Goal: Transaction & Acquisition: Purchase product/service

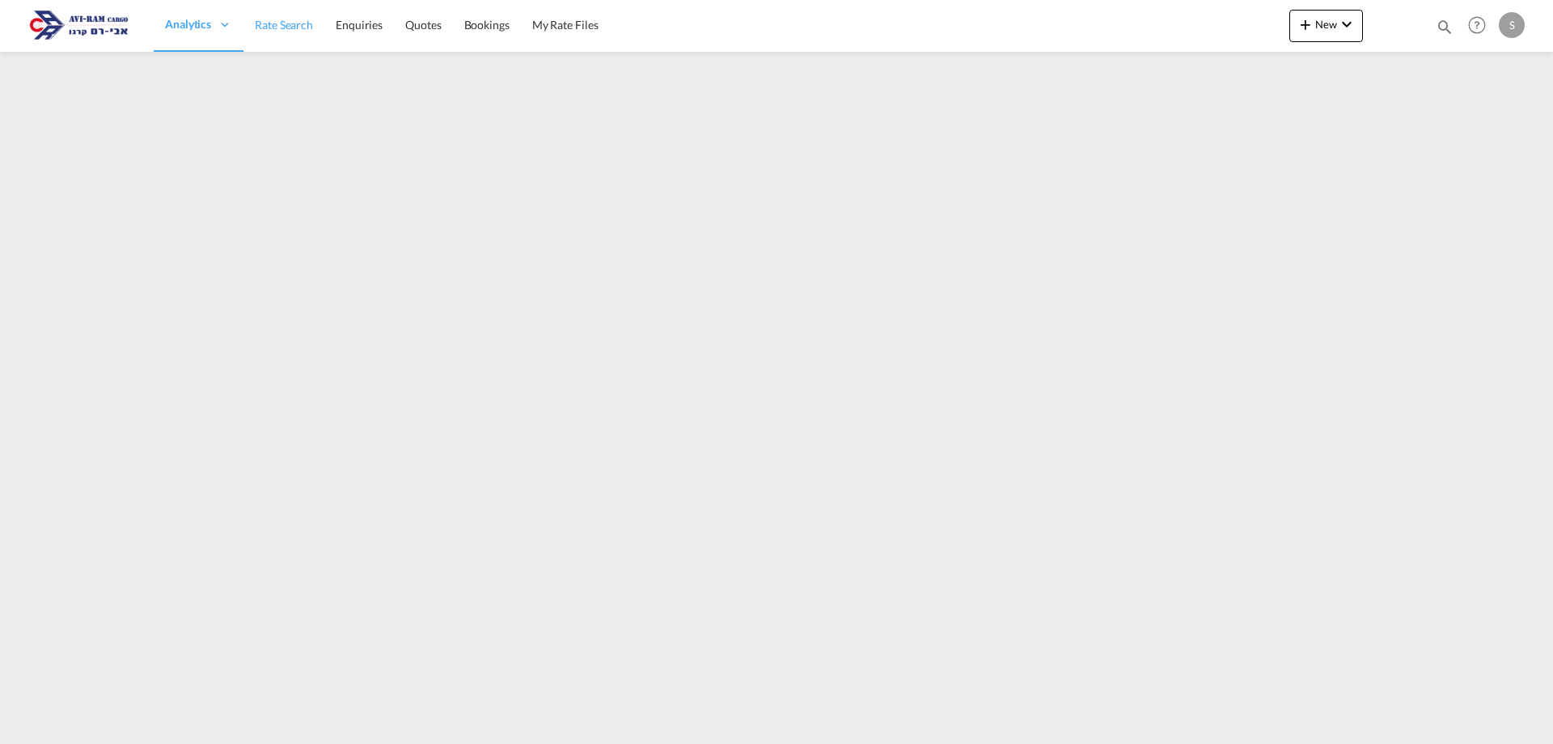
click at [307, 36] on link "Rate Search" at bounding box center [284, 25] width 81 height 53
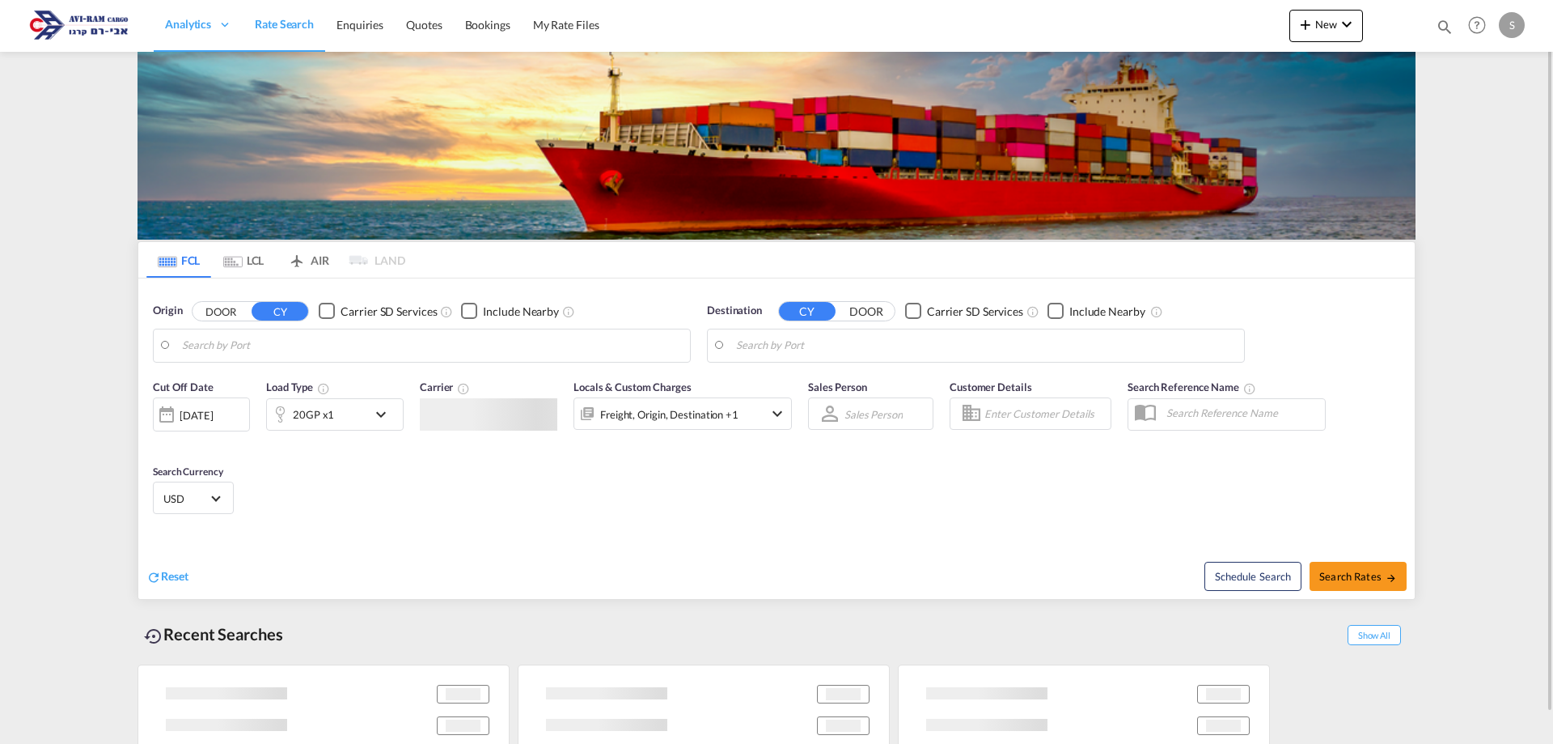
type input "Xingang, CNXGA"
type input "Ashdod, ILASH"
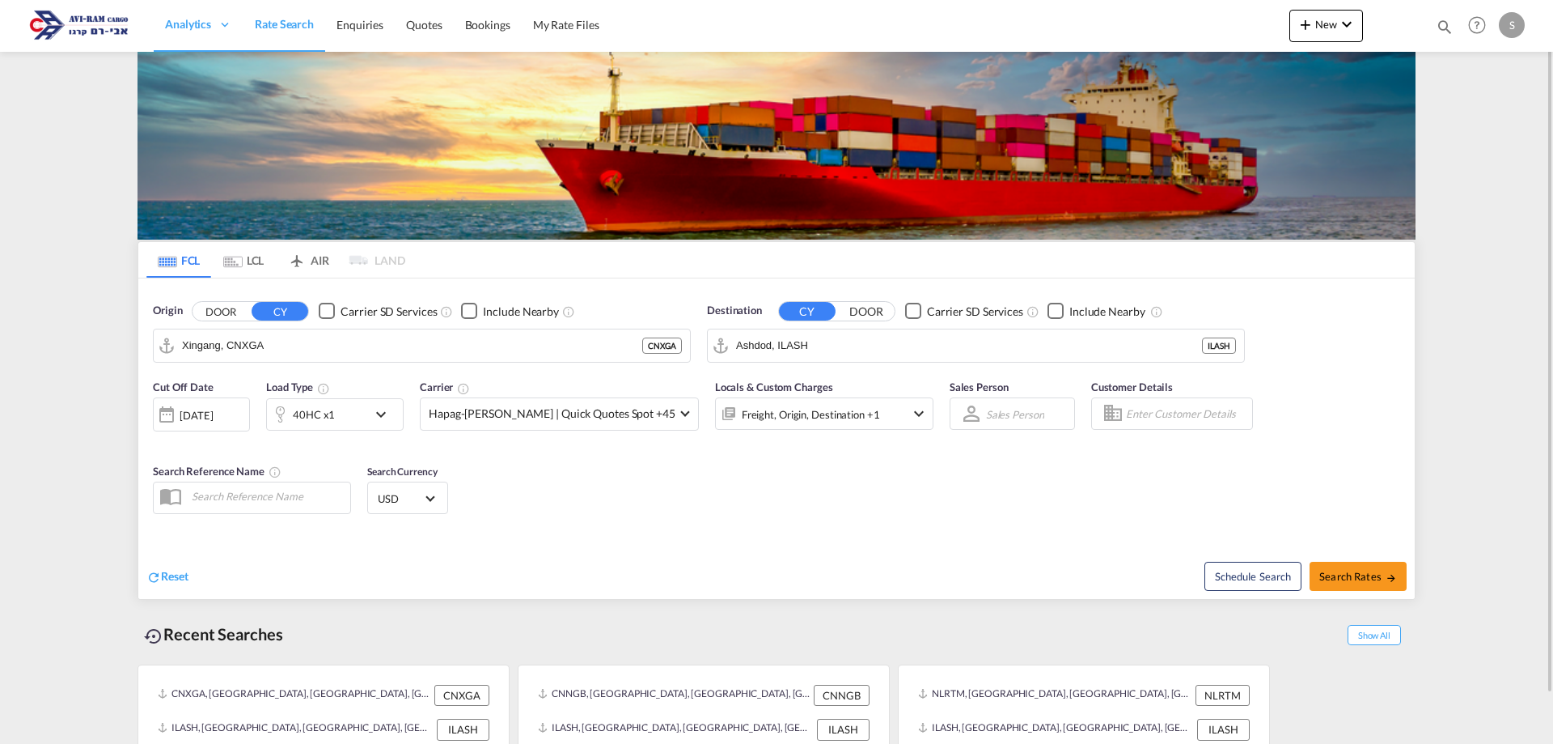
drag, startPoint x: 249, startPoint y: 269, endPoint x: 273, endPoint y: 339, distance: 74.2
click at [251, 272] on md-tab-item "LCL" at bounding box center [243, 260] width 65 height 36
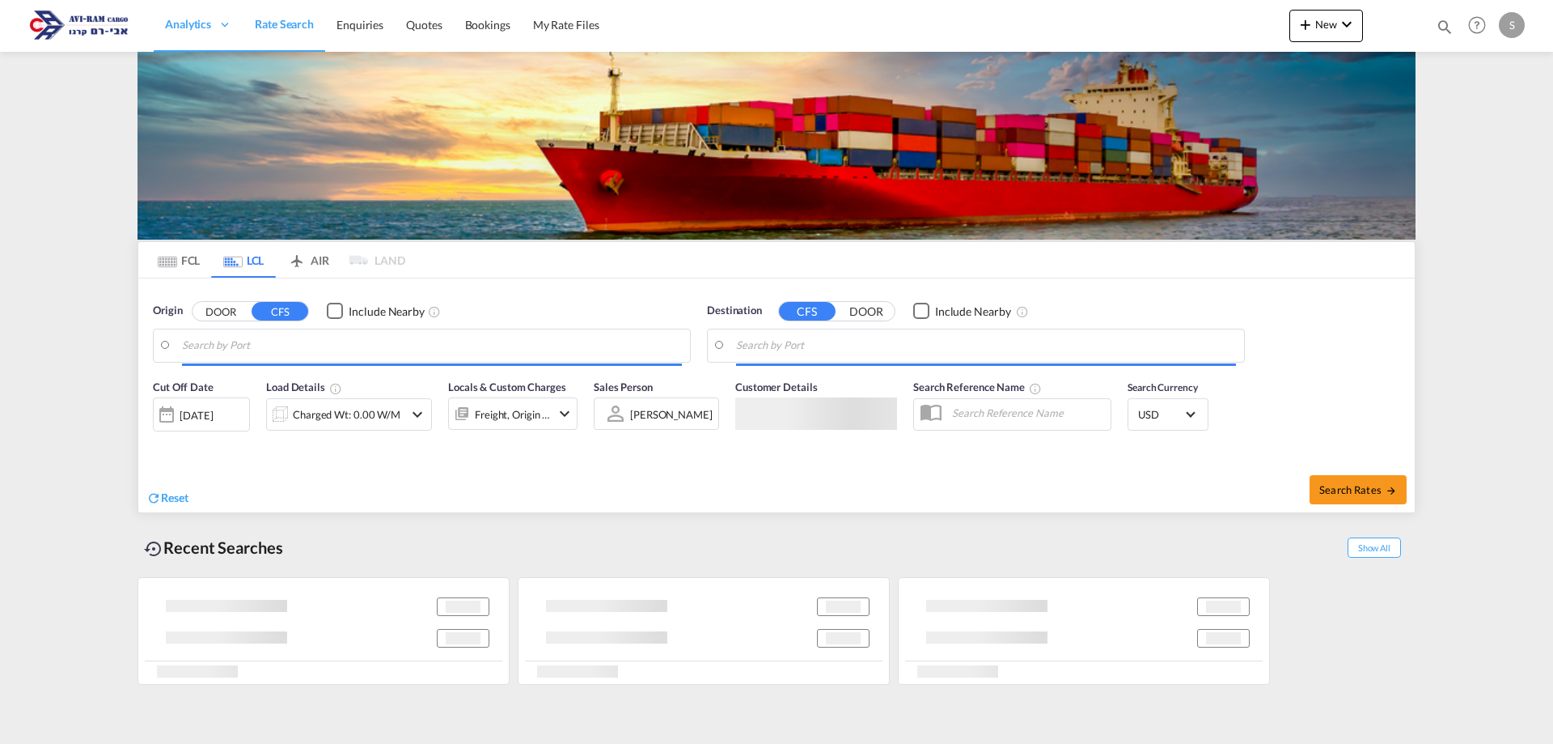
type input "Felixstowe, GBFXT"
type input "Ashdod, ILASH"
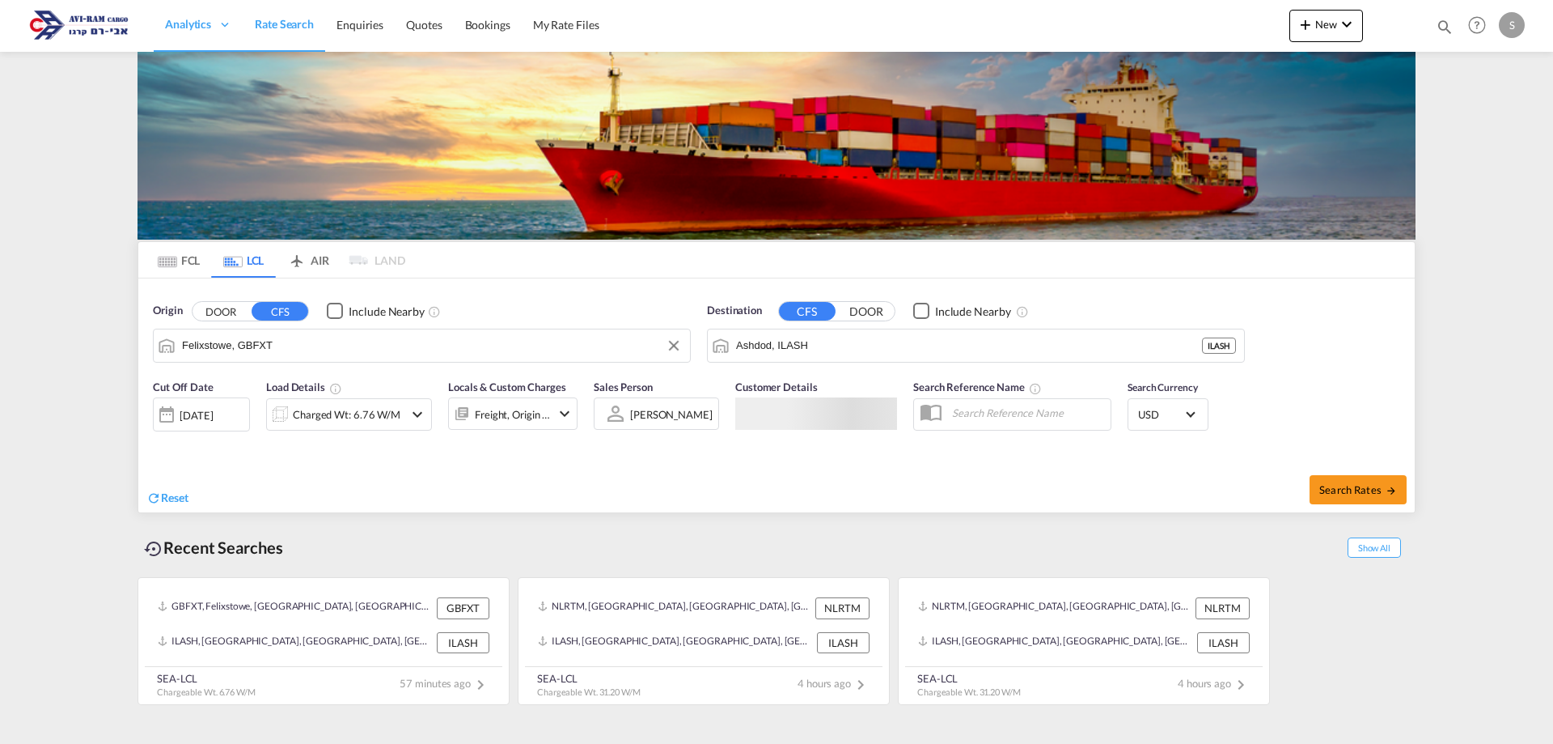
click at [265, 352] on input "Felixstowe, GBFXT" at bounding box center [432, 345] width 500 height 24
type input "ד"
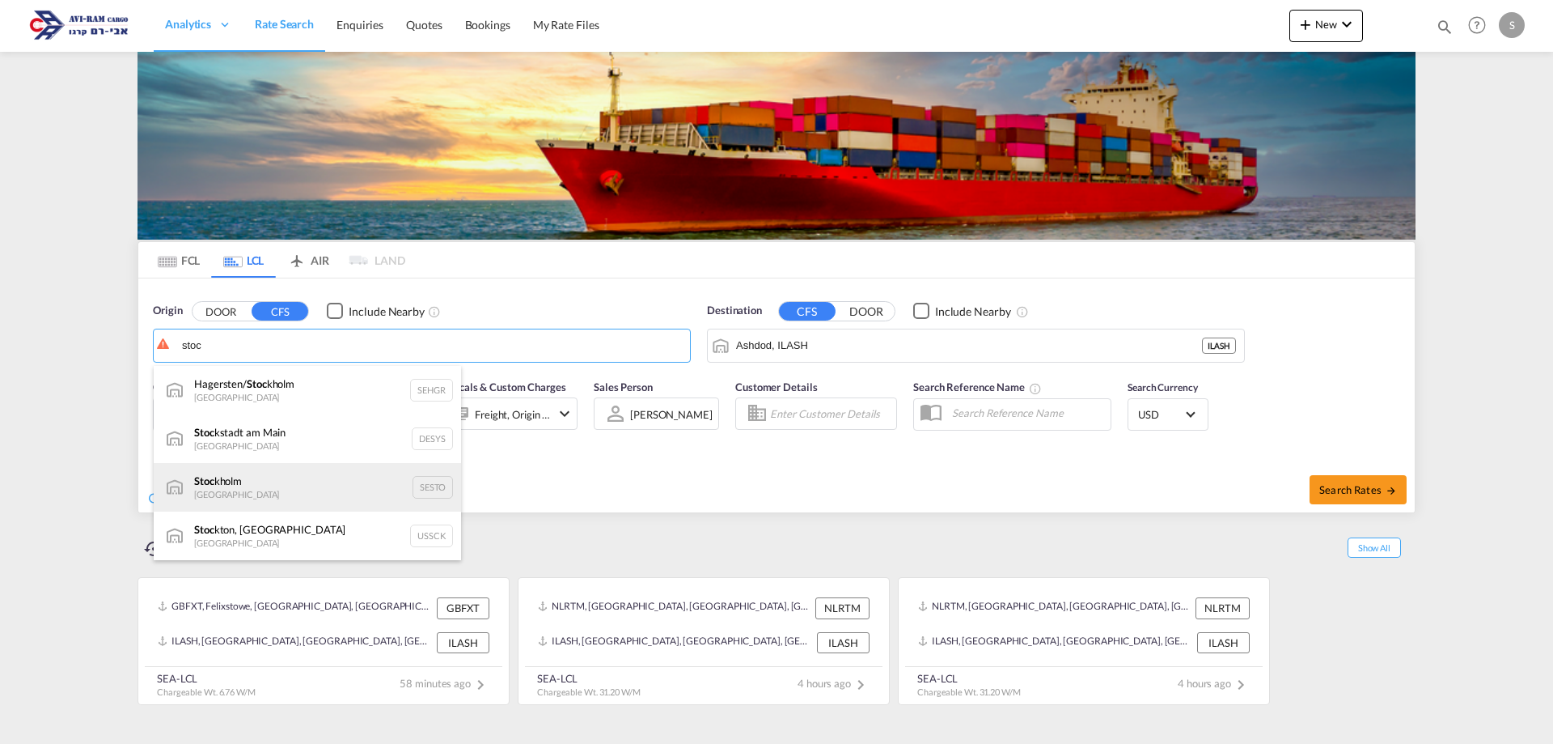
click at [341, 490] on div "Stoc kholm Sweden SESTO" at bounding box center [307, 487] width 307 height 49
type input "Stockholm, SESTO"
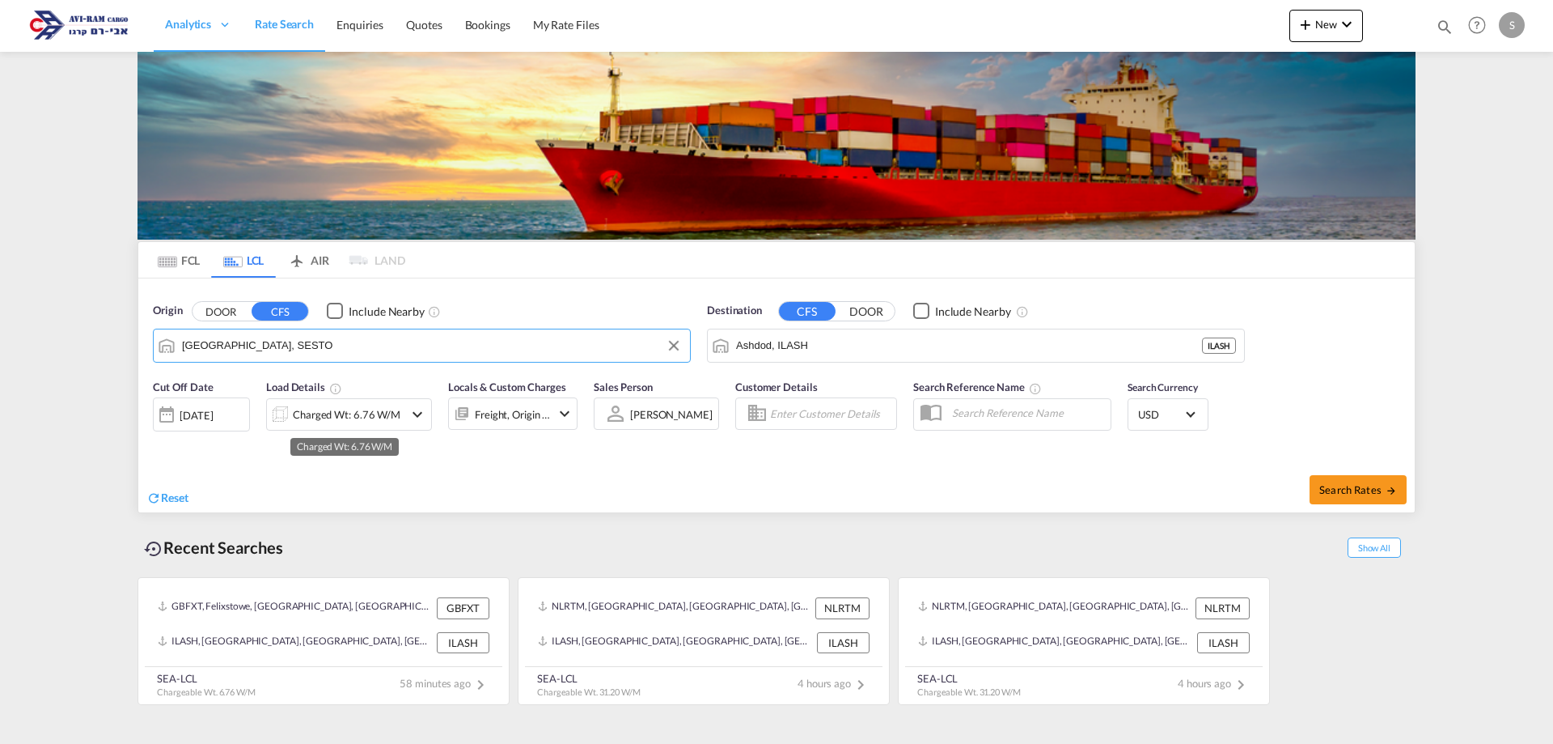
click at [380, 414] on div "Charged Wt: 6.76 W/M" at bounding box center [347, 414] width 108 height 23
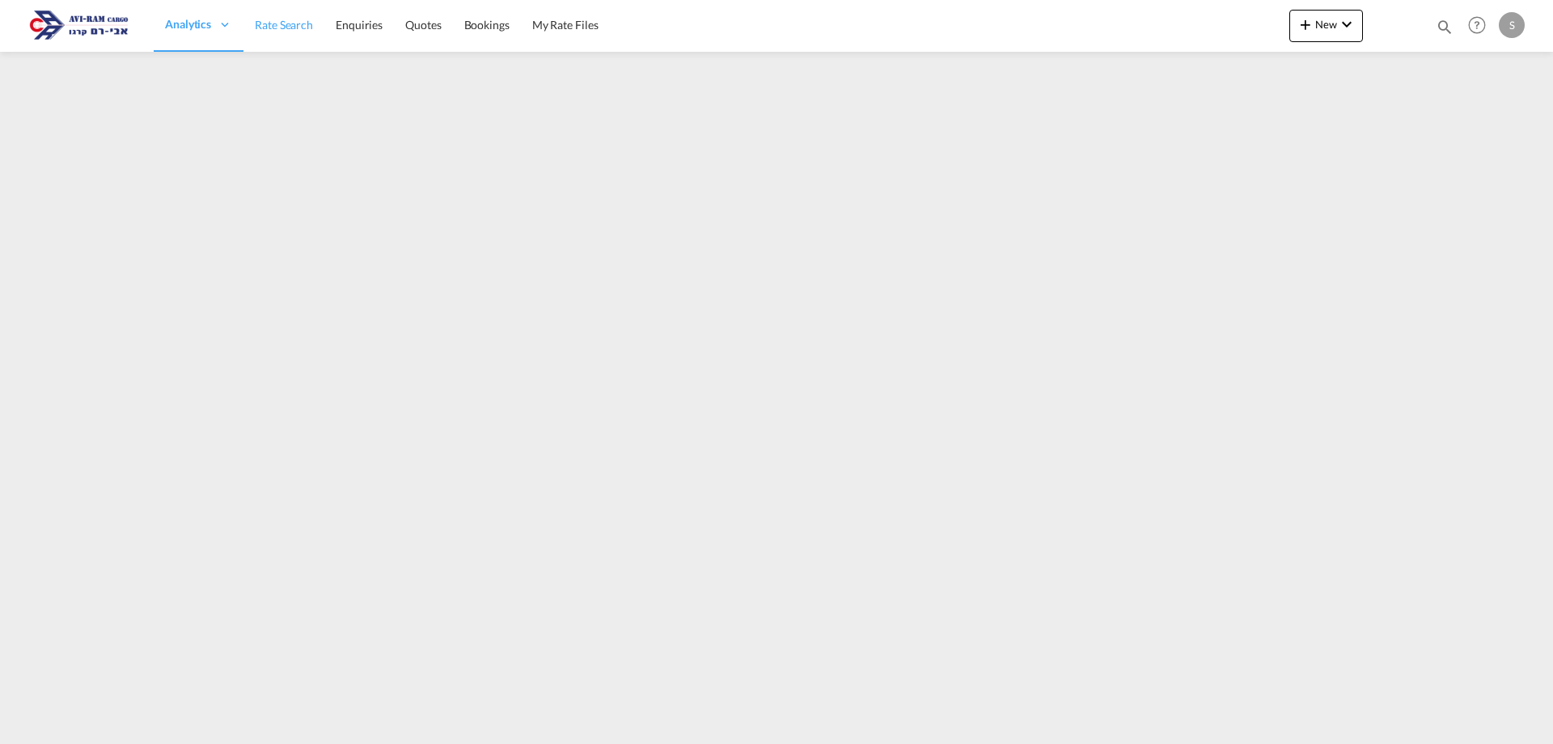
click at [300, 25] on span "Rate Search" at bounding box center [284, 25] width 58 height 14
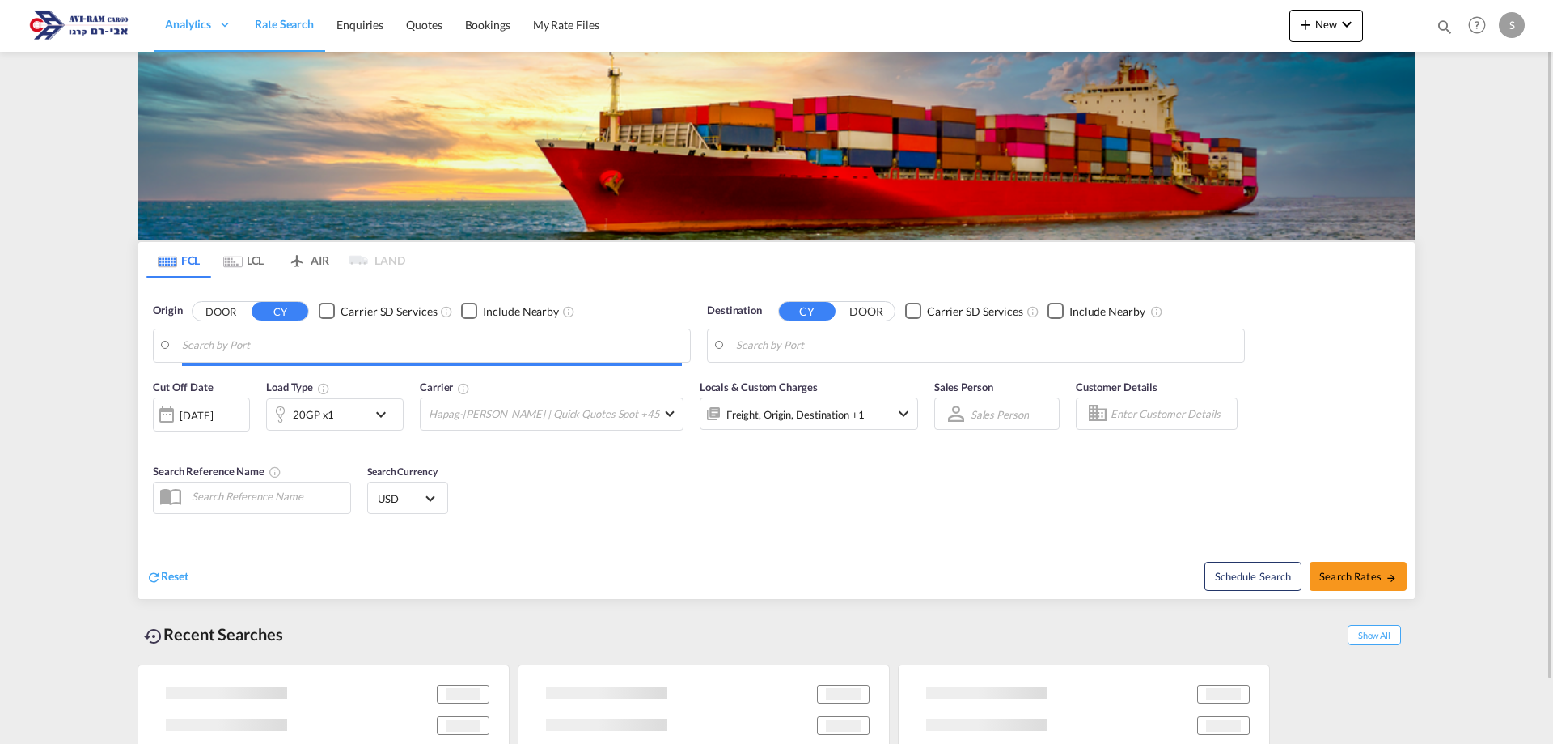
click at [240, 258] on md-tab-item "LCL" at bounding box center [243, 260] width 65 height 36
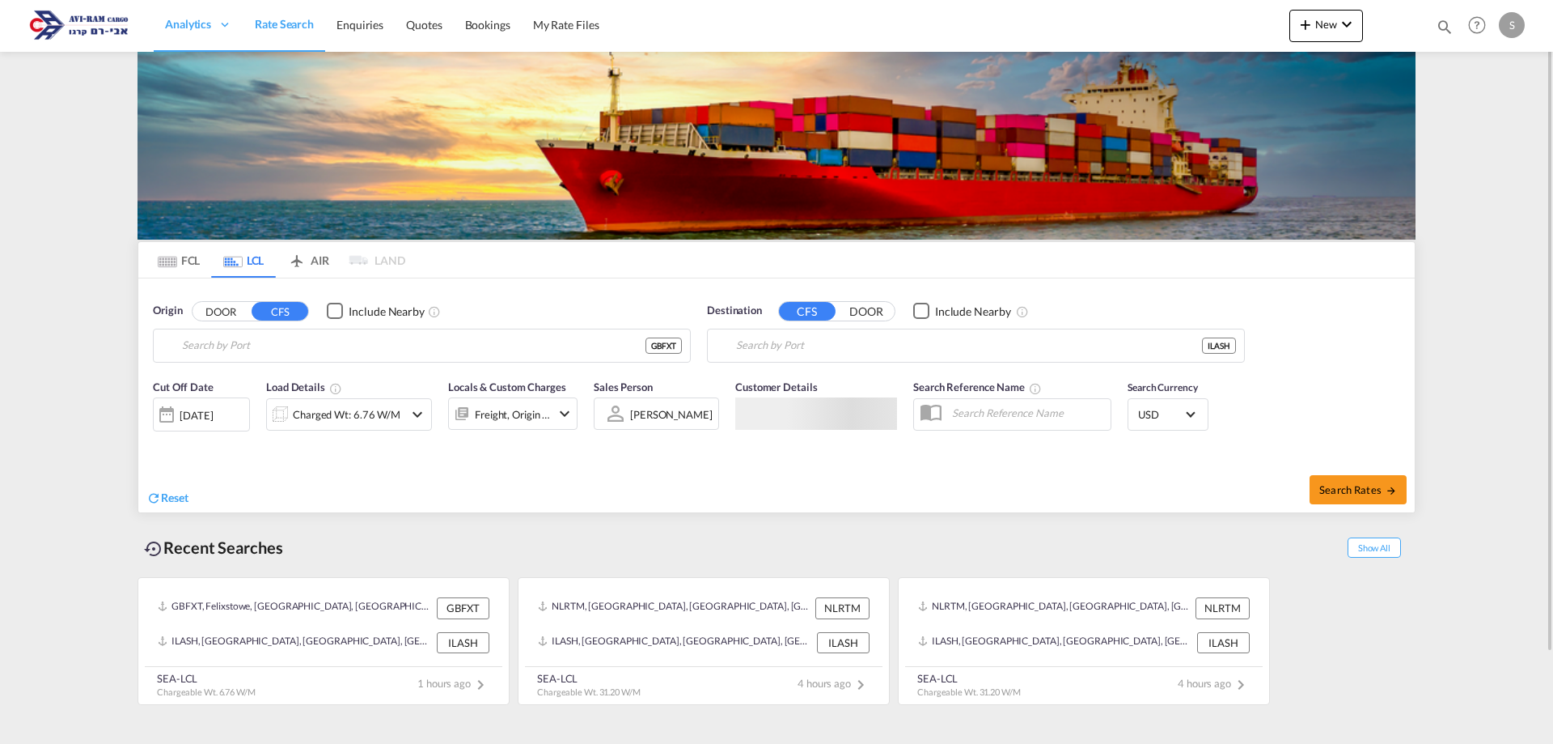
type input "Felixstowe, GBFXT"
type input "Ashdod, ILASH"
click at [262, 349] on input "Felixstowe, GBFXT" at bounding box center [432, 345] width 500 height 24
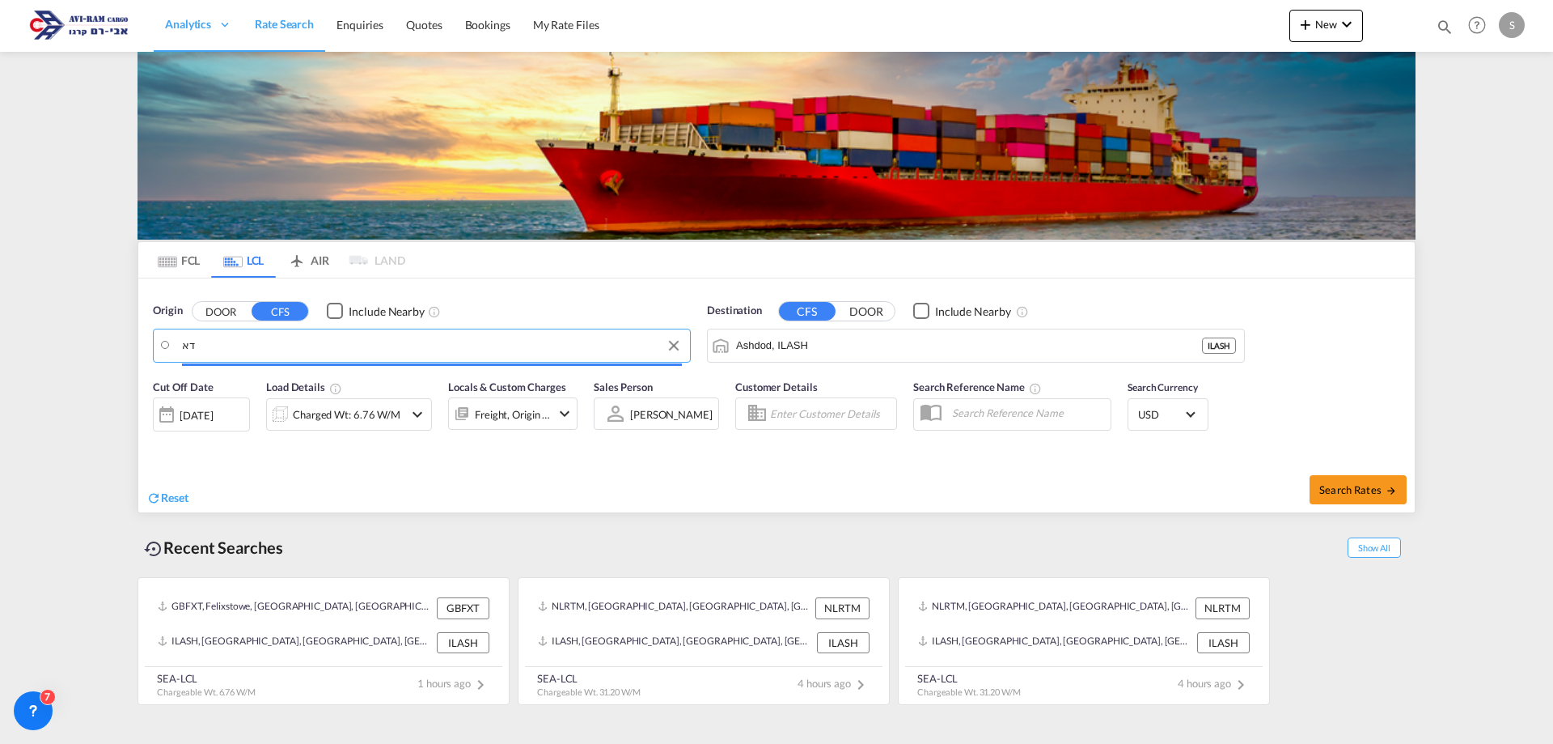
type input "ד"
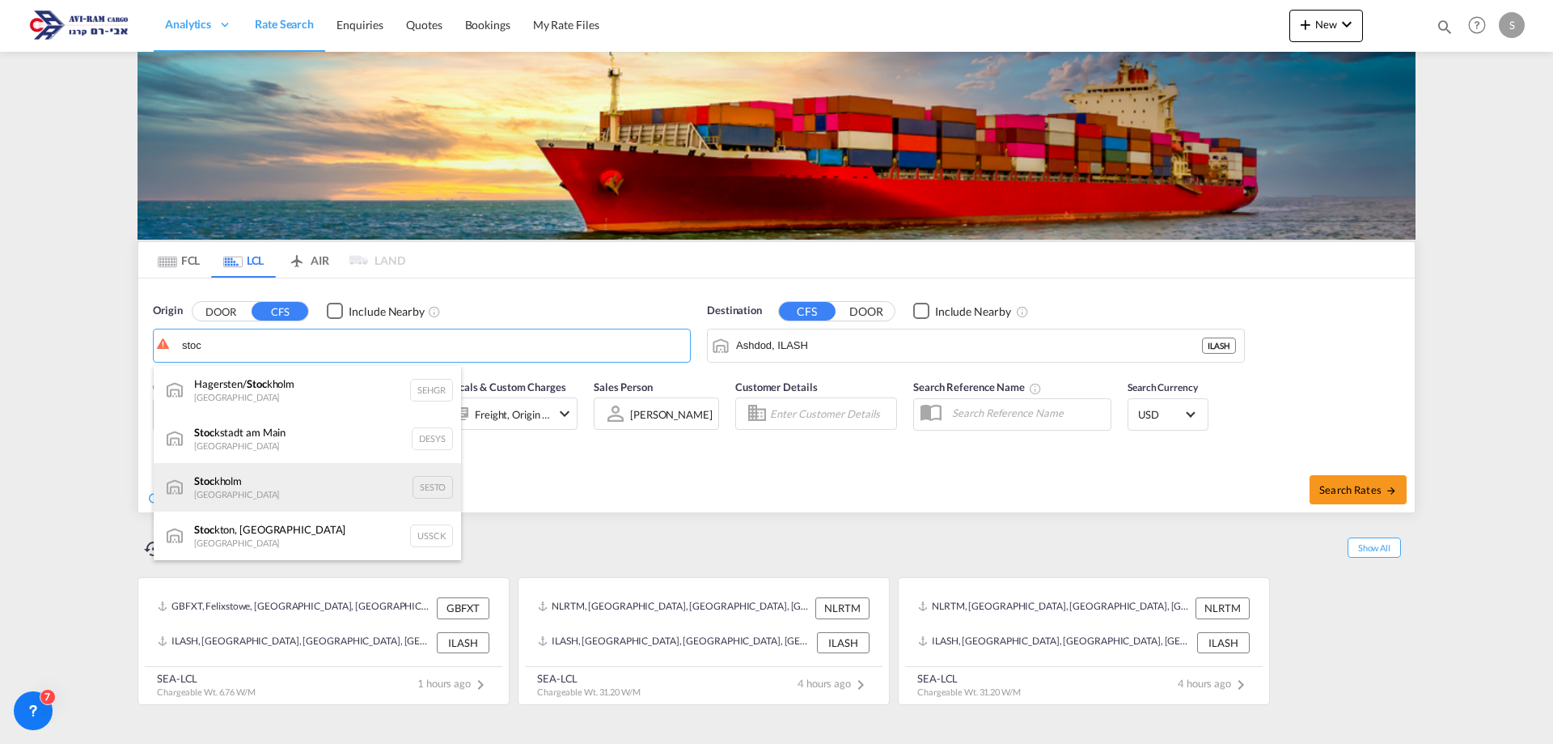
click at [287, 479] on div "Stoc kholm Sweden SESTO" at bounding box center [307, 487] width 307 height 49
type input "Stockholm, SESTO"
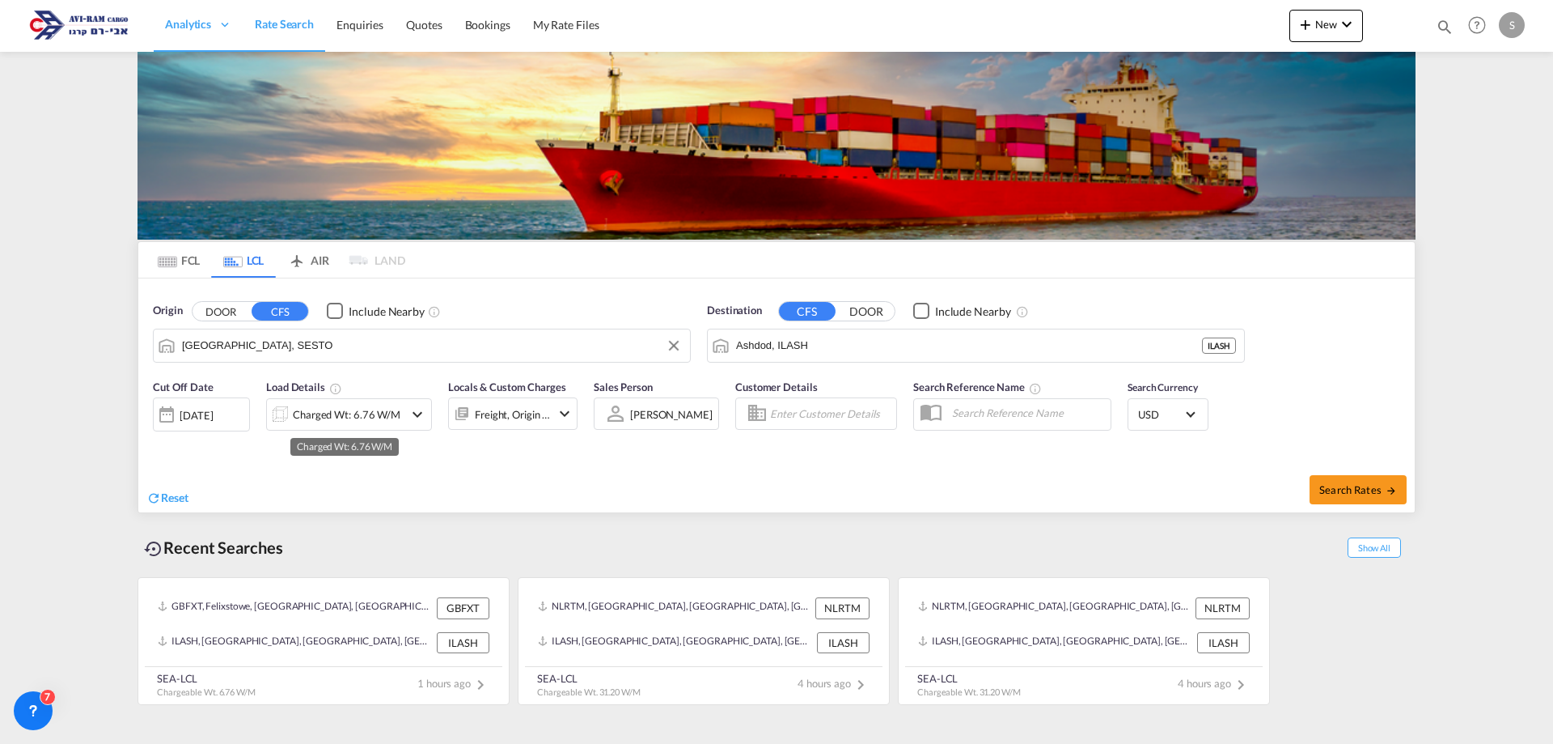
click at [359, 423] on div "Charged Wt: 6.76 W/M" at bounding box center [347, 414] width 108 height 23
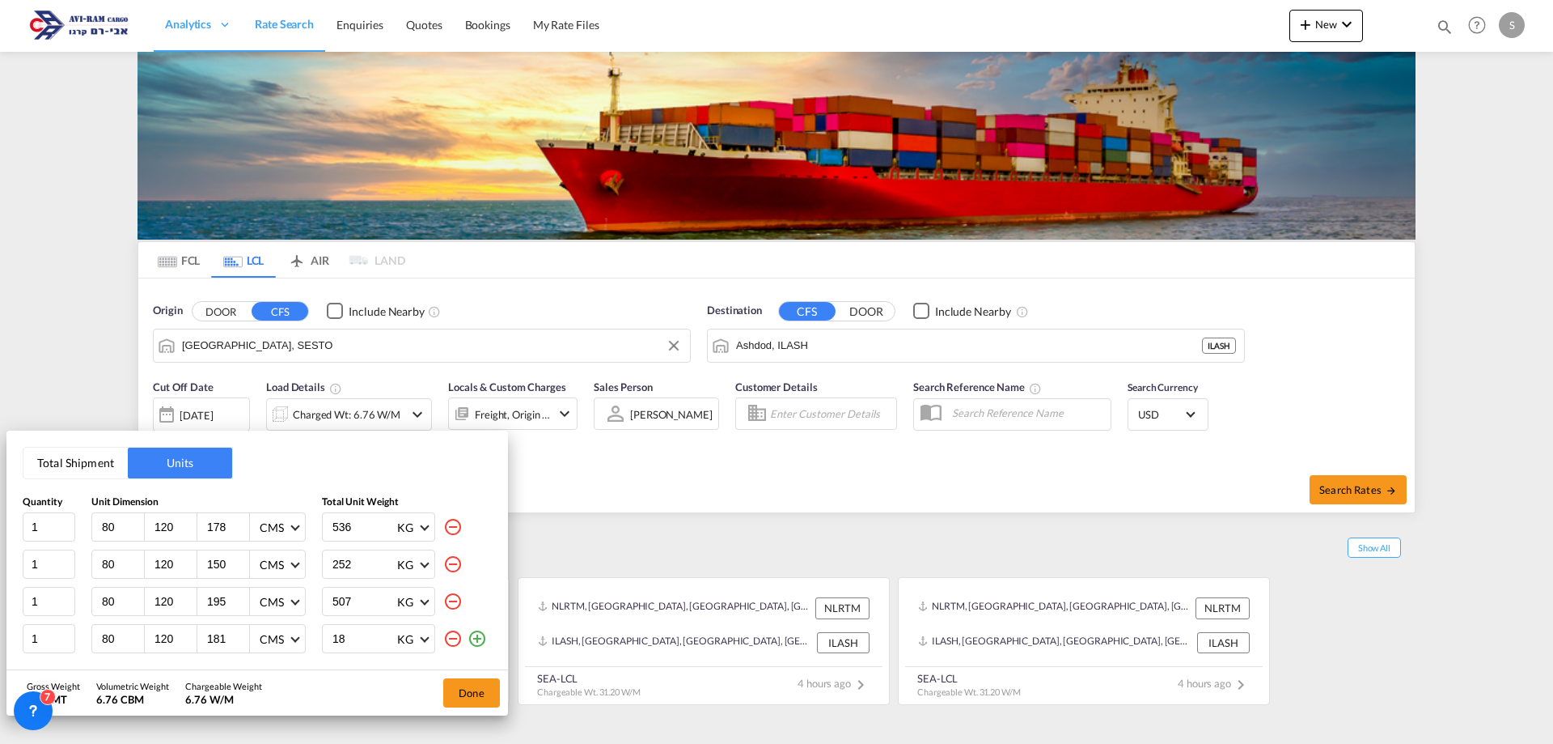
click at [83, 466] on button "Total Shipment" at bounding box center [75, 462] width 104 height 31
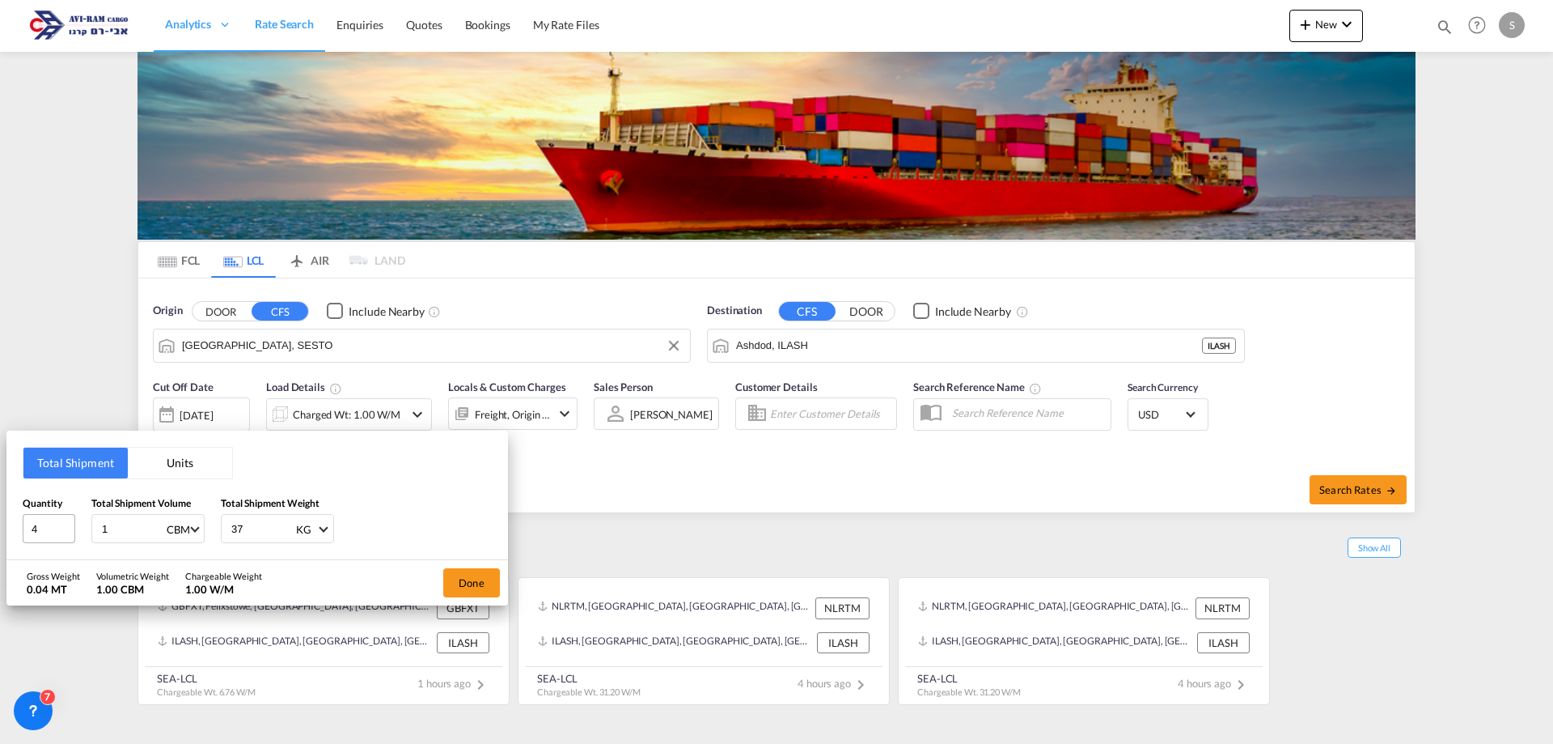
drag, startPoint x: 146, startPoint y: 533, endPoint x: 56, endPoint y: 519, distance: 91.7
click at [55, 520] on div "Quantity 4 Total Shipment Volume 1 CBM CBM CFT Total Shipment Weight 37 KG KG LB" at bounding box center [257, 519] width 469 height 49
type input "1734"
drag, startPoint x: 105, startPoint y: 530, endPoint x: 65, endPoint y: 526, distance: 40.7
click at [65, 526] on div "Quantity 4 Total Shipment Volume 1 CBM CBM CFT Total Shipment Weight 1734 KG KG…" at bounding box center [257, 519] width 469 height 49
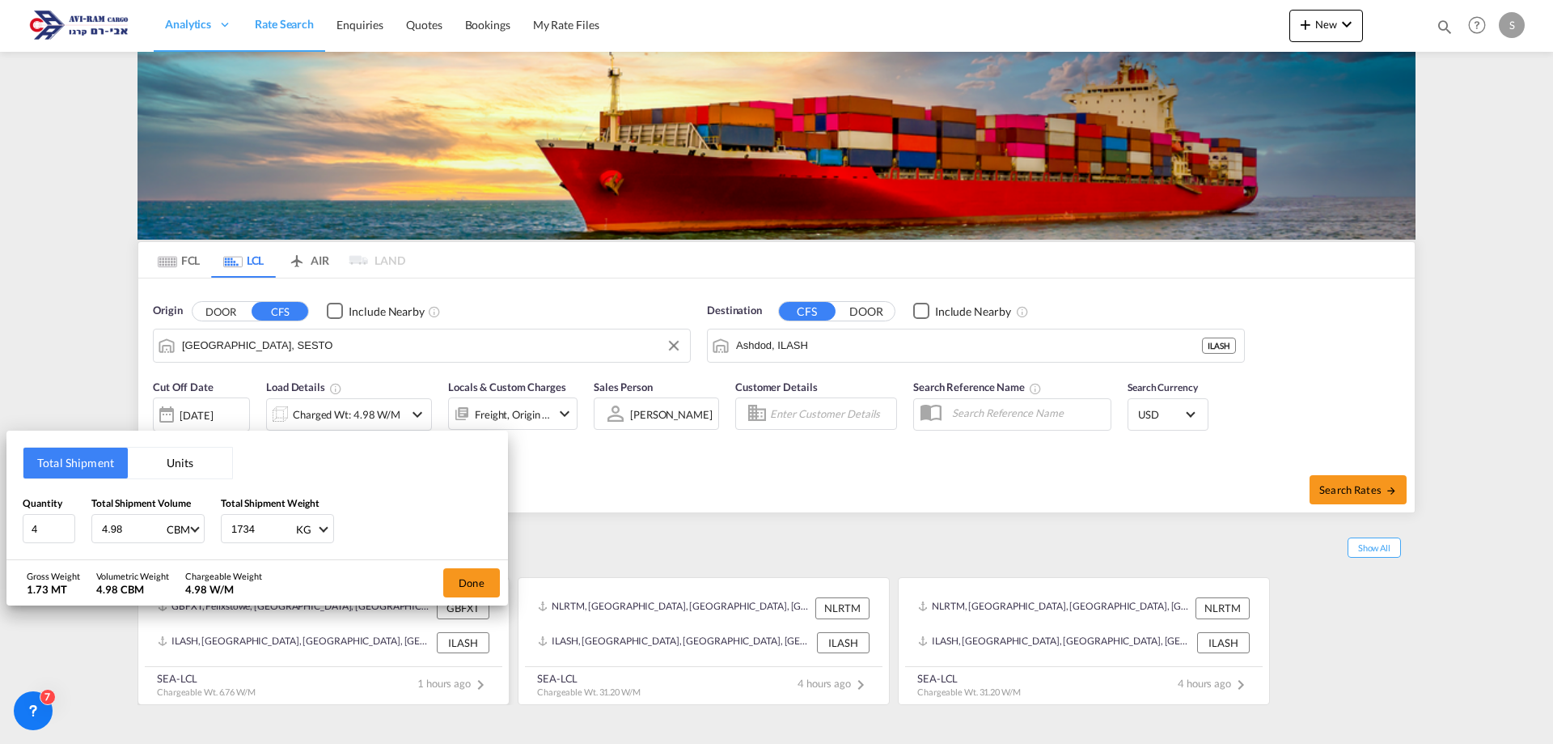
type input "4.98"
click at [459, 585] on button "Done" at bounding box center [471, 582] width 57 height 29
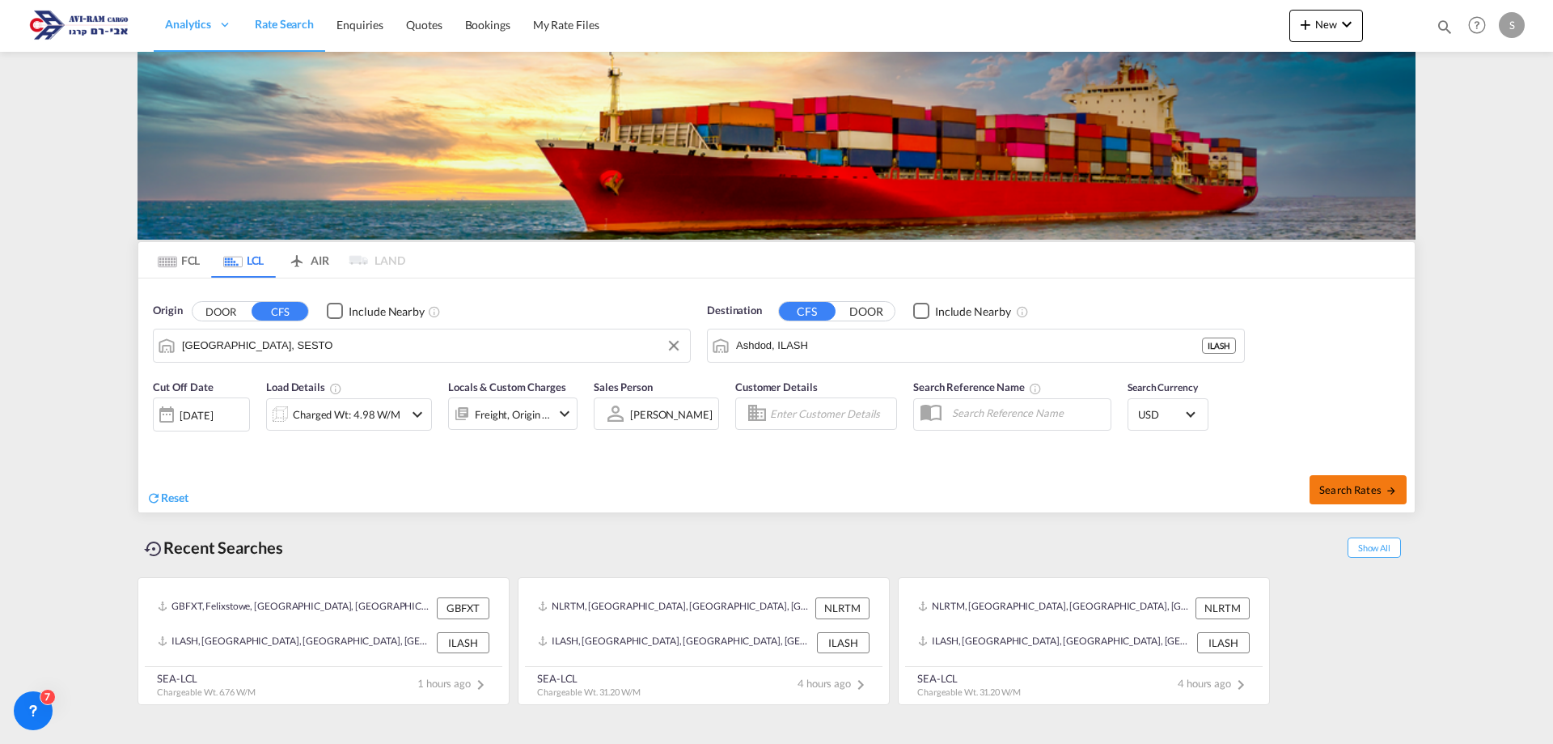
click at [1346, 481] on button "Search Rates" at bounding box center [1358, 489] width 97 height 29
type input "SESTO to ILASH / 25 Sep 2025"
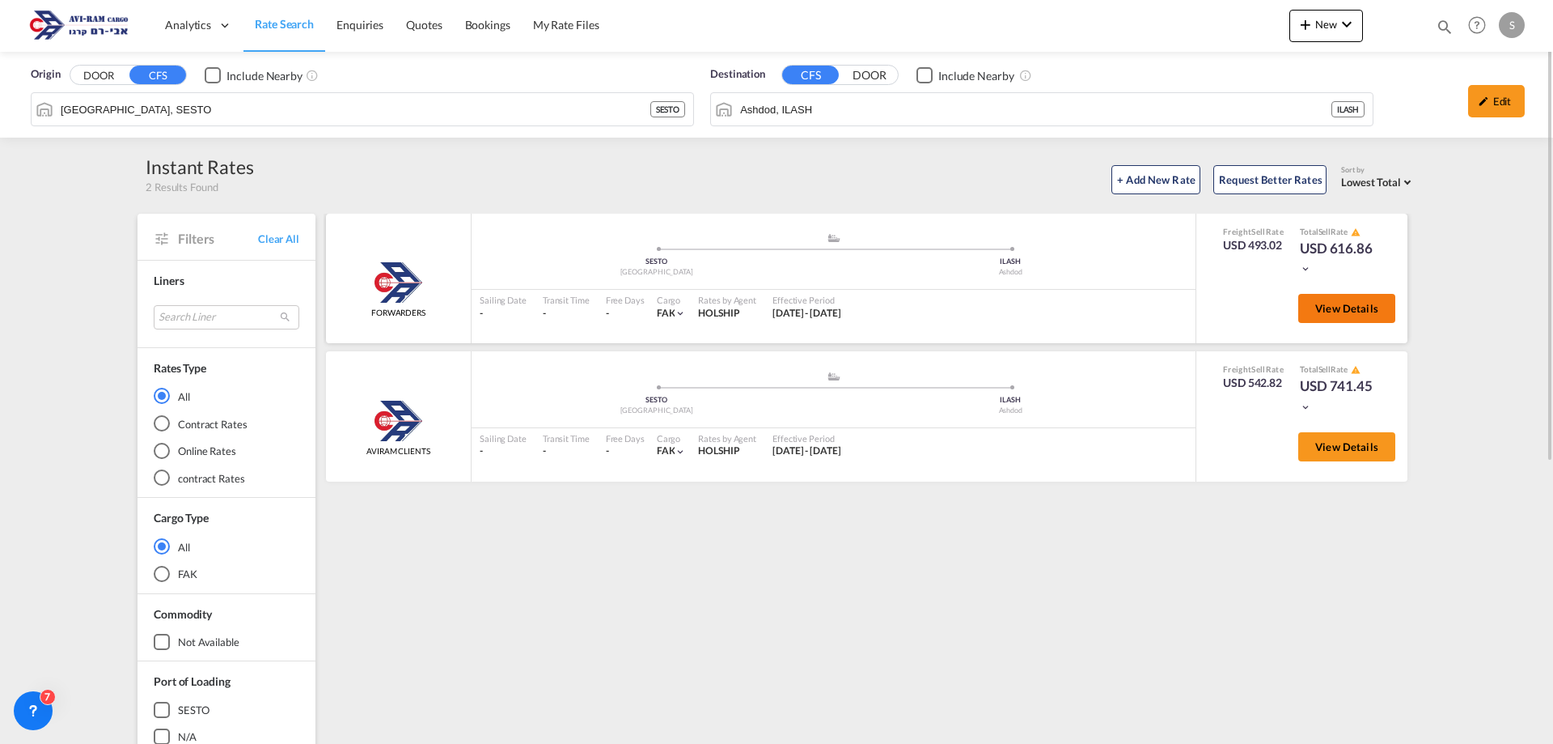
click at [1318, 310] on span "View Details" at bounding box center [1347, 308] width 63 height 13
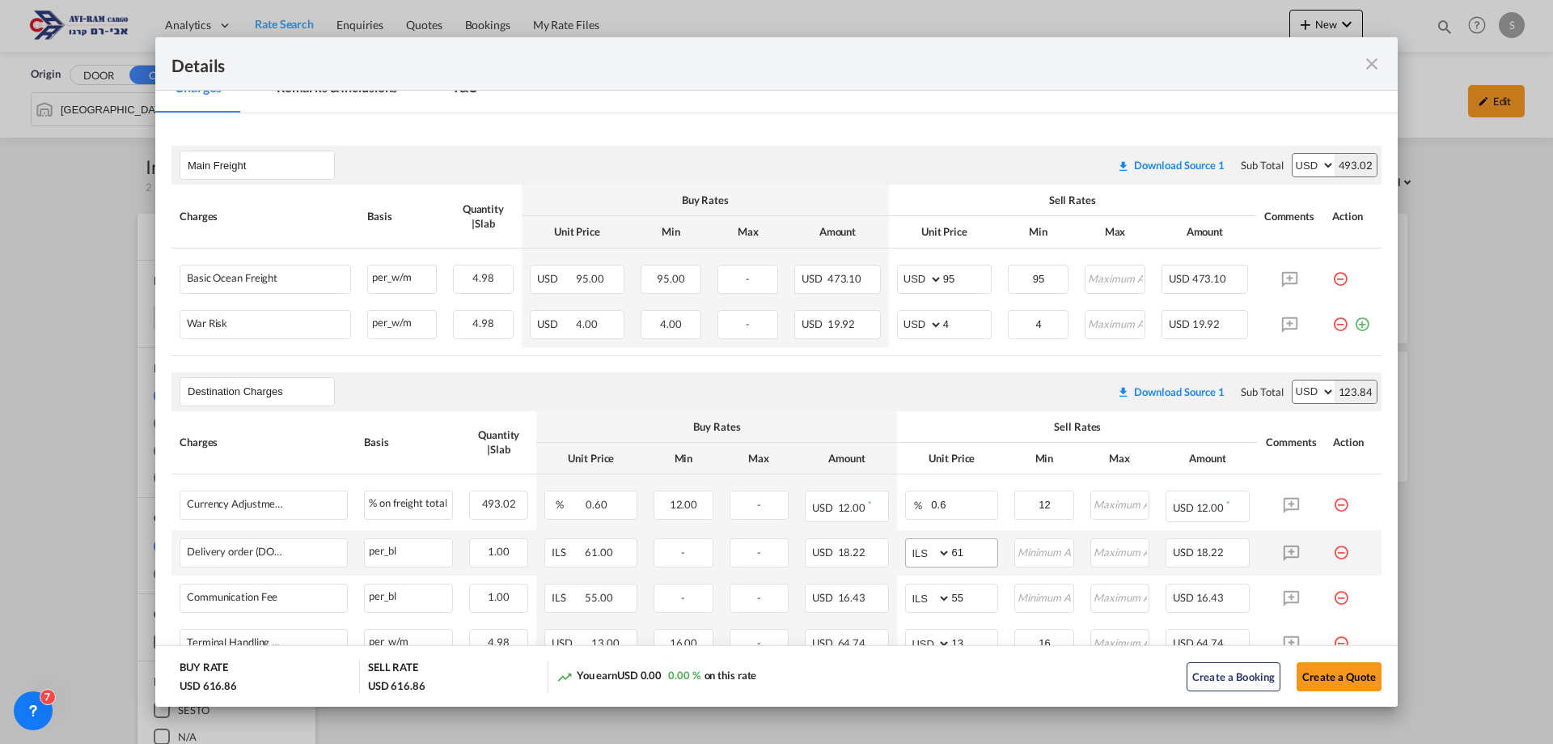
scroll to position [458, 0]
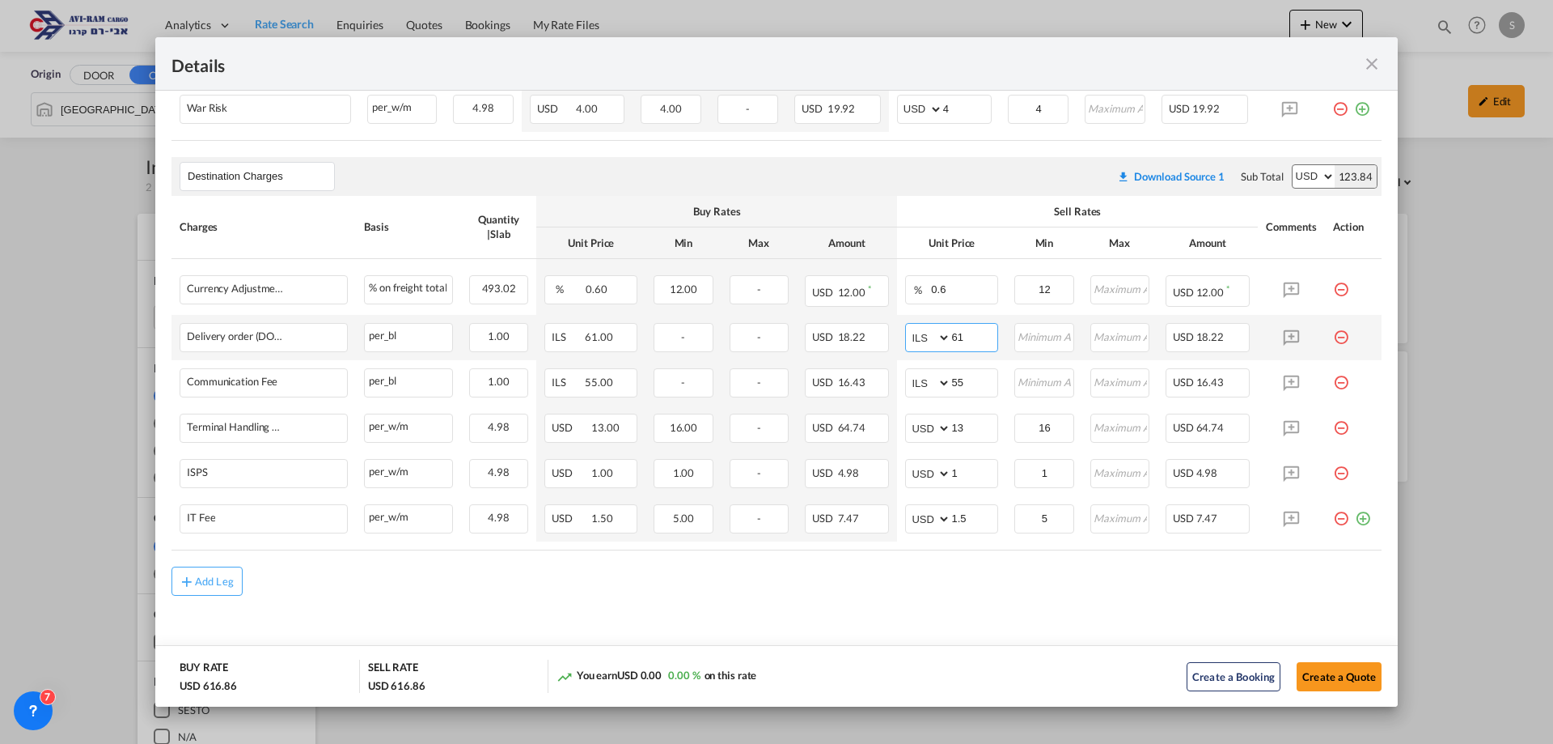
drag, startPoint x: 960, startPoint y: 332, endPoint x: 894, endPoint y: 345, distance: 66.8
click at [897, 345] on td "AED AFN ALL AMD ANG AOA ARS AUD AWG AZN BAM BBD BDT BGN BHD BIF BMD BND BOB BRL…" at bounding box center [951, 337] width 109 height 45
type input "116"
type input "66"
type input "16"
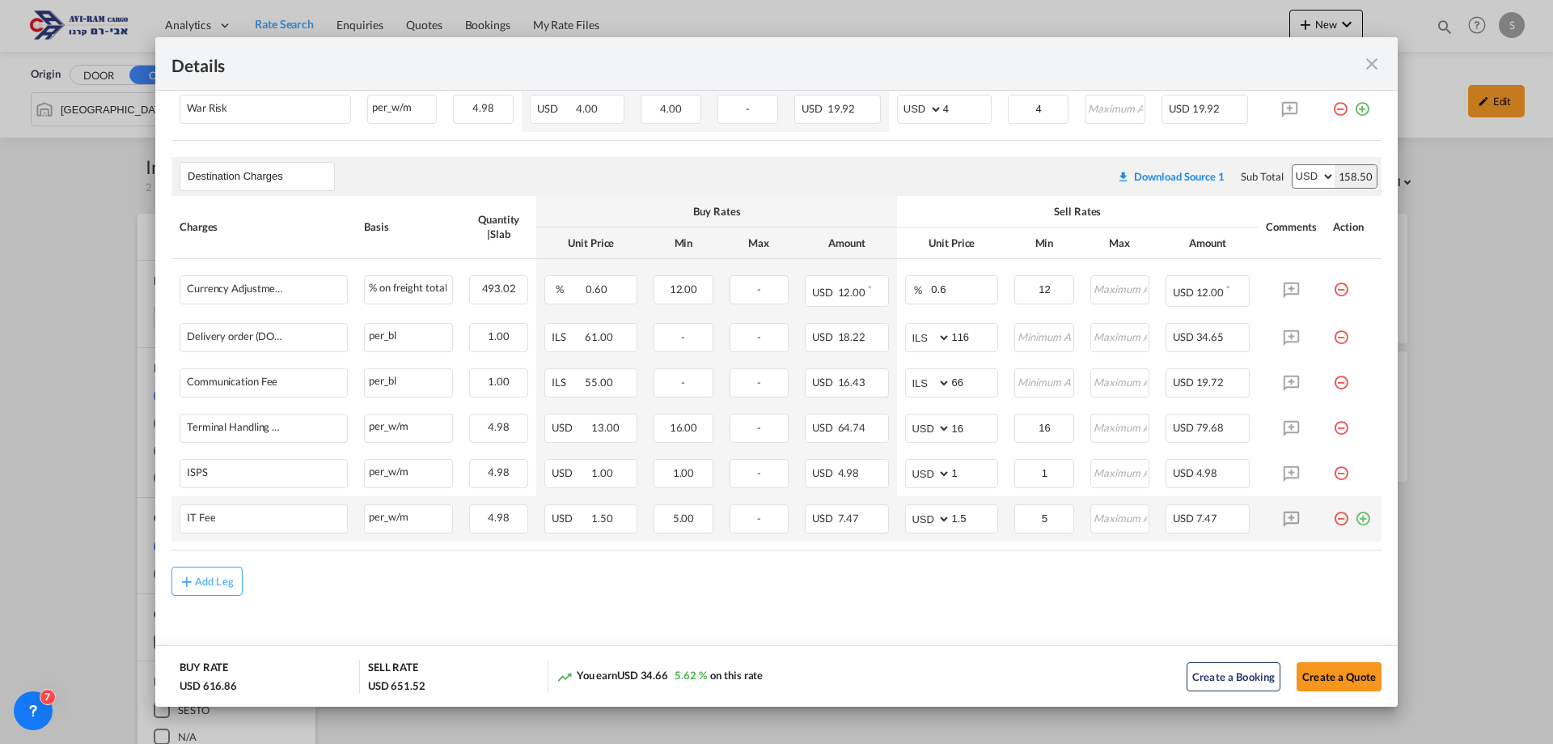
click at [1355, 511] on md-icon "icon-plus-circle-outline green-400-fg" at bounding box center [1363, 512] width 16 height 16
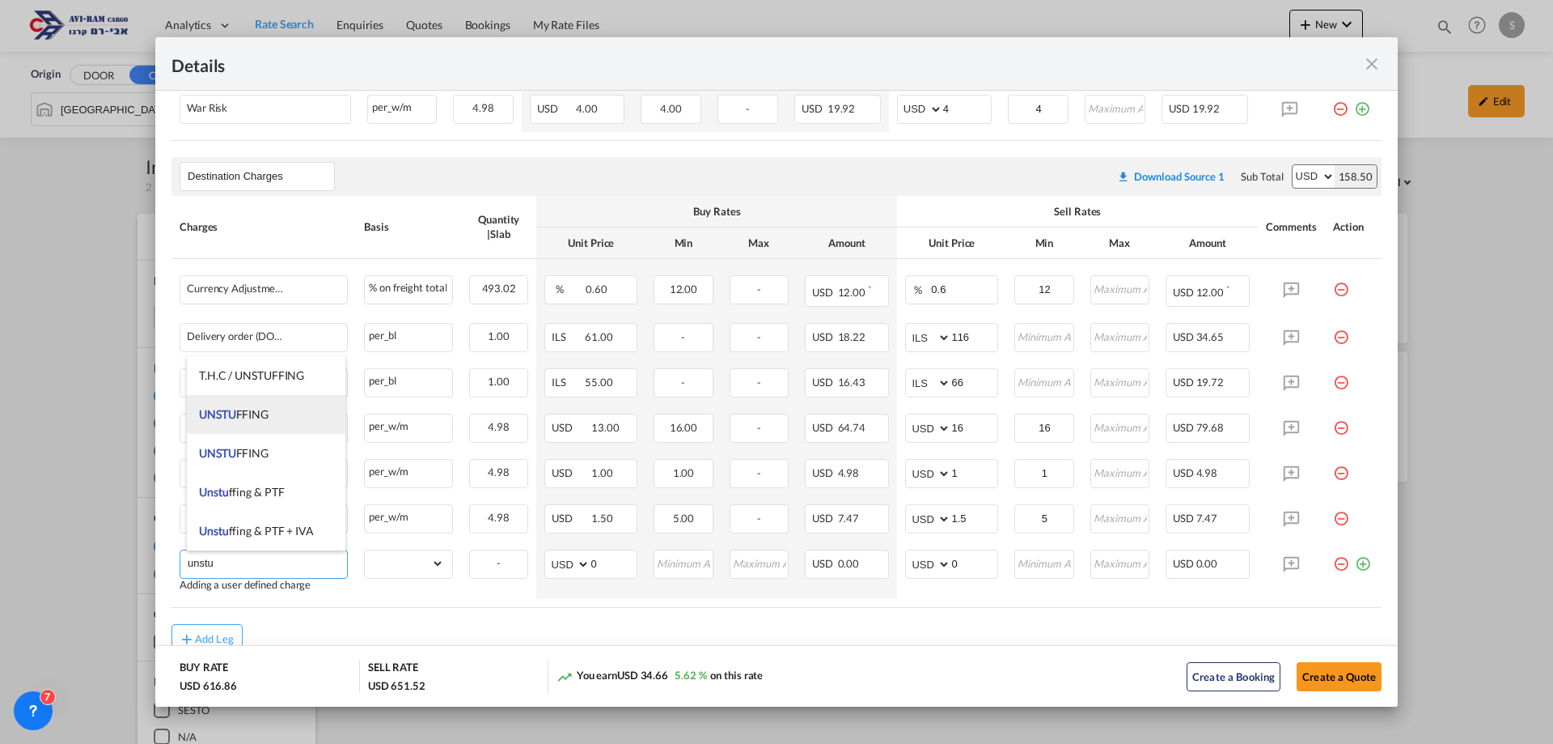
click at [222, 411] on span "UNSTU" at bounding box center [217, 414] width 37 height 14
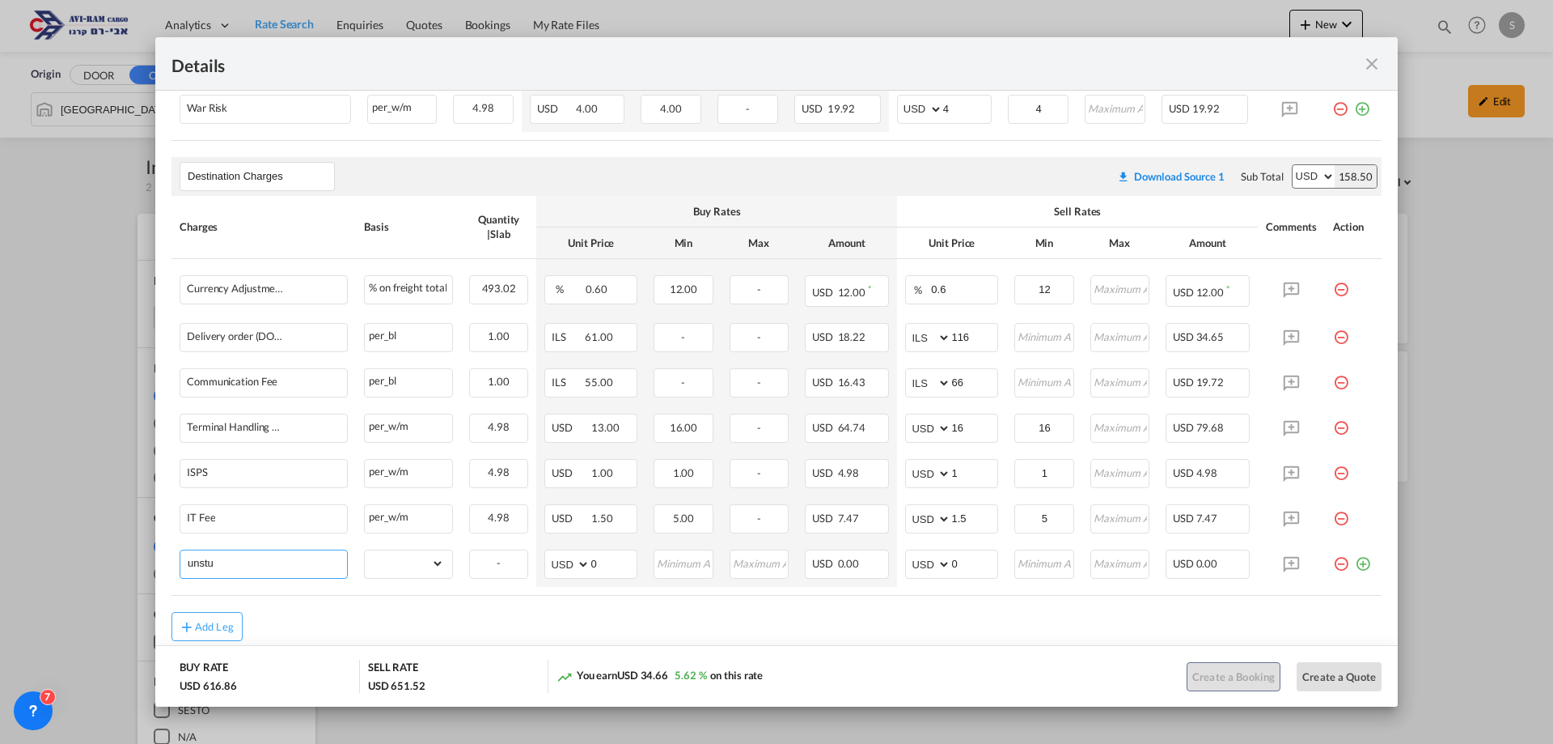
type input "UNSTUFFING"
click at [400, 557] on select "gross_weight volumetric_weight per_shipment per_bl per_km per_hawb per_kg flat …" at bounding box center [404, 563] width 79 height 26
select select "per_ton"
click at [365, 550] on select "gross_weight volumetric_weight per_shipment per_bl per_km per_hawb per_kg flat …" at bounding box center [404, 563] width 79 height 26
drag, startPoint x: 948, startPoint y: 560, endPoint x: 939, endPoint y: 562, distance: 9.8
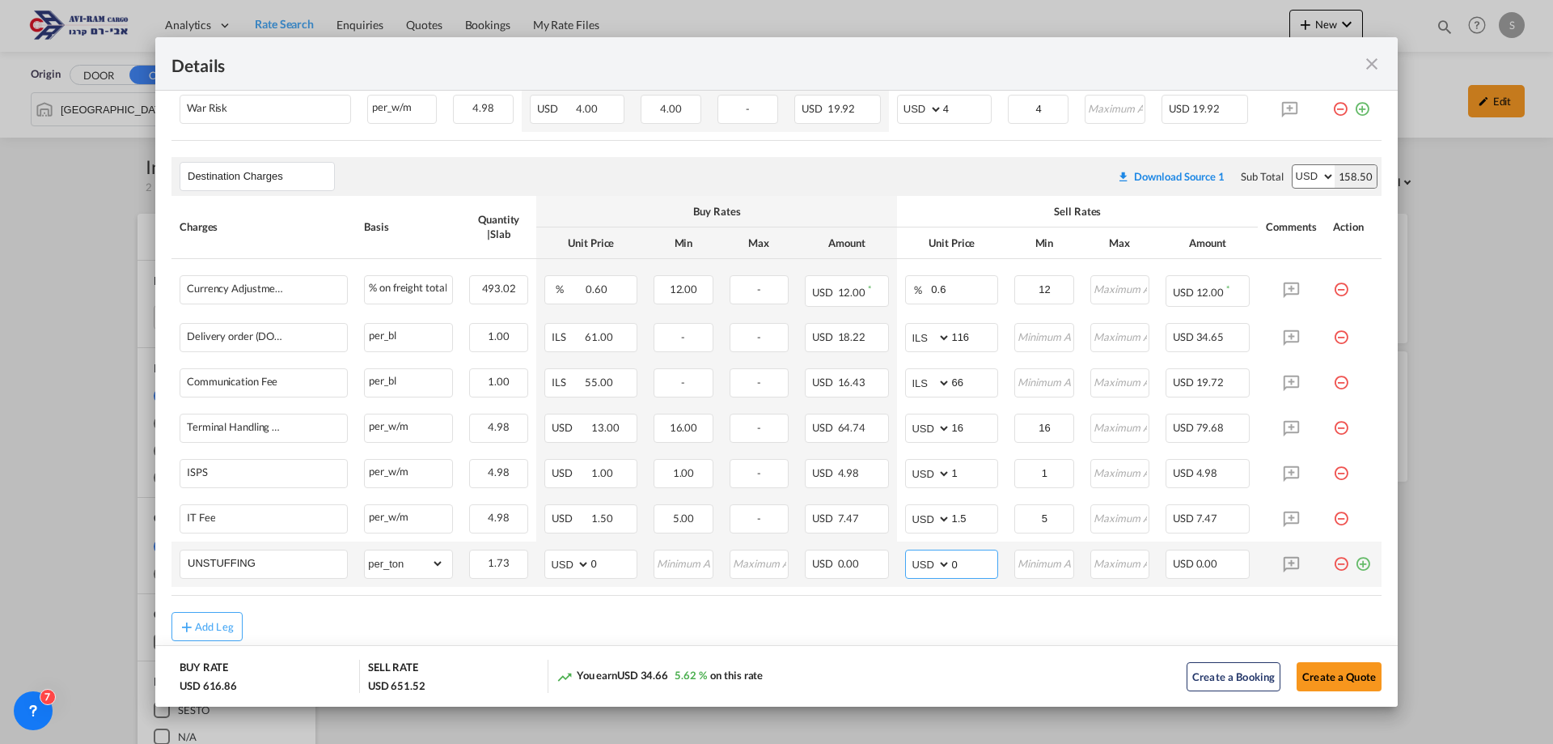
click at [939, 562] on md-input-container "AED AFN ALL AMD ANG AOA ARS AUD AWG AZN BAM BBD BDT BGN BHD BIF BMD BND BOB BRL…" at bounding box center [951, 563] width 93 height 29
type input "11.6"
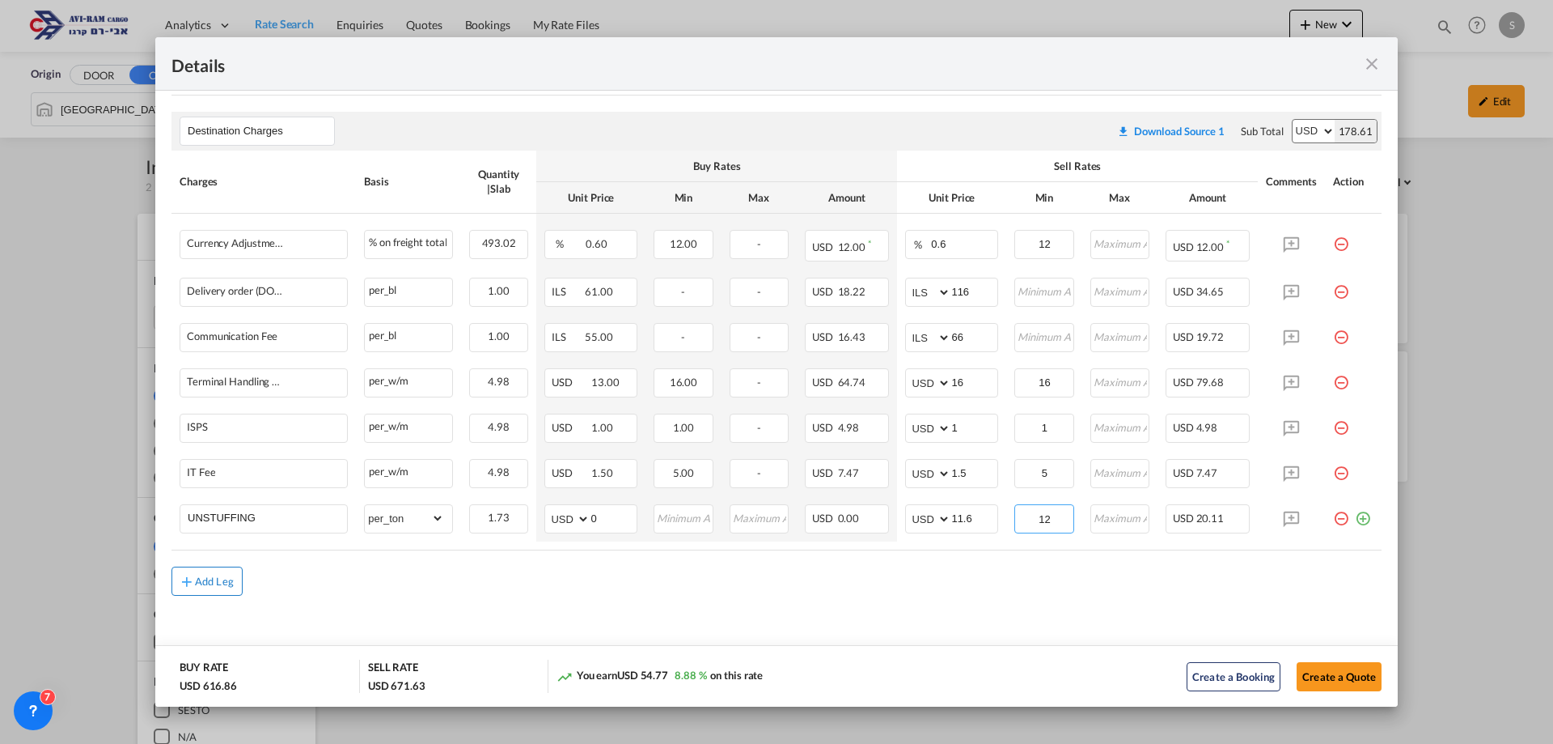
type input "12"
click at [218, 590] on button "Add Leg" at bounding box center [207, 580] width 71 height 29
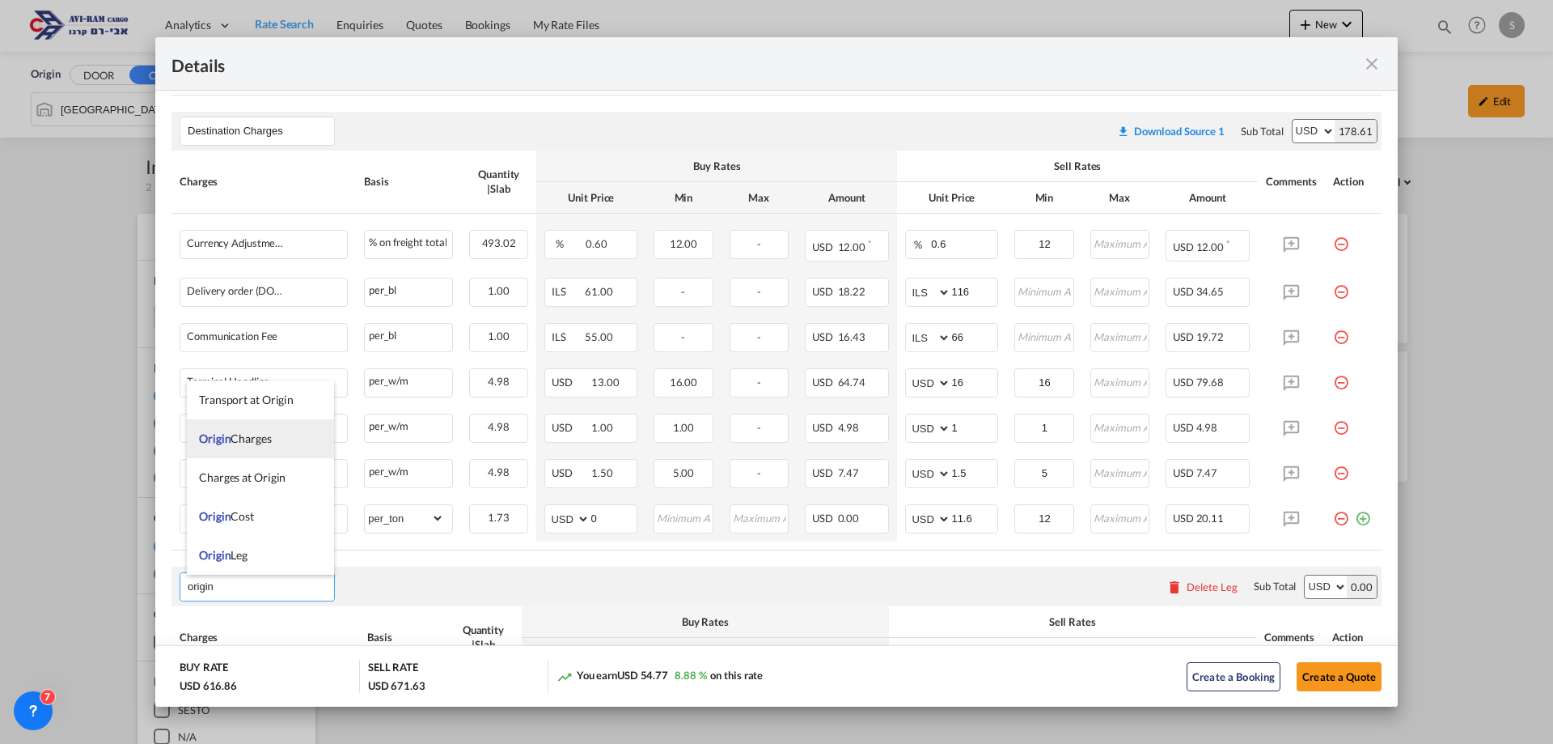
click at [249, 434] on span "Origin Charges" at bounding box center [235, 438] width 73 height 14
type input "Origin Charges"
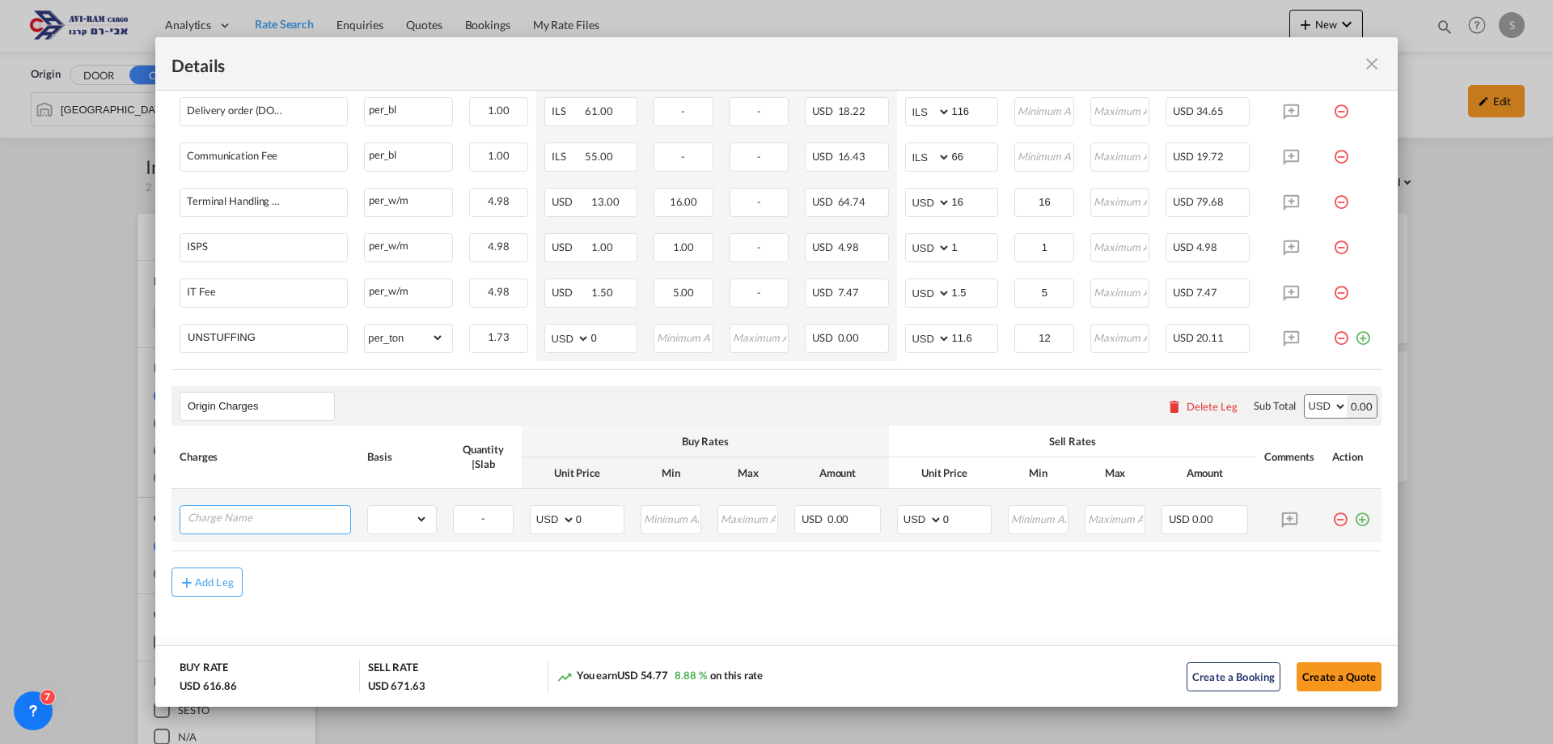
click at [295, 516] on input "Charge Name" at bounding box center [269, 518] width 163 height 24
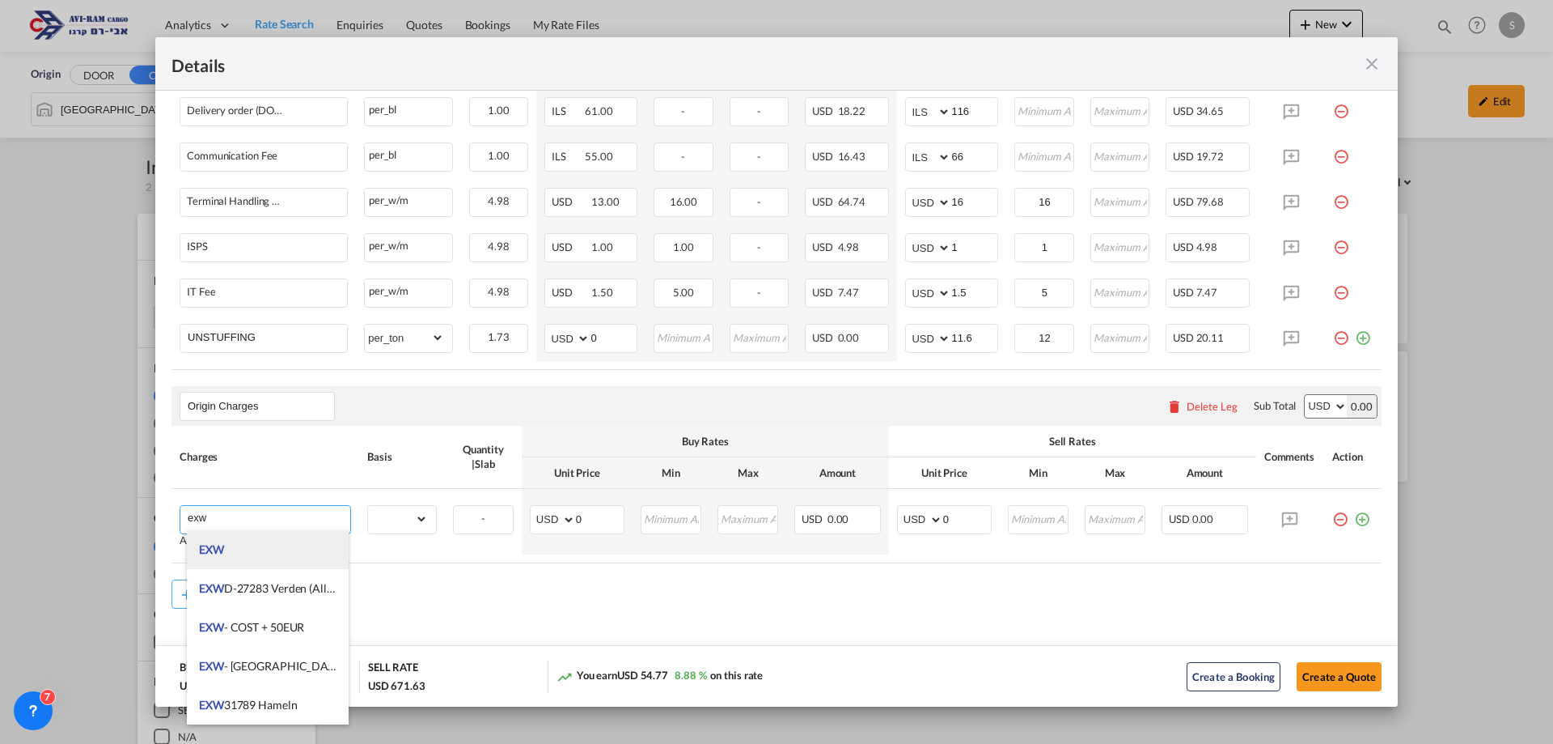
click at [297, 540] on li "EXW" at bounding box center [268, 549] width 162 height 39
type input "EXW"
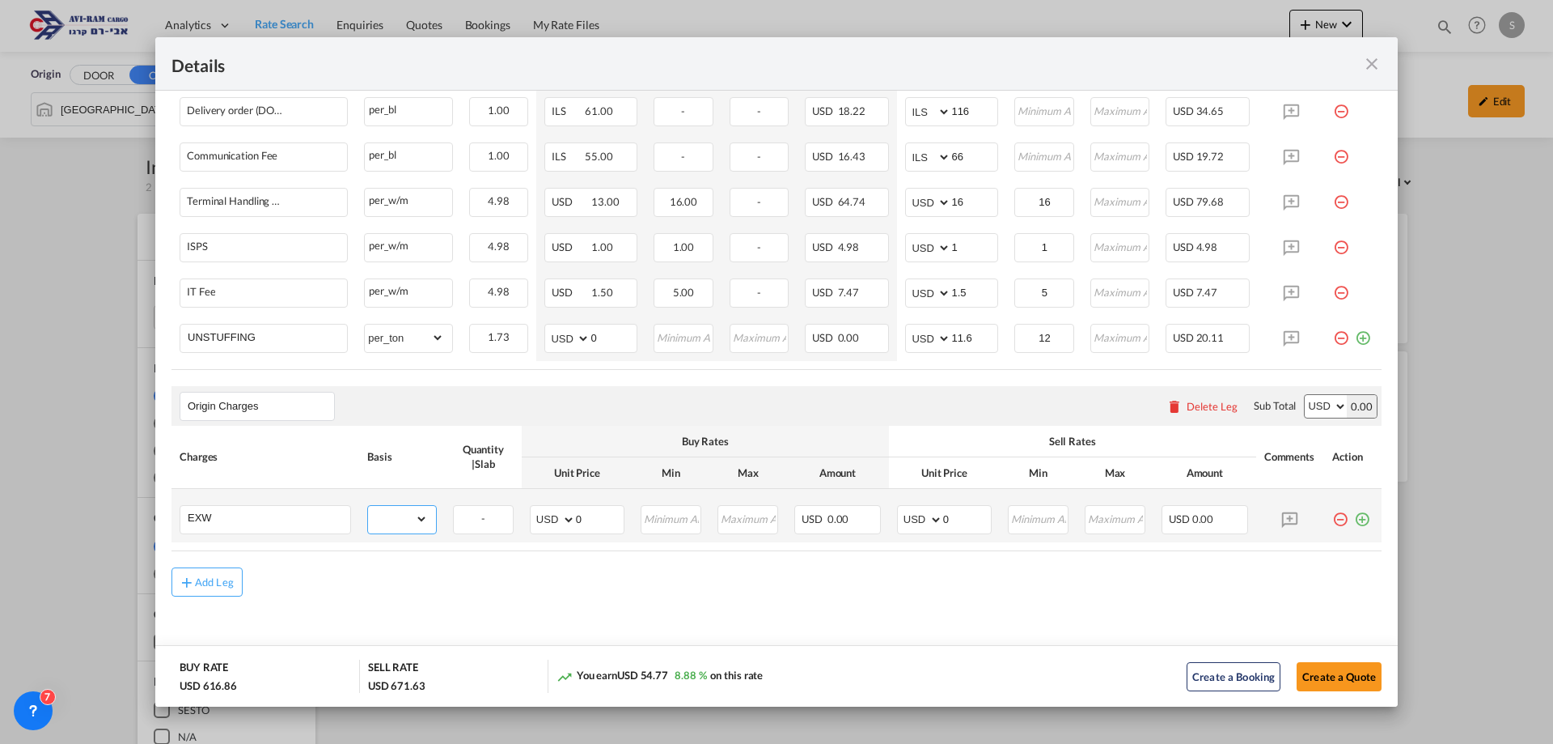
click at [387, 519] on select "gross_weight volumetric_weight per_shipment per_bl per_km per_hawb per_kg flat …" at bounding box center [398, 519] width 60 height 26
select select "per_shipment"
click at [368, 506] on select "gross_weight volumetric_weight per_shipment per_bl per_km per_hawb per_kg flat …" at bounding box center [398, 519] width 60 height 26
click at [912, 514] on select "AED AFN ALL AMD ANG AOA ARS AUD AWG AZN BAM BBD BDT BGN BHD BIF BMD BND BOB BRL…" at bounding box center [922, 519] width 42 height 23
select select "string:EUR"
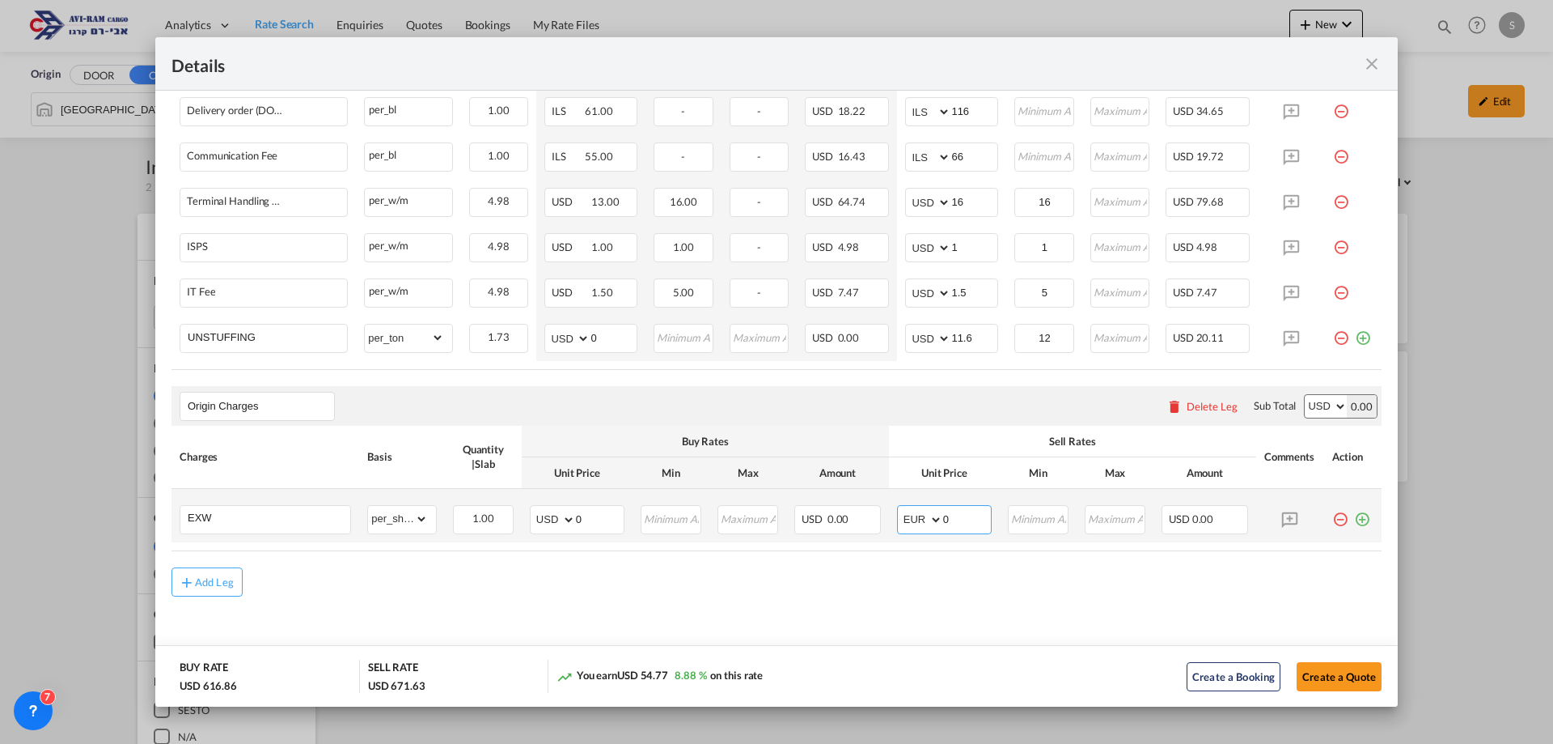
click at [901, 508] on select "AED AFN ALL AMD ANG AOA ARS AUD AWG AZN BAM BBD BDT BGN BHD BIF BMD BND BOB BRL…" at bounding box center [922, 519] width 42 height 23
drag, startPoint x: 947, startPoint y: 514, endPoint x: 916, endPoint y: 521, distance: 32.4
click at [916, 521] on md-input-container "AED AFN ALL AMD ANG AOA ARS AUD AWG AZN BAM BBD BDT BGN BHD BIF BMD BND BOB BRL…" at bounding box center [944, 519] width 95 height 29
type input "485"
click at [1326, 671] on button "Create a Quote" at bounding box center [1339, 676] width 85 height 29
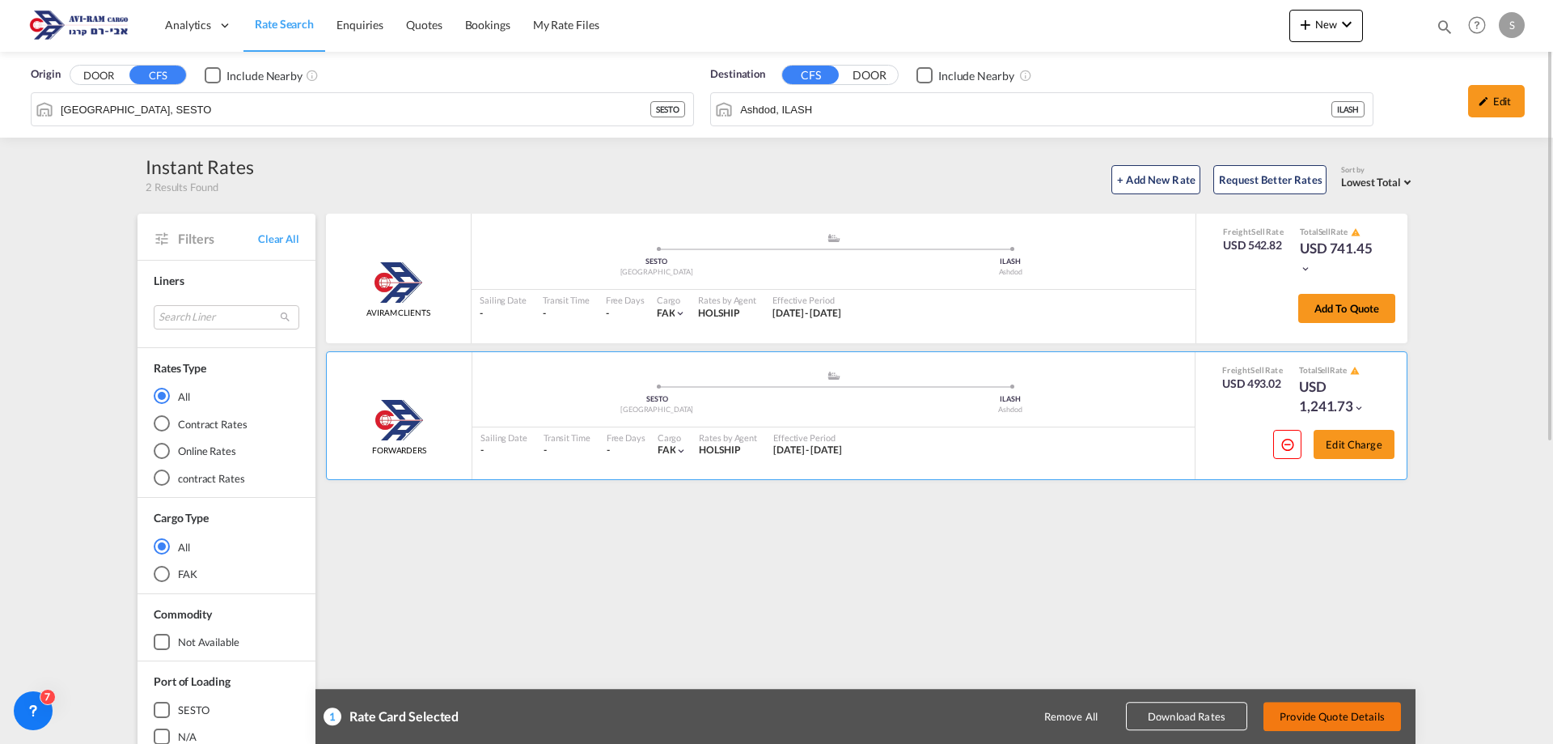
click at [1344, 707] on button "Provide Quote Details" at bounding box center [1333, 715] width 138 height 29
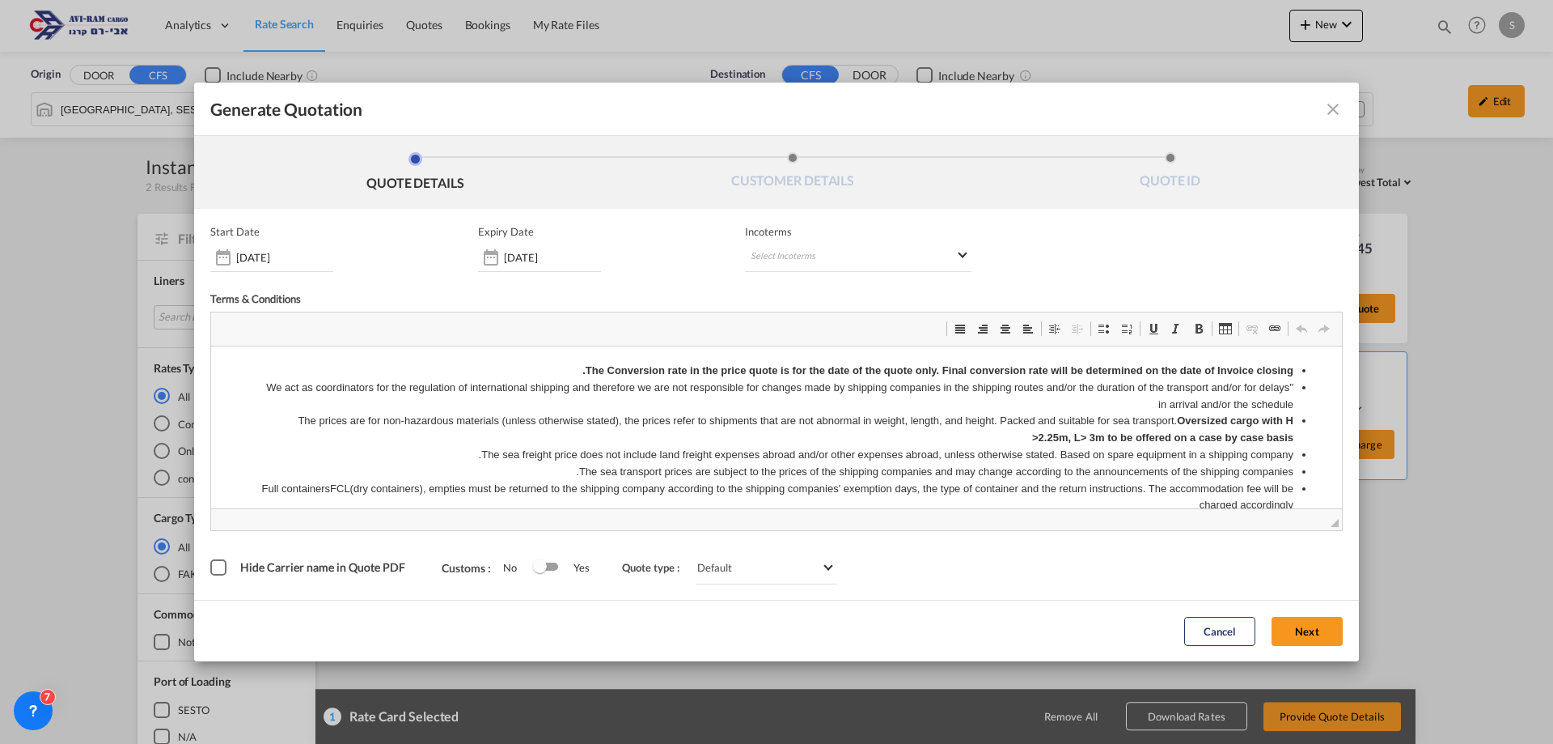
scroll to position [0, 0]
click at [781, 255] on md-select "Select Incoterms CPT - import Carrier Paid to CPT - export Carrier Paid to DPU …" at bounding box center [858, 257] width 227 height 29
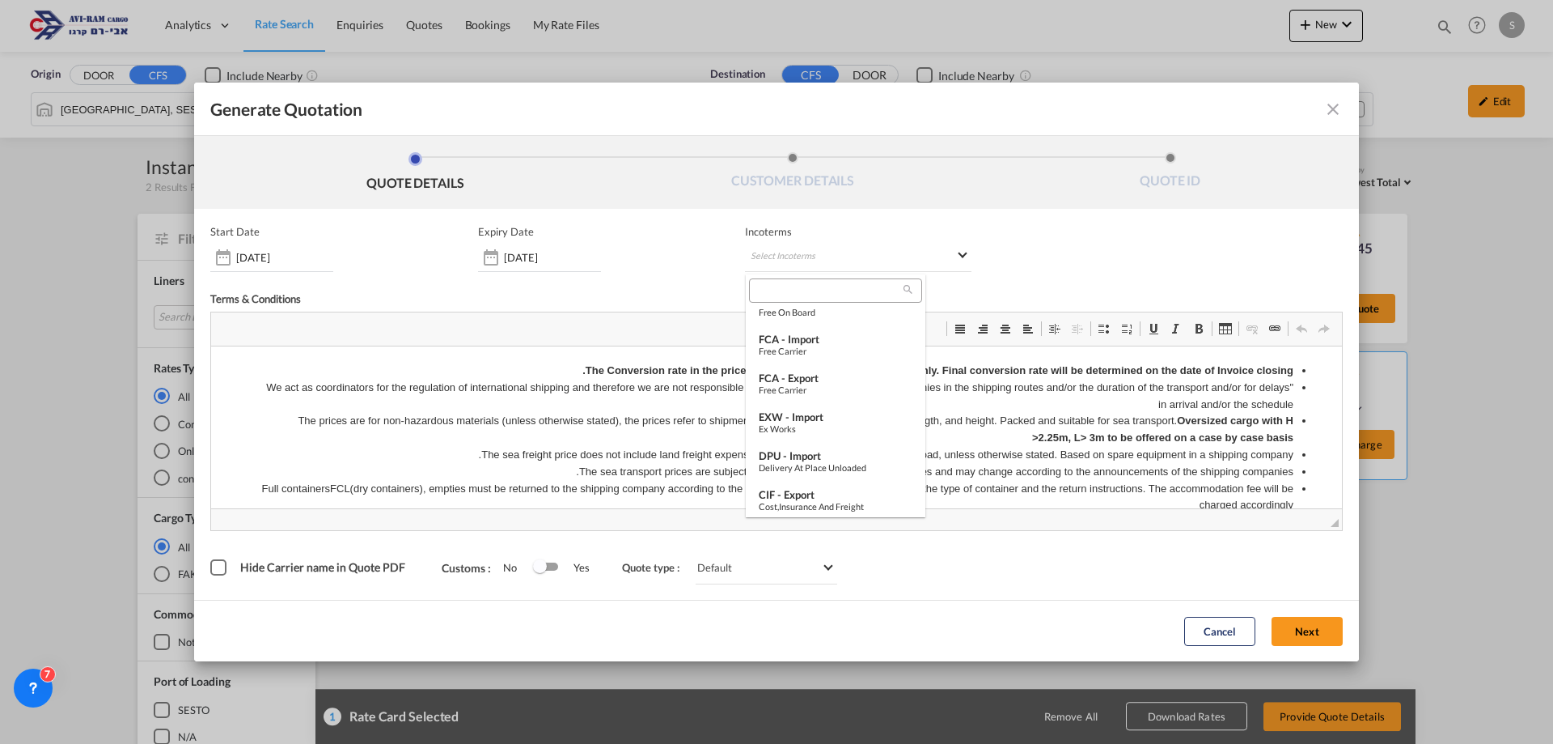
scroll to position [178, 0]
click at [809, 426] on div "Ex Works" at bounding box center [836, 425] width 154 height 11
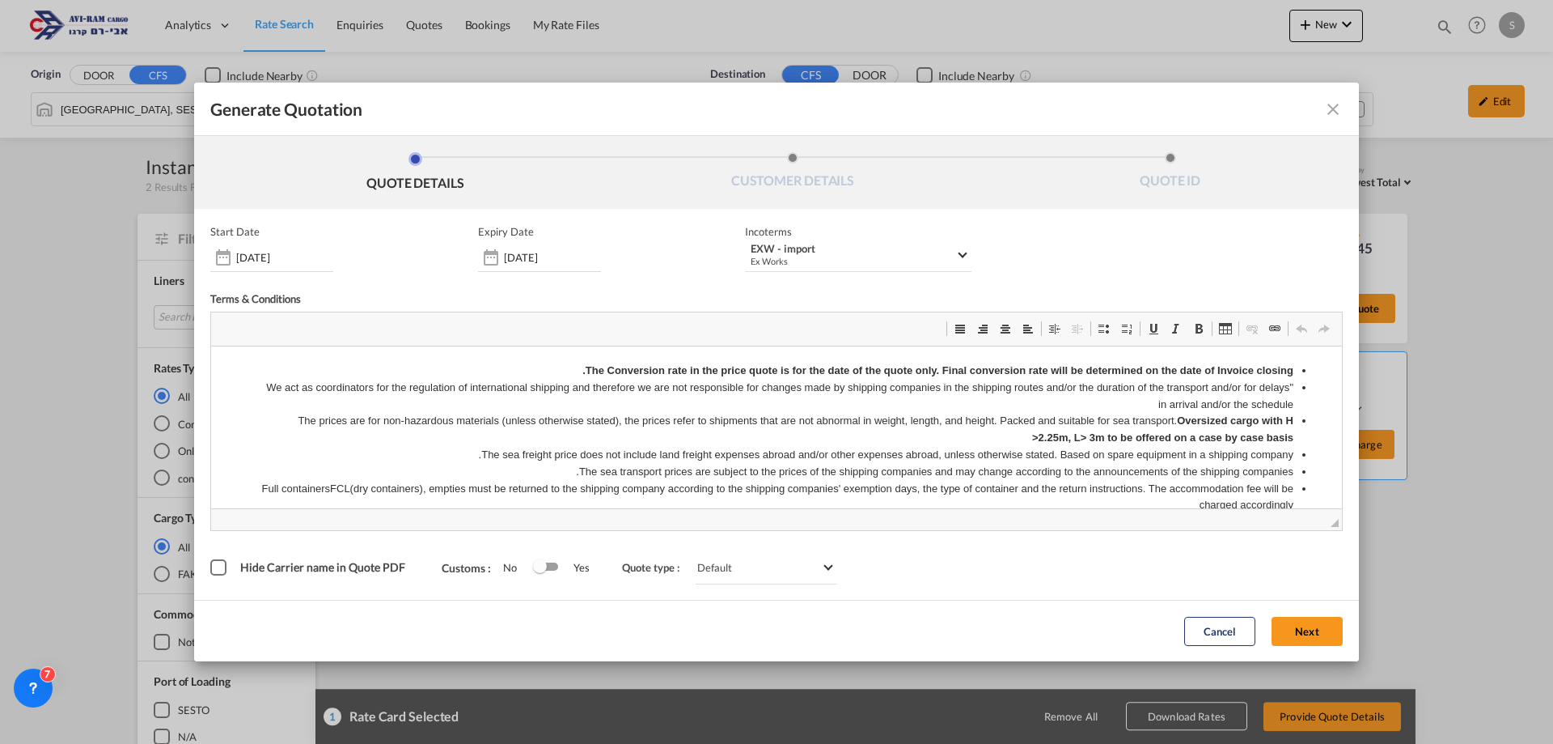
click at [1311, 629] on button "Next" at bounding box center [1307, 631] width 71 height 29
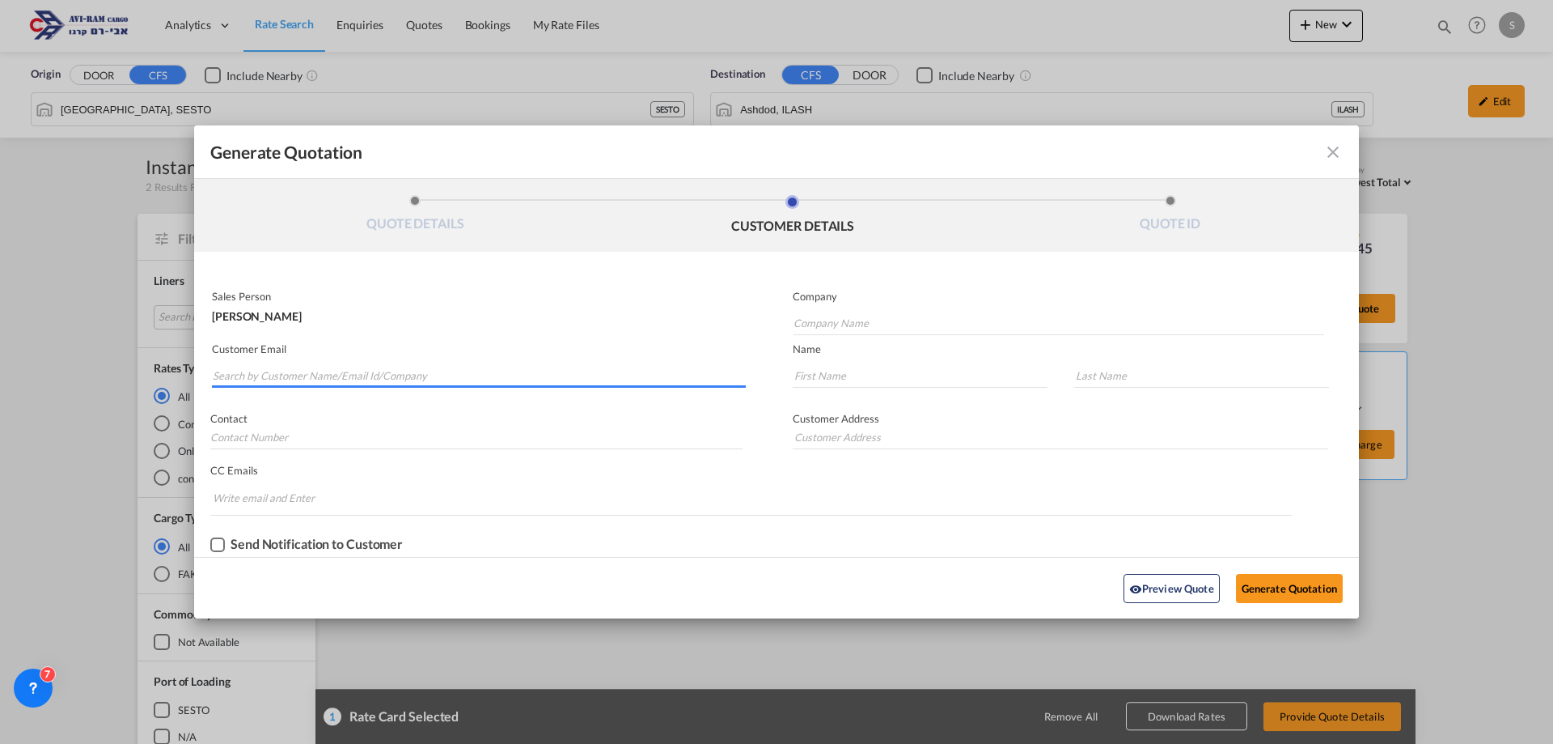
click at [396, 376] on input "Search by Customer Name/Email Id/Company" at bounding box center [479, 375] width 533 height 24
type input "פ"
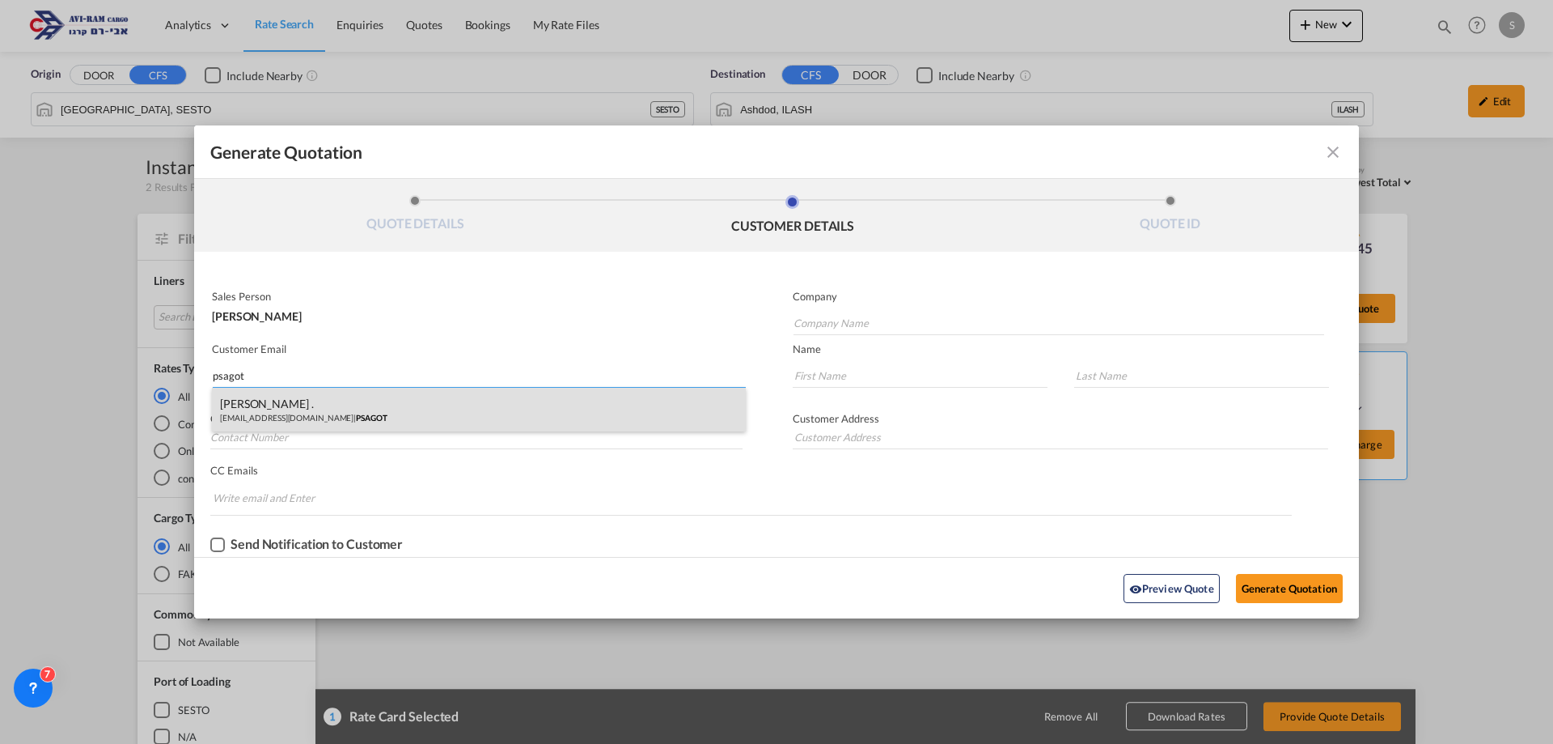
type input "psagot"
click at [304, 404] on div "MICHAL . import@m-ps.co.il | PSAGOT" at bounding box center [479, 410] width 534 height 44
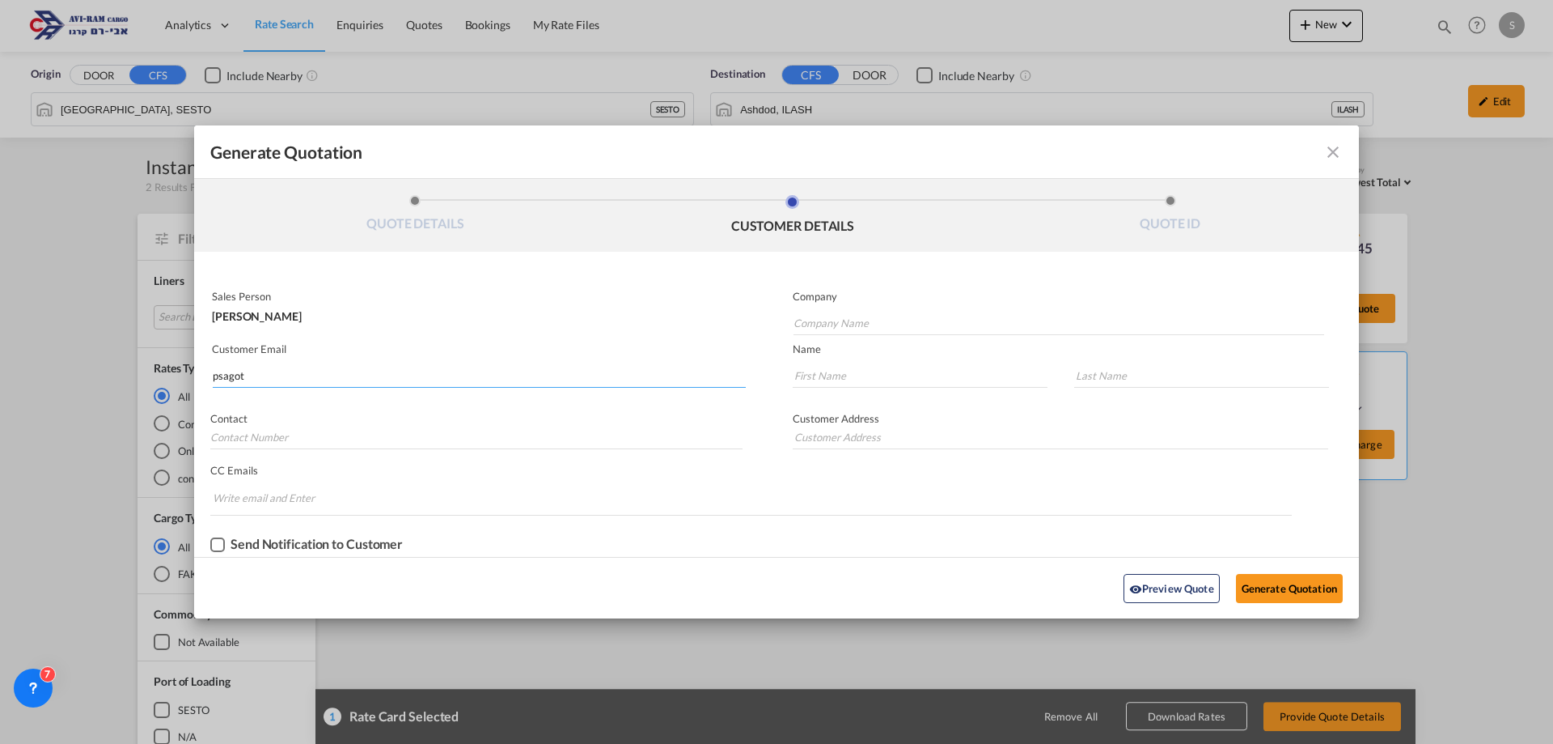
type input "PSAGOT"
type input "import@m-ps.co.il"
type input "MICHAL"
type input "."
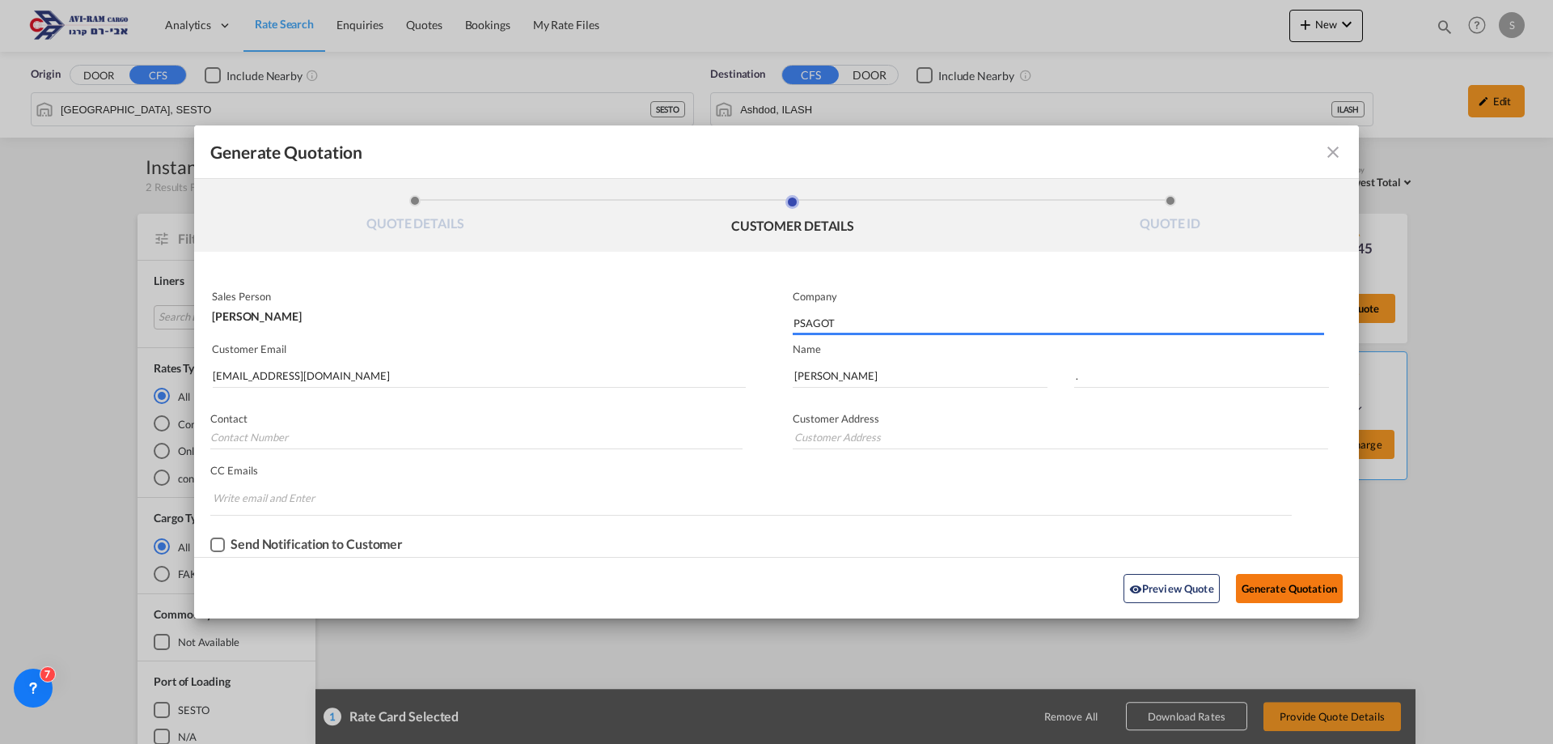
click at [1261, 584] on button "Generate Quotation" at bounding box center [1289, 588] width 107 height 29
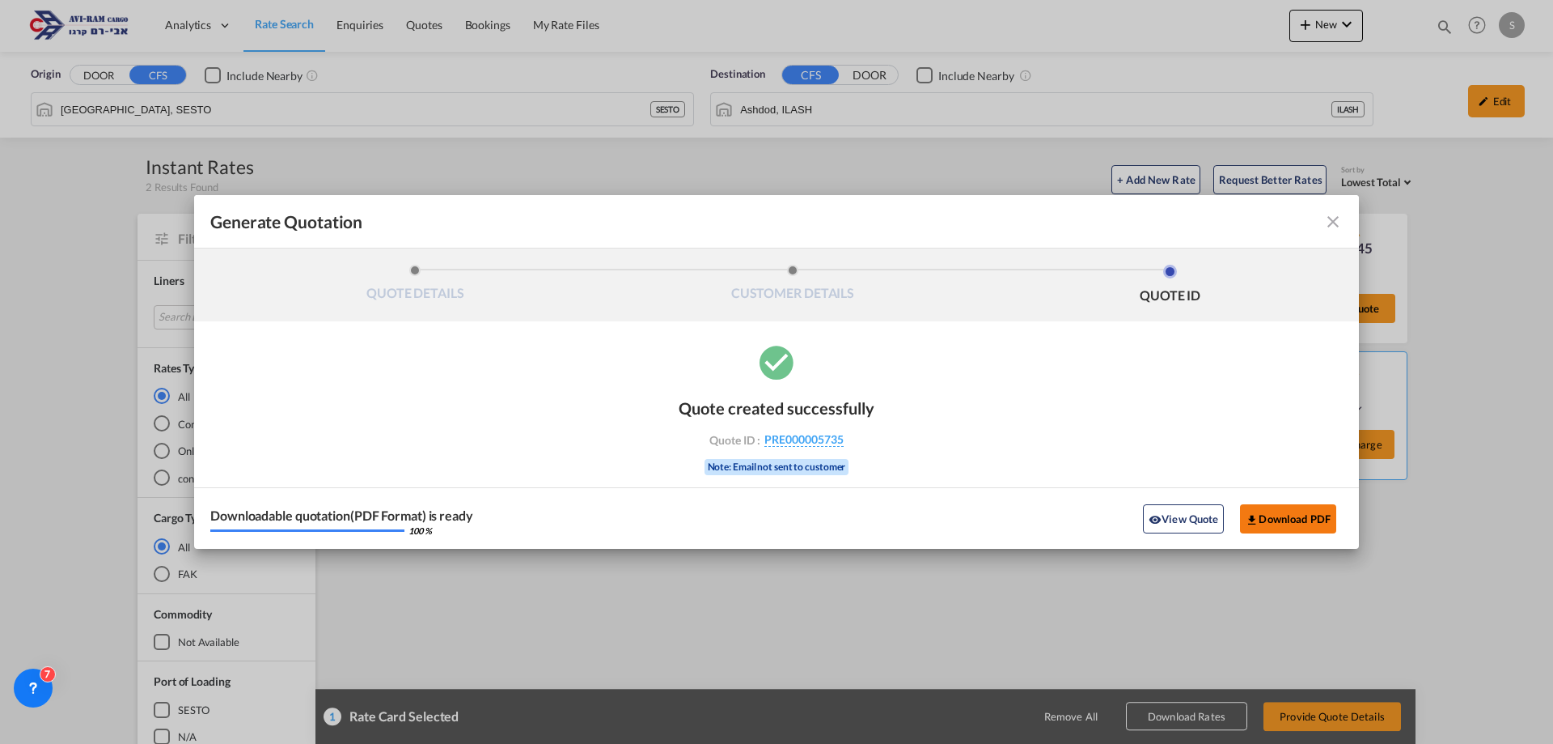
click at [1274, 506] on button "Download PDF" at bounding box center [1288, 518] width 96 height 29
click at [1335, 214] on md-icon "icon-close fg-AAA8AD cursor m-0" at bounding box center [1333, 221] width 19 height 19
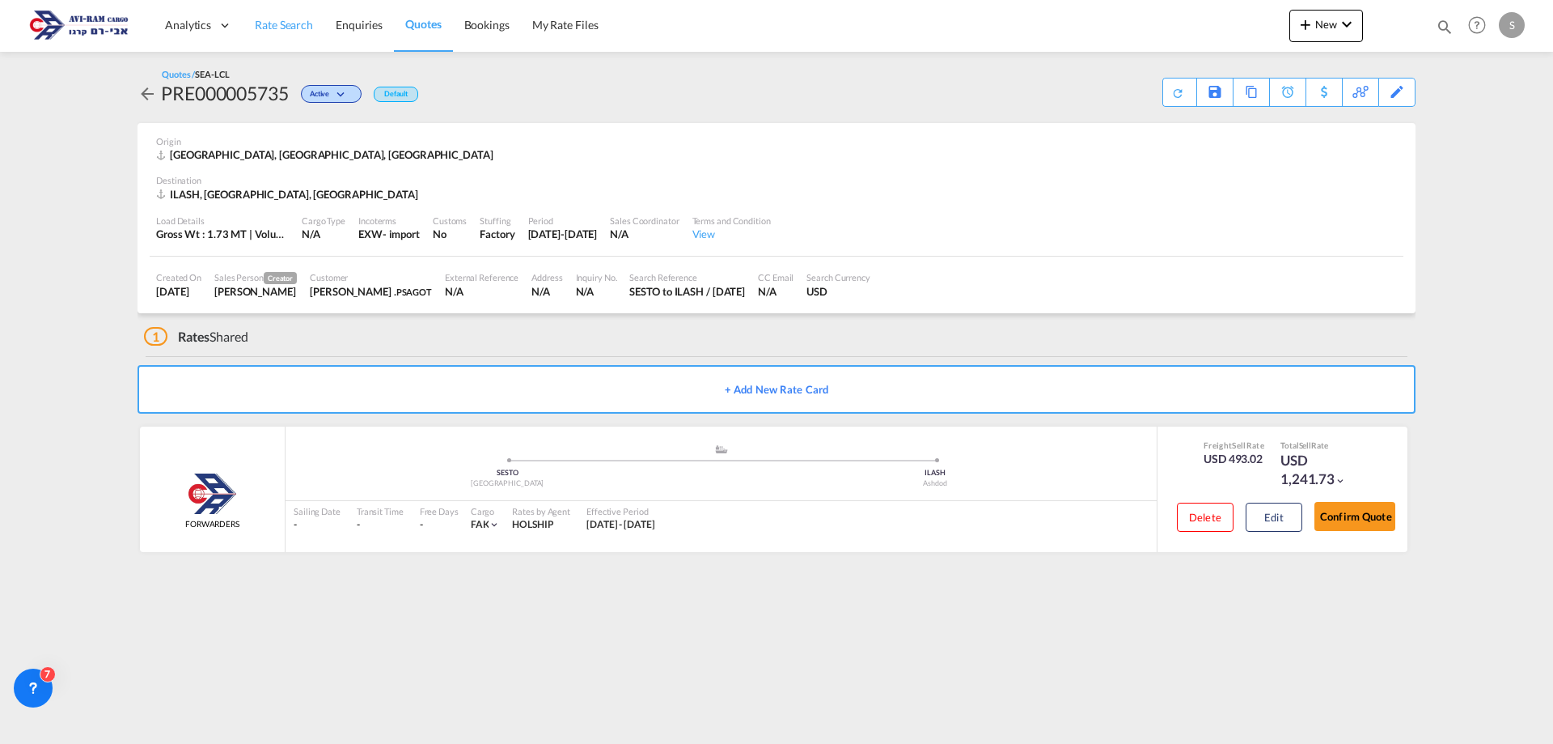
click at [286, 26] on span "Rate Search" at bounding box center [284, 25] width 58 height 14
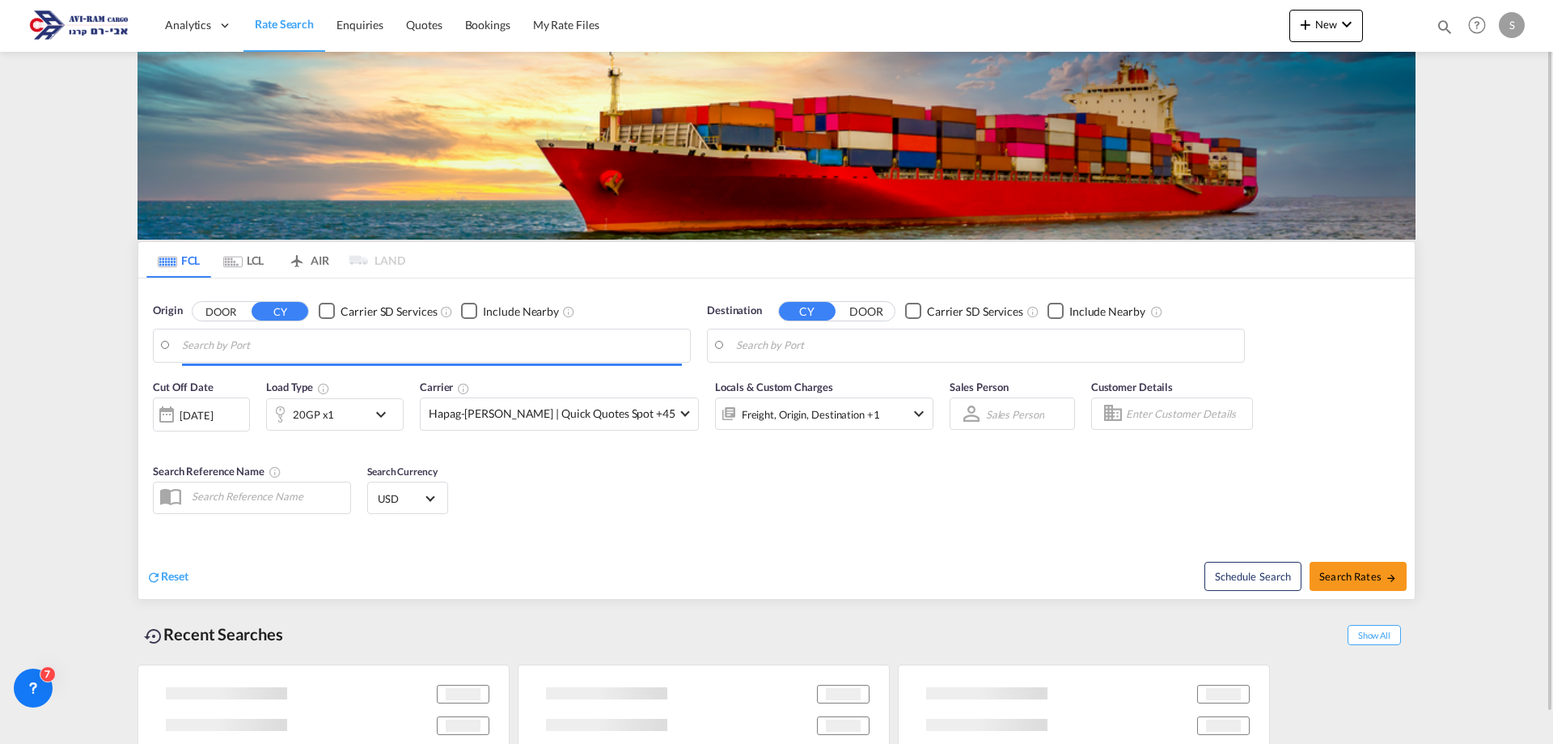
type input "Xingang, CNXGA"
type input "Ashdod, ILASH"
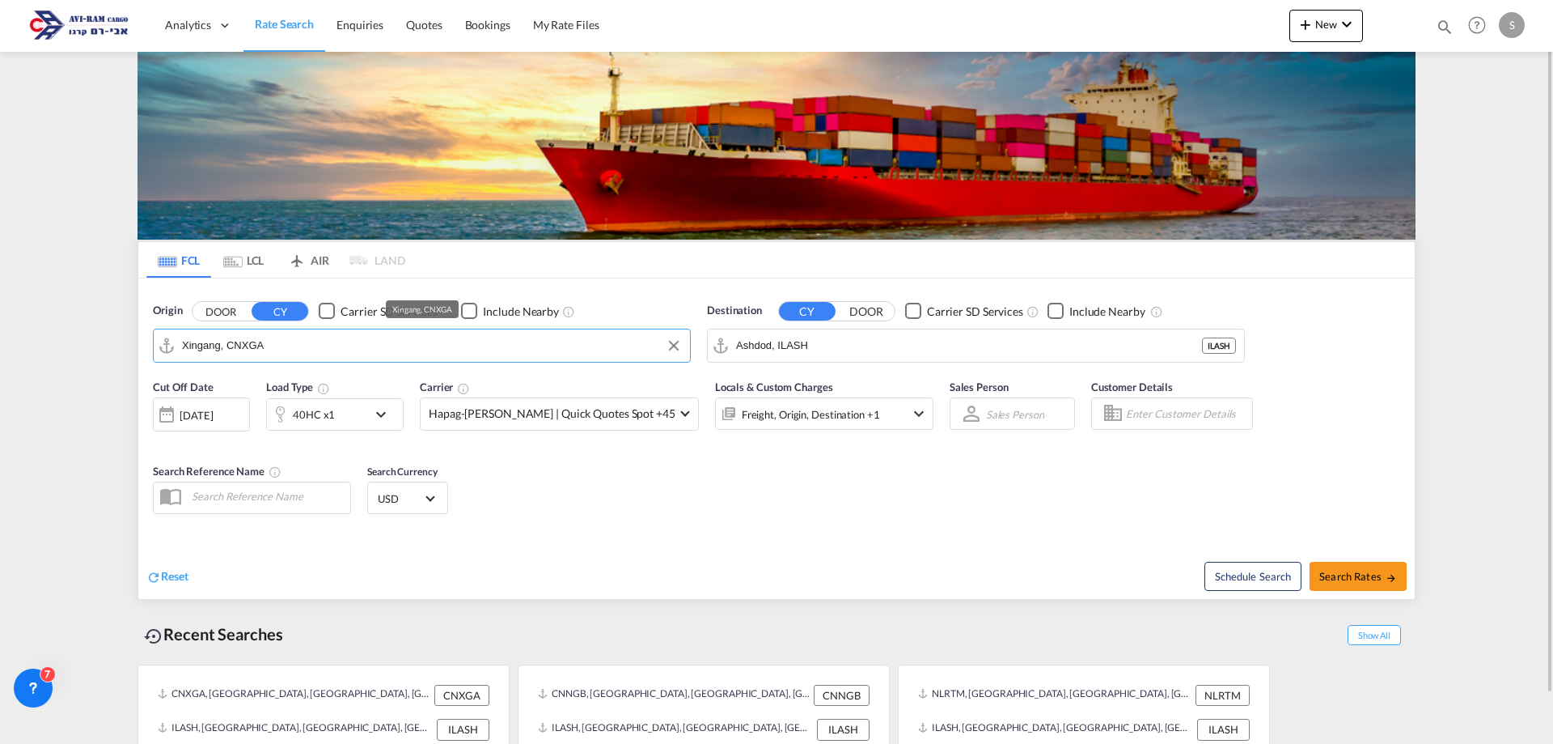
click at [273, 339] on input "Xingang, CNXGA" at bounding box center [432, 345] width 500 height 24
click at [272, 379] on div "Ambarli Turkey TRAMB" at bounding box center [307, 390] width 307 height 49
type input "Ambarli, TRAMB"
click at [345, 405] on div "40HC x1" at bounding box center [317, 414] width 100 height 32
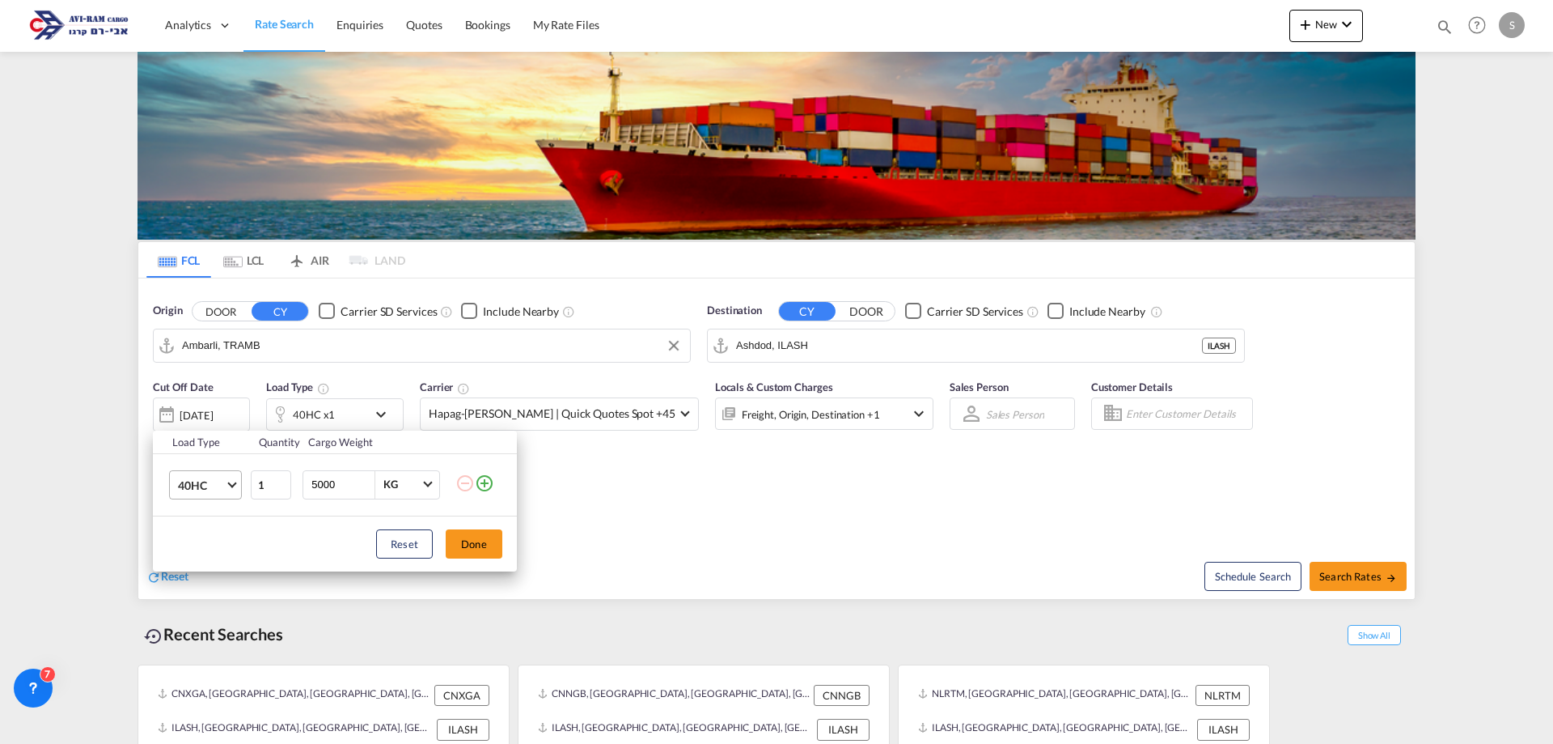
click at [204, 476] on md-select-value "40HC" at bounding box center [208, 485] width 65 height 28
click at [206, 404] on md-option "20GP" at bounding box center [220, 407] width 110 height 39
click at [474, 540] on button "Done" at bounding box center [474, 543] width 57 height 29
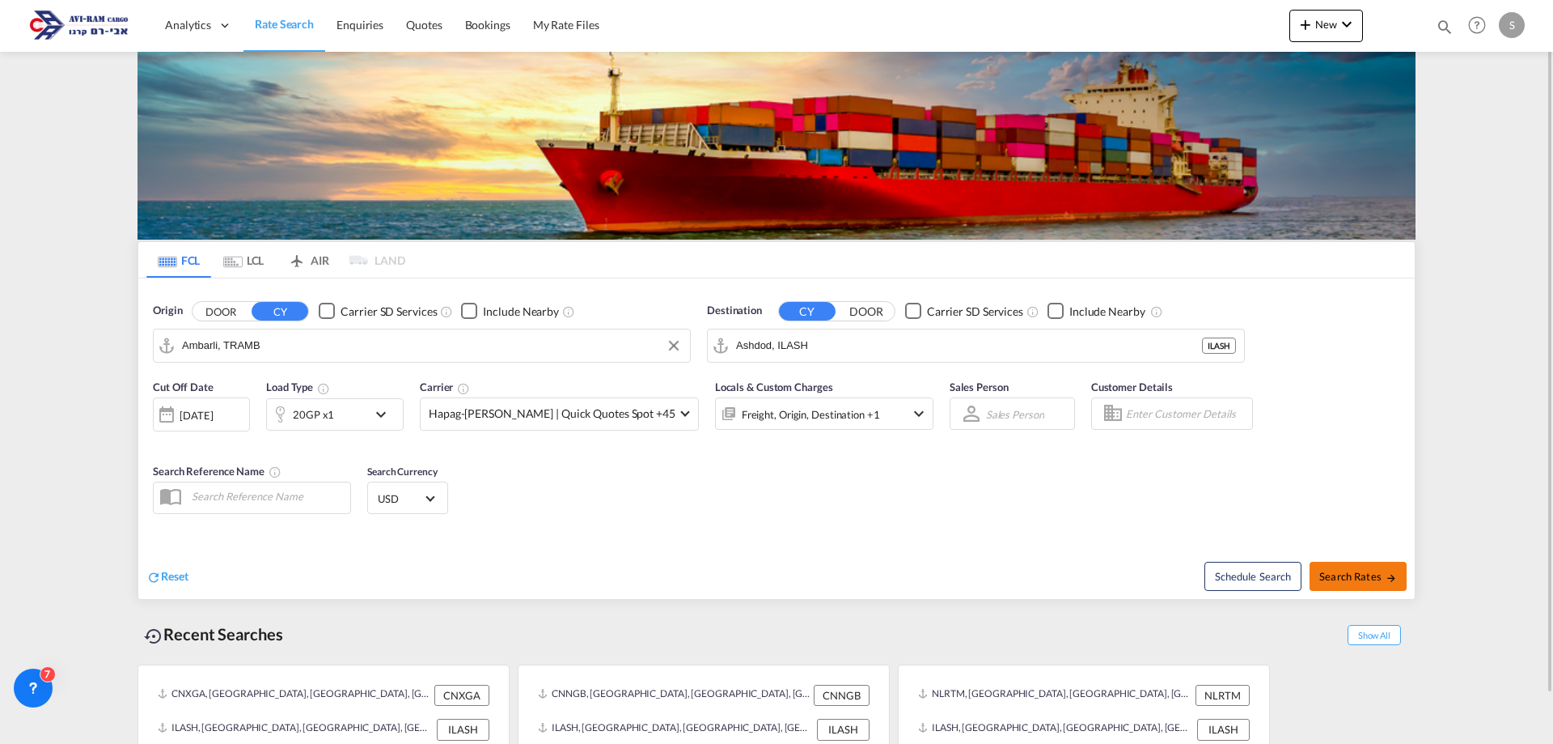
click at [1329, 567] on button "Search Rates" at bounding box center [1358, 576] width 97 height 29
type input "TRAMB to ILASH / 25 Sep 2025"
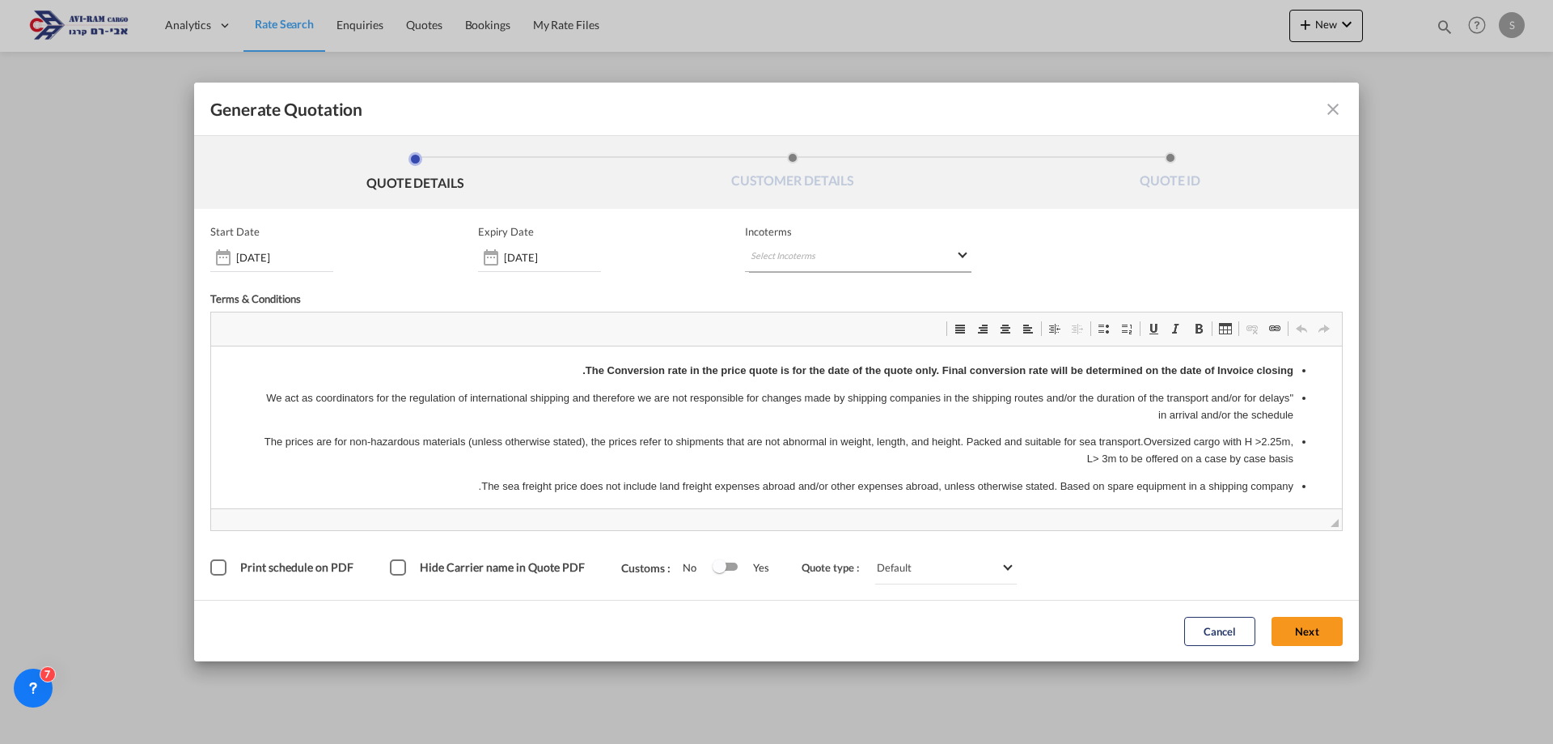
click at [796, 252] on md-select "Select Incoterms CPT - import Carrier Paid to CPT - export Carrier Paid to DPU …" at bounding box center [858, 257] width 227 height 29
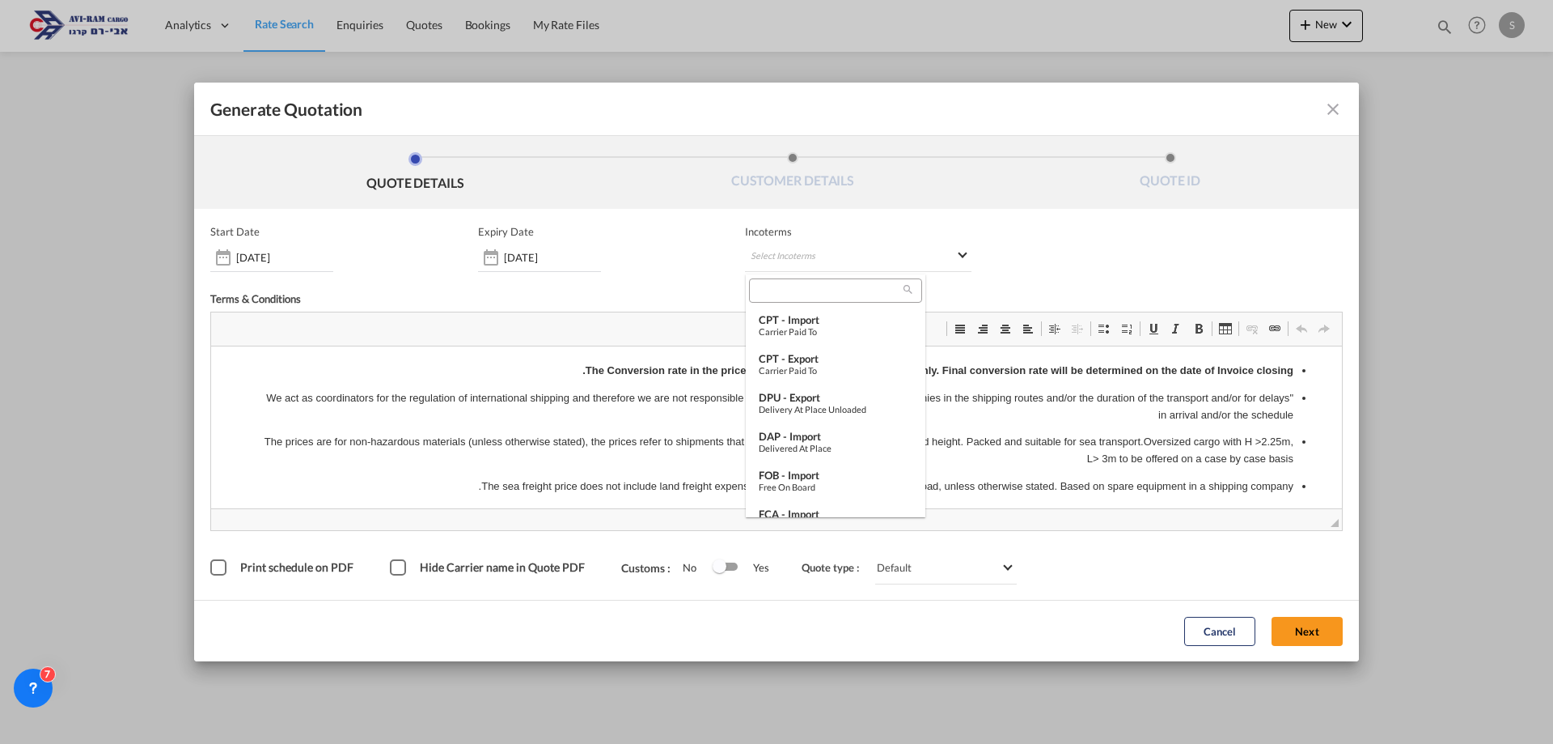
click at [566, 259] on md-backdrop at bounding box center [776, 372] width 1553 height 744
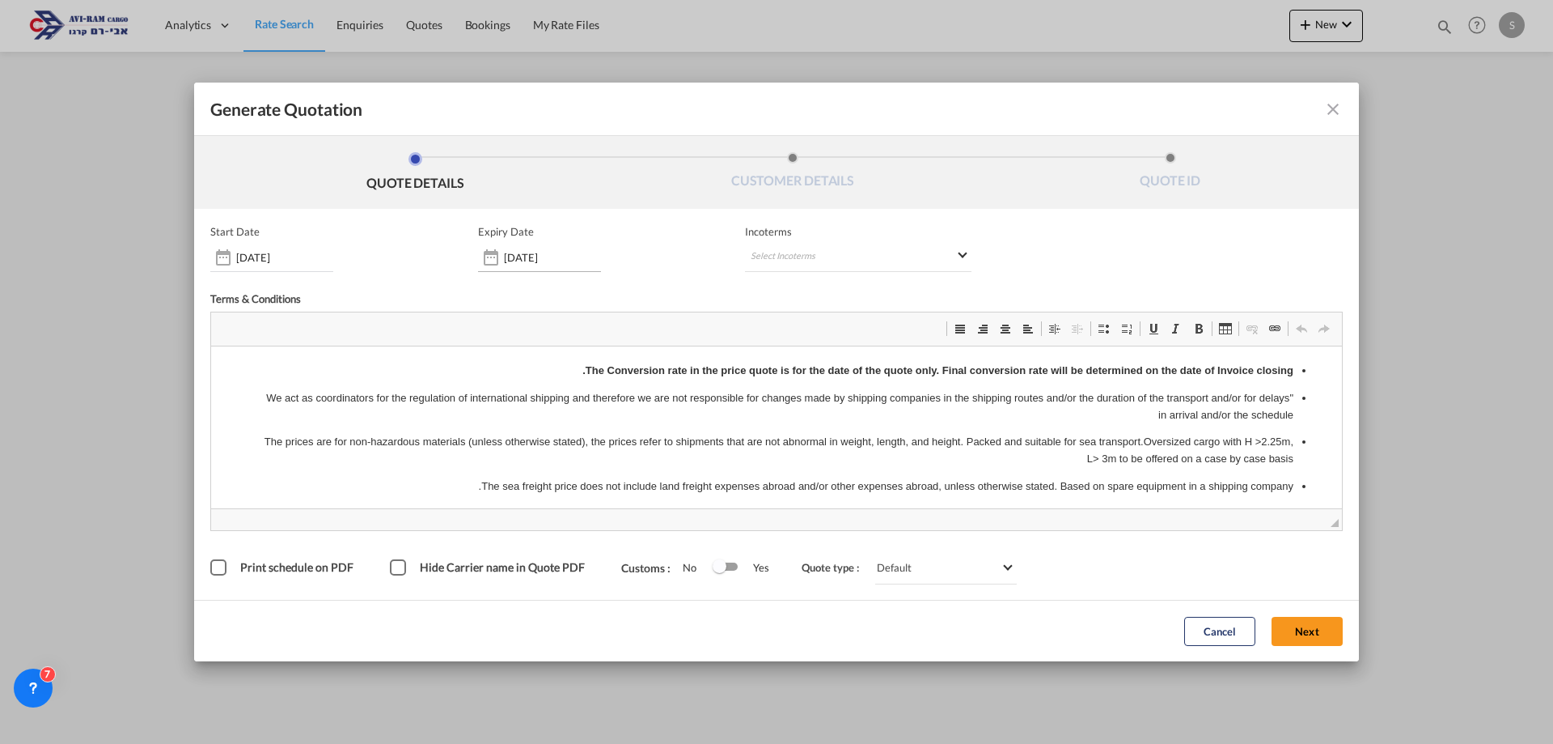
click at [562, 259] on input "[DATE]" at bounding box center [552, 257] width 97 height 13
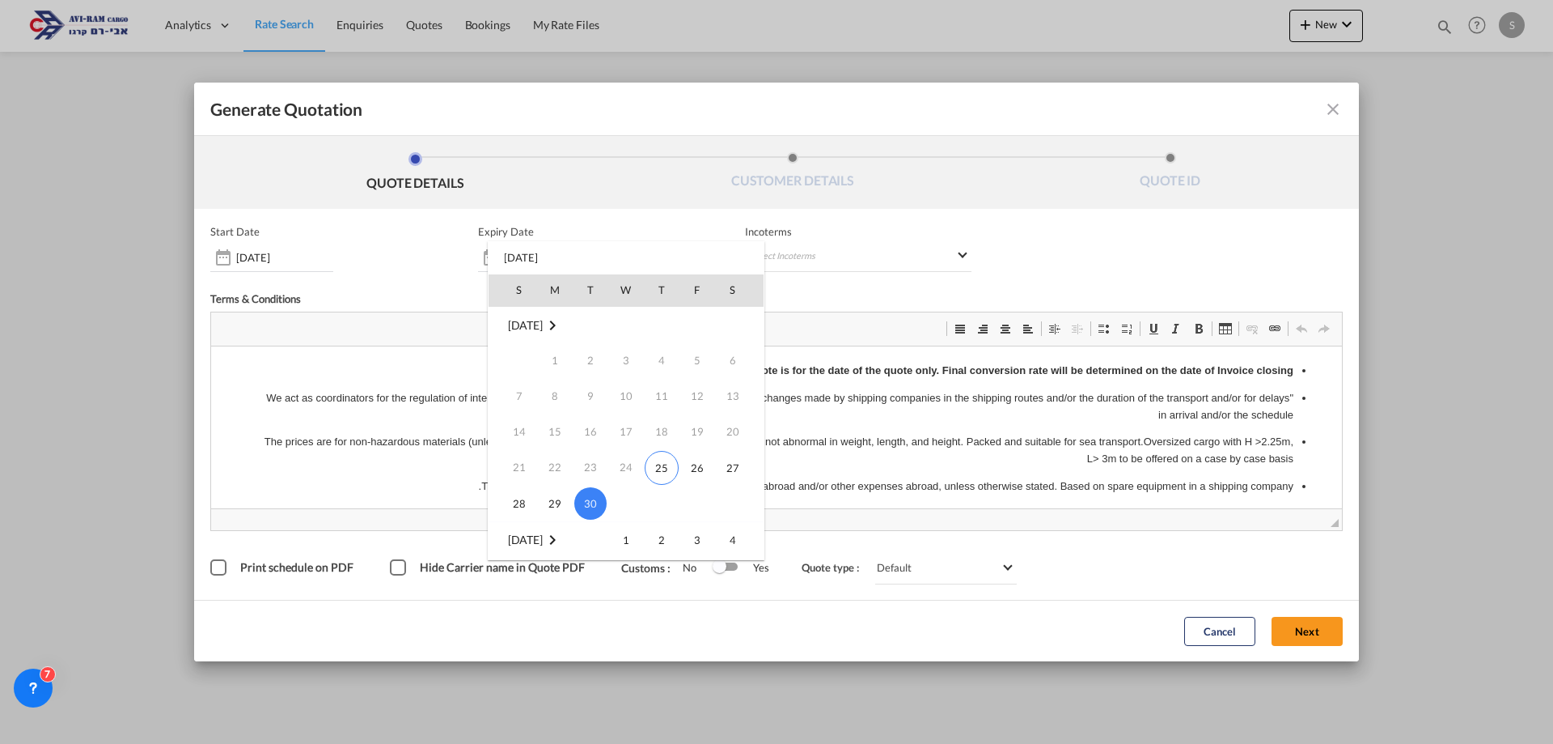
scroll to position [162, 0]
click at [697, 510] on span "31" at bounding box center [697, 520] width 32 height 32
type input "31 Oct 2025"
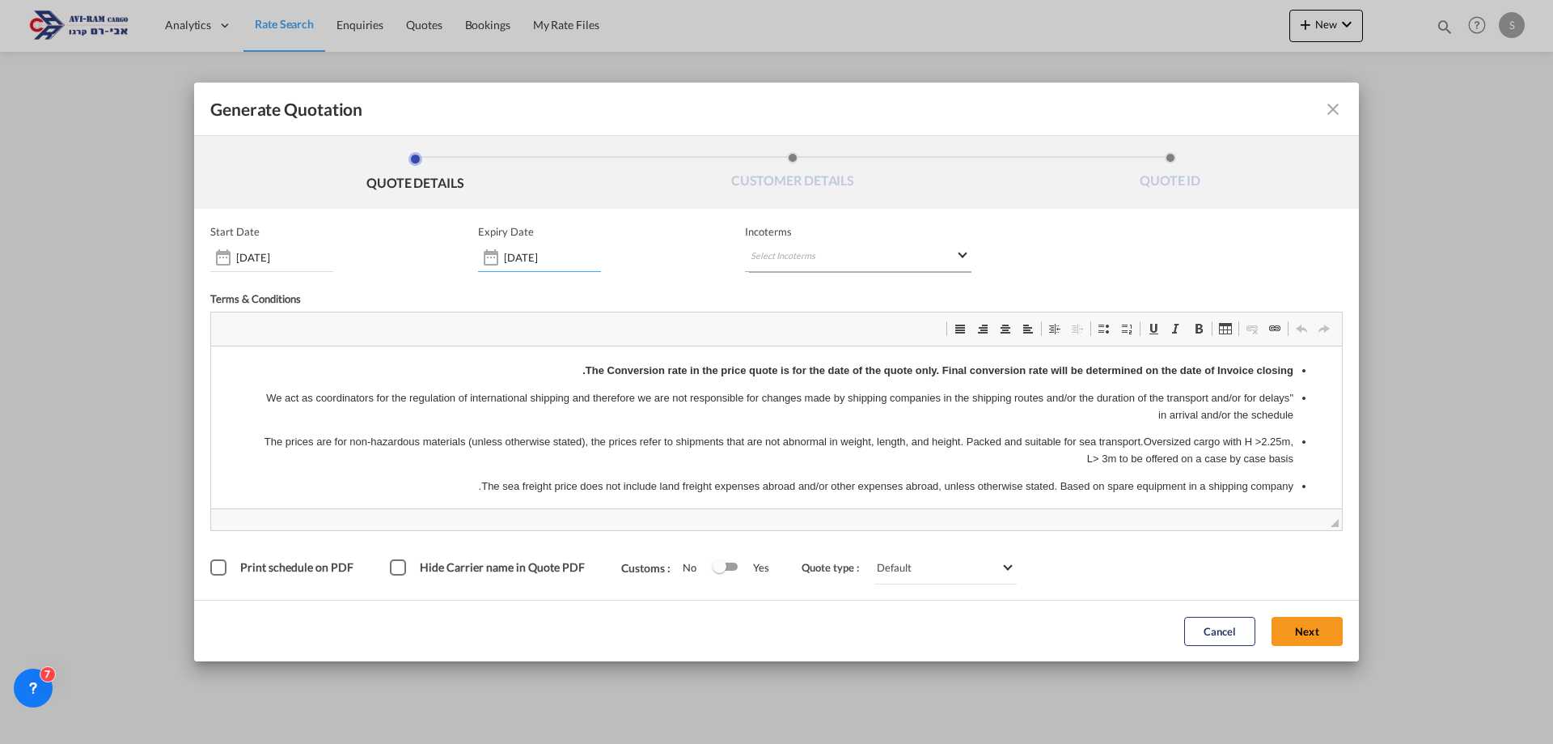
click at [777, 261] on md-select "Select Incoterms" at bounding box center [858, 257] width 227 height 29
click at [831, 405] on div "EXW - import" at bounding box center [836, 402] width 154 height 13
click at [1310, 632] on button "Next" at bounding box center [1307, 631] width 71 height 29
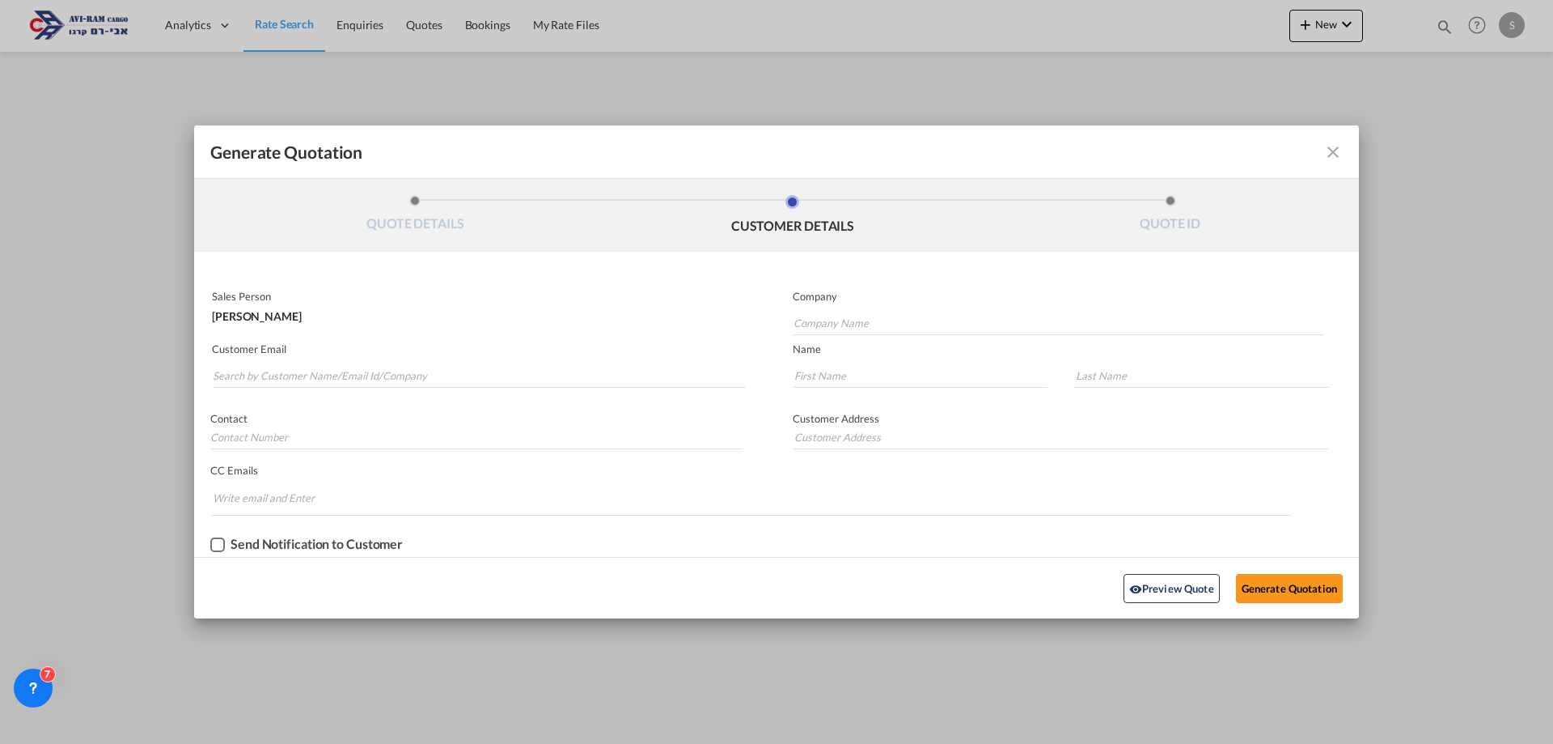
click at [1322, 152] on div "Generate QuotationQUOTE ..." at bounding box center [1286, 151] width 113 height 19
click at [1332, 154] on md-icon "icon-close fg-AAA8AD cursor m-0" at bounding box center [1333, 151] width 19 height 19
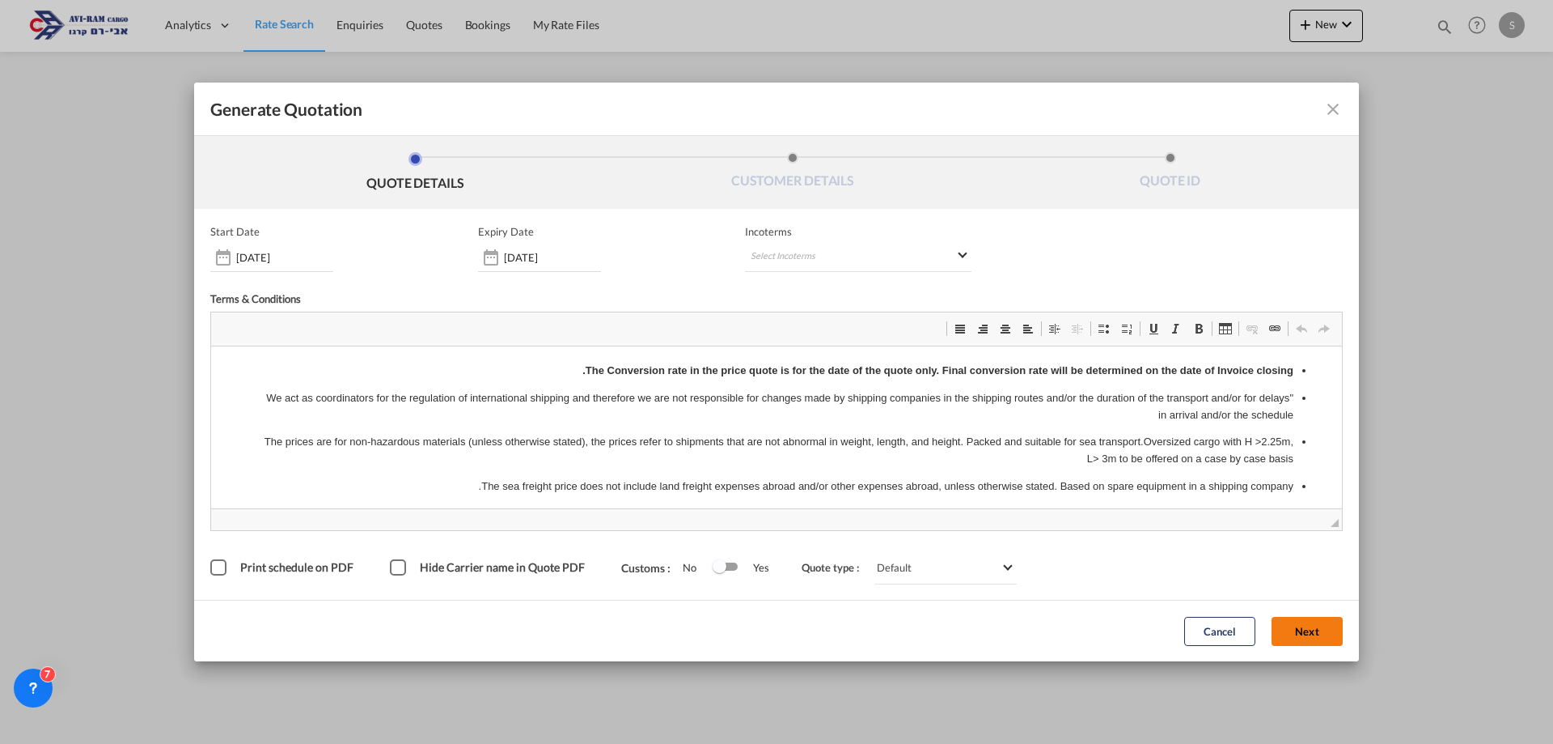
scroll to position [0, 0]
click at [852, 262] on md-select "Select Incoterms CPT - import Carrier Paid to CPT - export Carrier Paid to DPU …" at bounding box center [858, 257] width 227 height 29
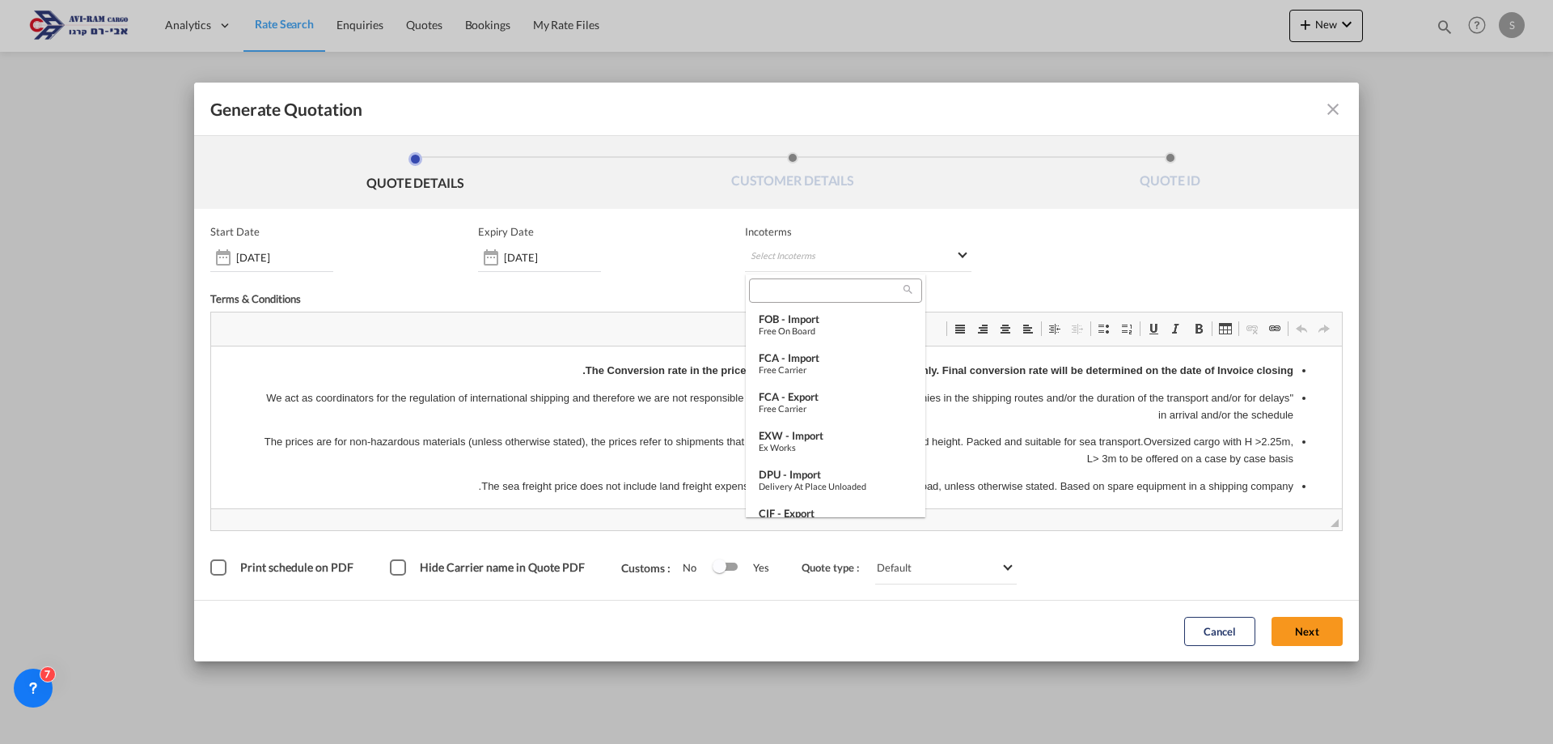
scroll to position [172, 0]
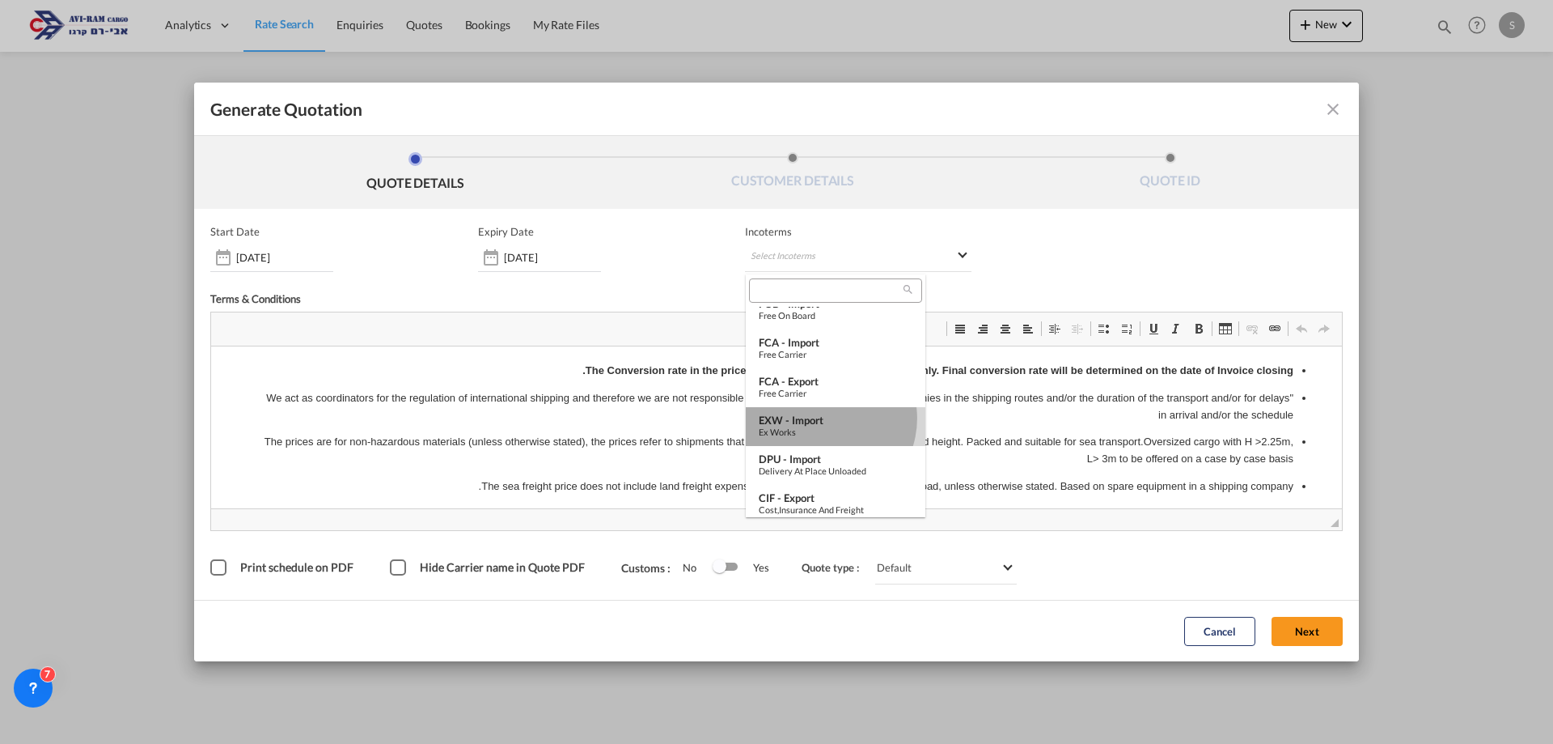
drag, startPoint x: 824, startPoint y: 418, endPoint x: 786, endPoint y: 143, distance: 277.6
click at [824, 418] on div "EXW - import" at bounding box center [836, 419] width 154 height 13
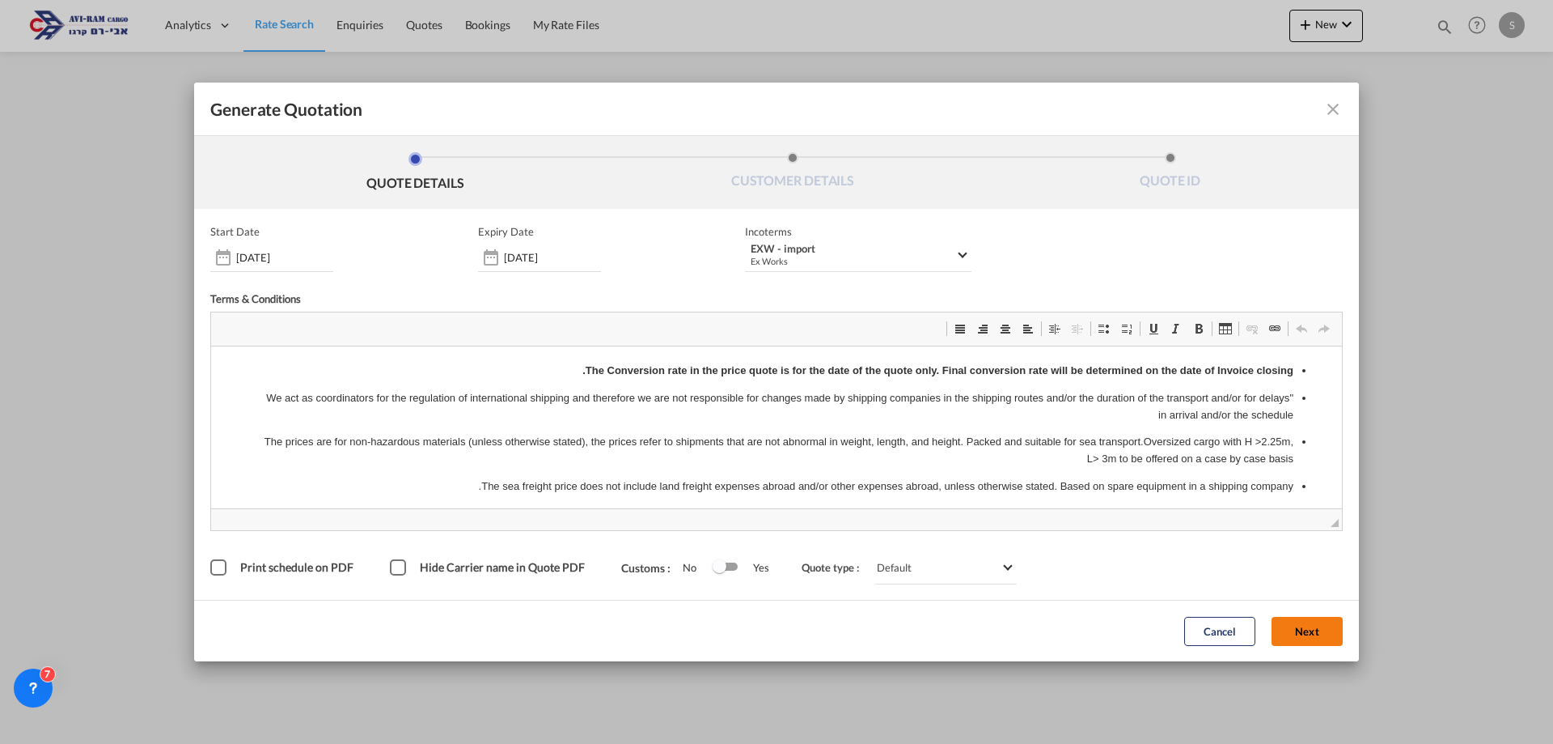
click at [1316, 633] on button "Next" at bounding box center [1307, 631] width 71 height 29
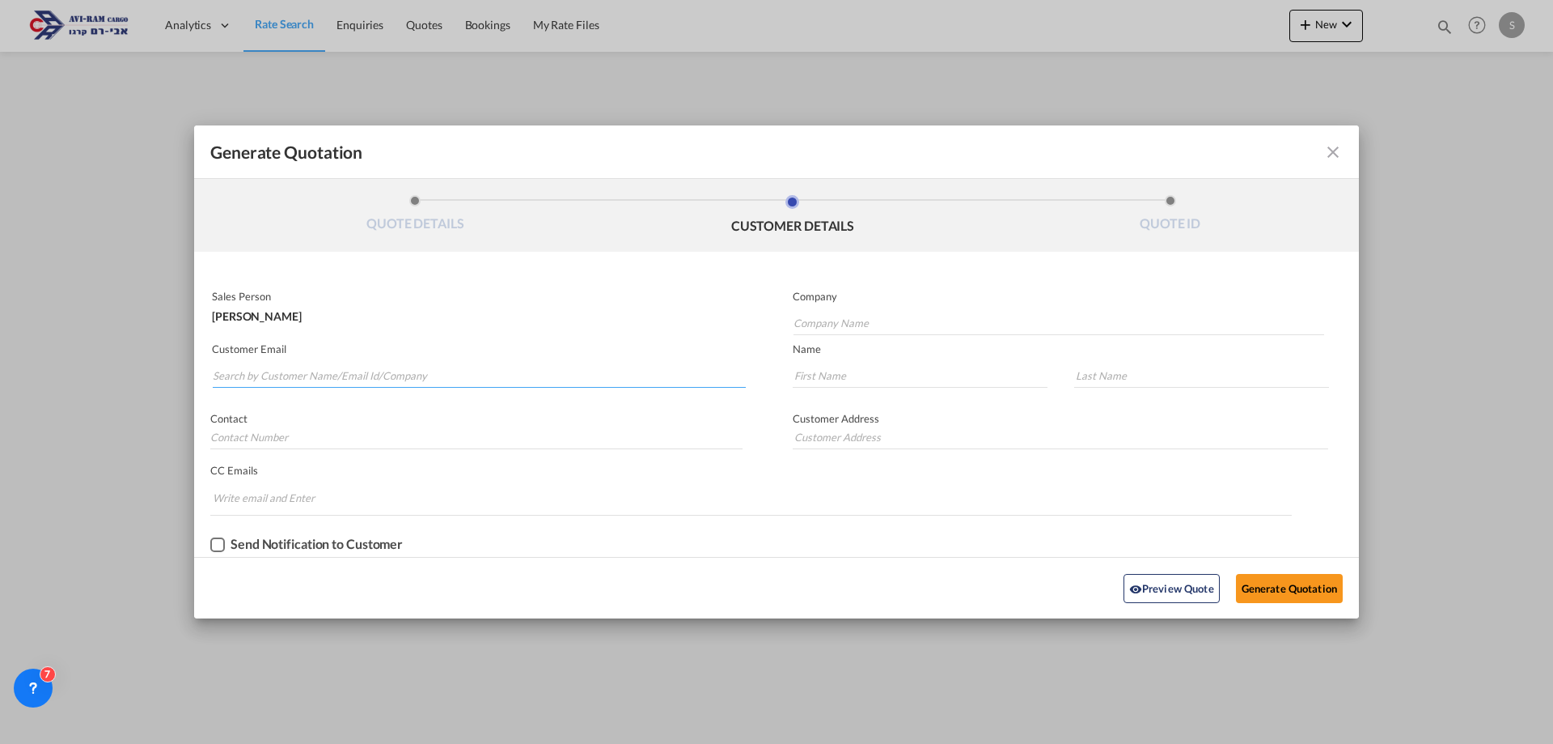
click at [413, 377] on input "Search by Customer Name/Email Id/Company" at bounding box center [479, 375] width 533 height 24
paste input "ido@noachniv.com"
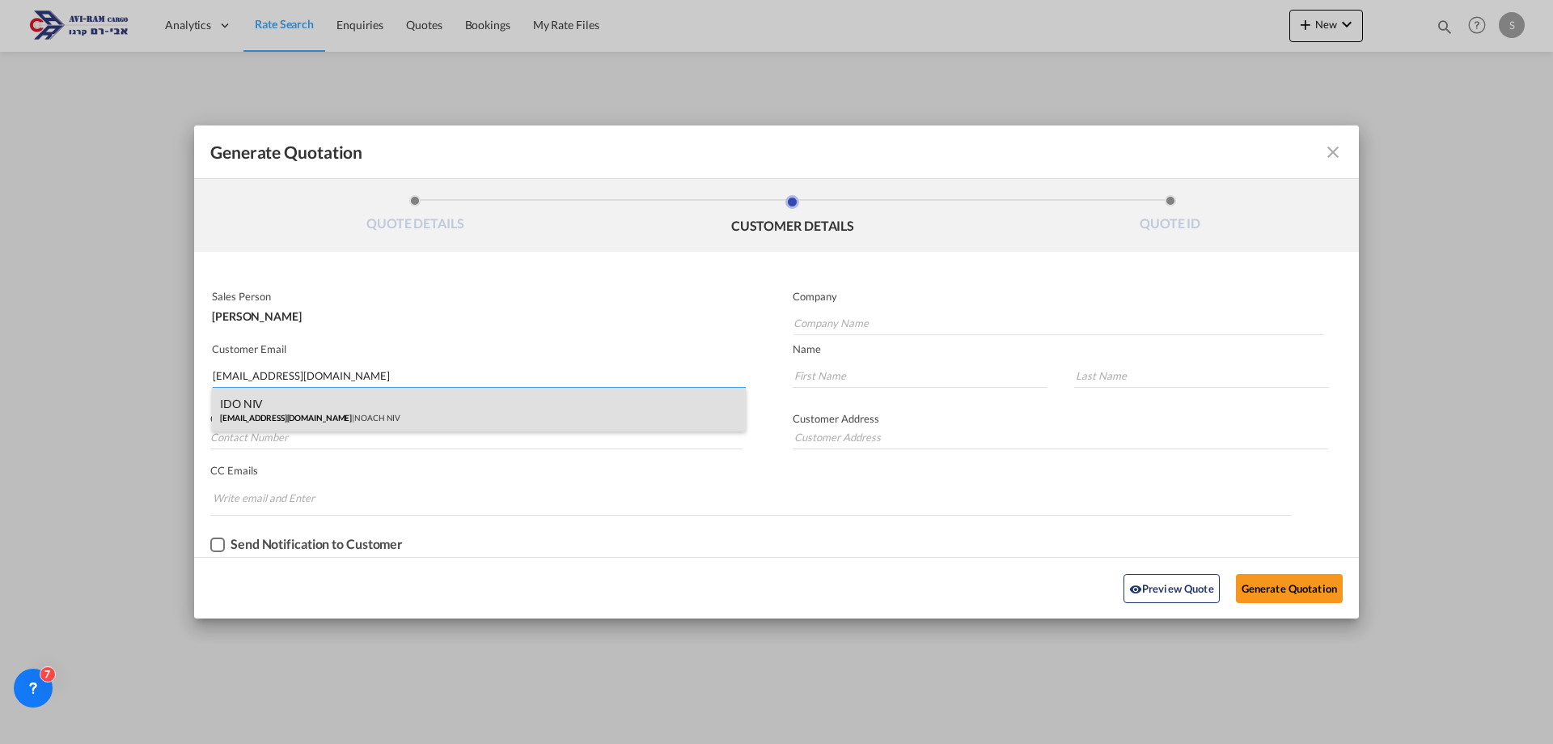
type input "ido@noachniv.com"
click at [308, 405] on div "IDO NIV ido@noachniv.com | NOACH NIV" at bounding box center [479, 410] width 534 height 44
type input "NOACH NIV"
type input "IDO"
type input "NIV"
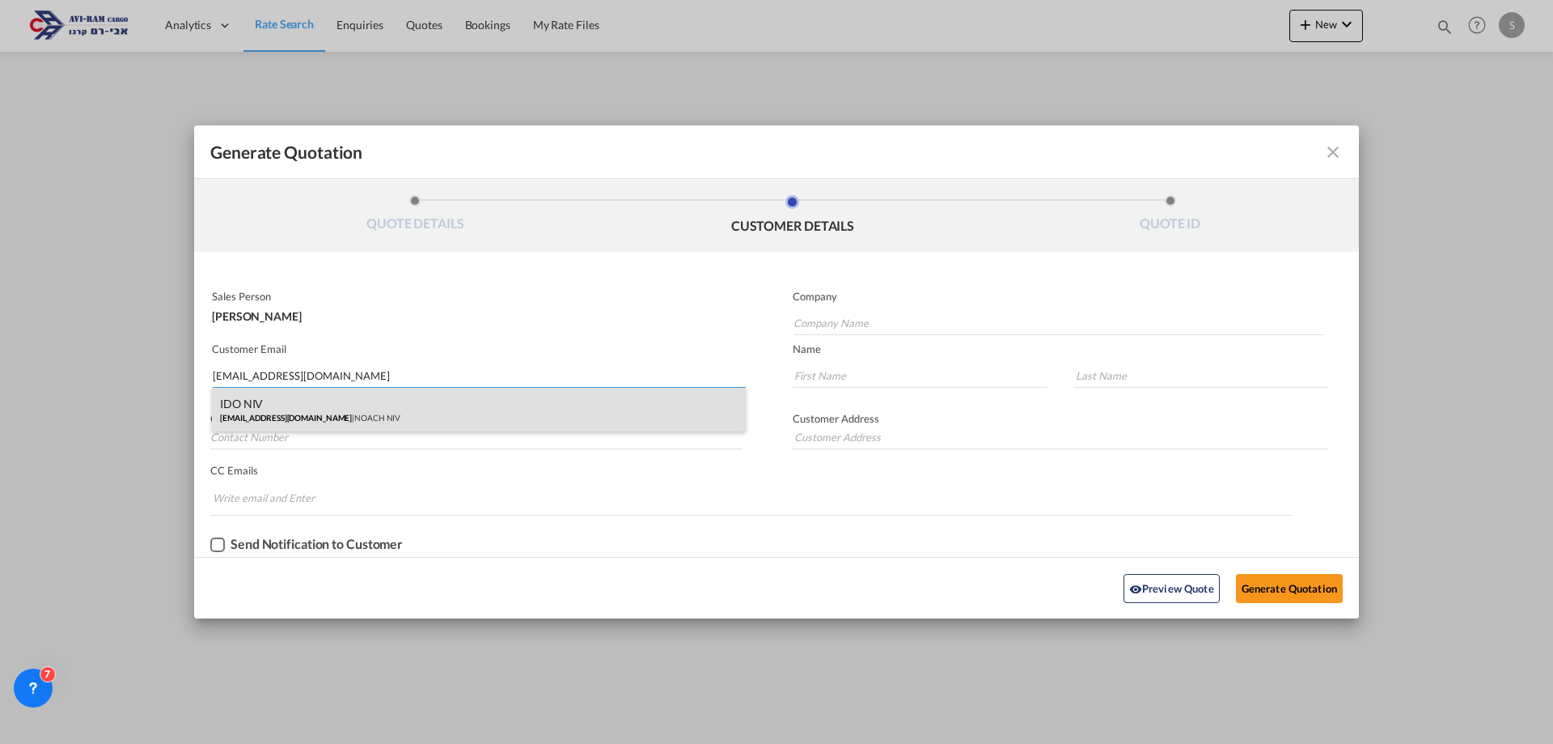
type input "iDO"
type input "."
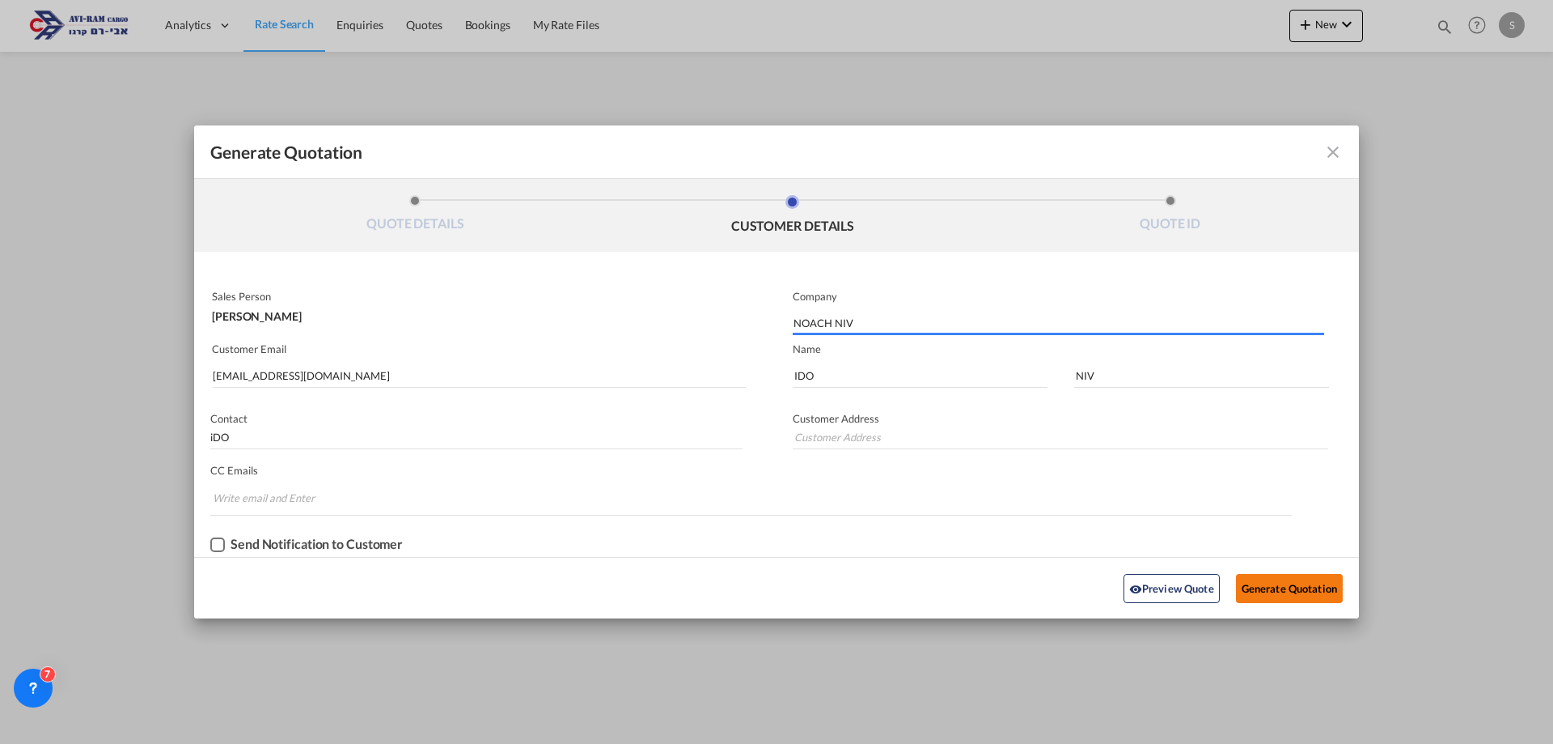
click at [1264, 583] on button "Generate Quotation" at bounding box center [1289, 588] width 107 height 29
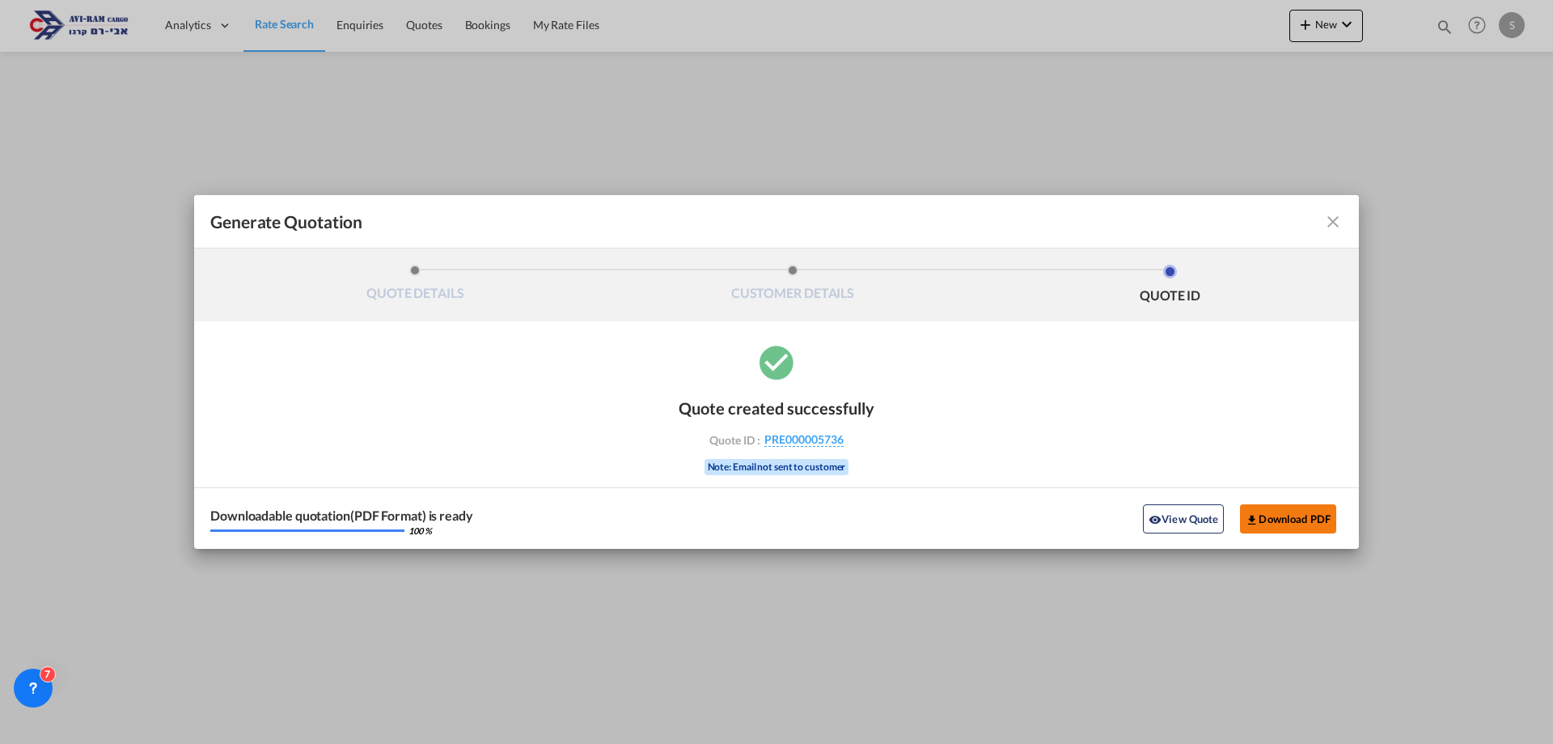
click at [1301, 521] on button "Download PDF" at bounding box center [1288, 518] width 96 height 29
click at [1338, 223] on md-icon "icon-close fg-AAA8AD cursor m-0" at bounding box center [1333, 221] width 19 height 19
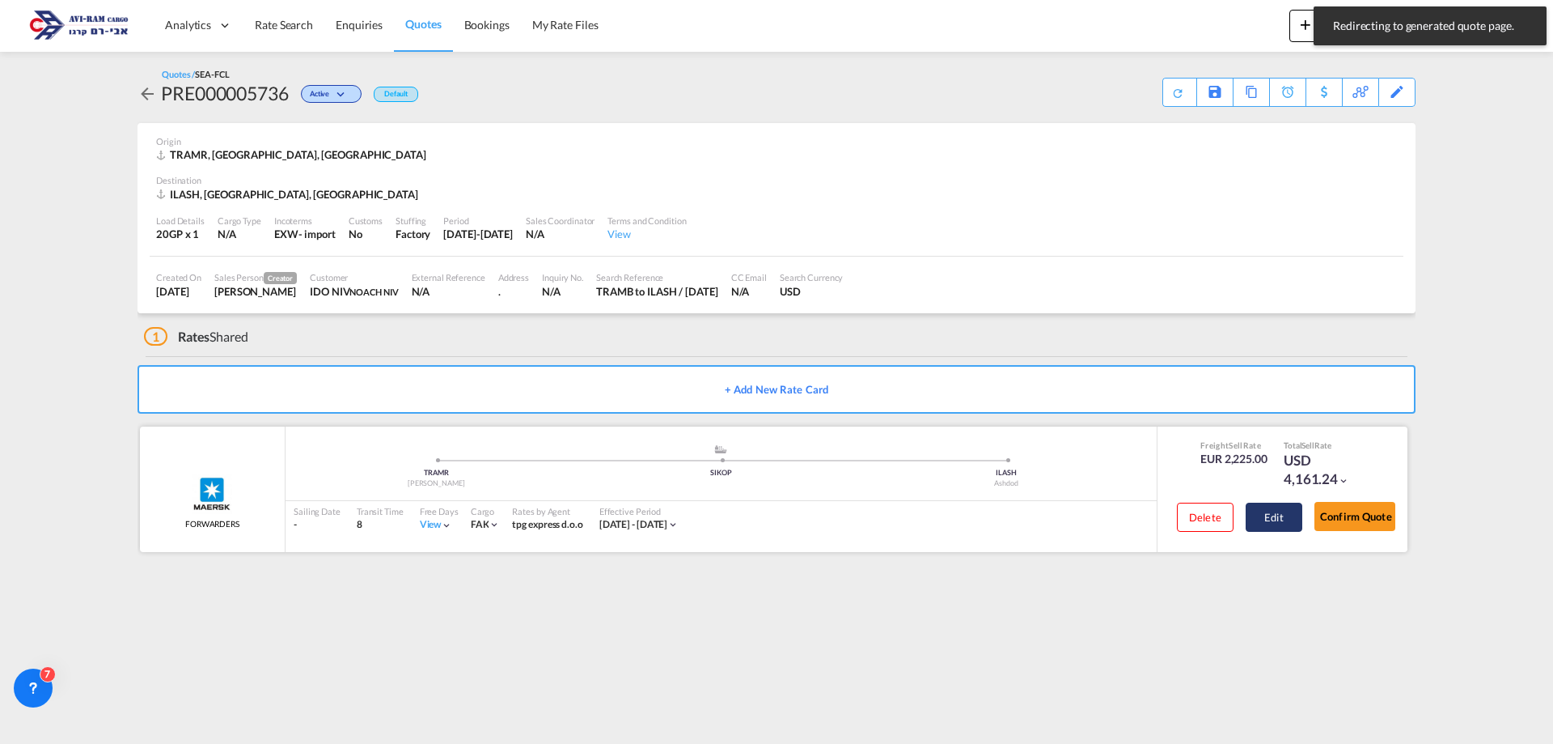
click at [1274, 528] on button "Edit" at bounding box center [1274, 516] width 57 height 29
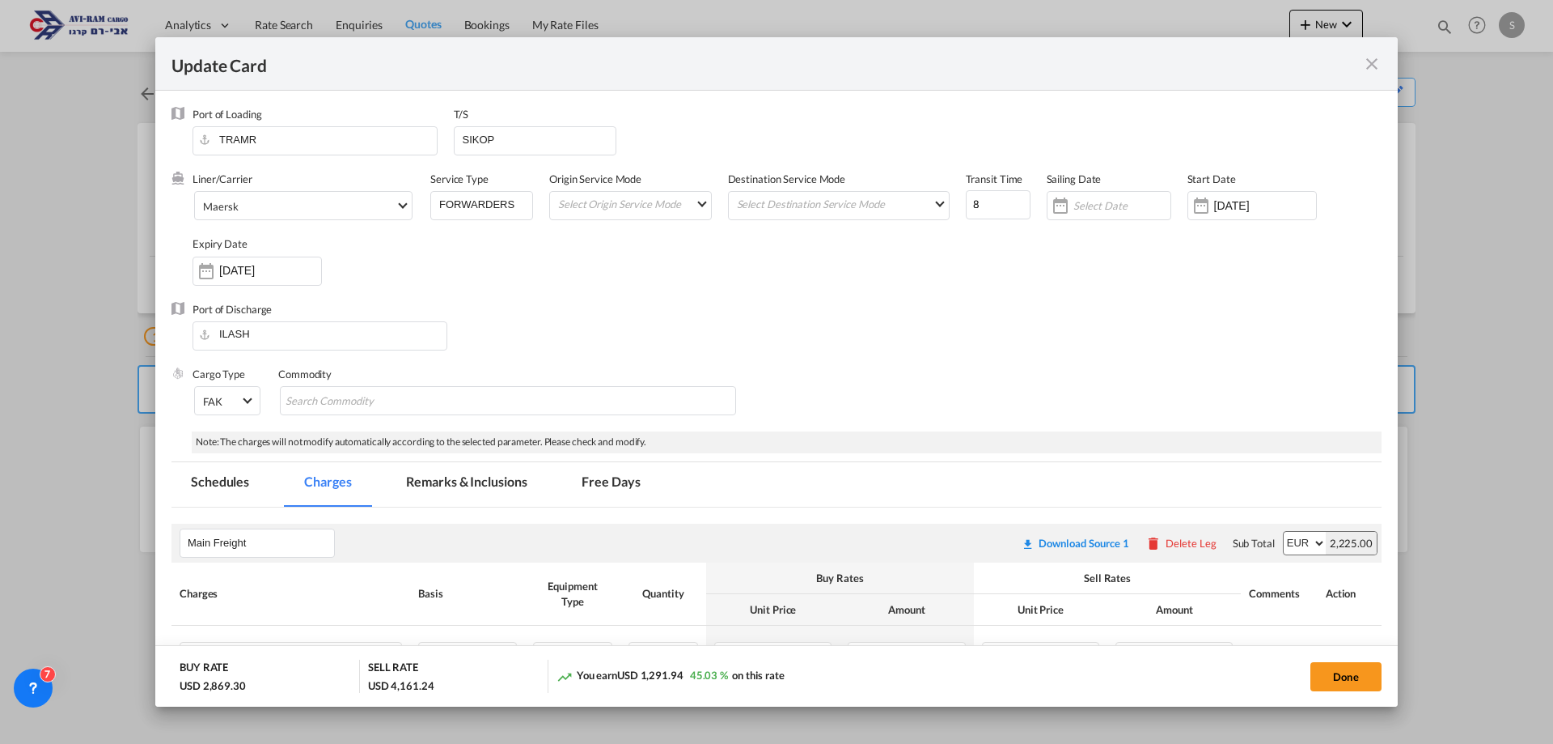
select select "per container"
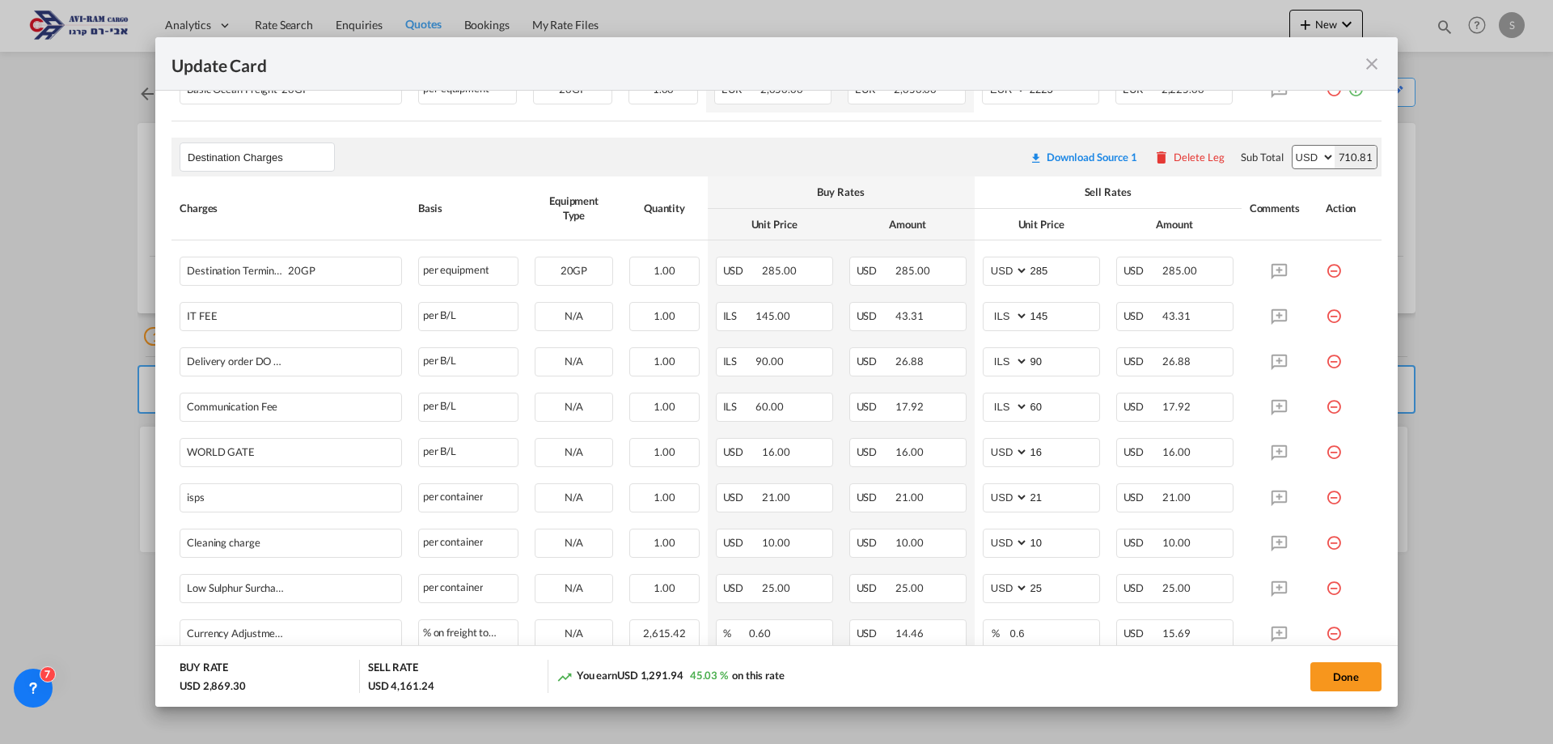
scroll to position [921, 0]
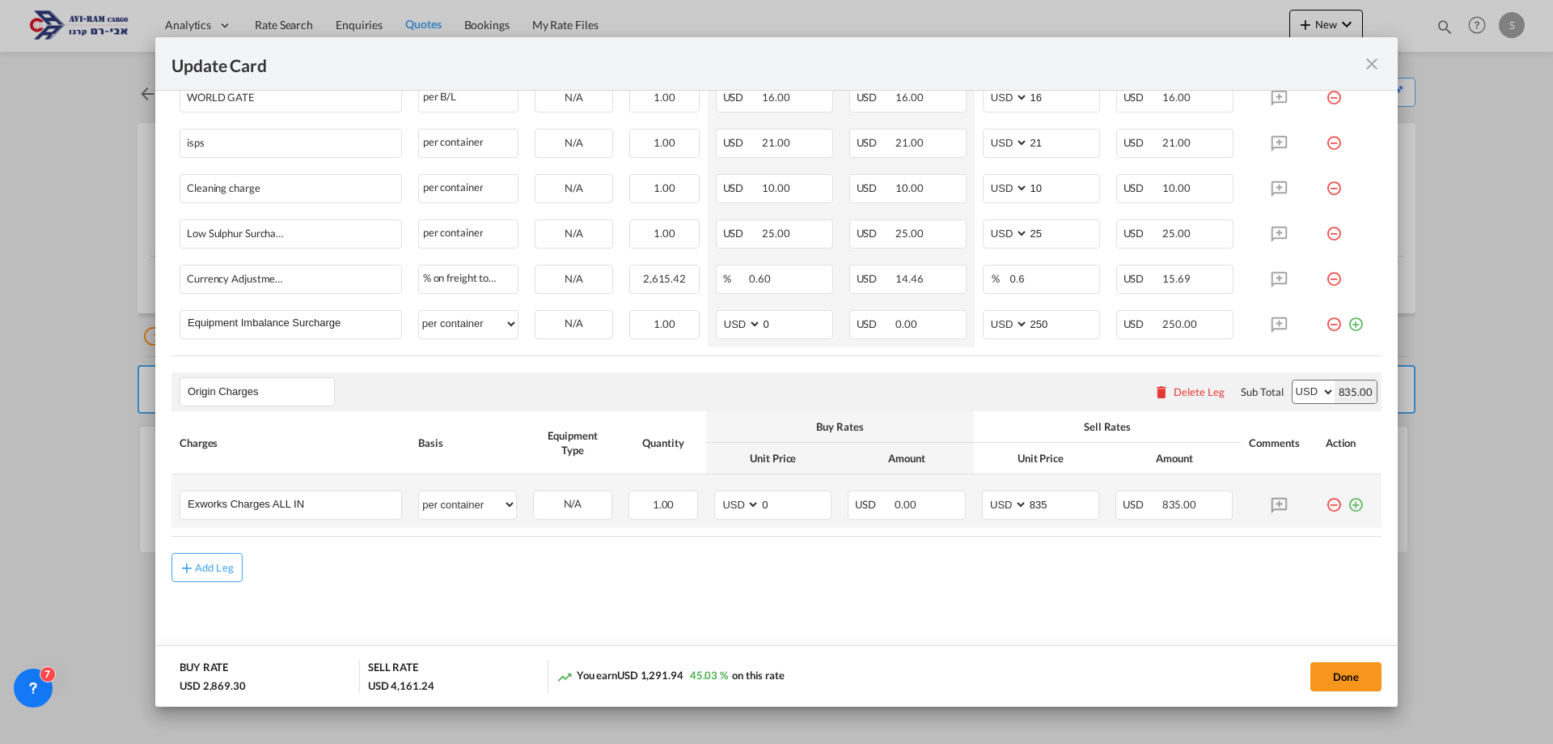
click at [1348, 506] on md-icon "icon-plus-circle-outline green-400-fg" at bounding box center [1356, 498] width 16 height 16
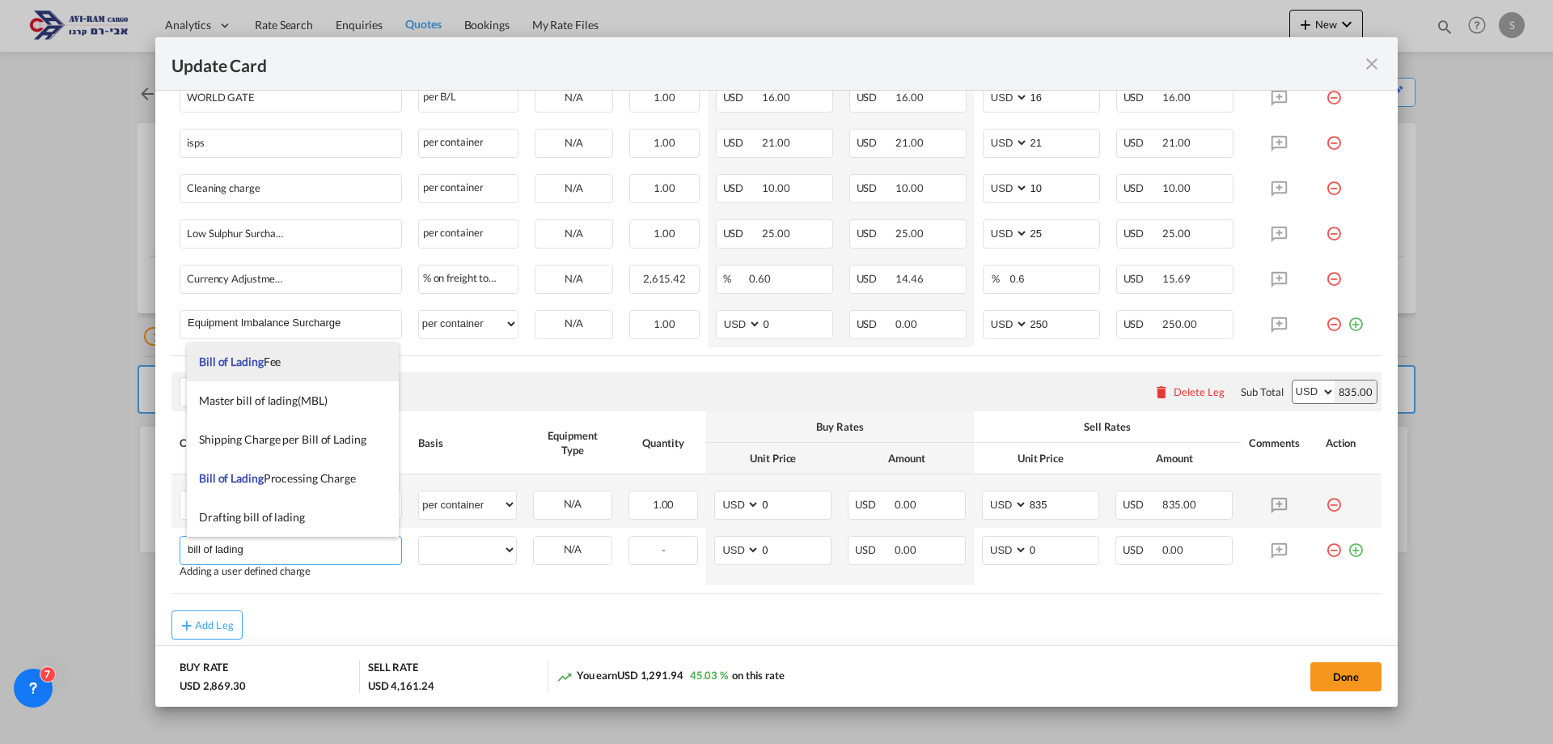
click at [266, 367] on span "Bill of Lading Fee" at bounding box center [240, 361] width 82 height 14
type input "Bill of Lading Fee"
select select "per B/L"
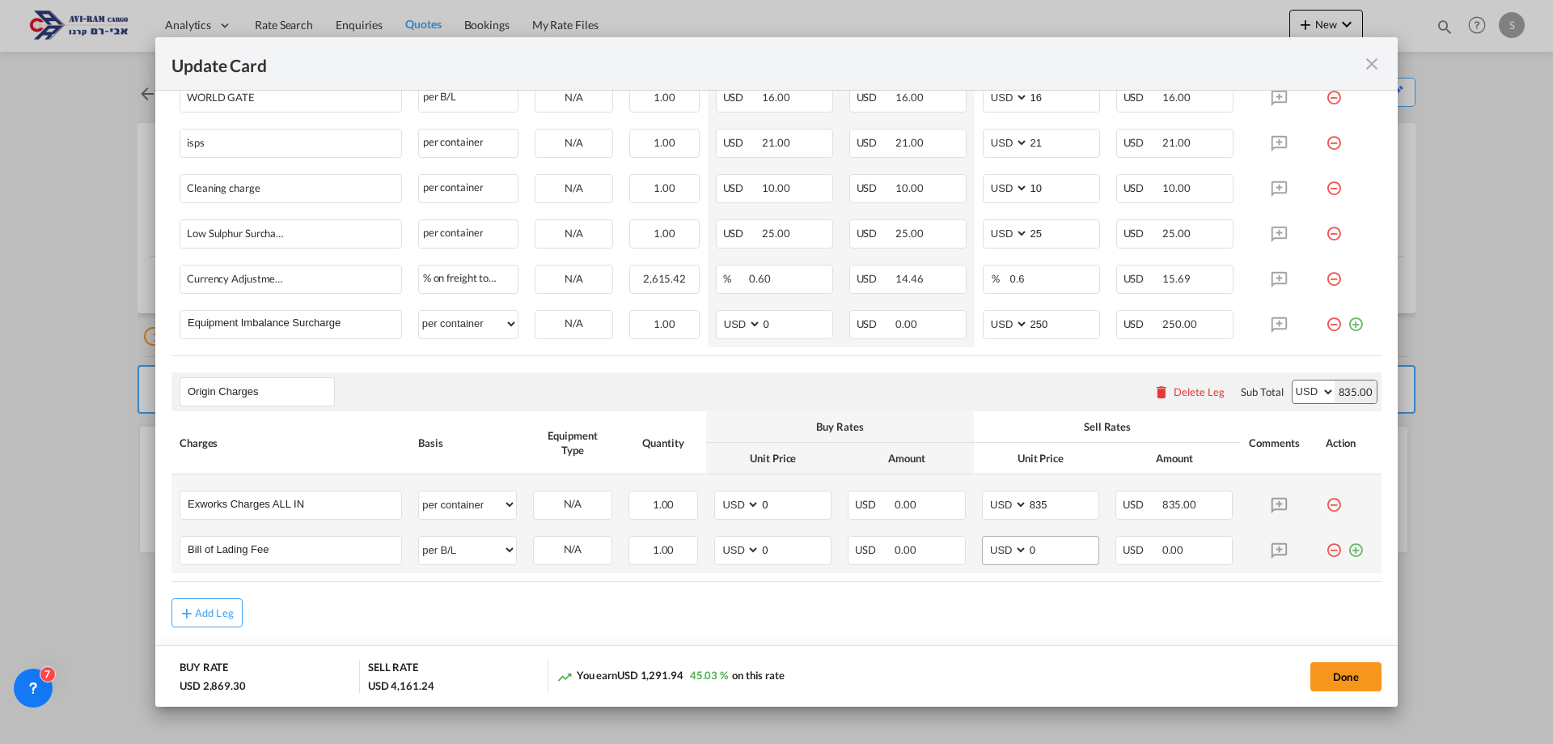
click at [982, 545] on md-input-container "AED AFN ALL AMD ANG AOA ARS AUD AWG AZN BAM BBD BDT BGN BHD BIF BMD BND BOB BRL…" at bounding box center [1040, 550] width 117 height 29
click at [987, 548] on select "AED AFN ALL AMD ANG AOA ARS AUD AWG AZN BAM BBD BDT BGN BHD BIF BMD BND BOB BRL…" at bounding box center [1006, 550] width 42 height 22
select select "string:EUR"
click at [985, 539] on select "AED AFN ALL AMD ANG AOA ARS AUD AWG AZN BAM BBD BDT BGN BHD BIF BMD BND BOB BRL…" at bounding box center [1006, 550] width 42 height 22
drag, startPoint x: 1030, startPoint y: 550, endPoint x: 1006, endPoint y: 549, distance: 24.3
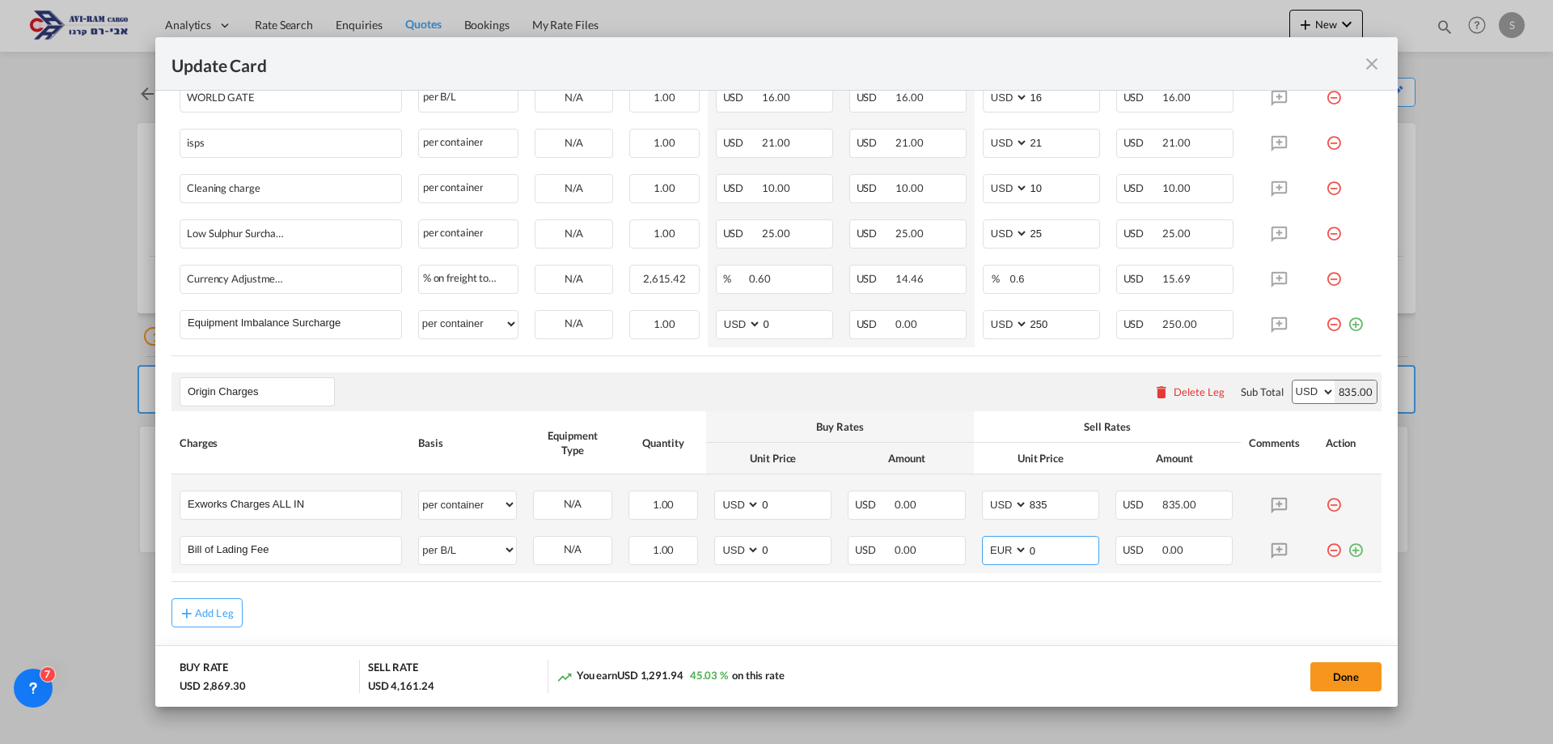
click at [1006, 549] on md-input-container "AED AFN ALL AMD ANG AOA ARS AUD AWG AZN BAM BBD BDT BGN BHD BIF BMD BND BOB BRL…" at bounding box center [1040, 550] width 117 height 29
type input "60"
click at [1348, 549] on md-icon "icon-plus-circle-outline green-400-fg" at bounding box center [1356, 544] width 16 height 16
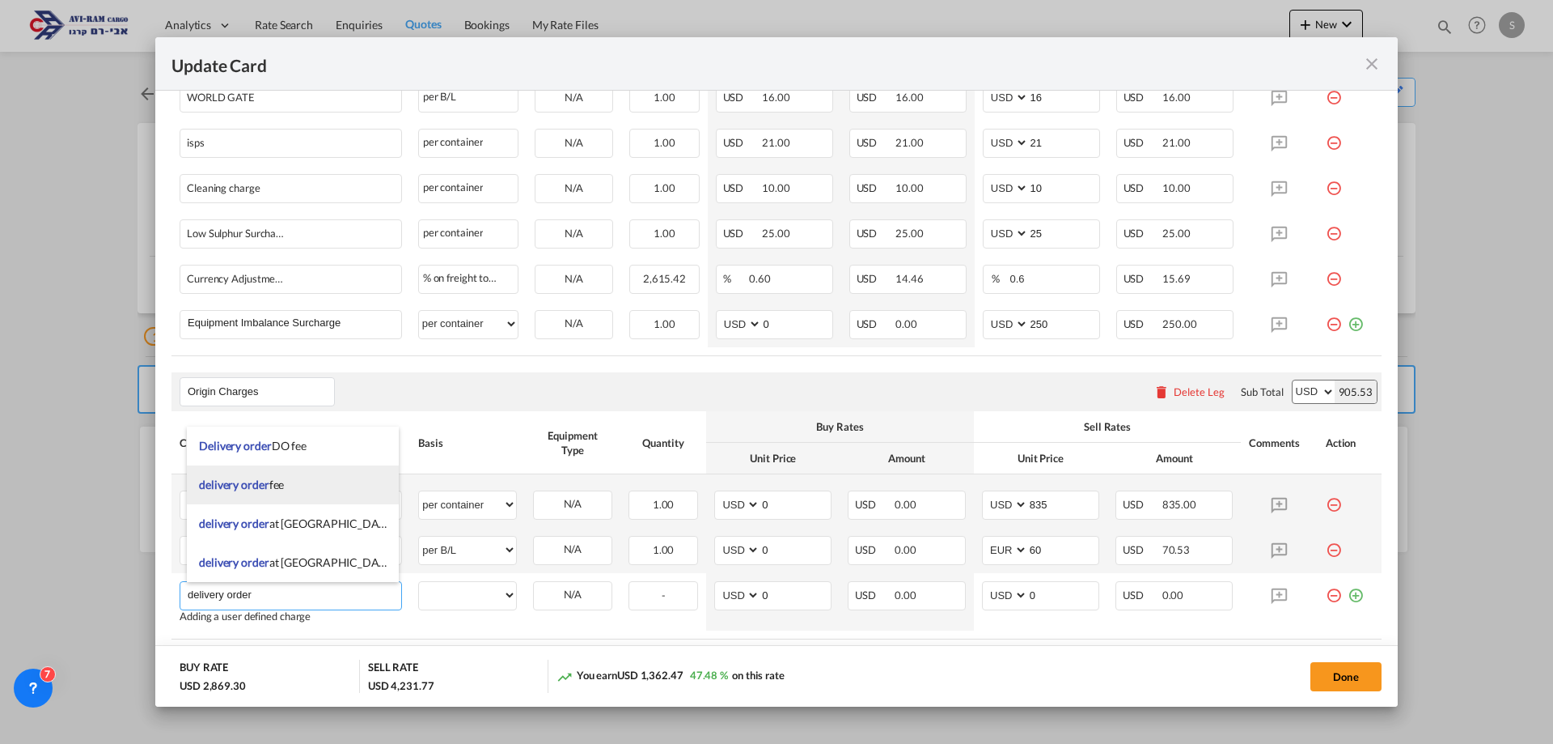
click at [286, 480] on li "delivery order fee" at bounding box center [293, 484] width 212 height 39
type input "delivery order fee"
select select "per B/L"
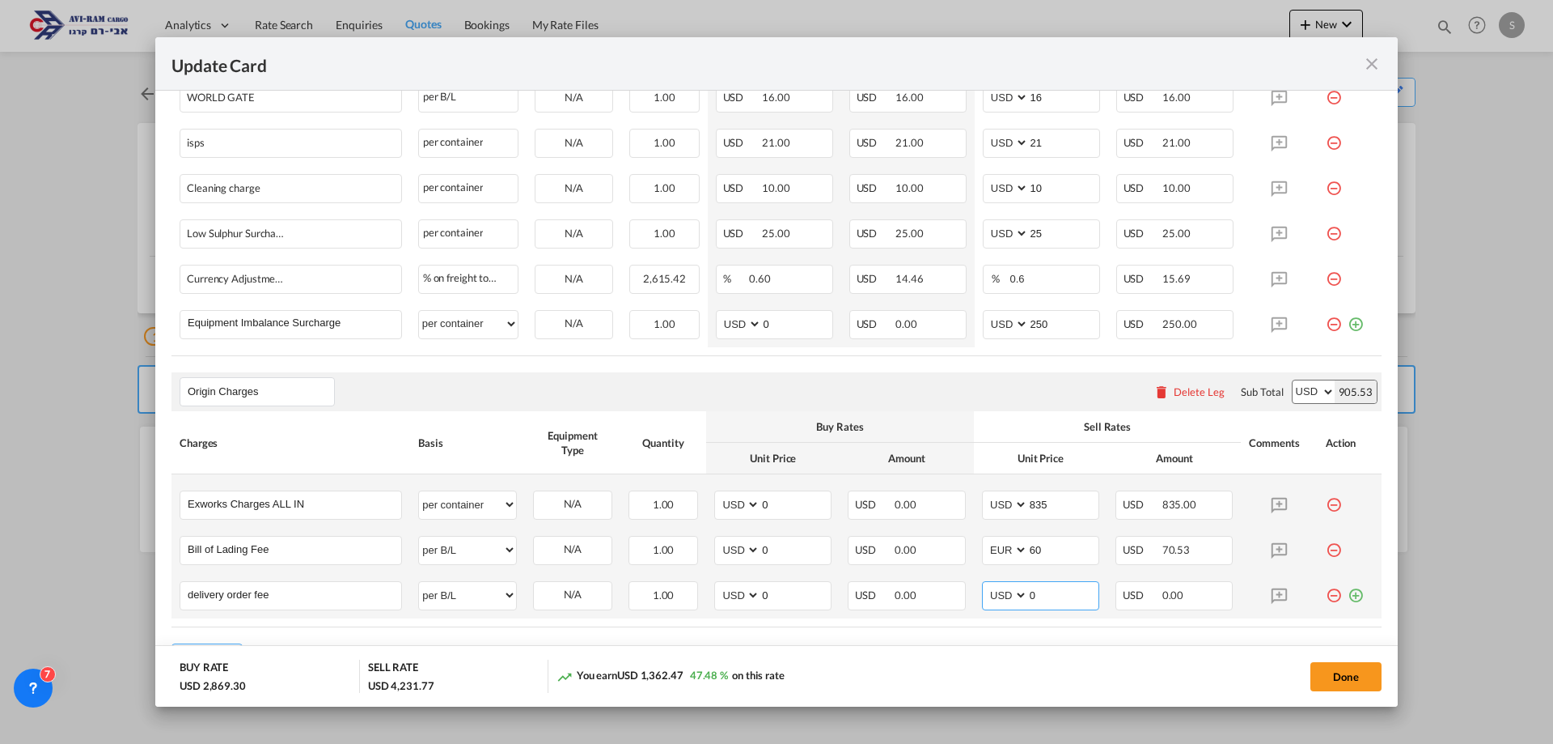
click at [994, 596] on select "AED AFN ALL AMD ANG AOA ARS AUD AWG AZN BAM BBD BDT BGN BHD BIF BMD BND BOB BRL…" at bounding box center [1006, 595] width 42 height 22
select select "string:EUR"
click at [985, 584] on select "AED AFN ALL AMD ANG AOA ARS AUD AWG AZN BAM BBD BDT BGN BHD BIF BMD BND BOB BRL…" at bounding box center [1006, 595] width 42 height 22
drag, startPoint x: 1043, startPoint y: 596, endPoint x: 996, endPoint y: 606, distance: 47.9
click at [1000, 603] on md-input-container "AED AFN ALL AMD ANG AOA ARS AUD AWG AZN BAM BBD BDT BGN BHD BIF BMD BND BOB BRL…" at bounding box center [1040, 595] width 117 height 29
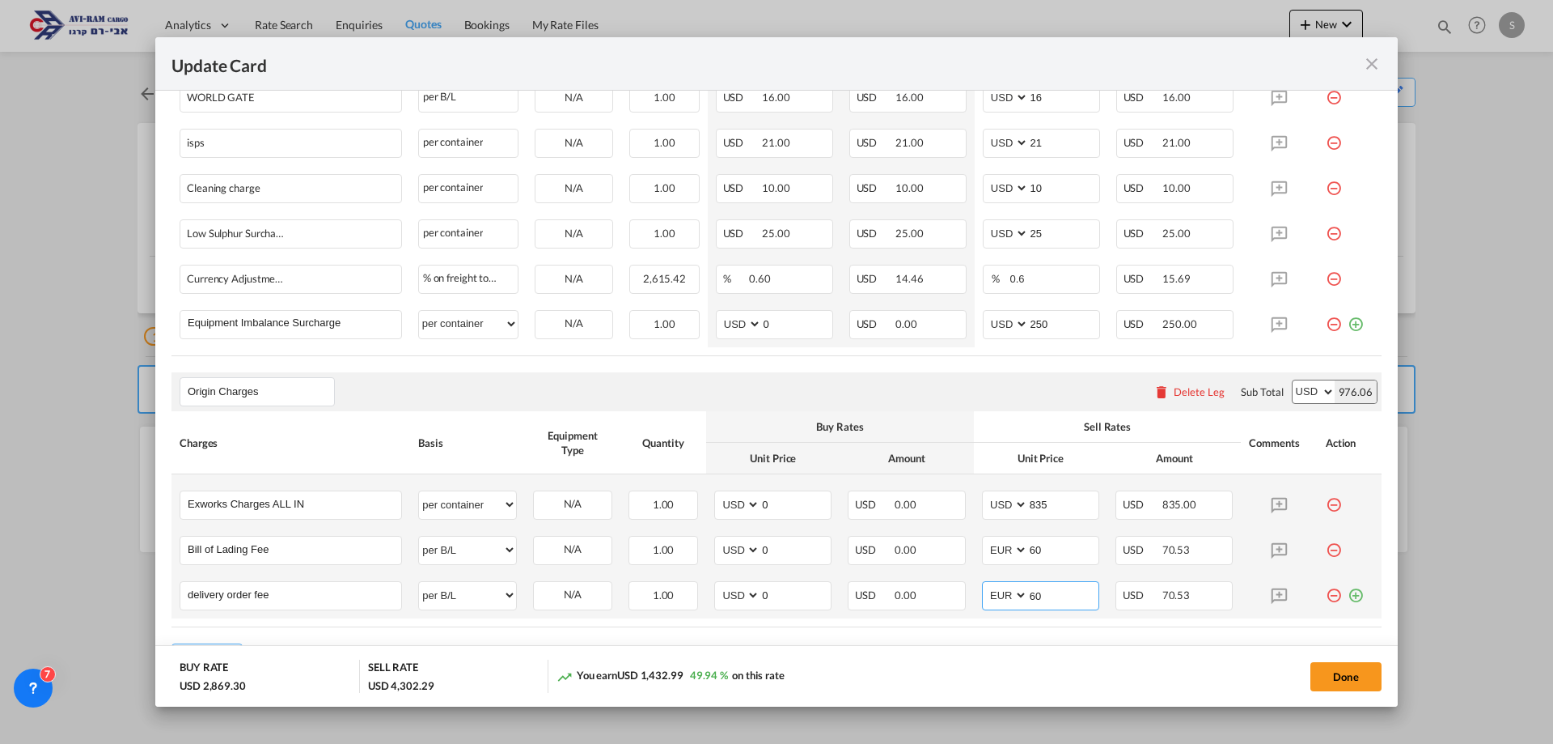
type input "60"
click at [1352, 592] on md-icon "icon-plus-circle-outline green-400-fg" at bounding box center [1356, 589] width 16 height 16
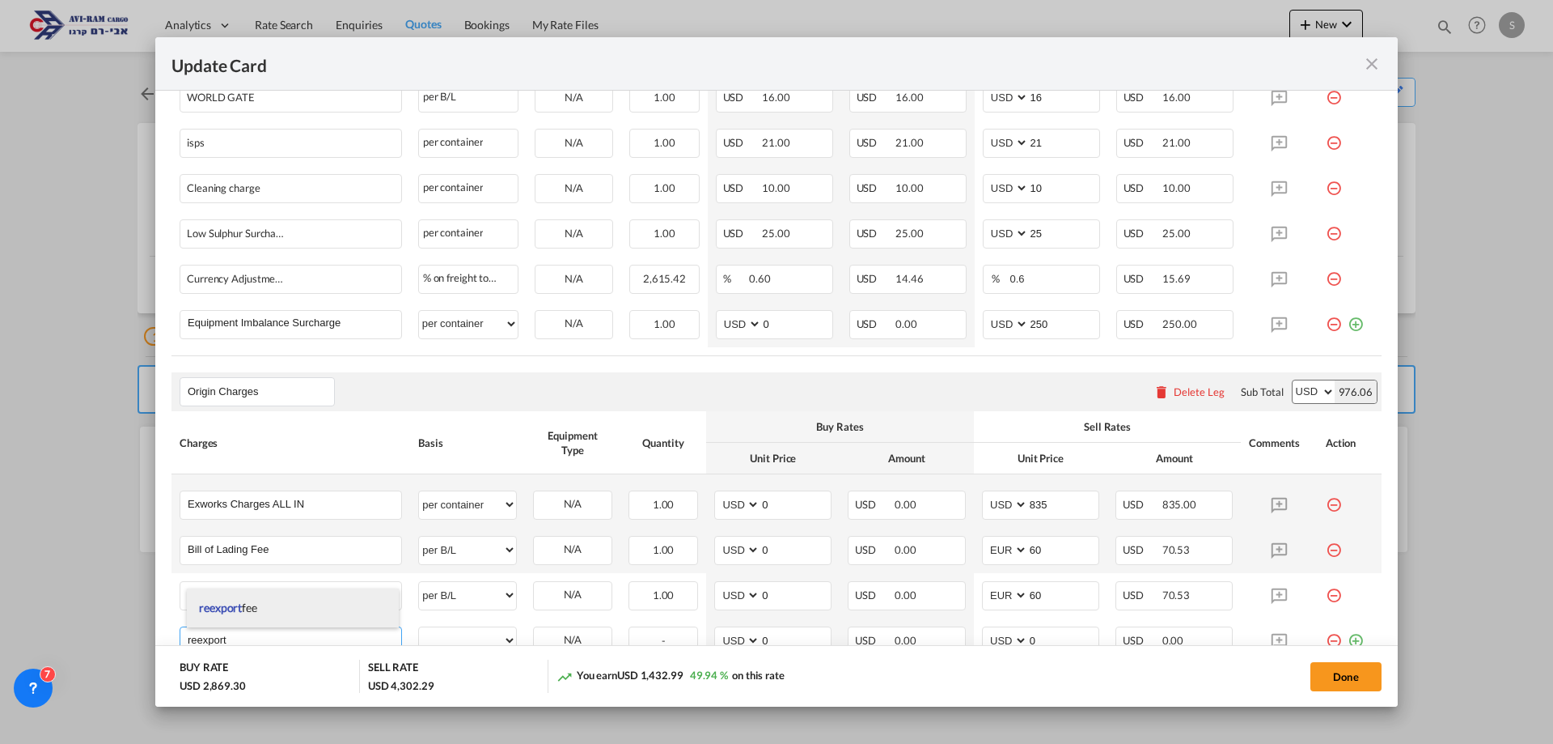
click at [292, 606] on li "reexport fee" at bounding box center [293, 607] width 212 height 39
type input "reexport fee"
select select "per shipment"
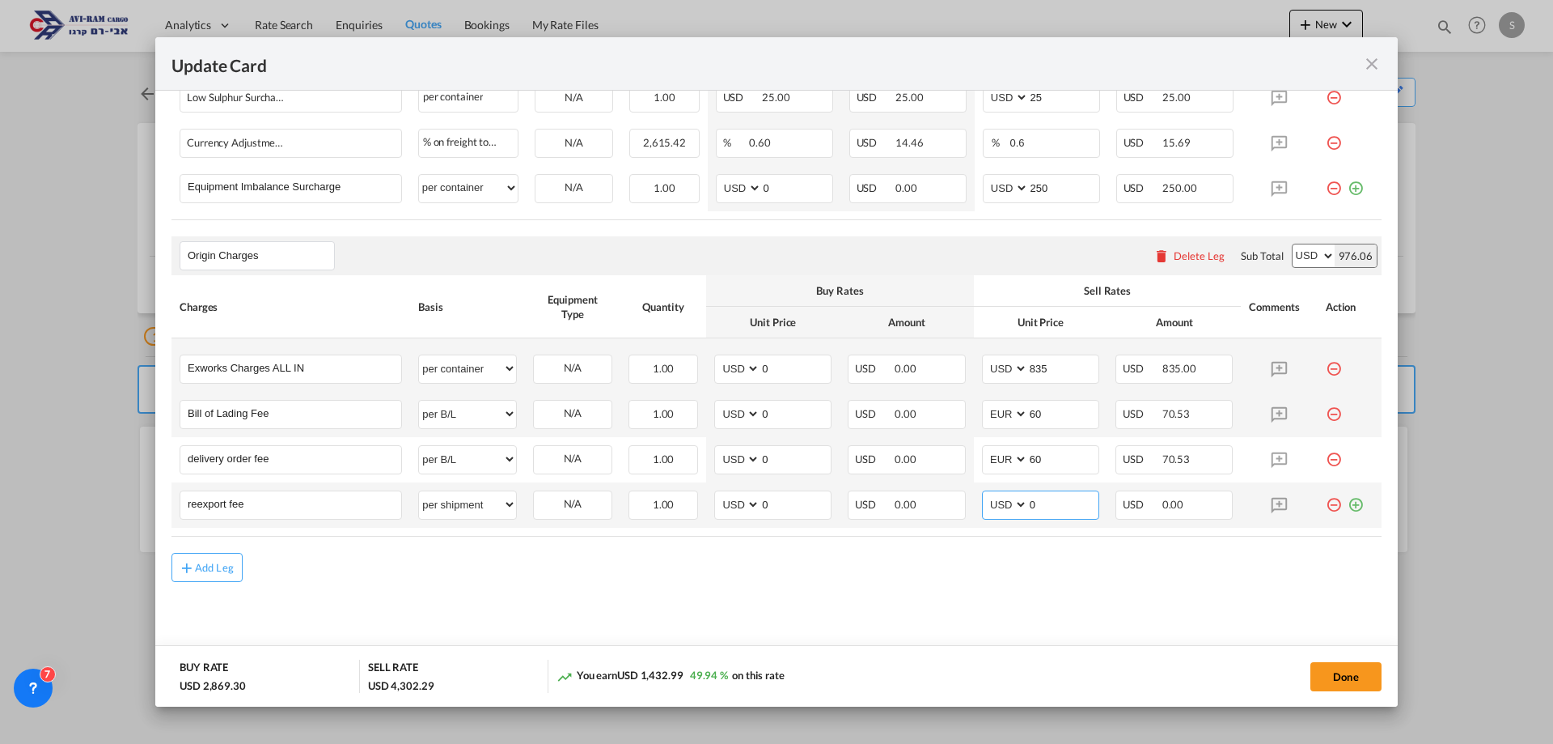
click at [998, 509] on select "AED AFN ALL AMD ANG AOA ARS AUD AWG AZN BAM BBD BDT BGN BHD BIF BMD BND BOB BRL…" at bounding box center [1006, 505] width 42 height 22
select select "string:EUR"
click at [985, 494] on select "AED AFN ALL AMD ANG AOA ARS AUD AWG AZN BAM BBD BDT BGN BHD BIF BMD BND BOB BRL…" at bounding box center [1006, 505] width 42 height 22
drag, startPoint x: 1062, startPoint y: 505, endPoint x: 1010, endPoint y: 512, distance: 52.3
click at [1010, 512] on md-input-container "AED AFN ALL AMD ANG AOA ARS AUD AWG AZN BAM BBD BDT BGN BHD BIF BMD BND BOB BRL…" at bounding box center [1040, 504] width 117 height 29
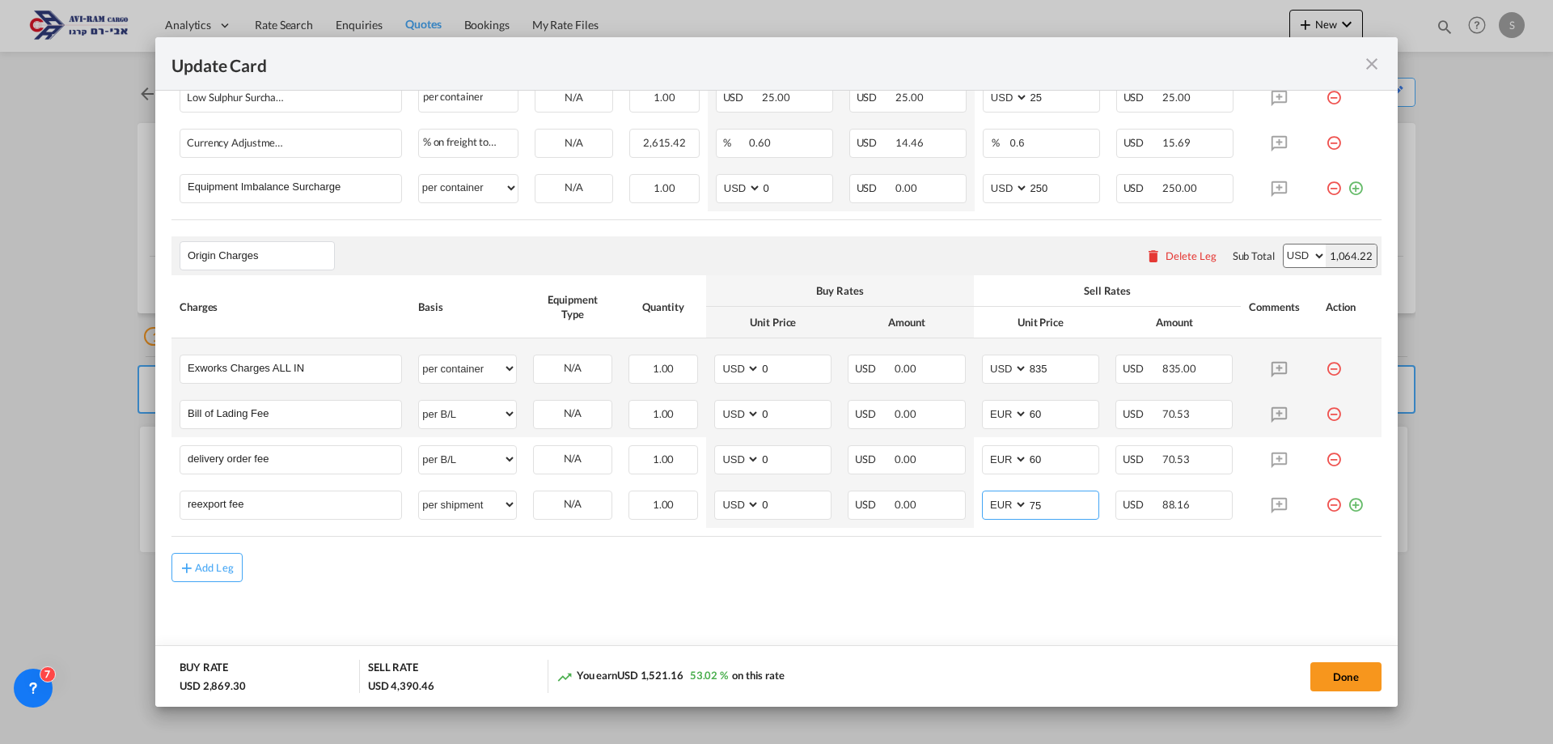
type input "75"
click at [1284, 605] on md-content "Main Freight Please enter leg name Leg Name Already Exists Download Source 1 De…" at bounding box center [777, 59] width 1210 height 1216
click at [1360, 670] on button "Done" at bounding box center [1346, 676] width 71 height 29
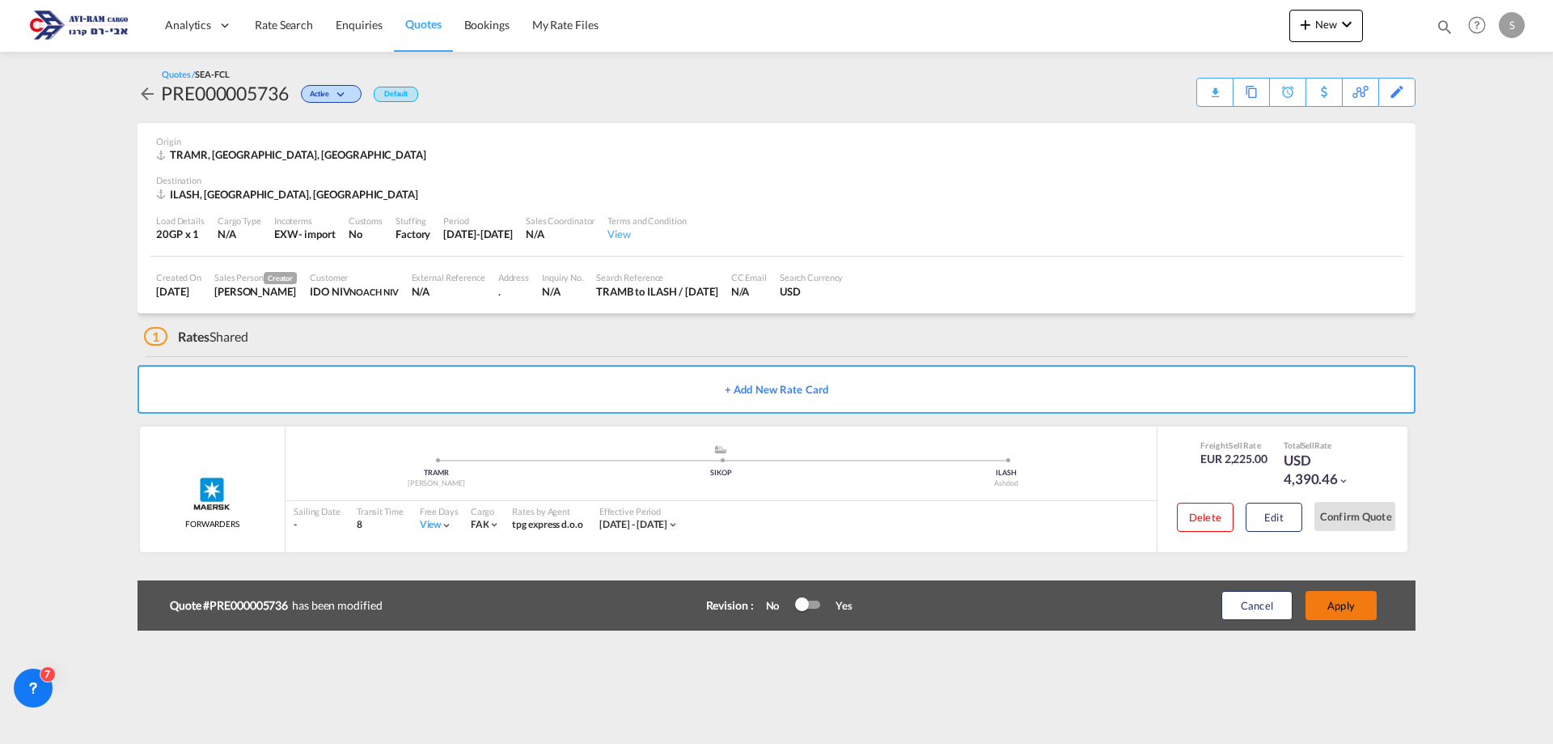
click at [1341, 608] on button "Apply" at bounding box center [1341, 605] width 71 height 29
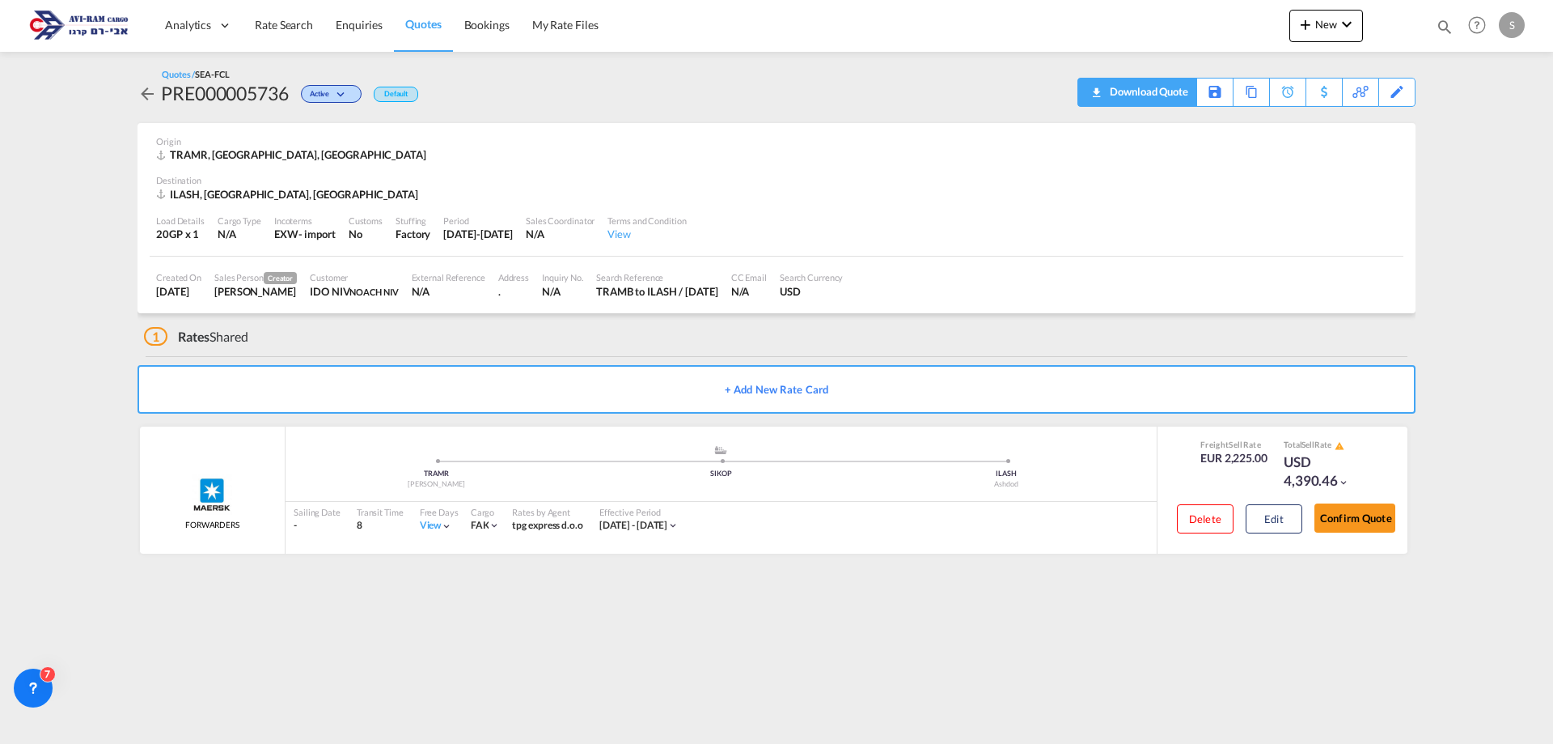
click at [1163, 88] on div "Download Quote" at bounding box center [1147, 91] width 83 height 26
click at [275, 17] on span "Rate Search" at bounding box center [284, 25] width 58 height 16
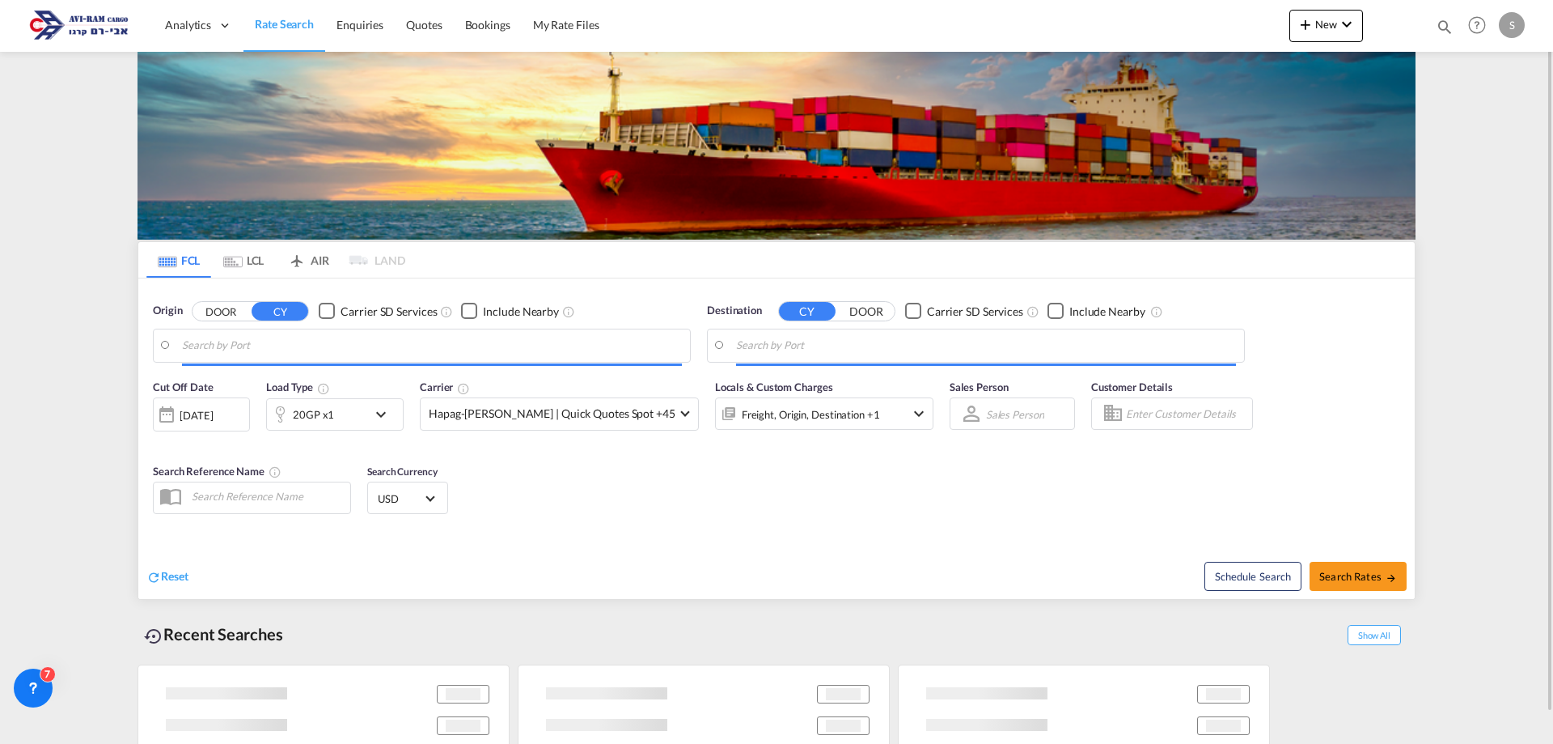
click at [259, 265] on md-tab-item "LCL" at bounding box center [243, 260] width 65 height 36
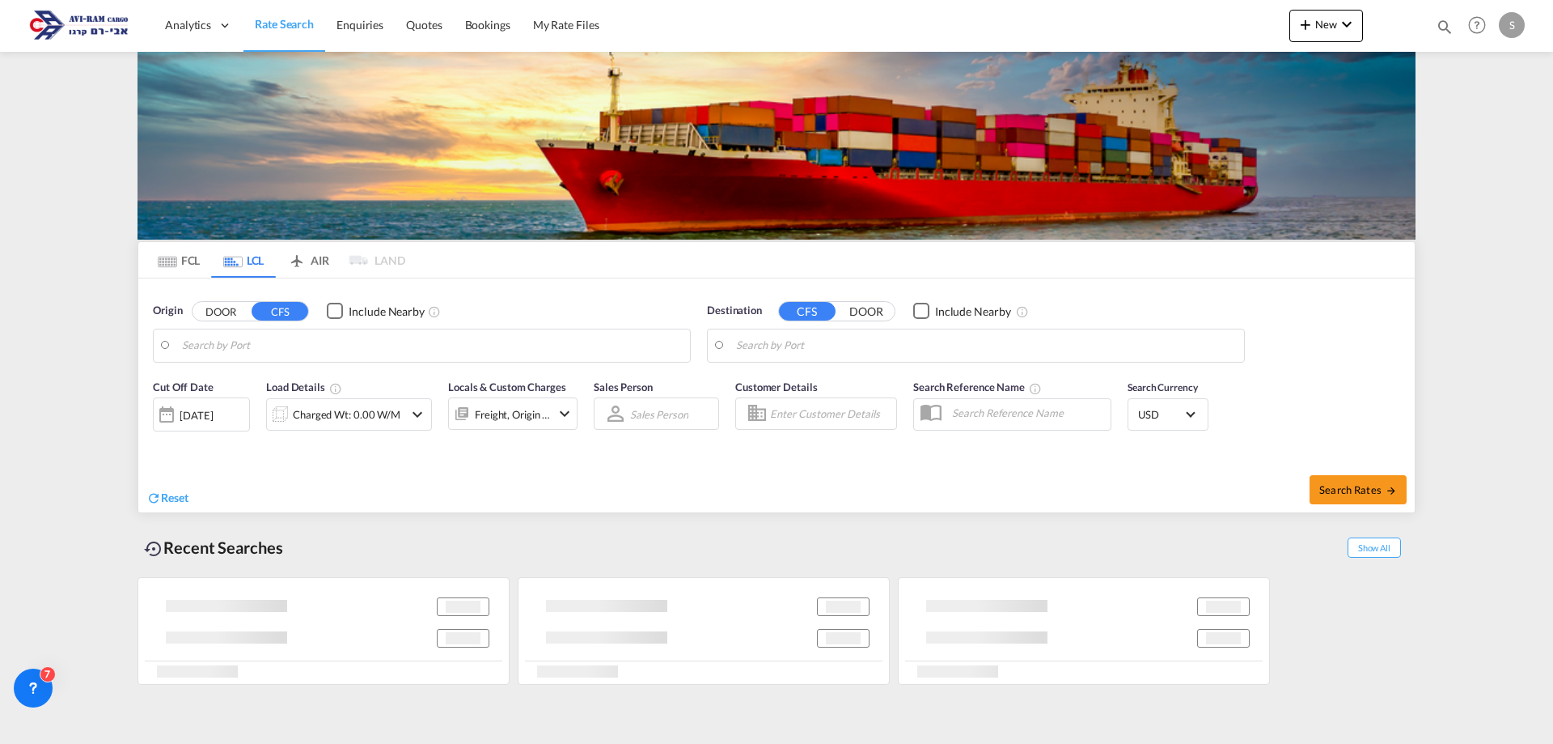
type input "Stockholm, SESTO"
type input "Ashdod, ILASH"
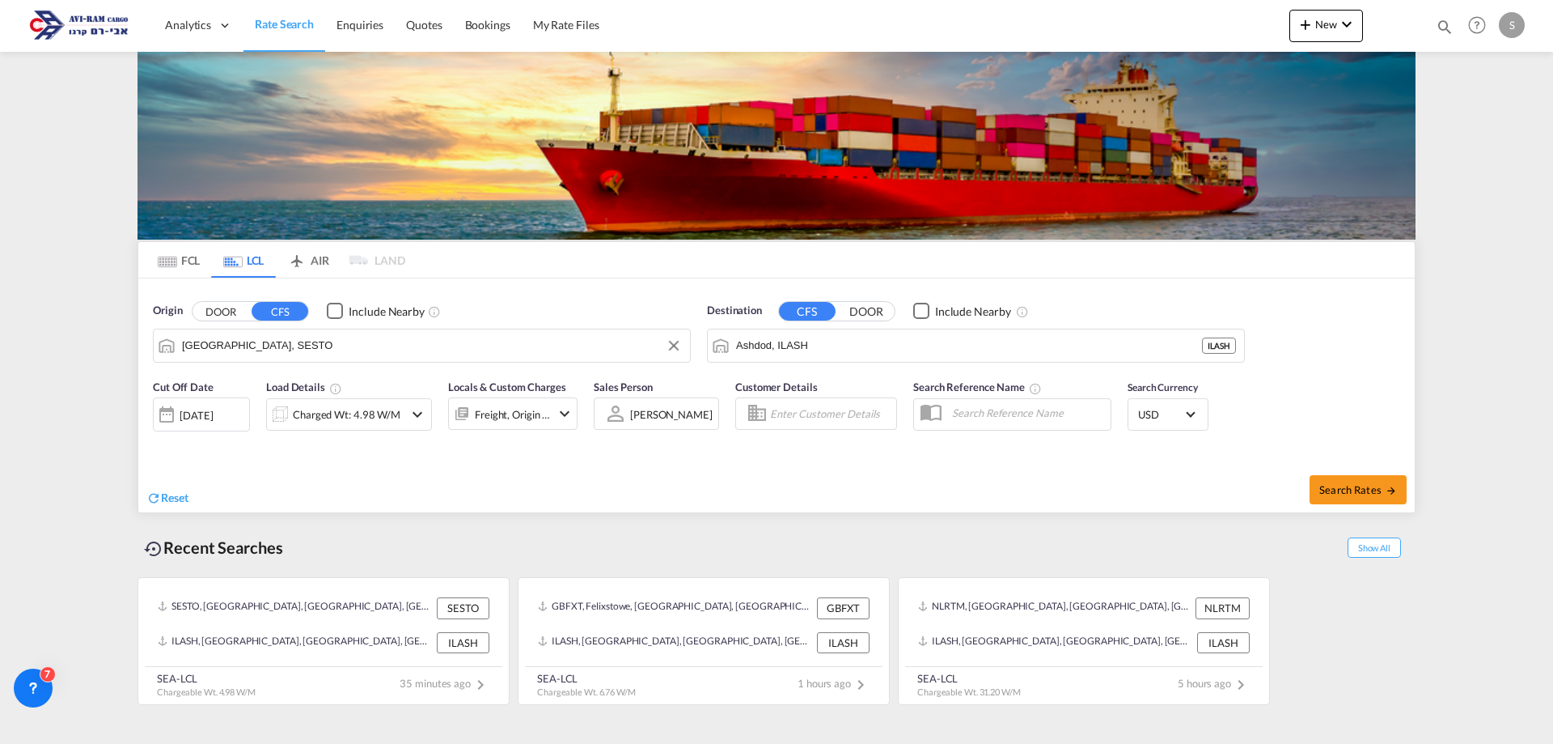
click at [270, 339] on input "Stockholm, SESTO" at bounding box center [432, 345] width 500 height 24
type input "נ"
click at [288, 379] on div "Barcelona Spain ESBCN" at bounding box center [307, 390] width 307 height 49
type input "Barcelona, ESBCN"
click at [345, 412] on div "Charged Wt: 4.98 W/M" at bounding box center [347, 414] width 108 height 23
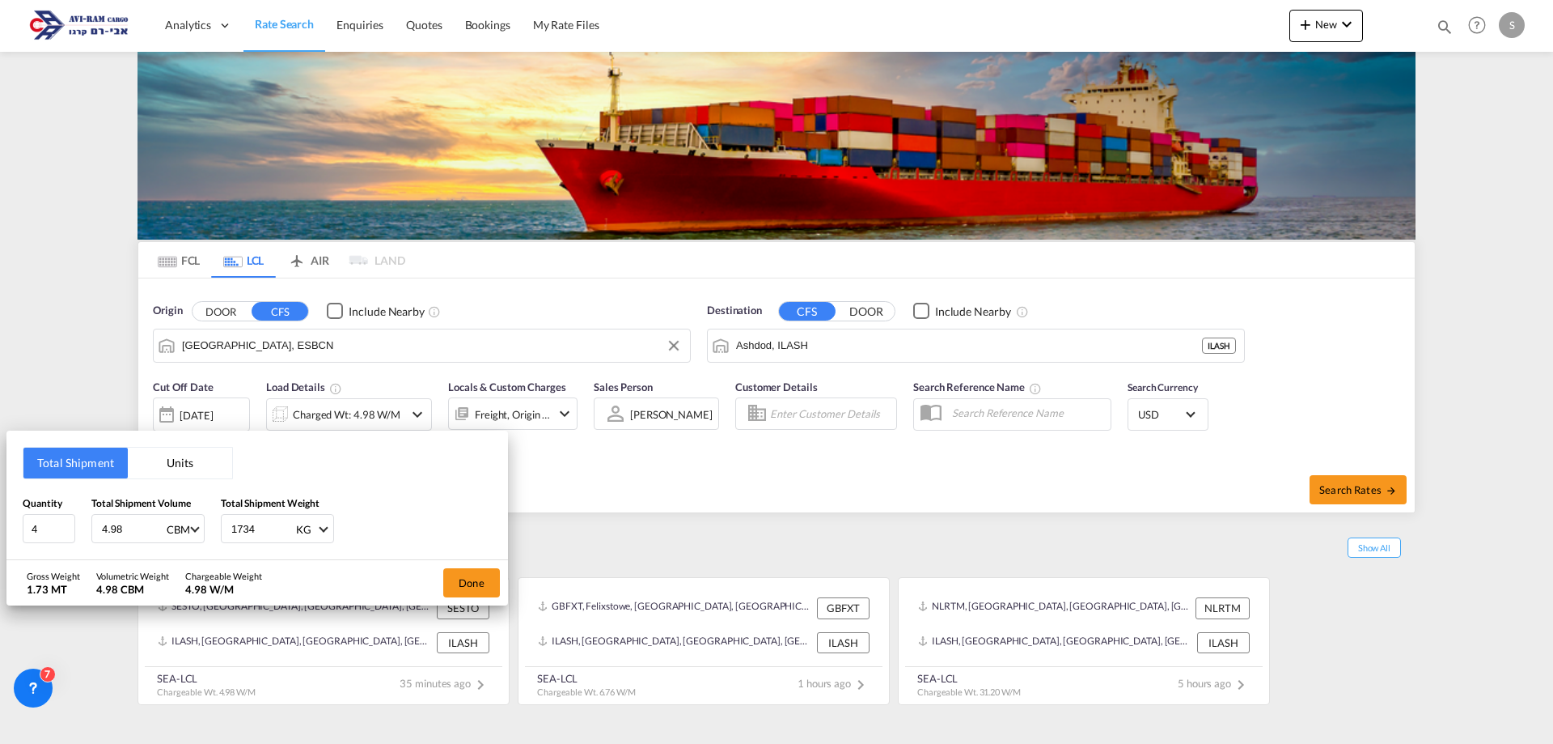
click at [171, 466] on button "Units" at bounding box center [180, 462] width 104 height 31
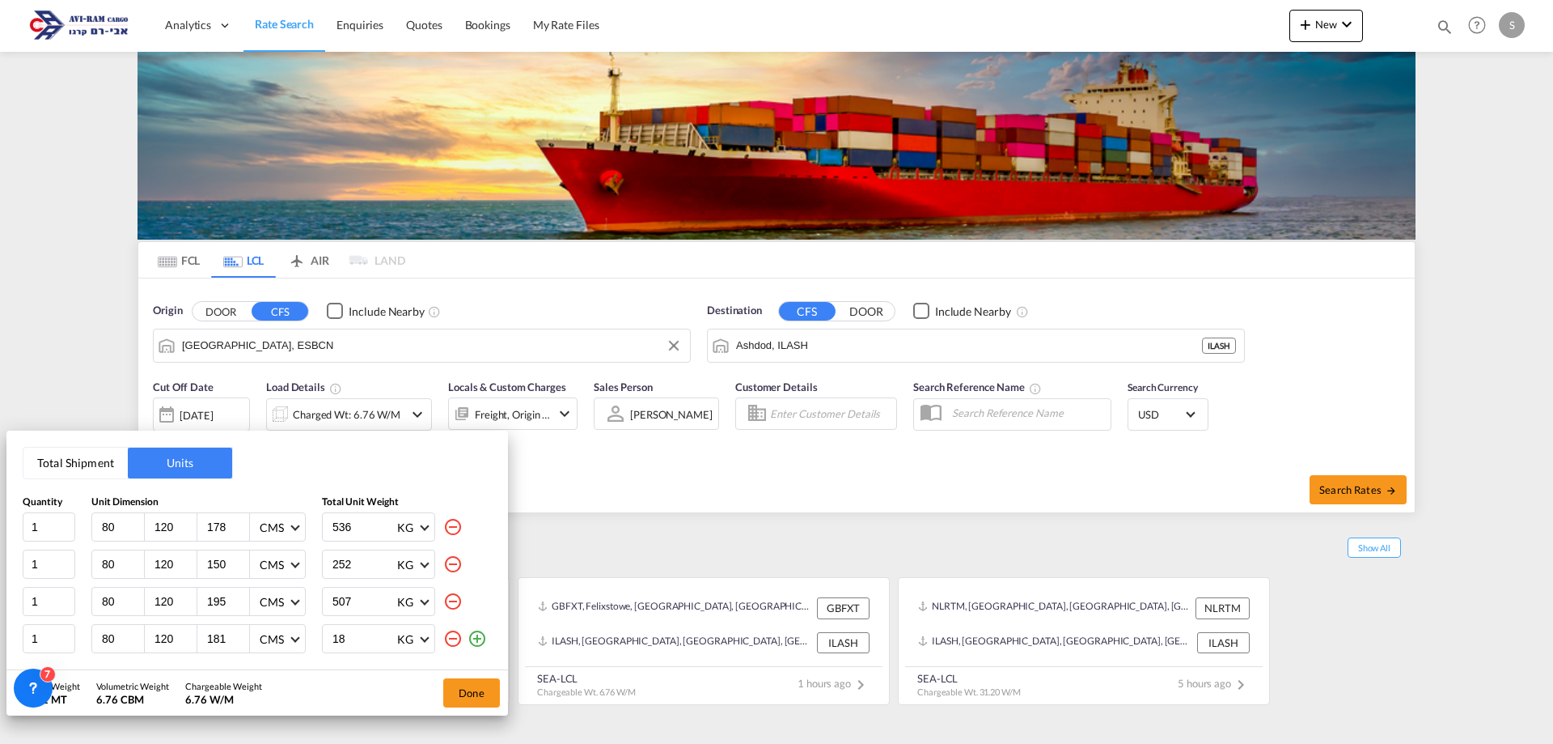
click at [449, 602] on md-icon "icon-minus-circle-outline" at bounding box center [452, 600] width 19 height 19
type input "181"
type input "18"
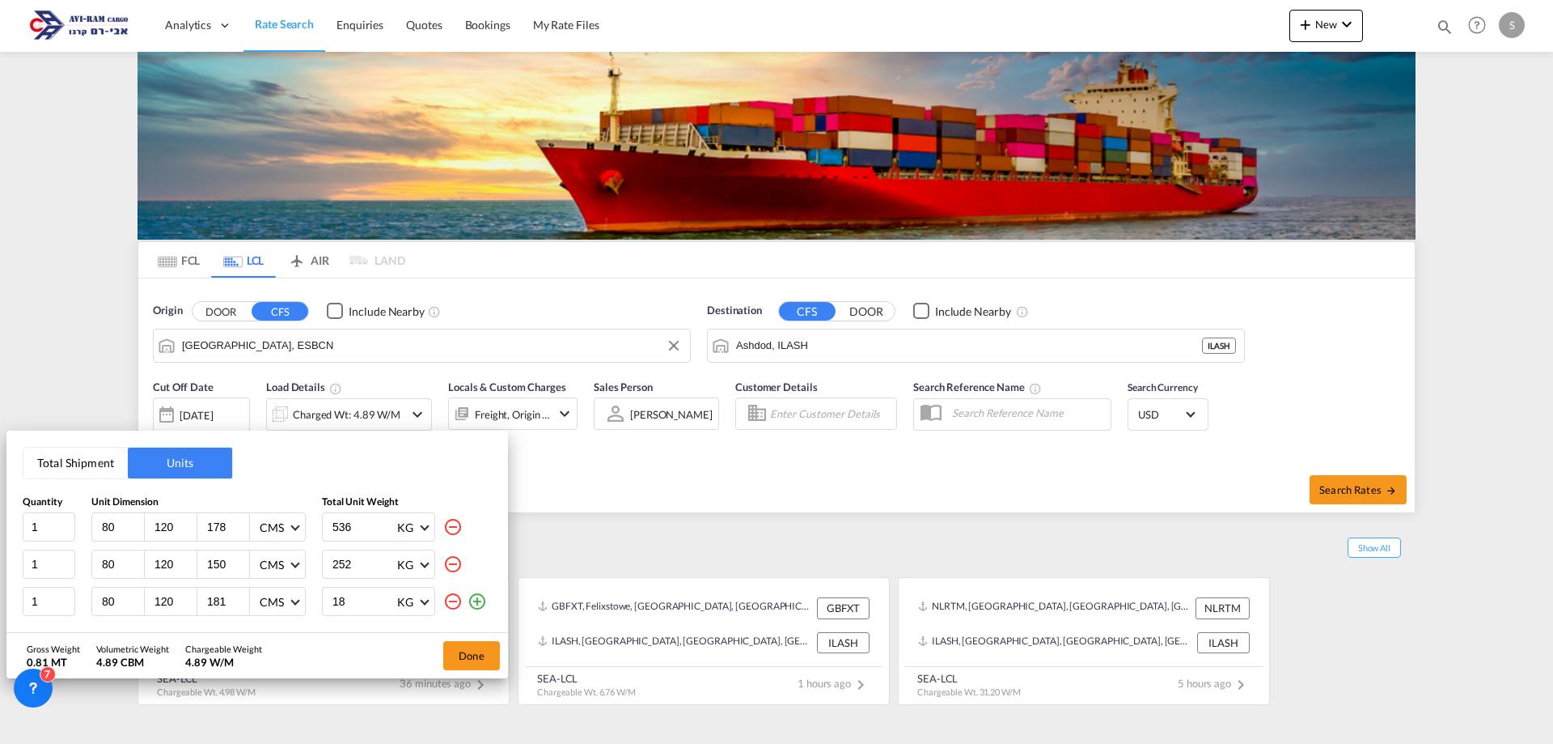
click at [450, 566] on md-icon "icon-minus-circle-outline" at bounding box center [452, 563] width 19 height 19
type input "181"
type input "18"
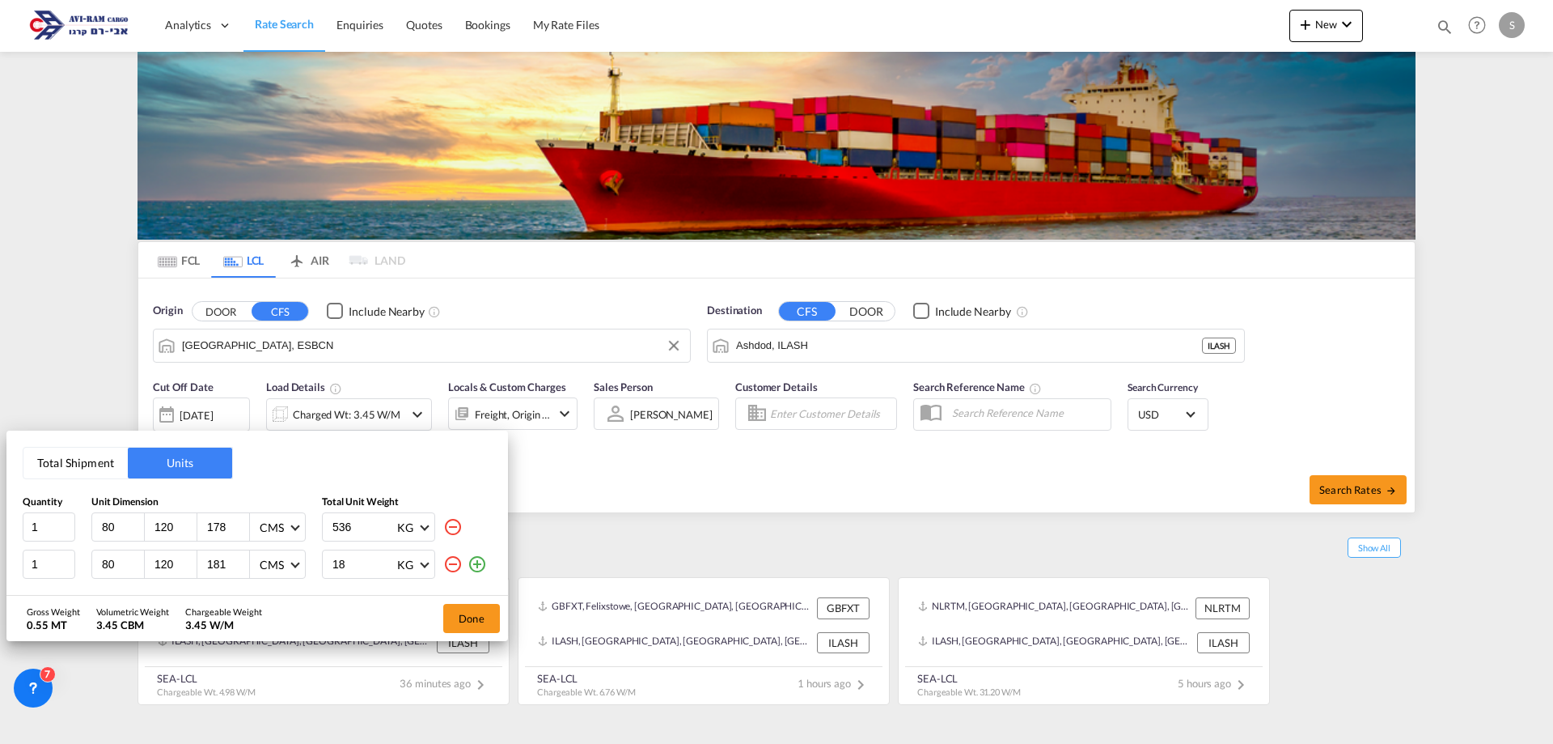
drag, startPoint x: 116, startPoint y: 523, endPoint x: 96, endPoint y: 528, distance: 20.2
click at [96, 528] on div "80" at bounding box center [118, 527] width 53 height 28
type input "120"
type input "80"
type input "75"
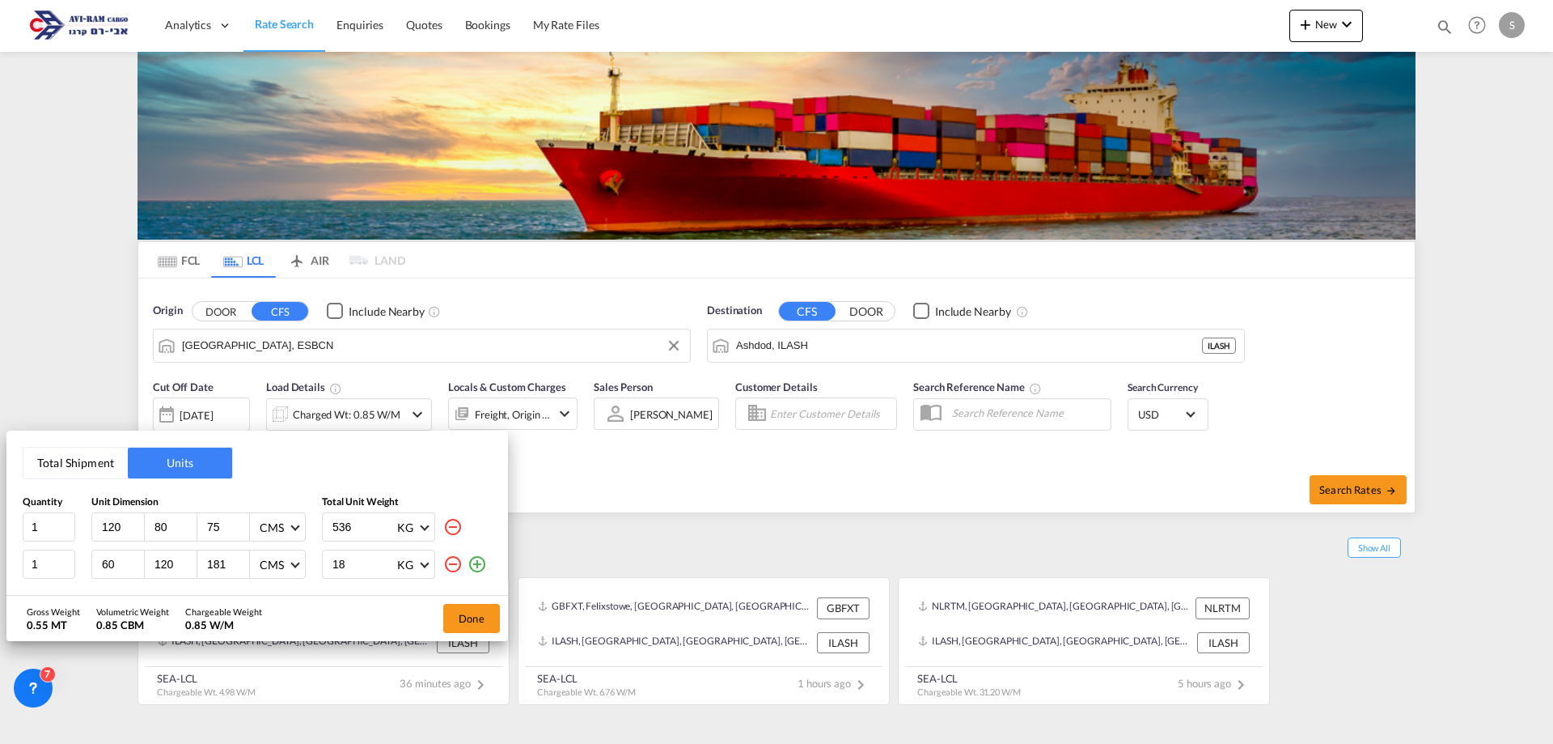
type input "60"
type input "80"
type input "106"
drag, startPoint x: 358, startPoint y: 529, endPoint x: 320, endPoint y: 524, distance: 38.3
click at [320, 524] on div "1 120 80 75 CMS CMS Inches 536 KG KG LB" at bounding box center [257, 526] width 469 height 29
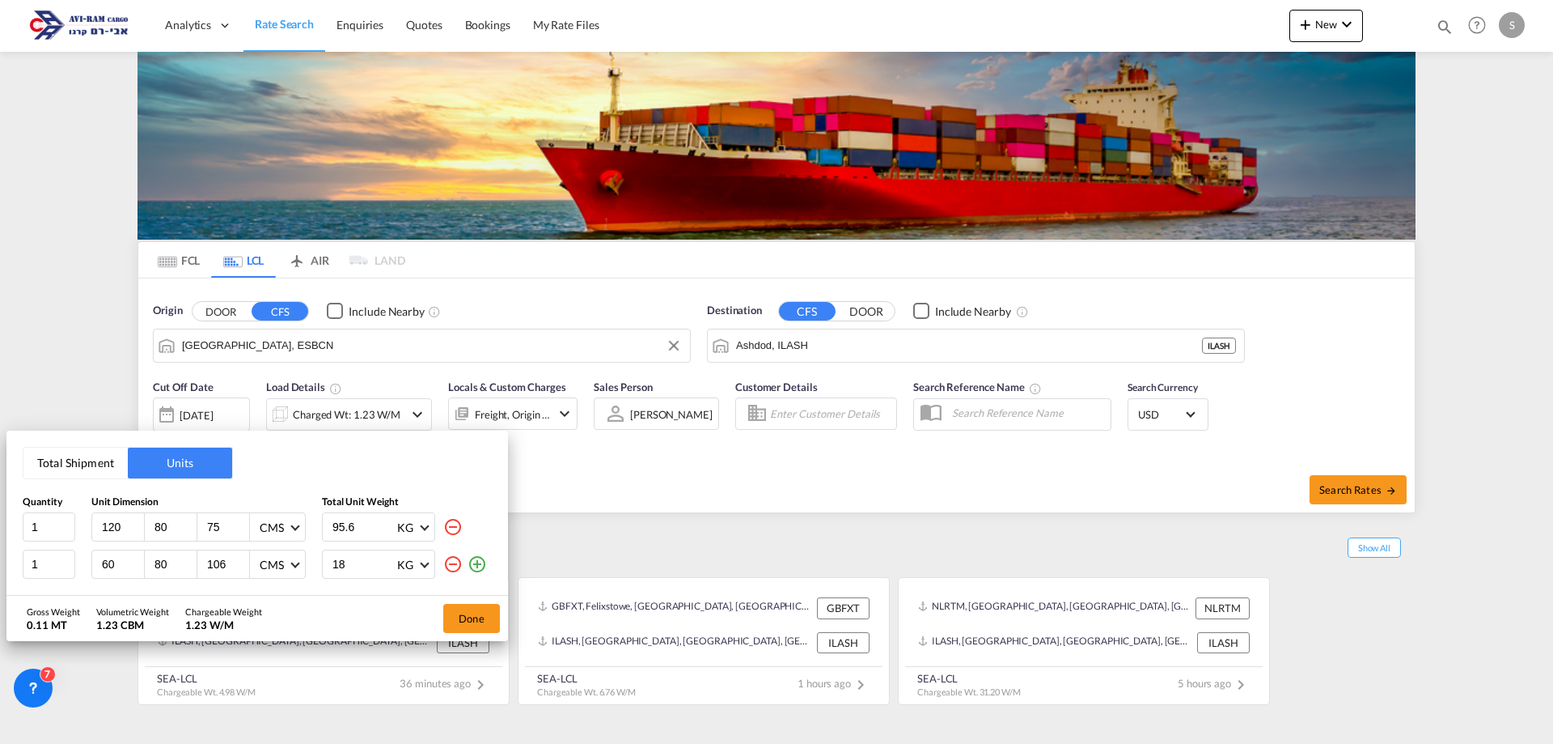
type input "95.6"
drag, startPoint x: 354, startPoint y: 571, endPoint x: 320, endPoint y: 559, distance: 36.1
click at [320, 559] on div "1 60 80 106 CMS CMS Inches 18 KG KG LB" at bounding box center [257, 563] width 469 height 29
type input "95.6"
click at [459, 612] on button "Done" at bounding box center [471, 618] width 57 height 29
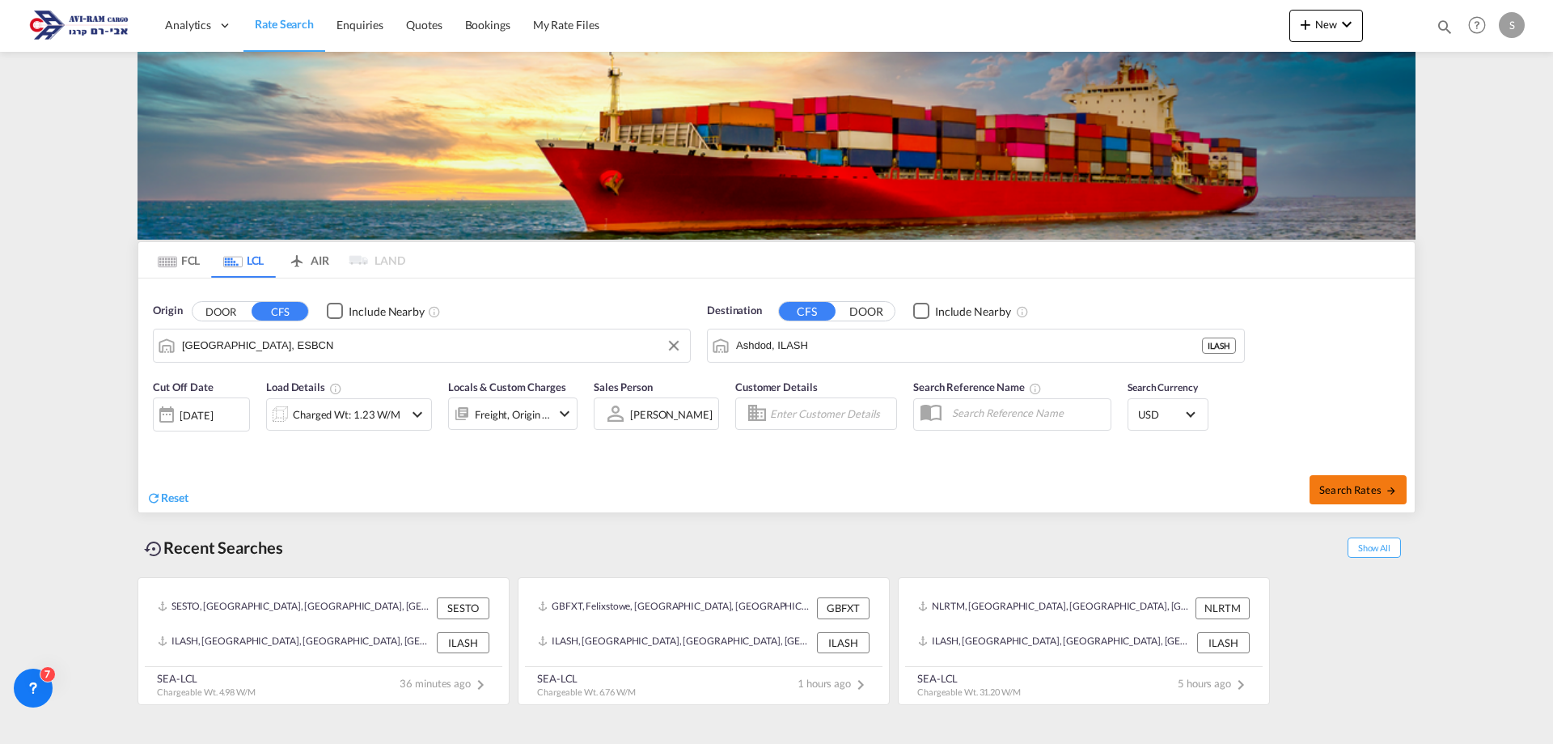
click at [1331, 488] on span "Search Rates" at bounding box center [1359, 489] width 78 height 13
type input "ESBCN to ILASH / 25 Sep 2025"
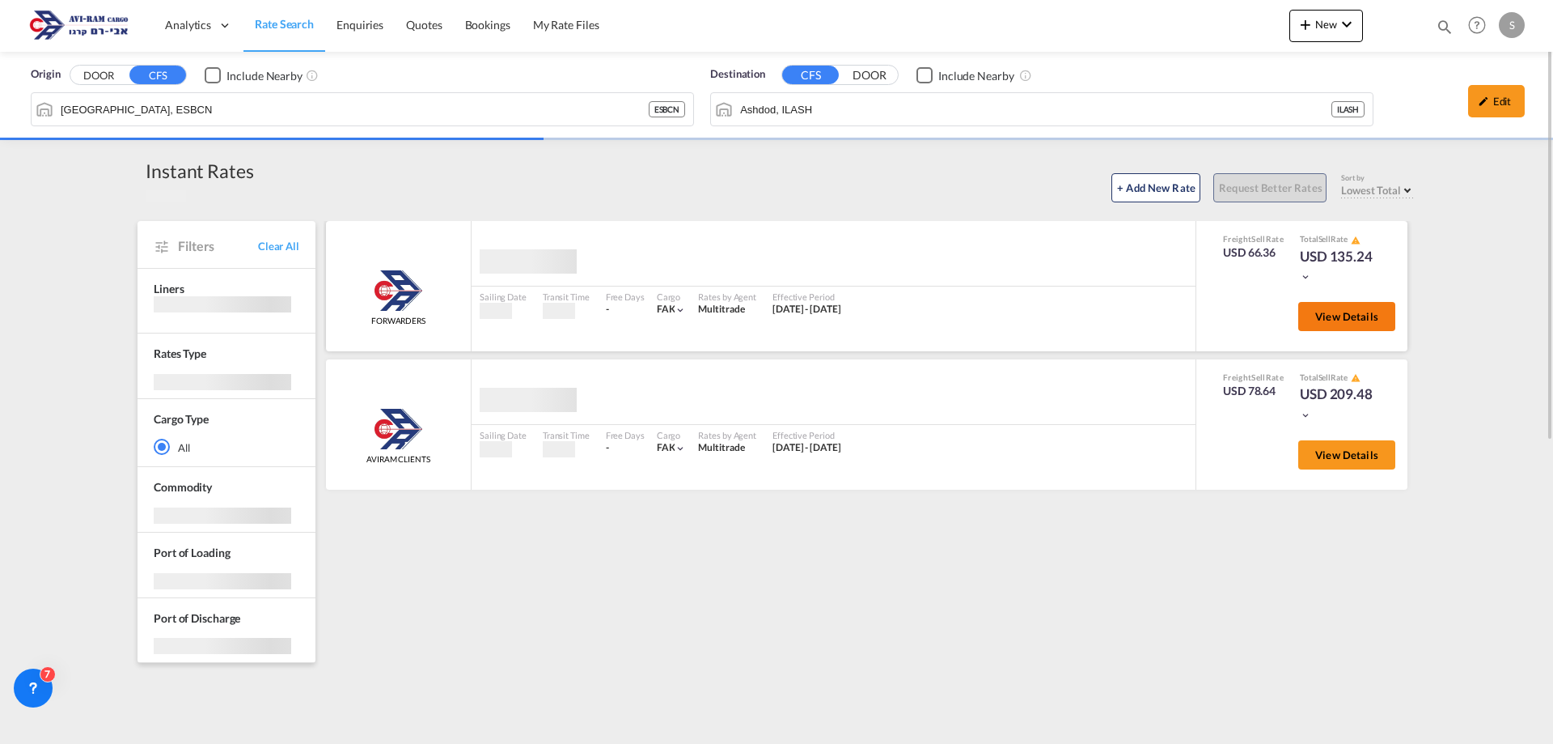
click at [1320, 320] on span "View Details" at bounding box center [1347, 316] width 63 height 13
click at [1327, 314] on span "View Details" at bounding box center [1347, 316] width 63 height 13
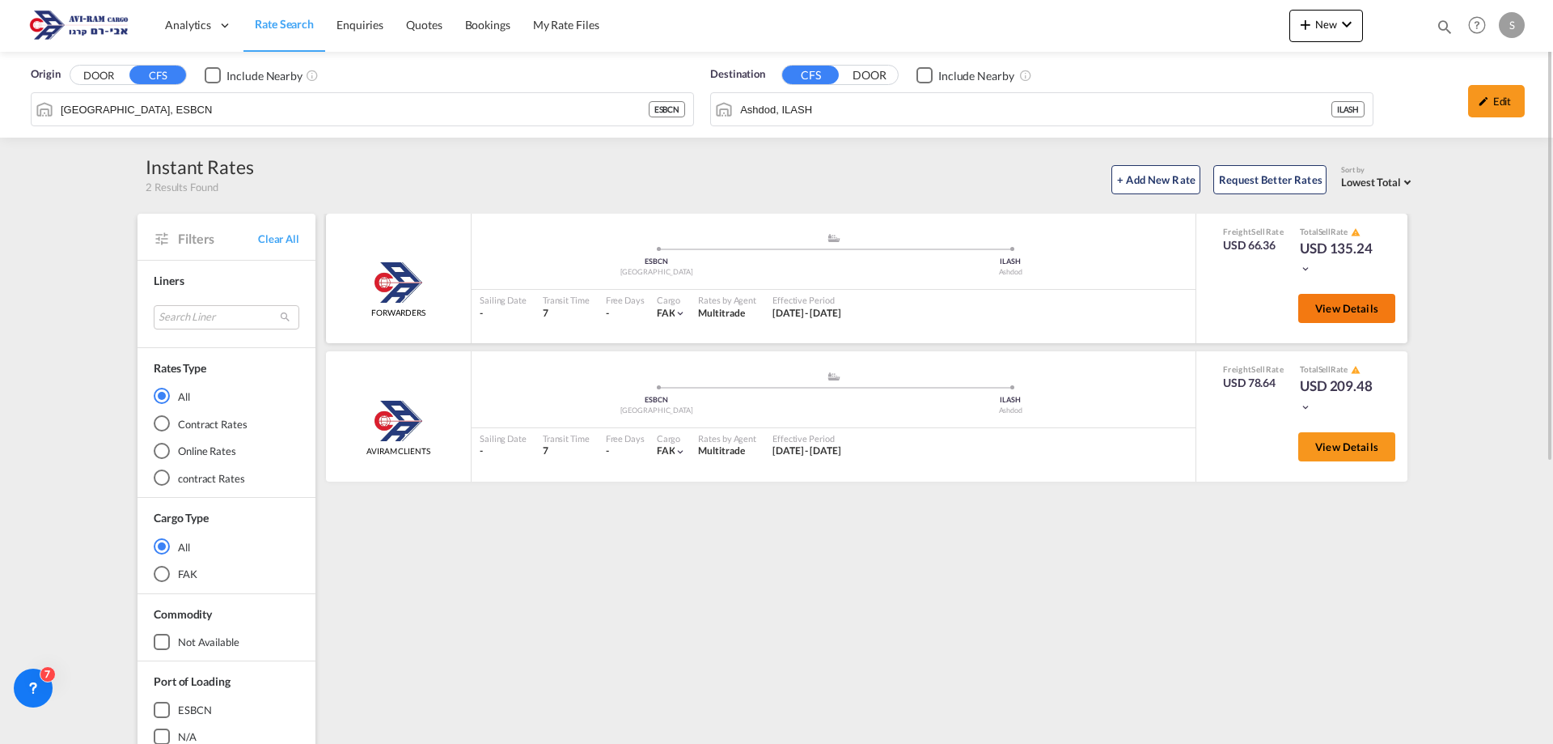
click at [1368, 313] on span "View Details" at bounding box center [1347, 308] width 63 height 13
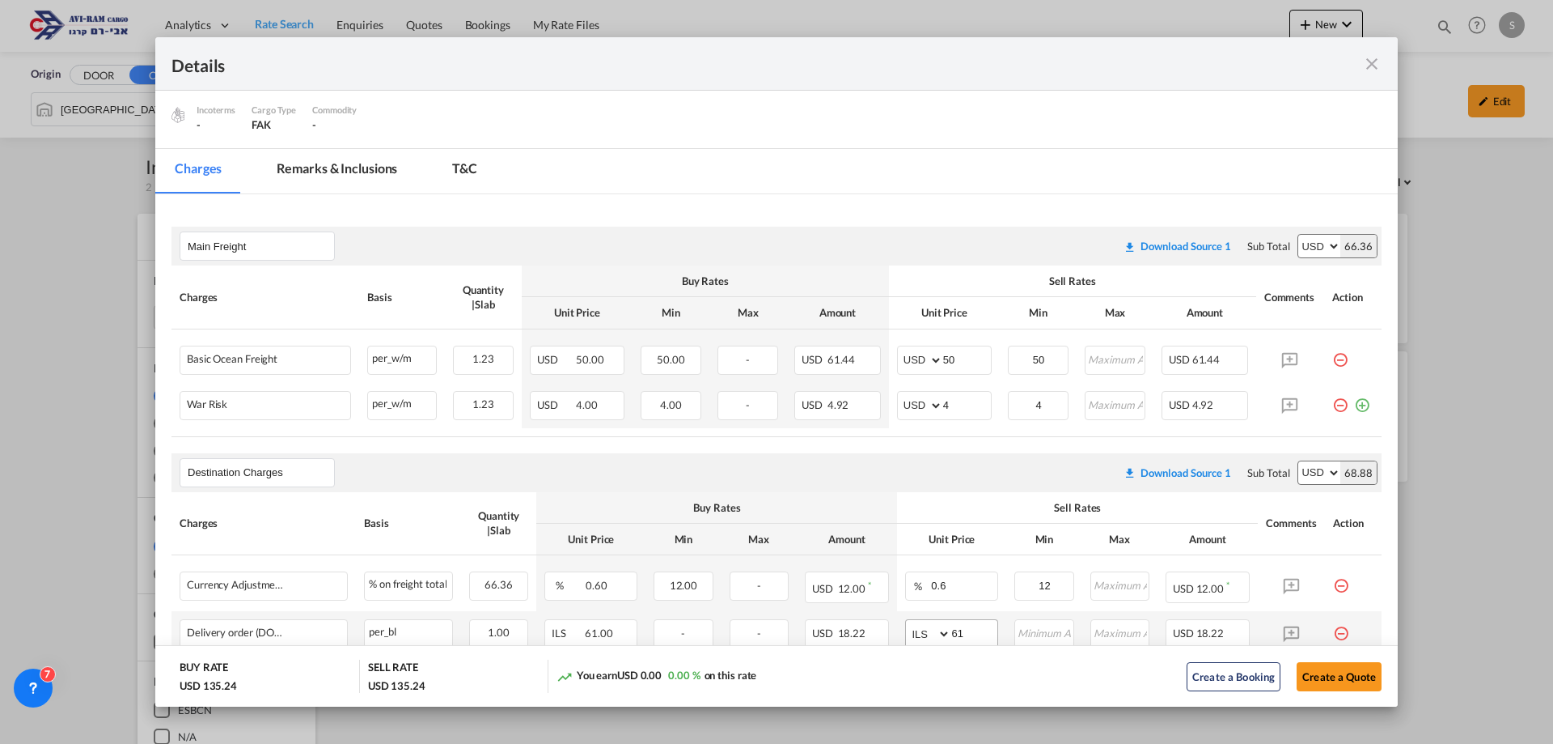
scroll to position [464, 0]
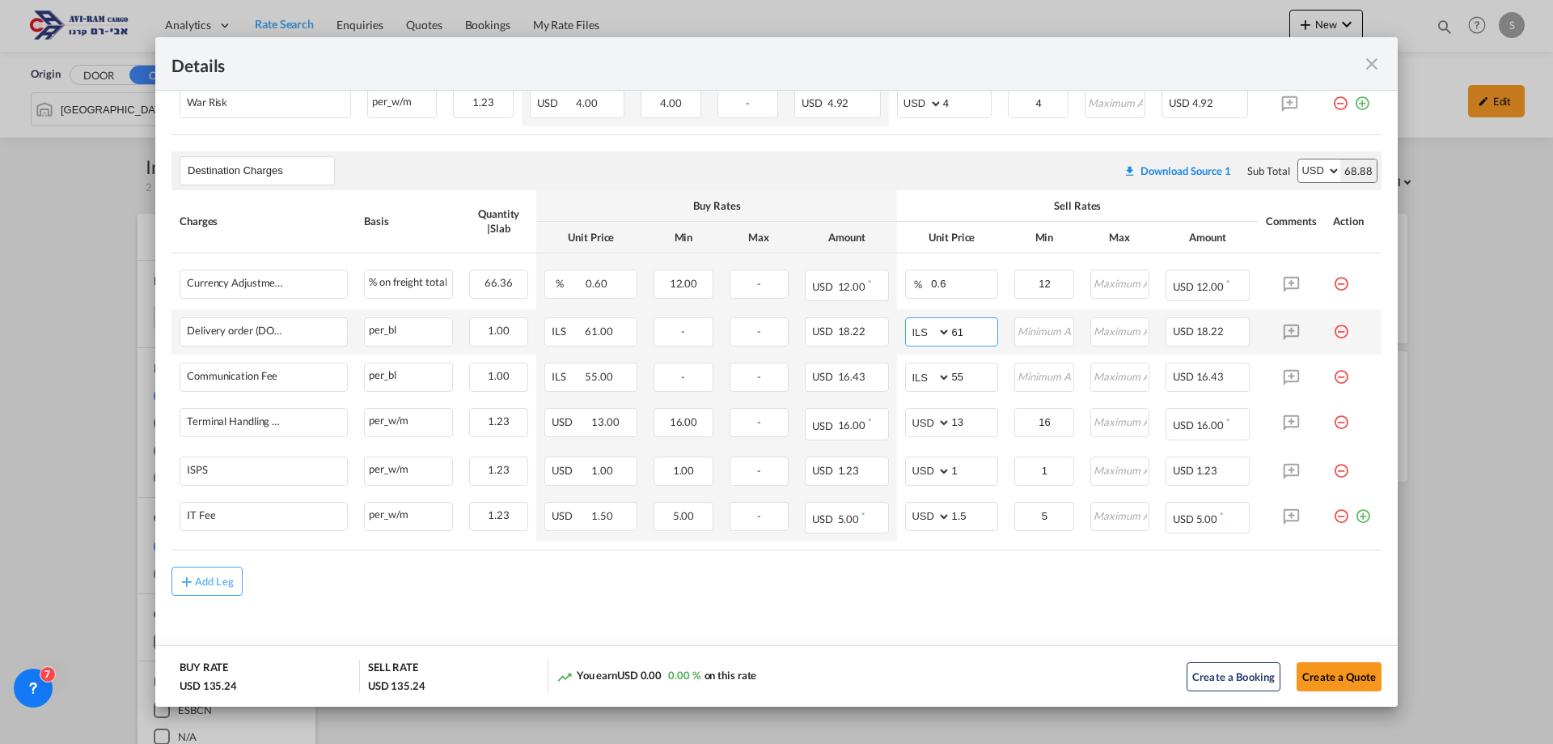
drag, startPoint x: 962, startPoint y: 330, endPoint x: 901, endPoint y: 337, distance: 61.8
click at [905, 337] on md-input-container "AED AFN ALL AMD ANG AOA ARS AUD AWG AZN BAM BBD BDT BGN BHD BIF BMD BND [PERSON…" at bounding box center [951, 331] width 93 height 29
type input "116"
type input "66"
type input "16"
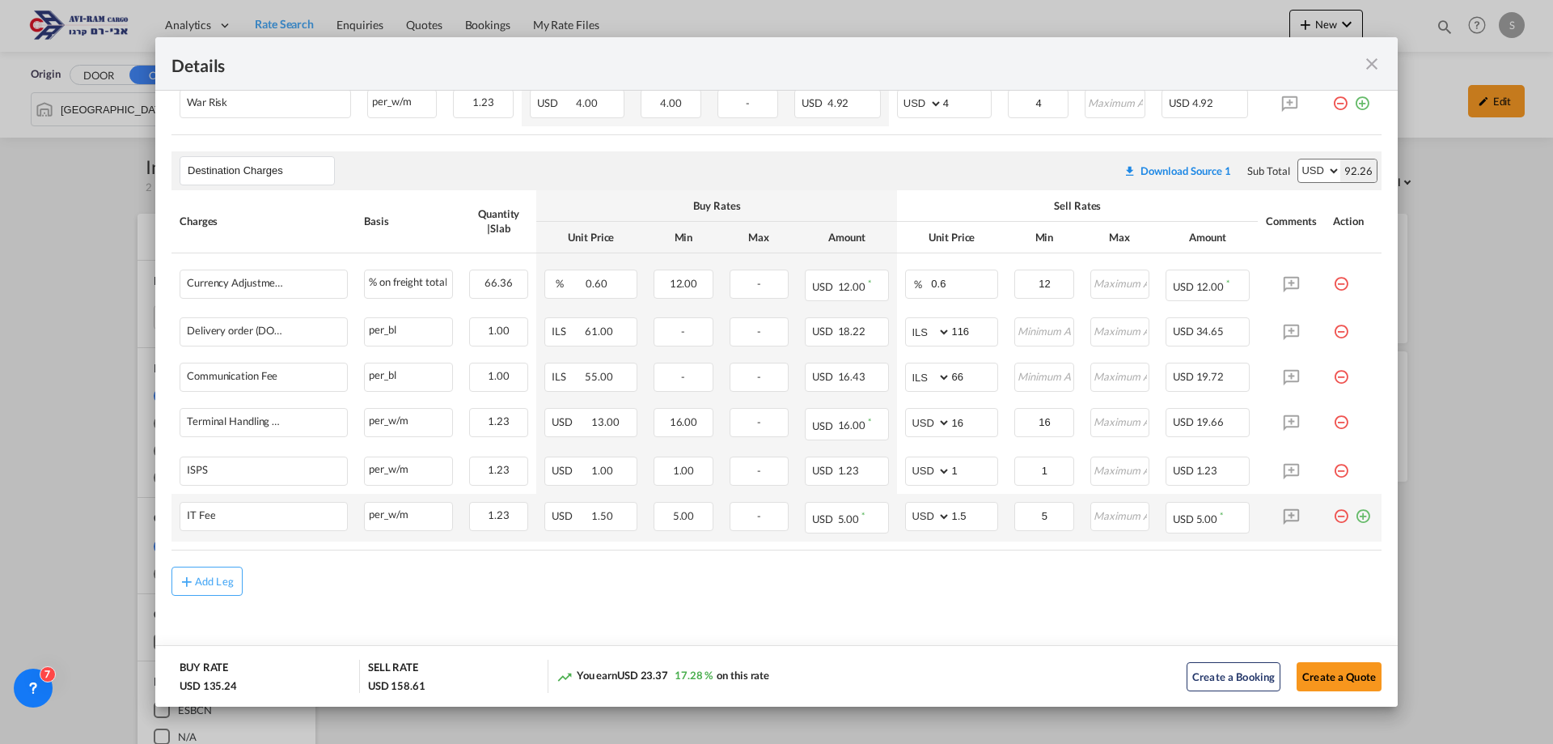
click at [1355, 514] on md-icon "icon-plus-circle-outline green-400-fg" at bounding box center [1363, 510] width 16 height 16
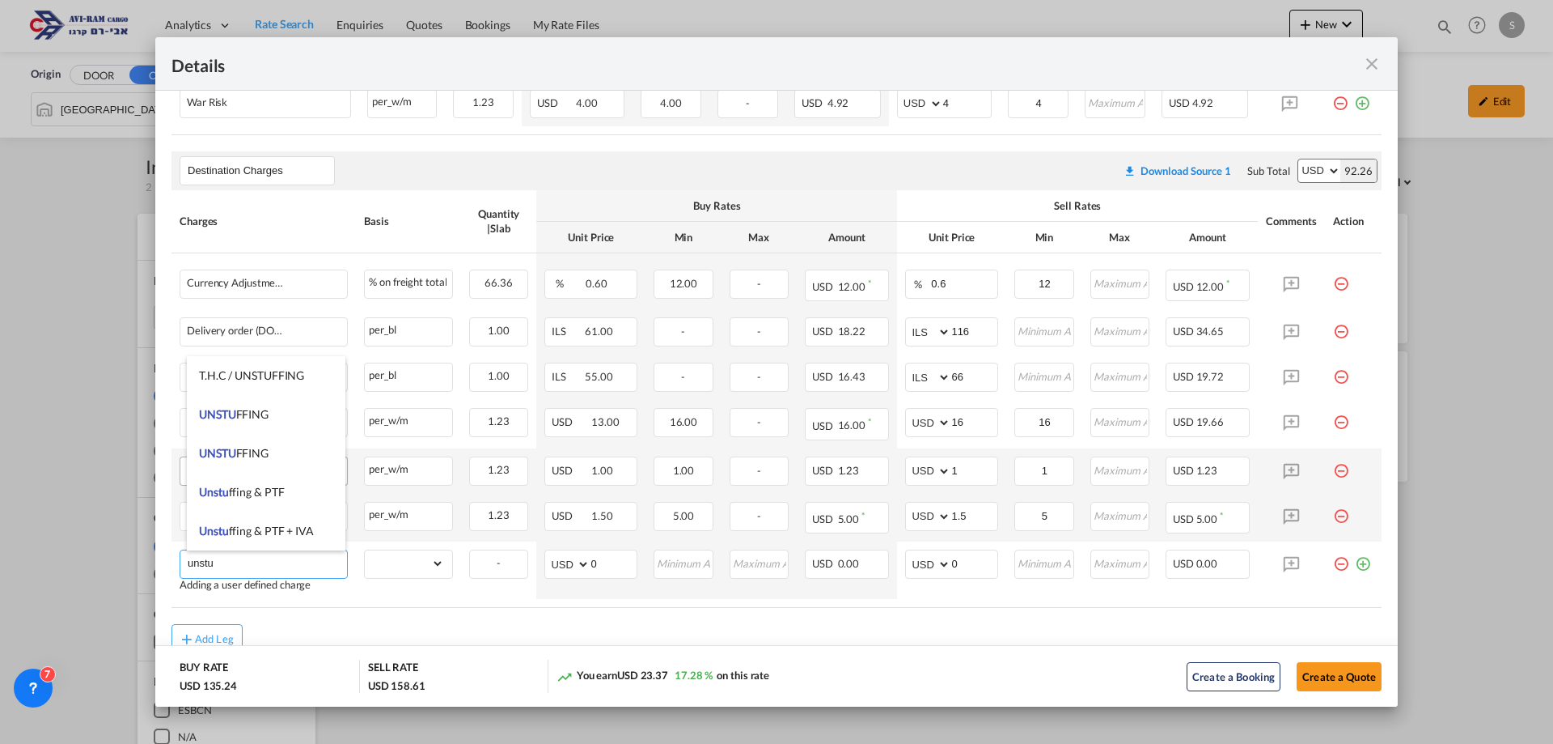
click at [275, 413] on li "UNSTU FFING" at bounding box center [266, 414] width 159 height 39
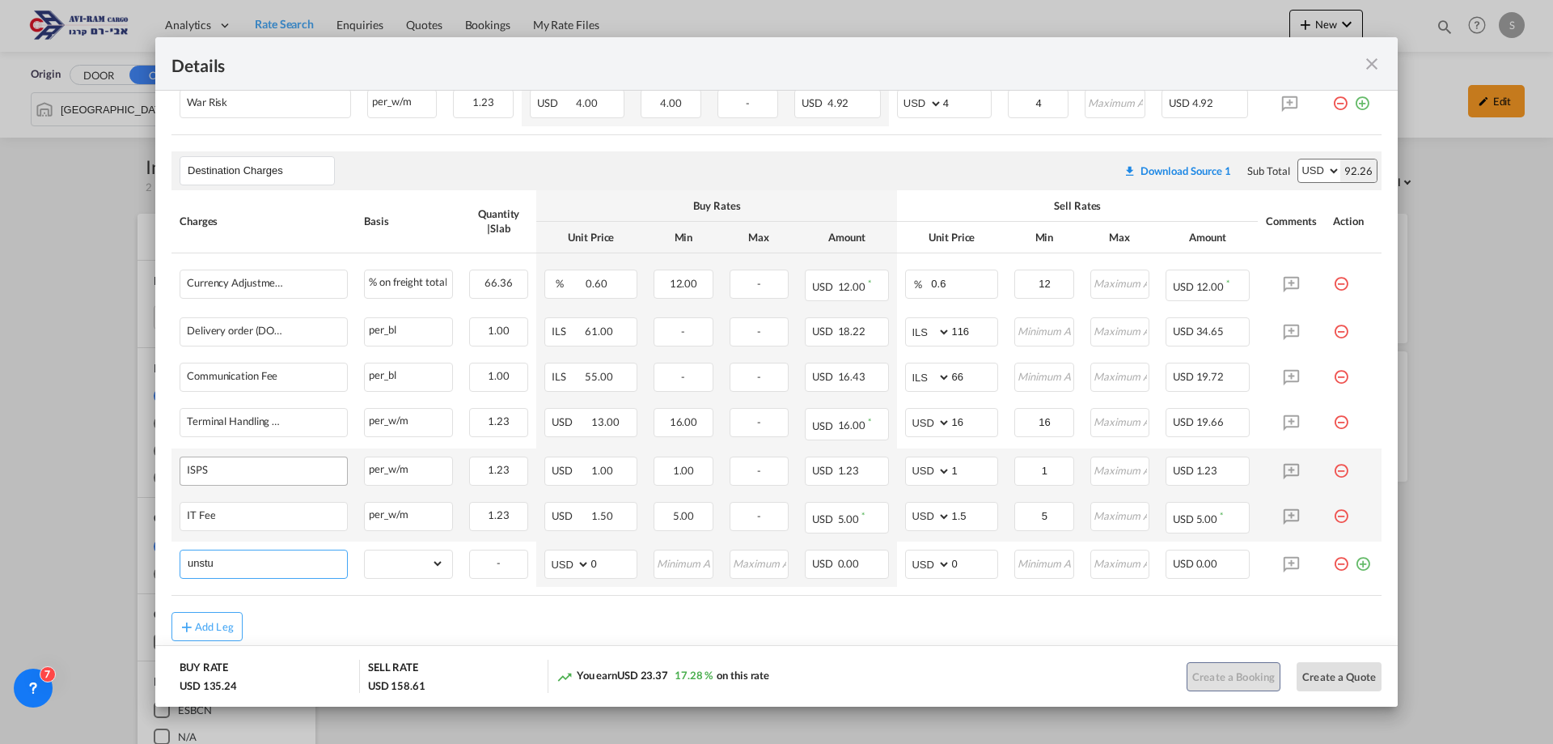
type input "UNSTUFFING"
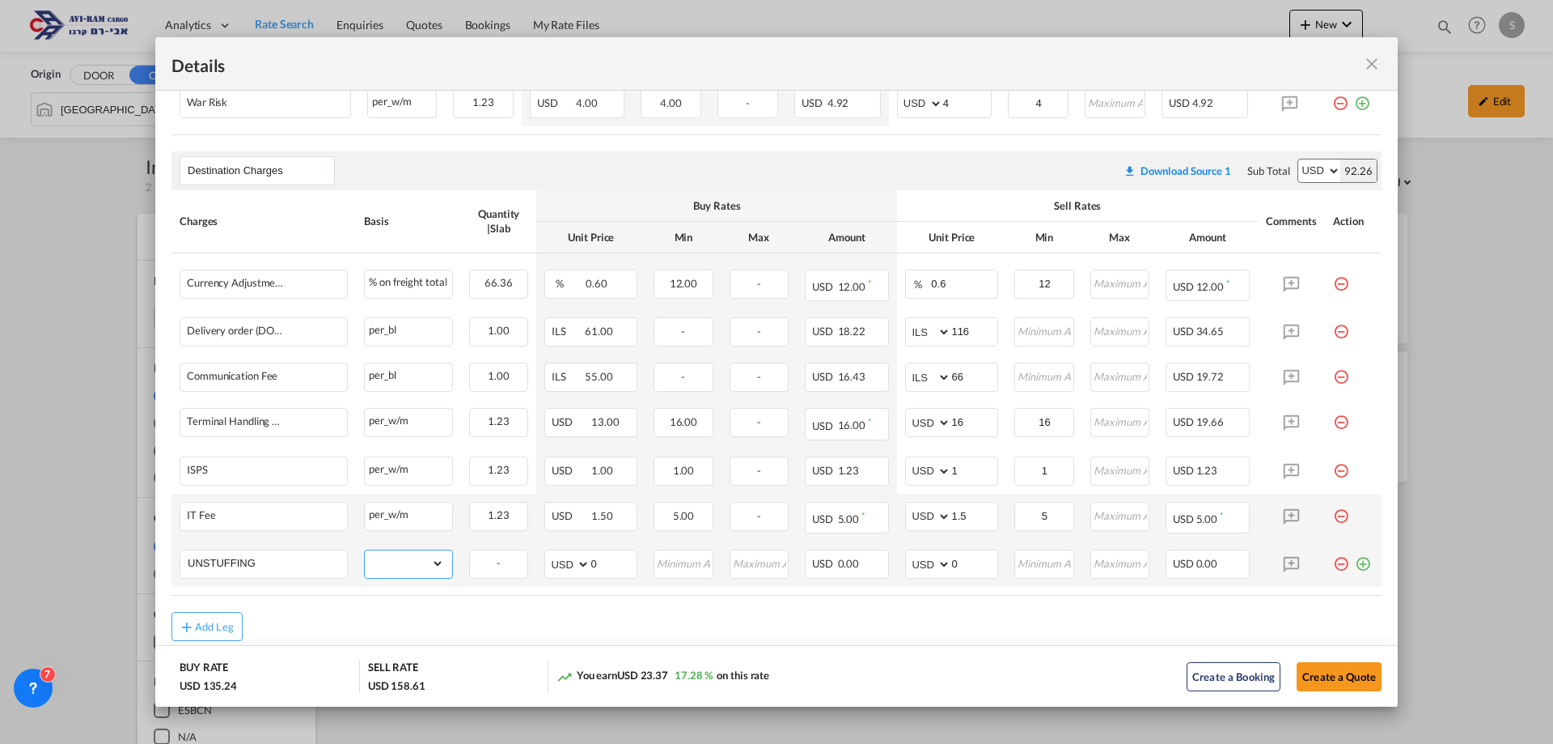
click at [417, 569] on select "gross_weight volumetric_weight per_shipment per_bl per_km per_hawb per_kg flat …" at bounding box center [404, 563] width 79 height 26
select select "per_ton"
click at [365, 550] on select "gross_weight volumetric_weight per_shipment per_bl per_km per_hawb per_kg flat …" at bounding box center [404, 563] width 79 height 26
drag, startPoint x: 973, startPoint y: 563, endPoint x: 913, endPoint y: 570, distance: 59.4
click at [914, 570] on md-input-container "AED AFN ALL AMD ANG AOA ARS AUD AWG AZN BAM BBD BDT BGN BHD BIF BMD BND BOB BRL…" at bounding box center [951, 563] width 93 height 29
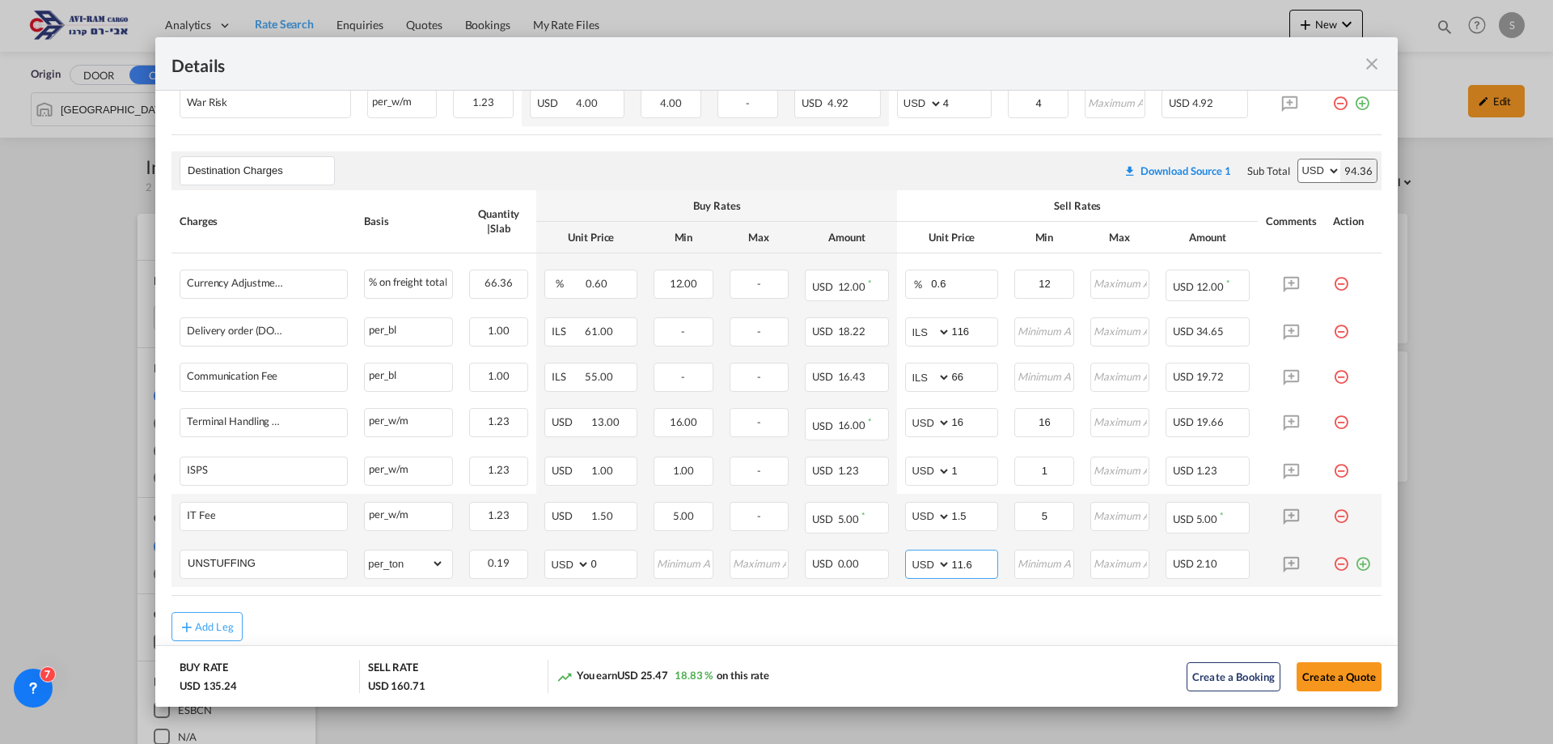
type input "11.6"
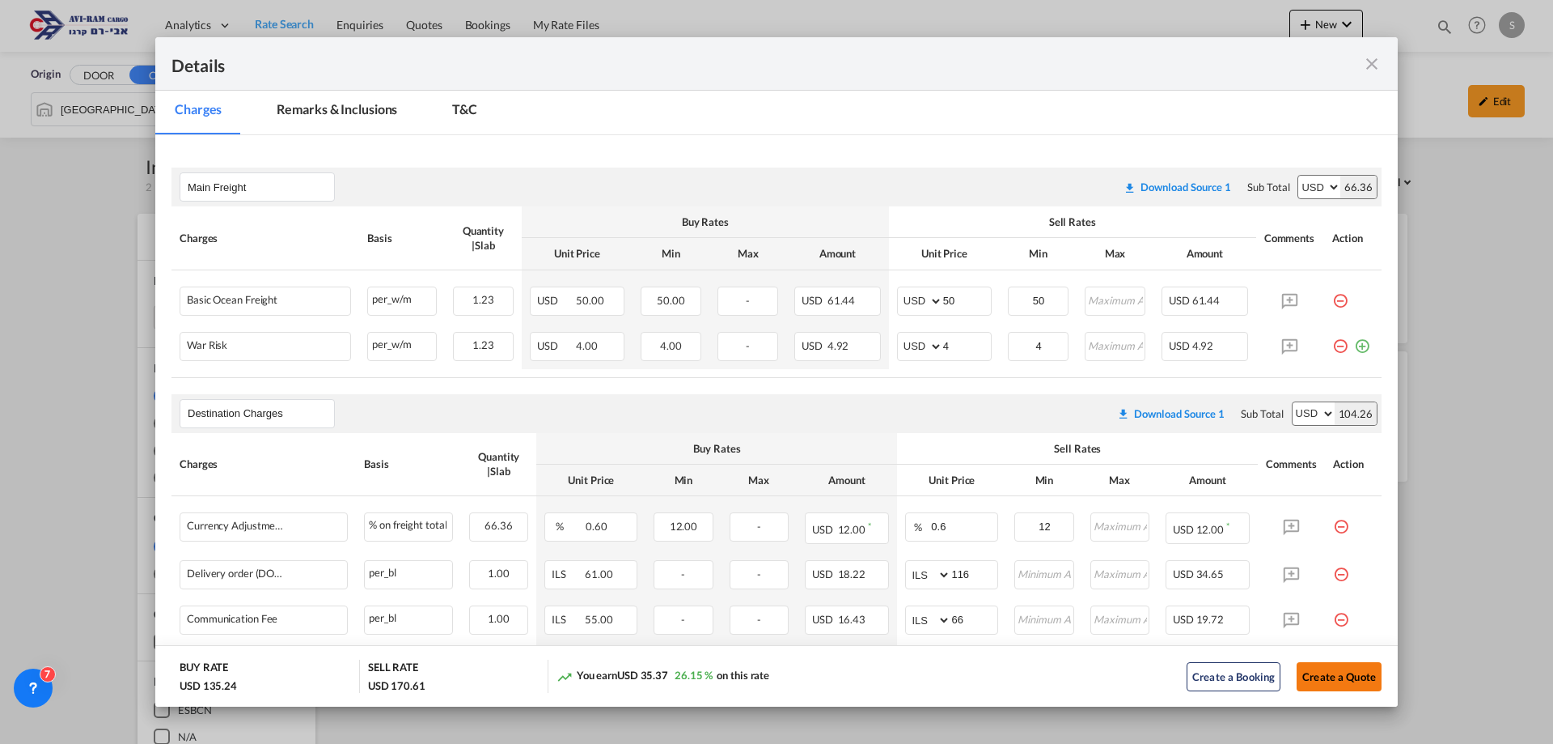
type input "12"
click at [1346, 668] on button "Create a Quote" at bounding box center [1339, 676] width 85 height 29
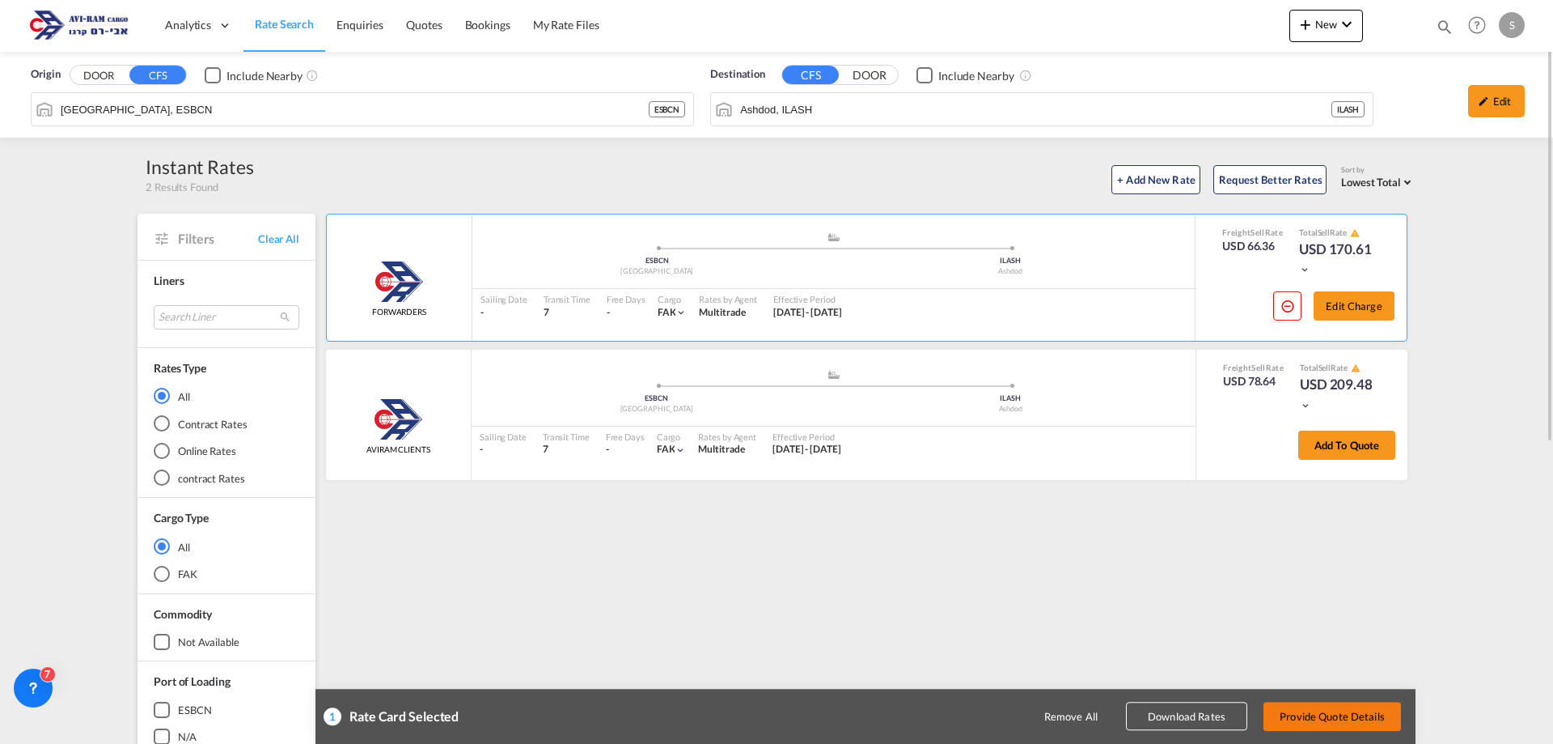
click at [1361, 709] on button "Provide Quote Details" at bounding box center [1333, 715] width 138 height 29
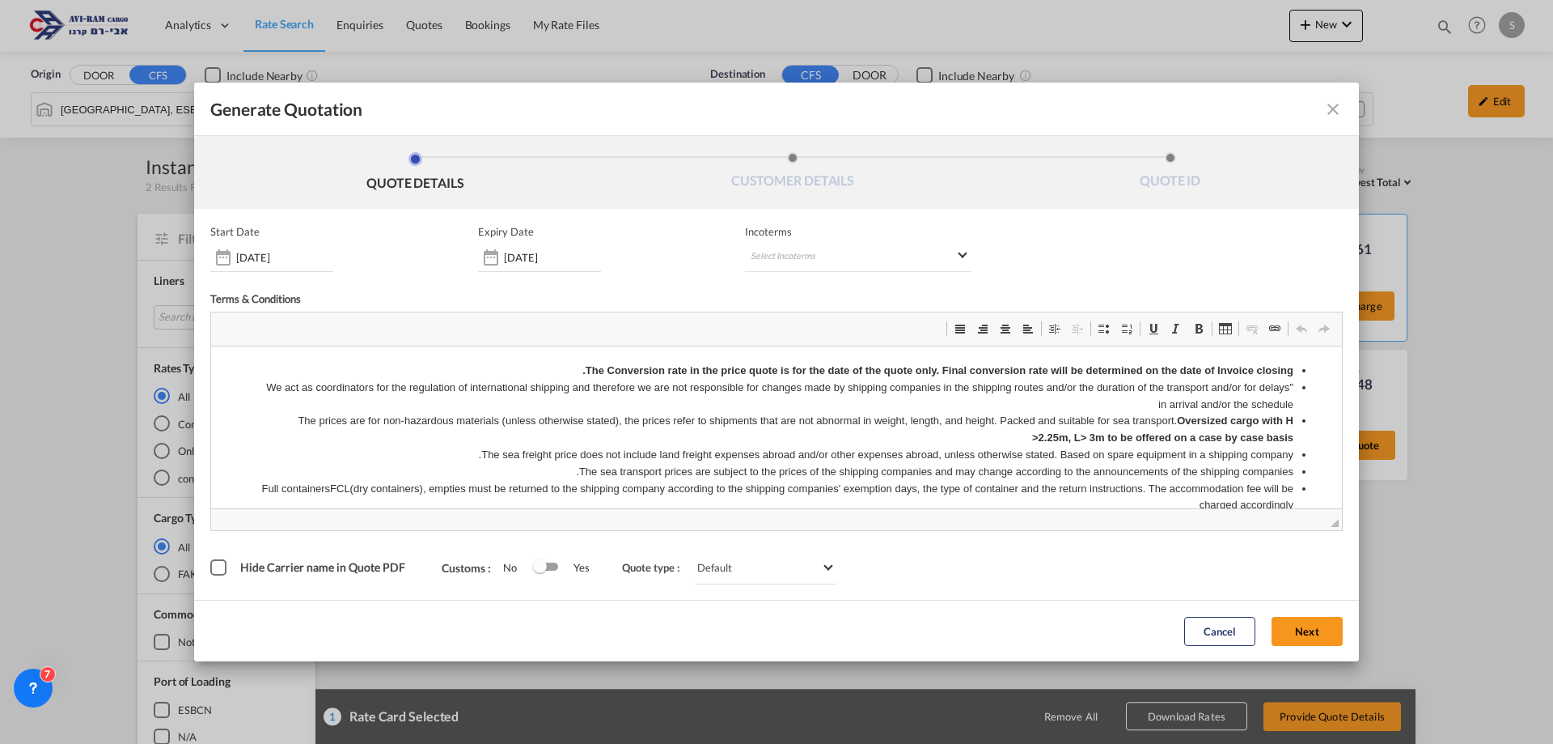
scroll to position [0, 0]
click at [831, 255] on md-select "Select Incoterms CPT - import Carrier Paid to CPT - export Carrier Paid to DPU …" at bounding box center [858, 257] width 227 height 29
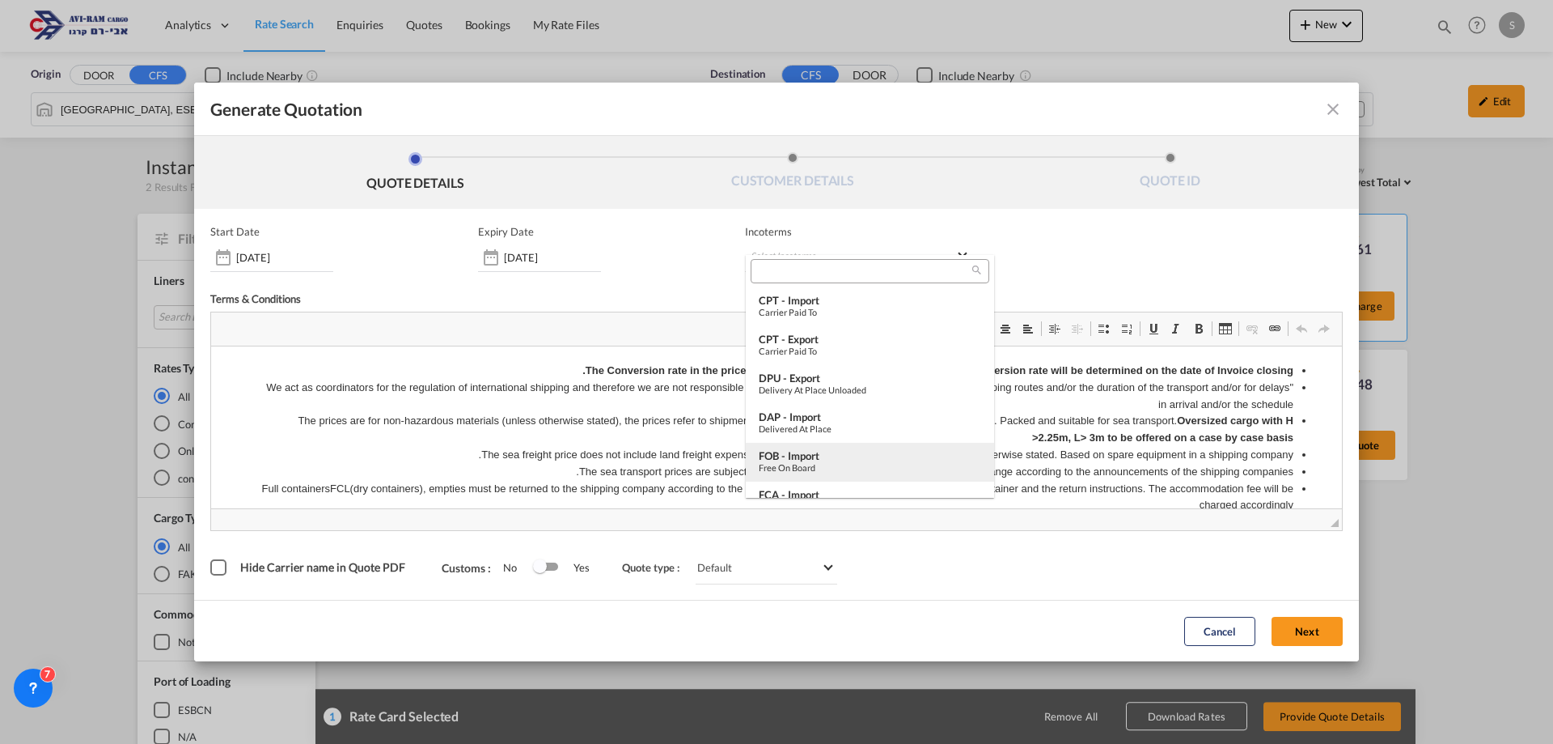
click at [844, 456] on div "FOB - import" at bounding box center [870, 455] width 223 height 13
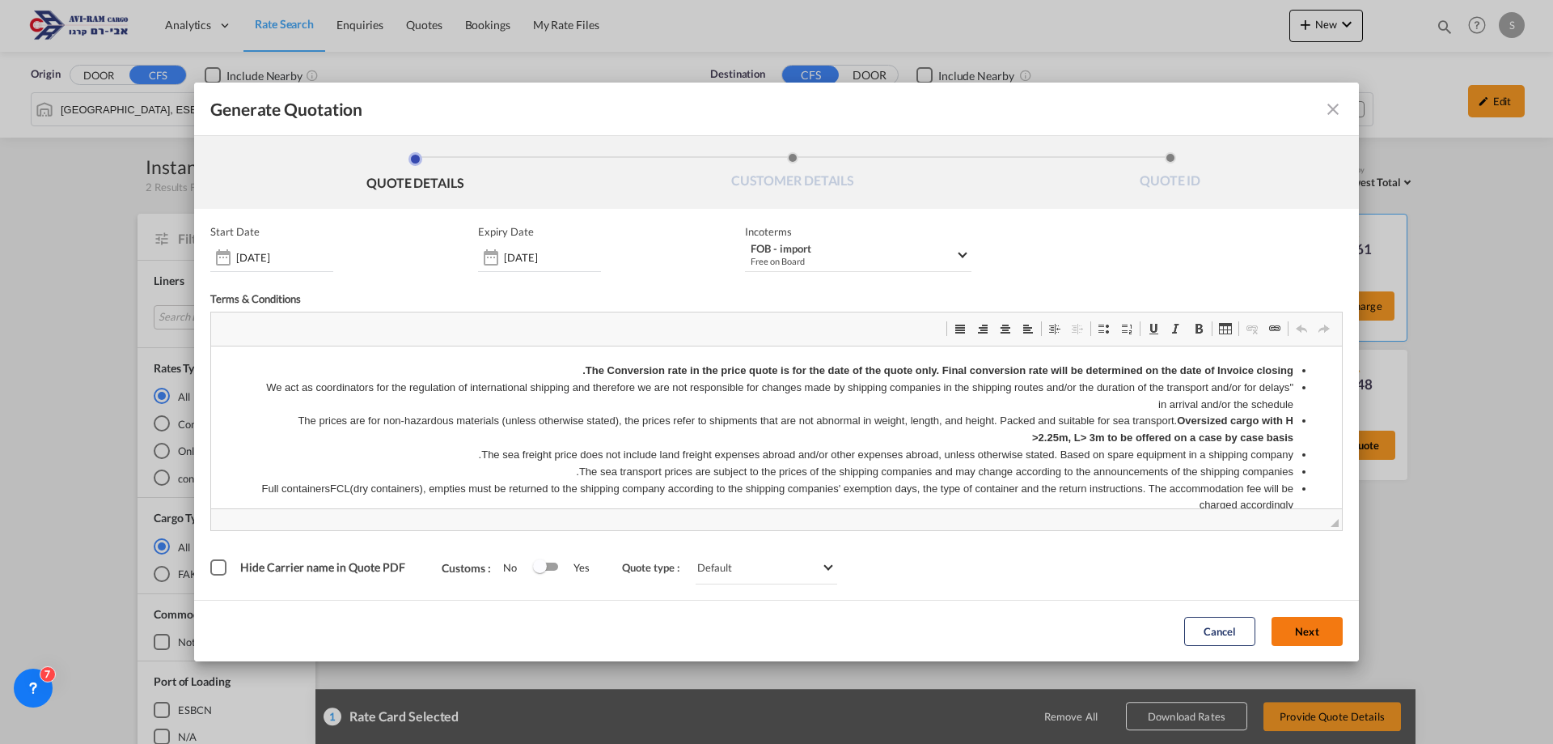
click at [1325, 633] on button "Next" at bounding box center [1307, 631] width 71 height 29
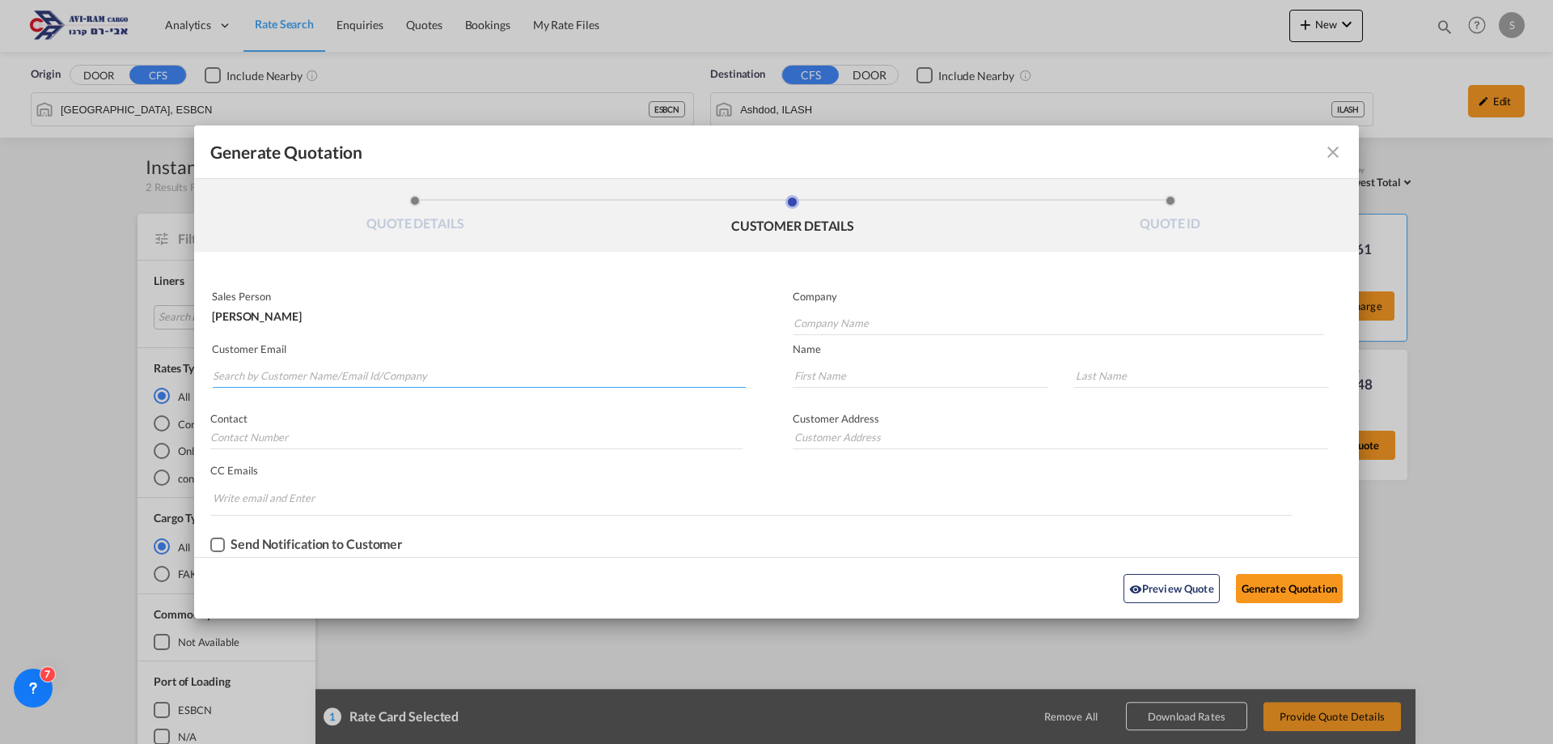
click at [313, 375] on input "Search by Customer Name/Email Id/Company" at bounding box center [479, 375] width 533 height 24
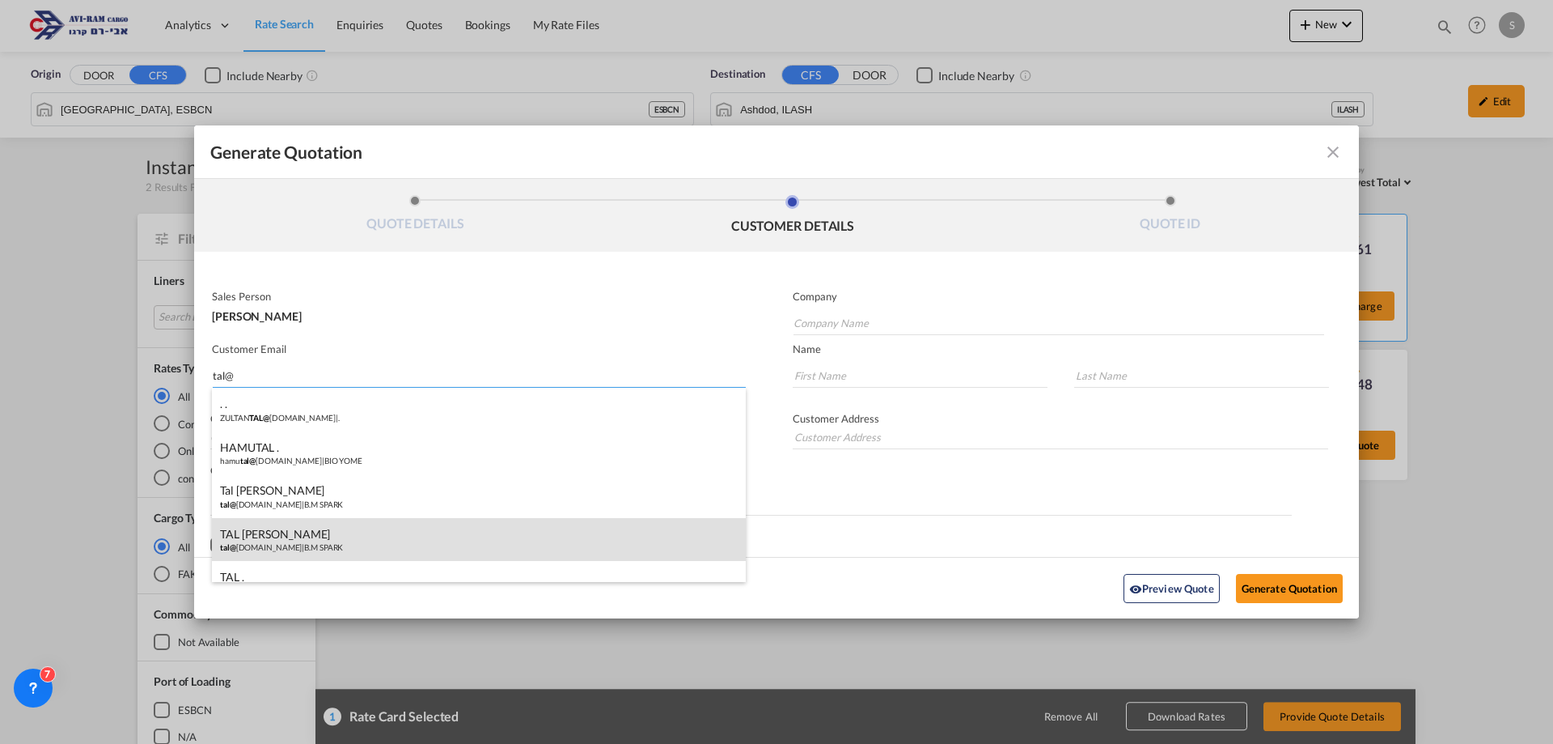
type input "tal@"
click at [343, 540] on div "TAL BEN MOSHE tal@ bmspark.co.il | B.M SPARK" at bounding box center [479, 540] width 534 height 44
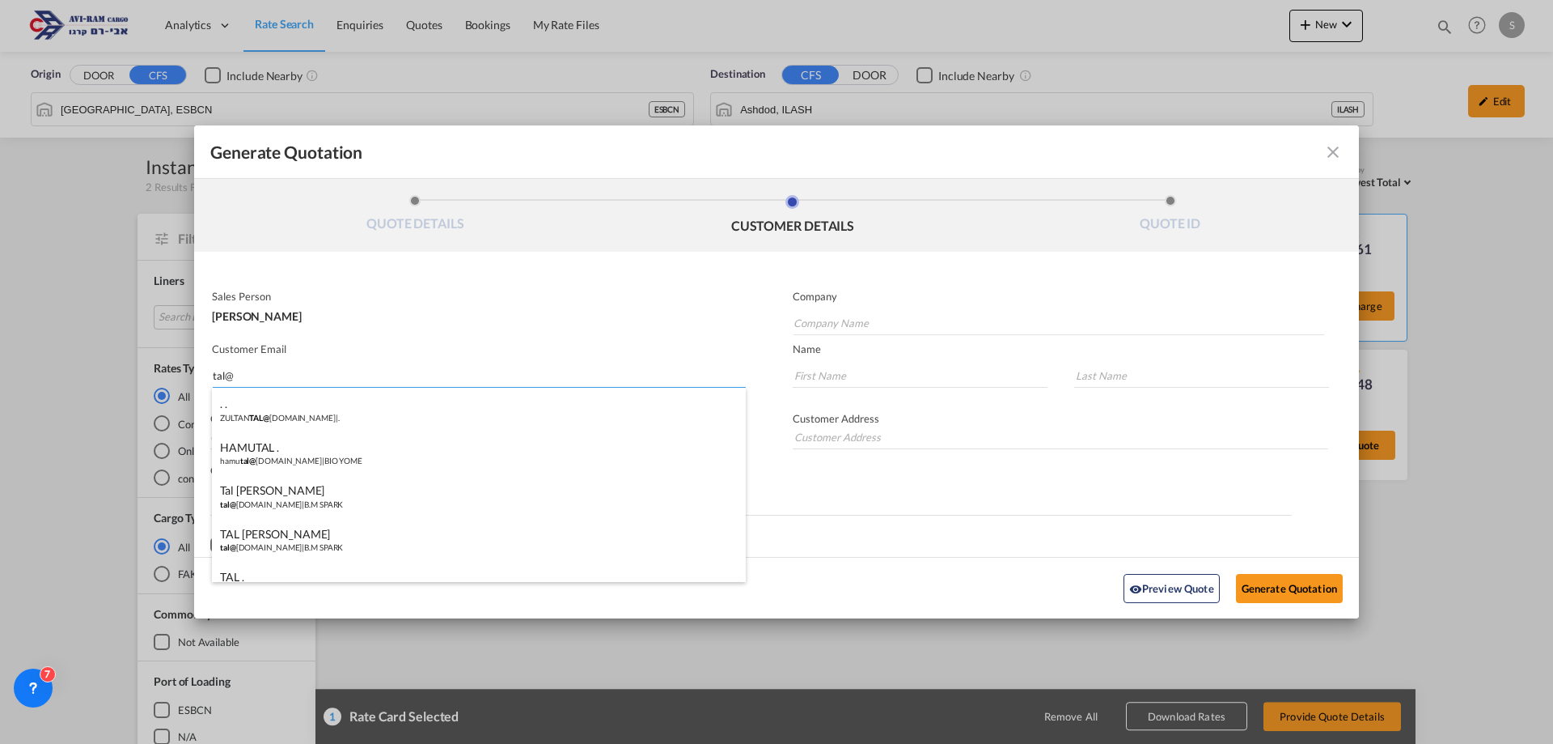
type input "B.M SPARK"
type input "tal@bmspark.co.il"
type input "TAL"
type input "BEN MOSHE"
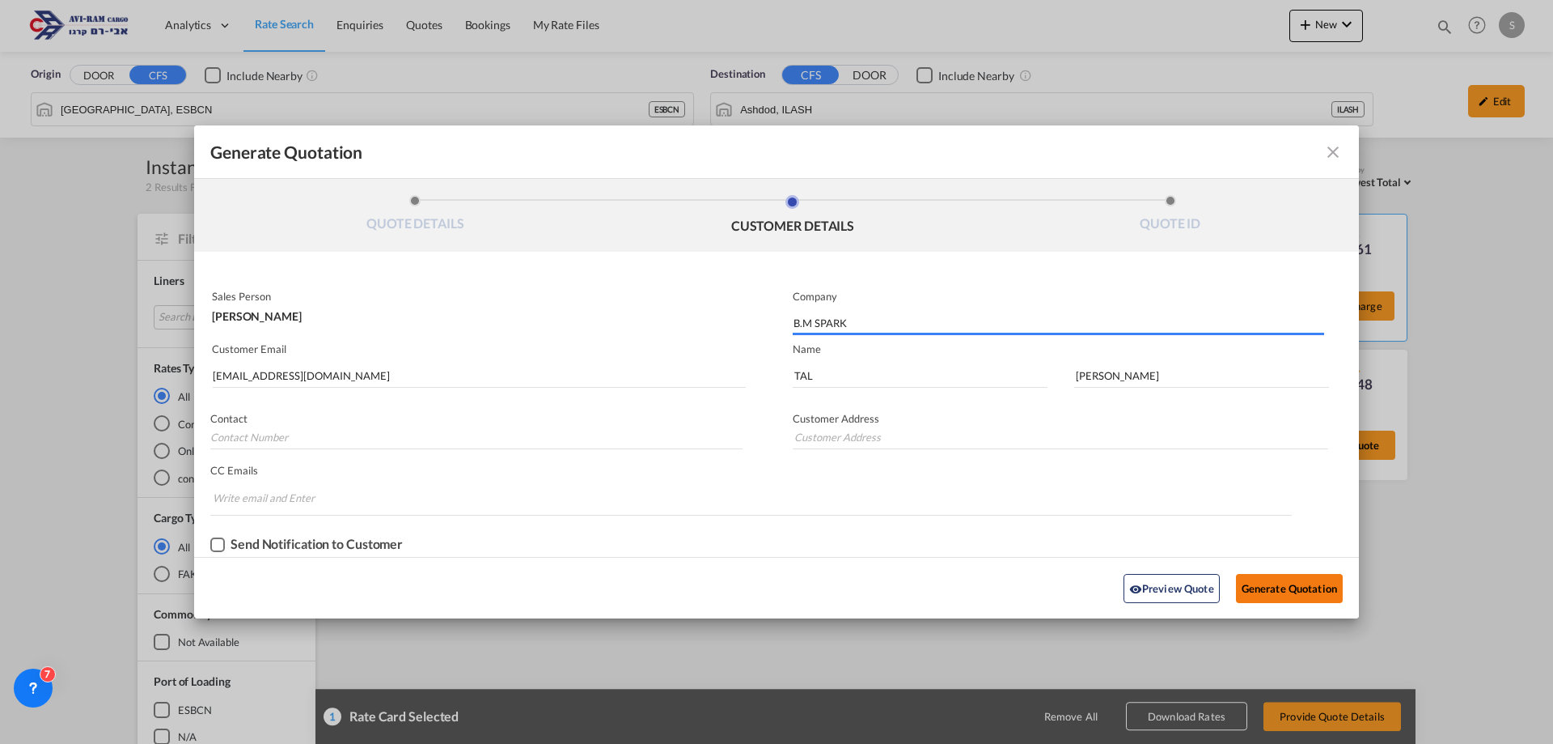
click at [1309, 581] on button "Generate Quotation" at bounding box center [1289, 588] width 107 height 29
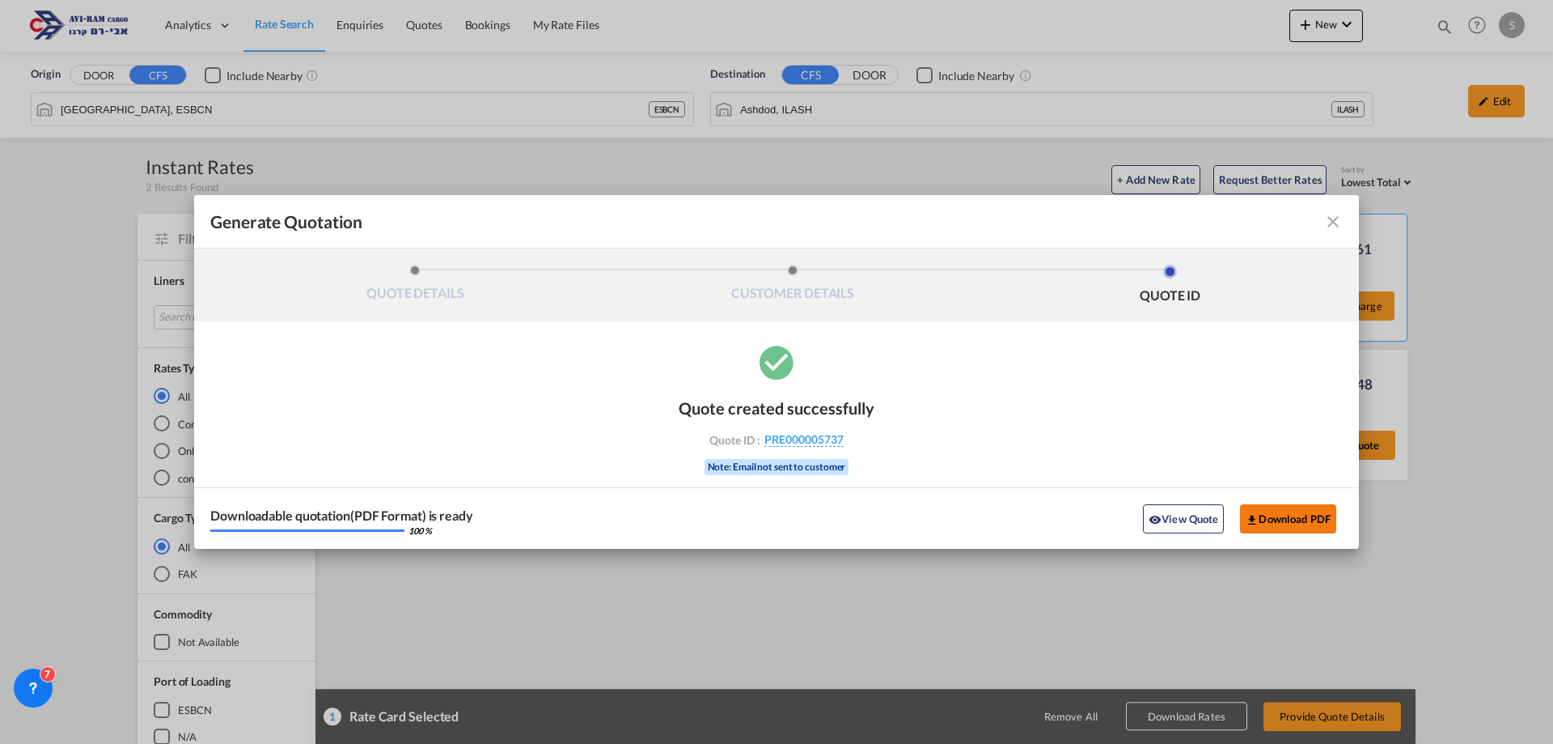
click at [1262, 517] on button "Download PDF" at bounding box center [1288, 518] width 96 height 29
click at [1330, 223] on md-icon "icon-close fg-AAA8AD cursor m-0" at bounding box center [1333, 221] width 19 height 19
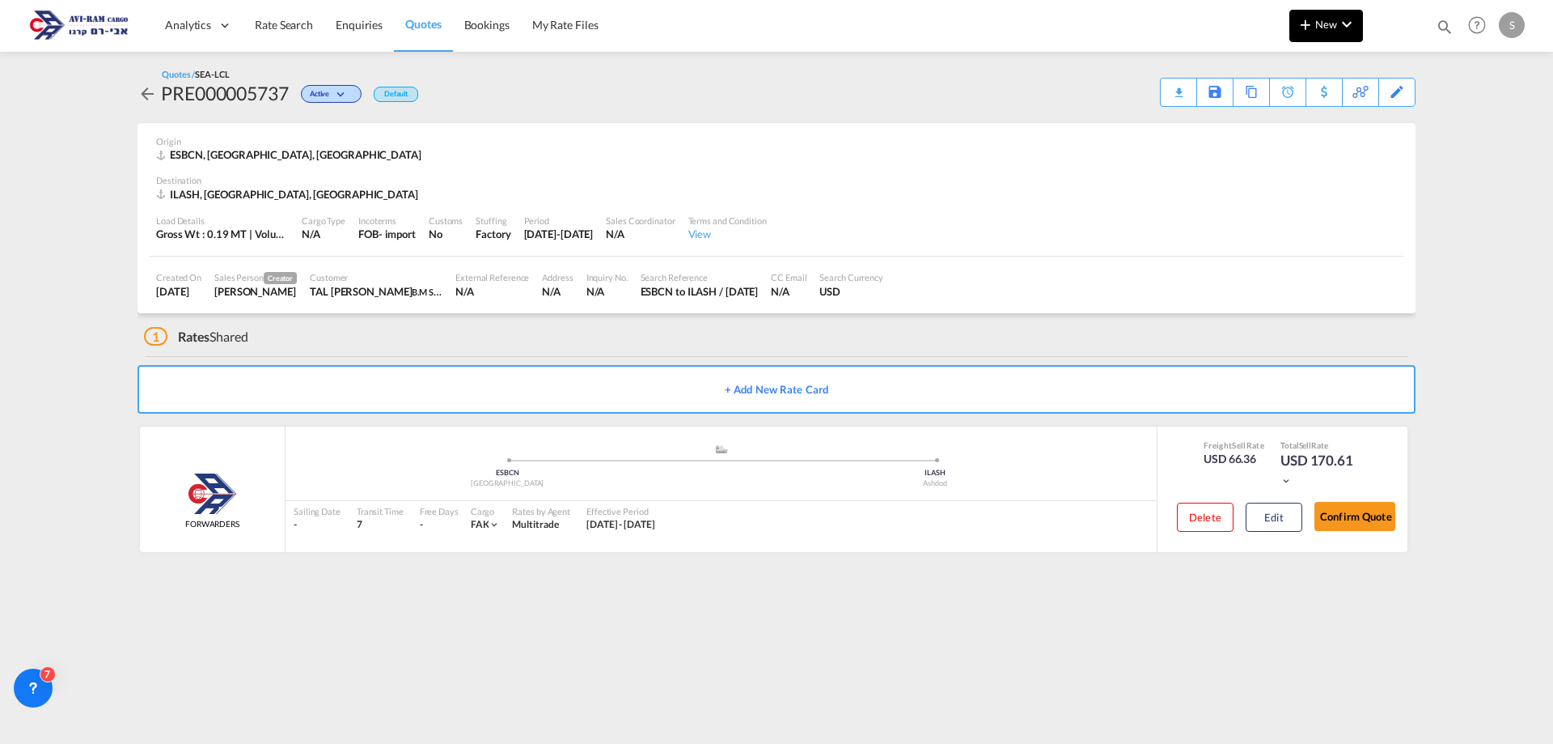
click at [1335, 28] on span "New" at bounding box center [1326, 24] width 61 height 13
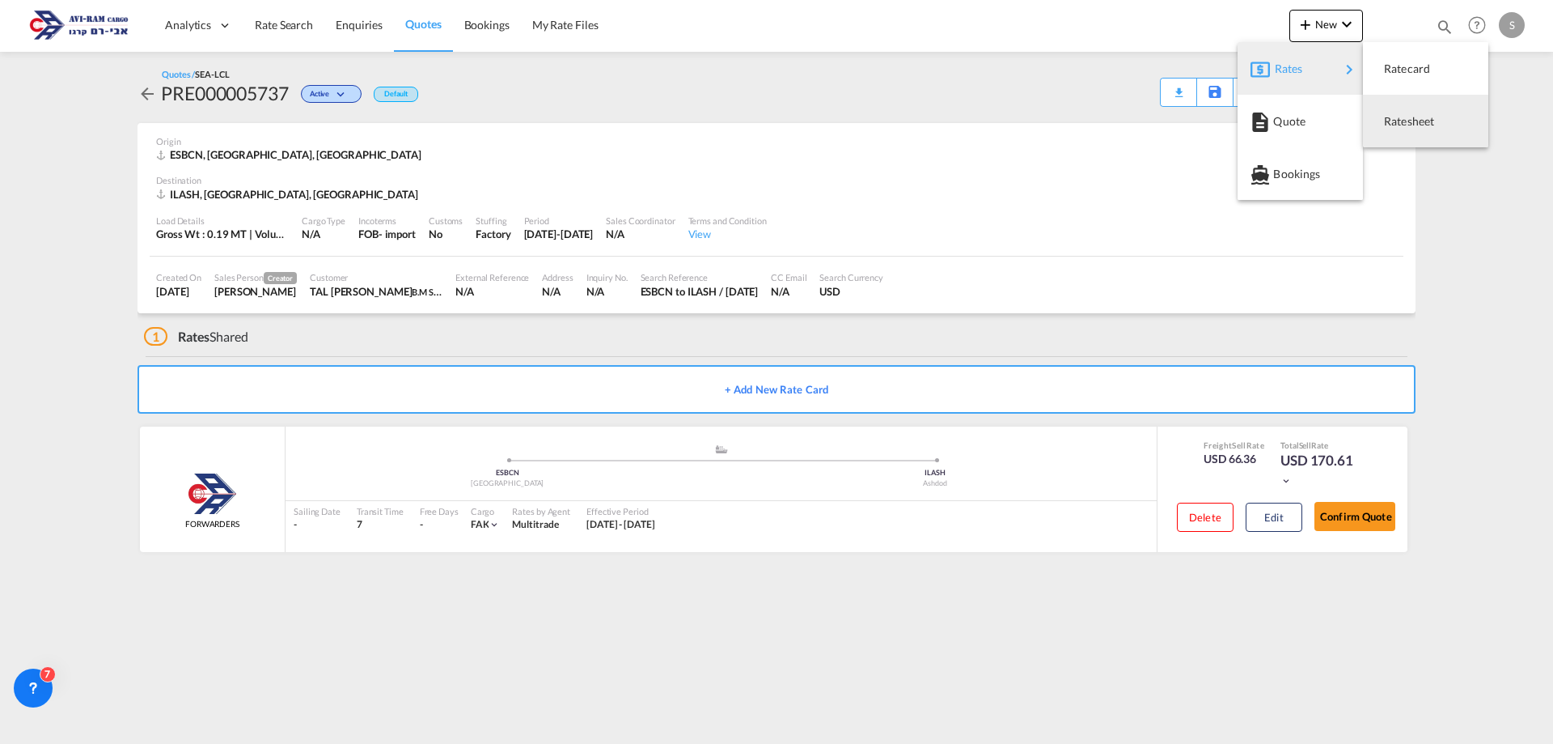
click at [1394, 119] on span "Ratesheet" at bounding box center [1393, 121] width 18 height 32
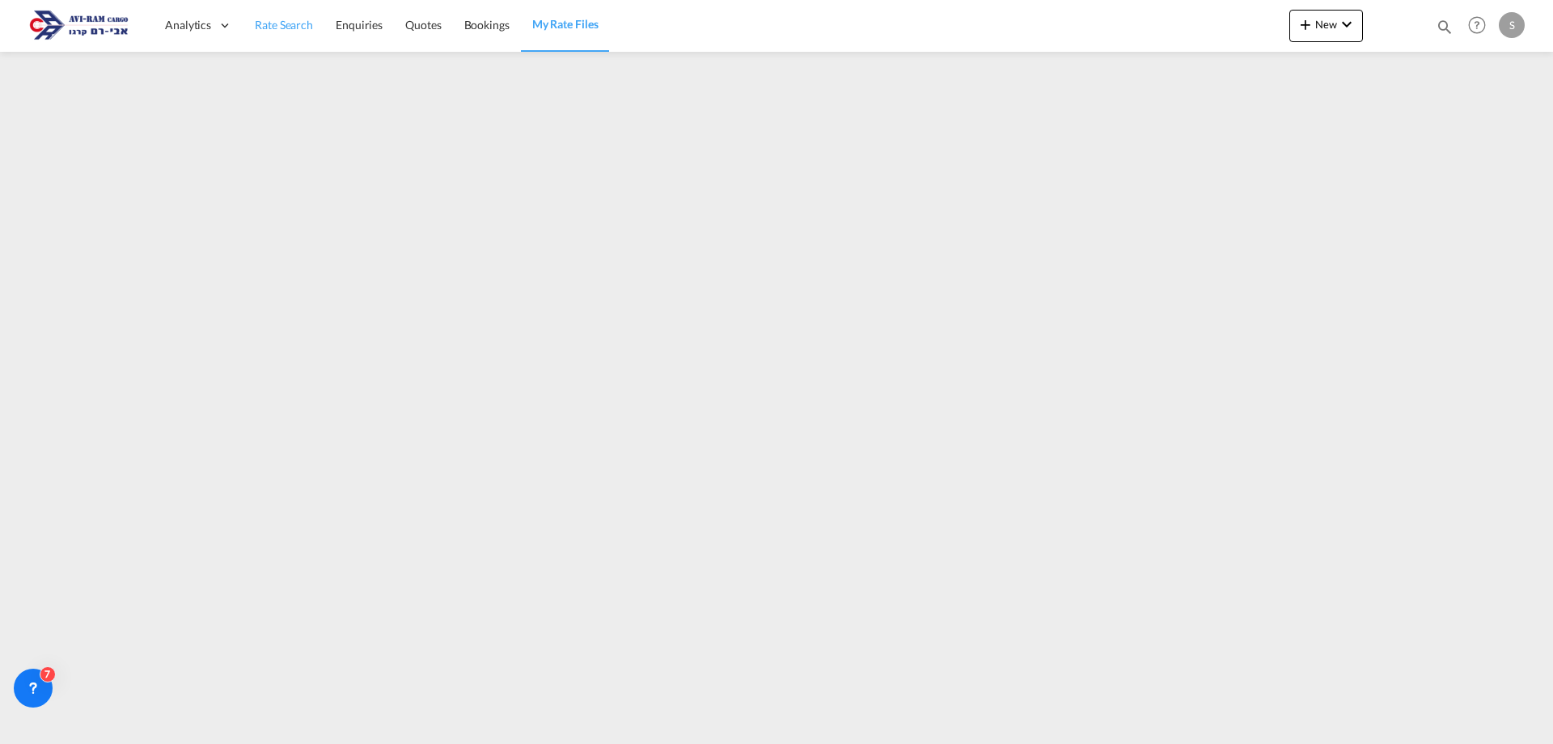
click at [269, 17] on span "Rate Search" at bounding box center [284, 25] width 58 height 16
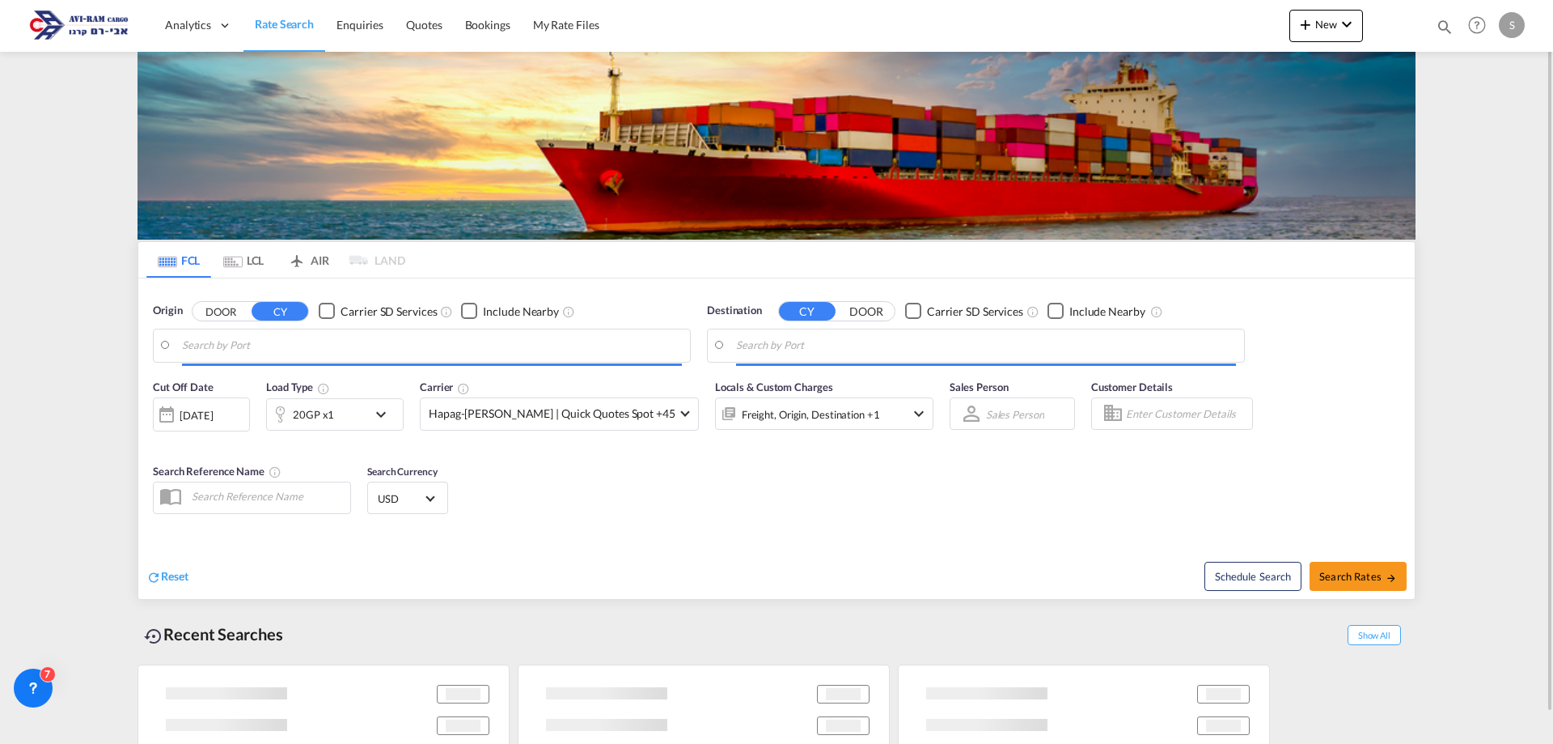
type input "Ambarli, TRAMB"
type input "Ashdod, ILASH"
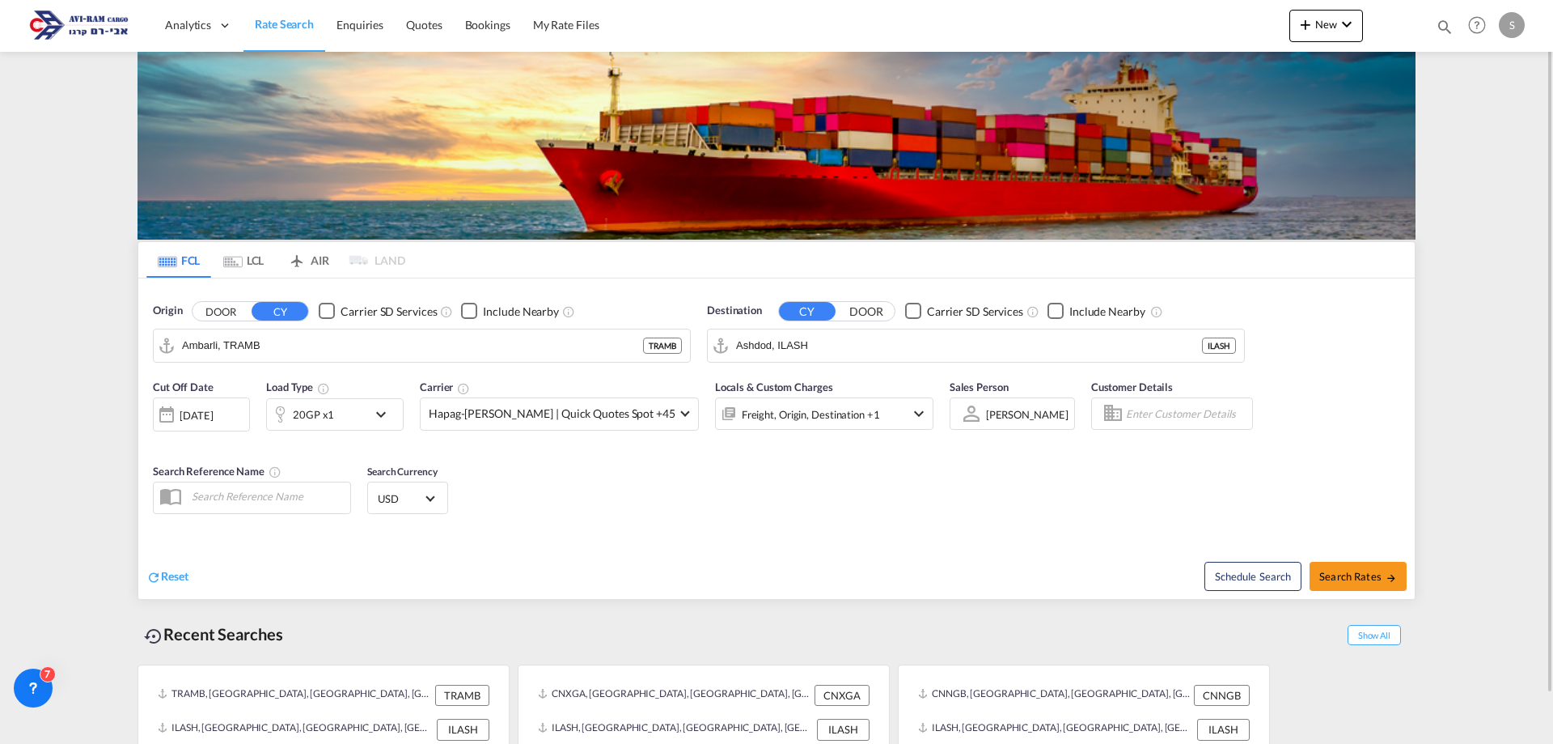
click at [245, 265] on md-tab-item "LCL" at bounding box center [243, 260] width 65 height 36
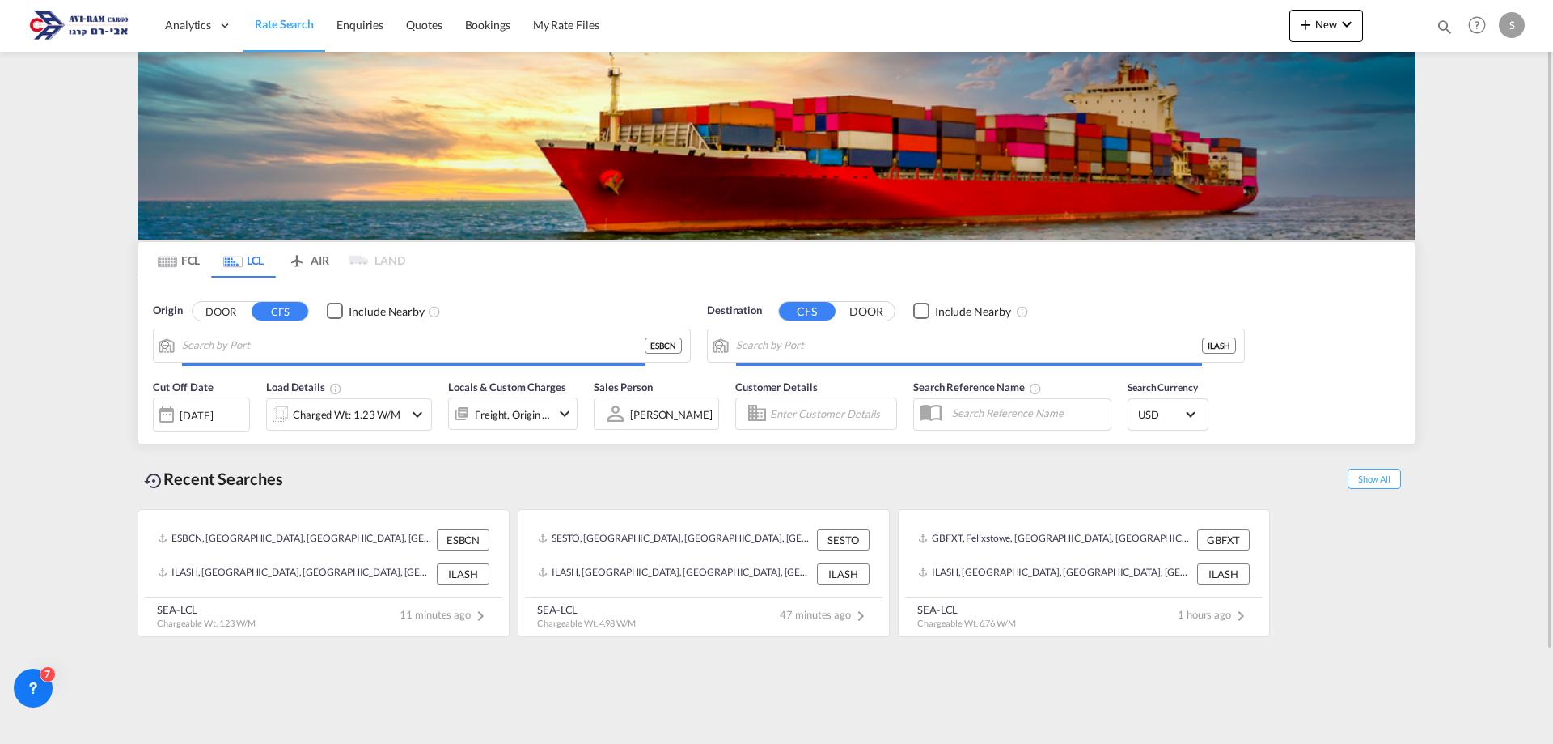
type input "Barcelona, ESBCN"
type input "Ashdod, ILASH"
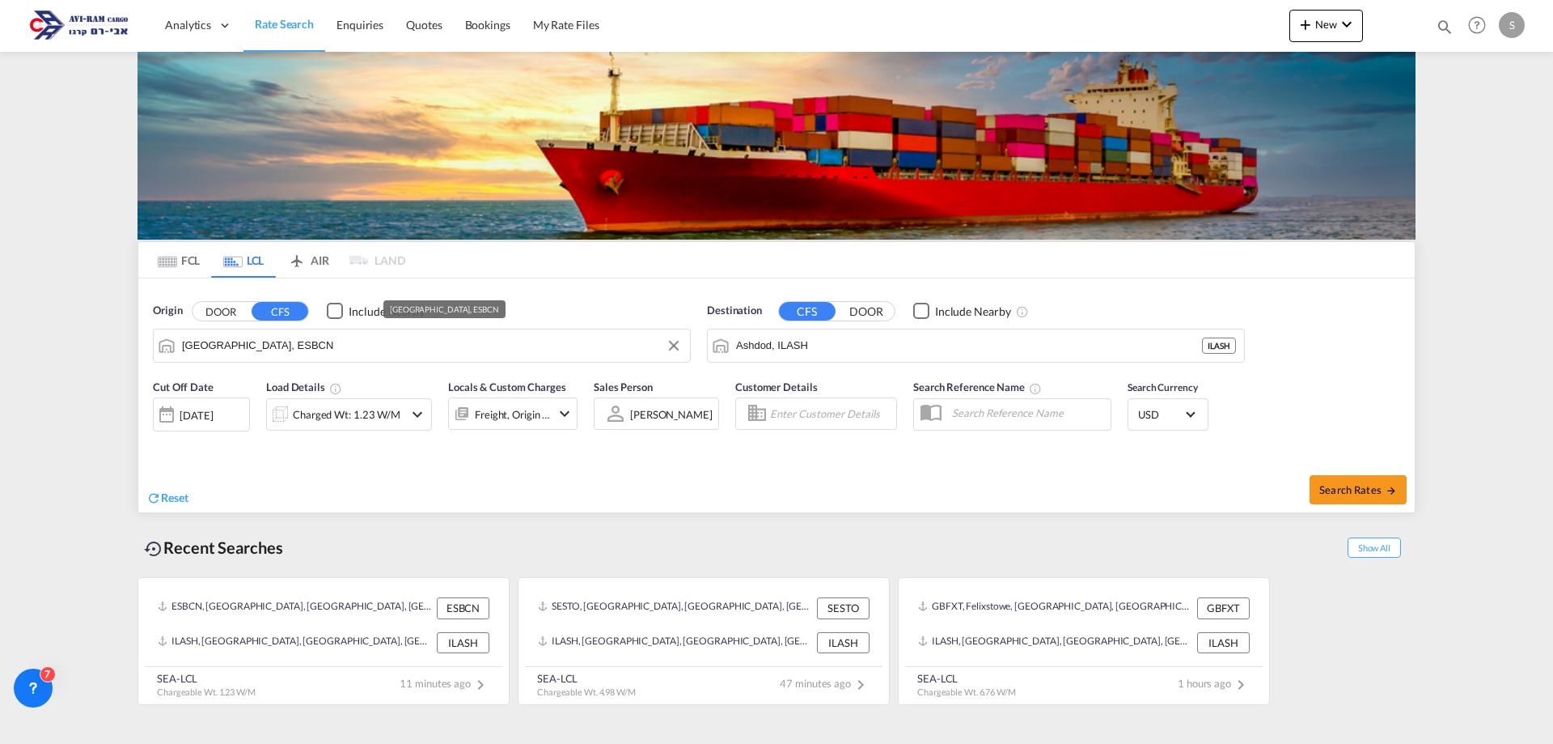
click at [270, 350] on input "Barcelona, ESBCN" at bounding box center [432, 345] width 500 height 24
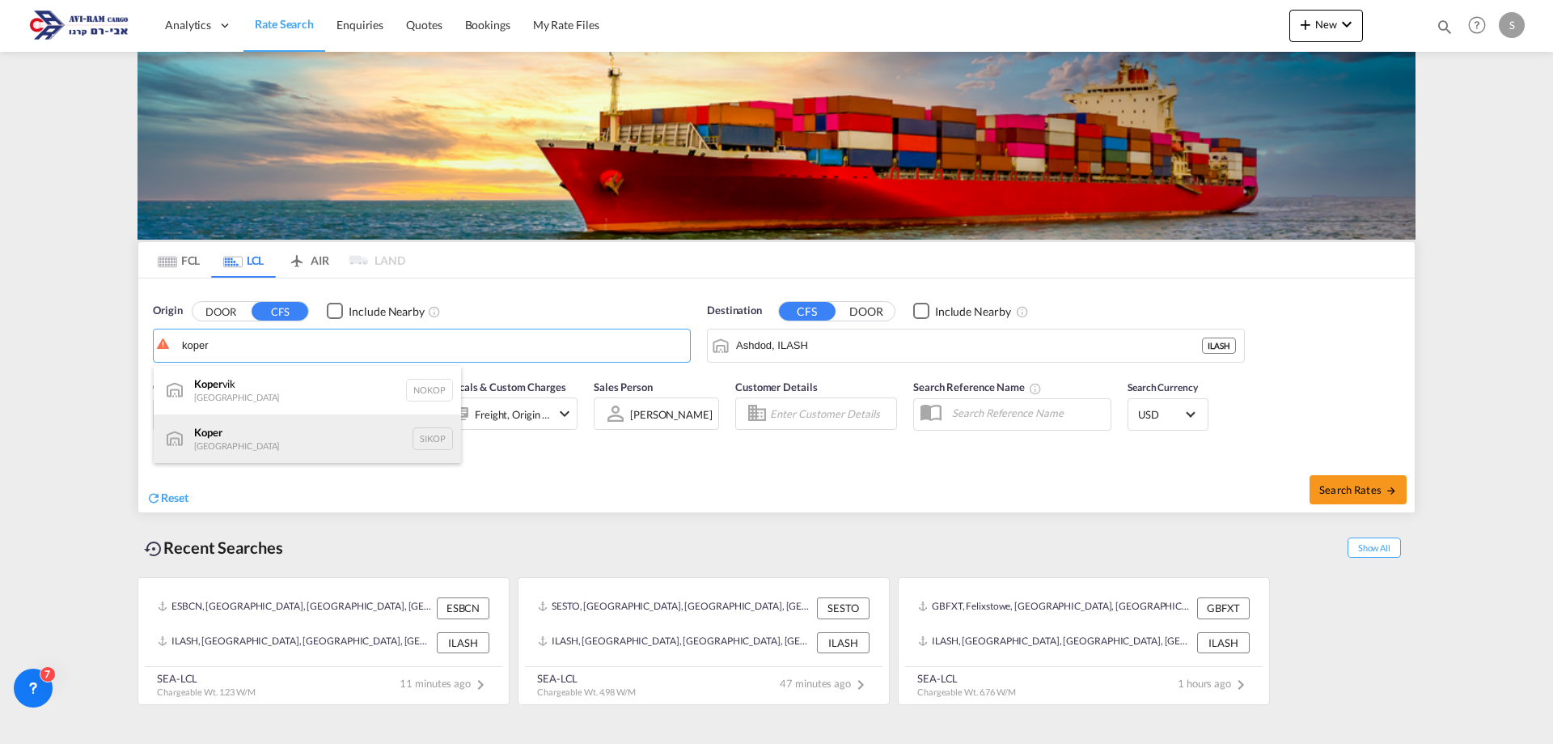
click at [250, 433] on div "Koper Slovenia SIKOP" at bounding box center [307, 438] width 307 height 49
type input "Koper, SIKOP"
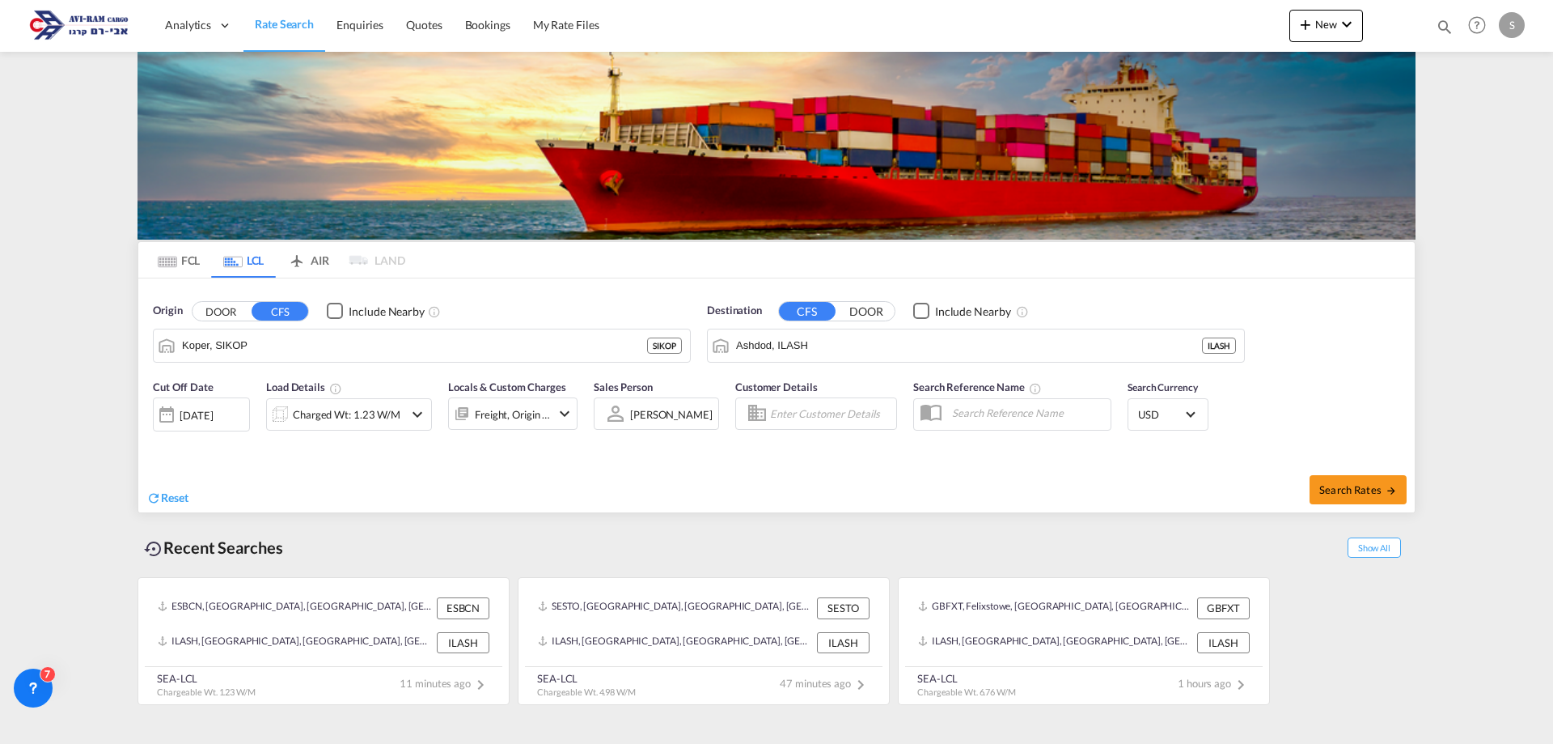
click at [333, 414] on div "Charged Wt: 1.23 W/M" at bounding box center [347, 414] width 108 height 23
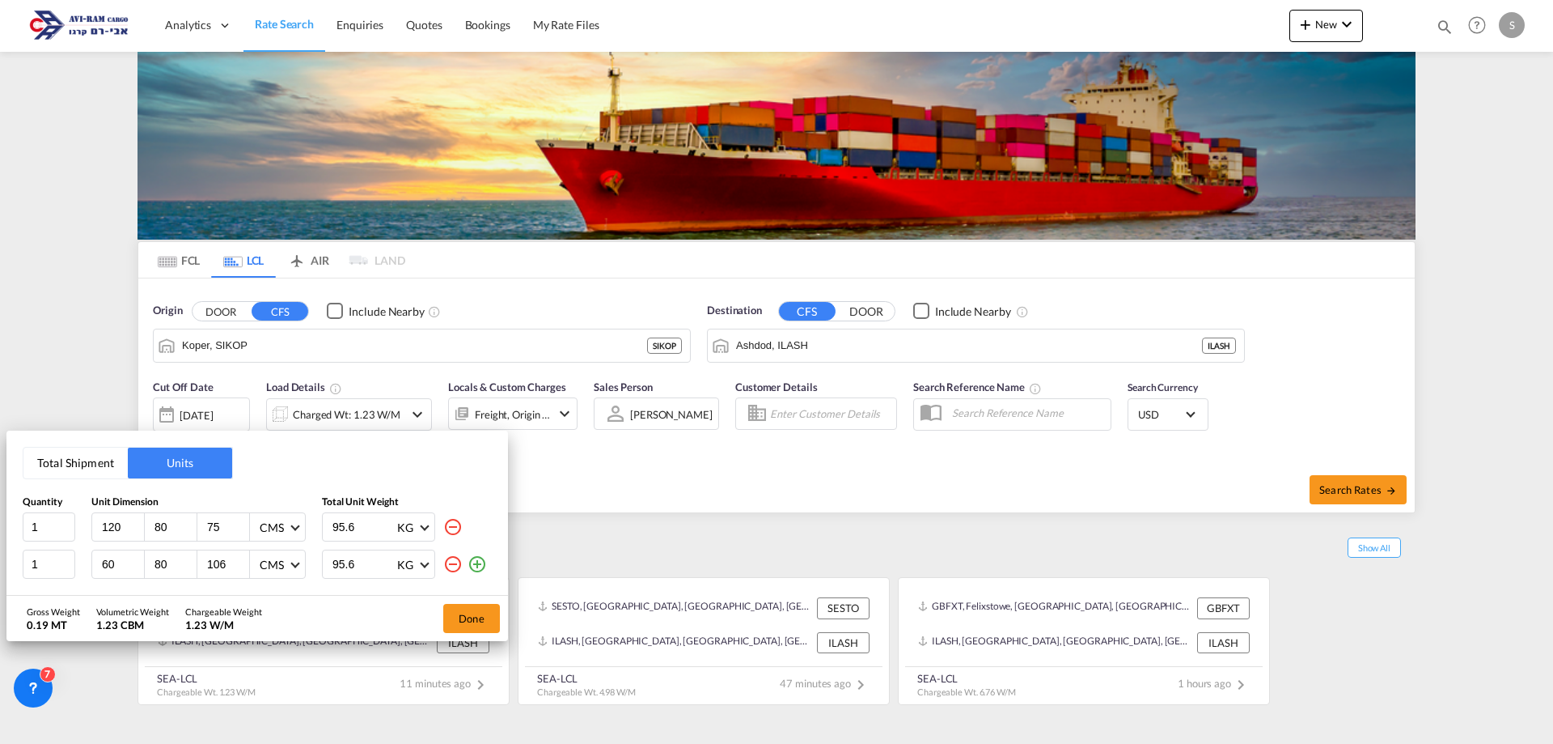
click at [83, 465] on button "Total Shipment" at bounding box center [75, 462] width 104 height 31
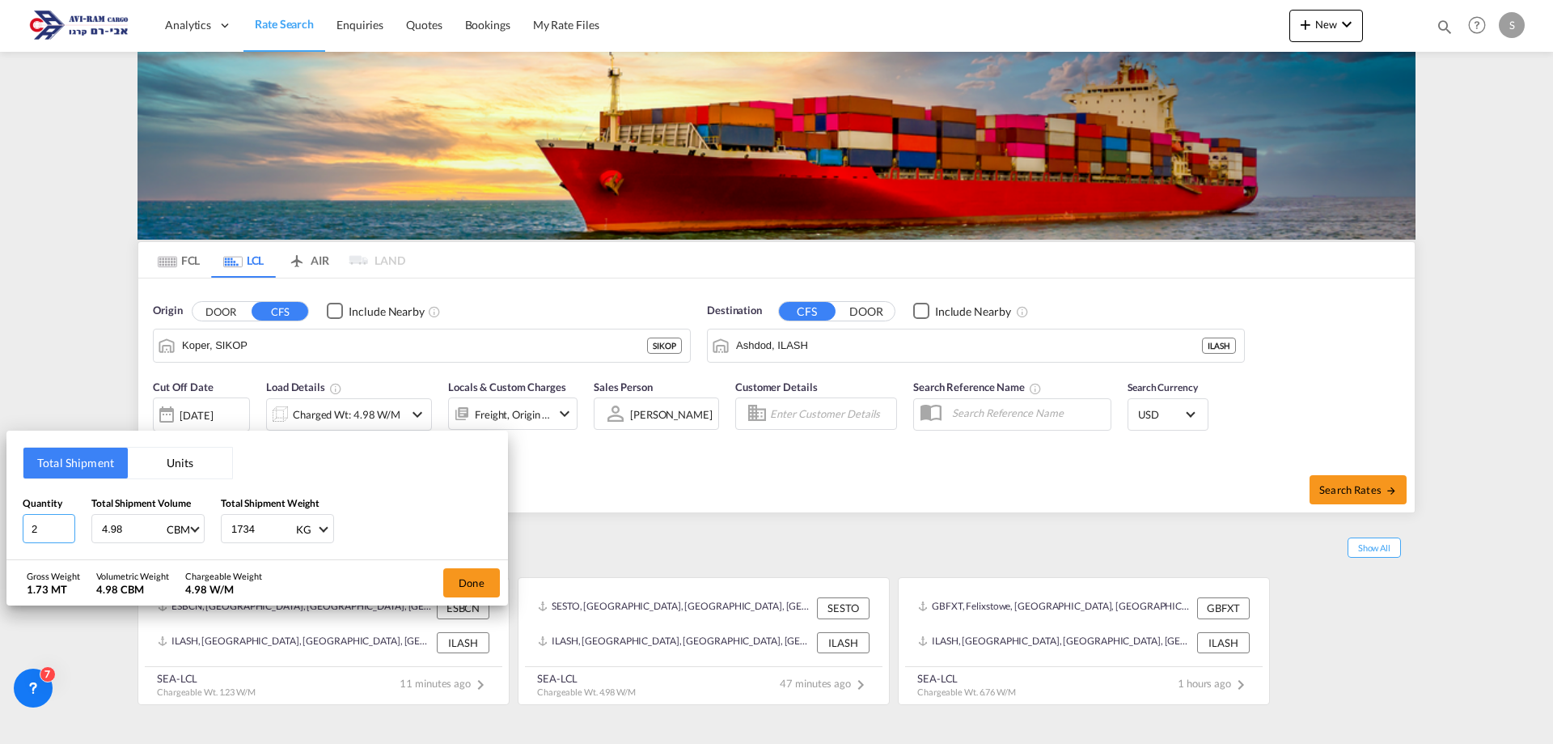
drag, startPoint x: 49, startPoint y: 527, endPoint x: 29, endPoint y: 525, distance: 20.3
click at [29, 525] on input "2" at bounding box center [49, 528] width 53 height 29
type input "4"
type input "5"
type input "1734"
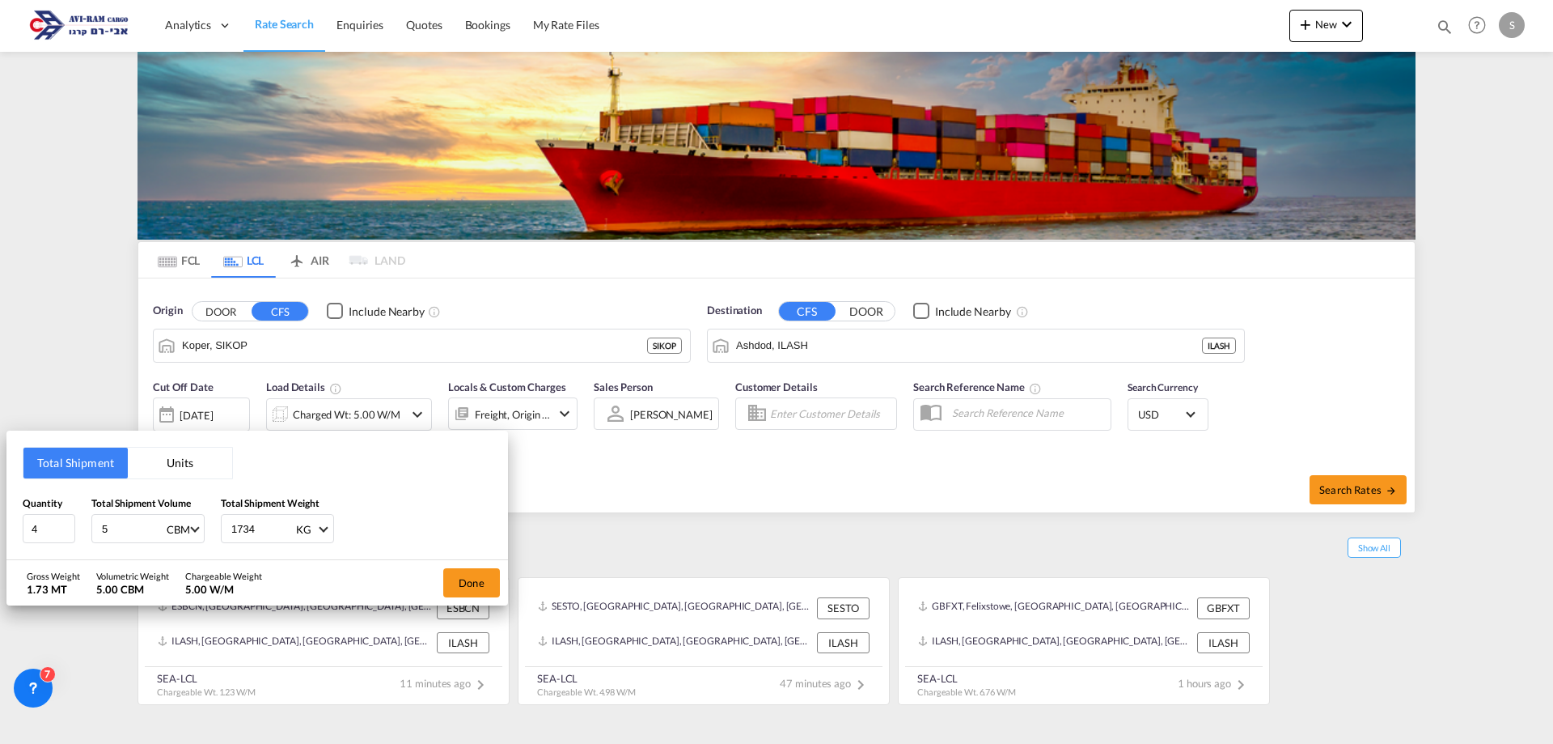
click at [461, 571] on button "Done" at bounding box center [471, 582] width 57 height 29
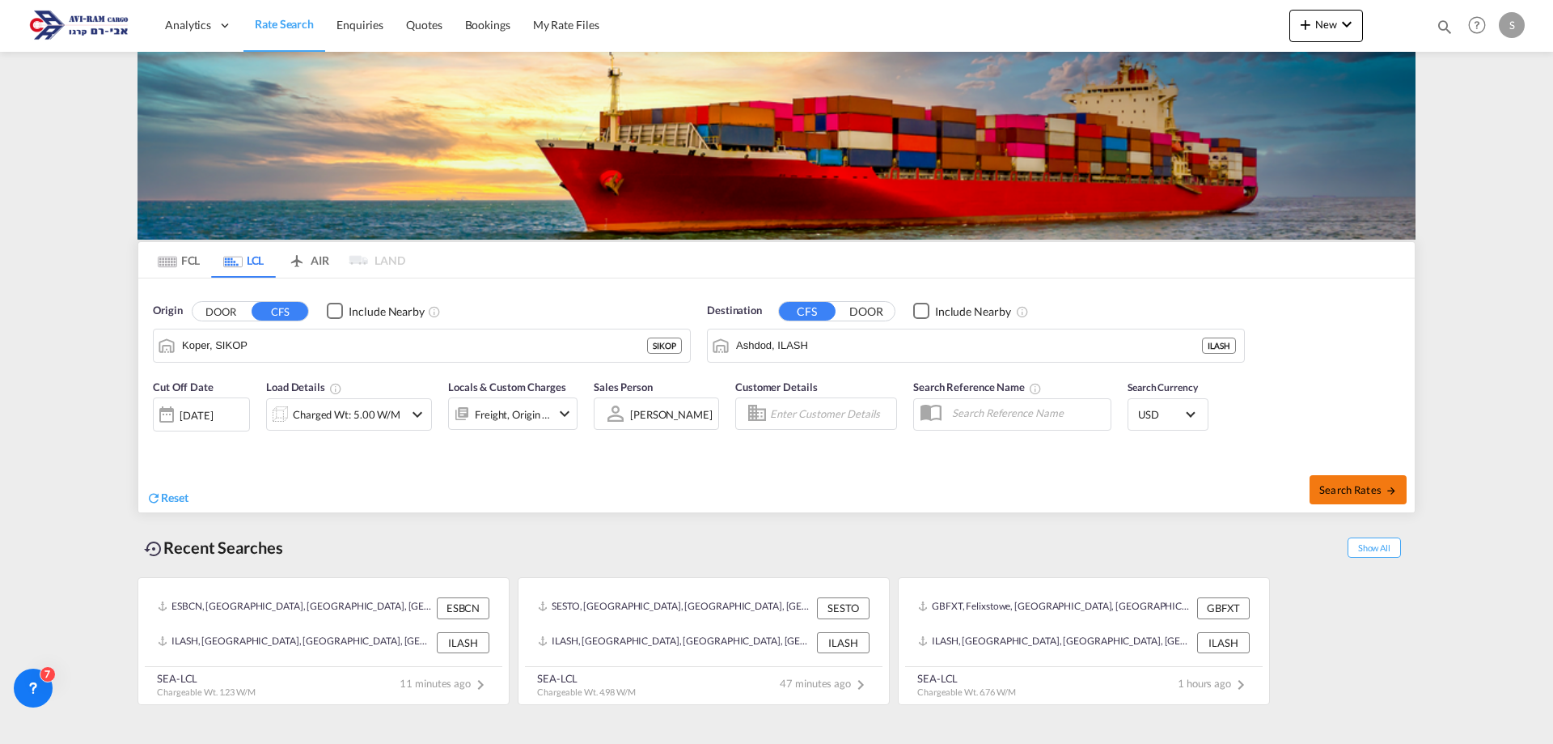
click at [1367, 480] on button "Search Rates" at bounding box center [1358, 489] width 97 height 29
type input "SIKOP to ILASH / 25 Sep 2025"
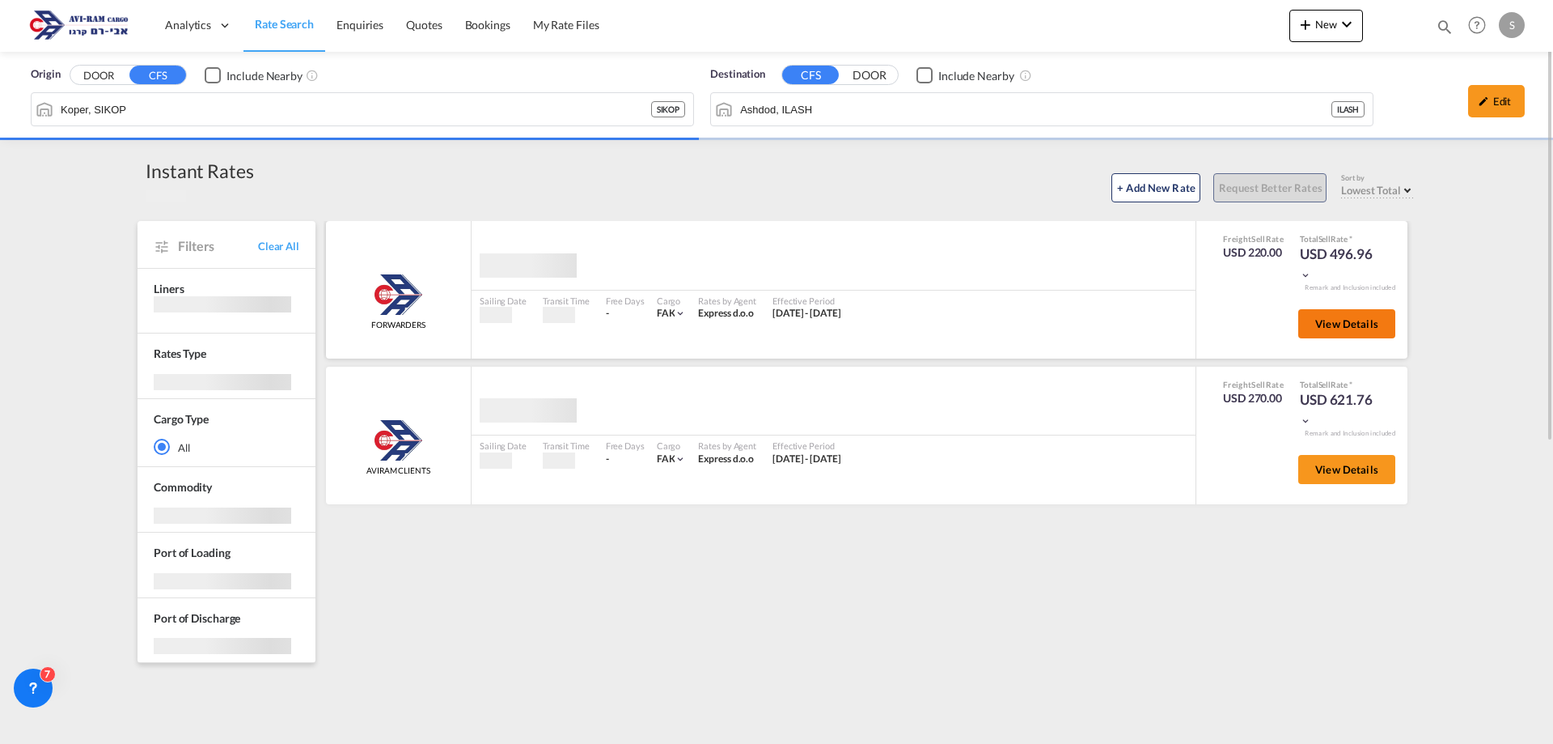
click at [1324, 324] on span "View Details" at bounding box center [1347, 323] width 63 height 13
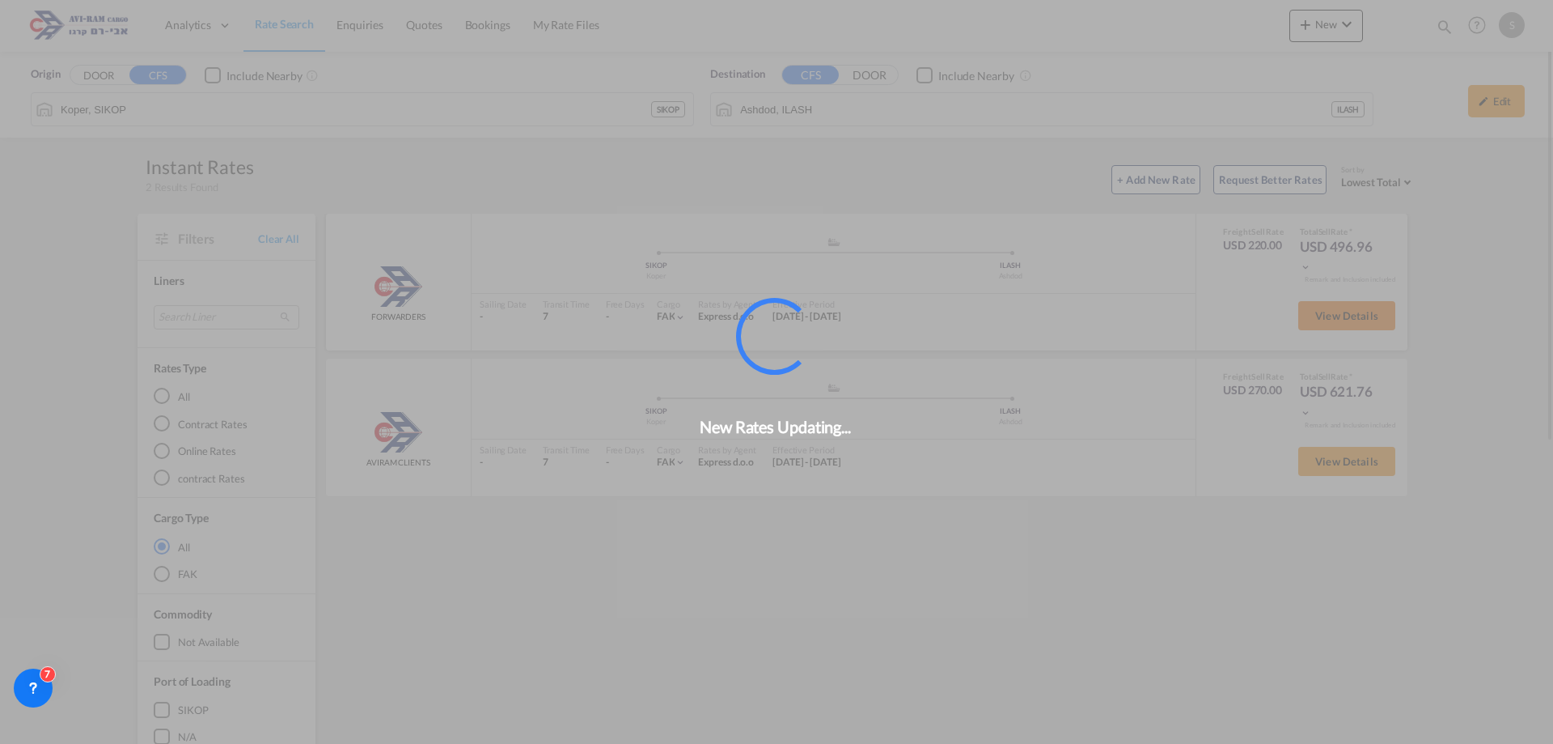
click at [1324, 325] on div "New Rates Updating..." at bounding box center [776, 372] width 1553 height 744
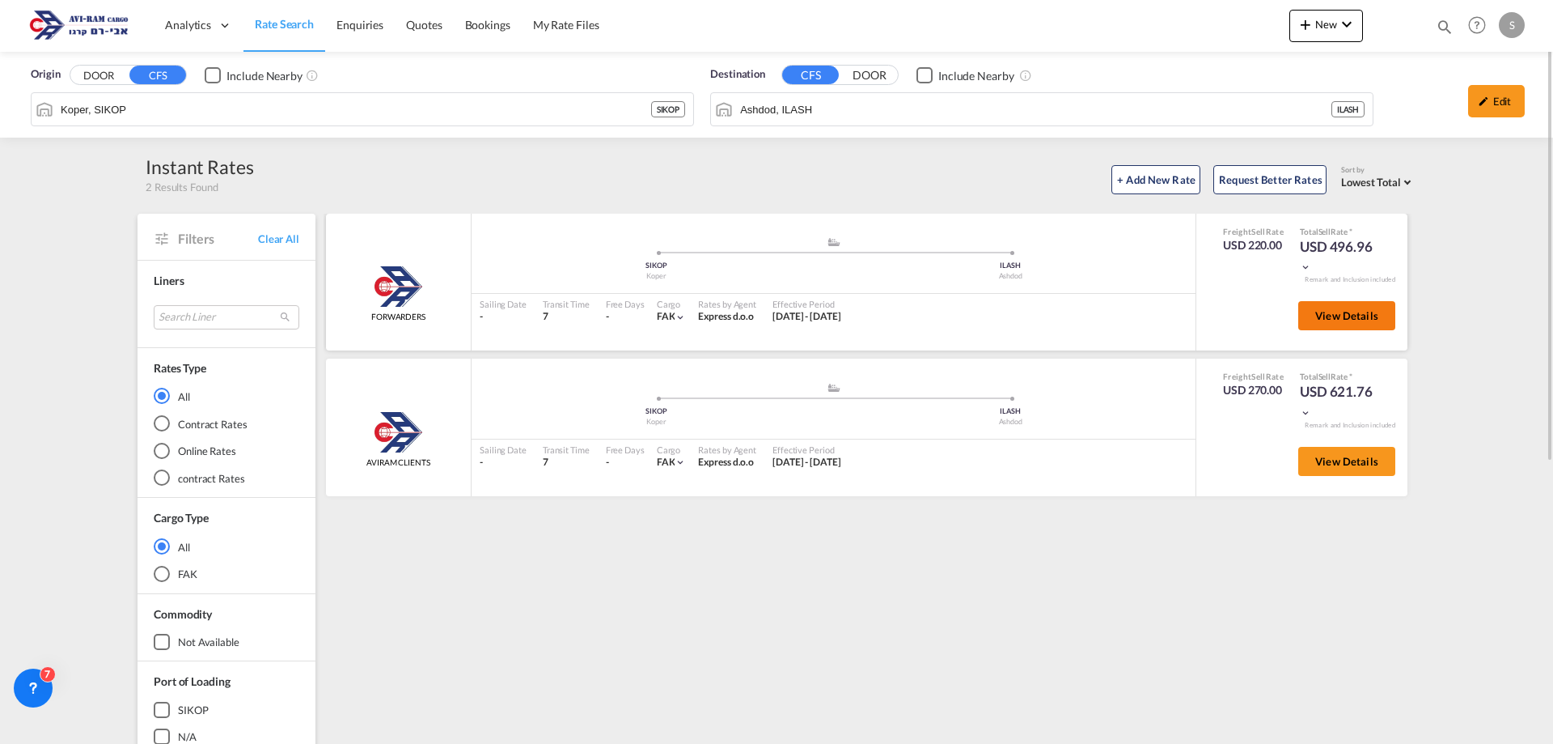
click at [1321, 325] on button "View Details" at bounding box center [1347, 315] width 97 height 29
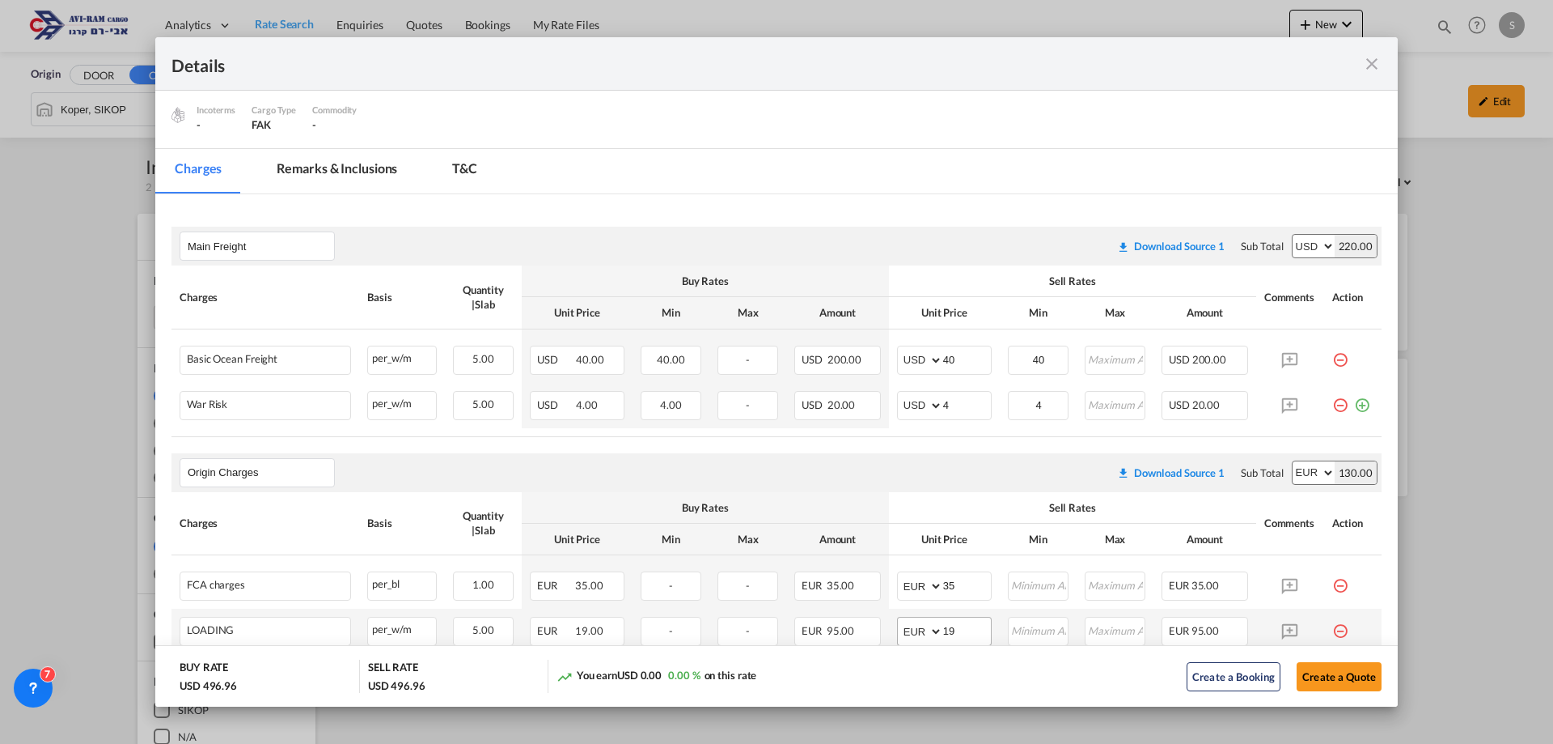
scroll to position [405, 0]
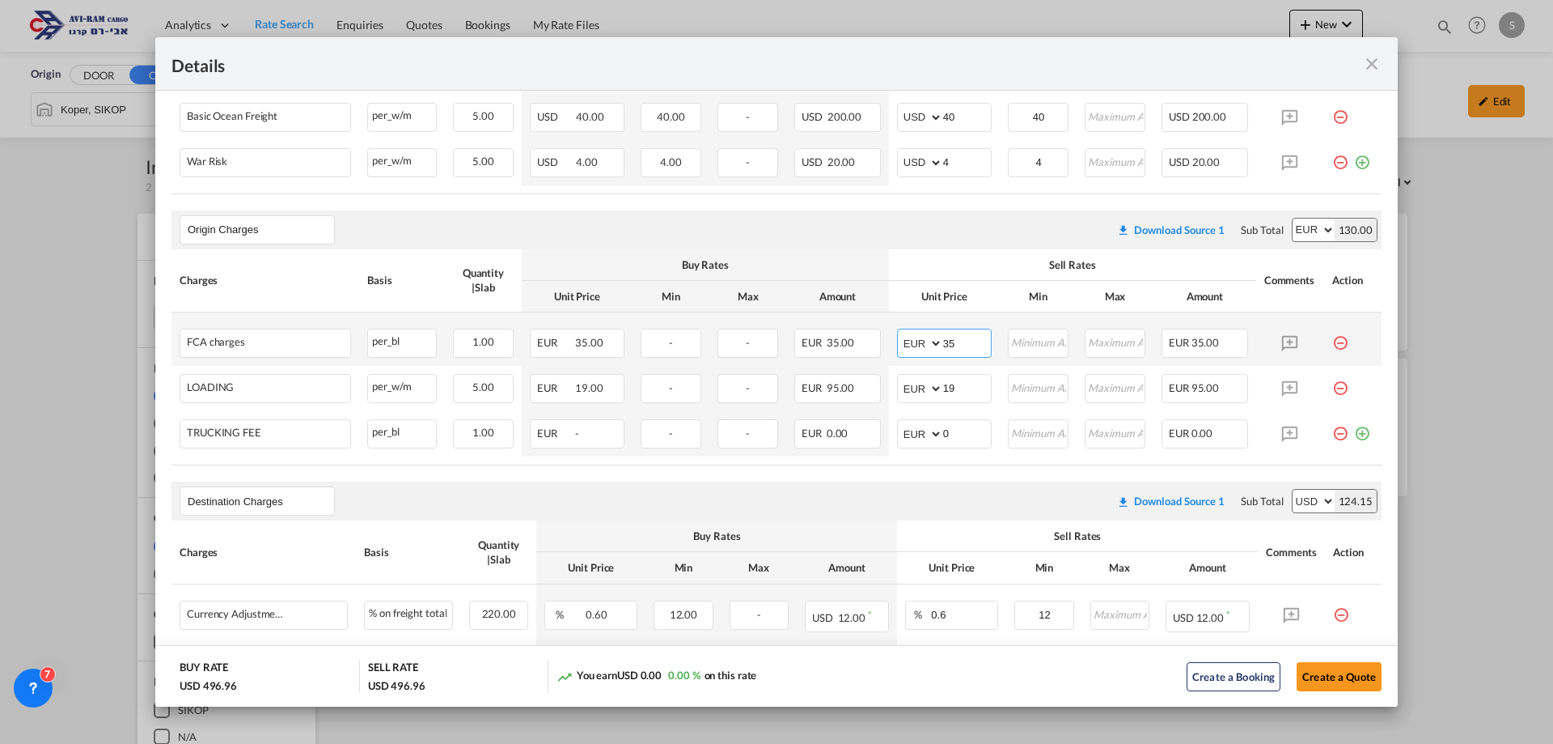
drag, startPoint x: 939, startPoint y: 342, endPoint x: 926, endPoint y: 344, distance: 13.8
click at [926, 343] on md-input-container "AED AFN ALL AMD ANG AOA ARS AUD AWG AZN BAM BBD BDT BGN BHD BIF BMD BND BOB BRL…" at bounding box center [944, 342] width 95 height 29
type input "40"
click at [918, 265] on div "Sell Rates" at bounding box center [1072, 264] width 351 height 15
click at [951, 387] on input "19" at bounding box center [967, 387] width 48 height 24
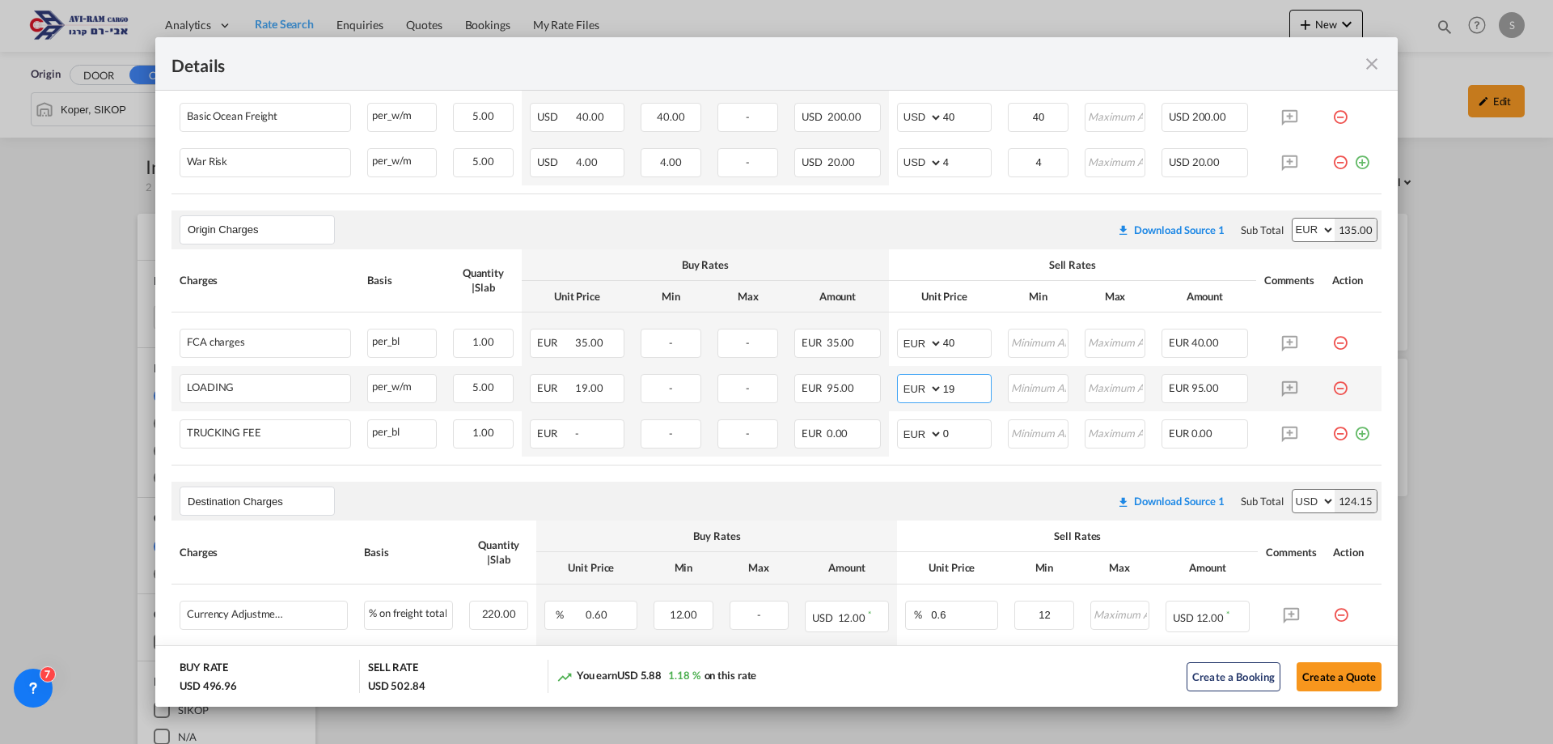
drag, startPoint x: 954, startPoint y: 387, endPoint x: 919, endPoint y: 382, distance: 35.1
click at [920, 384] on md-input-container "AED AFN ALL AMD ANG AOA ARS AUD AWG AZN BAM BBD BDT BGN BHD BIF BMD BND BOB BRL…" at bounding box center [944, 388] width 95 height 29
type input "18"
click at [934, 283] on th "Unit Price" at bounding box center [944, 297] width 111 height 32
drag, startPoint x: 951, startPoint y: 436, endPoint x: 926, endPoint y: 435, distance: 24.3
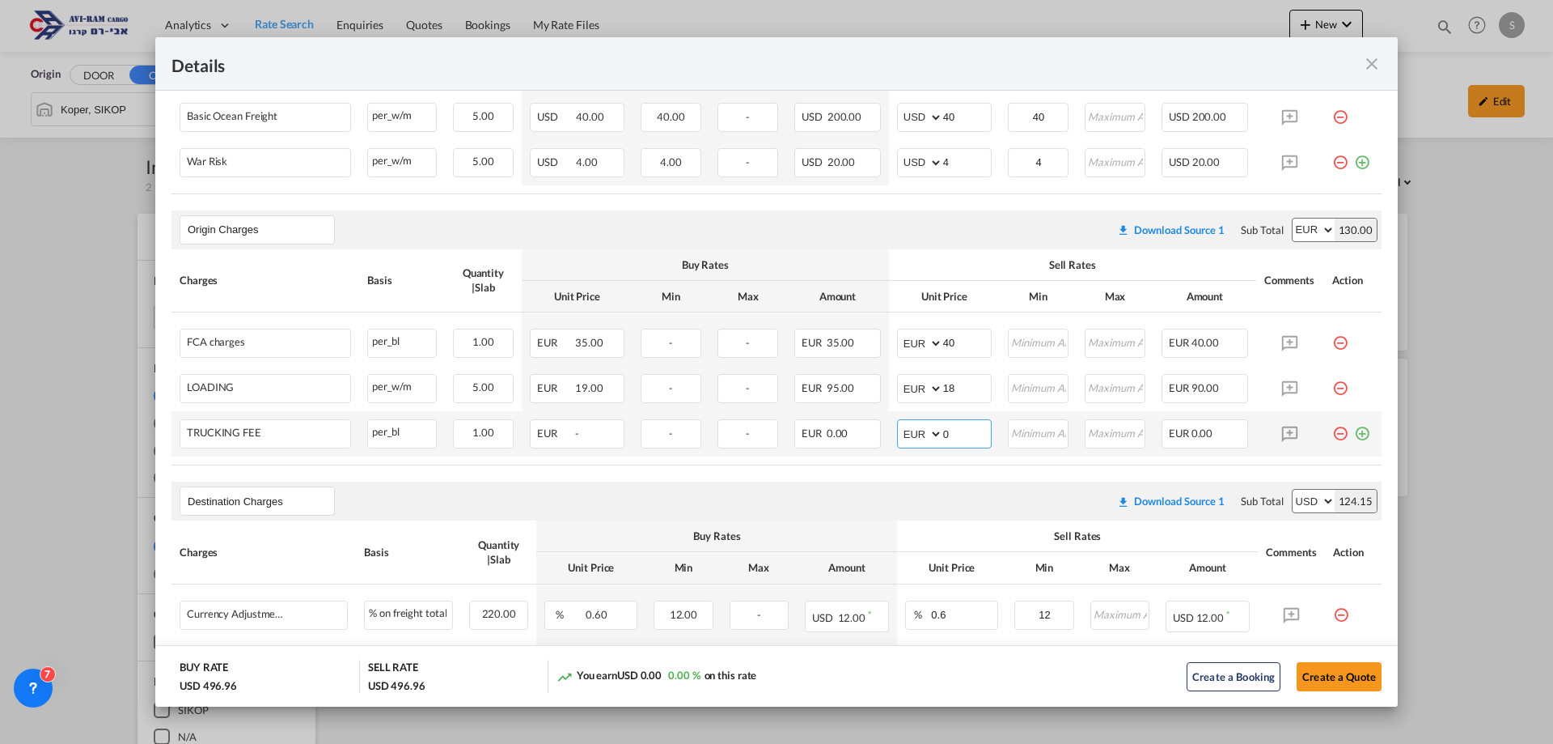
click at [926, 435] on md-input-container "AED AFN ALL AMD ANG AOA ARS AUD AWG AZN BAM BBD BDT BGN BHD BIF BMD BND BOB BRL…" at bounding box center [944, 433] width 95 height 29
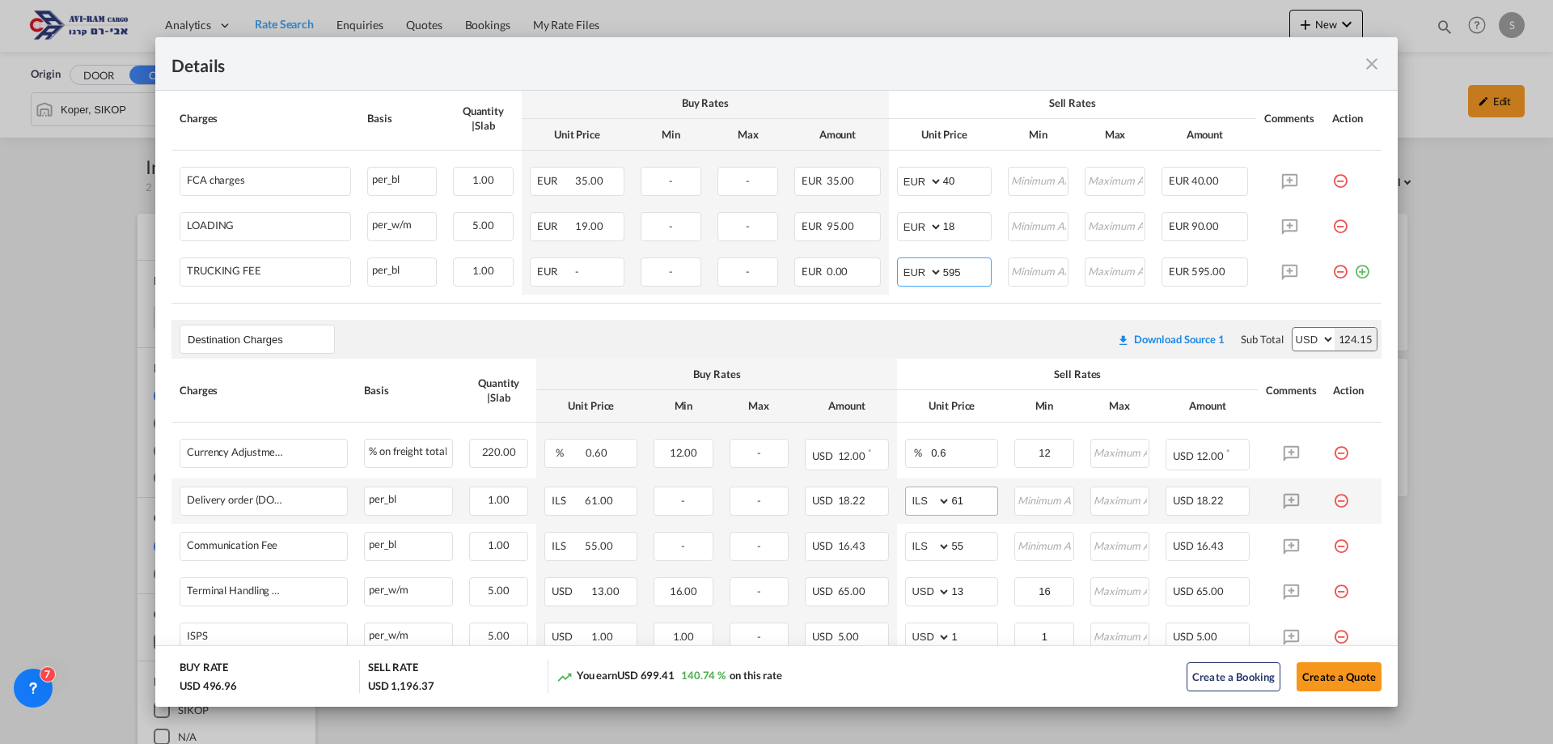
type input "595"
drag, startPoint x: 927, startPoint y: 500, endPoint x: 912, endPoint y: 507, distance: 17.0
click at [912, 507] on md-input-container "AED AFN ALL AMD ANG AOA ARS AUD AWG AZN BAM BBD BDT BGN BHD BIF BMD BND [PERSON…" at bounding box center [951, 500] width 93 height 29
type input "116"
type input "66"
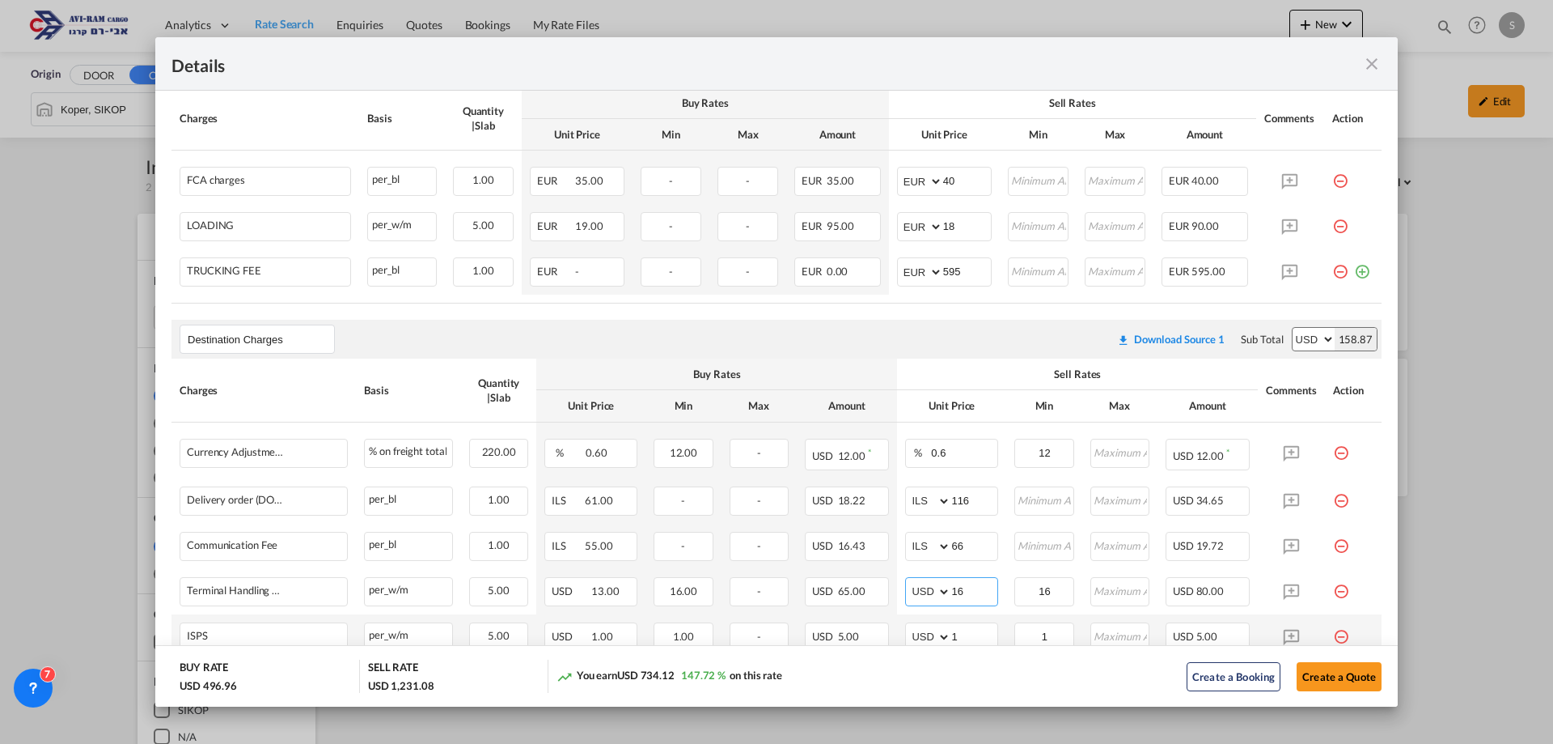
scroll to position [729, 0]
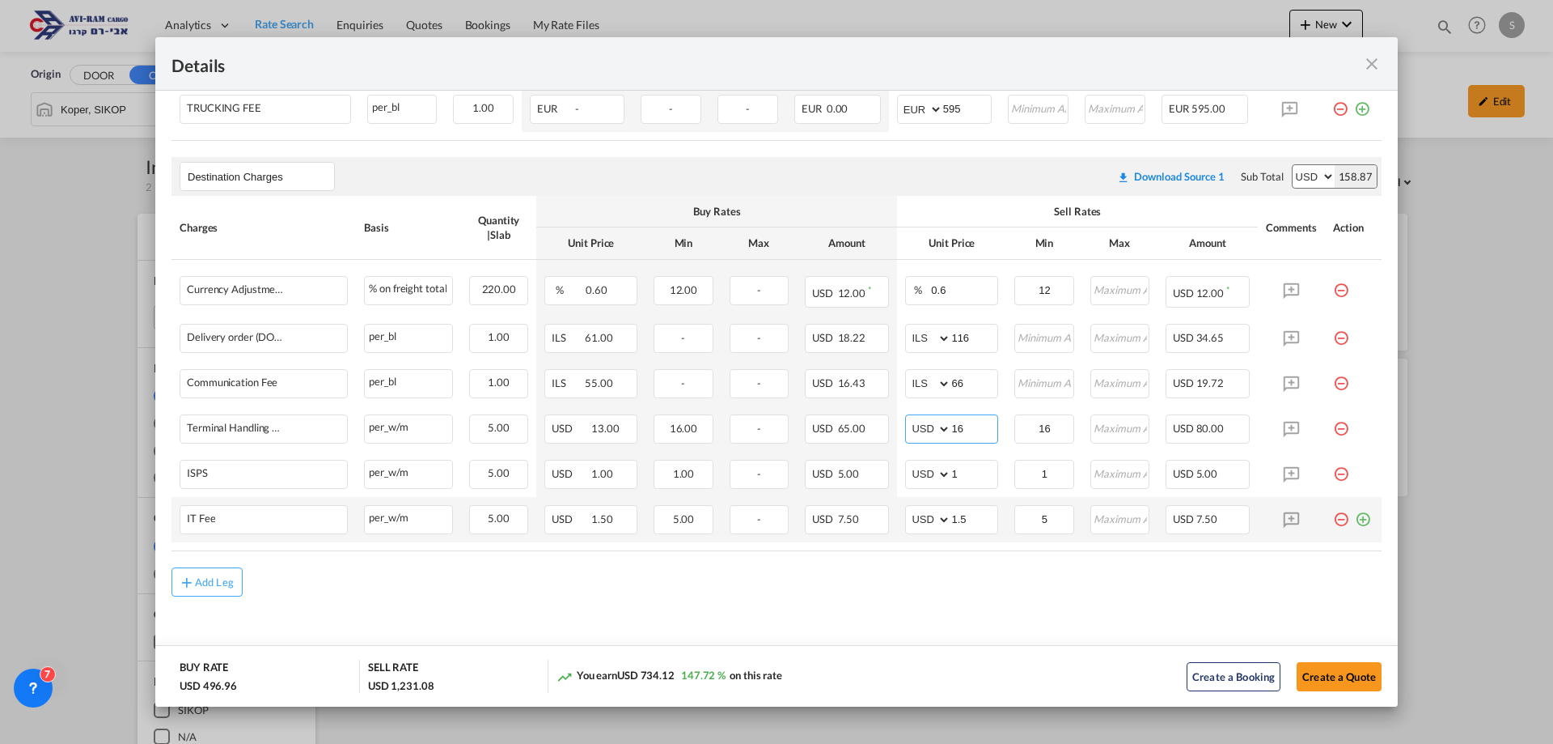
type input "16"
click at [1355, 521] on md-icon "icon-plus-circle-outline green-400-fg" at bounding box center [1363, 513] width 16 height 16
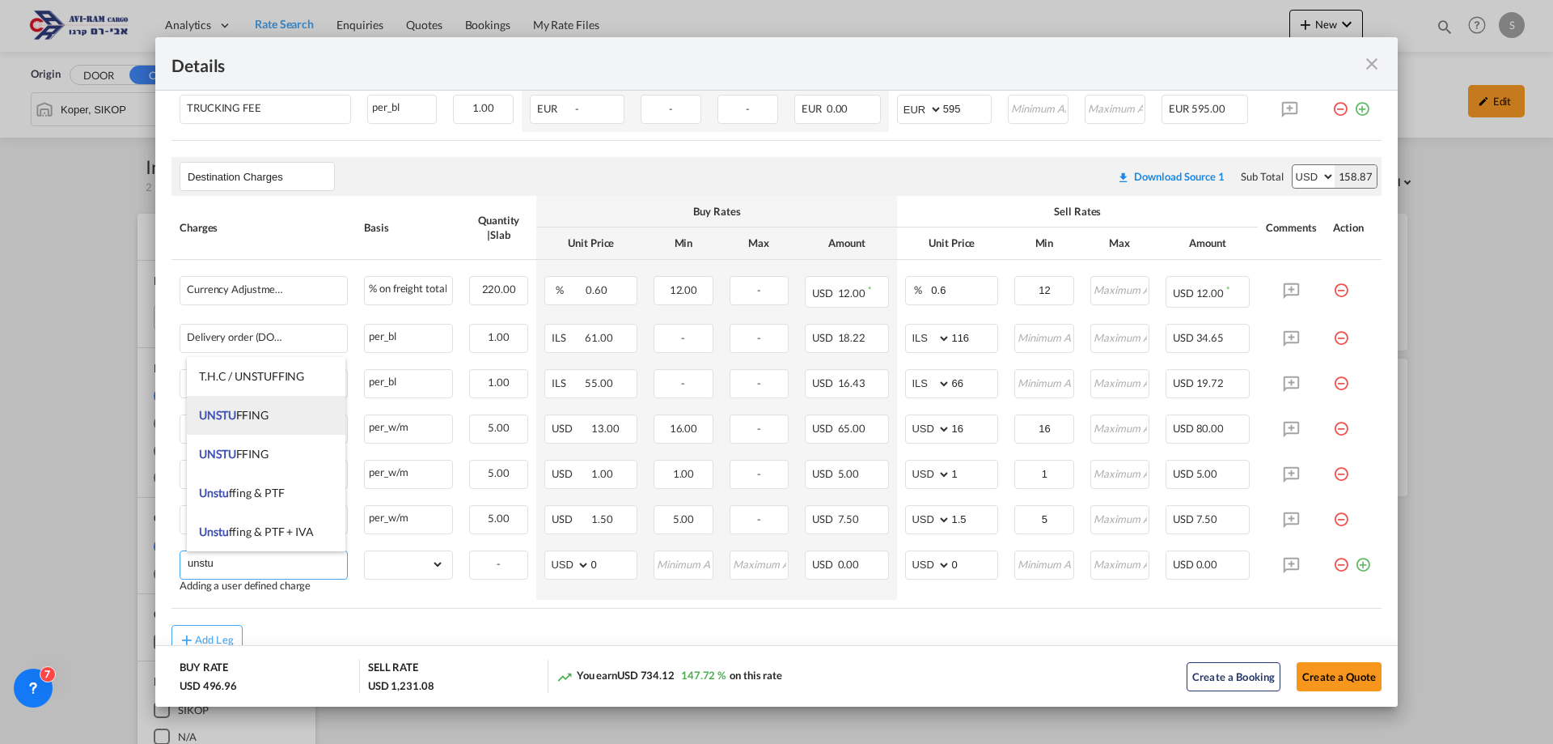
click at [266, 417] on span "UNSTU FFING" at bounding box center [234, 415] width 70 height 14
type input "UNSTUFFING"
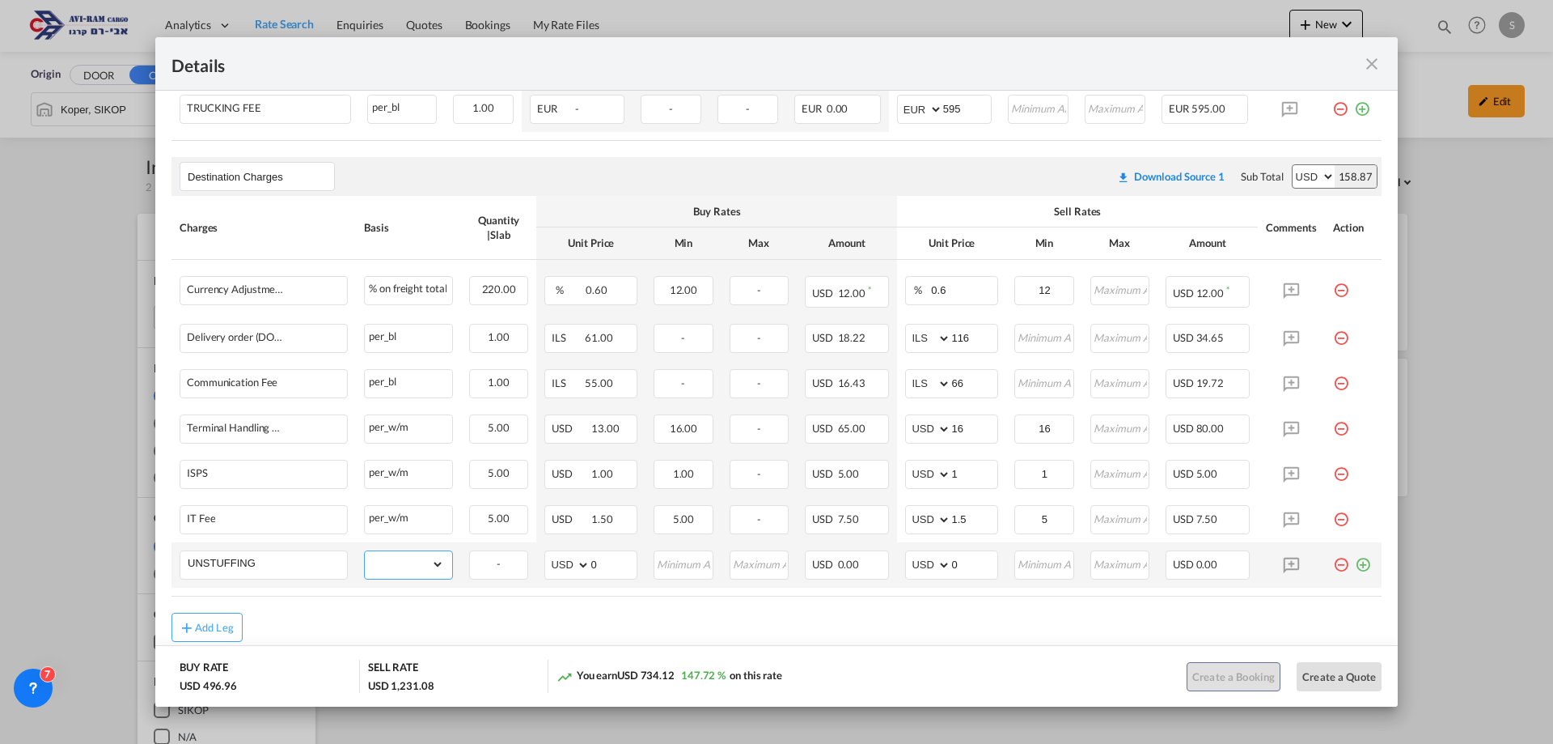
click at [413, 562] on select "gross_weight volumetric_weight per_shipment per_bl per_km per_hawb per_kg flat …" at bounding box center [404, 564] width 79 height 26
select select "per_ton"
click at [365, 551] on select "gross_weight volumetric_weight per_shipment per_bl per_km per_hawb per_kg flat …" at bounding box center [404, 564] width 79 height 26
drag, startPoint x: 954, startPoint y: 560, endPoint x: 927, endPoint y: 560, distance: 26.7
click at [928, 560] on md-input-container "AED AFN ALL AMD ANG AOA ARS AUD AWG AZN BAM BBD BDT BGN BHD BIF BMD BND BOB BRL…" at bounding box center [951, 564] width 93 height 29
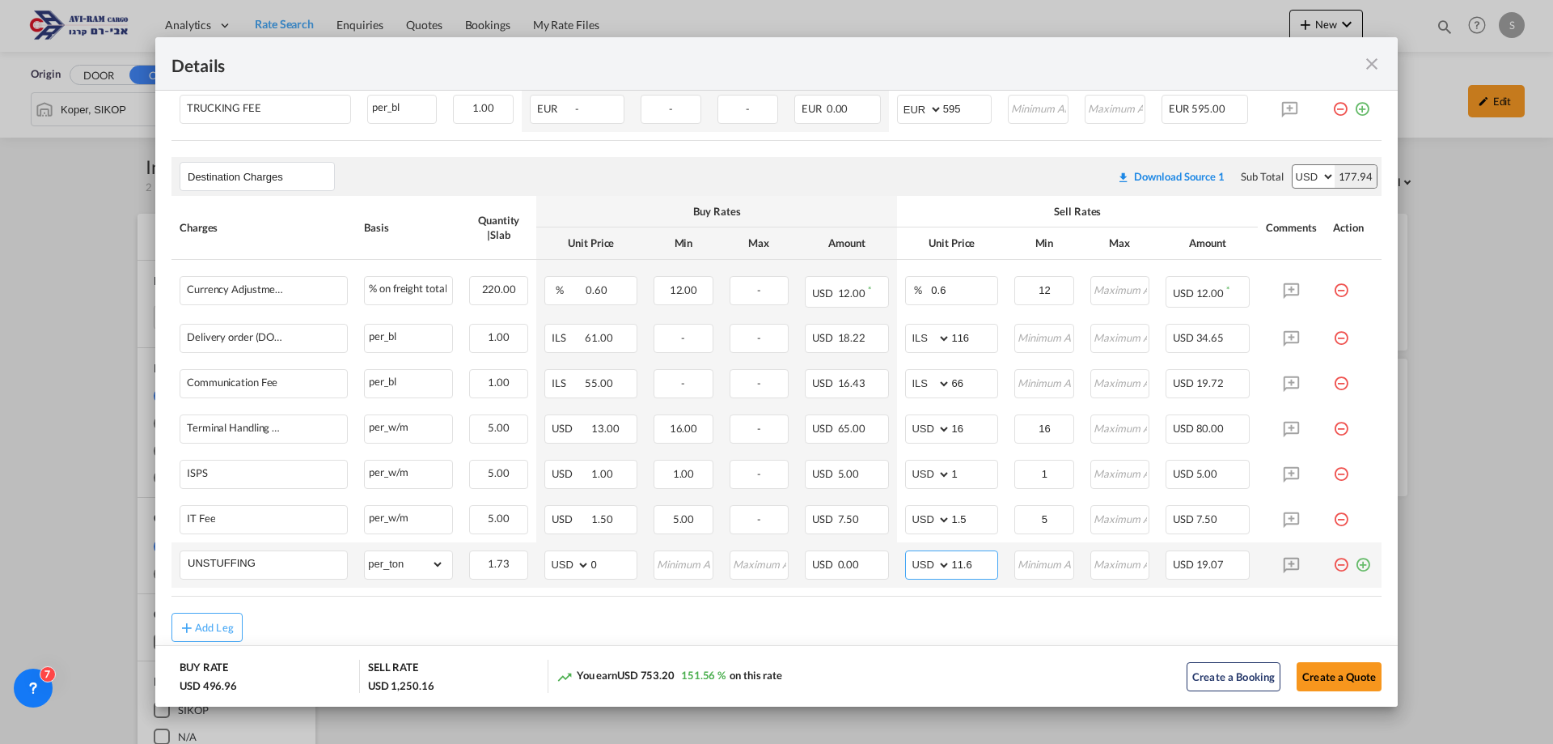
type input "11.6"
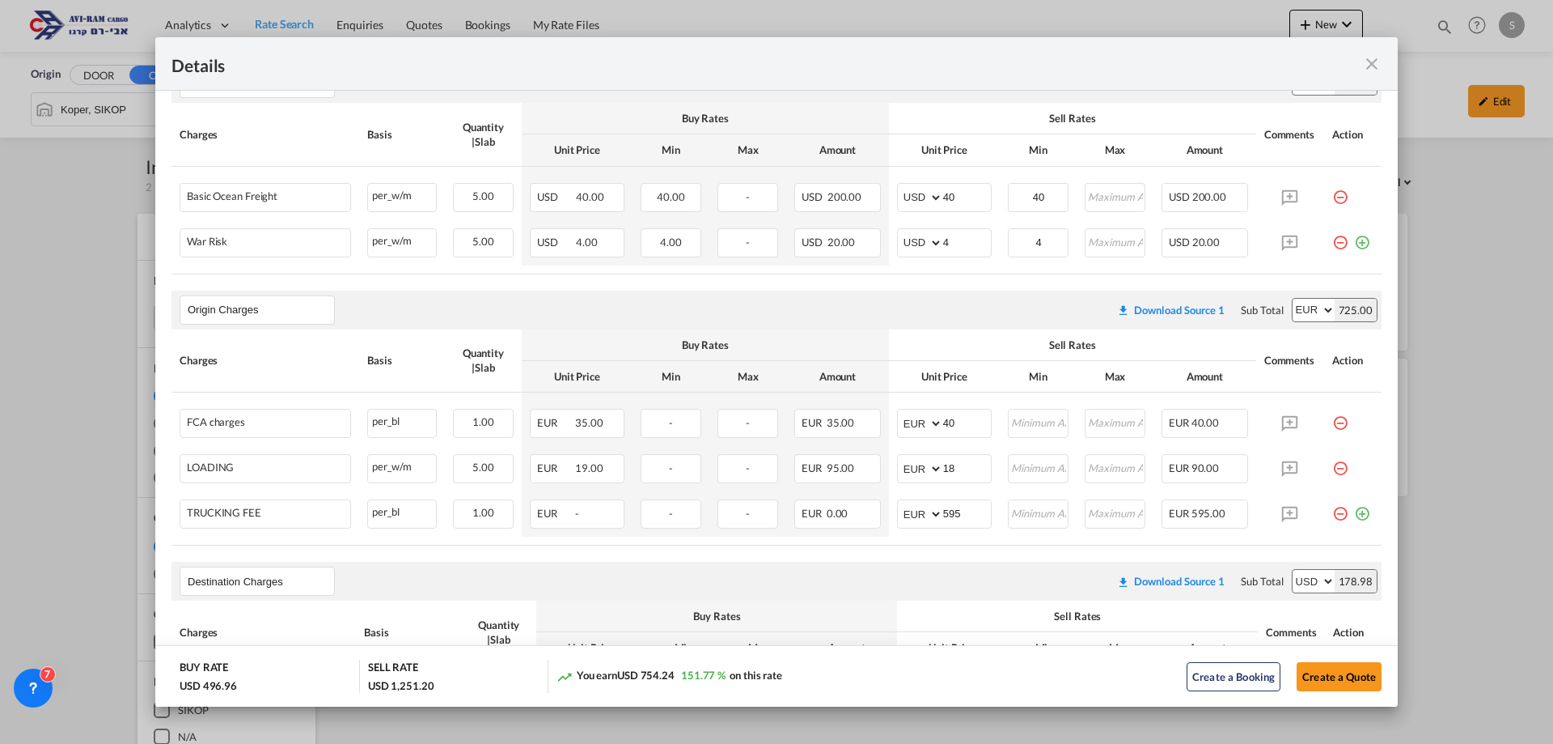
type input "12"
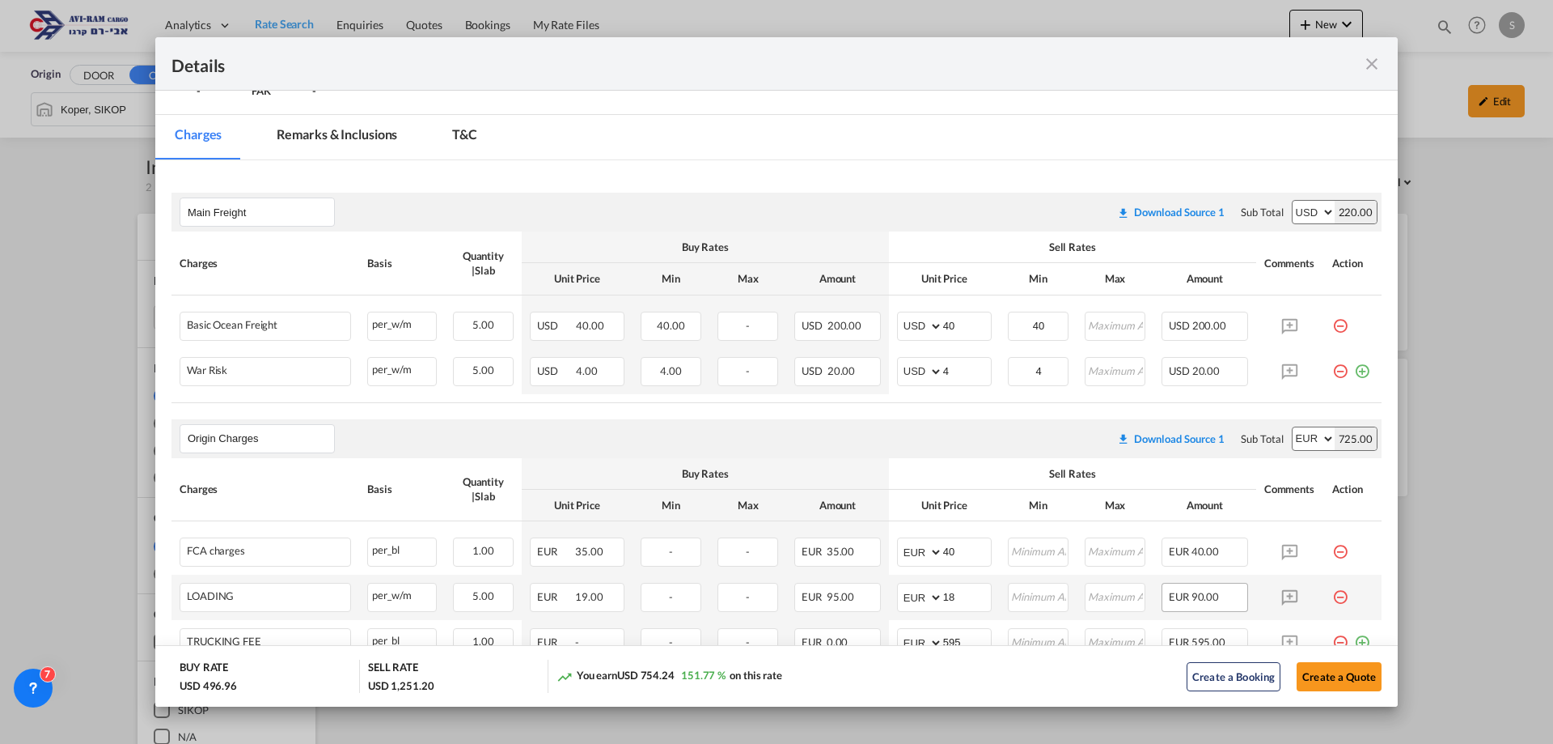
scroll to position [439, 0]
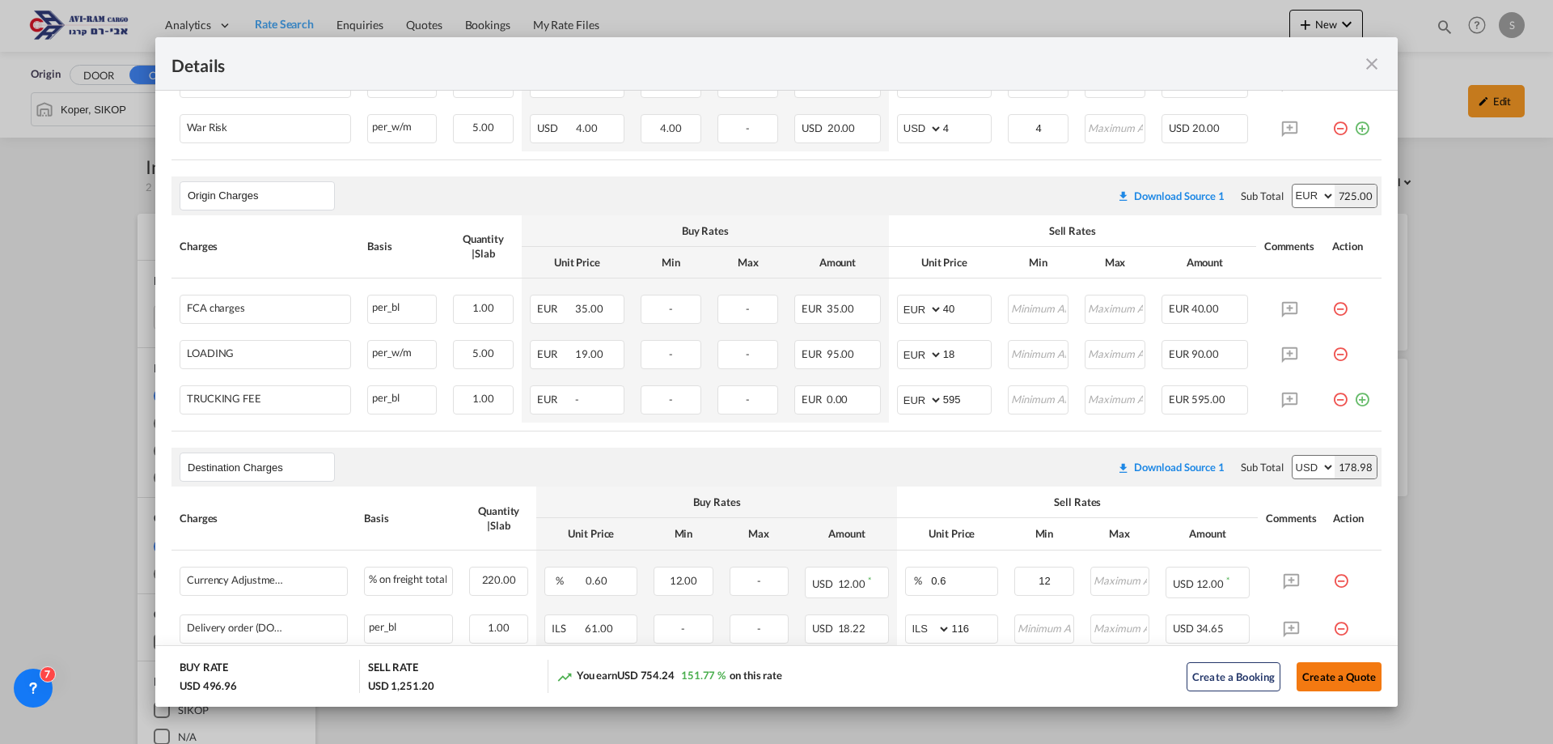
click at [1328, 676] on button "Create a Quote" at bounding box center [1339, 676] width 85 height 29
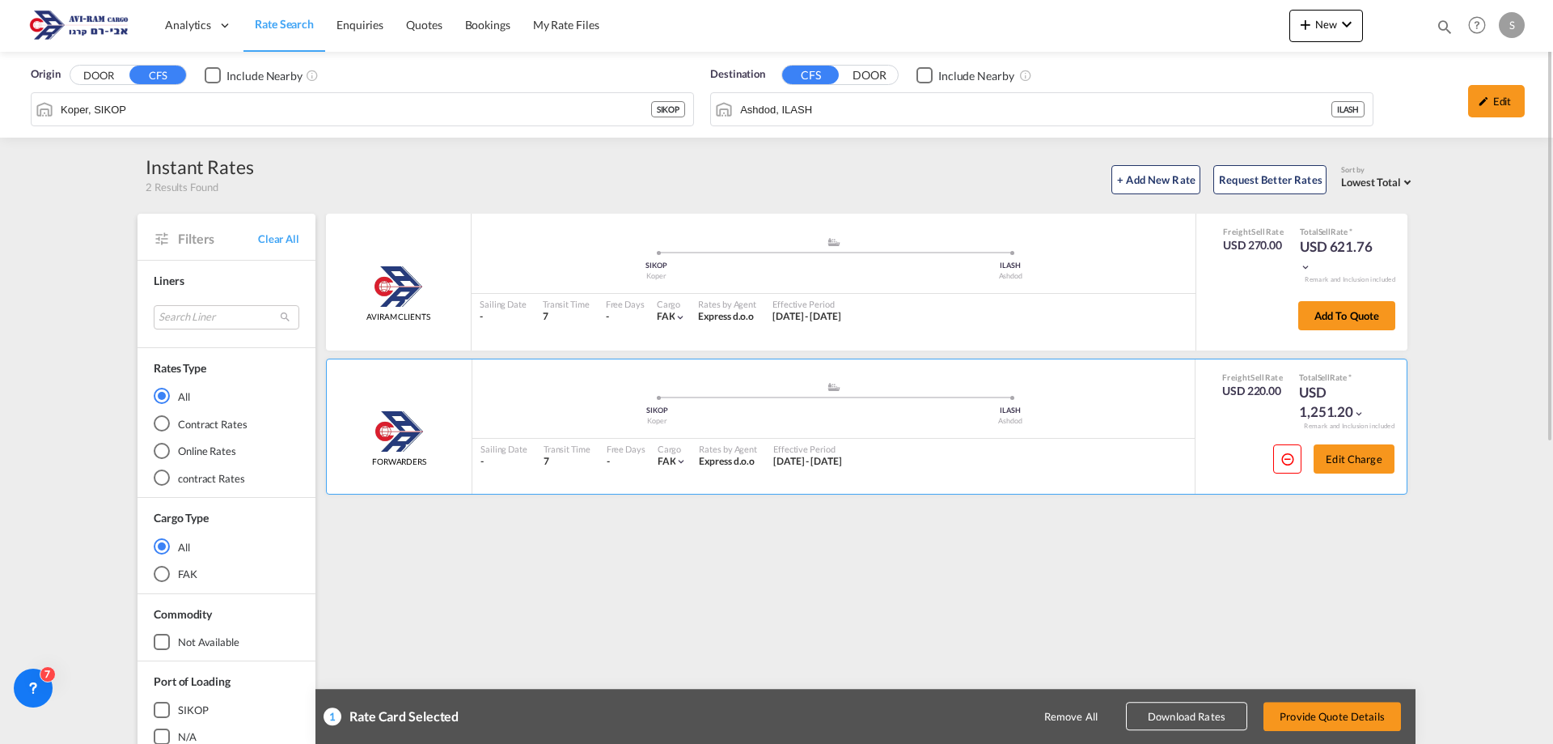
click at [1341, 700] on div "Remove All Download Rates Provide Quote Details" at bounding box center [1028, 716] width 759 height 39
click at [1341, 710] on button "Provide Quote Details" at bounding box center [1333, 715] width 138 height 29
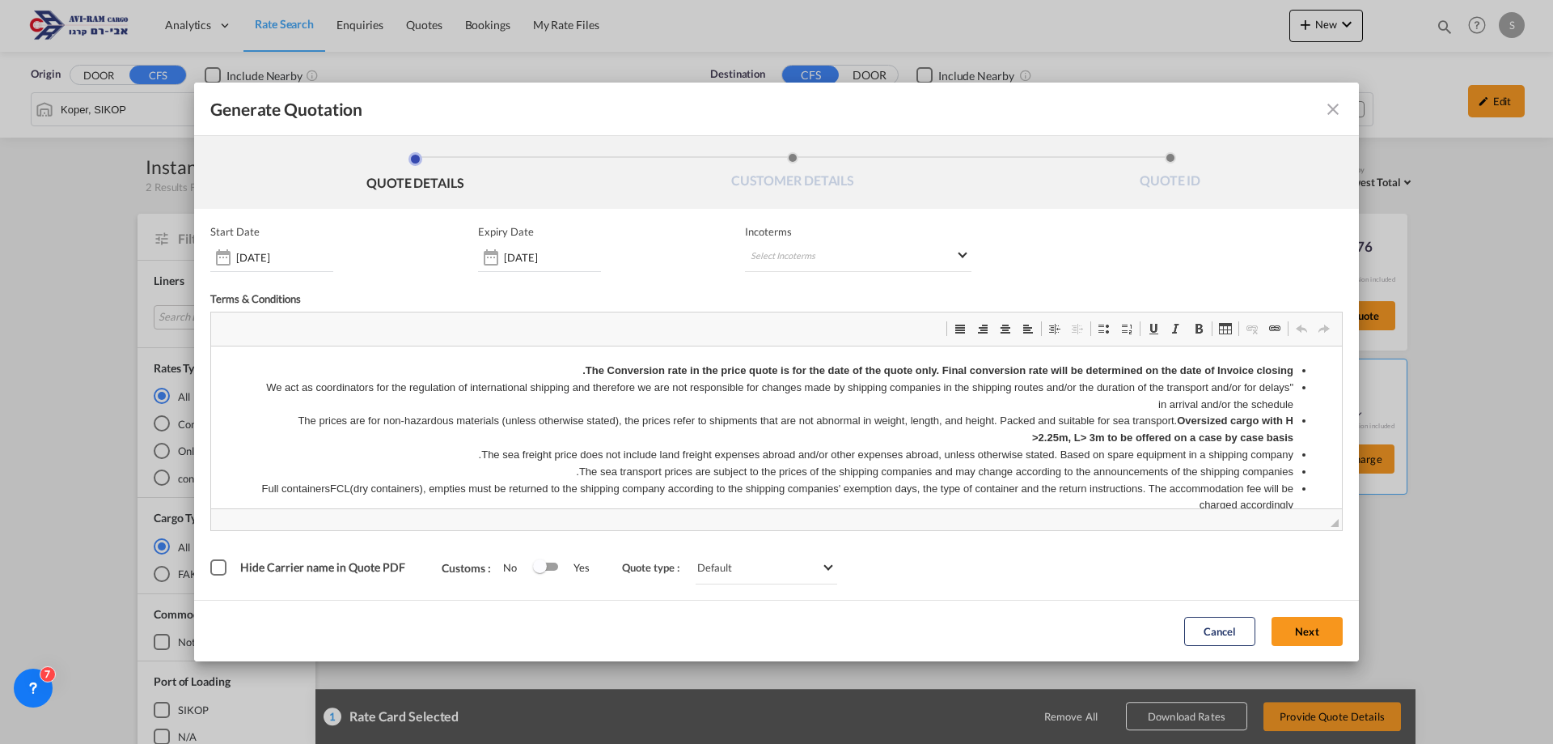
scroll to position [0, 0]
click at [841, 247] on md-select "Select Incoterms CPT - import Carrier Paid to CPT - export Carrier Paid to DPU …" at bounding box center [858, 257] width 227 height 29
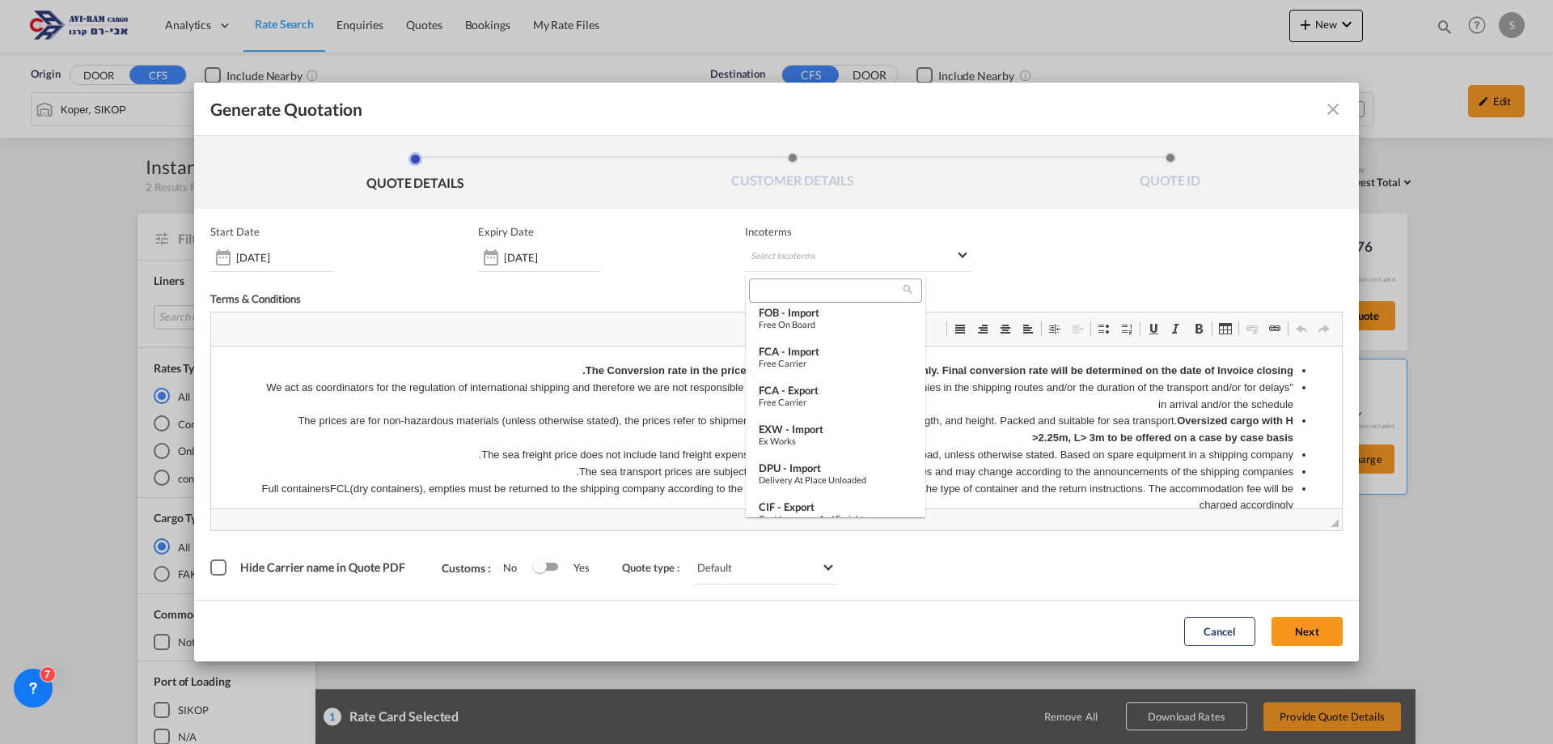
scroll to position [190, 0]
click at [833, 403] on div "EXW - import" at bounding box center [836, 401] width 154 height 13
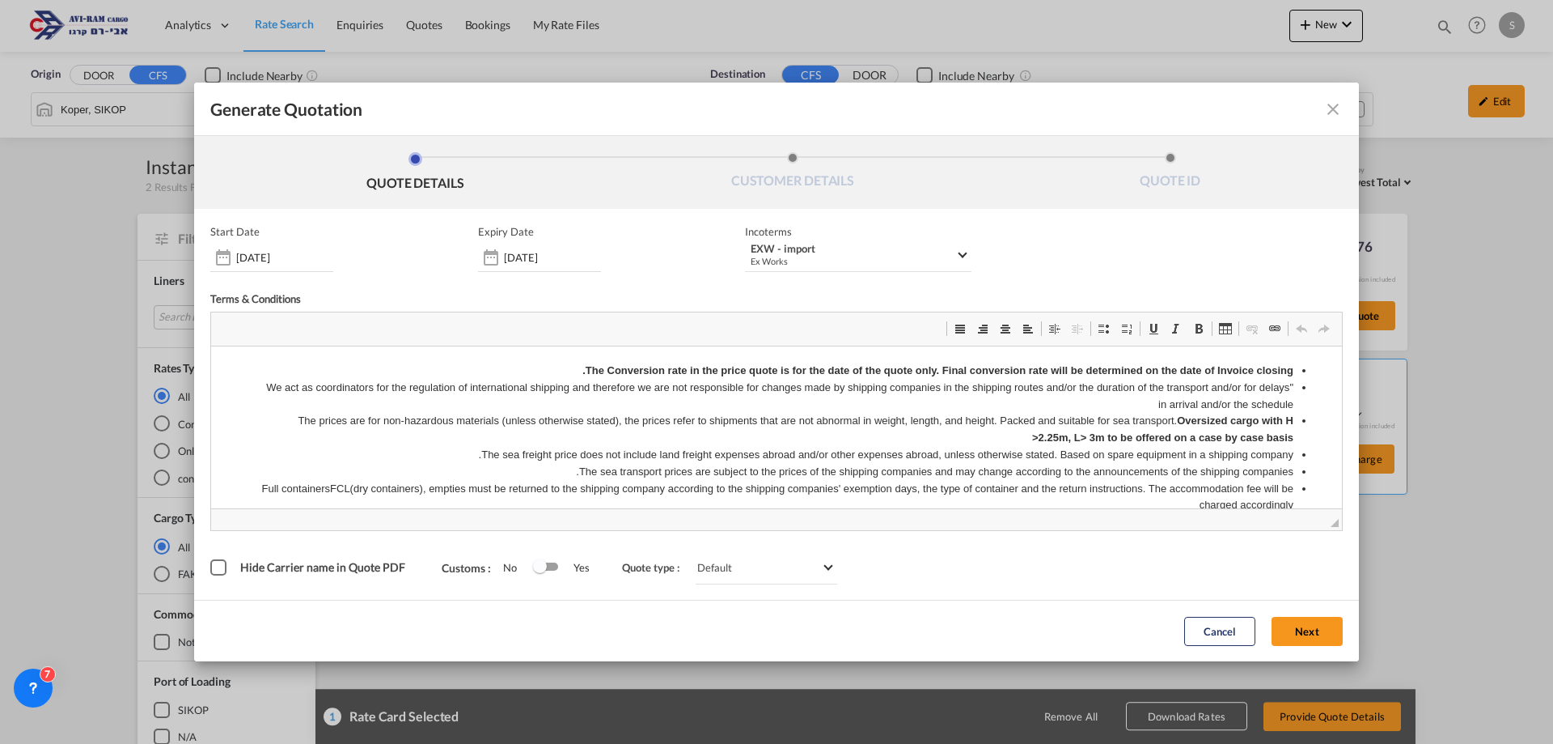
drag, startPoint x: 1293, startPoint y: 626, endPoint x: 1287, endPoint y: 620, distance: 8.6
click at [1294, 626] on button "Next" at bounding box center [1307, 631] width 71 height 29
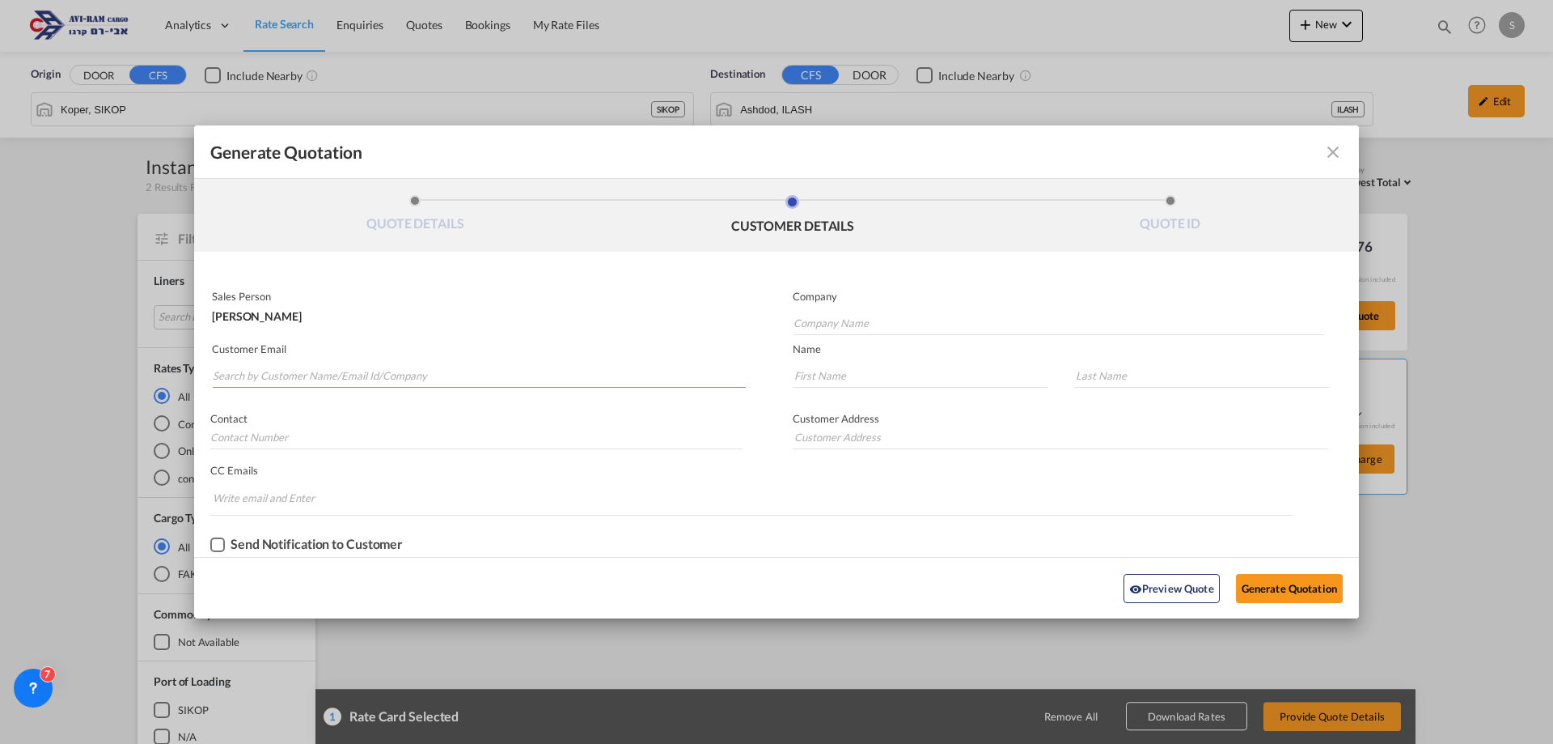
click at [430, 378] on input "Search by Customer Name/Email Id/Company" at bounding box center [479, 375] width 533 height 24
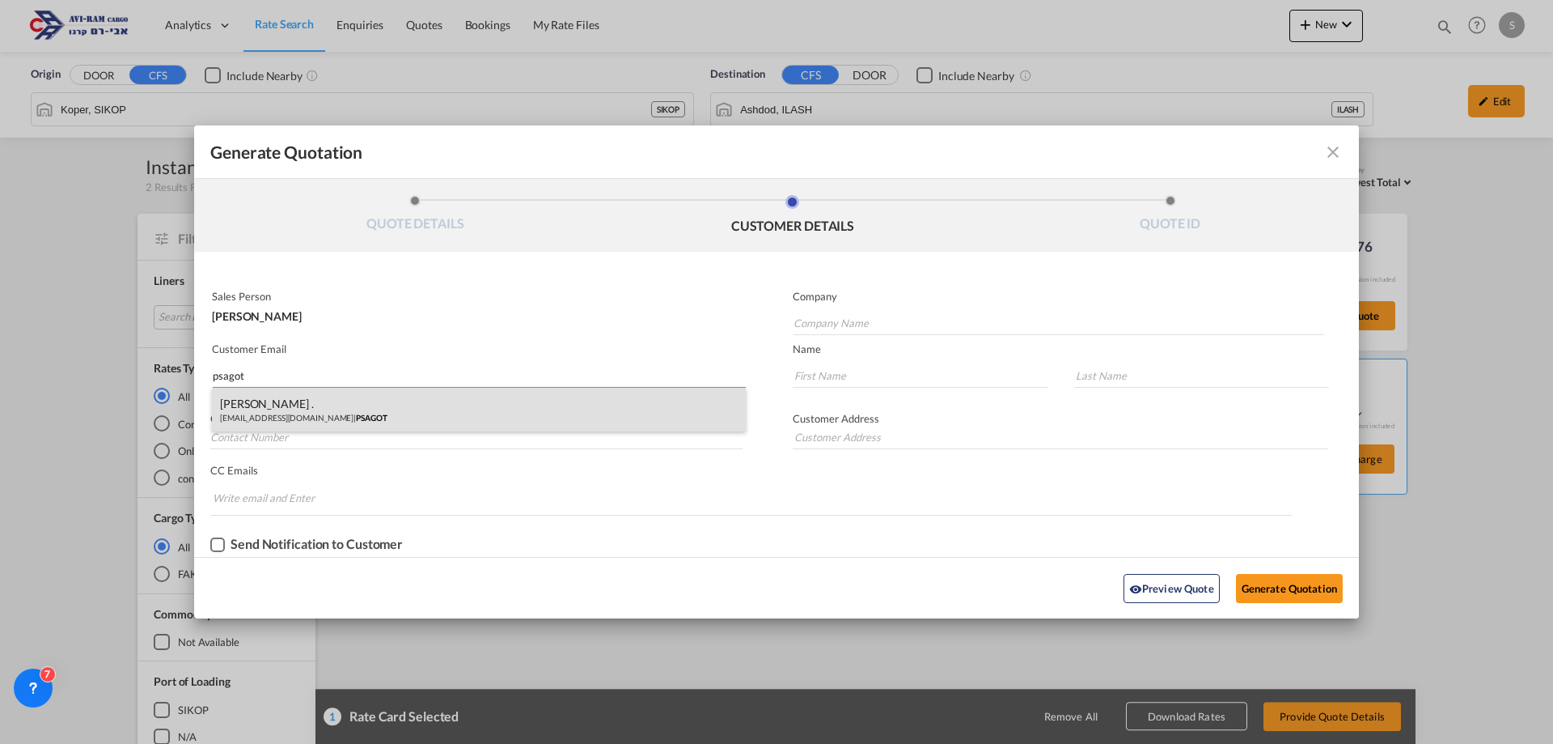
type input "psagot"
click at [369, 416] on div "MICHAL . import@m-ps.co.il | PSAGOT" at bounding box center [479, 410] width 534 height 44
type input "PSAGOT"
type input "import@m-ps.co.il"
type input "MICHAL"
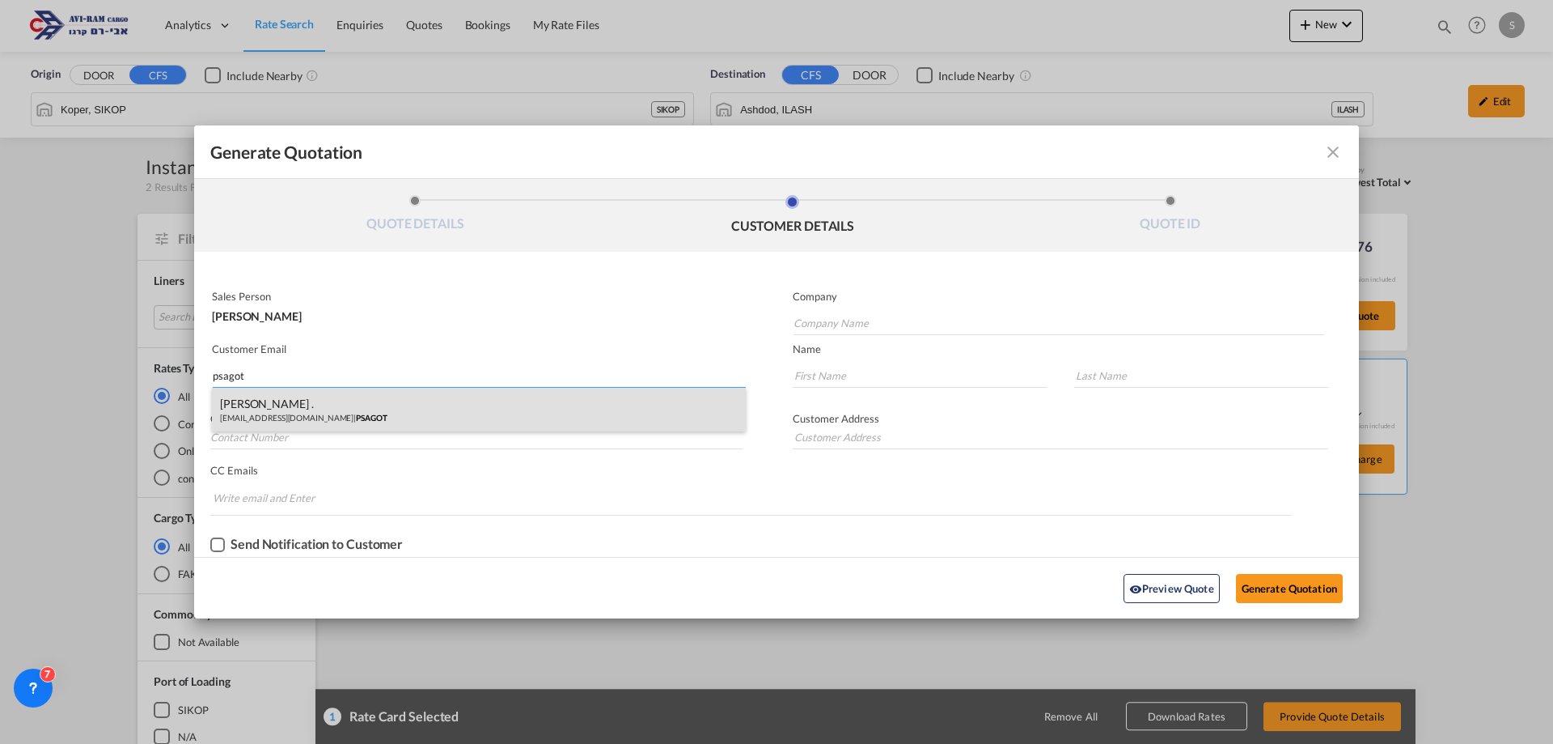
type input "."
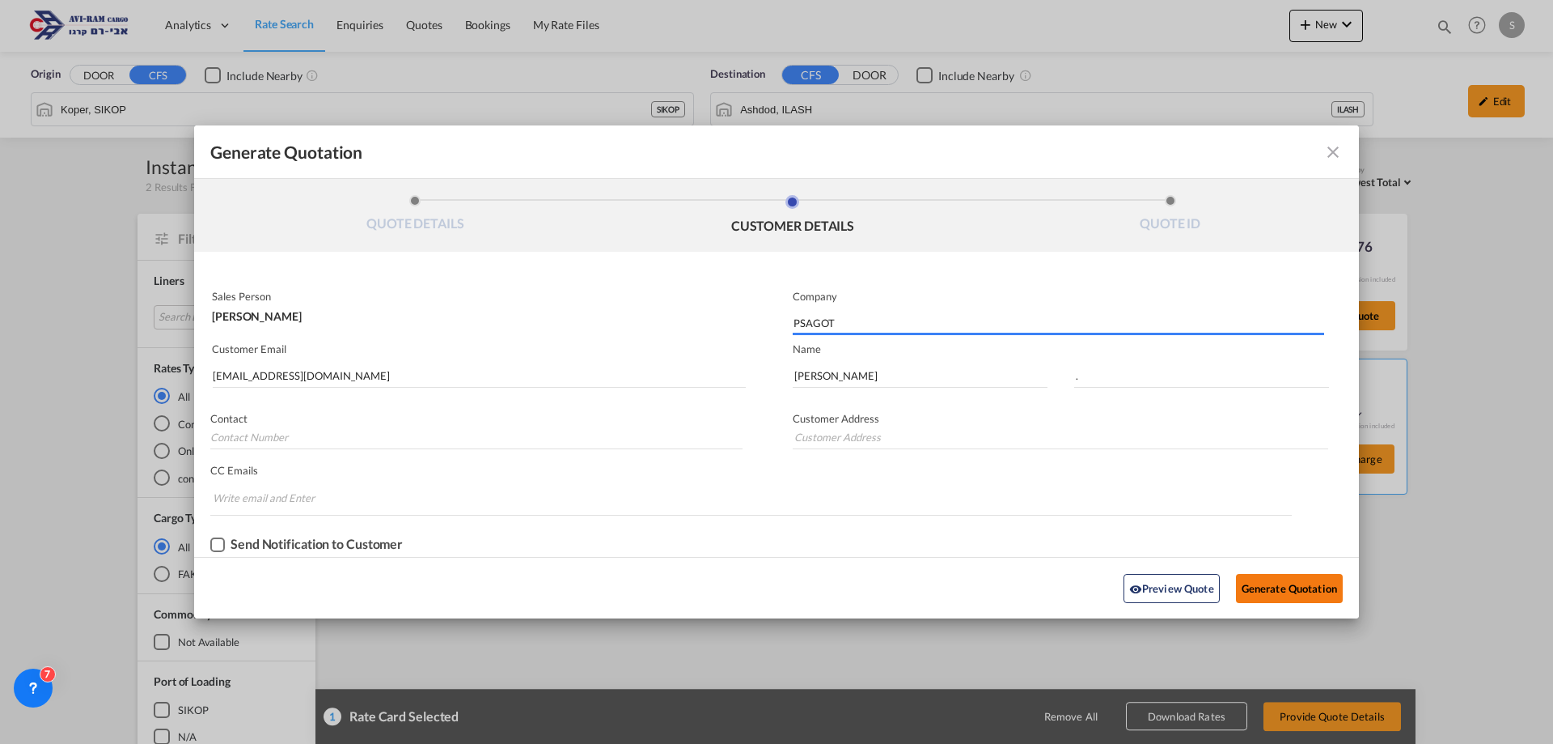
click at [1290, 587] on button "Generate Quotation" at bounding box center [1289, 588] width 107 height 29
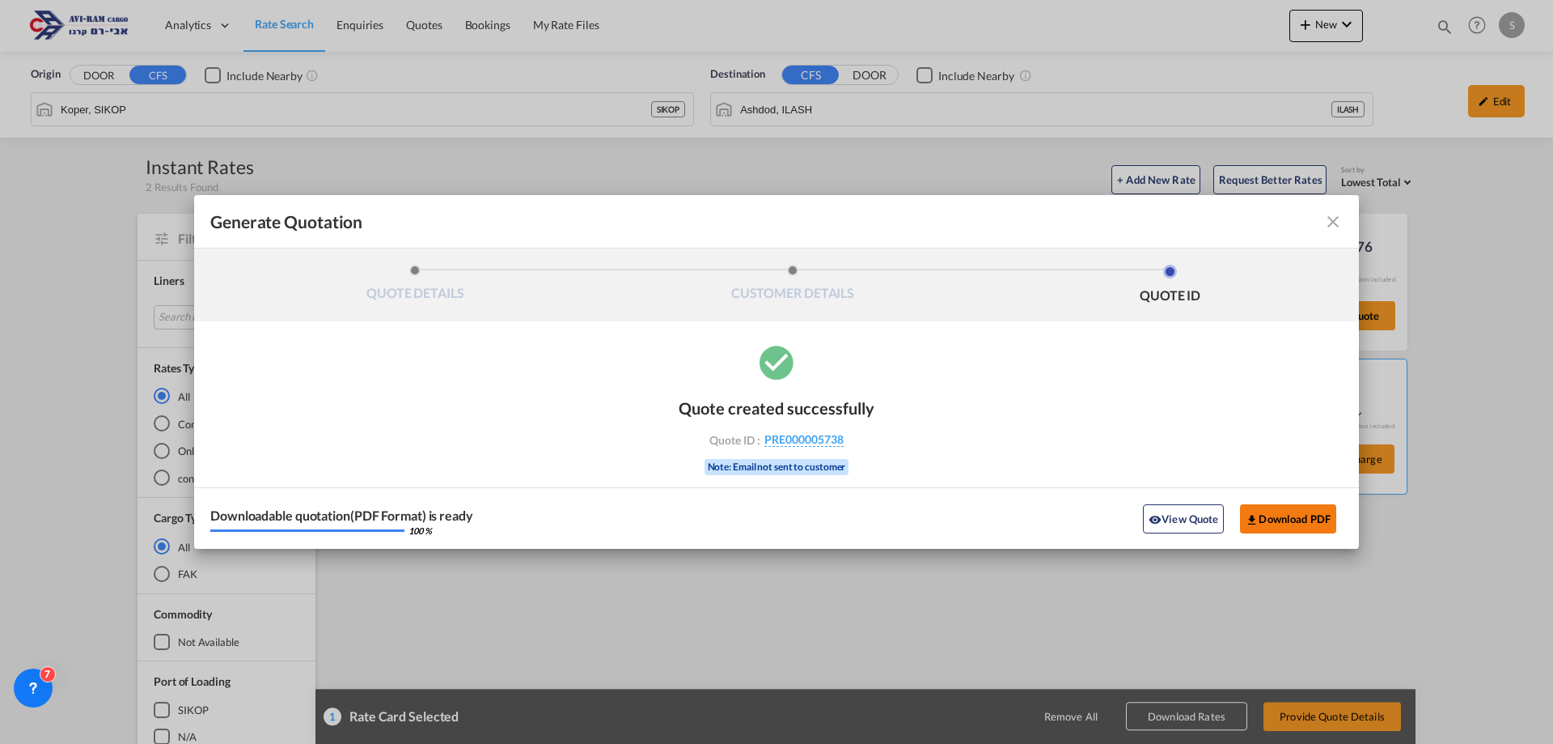
click at [1270, 515] on button "Download PDF" at bounding box center [1288, 518] width 96 height 29
click at [1333, 222] on md-icon "icon-close fg-AAA8AD cursor m-0" at bounding box center [1333, 221] width 19 height 19
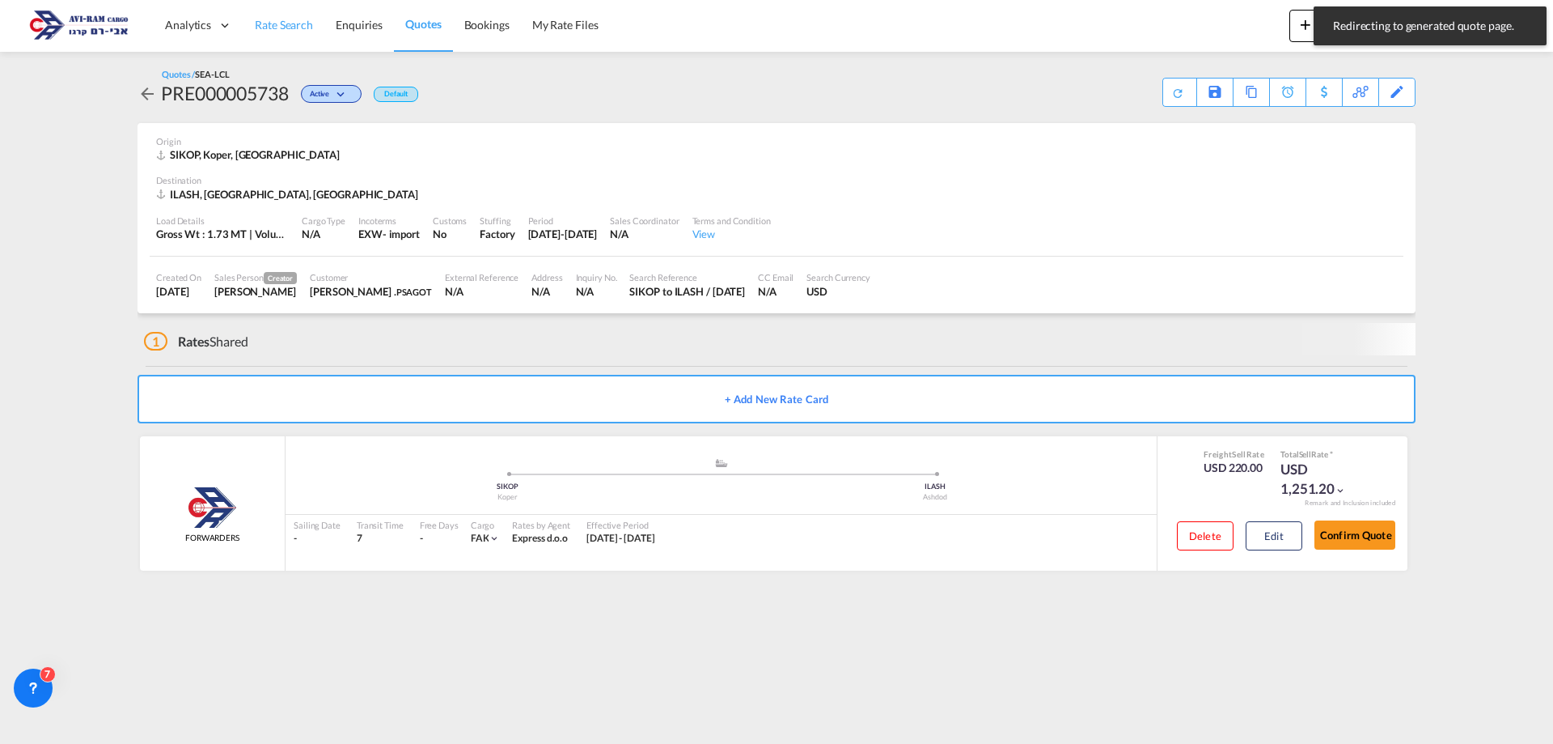
click at [301, 27] on span "Rate Search" at bounding box center [284, 25] width 58 height 14
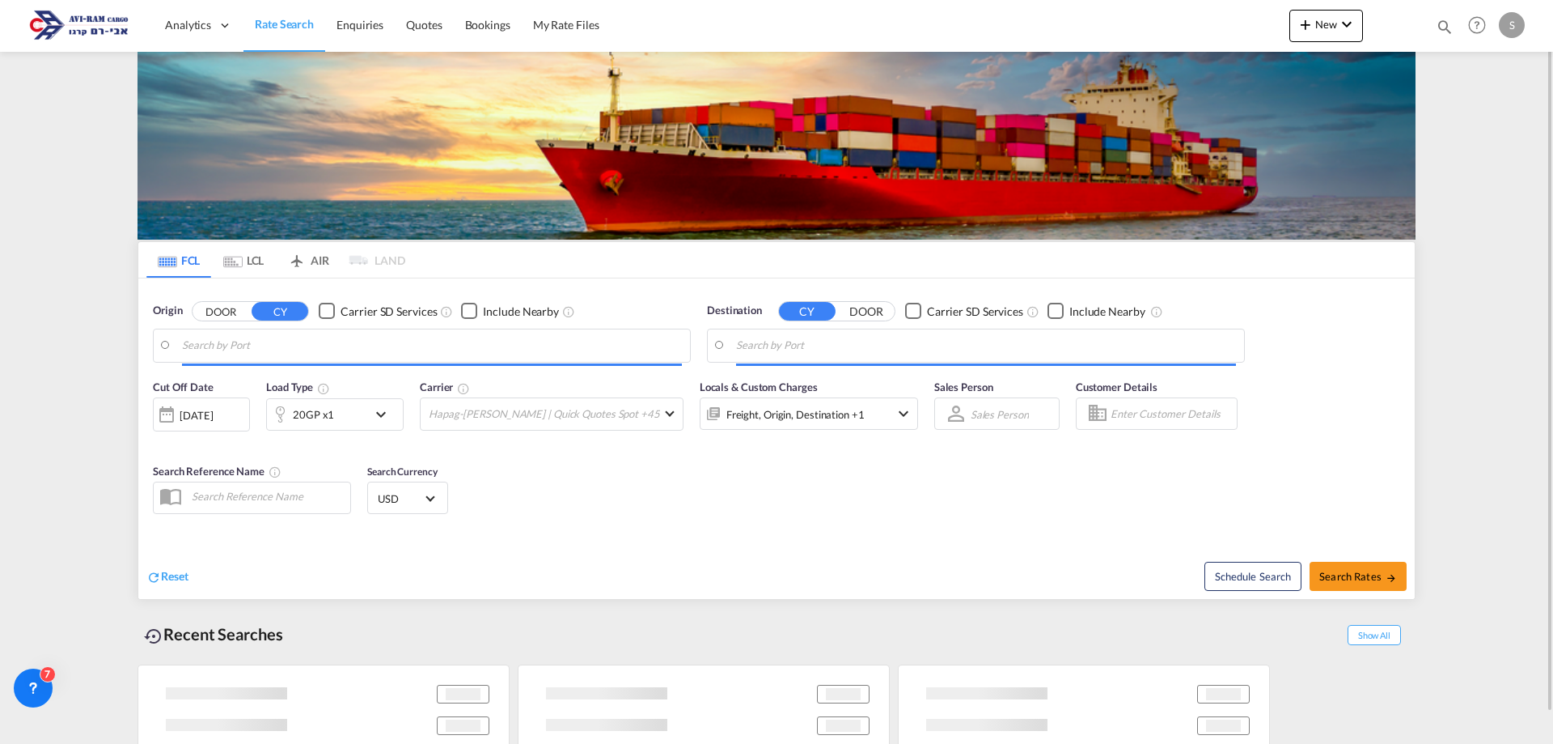
type input "Ambarli, TRAMB"
type input "Ashdod, ILASH"
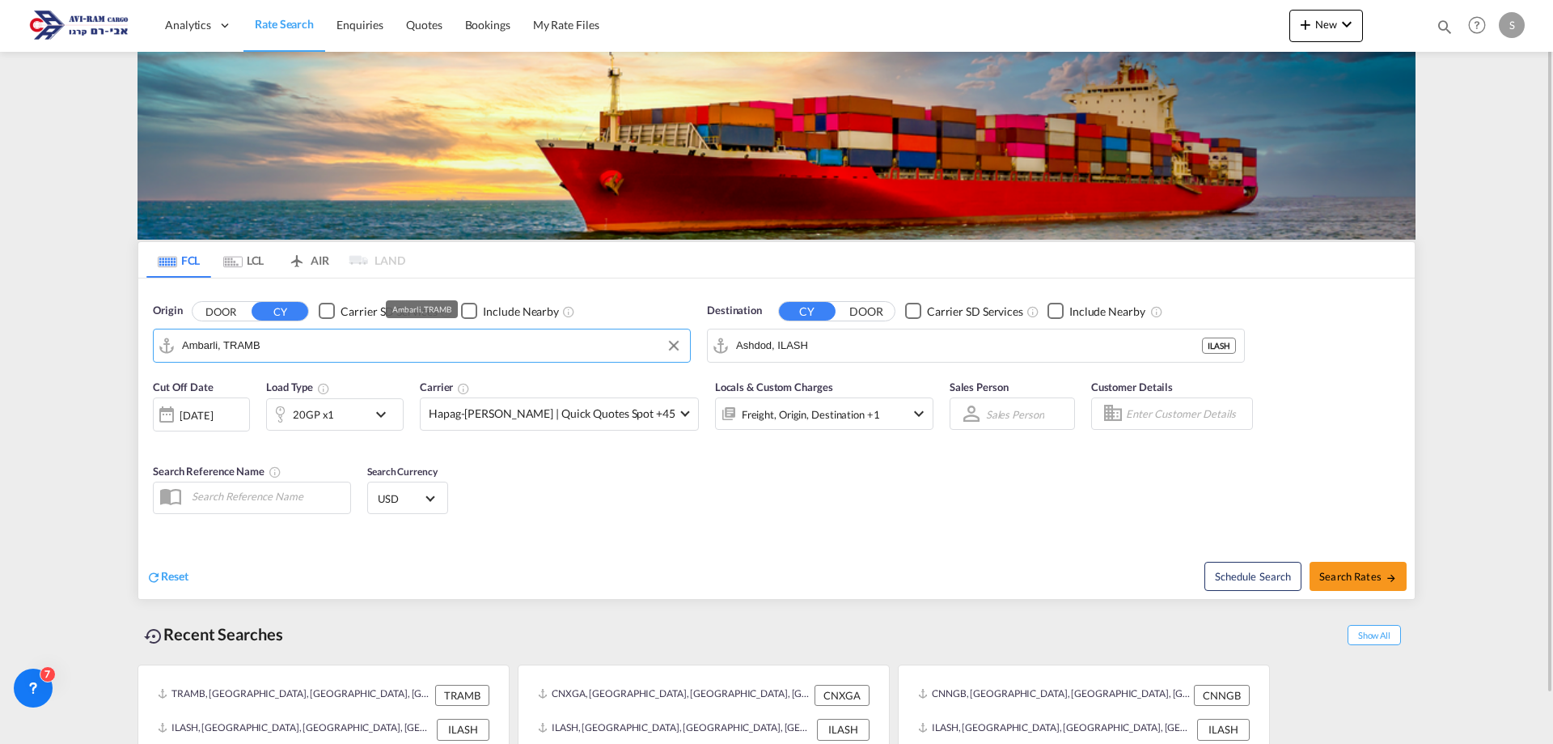
click at [252, 341] on input "Ambarli, TRAMB" at bounding box center [432, 345] width 500 height 24
type input "צ"
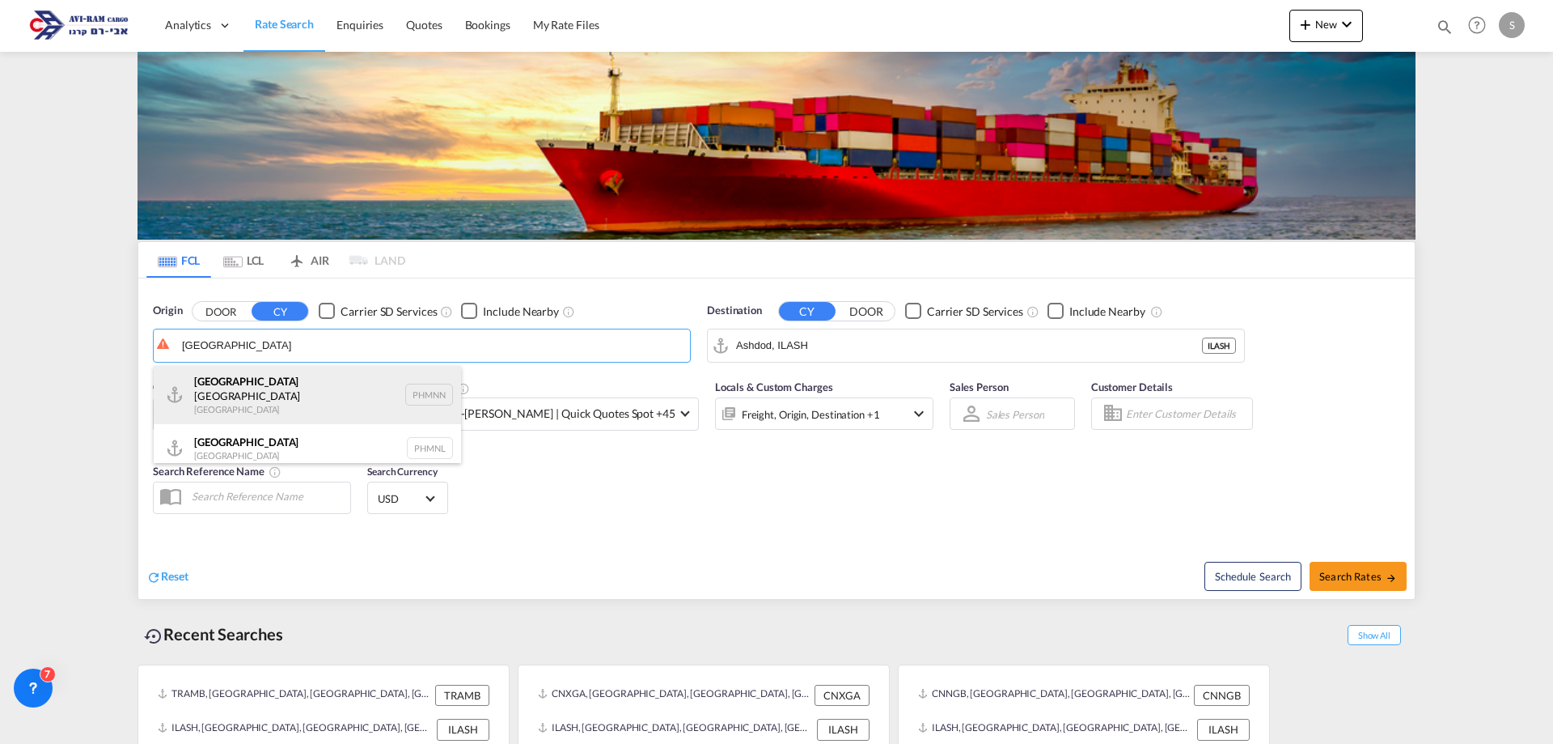
click at [245, 391] on div "Manila North Harbour Philippines PHMNN" at bounding box center [307, 395] width 307 height 58
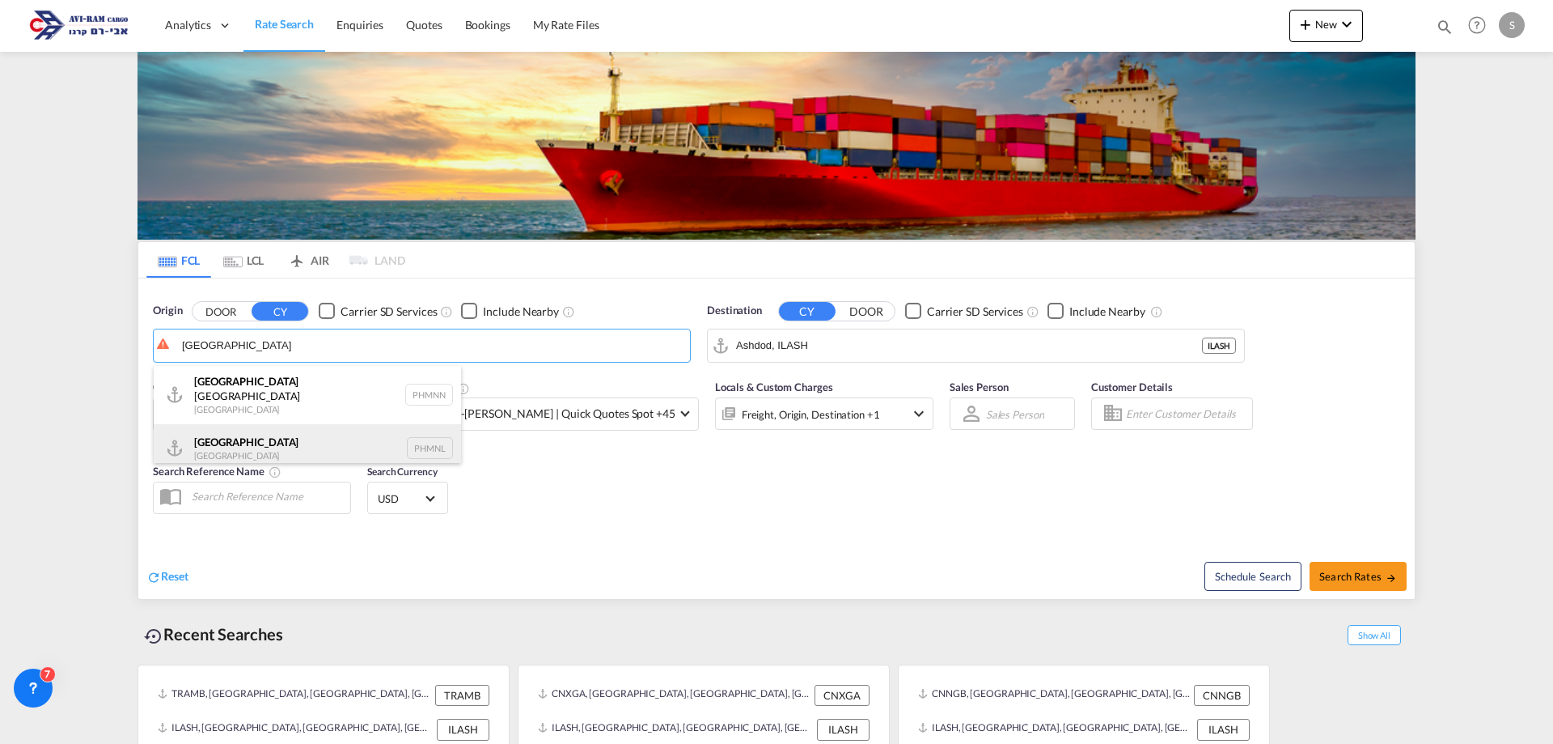
click at [233, 444] on div "Manila Philippines PHMNL" at bounding box center [307, 448] width 307 height 49
click at [249, 429] on div "Manila Philippines PHMNL" at bounding box center [307, 448] width 307 height 49
type input "Manila, PHMNL"
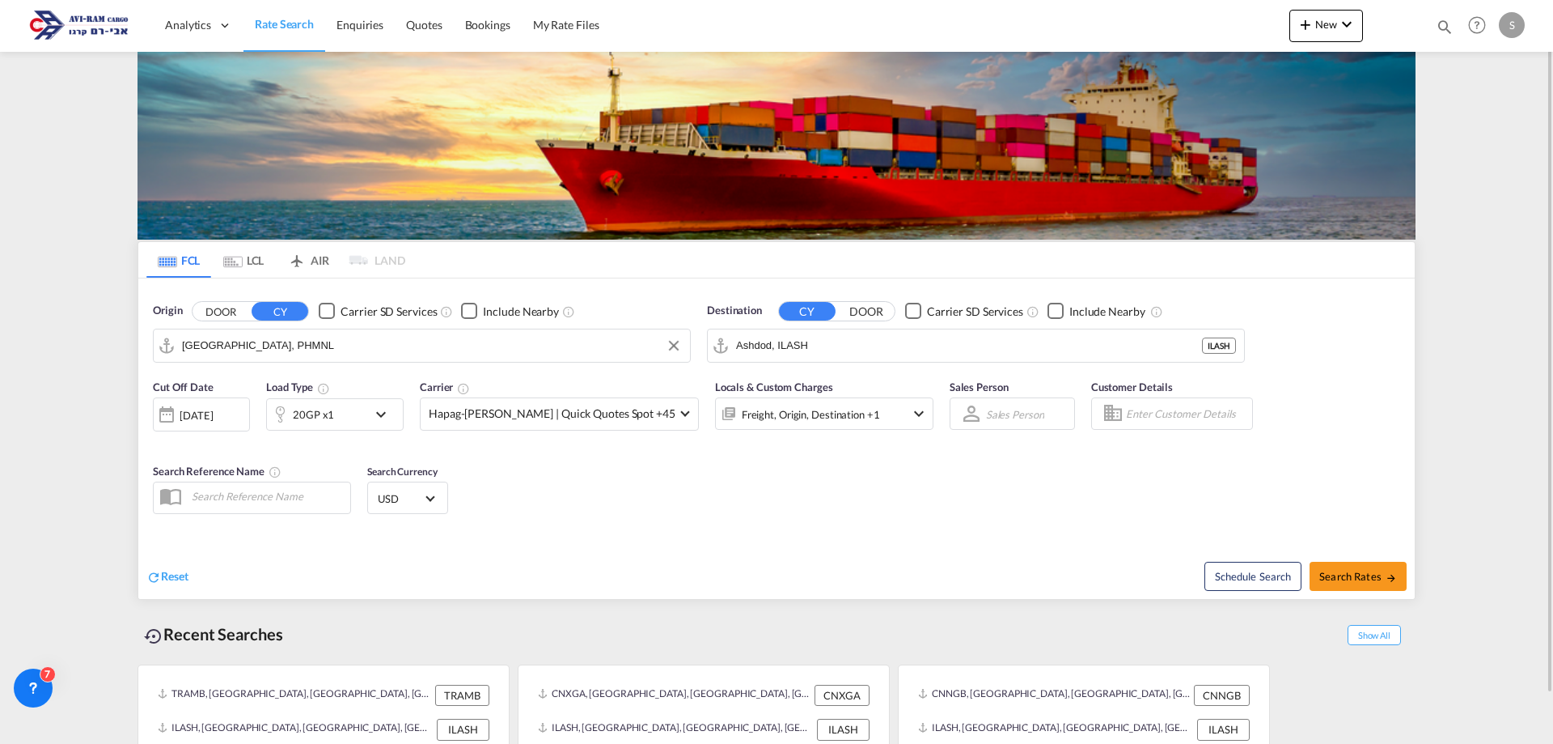
click at [356, 403] on div "20GP x1" at bounding box center [317, 414] width 100 height 32
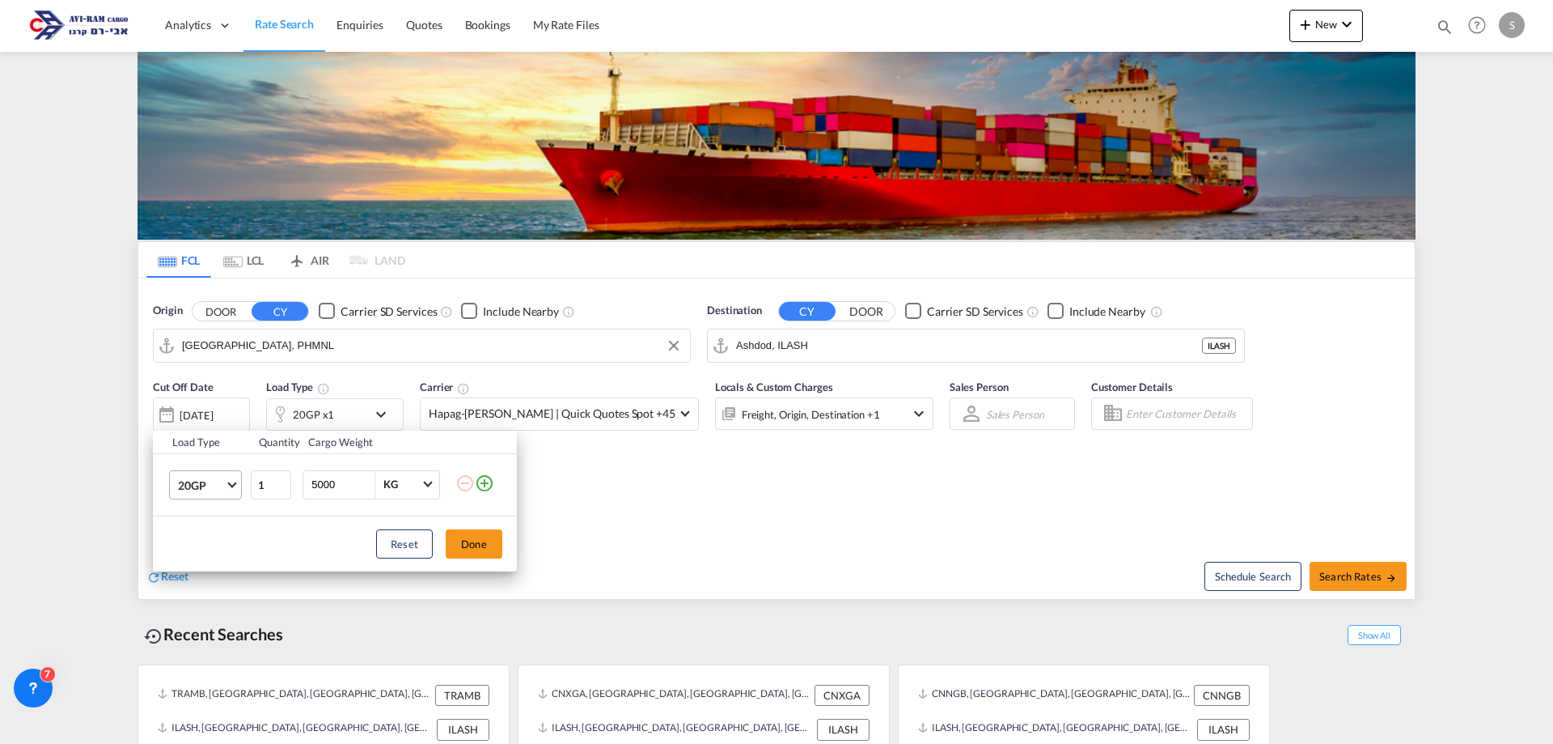
click at [180, 485] on span "20GP" at bounding box center [201, 485] width 47 height 16
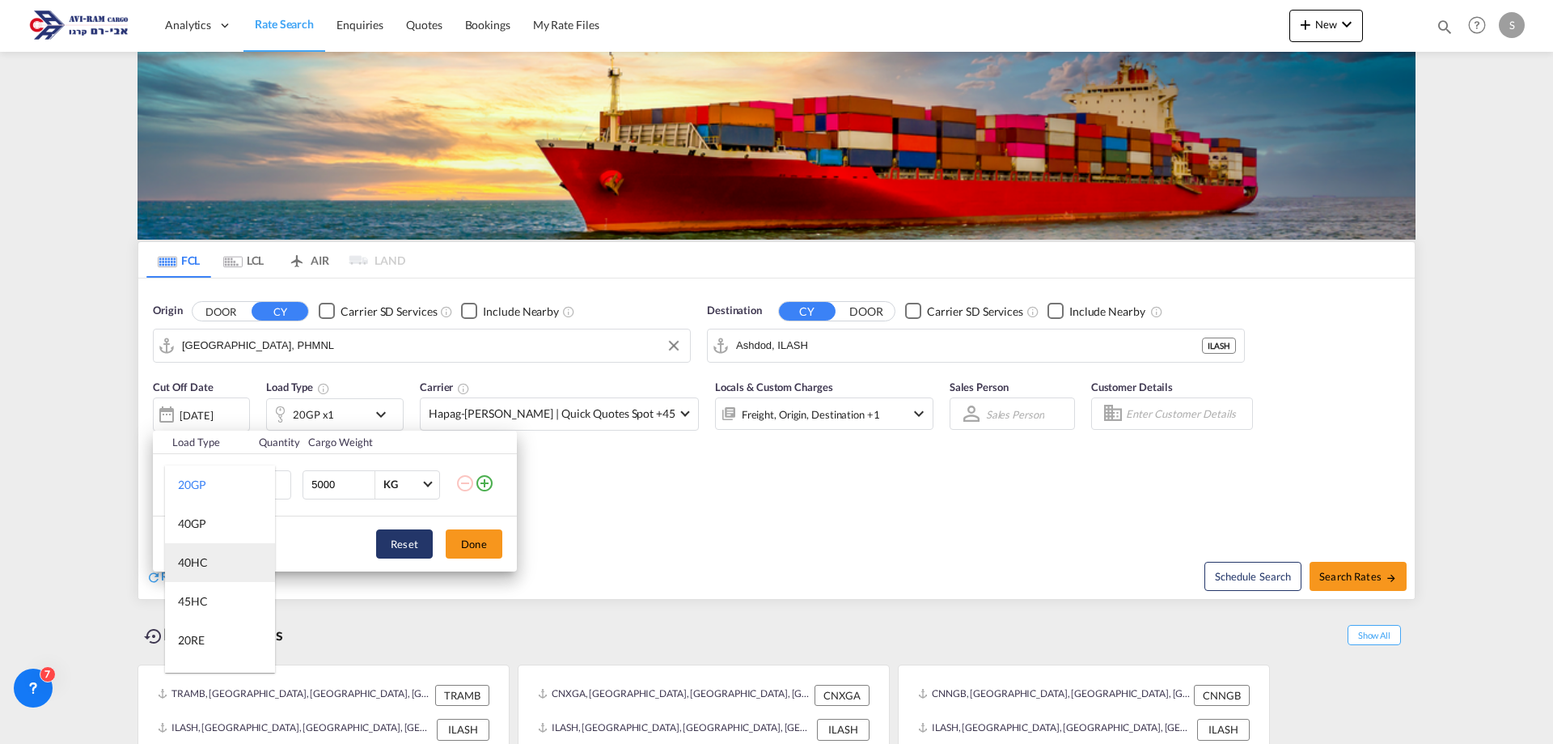
drag, startPoint x: 216, startPoint y: 566, endPoint x: 384, endPoint y: 546, distance: 169.5
click at [217, 564] on md-option "40HC" at bounding box center [220, 562] width 110 height 39
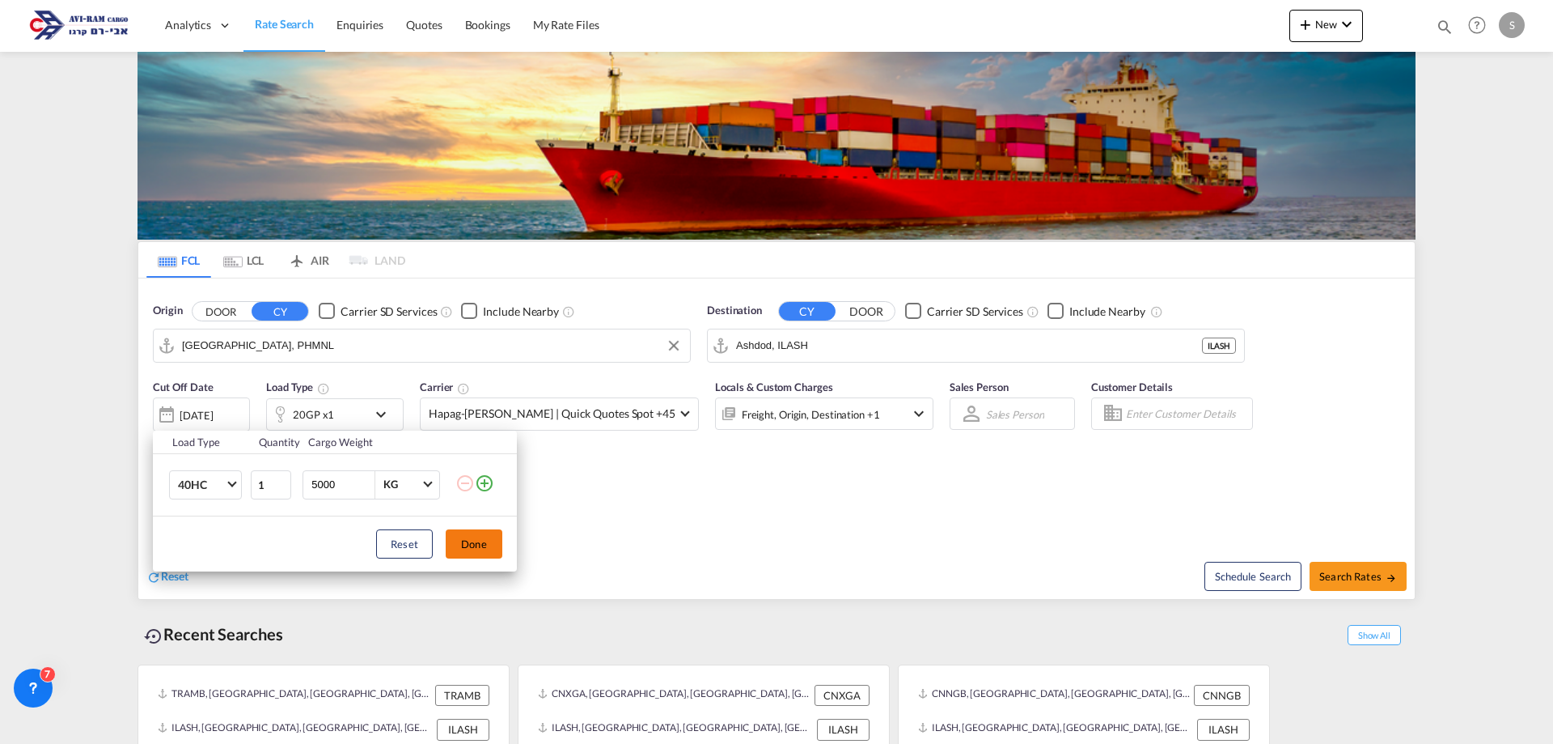
click at [455, 543] on button "Done" at bounding box center [474, 543] width 57 height 29
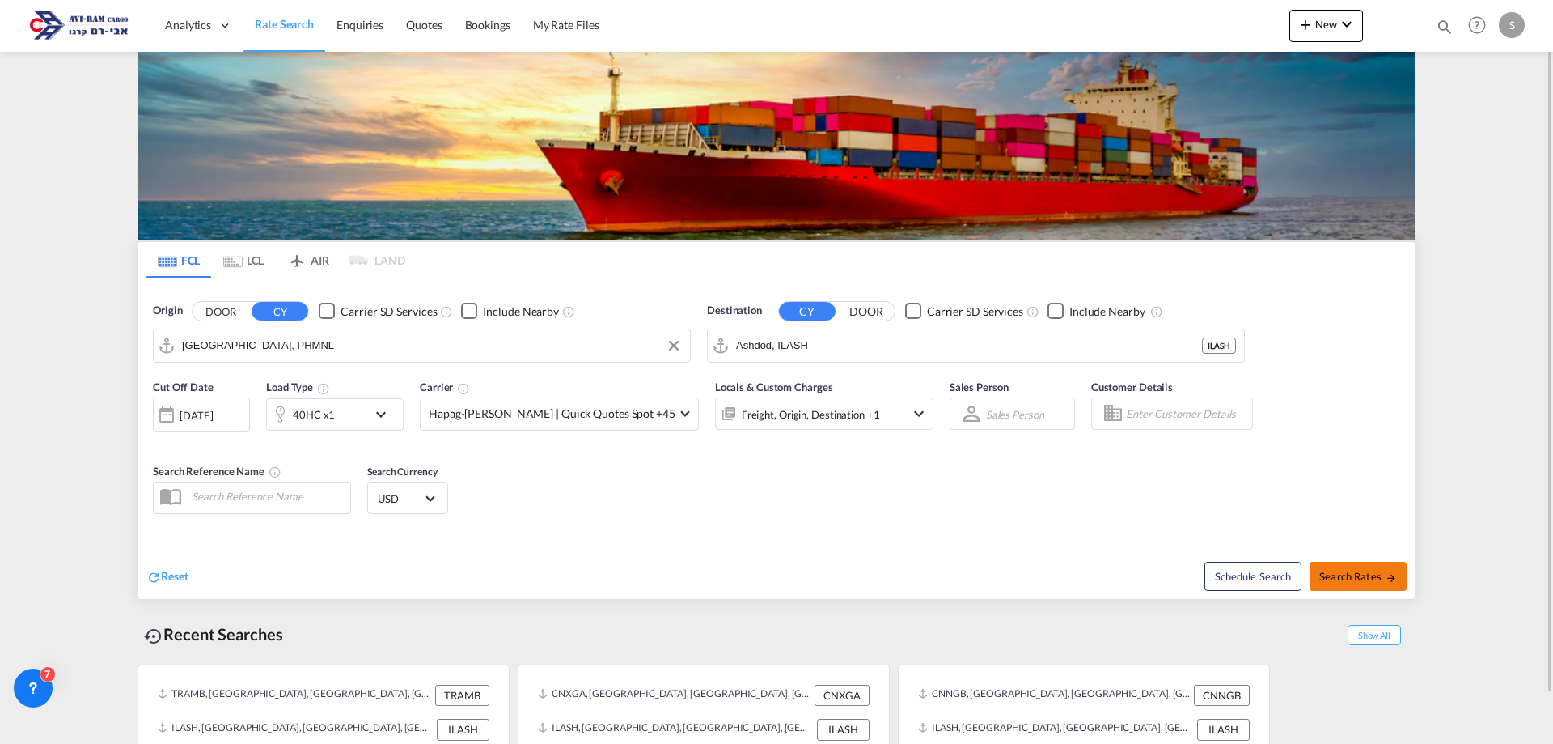
click at [1341, 576] on span "Search Rates" at bounding box center [1359, 576] width 78 height 13
type input "PHMNL to ILASH / 25 Sep 2025"
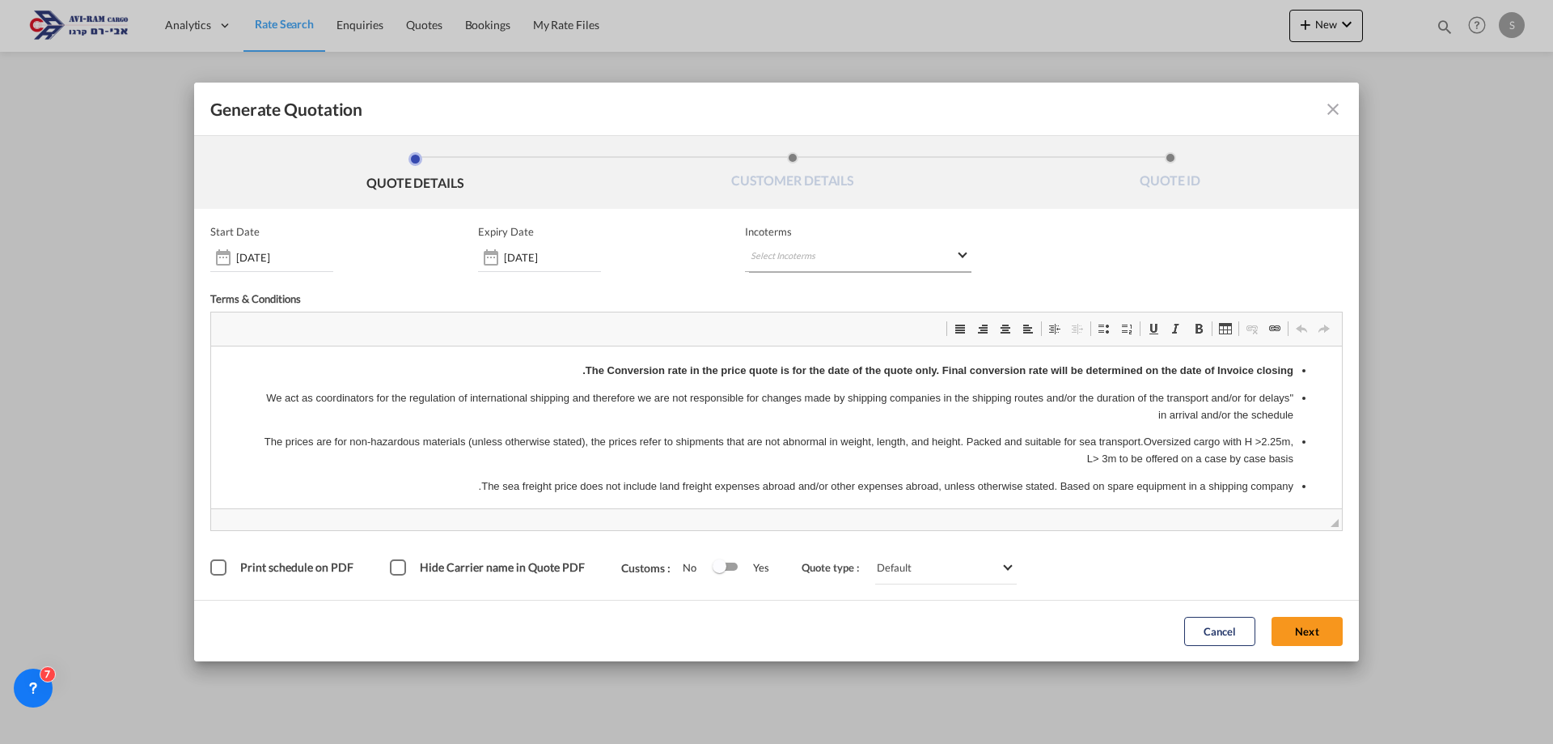
click at [800, 252] on md-select "Select Incoterms CPT - import Carrier Paid to CPT - export Carrier Paid to DPU …" at bounding box center [858, 257] width 227 height 29
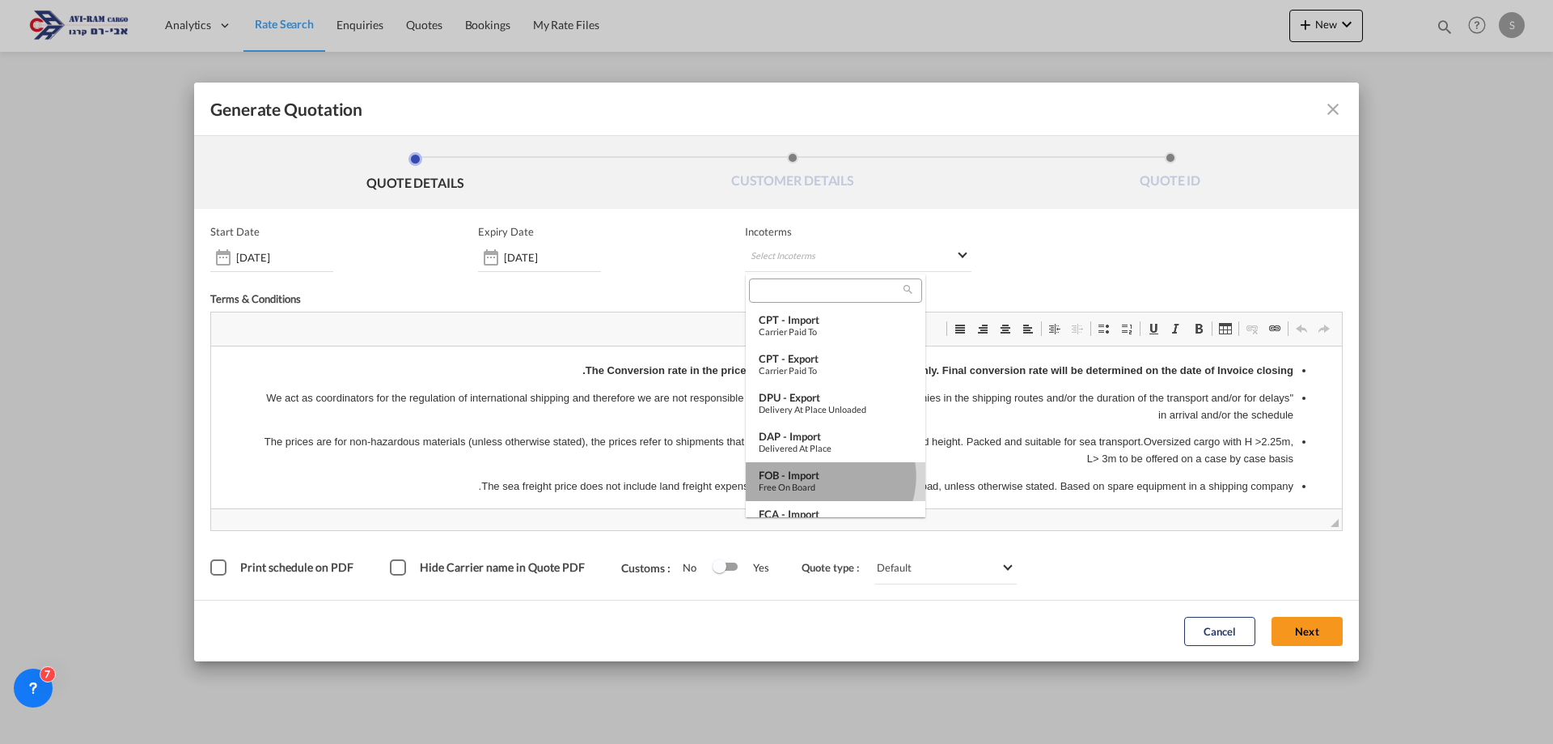
click at [829, 477] on div "FOB - import" at bounding box center [836, 474] width 154 height 13
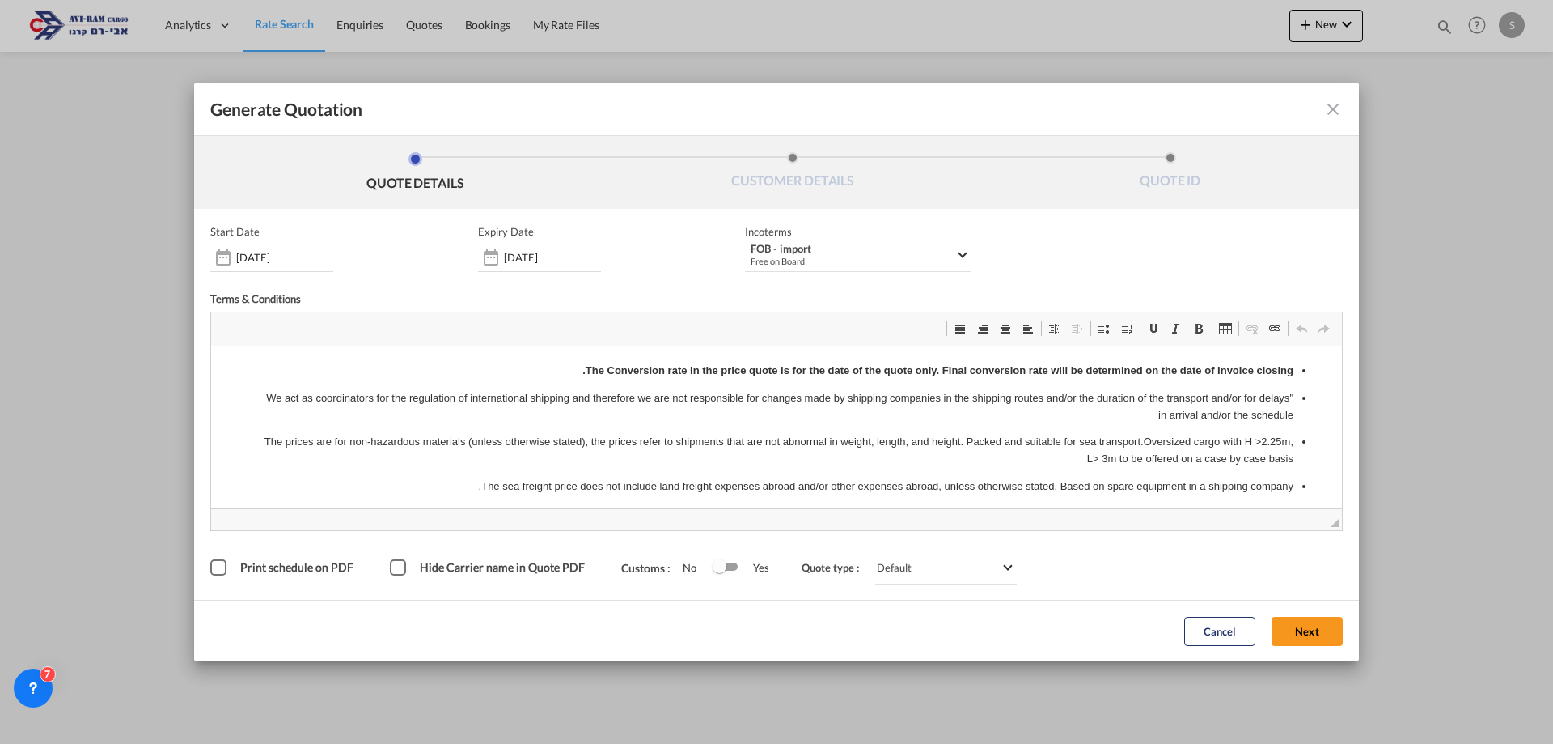
click at [1309, 629] on button "Next" at bounding box center [1307, 631] width 71 height 29
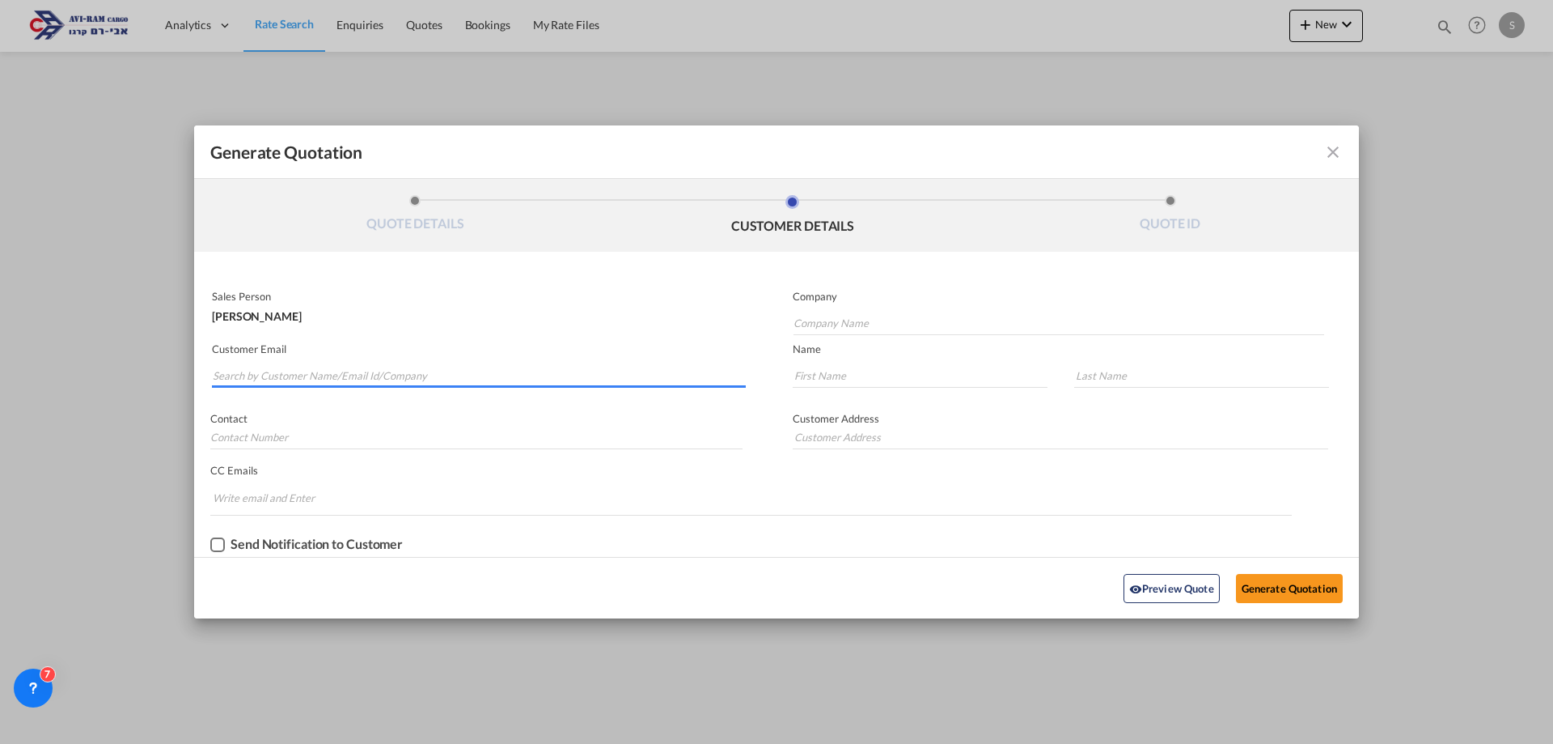
click at [284, 376] on input "Search by Customer Name/Email Id/Company" at bounding box center [479, 375] width 533 height 24
drag, startPoint x: 235, startPoint y: 380, endPoint x: 173, endPoint y: 375, distance: 61.7
click at [173, 375] on div "Generate Quotation QUOTE DETAILS CUSTOMER DETAILS QUOTE ID Start Date 25 Sep 20…" at bounding box center [776, 372] width 1553 height 744
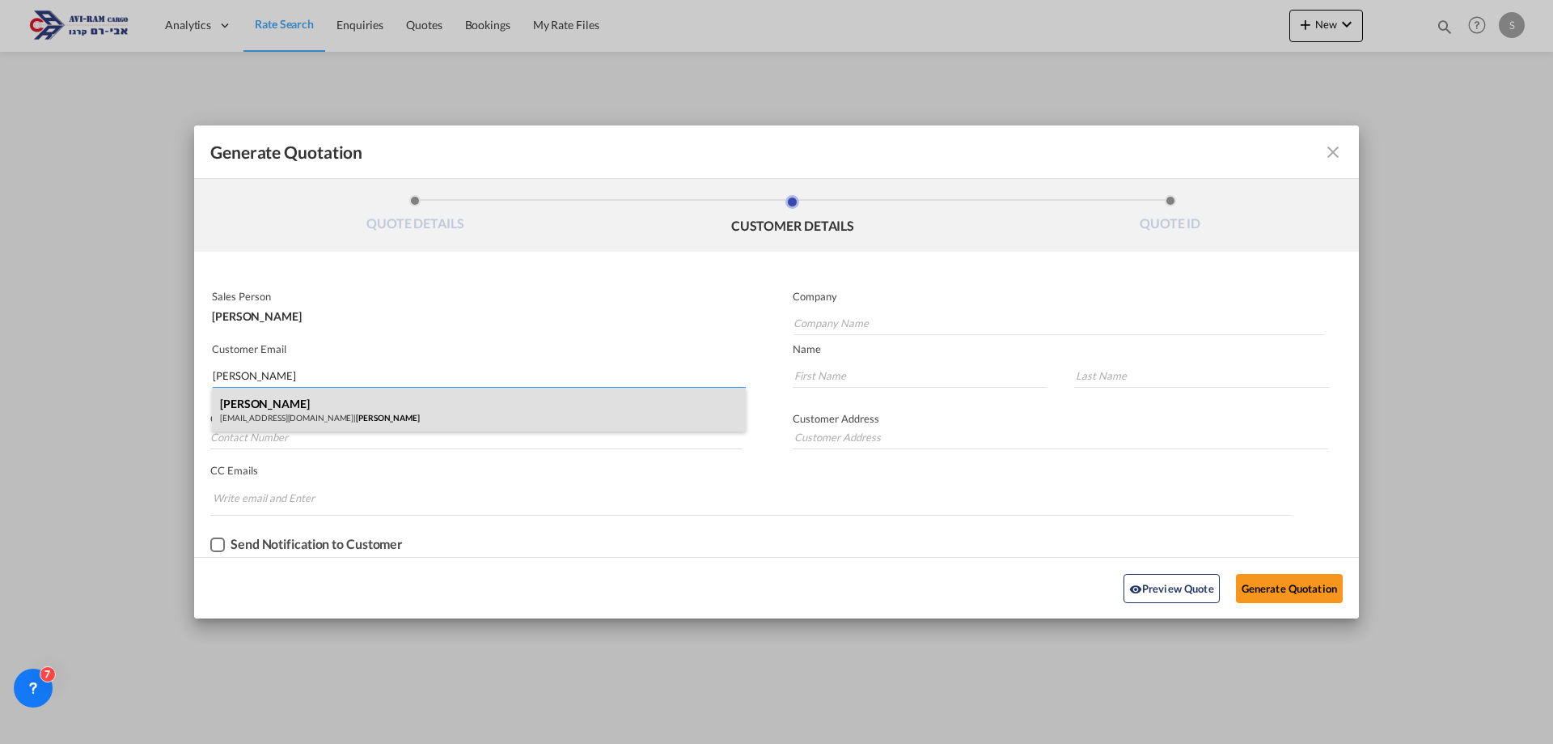
type input "arie gueta"
click at [269, 425] on div "Arie Gueta sheos@bezeqint.net | Arie Gueta" at bounding box center [479, 410] width 534 height 44
type input "Arie Gueta"
type input "sheos@bezeqint.net"
type input "Arie"
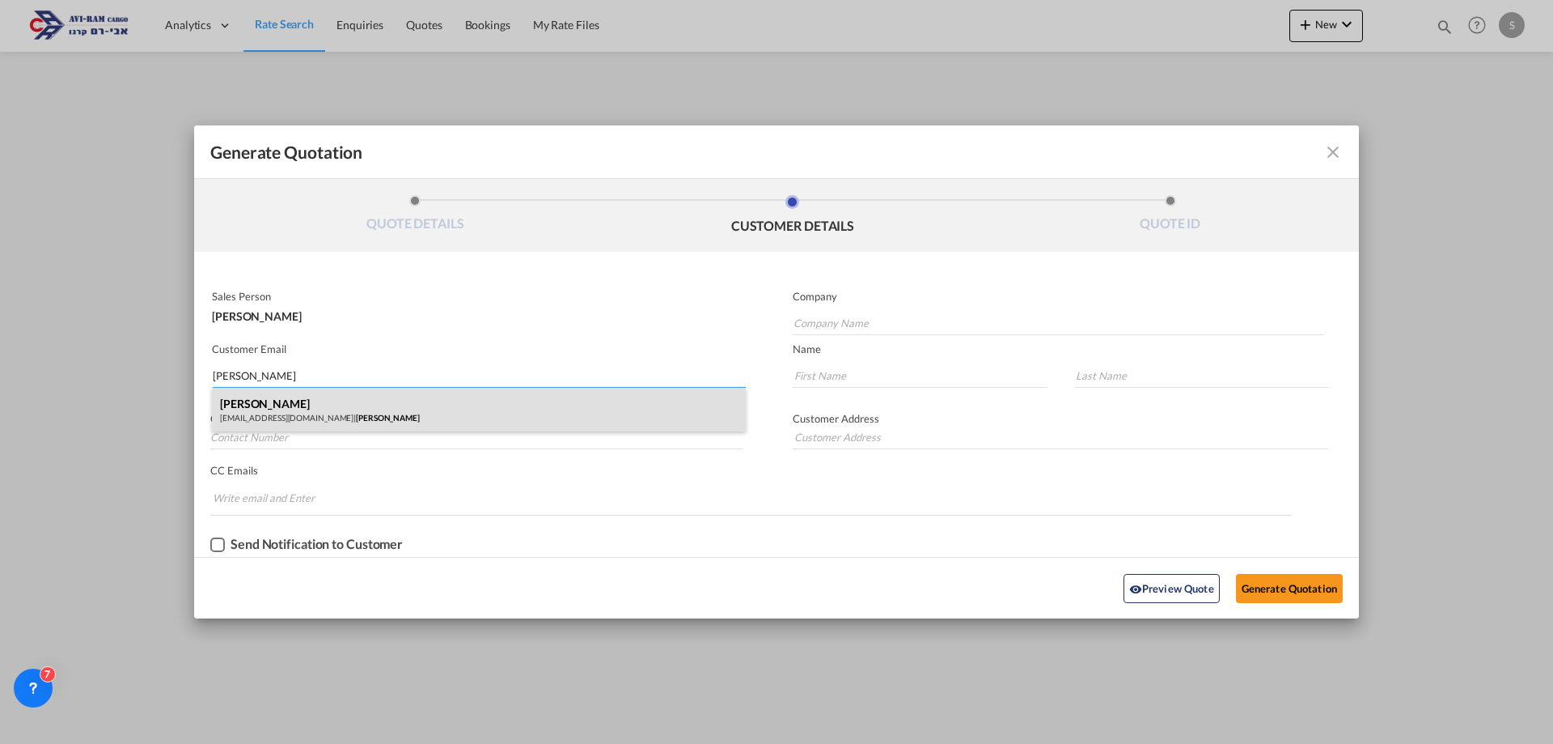
type input "Gueta"
type input "."
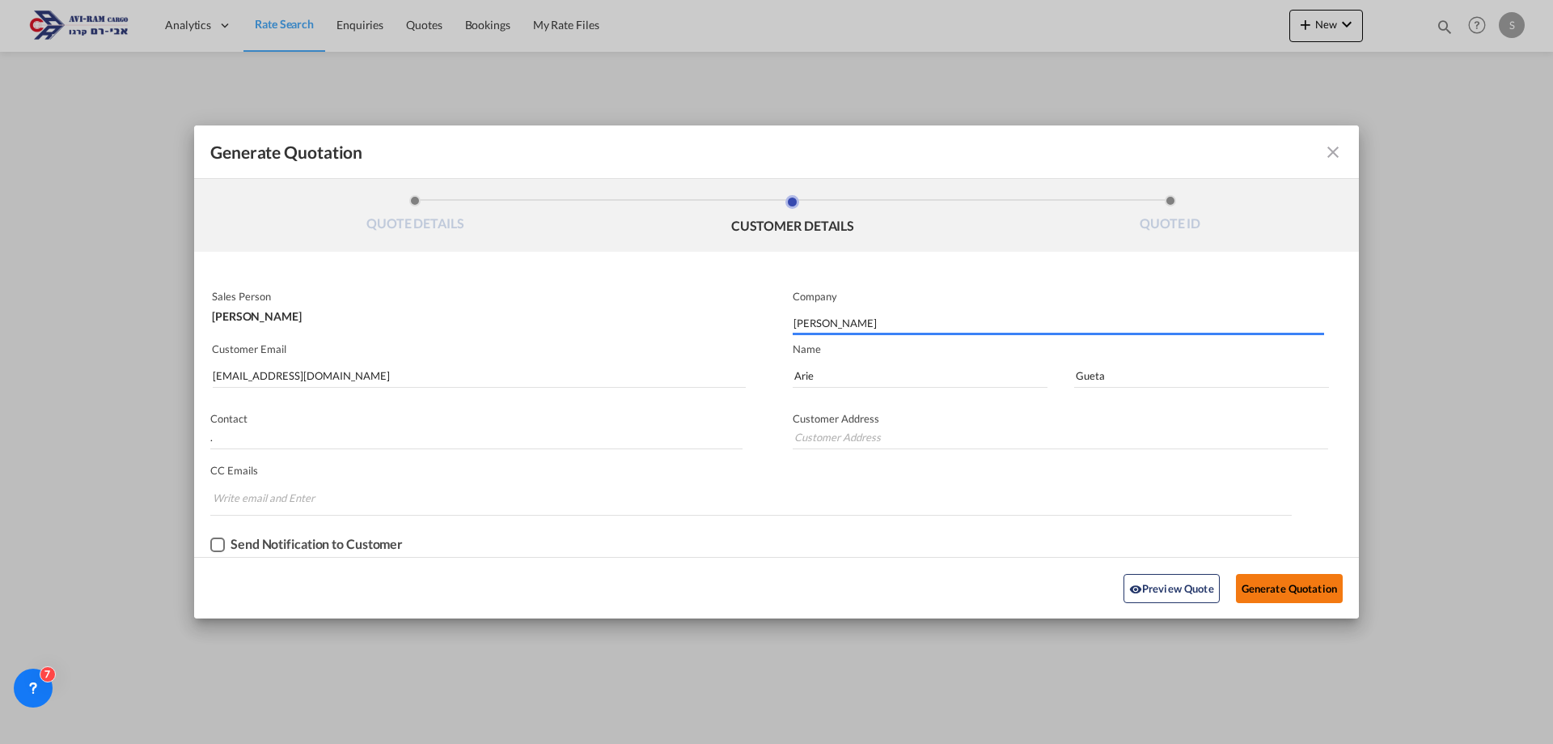
click at [1283, 589] on button "Generate Quotation" at bounding box center [1289, 588] width 107 height 29
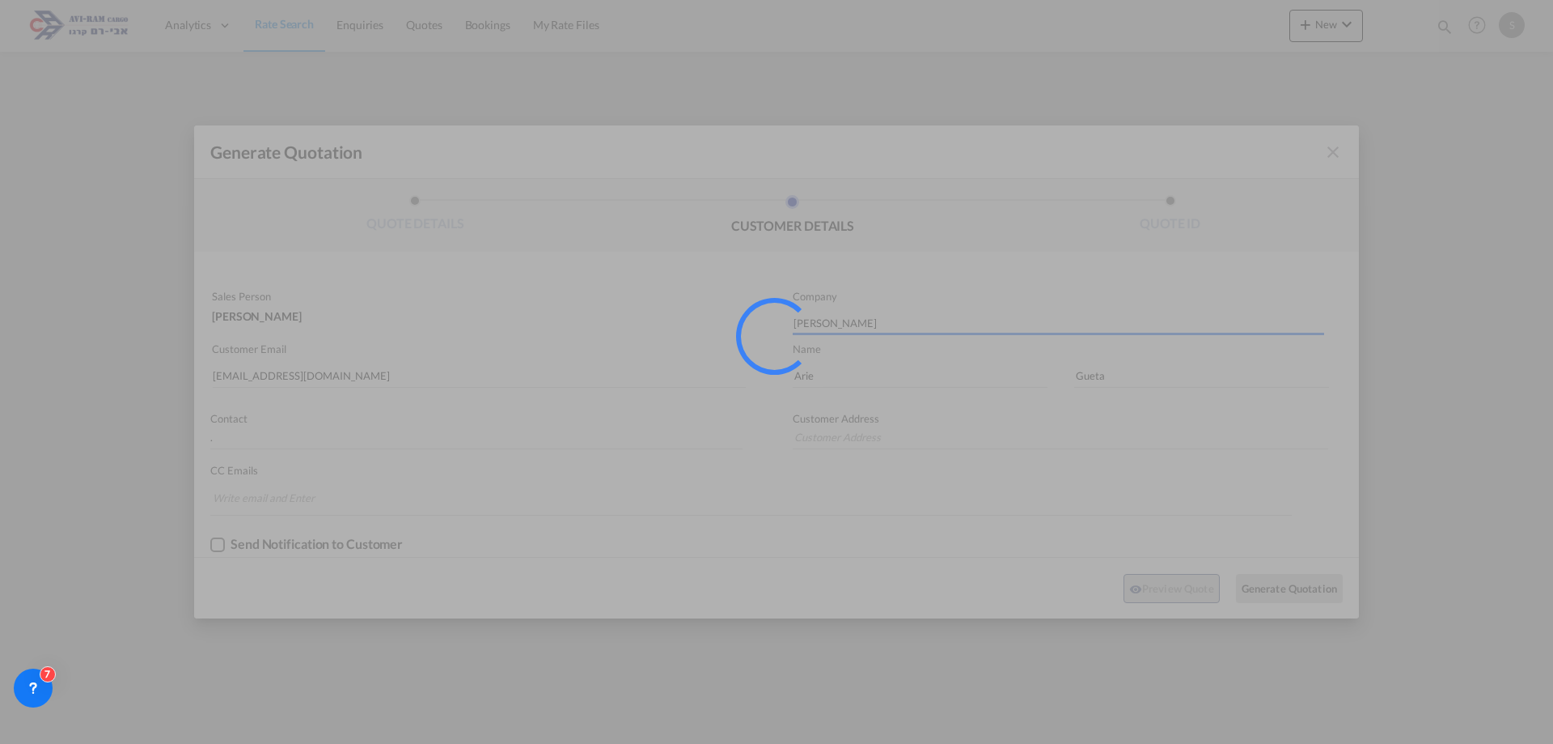
type input "."
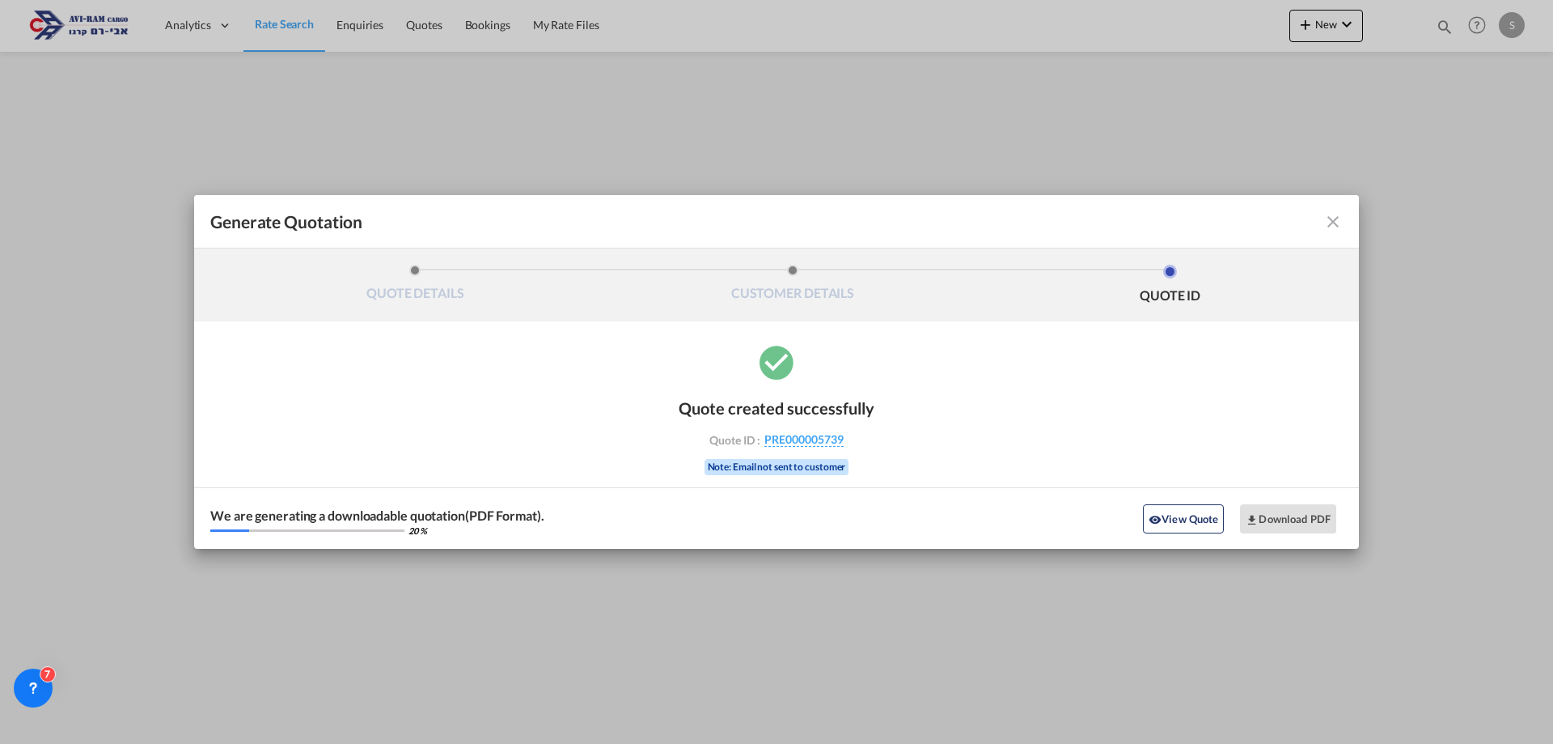
click at [1330, 223] on md-icon "icon-close fg-AAA8AD cursor m-0" at bounding box center [1333, 221] width 19 height 19
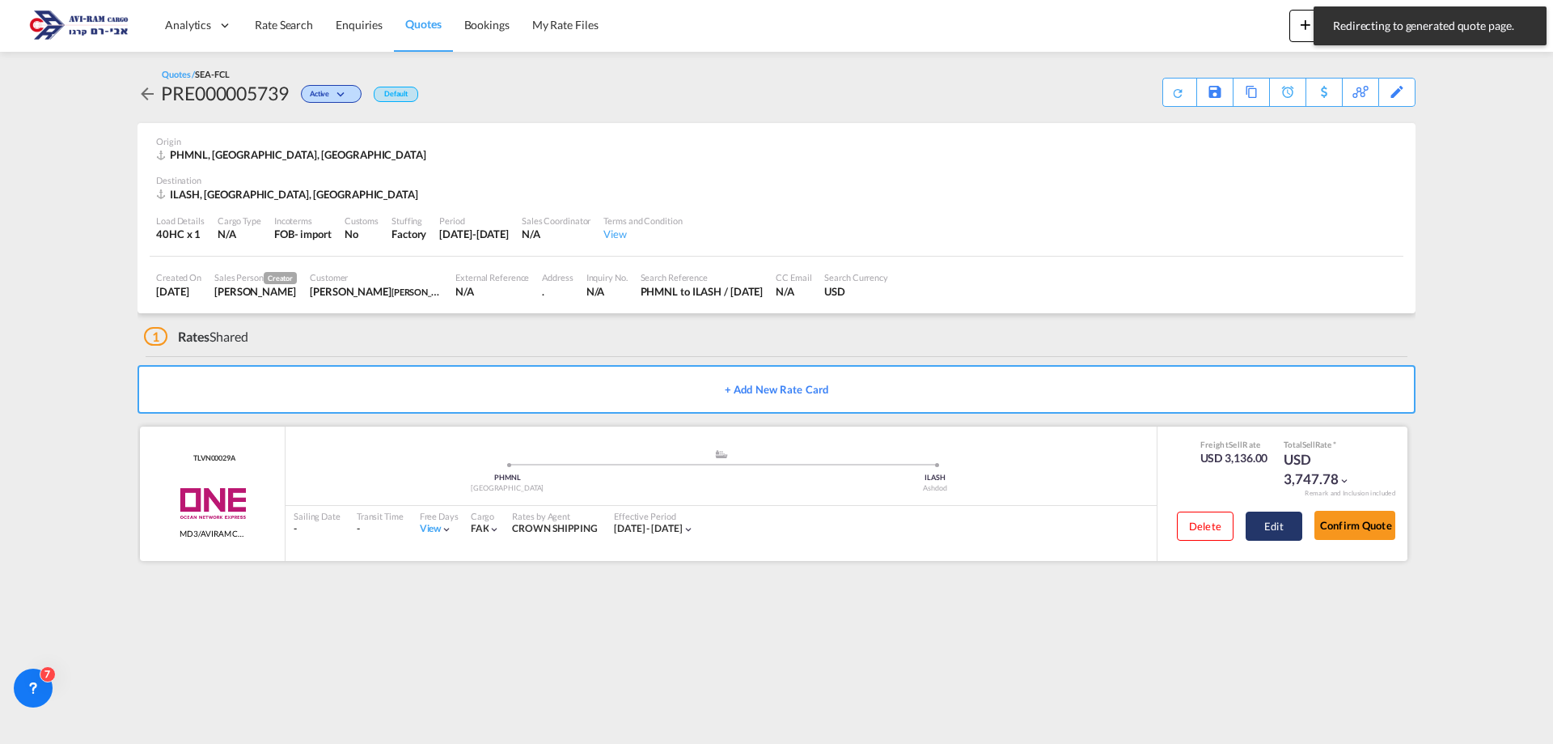
click at [1274, 527] on button "Edit" at bounding box center [1274, 525] width 57 height 29
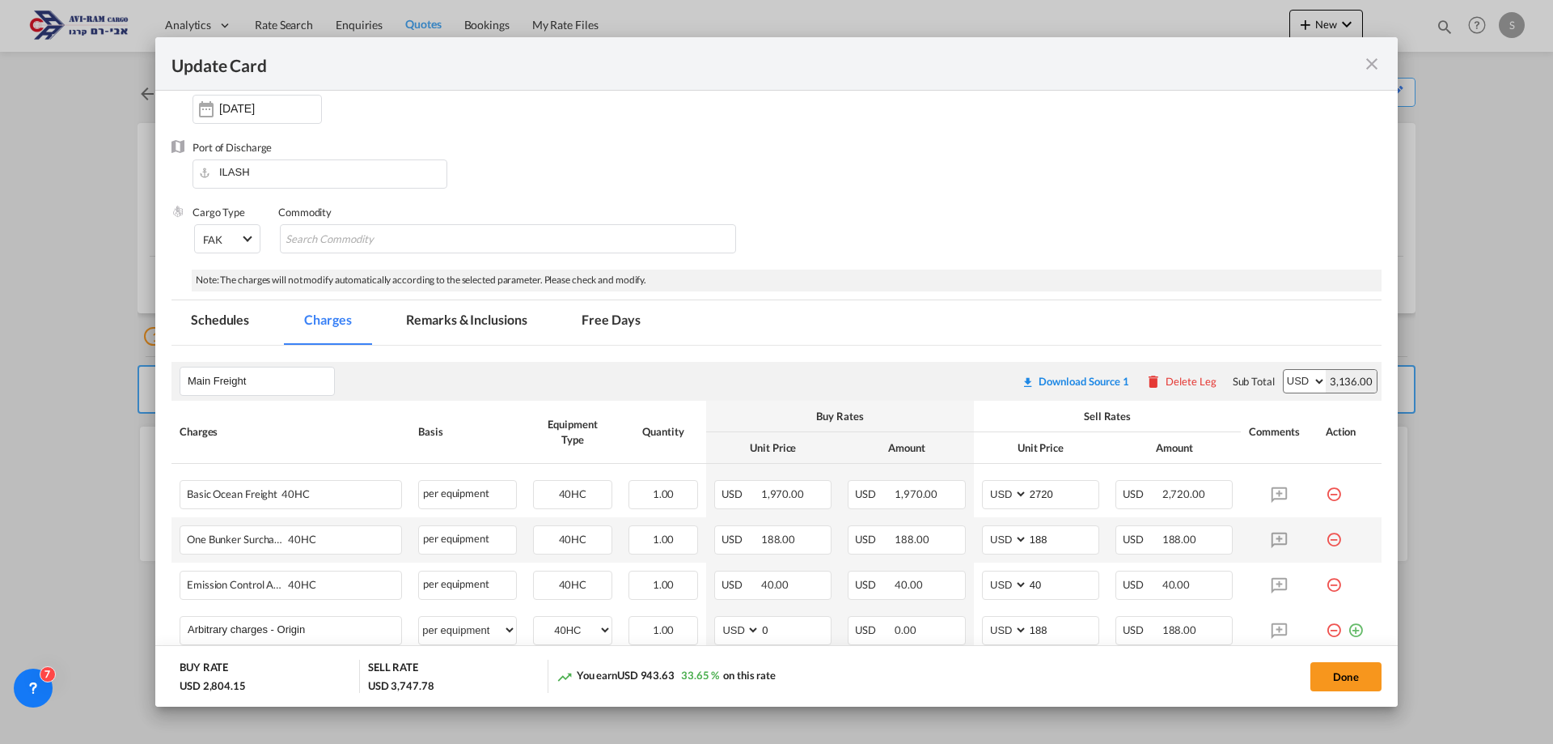
scroll to position [324, 0]
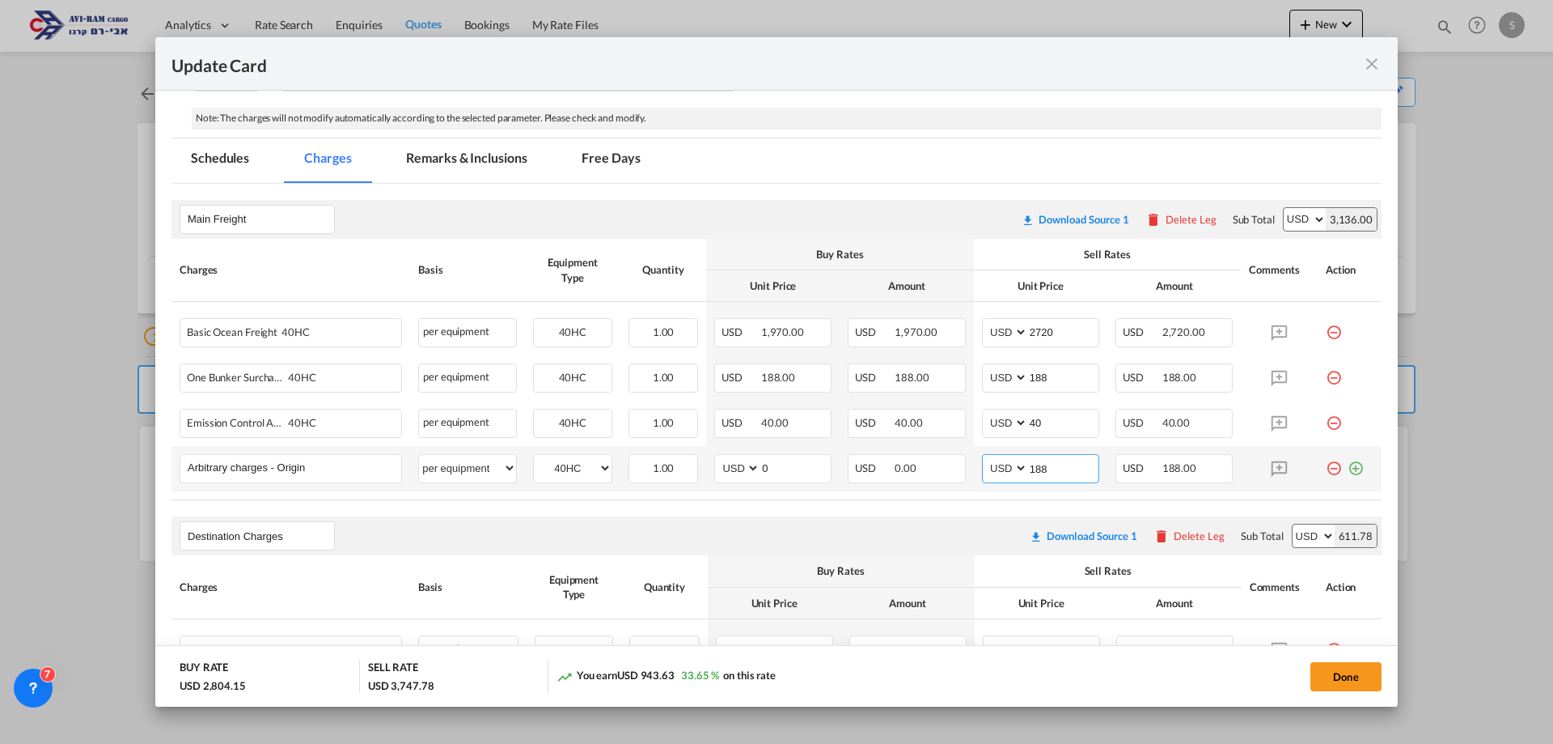
drag, startPoint x: 1061, startPoint y: 464, endPoint x: 979, endPoint y: 467, distance: 81.8
click at [982, 467] on md-input-container "AED AFN ALL AMD ANG AOA ARS AUD AWG AZN BAM BBD BDT BGN BHD BIF BMD BND BOB BRL…" at bounding box center [1040, 468] width 117 height 29
type input "150"
click at [1346, 676] on button "Done" at bounding box center [1346, 676] width 71 height 29
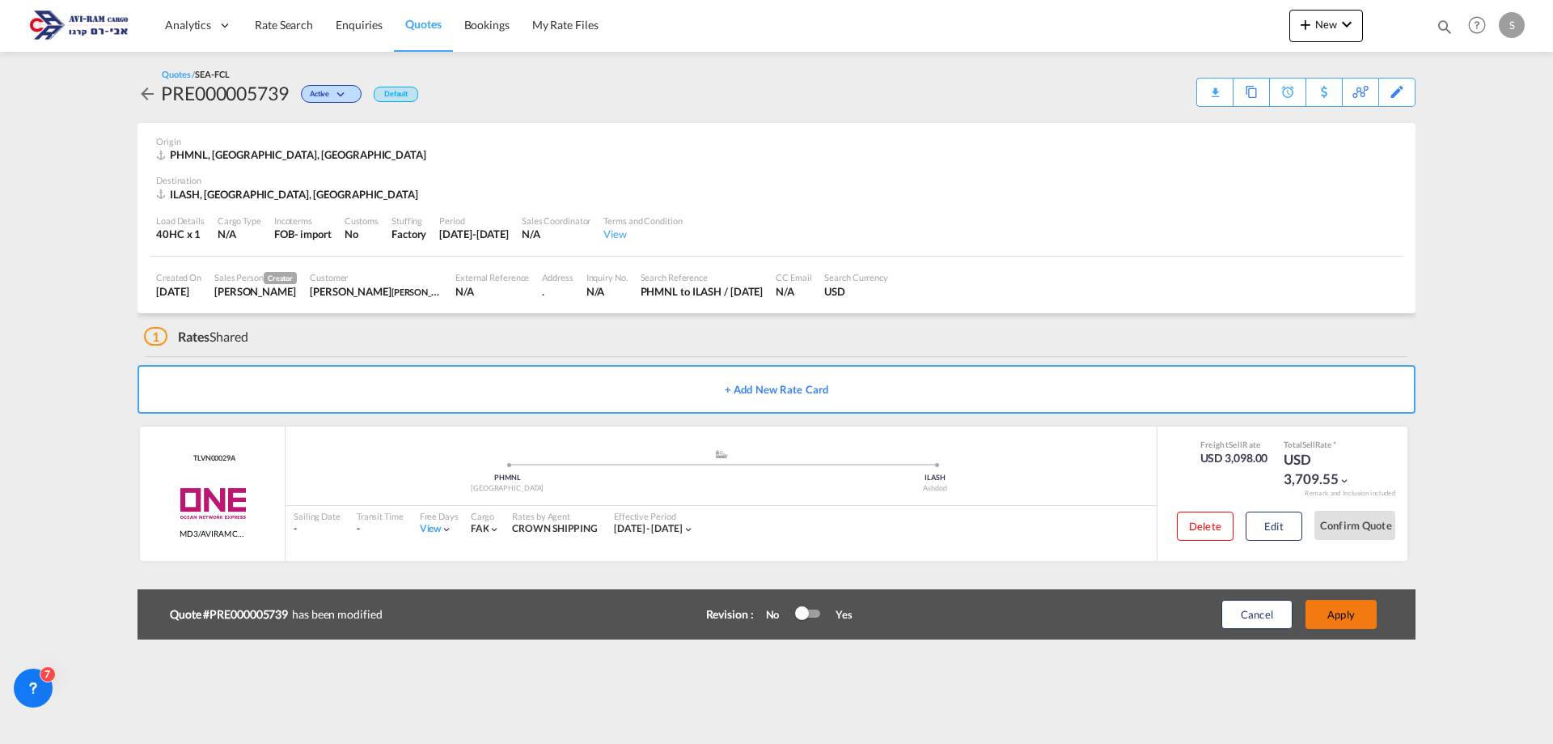
click at [1360, 619] on button "Apply" at bounding box center [1341, 614] width 71 height 29
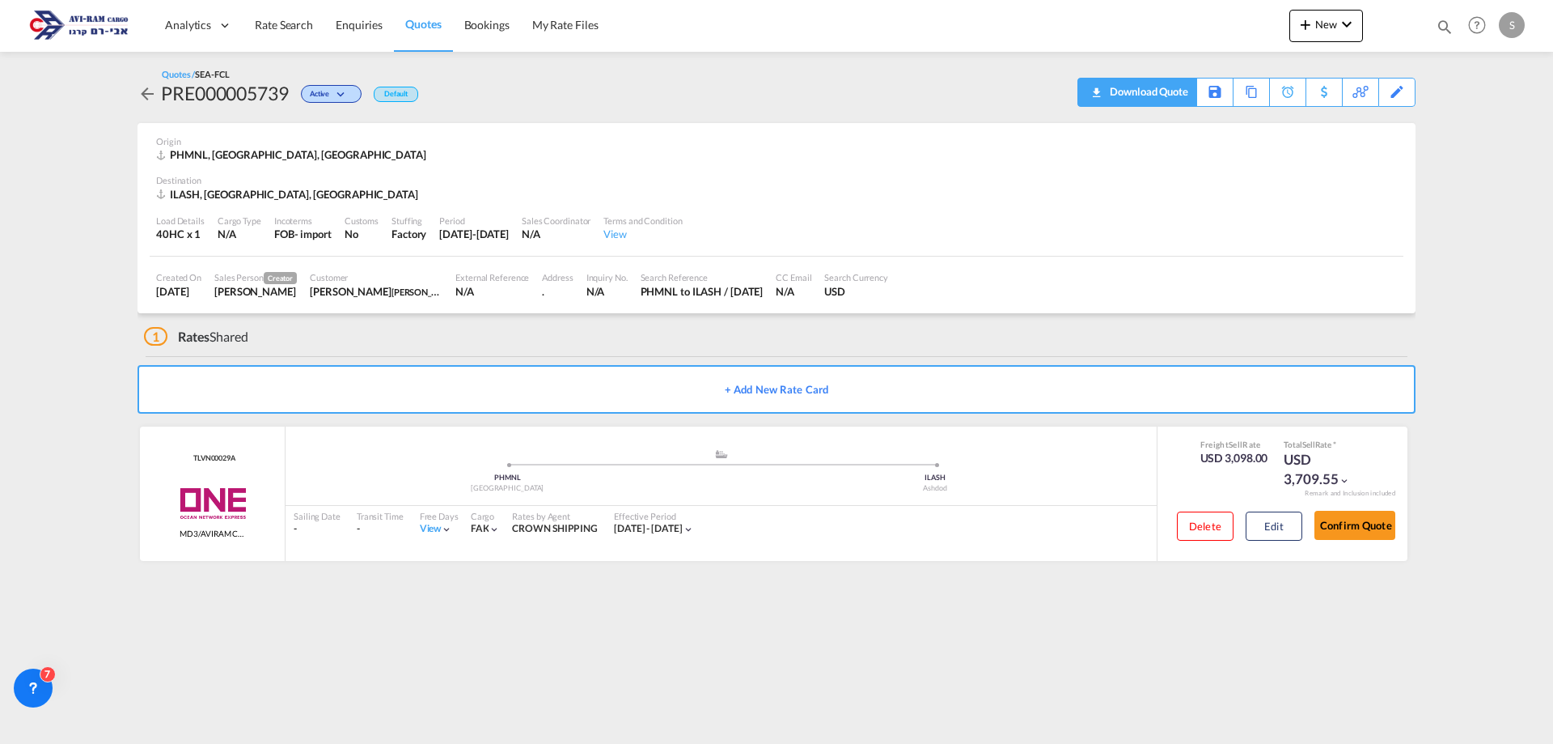
click at [1171, 95] on div "Download Quote" at bounding box center [1147, 91] width 83 height 26
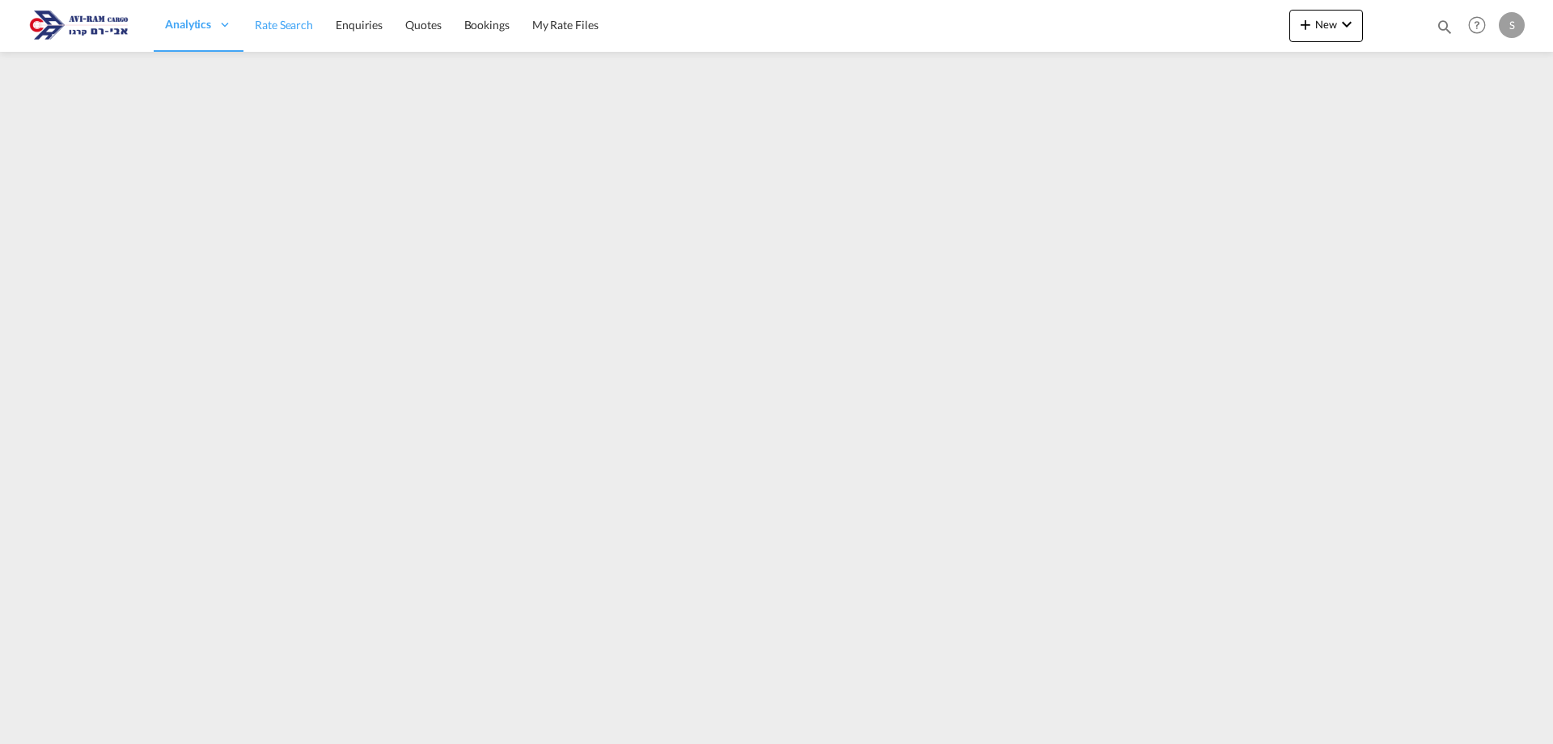
click at [274, 16] on link "Rate Search" at bounding box center [284, 25] width 81 height 53
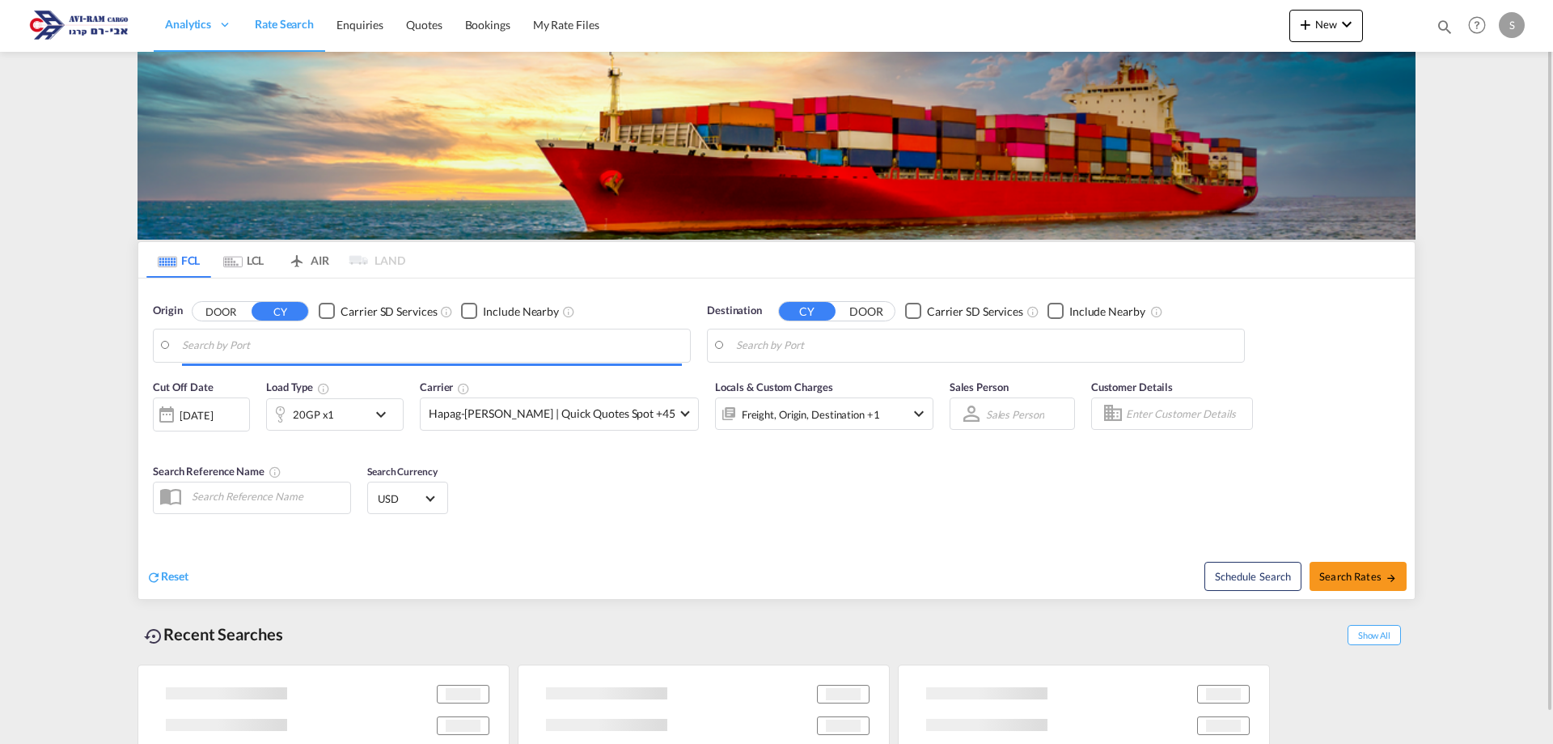
type input "[GEOGRAPHIC_DATA], PHMNL"
type input "Ashdod, ILASH"
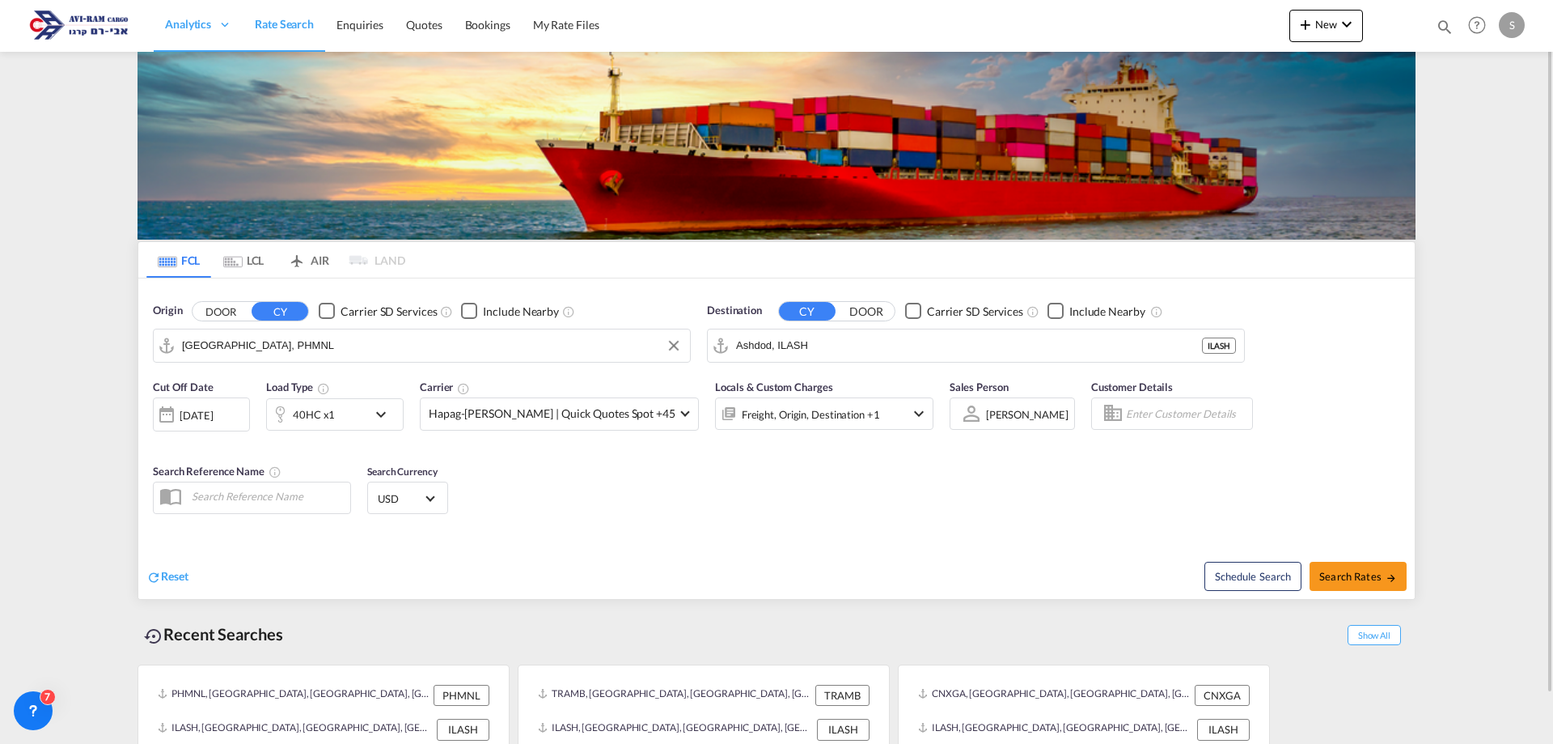
click at [222, 350] on input "[GEOGRAPHIC_DATA], PHMNL" at bounding box center [432, 345] width 500 height 24
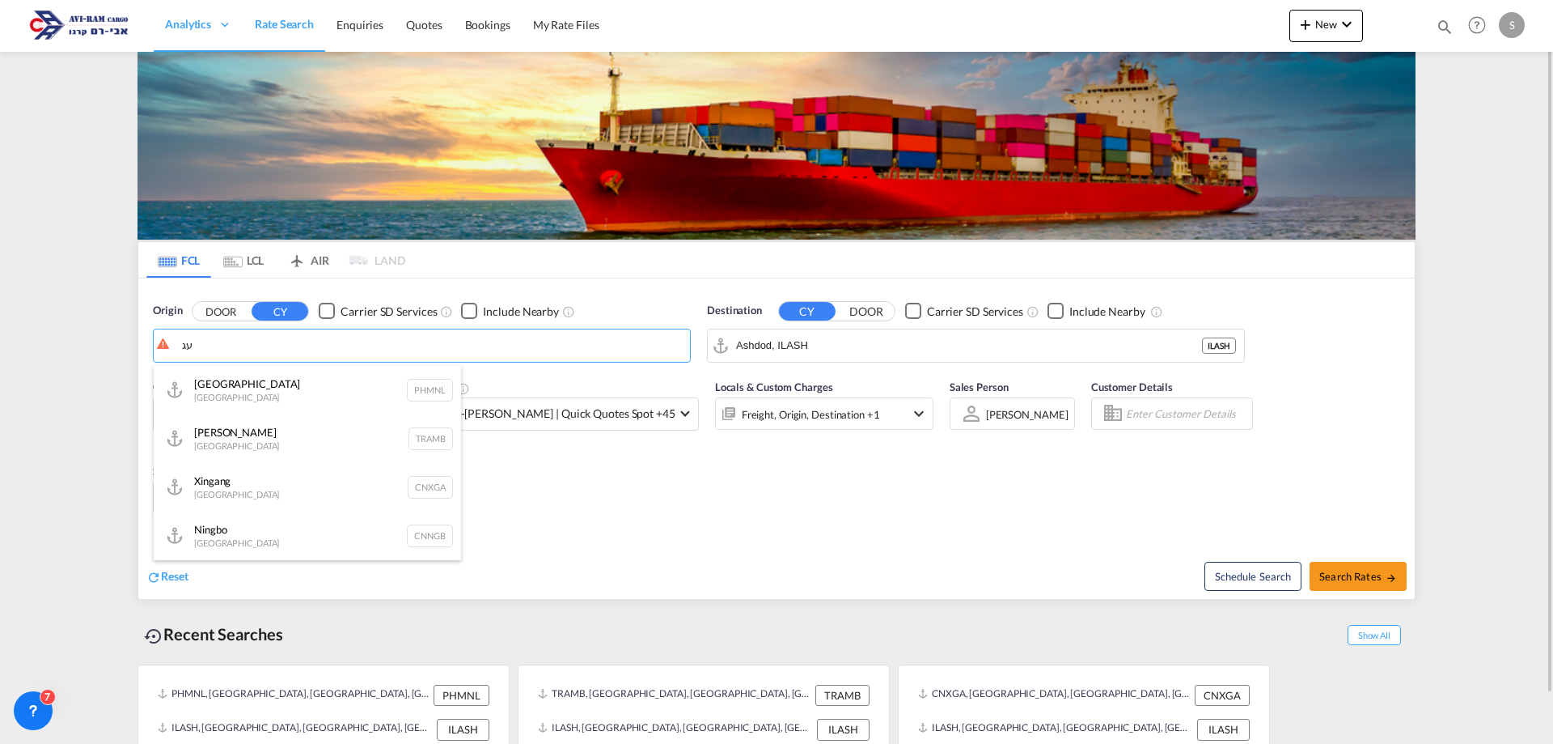
type input "ע"
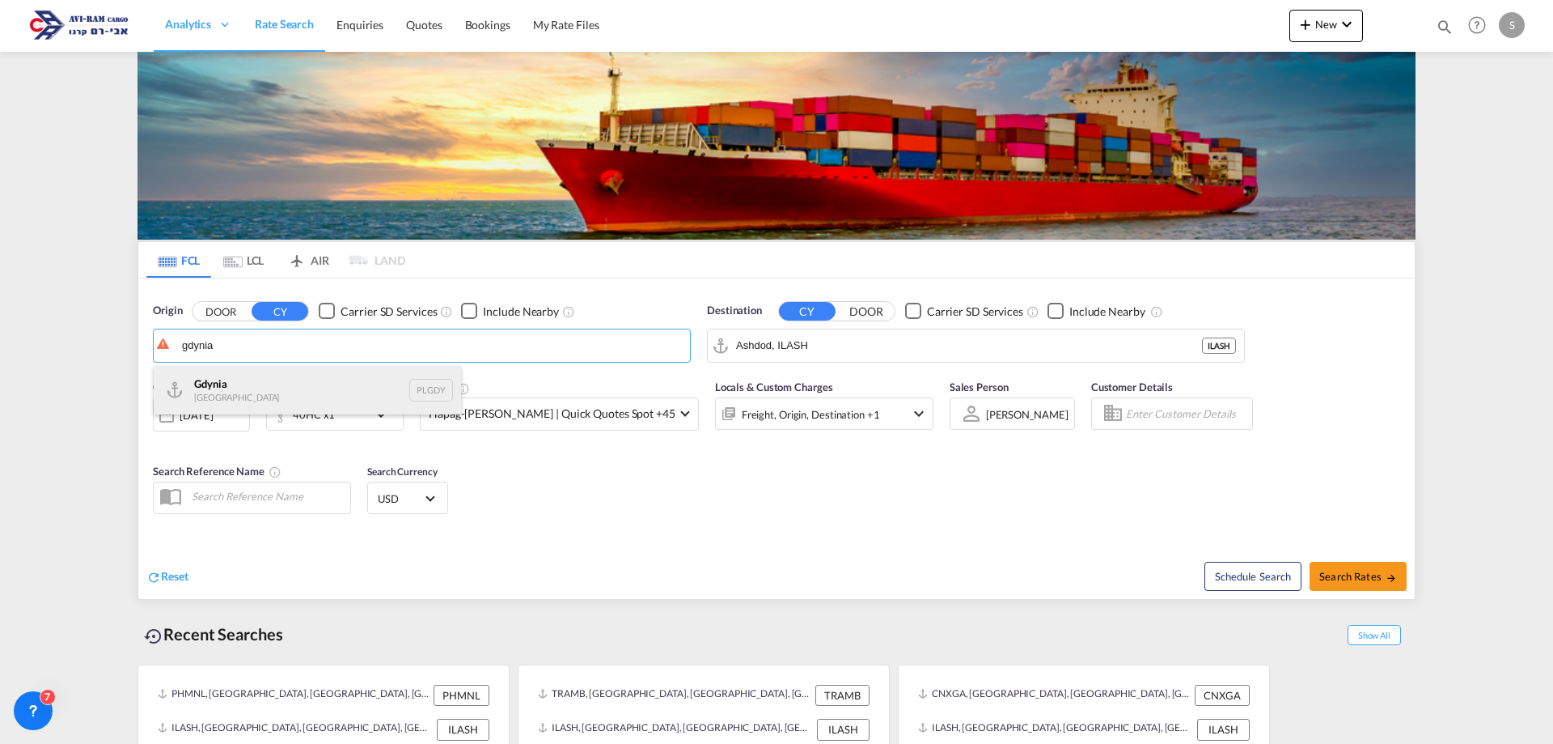
click at [242, 405] on div "[GEOGRAPHIC_DATA] [GEOGRAPHIC_DATA] PLGDY" at bounding box center [307, 390] width 307 height 49
type input "[GEOGRAPHIC_DATA], PLGDY"
click at [748, 345] on input "Ashdod, ILASH" at bounding box center [986, 345] width 500 height 24
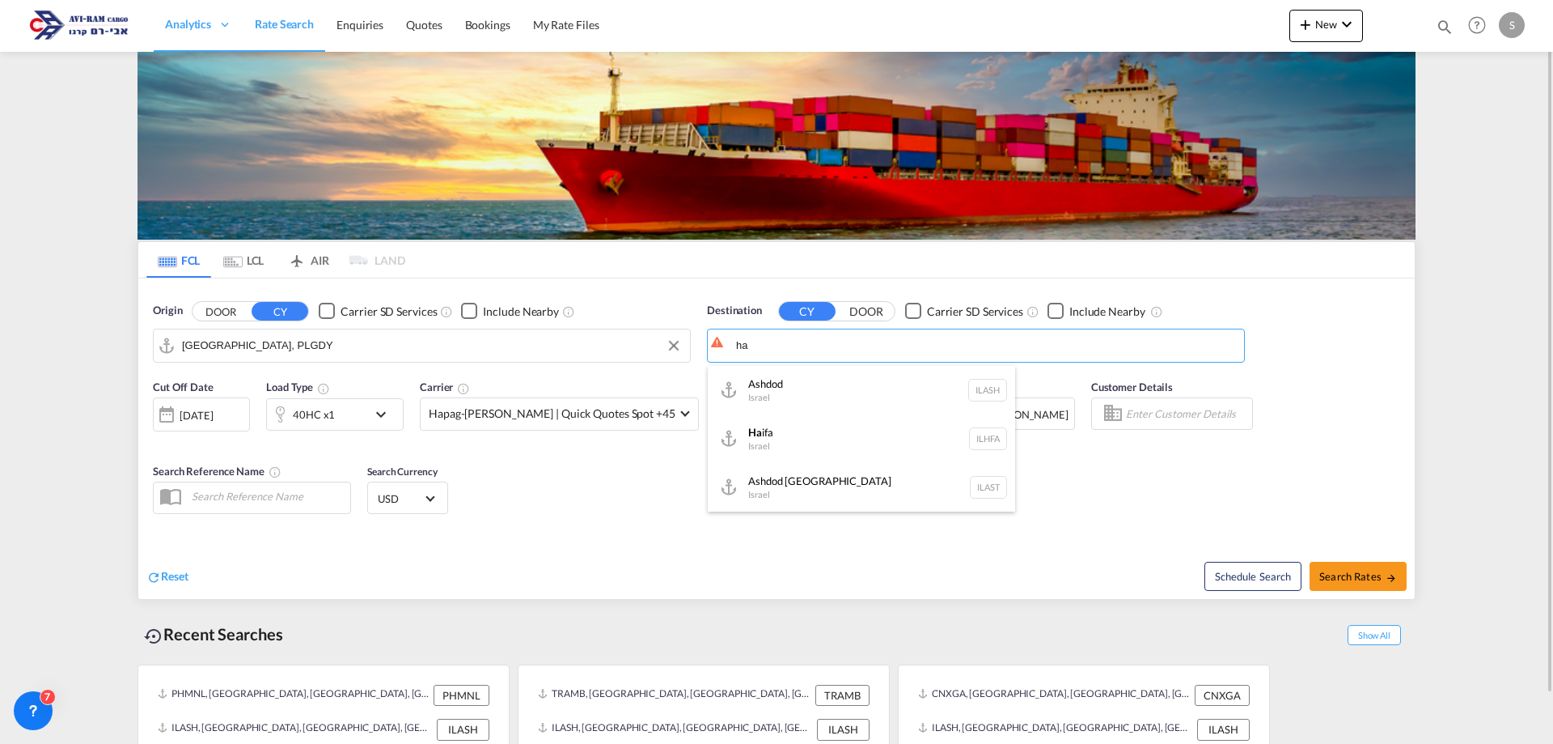
type input "h"
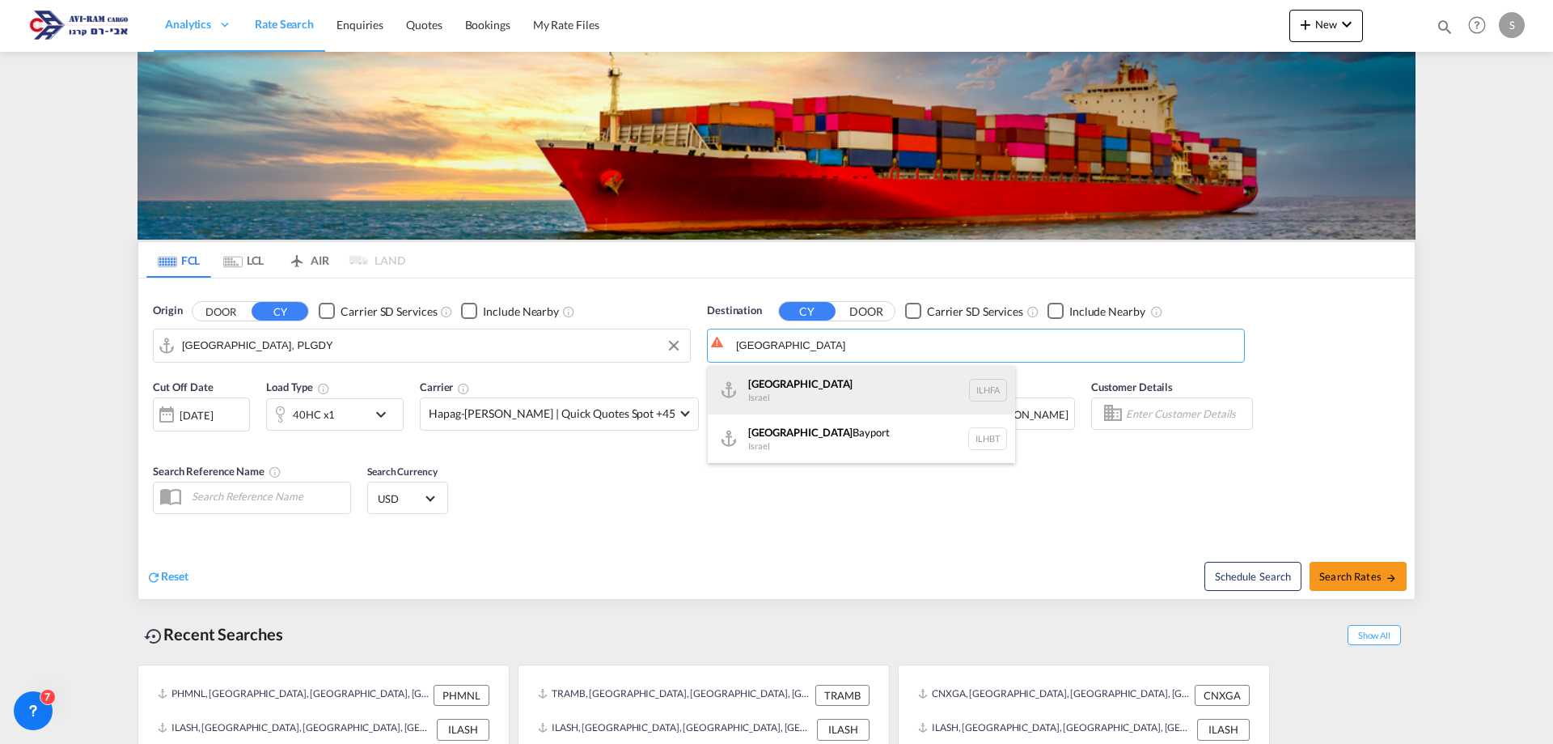
click at [774, 384] on div "Haifa Israel ILHFA" at bounding box center [861, 390] width 307 height 49
type input "[GEOGRAPHIC_DATA], [GEOGRAPHIC_DATA]"
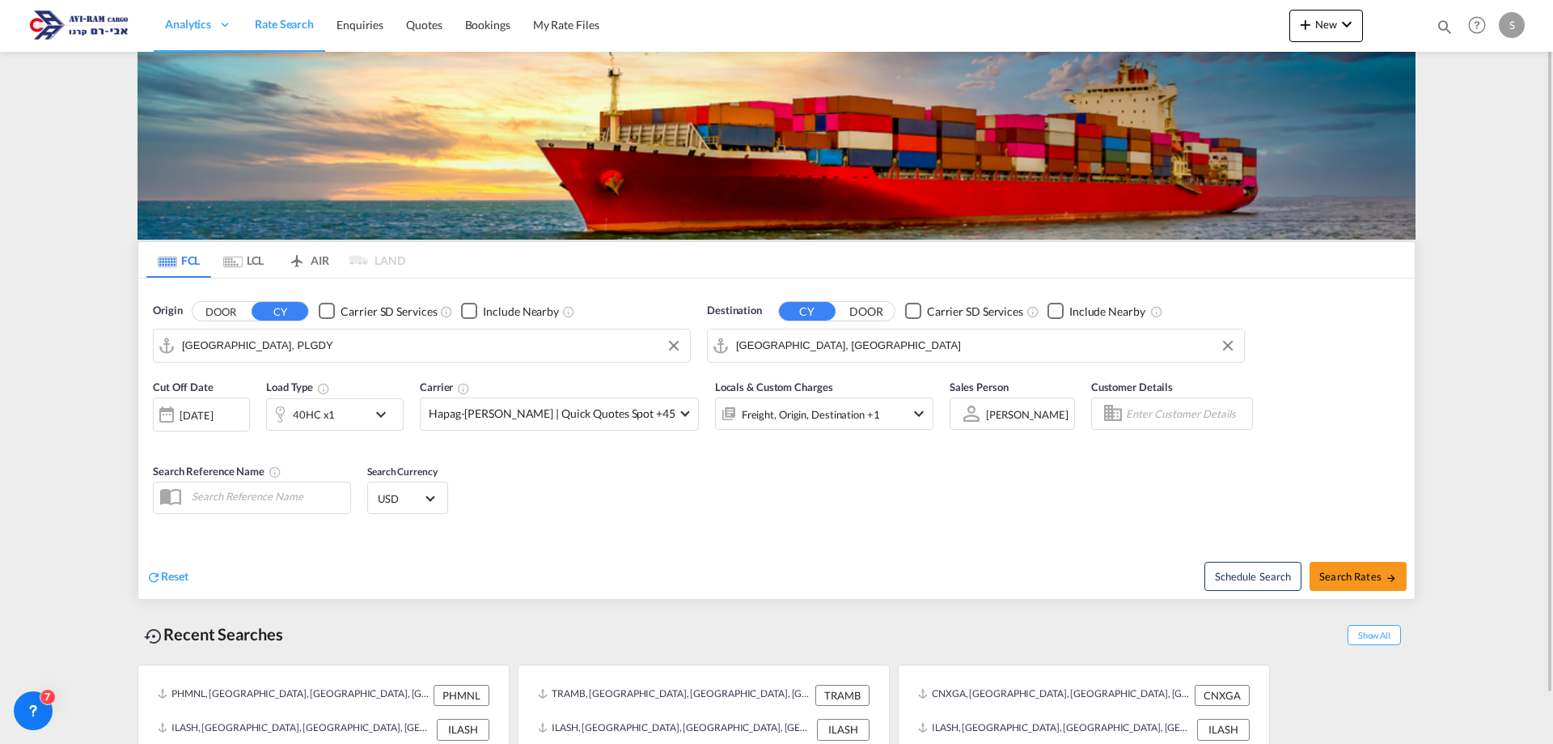
click at [346, 423] on div "40HC x1" at bounding box center [317, 414] width 100 height 32
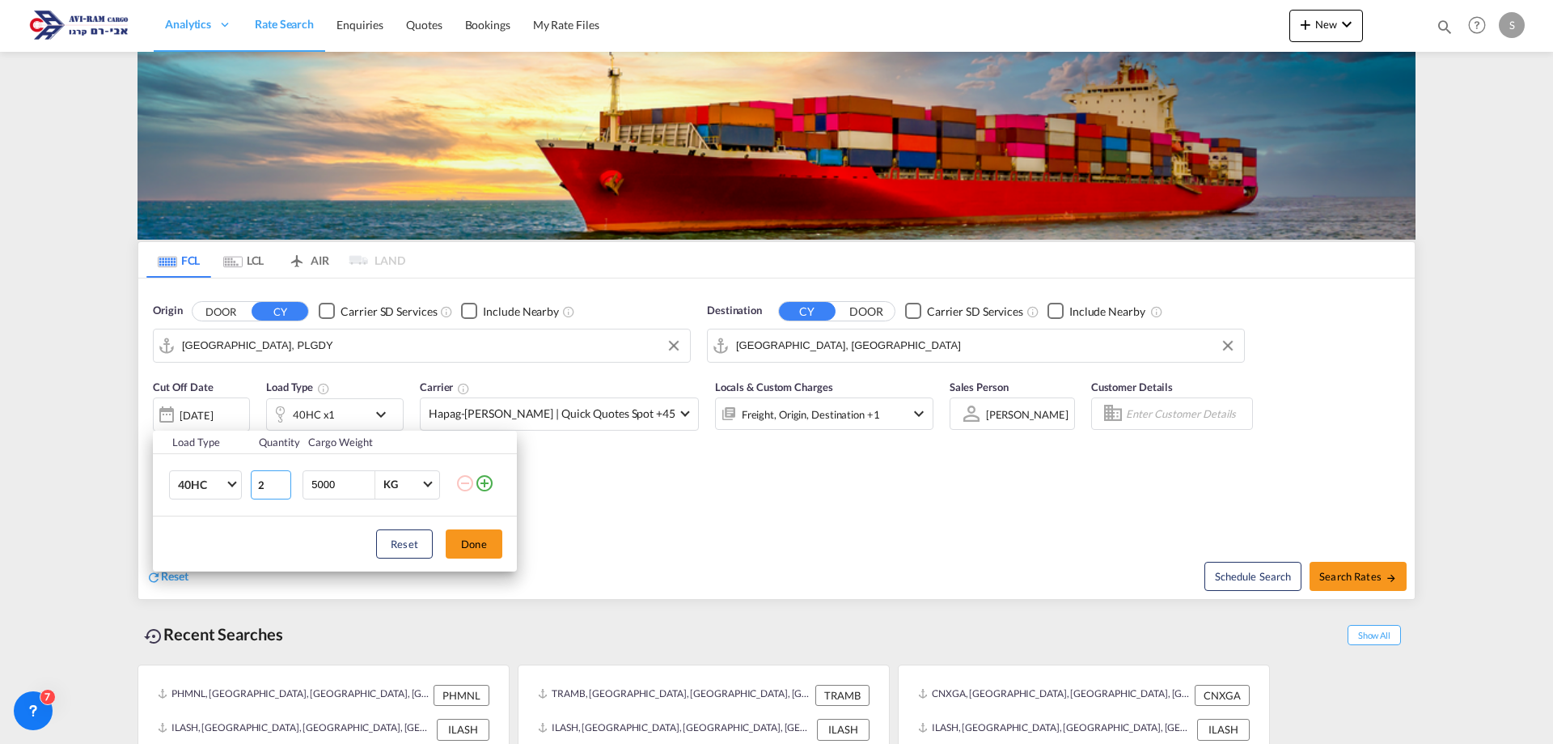
type input "2"
click at [282, 478] on input "2" at bounding box center [271, 484] width 40 height 29
click at [487, 545] on button "Done" at bounding box center [474, 543] width 57 height 29
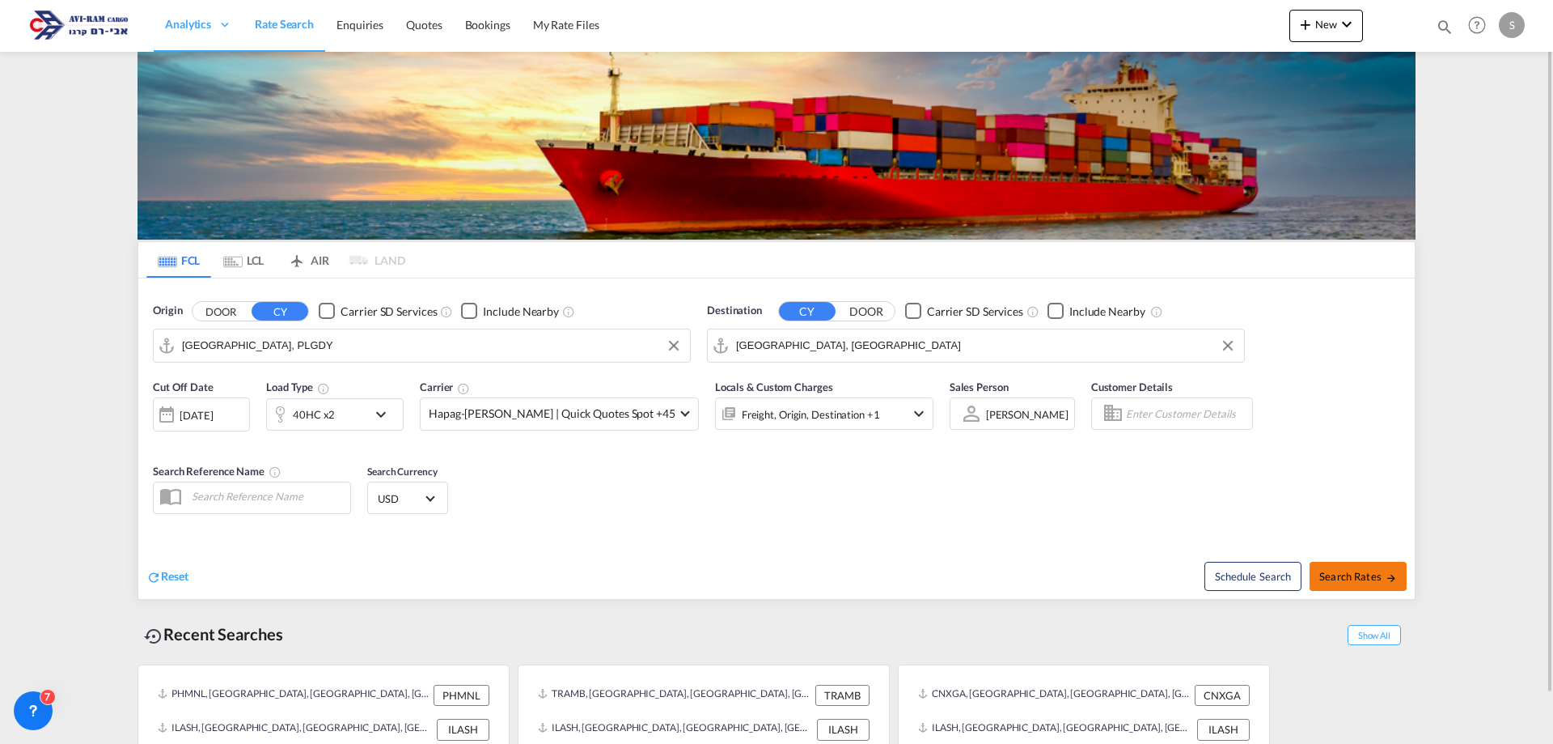
click at [1333, 574] on span "Search Rates" at bounding box center [1359, 576] width 78 height 13
type input "PLGDY to ILHFA / 25 Sep 2025"
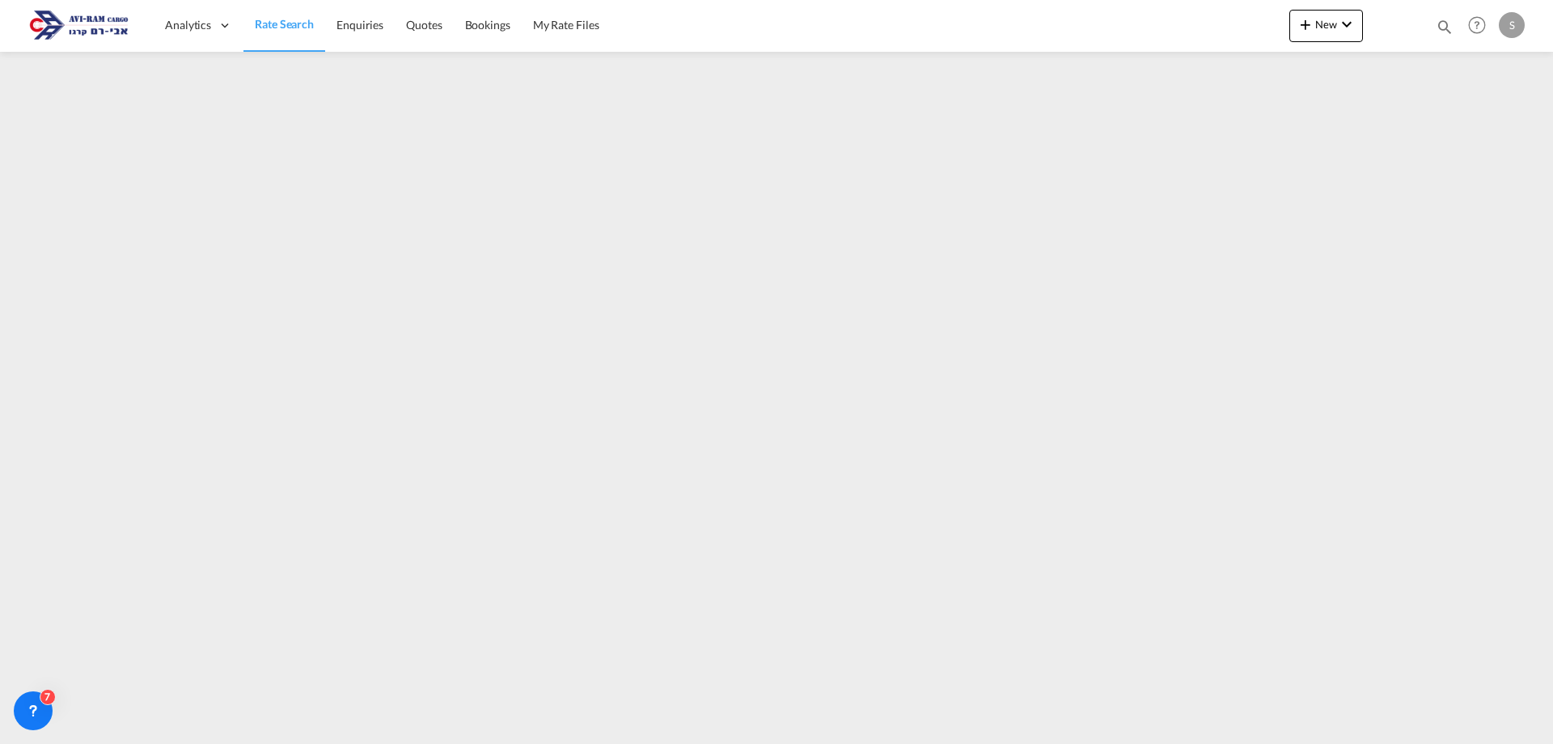
click at [290, 25] on span "Rate Search" at bounding box center [284, 24] width 59 height 14
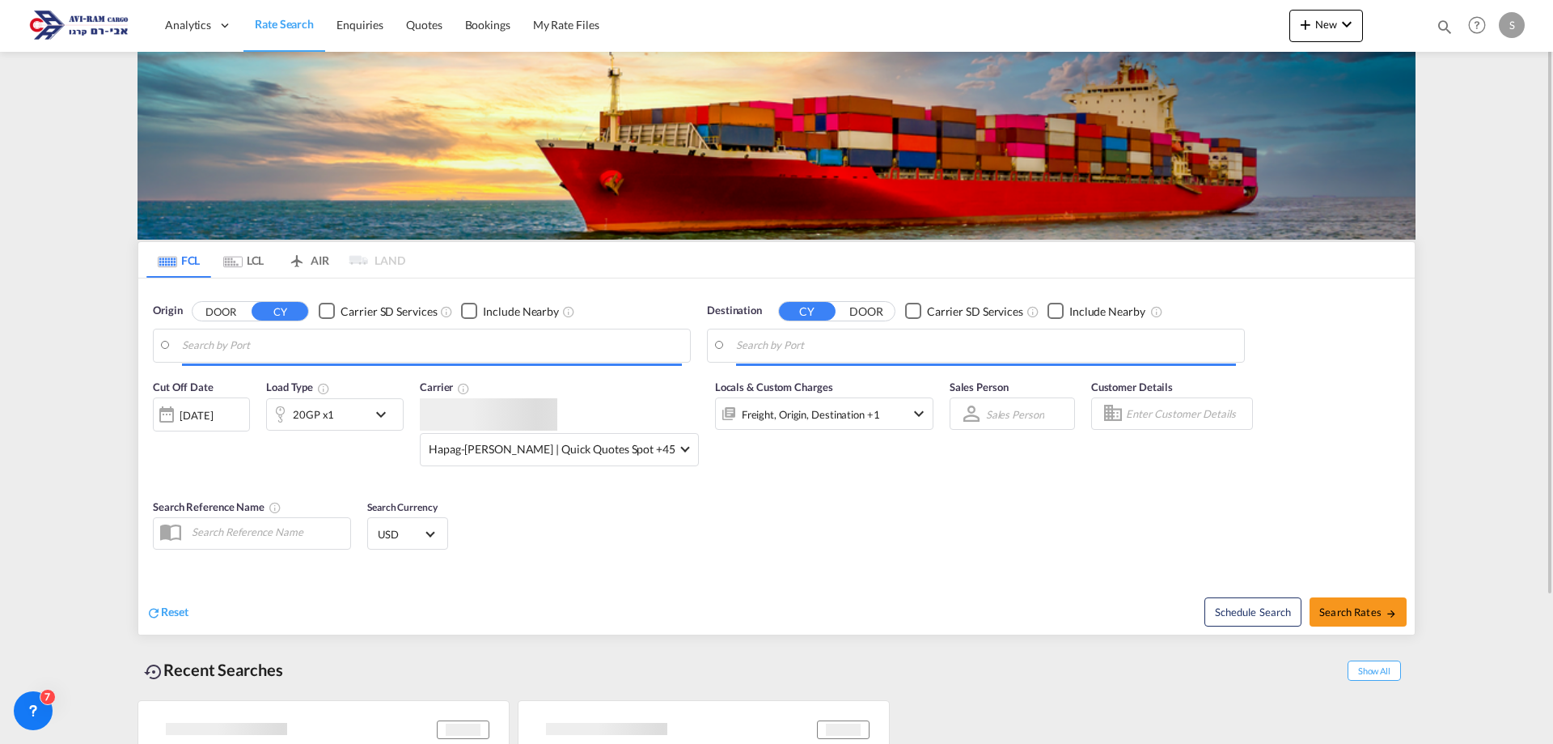
type input "Gdynia, PLGDY"
type input "Haifa, ILHFA"
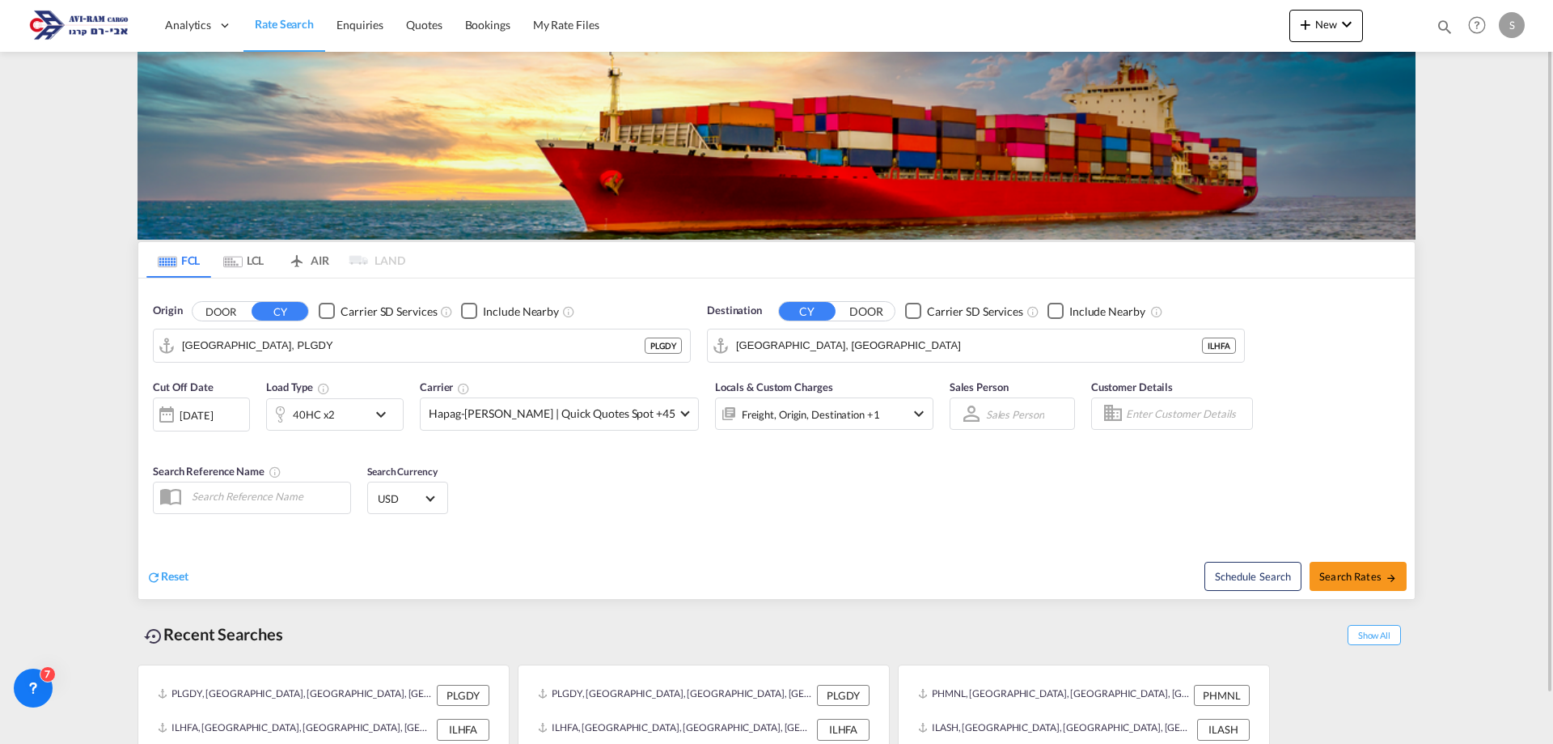
click at [263, 263] on md-tab-item "LCL" at bounding box center [243, 260] width 65 height 36
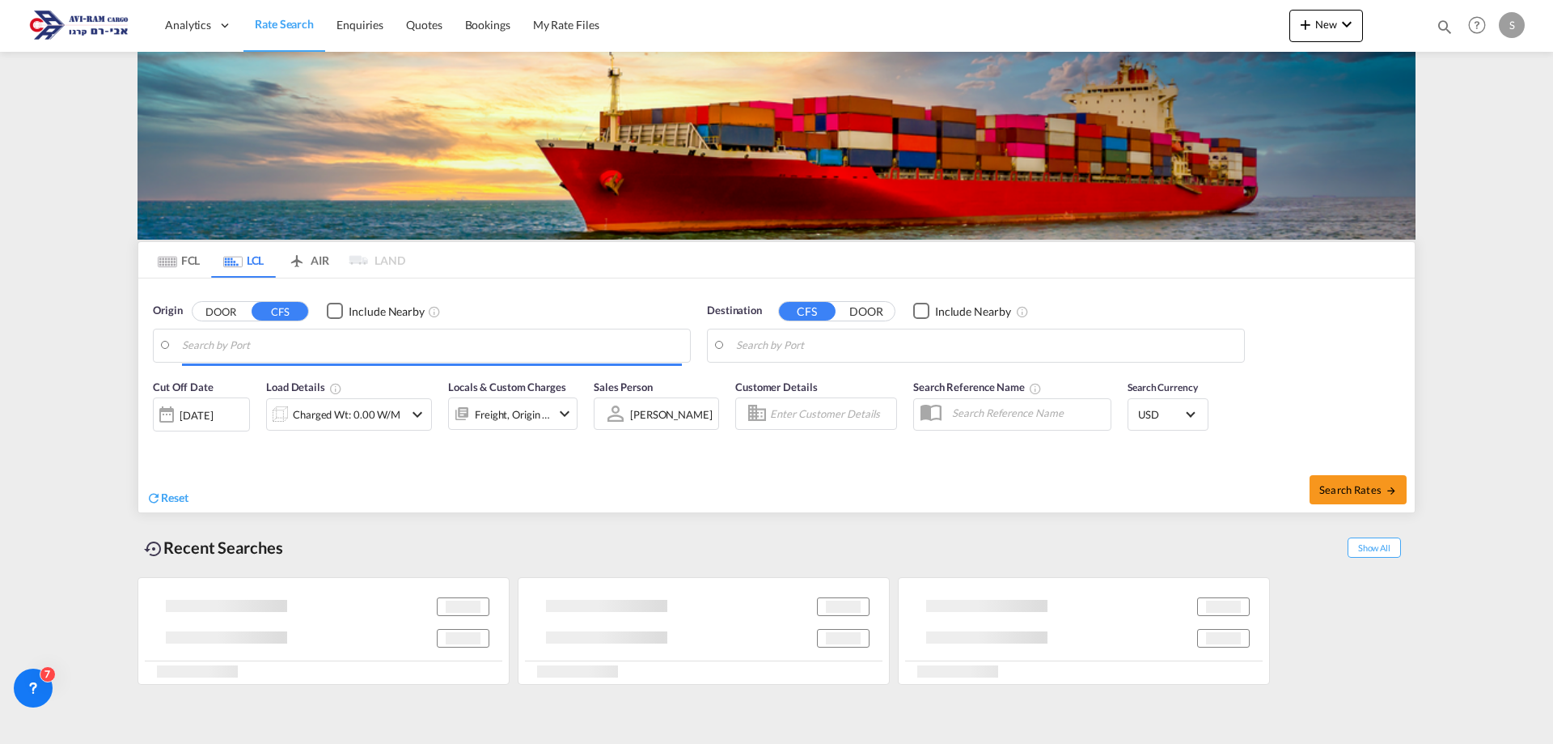
type input "Koper, SIKOP"
type input "Ashdod, ILASH"
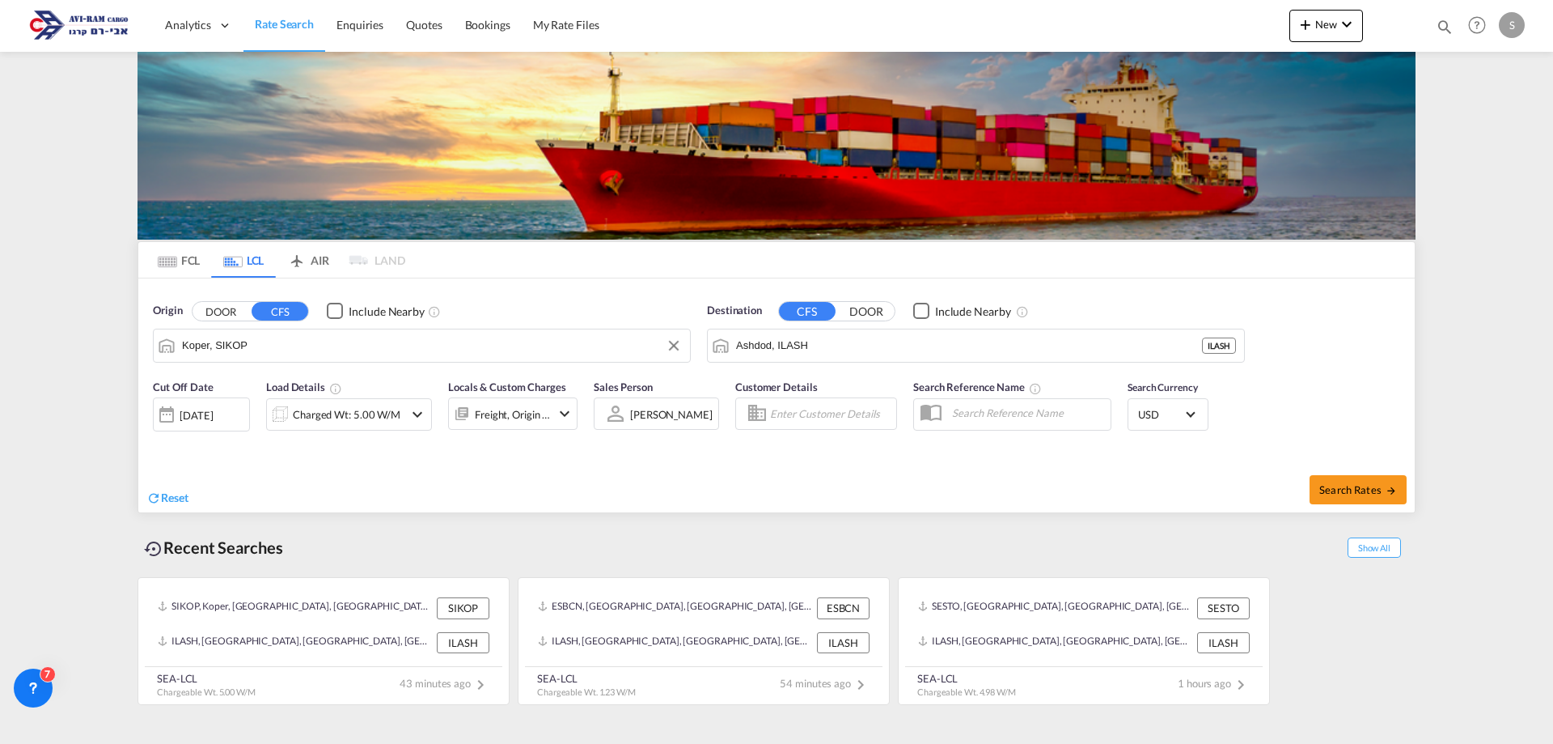
click at [253, 348] on input "Koper, SIKOP" at bounding box center [432, 345] width 500 height 24
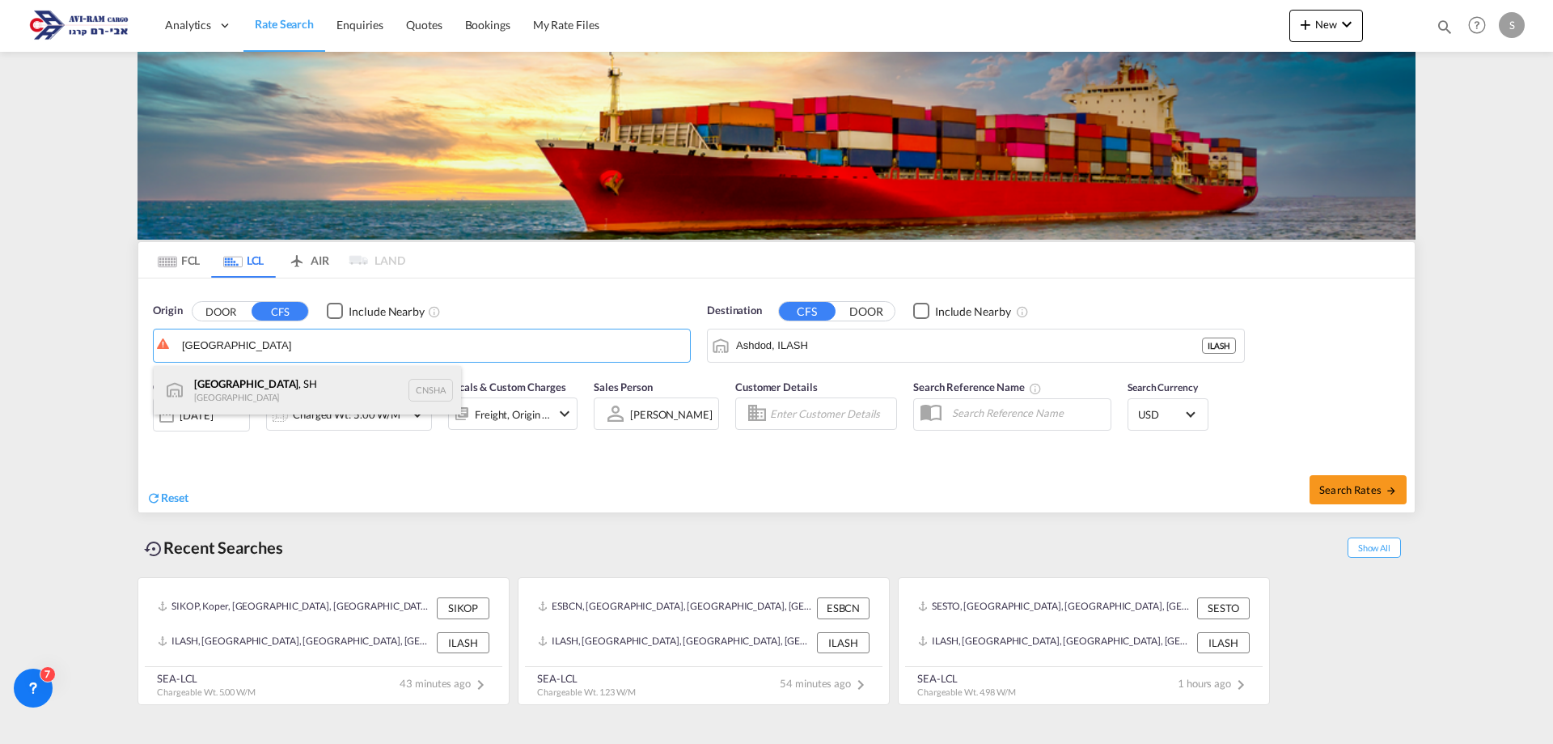
click at [273, 391] on div "Shanghai , SH China CNSHA" at bounding box center [307, 390] width 307 height 49
type input "Shanghai, SH, CNSHA"
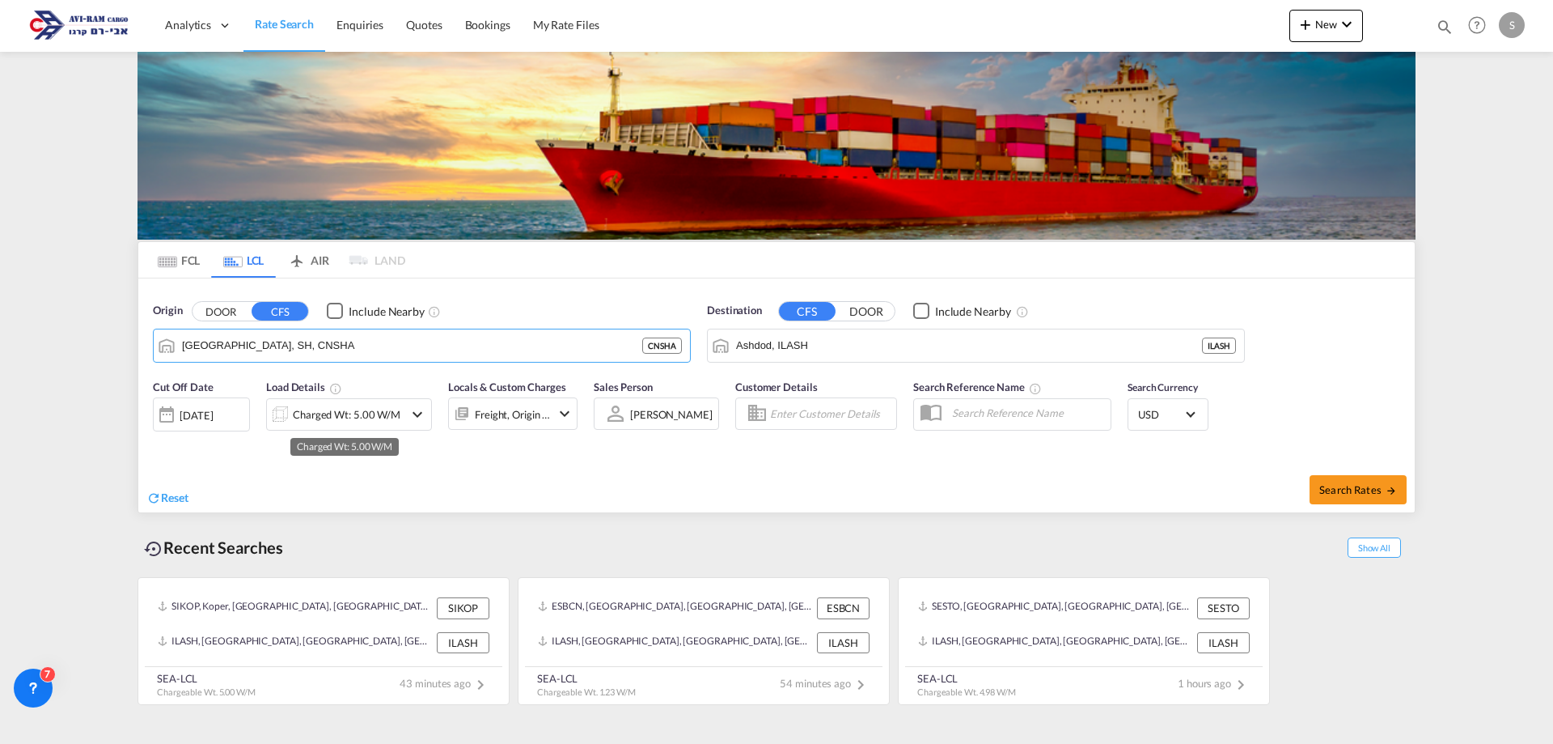
click at [325, 419] on div "Charged Wt: 5.00 W/M" at bounding box center [347, 414] width 108 height 23
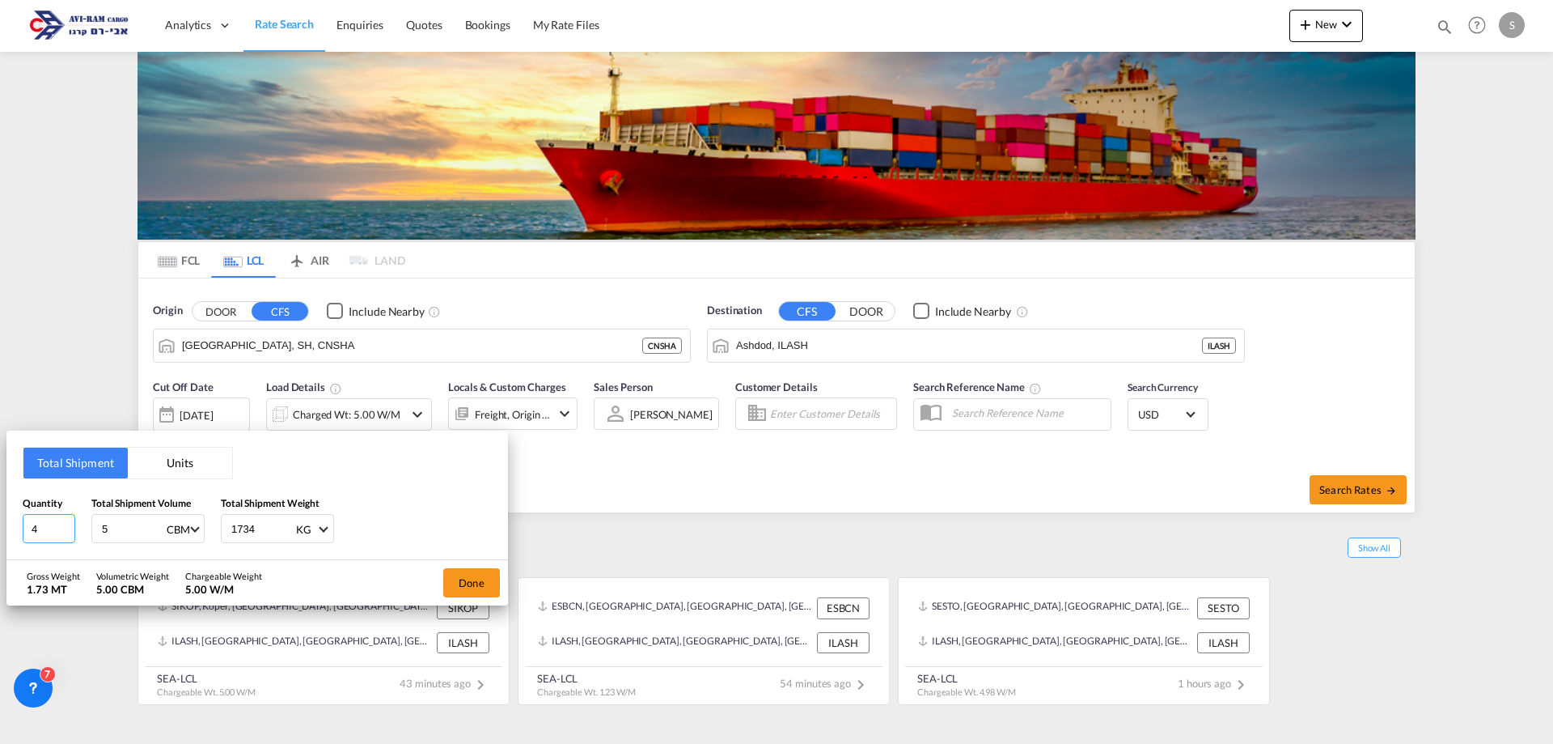
drag, startPoint x: 53, startPoint y: 528, endPoint x: 5, endPoint y: 532, distance: 48.7
click at [2, 530] on div "Total Shipment Units Quantity 4 Total Shipment Volume 5 CBM CBM CFT Total Shipm…" at bounding box center [776, 372] width 1553 height 744
type input "86"
type input "4.9"
type input "1214"
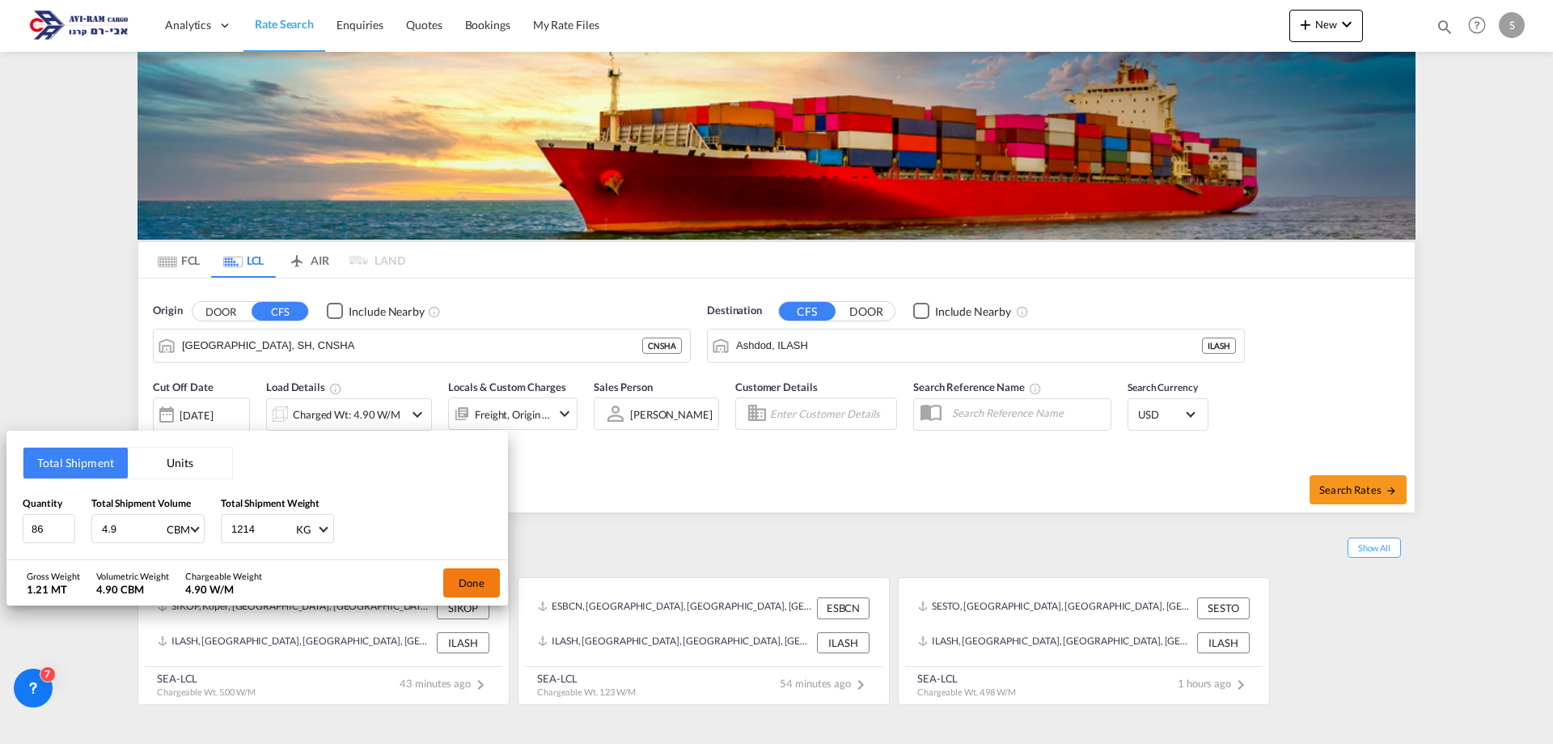
click at [460, 583] on button "Done" at bounding box center [471, 582] width 57 height 29
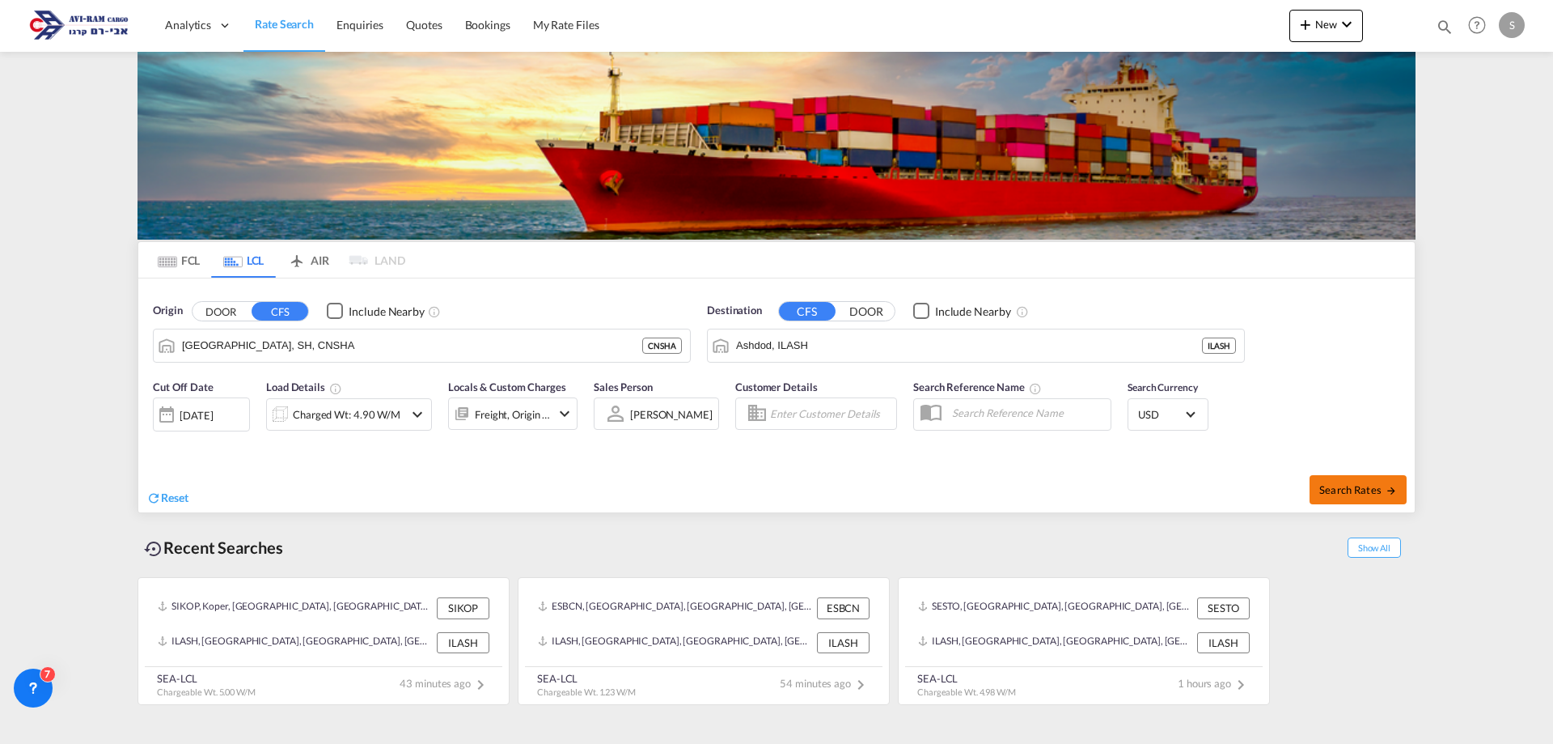
click at [1351, 494] on span "Search Rates" at bounding box center [1359, 489] width 78 height 13
type input "CNSHA to ILASH / 25 Sep 2025"
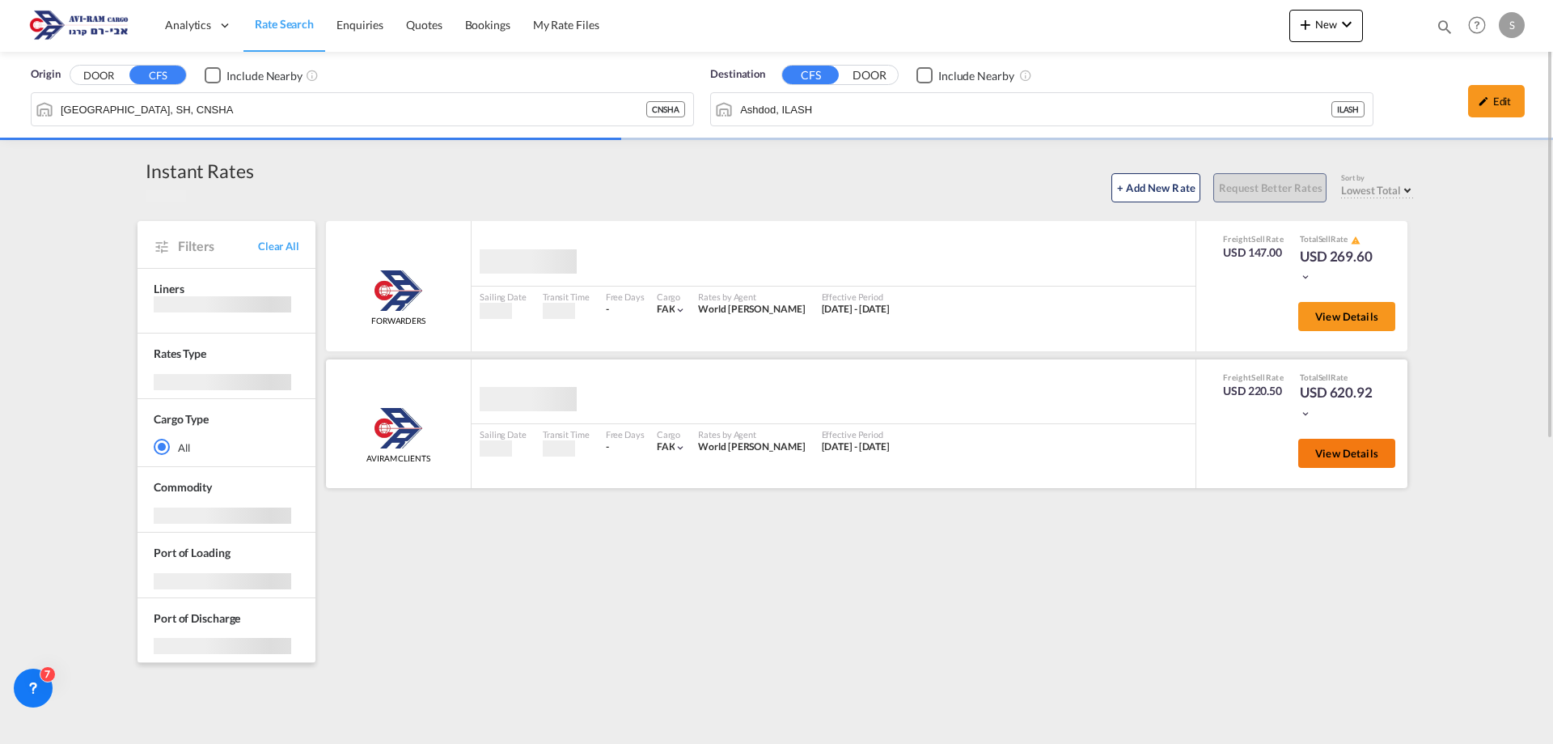
click at [1346, 458] on span "View Details" at bounding box center [1347, 453] width 63 height 13
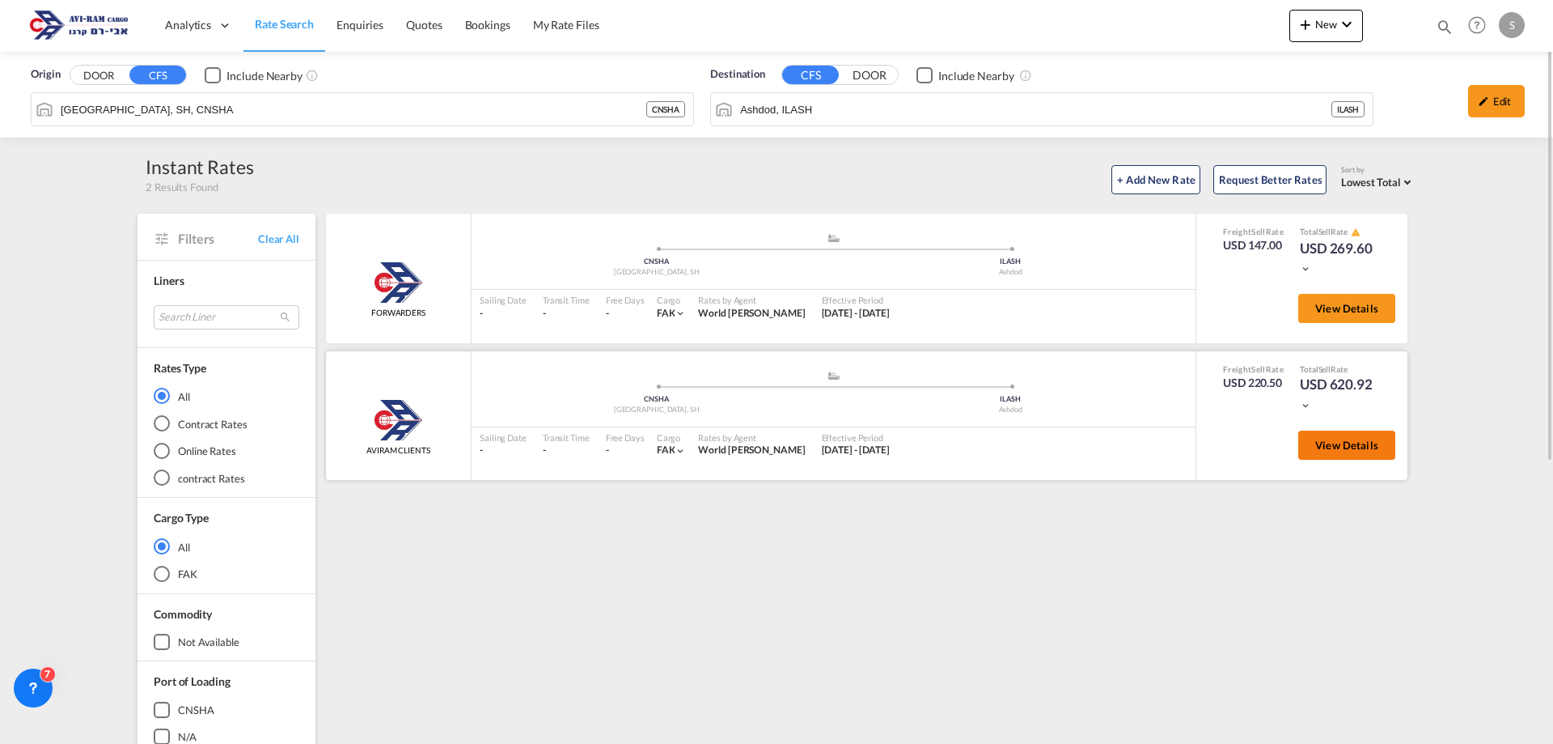
click at [1334, 450] on span "View Details" at bounding box center [1347, 445] width 63 height 13
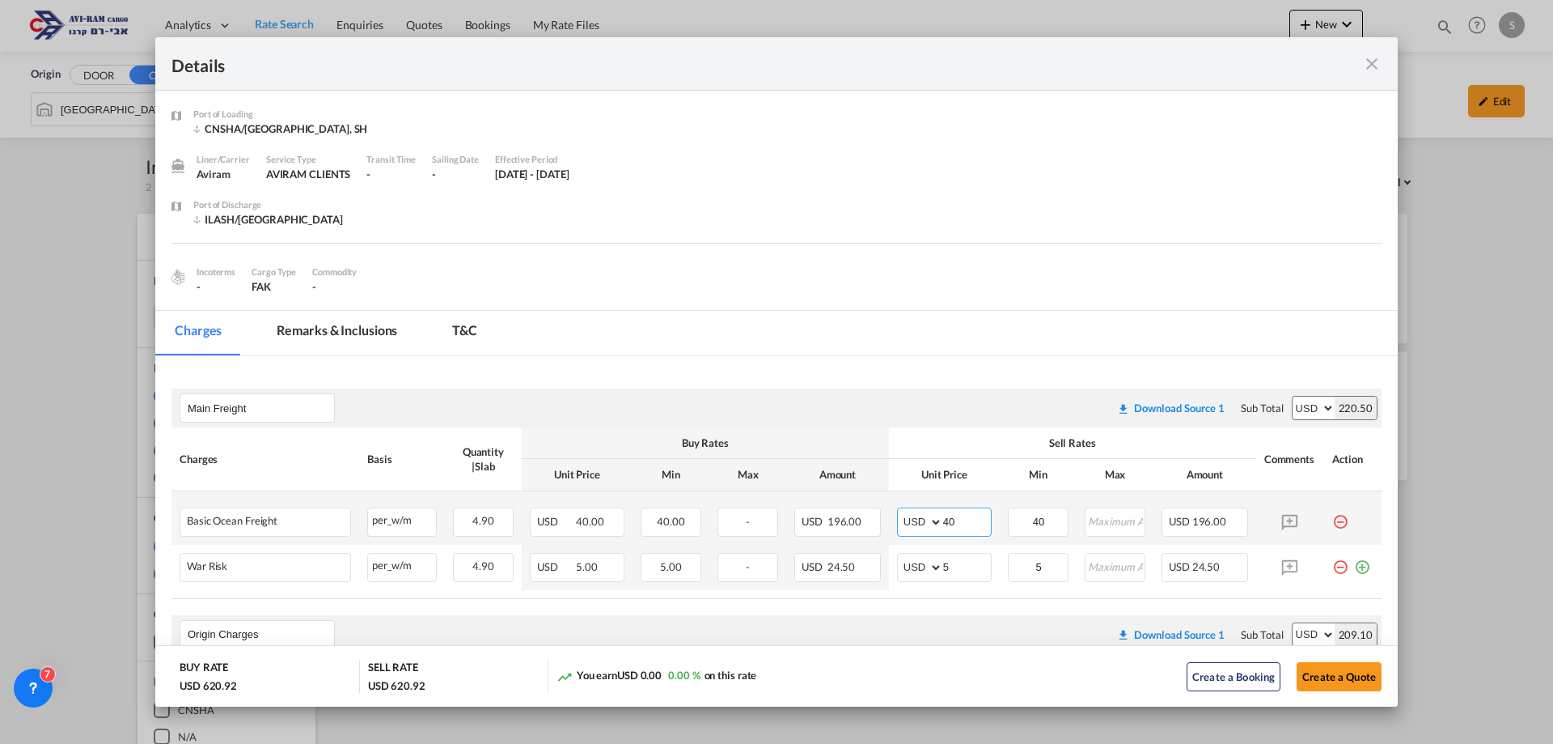
drag, startPoint x: 960, startPoint y: 520, endPoint x: 883, endPoint y: 513, distance: 78.0
click at [889, 513] on td "AED AFN ALL AMD ANG AOA ARS AUD AWG AZN BAM BBD BDT BGN BHD BIF BMD BND BOB BRL…" at bounding box center [944, 517] width 111 height 53
type input "37"
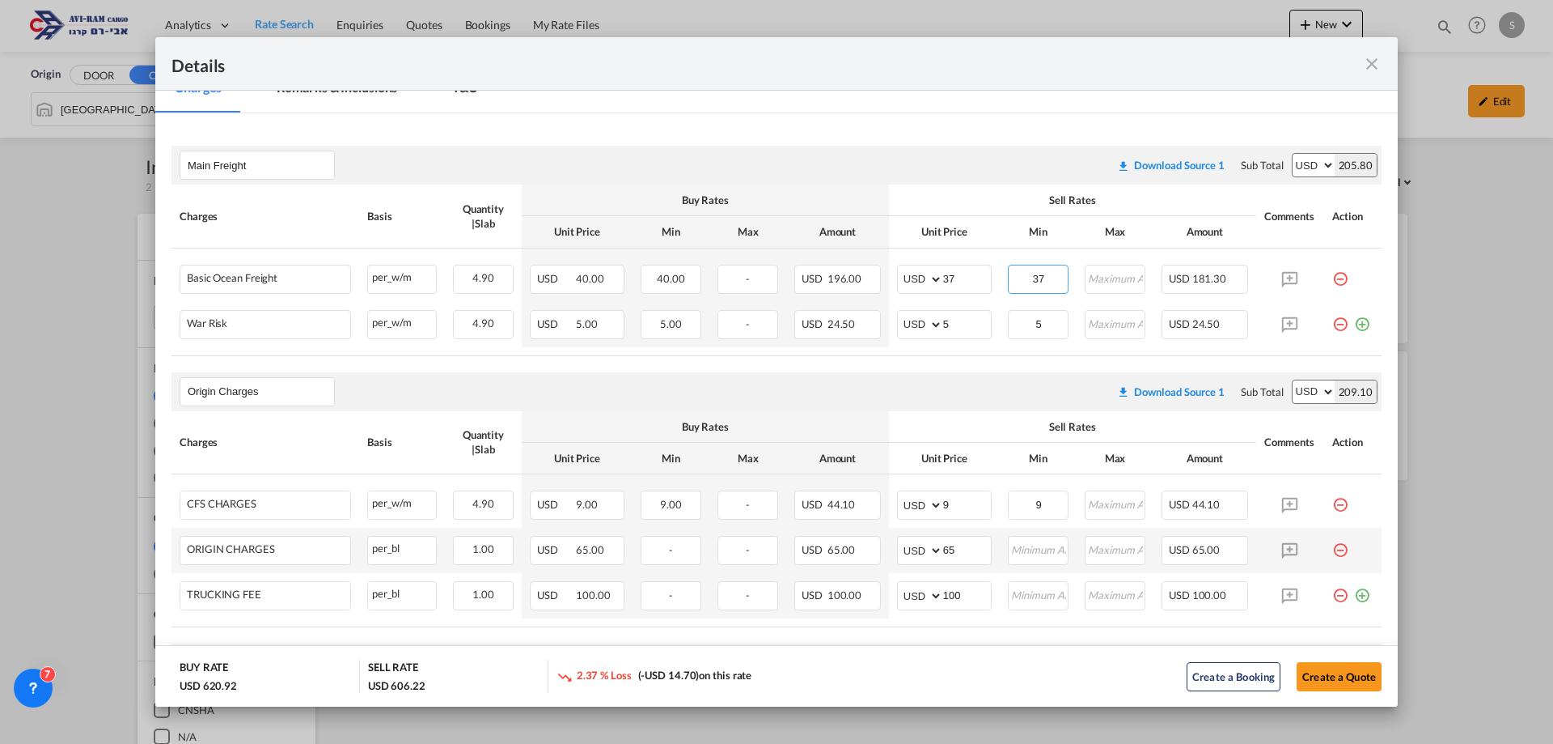
scroll to position [405, 0]
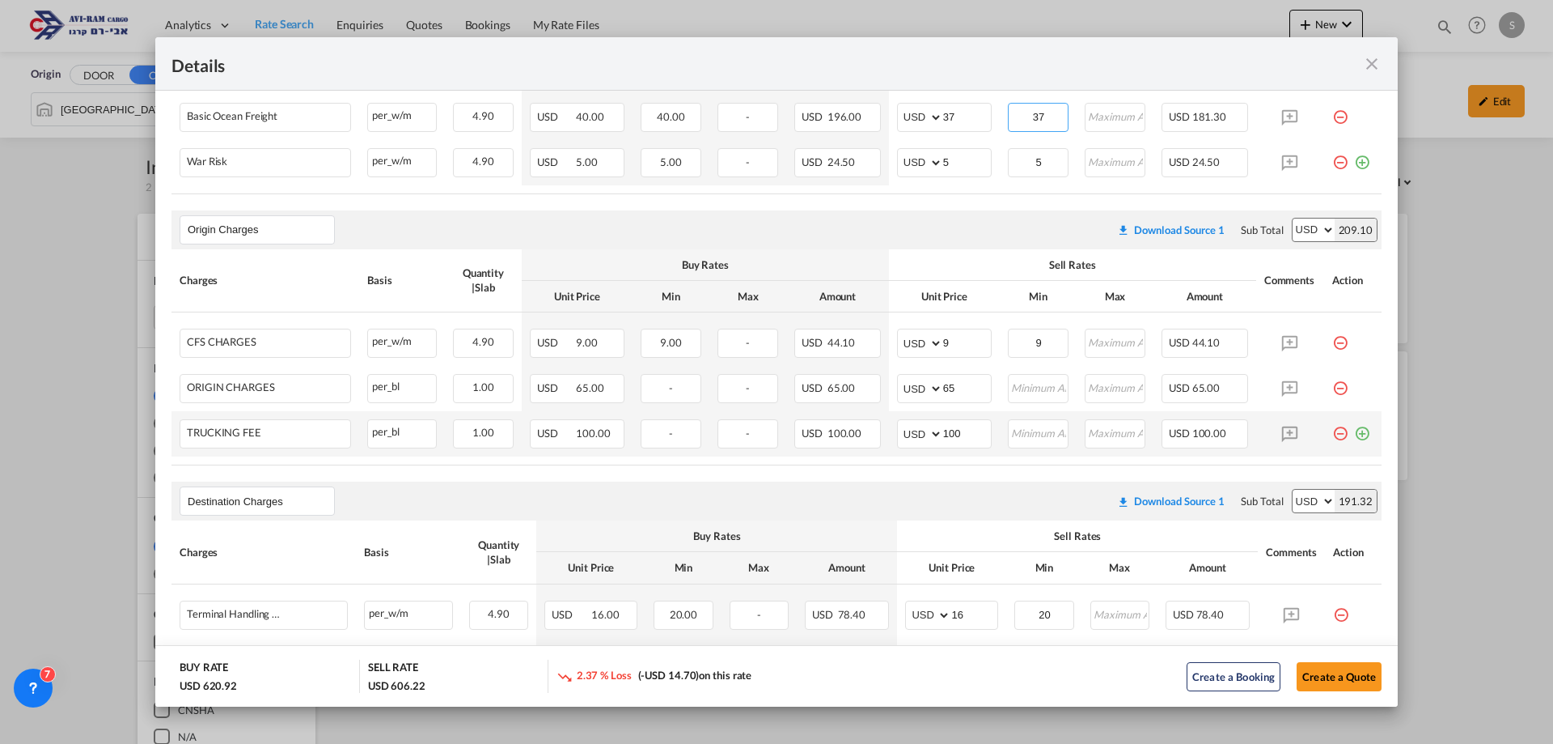
type input "37"
click at [1333, 431] on md-icon "icon-minus-circle-outline red-400-fg pt-7" at bounding box center [1341, 427] width 16 height 16
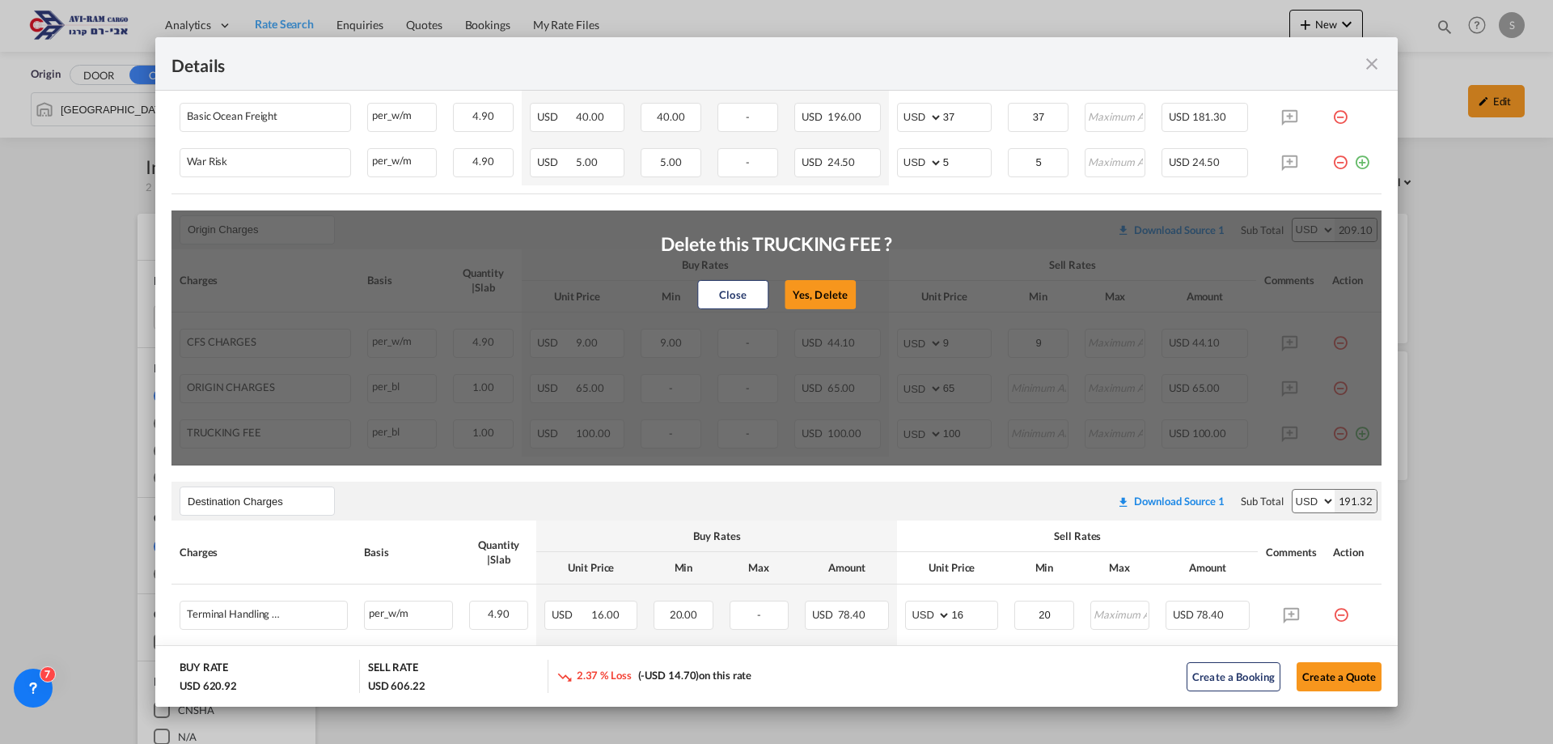
click at [821, 297] on button "Yes, Delete" at bounding box center [820, 294] width 71 height 29
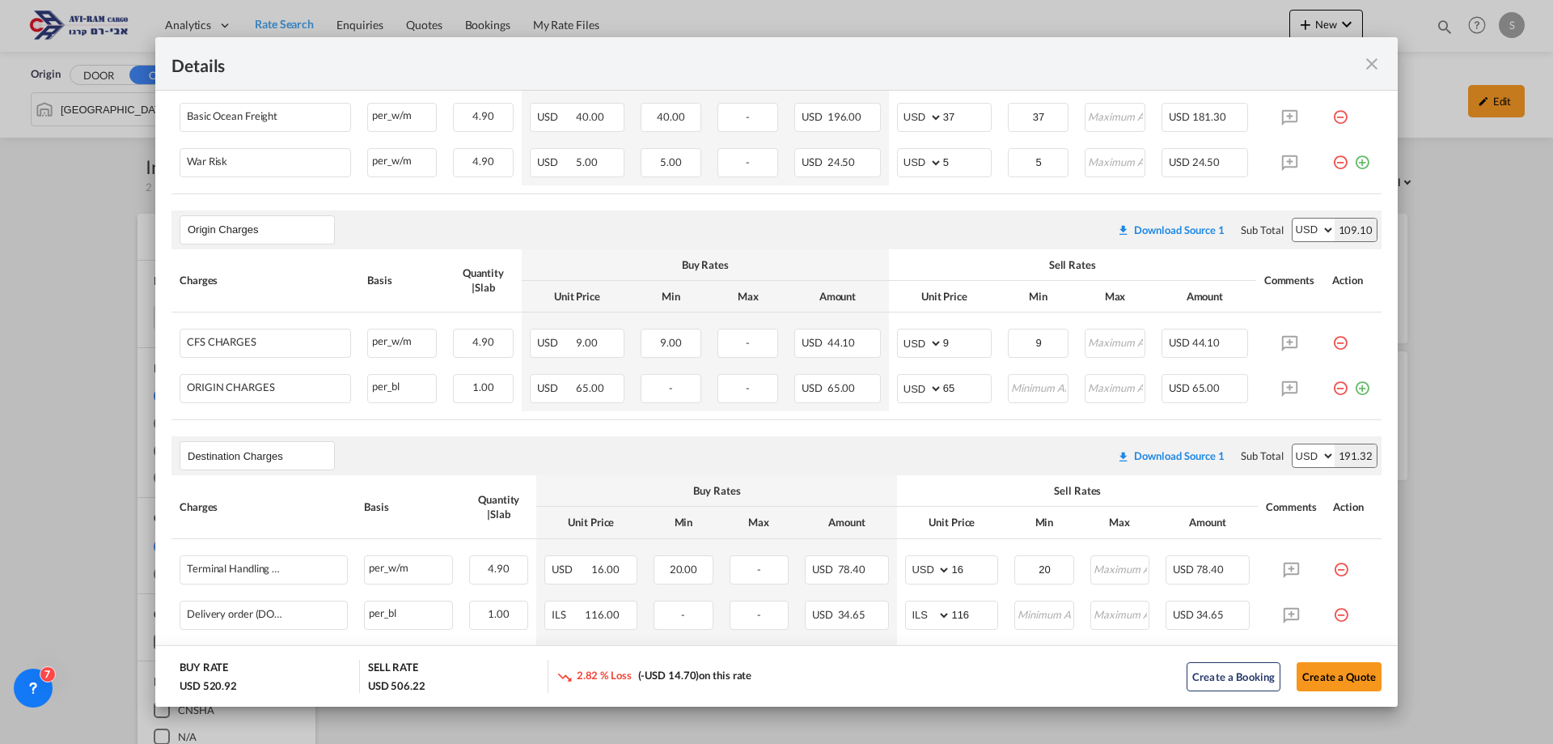
click at [1333, 390] on md-icon "icon-minus-circle-outline red-400-fg pt-7" at bounding box center [1341, 382] width 16 height 16
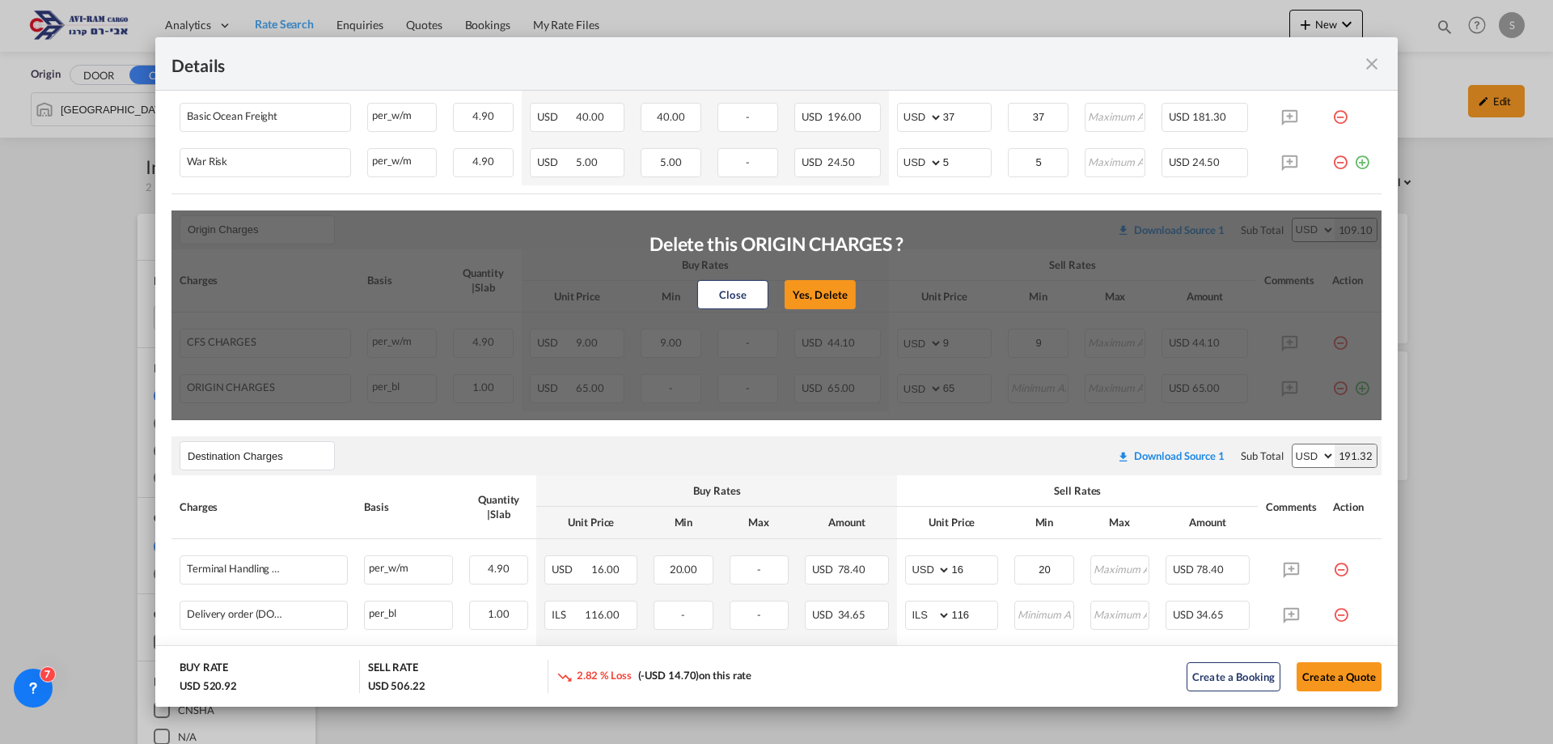
click at [824, 296] on button "Yes, Delete" at bounding box center [820, 294] width 71 height 29
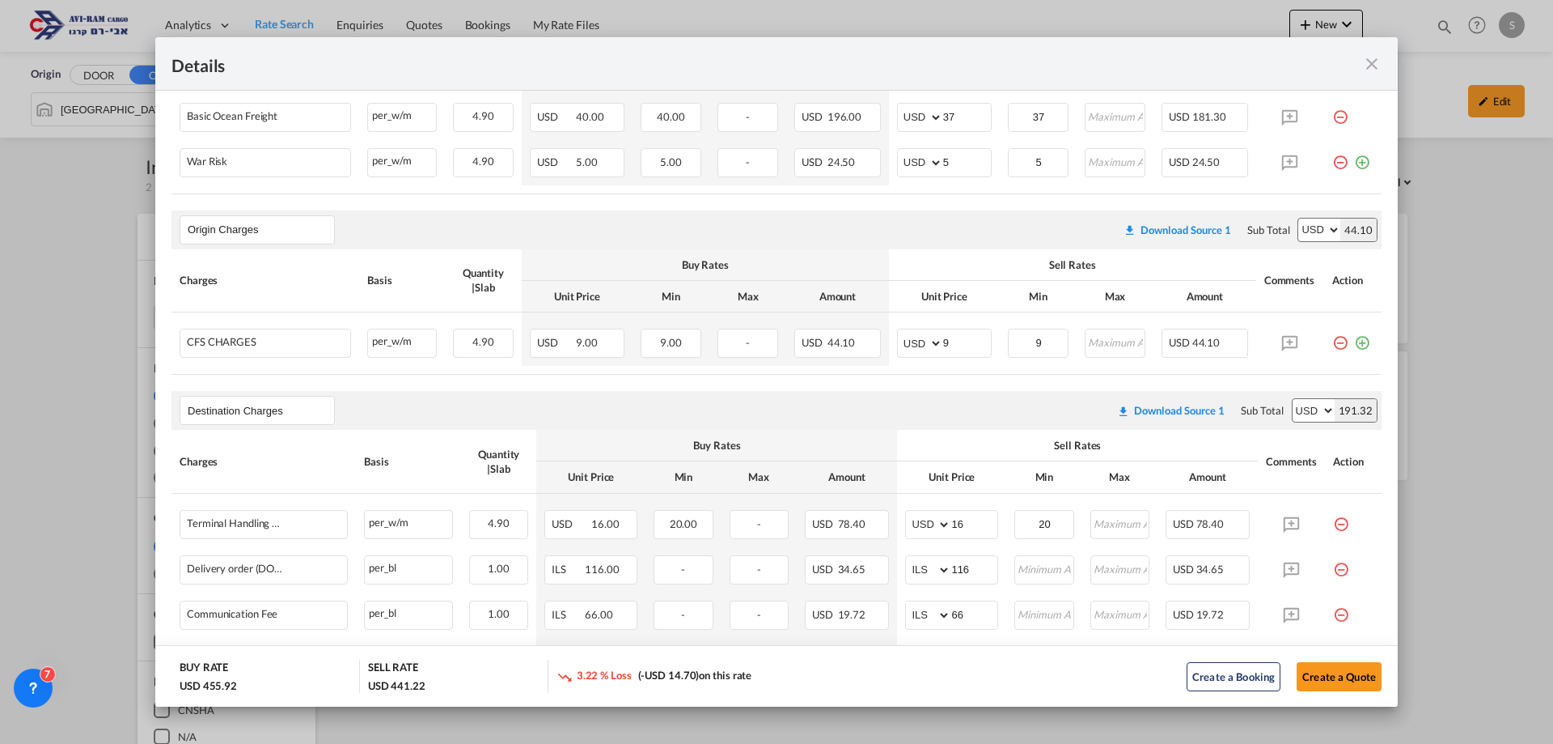
click at [1333, 339] on md-icon "icon-minus-circle-outline red-400-fg pt-7" at bounding box center [1341, 336] width 16 height 16
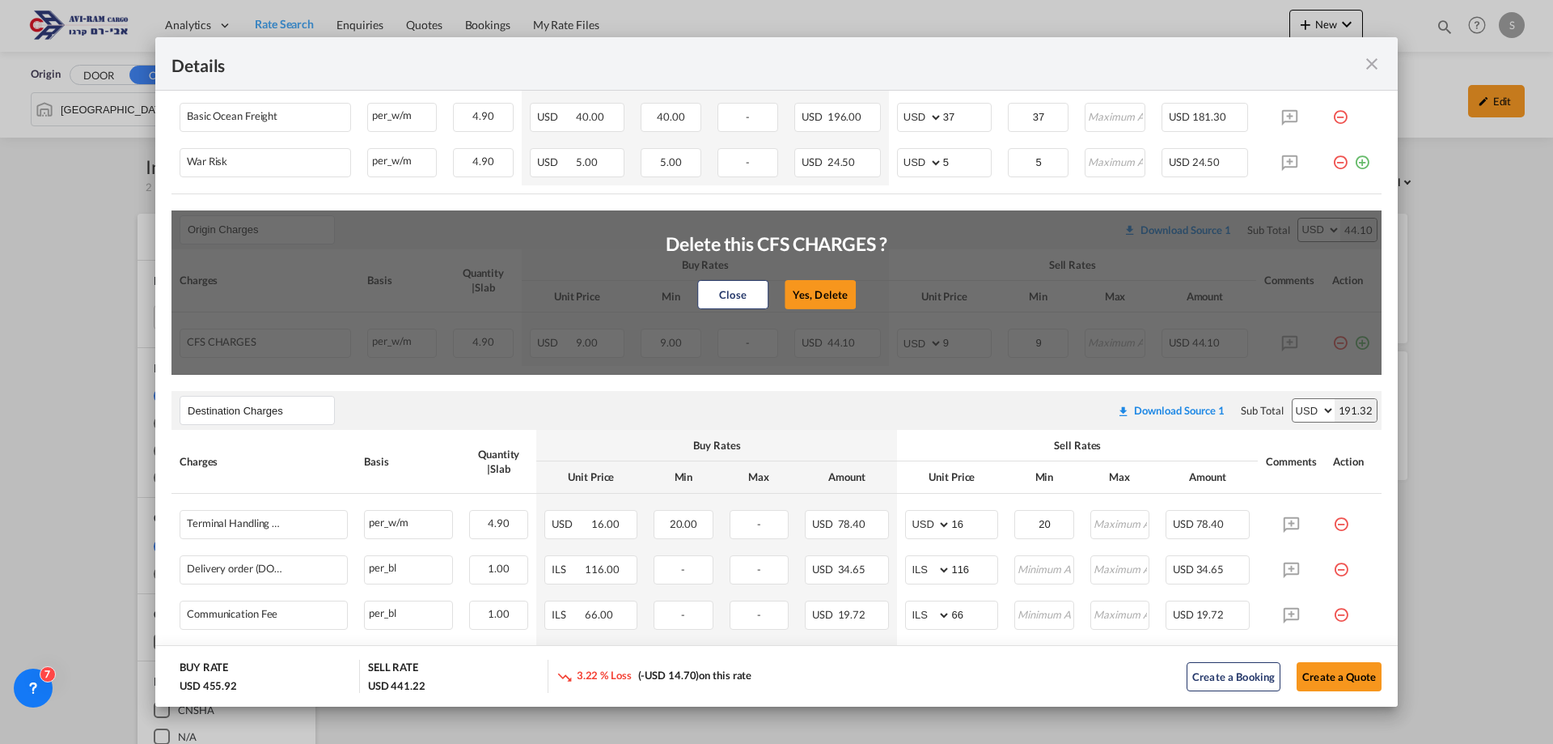
click at [811, 290] on button "Yes, Delete" at bounding box center [820, 294] width 71 height 29
type input "Destination Charges"
type input "16"
type input "20"
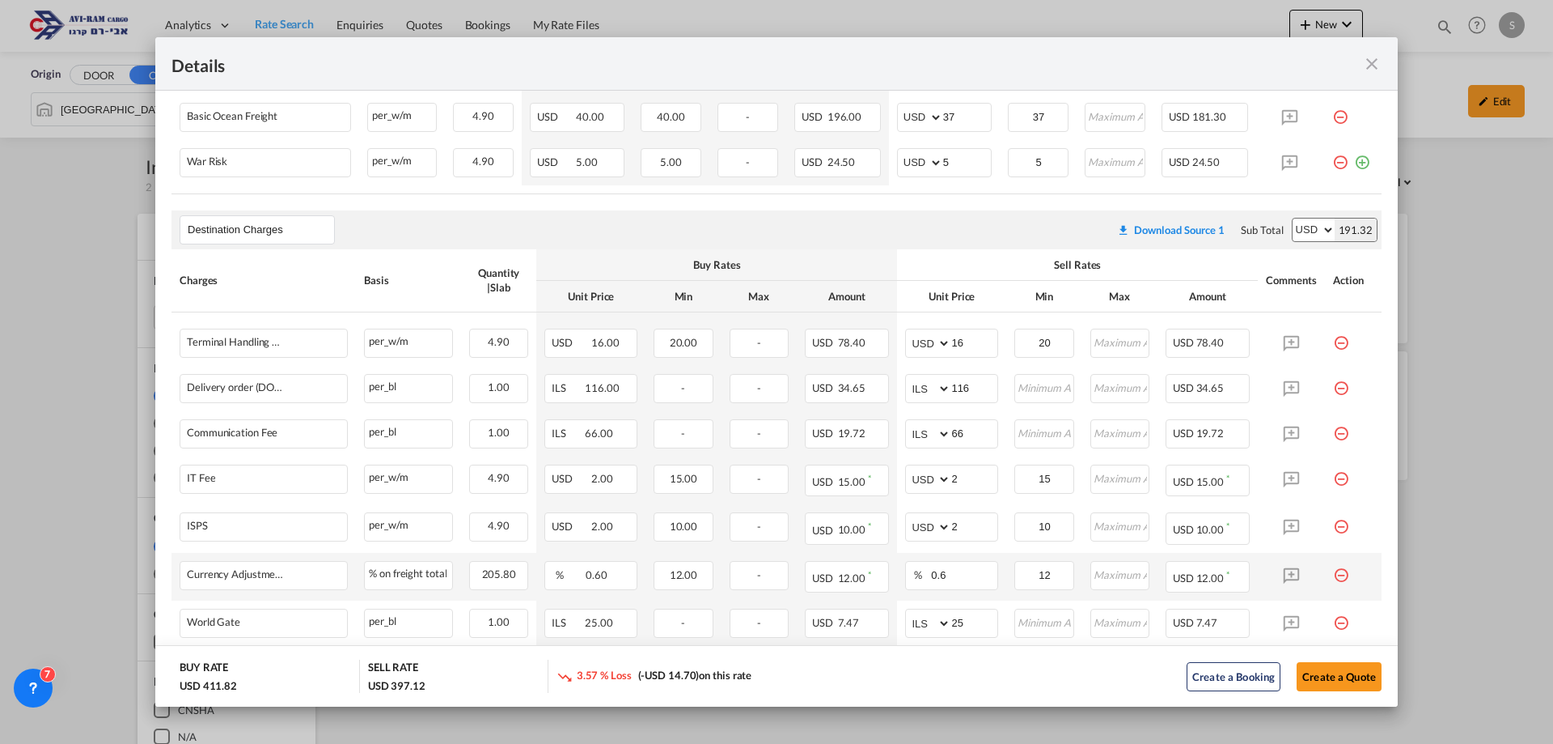
scroll to position [554, 0]
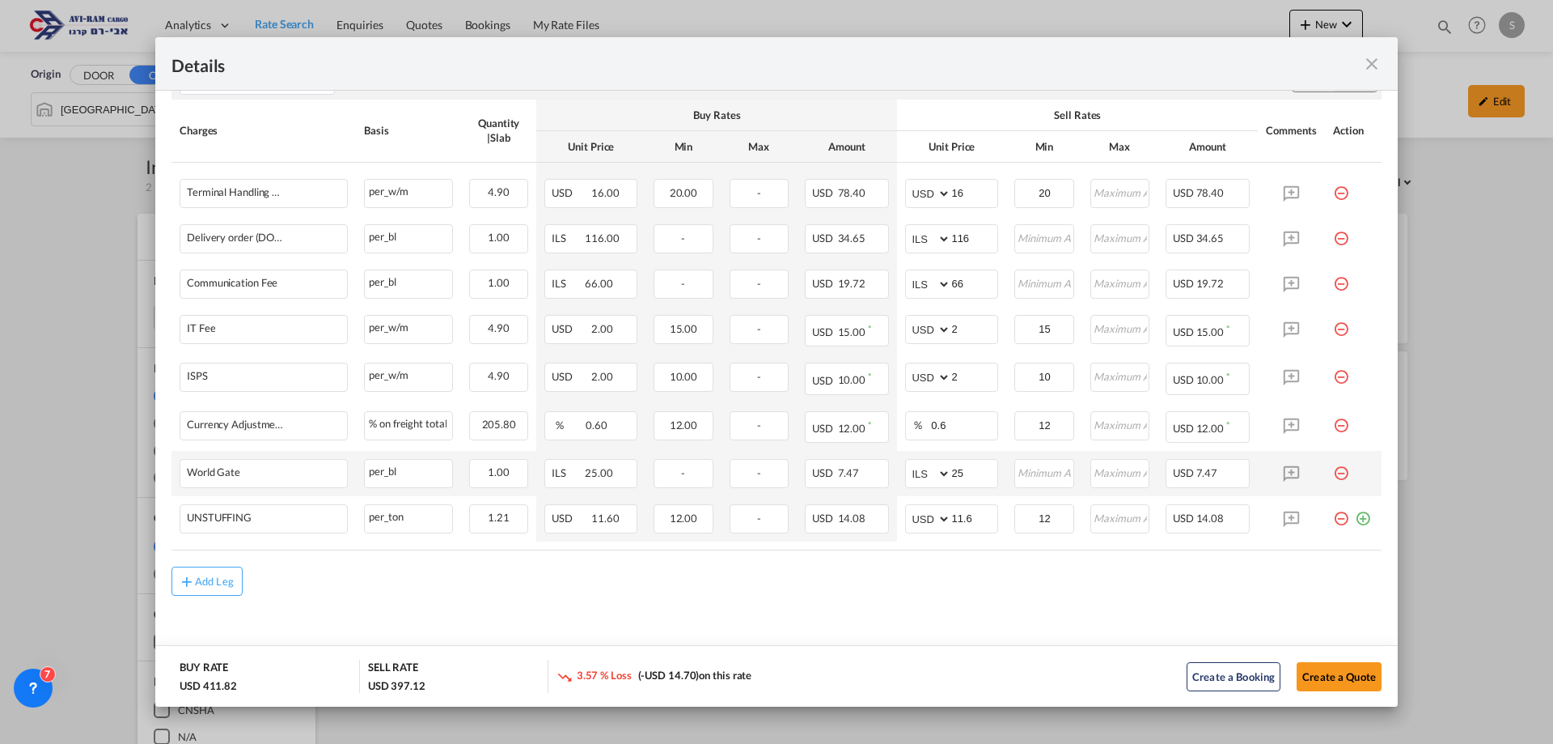
click at [1333, 468] on md-icon "icon-minus-circle-outline red-400-fg pt-7" at bounding box center [1341, 467] width 16 height 16
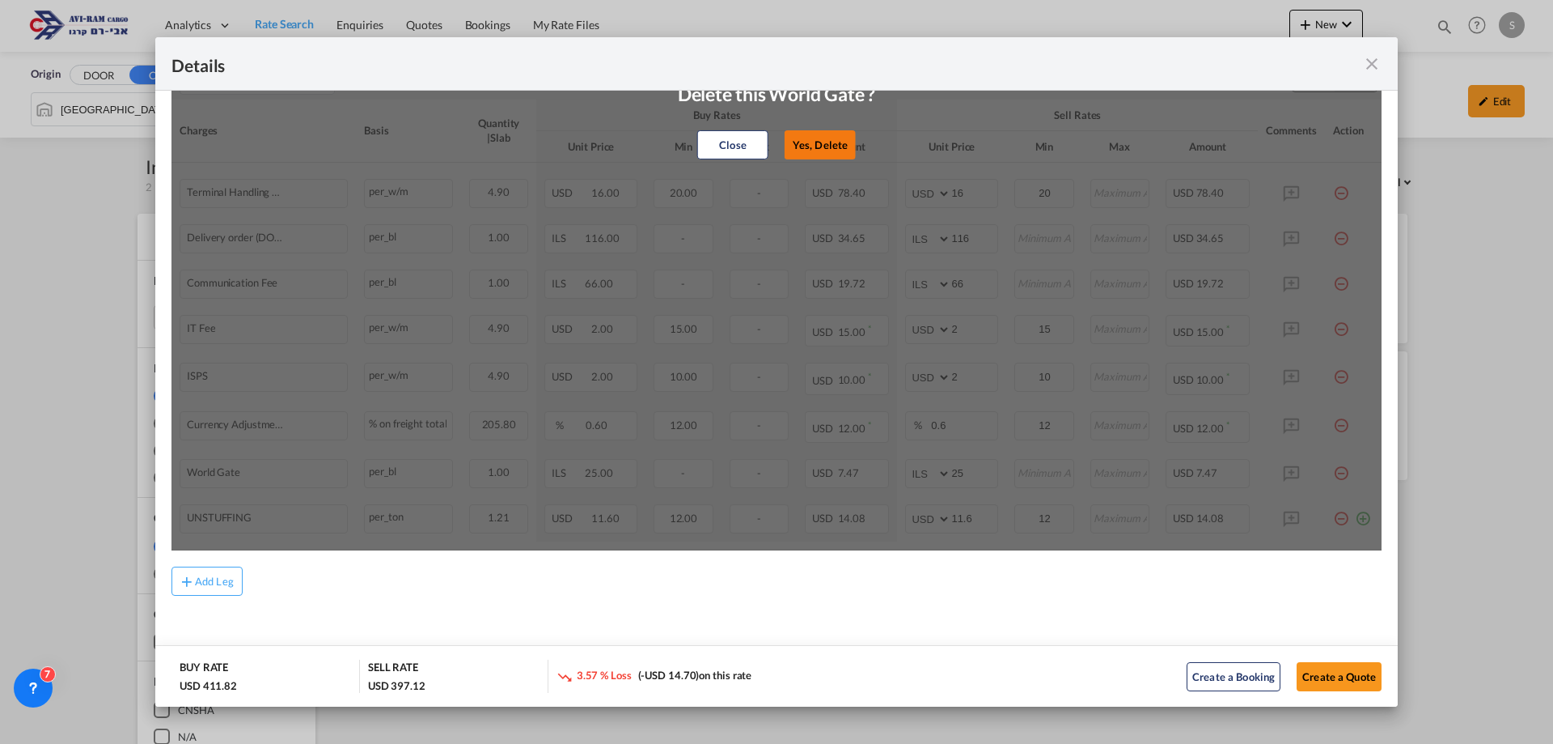
click at [811, 143] on button "Yes, Delete" at bounding box center [820, 144] width 71 height 29
select select "string:USD"
type input "11.6"
type input "12"
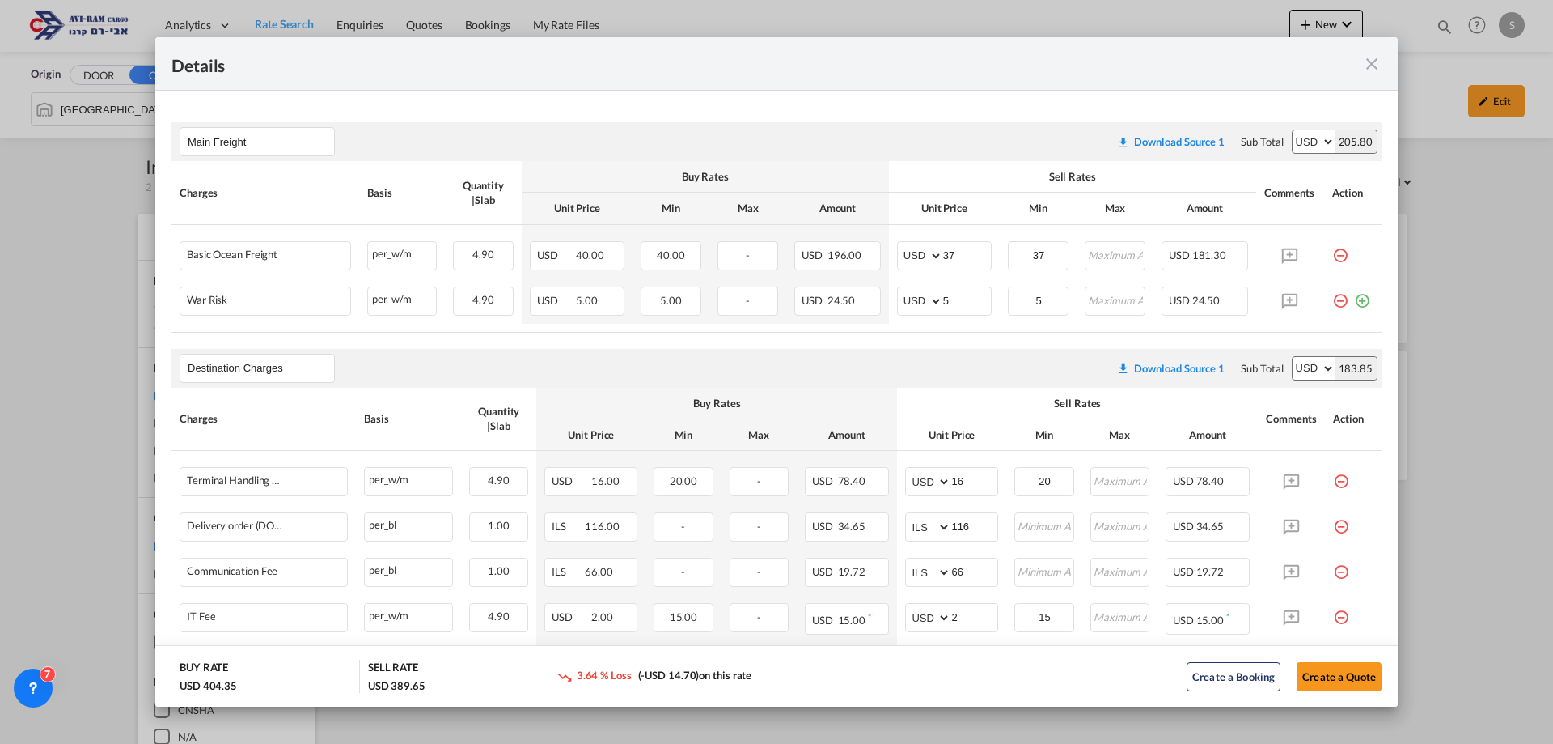
scroll to position [509, 0]
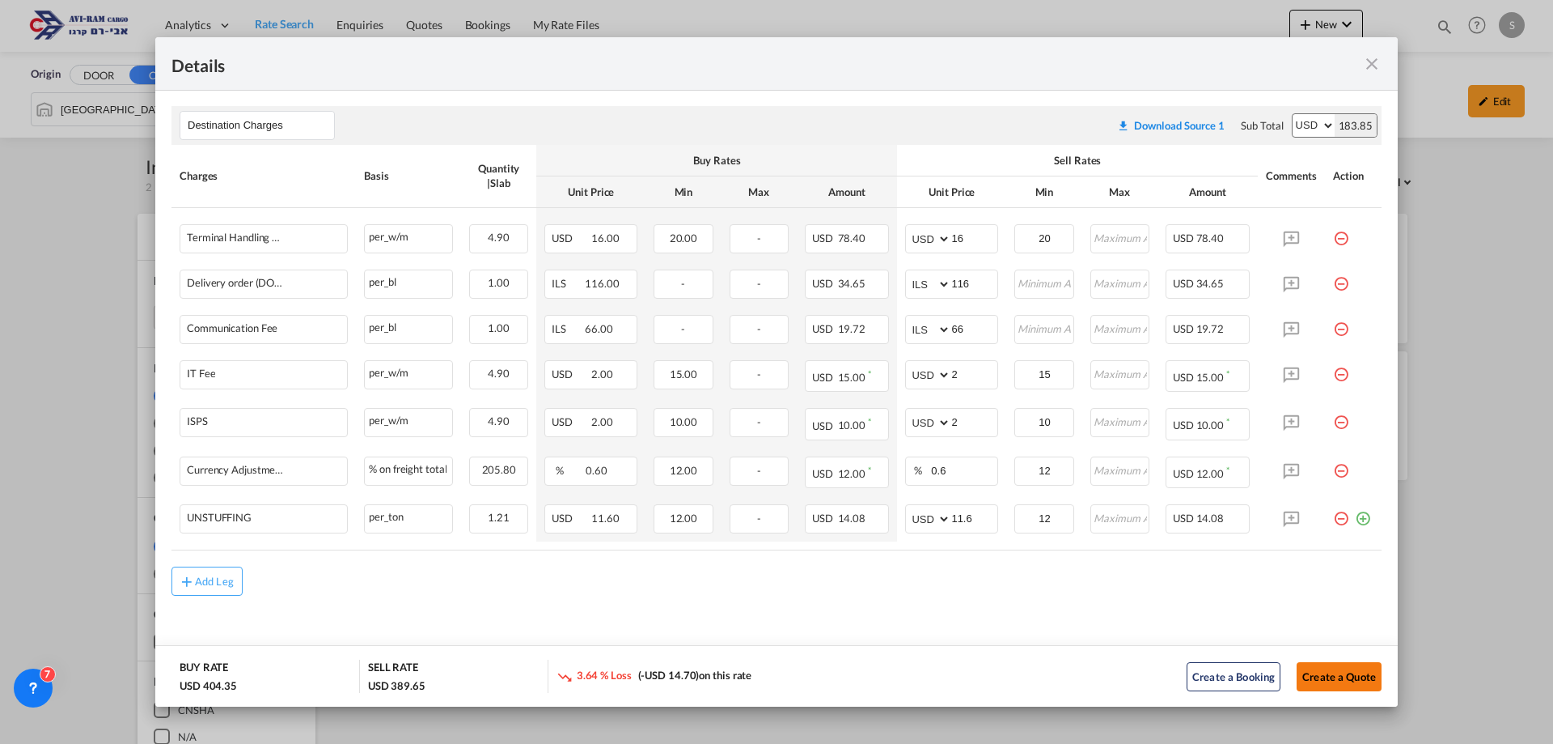
click at [1347, 682] on button "Create a Quote" at bounding box center [1339, 676] width 85 height 29
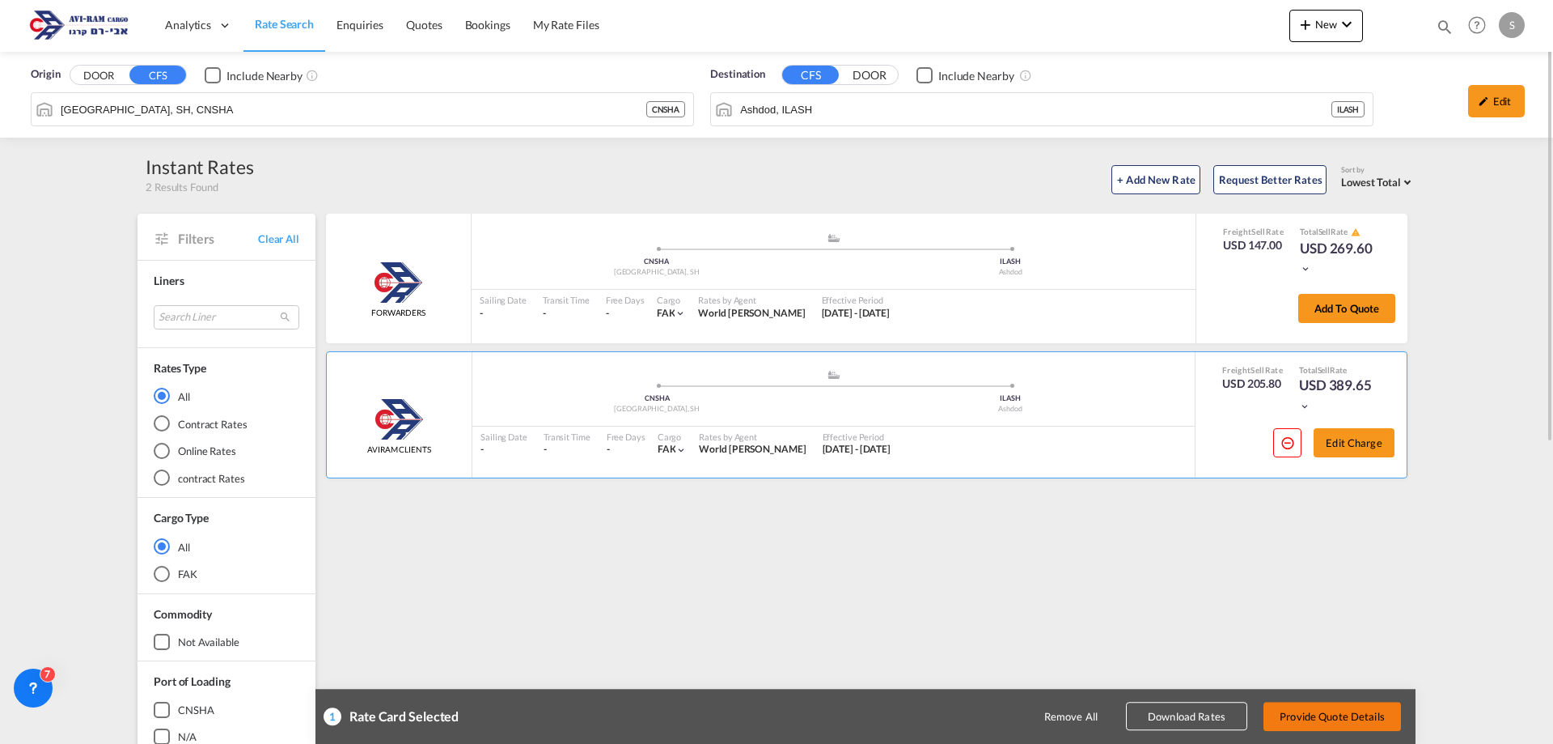
click at [1359, 720] on button "Provide Quote Details" at bounding box center [1333, 715] width 138 height 29
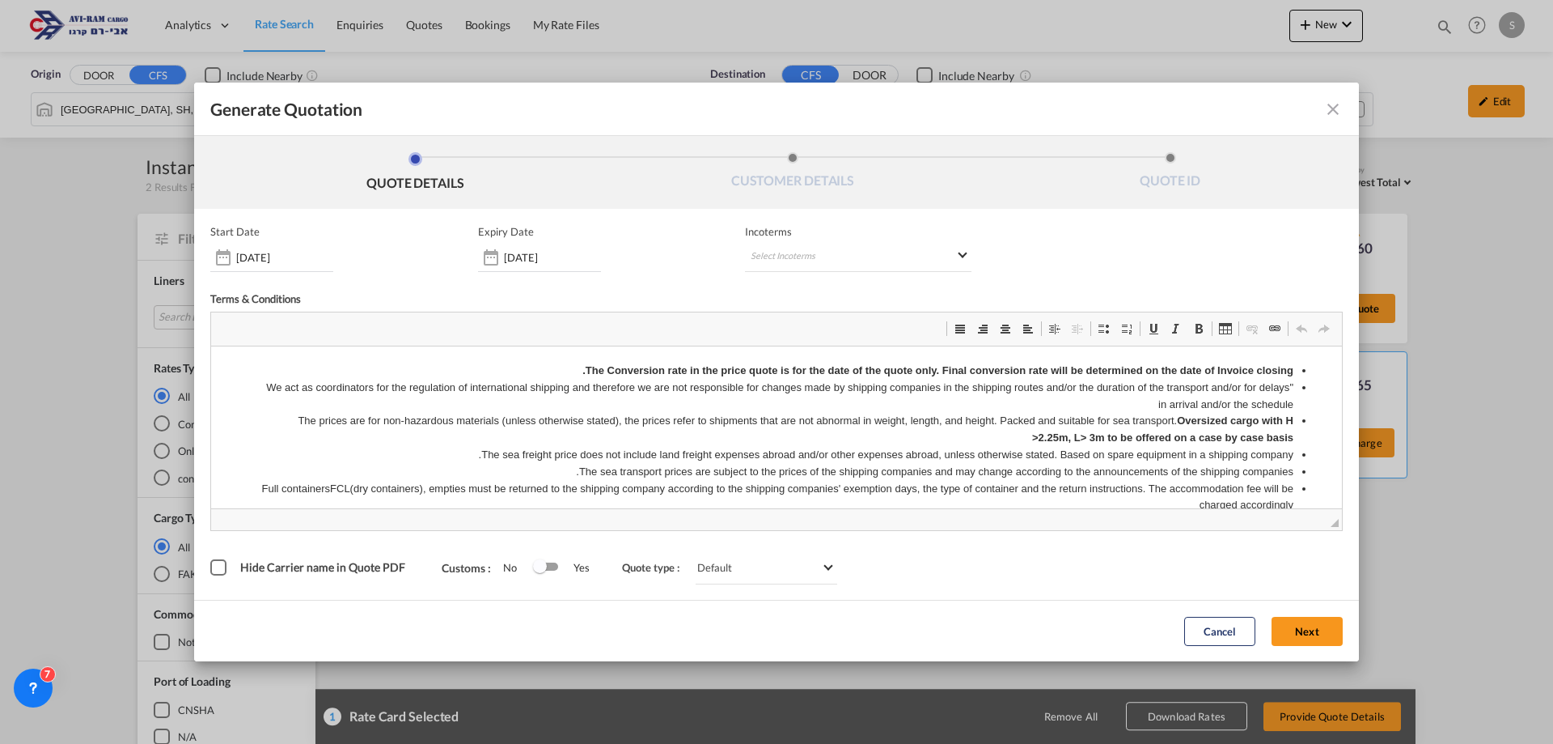
scroll to position [0, 0]
click at [803, 259] on md-select "Select Incoterms CIF - export Cost,Insurance and Freight FAS - export Free Alon…" at bounding box center [858, 257] width 227 height 29
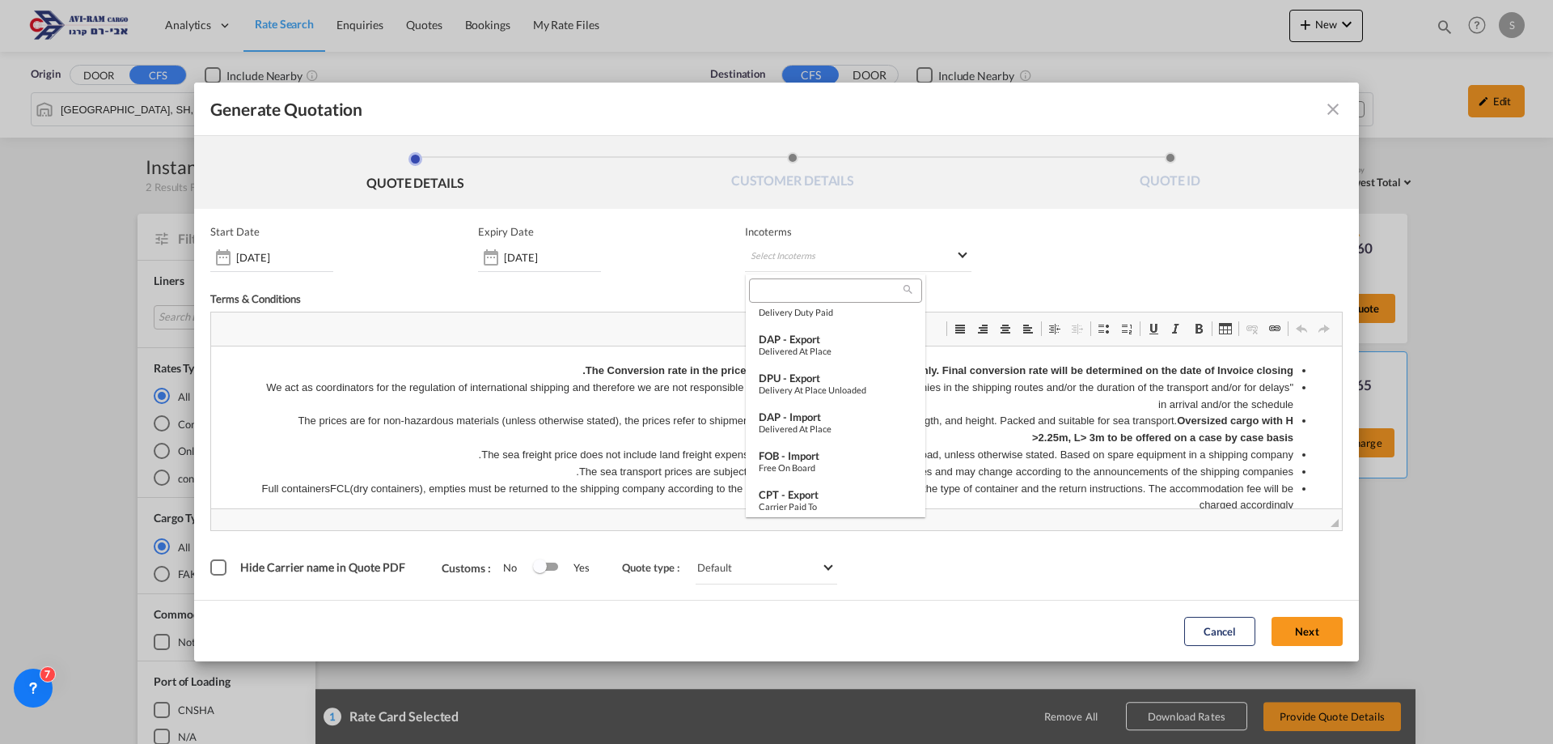
scroll to position [352, 0]
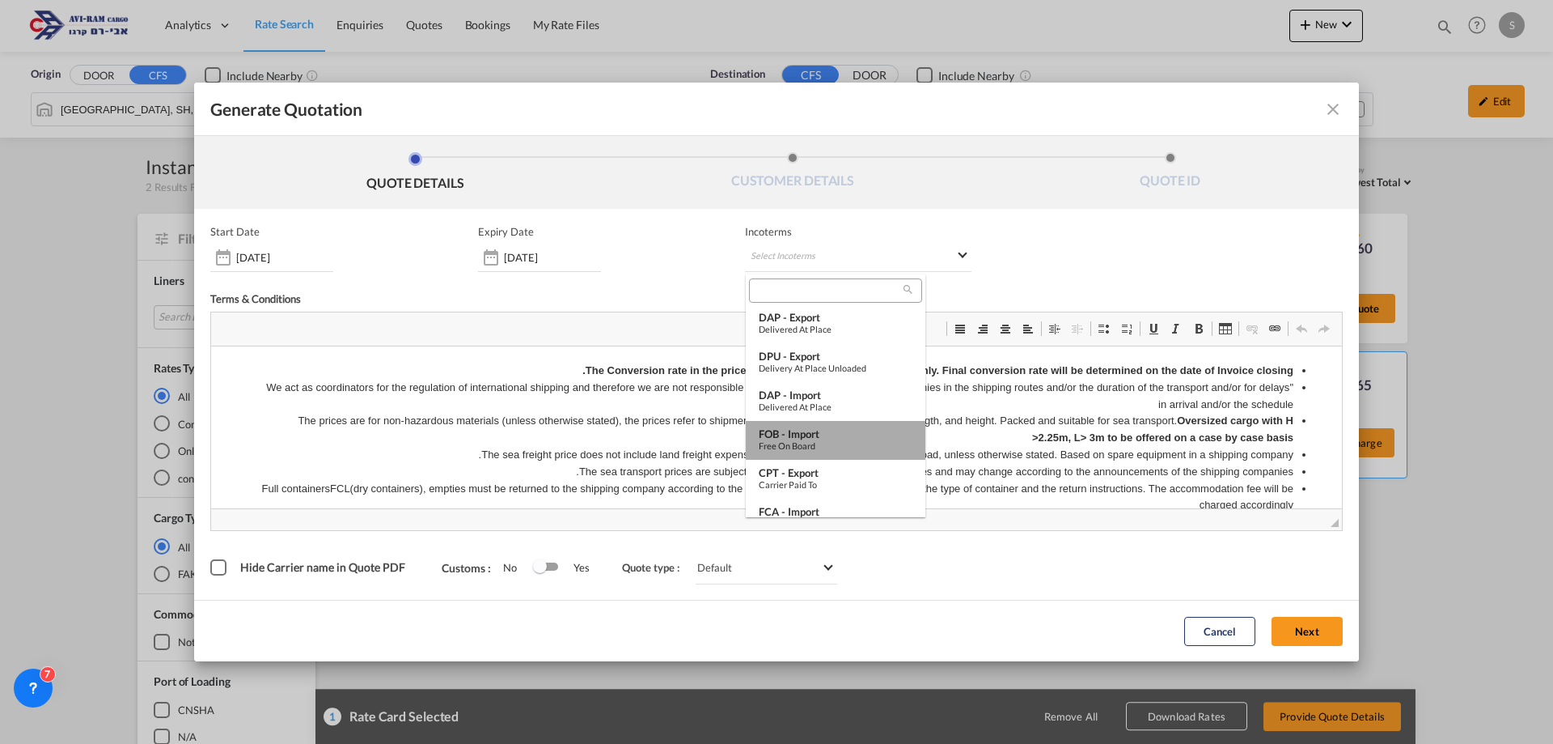
click at [838, 440] on div "Free on Board" at bounding box center [836, 445] width 154 height 11
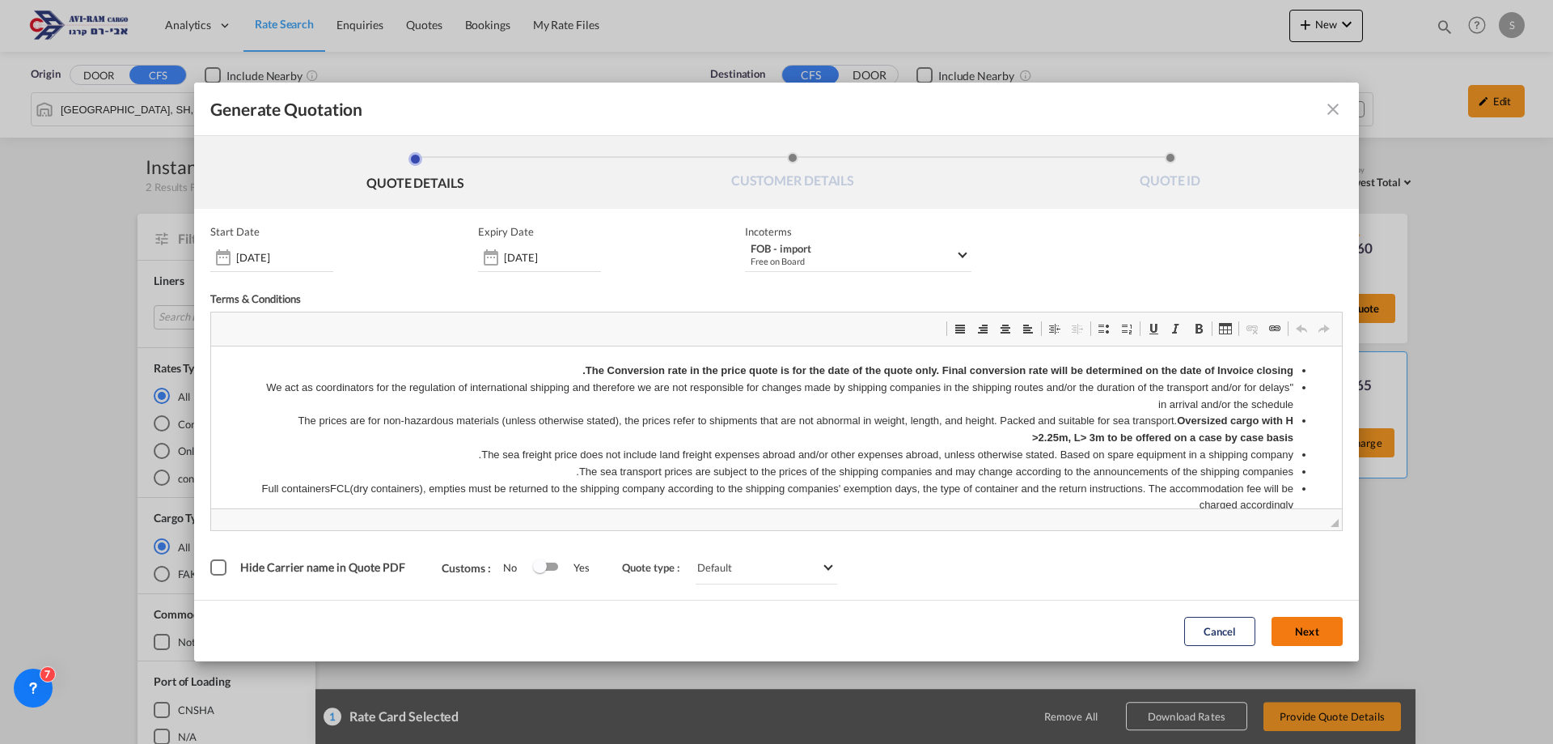
click at [1303, 623] on button "Next" at bounding box center [1307, 631] width 71 height 29
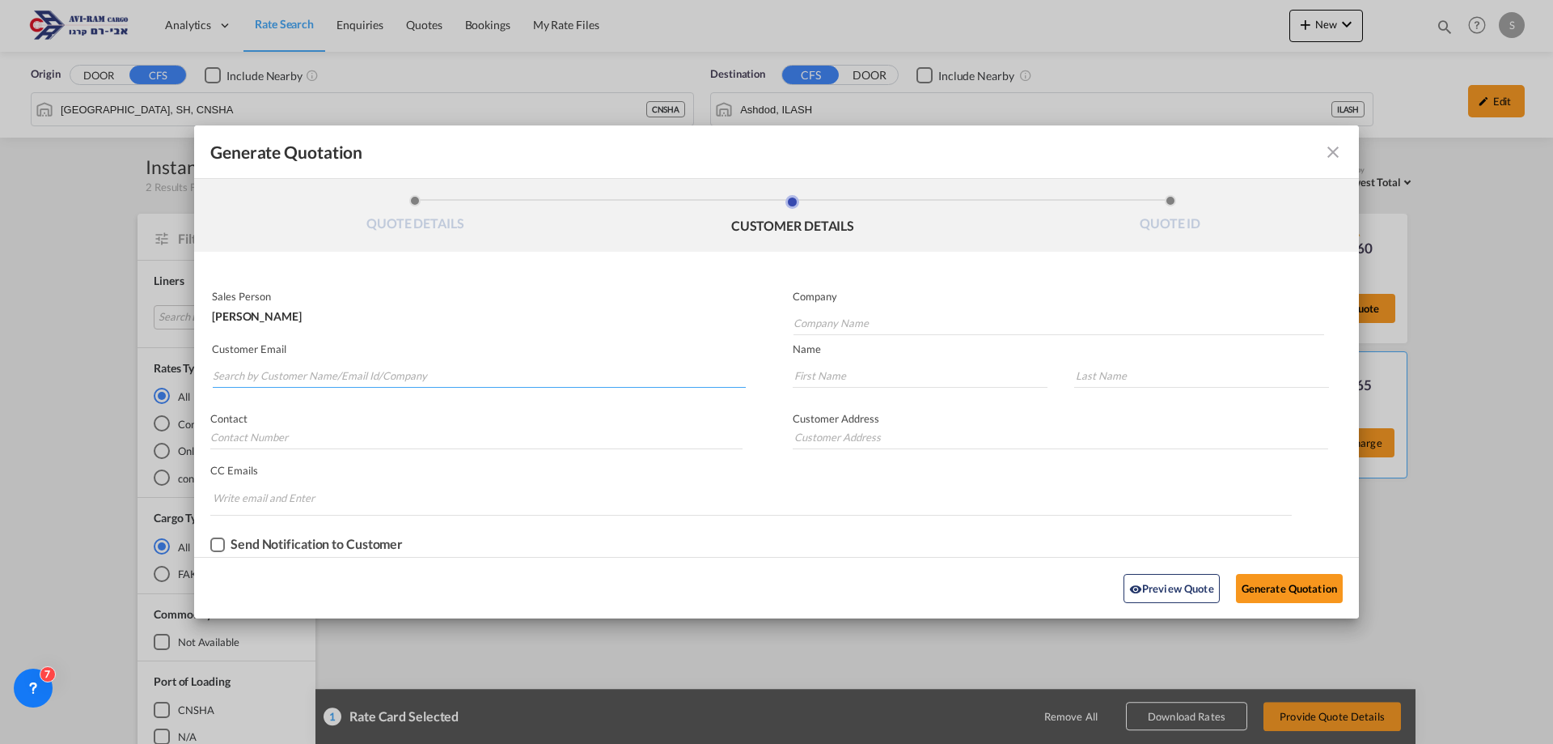
click at [402, 377] on input "Search by Customer Name/Email Id/Company" at bounding box center [479, 375] width 533 height 24
type input "hoh"
click at [340, 409] on div "Ruti Herskowitz hoh @ hoh .co.il | Head Over Heels" at bounding box center [479, 410] width 534 height 44
type input "Head Over Heels"
type input "hoh@hoh.co.il"
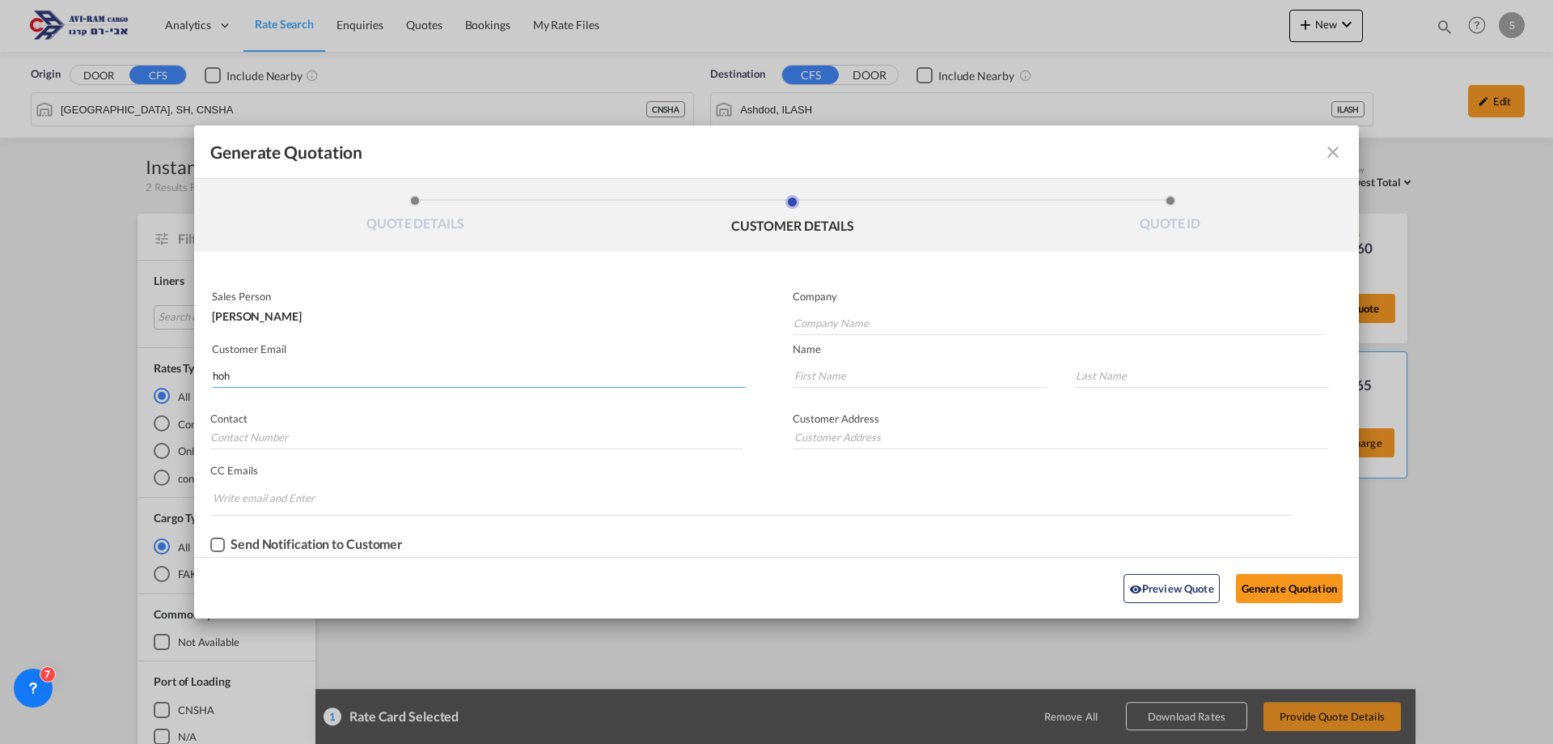
type input "Ruti"
type input "Herskowitz"
type input "052-532-1447"
type input "Ha'marpe 2. Jerusalem."
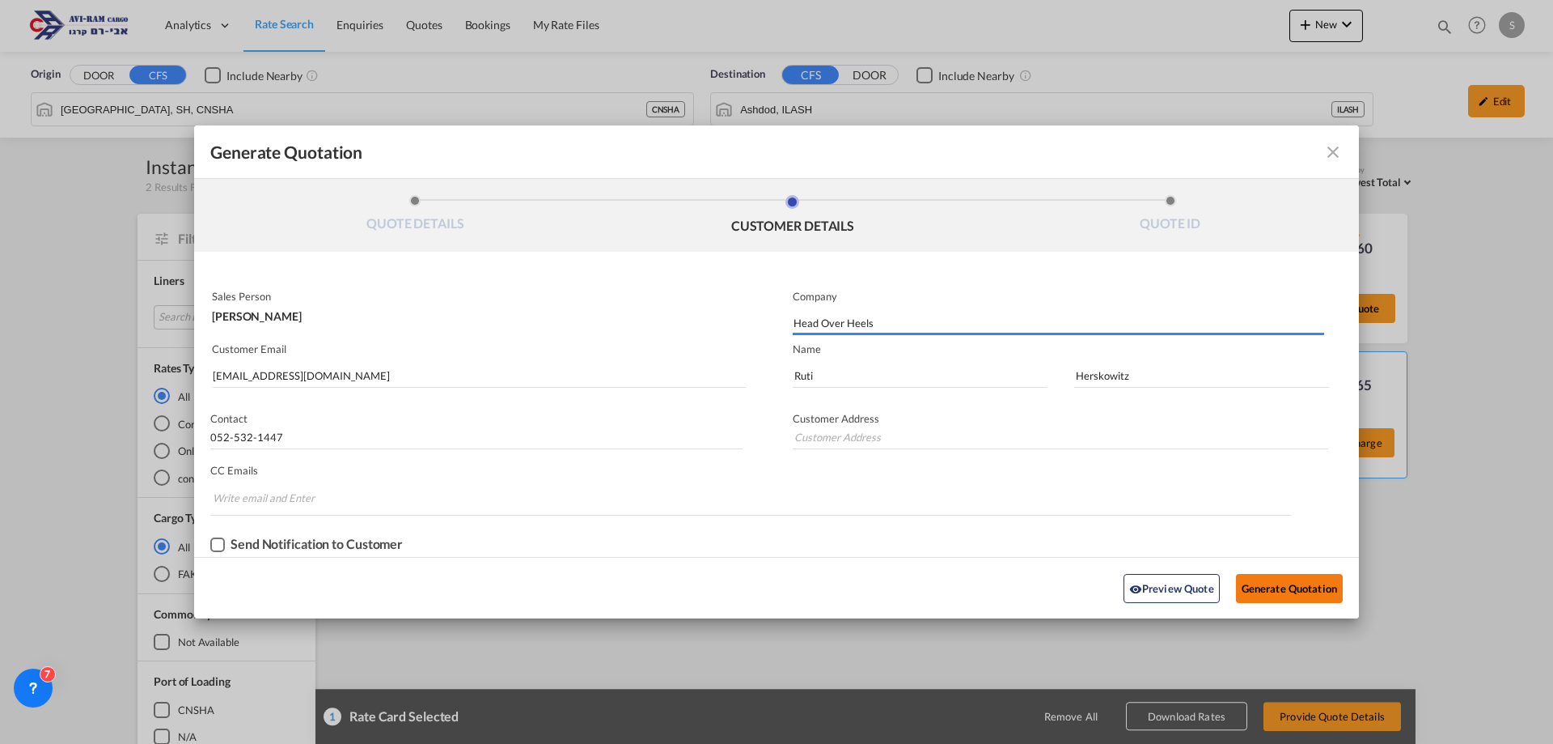
click at [1268, 584] on button "Generate Quotation" at bounding box center [1289, 588] width 107 height 29
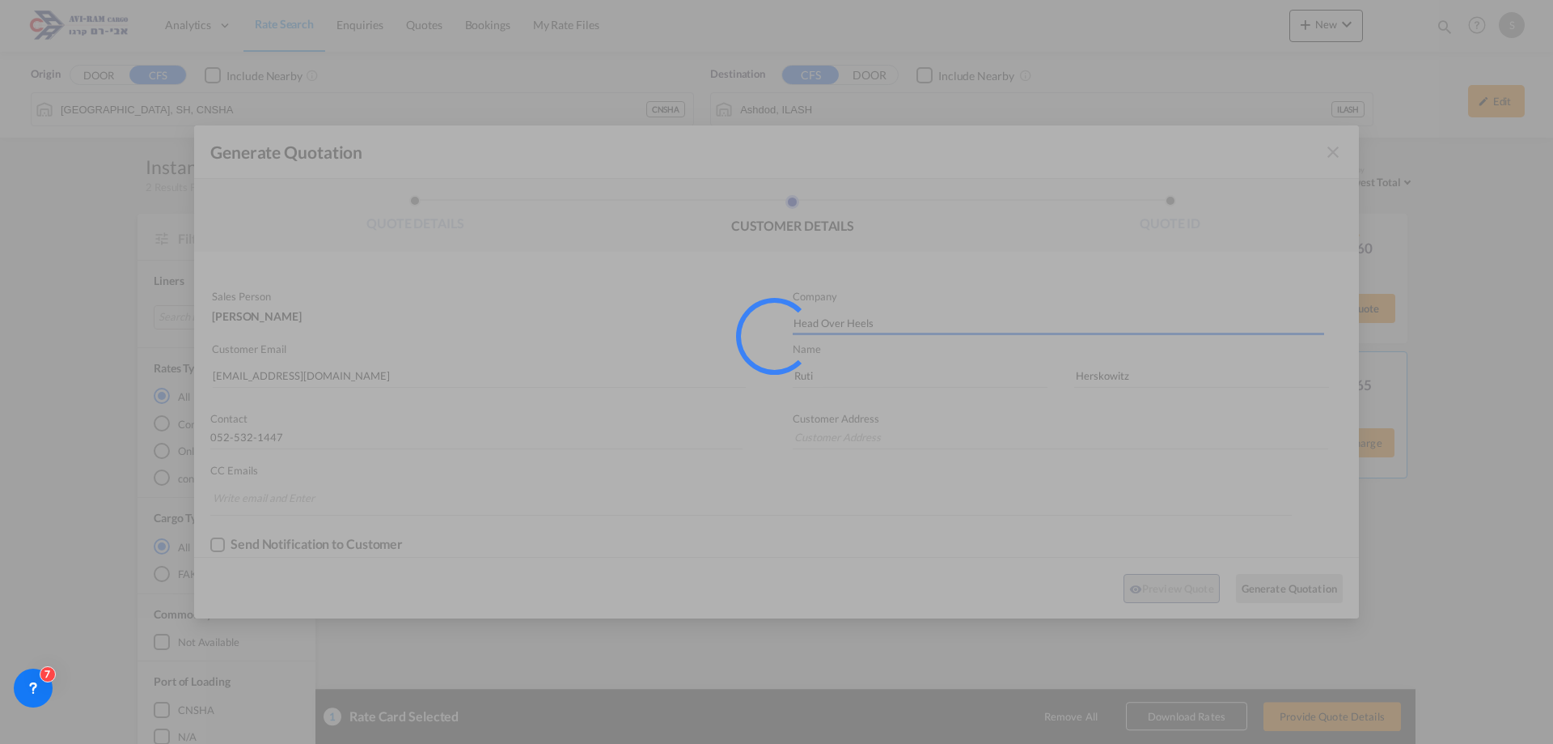
type input "Ha'marpe 2. Jerusalem."
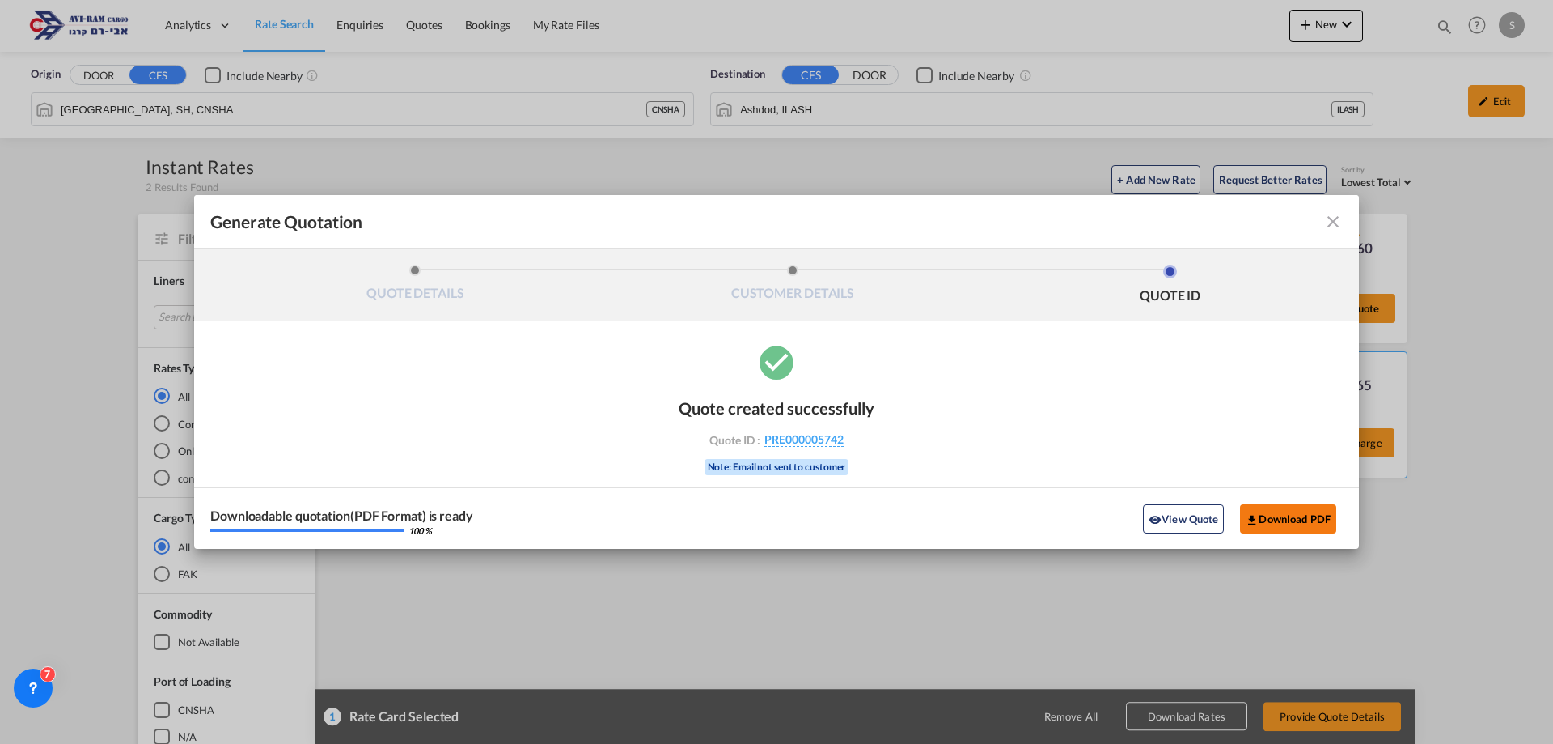
click at [1298, 514] on button "Download PDF" at bounding box center [1288, 518] width 96 height 29
click at [1336, 230] on md-icon "icon-close fg-AAA8AD cursor m-0" at bounding box center [1333, 221] width 19 height 19
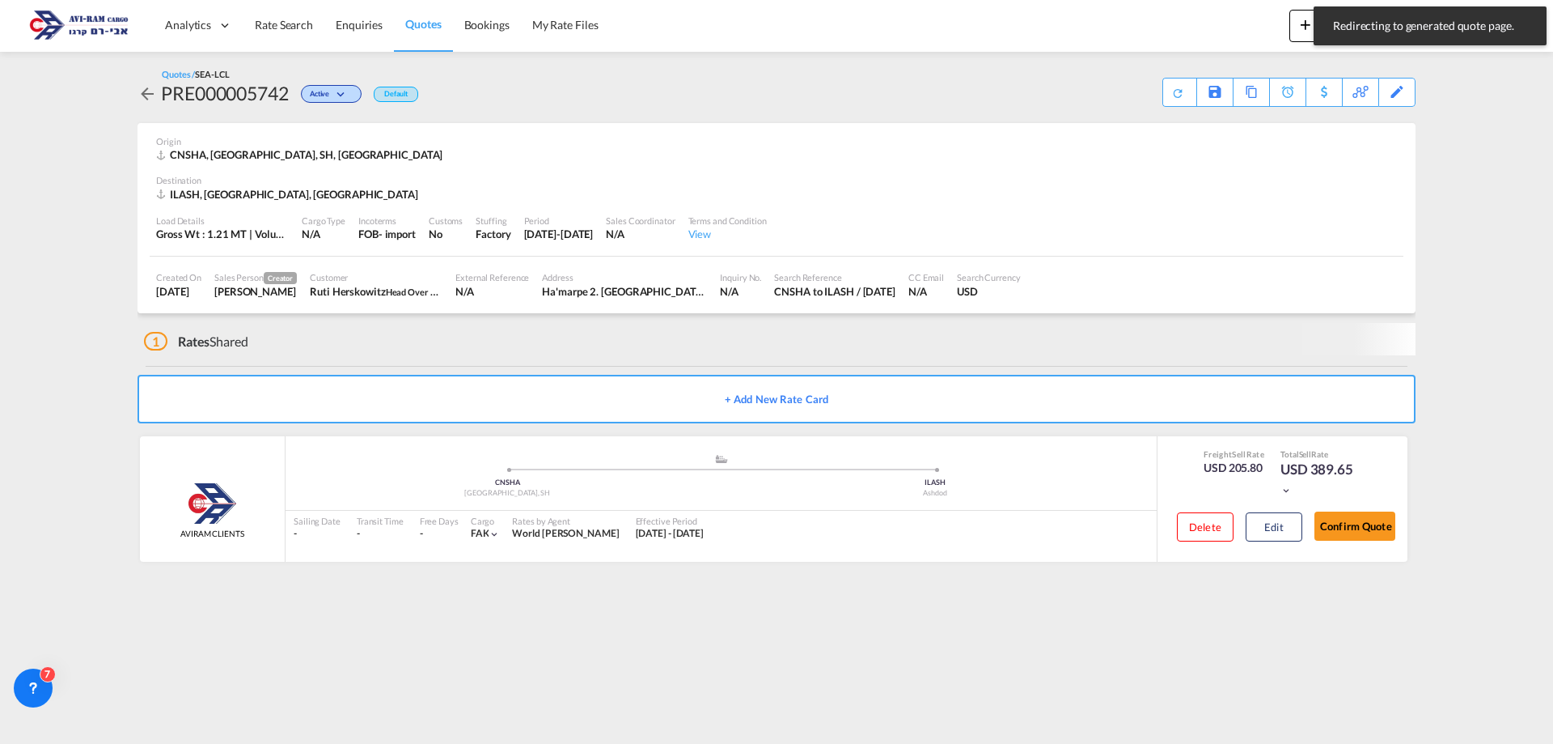
click at [1307, 28] on md-icon "icon-plus 400-fg" at bounding box center [1305, 24] width 19 height 19
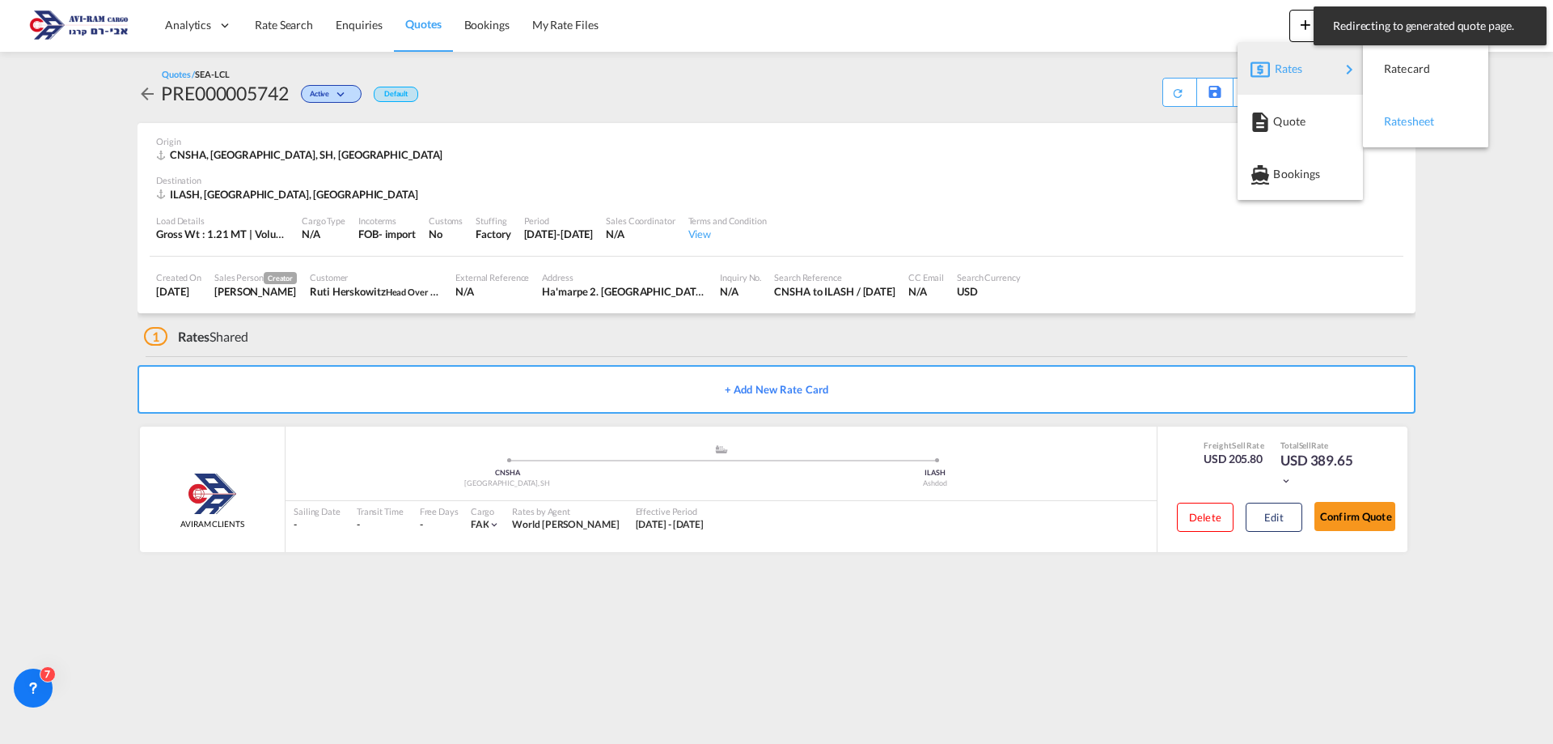
click at [1416, 112] on div "Ratesheet" at bounding box center [1414, 121] width 60 height 40
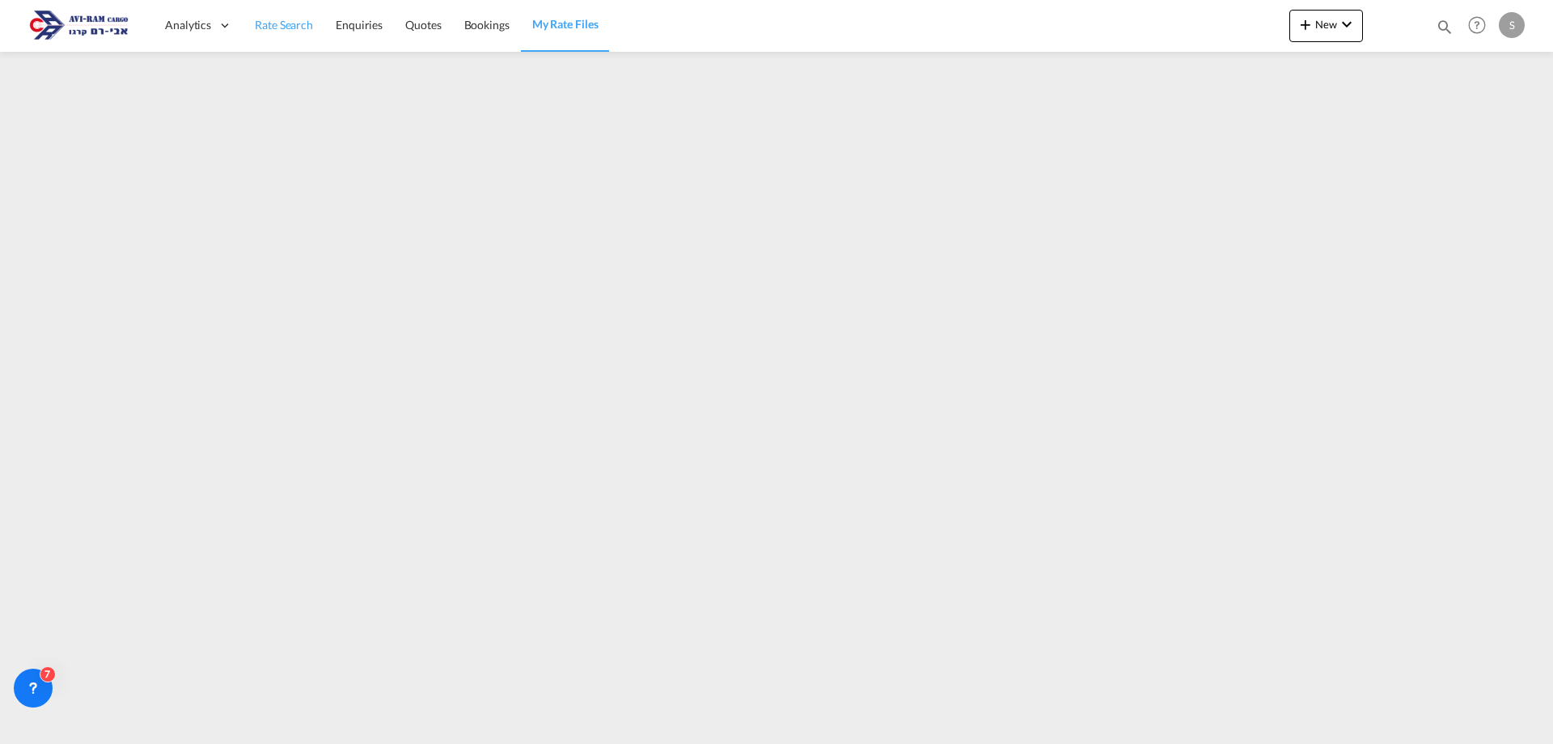
click at [274, 27] on span "Rate Search" at bounding box center [284, 25] width 58 height 14
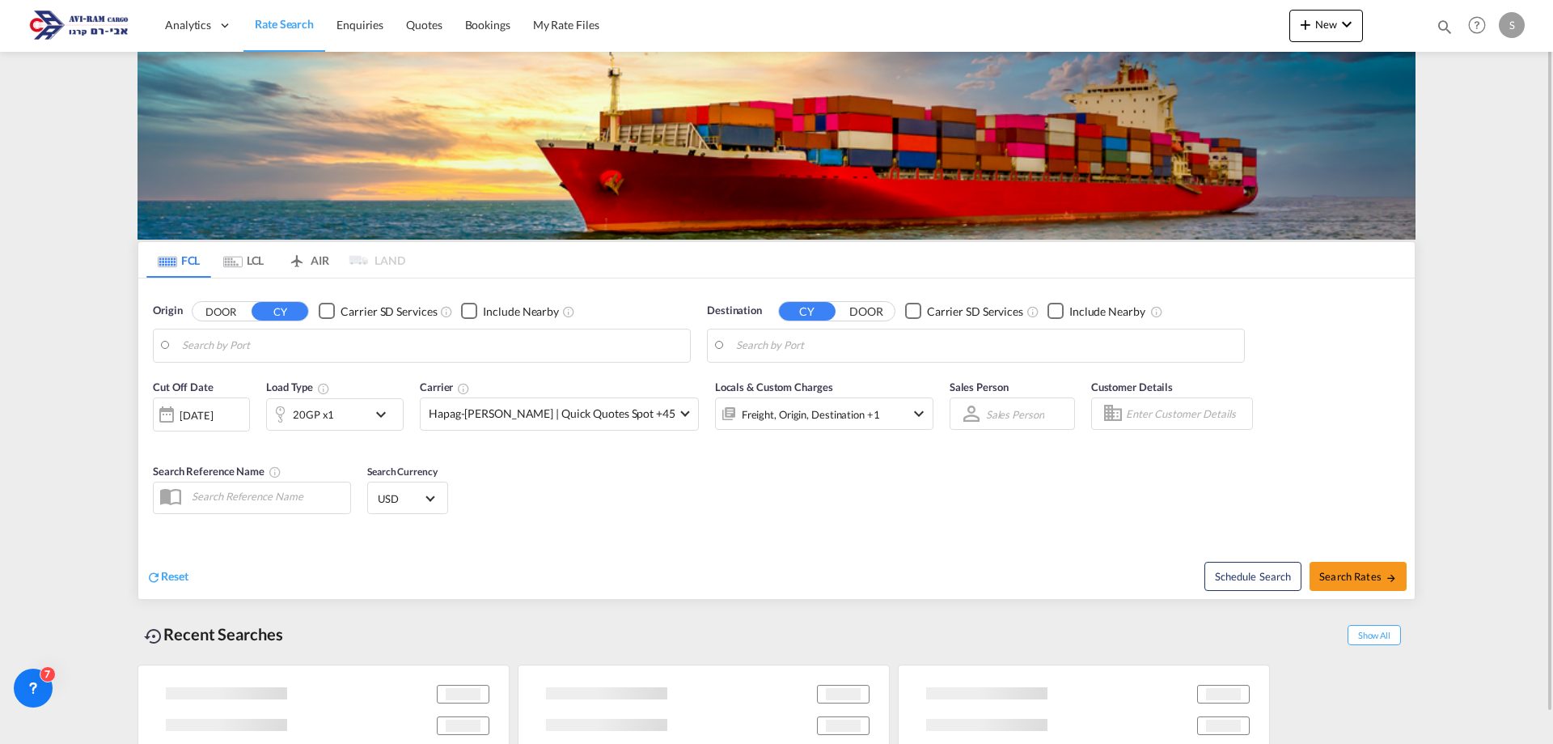
type input "Gdynia, PLGDY"
type input "Haifa, ILHFA"
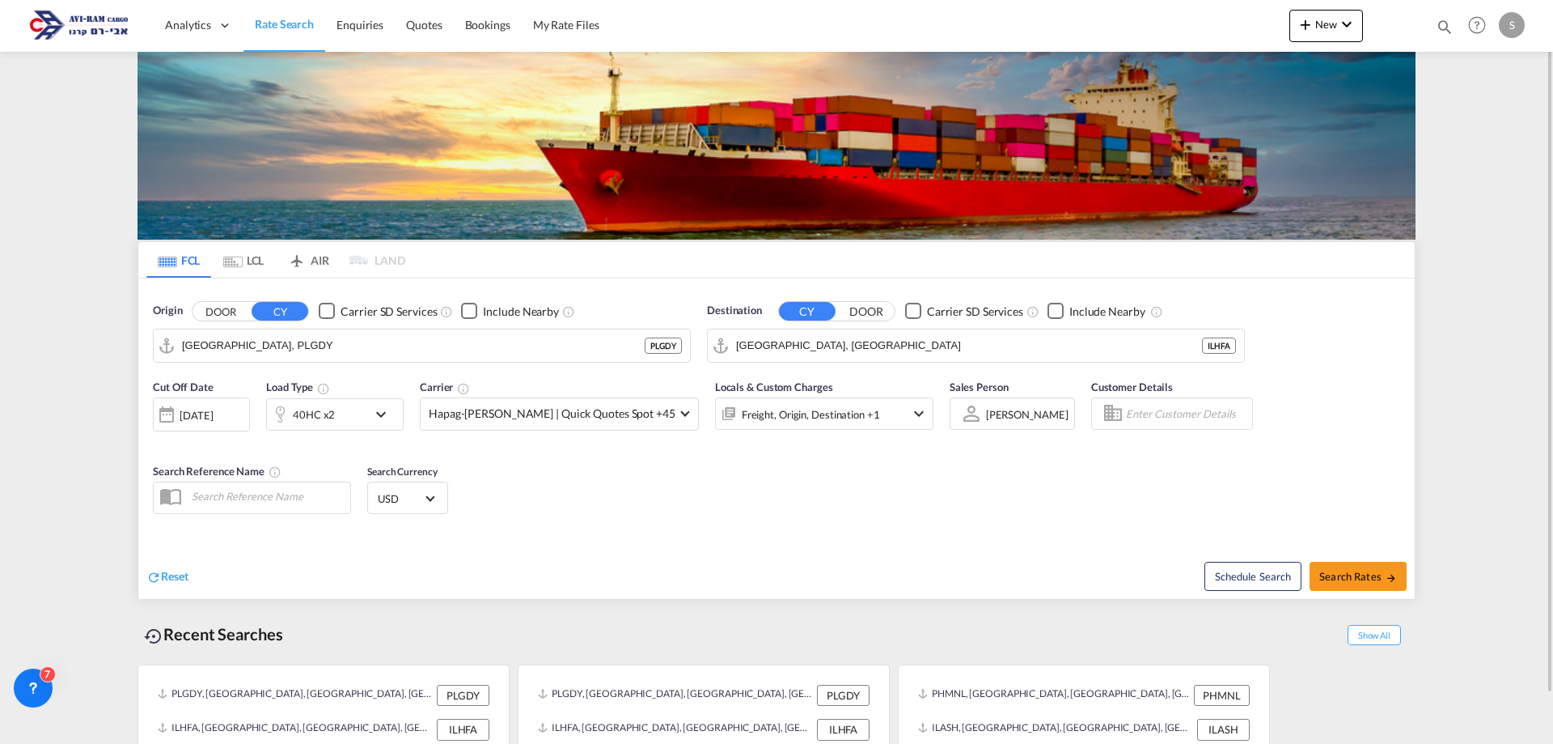
drag, startPoint x: 1415, startPoint y: 452, endPoint x: 1410, endPoint y: 432, distance: 20.8
click at [1415, 452] on ms-widget-front "FCL LCL AIR LAND FCL LCL AIR LAND Origin DOOR CY Carrier SD Services Include Ne…" at bounding box center [777, 420] width 1278 height 358
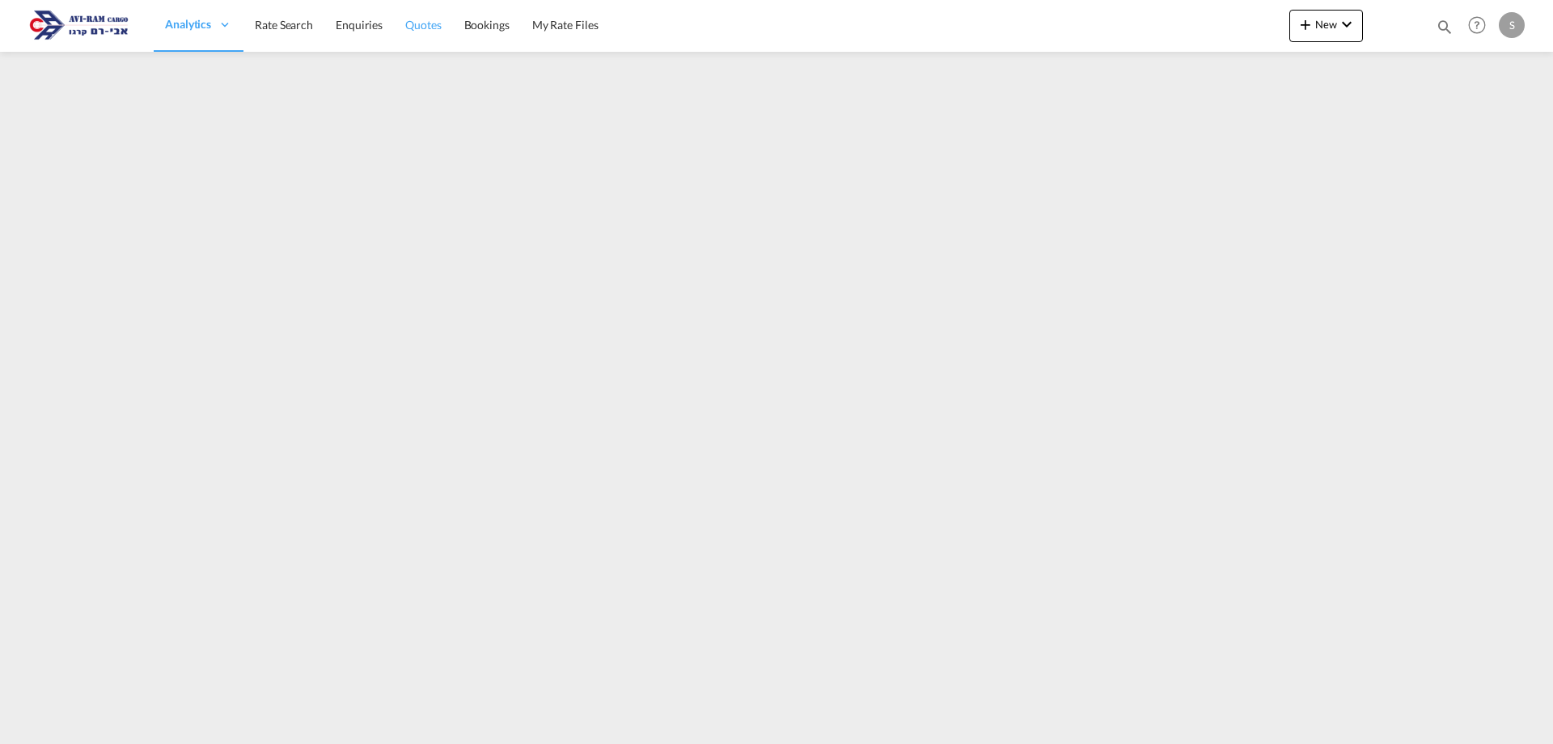
click at [439, 17] on span "Quotes" at bounding box center [423, 25] width 36 height 16
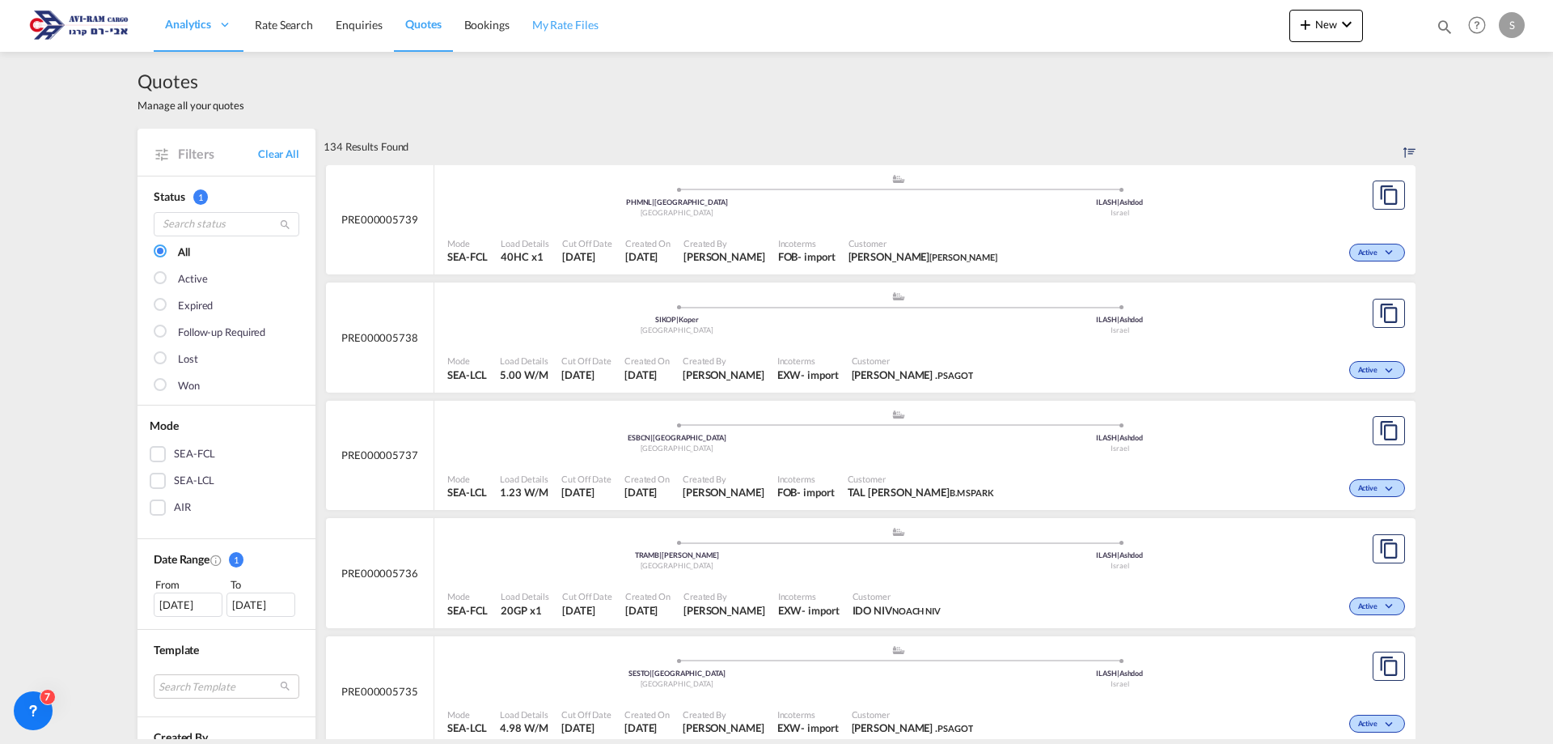
click at [542, 25] on span "My Rate Files" at bounding box center [565, 25] width 66 height 14
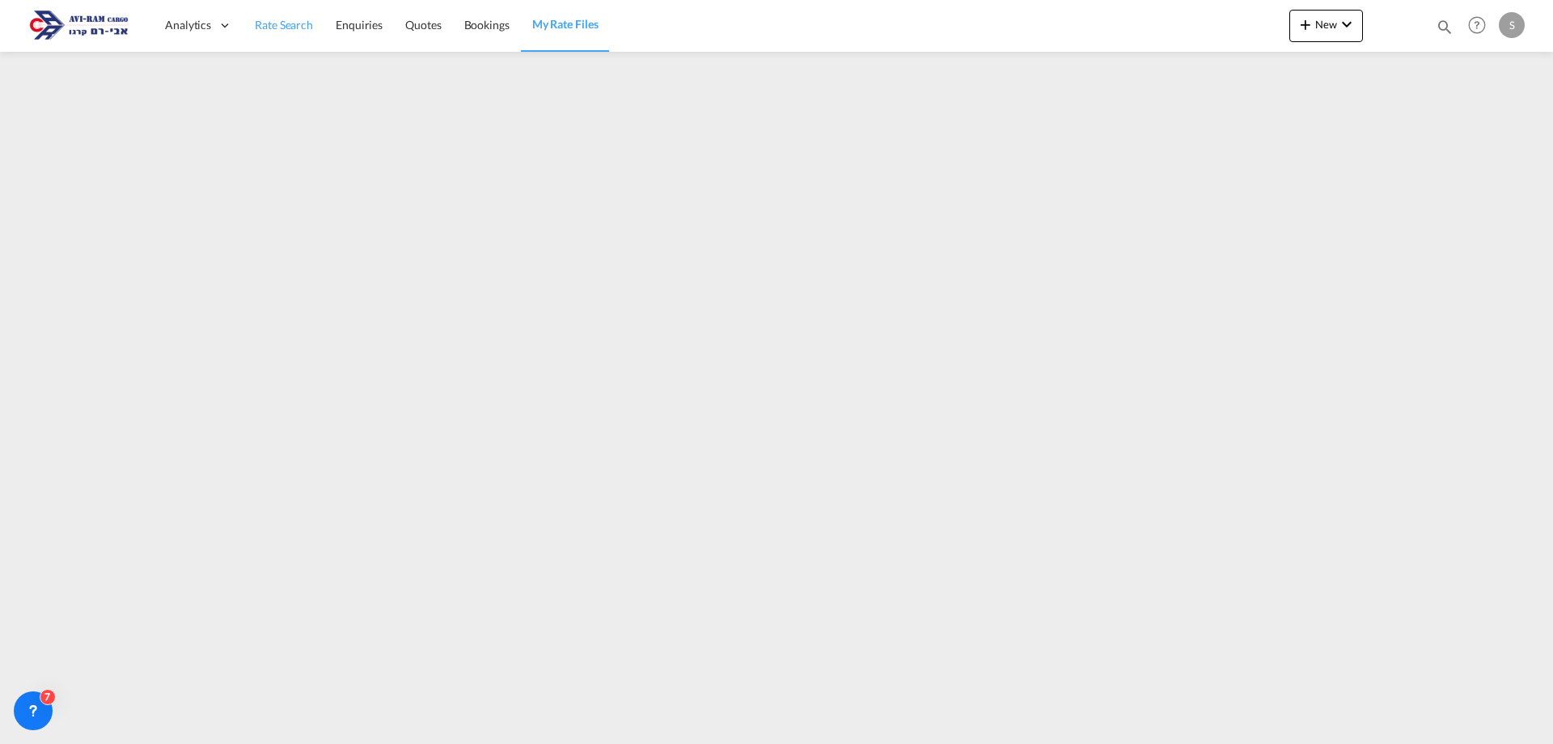
click at [281, 15] on link "Rate Search" at bounding box center [284, 25] width 81 height 53
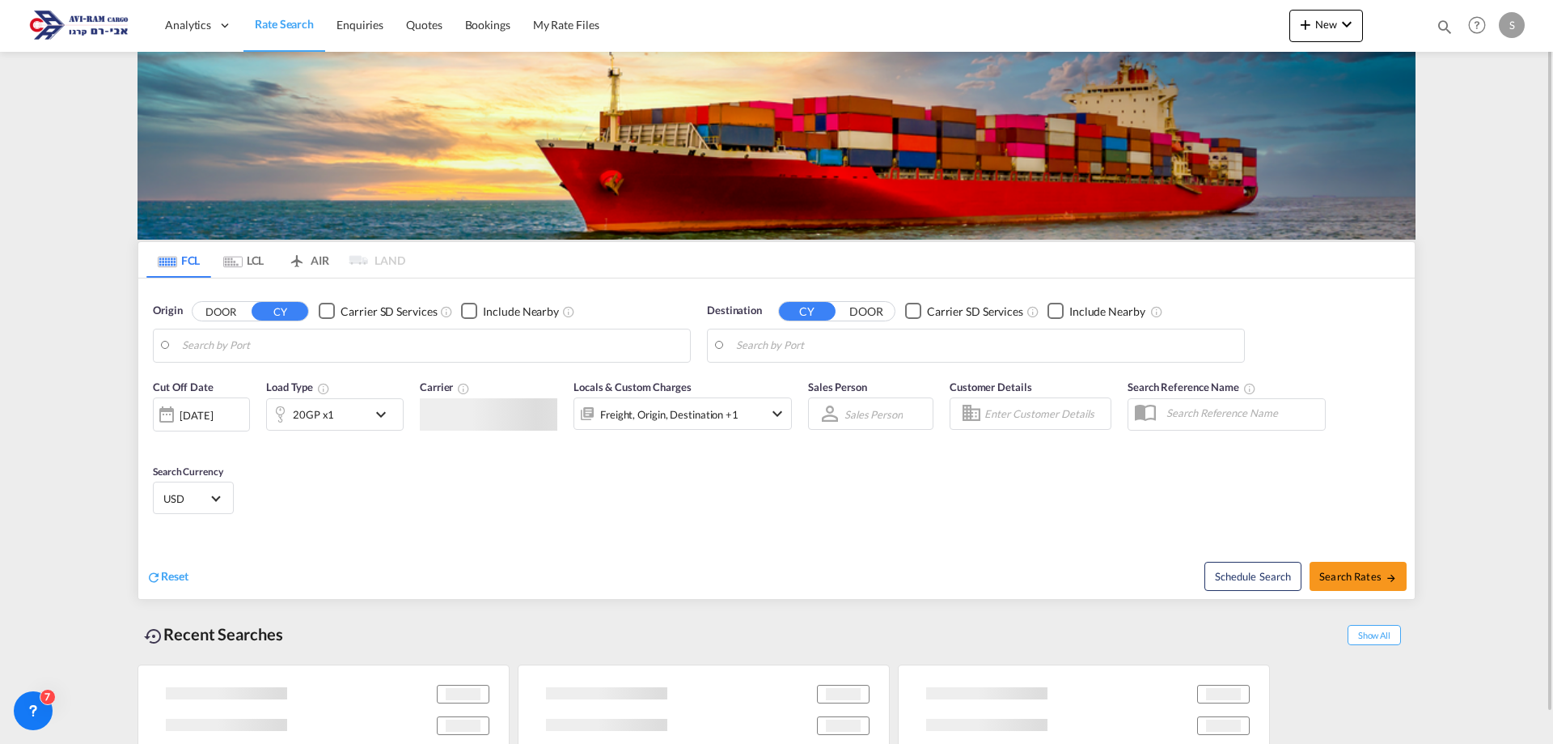
type input "[GEOGRAPHIC_DATA], PLGDY"
type input "[GEOGRAPHIC_DATA], [GEOGRAPHIC_DATA]"
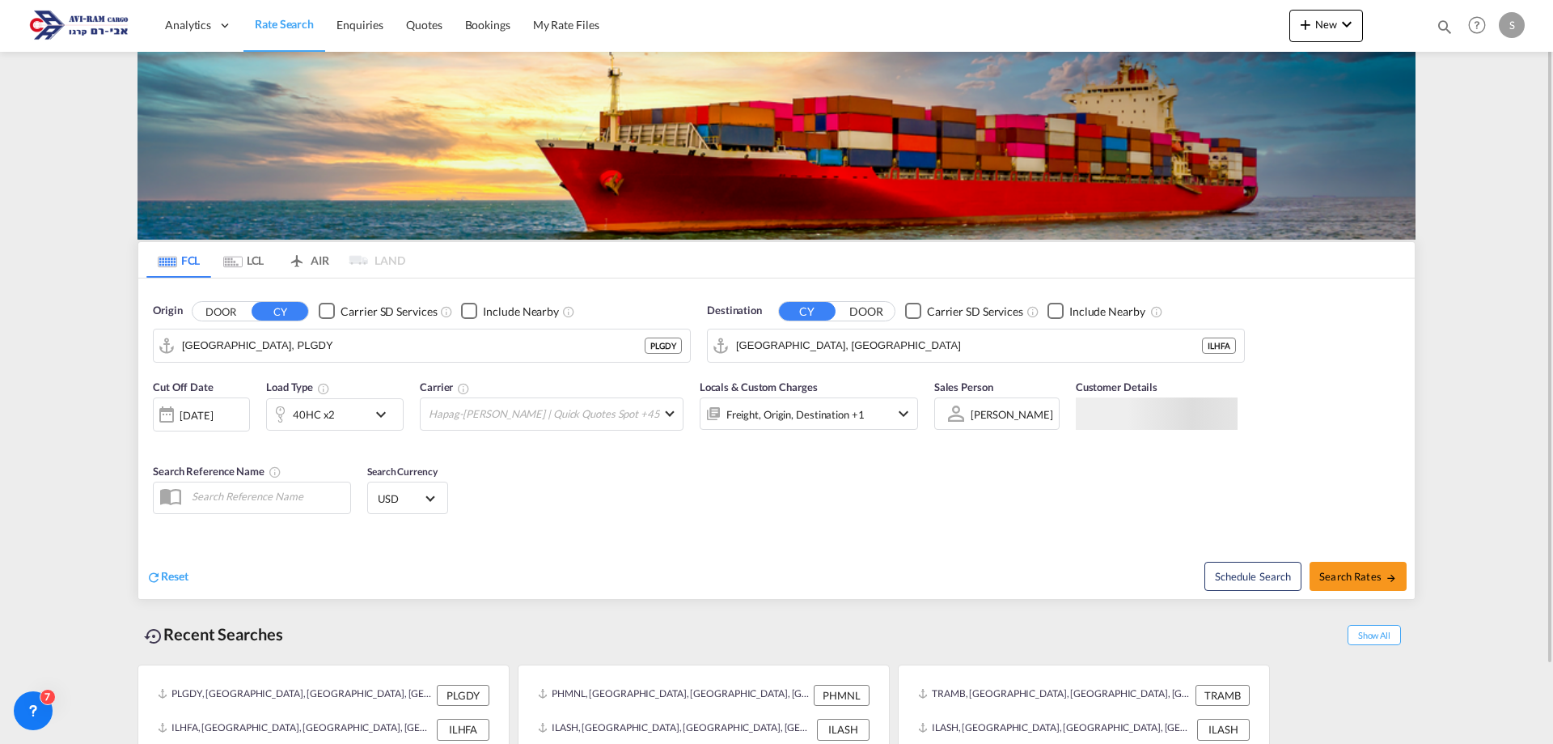
click at [209, 414] on div "[DATE]" at bounding box center [196, 415] width 33 height 15
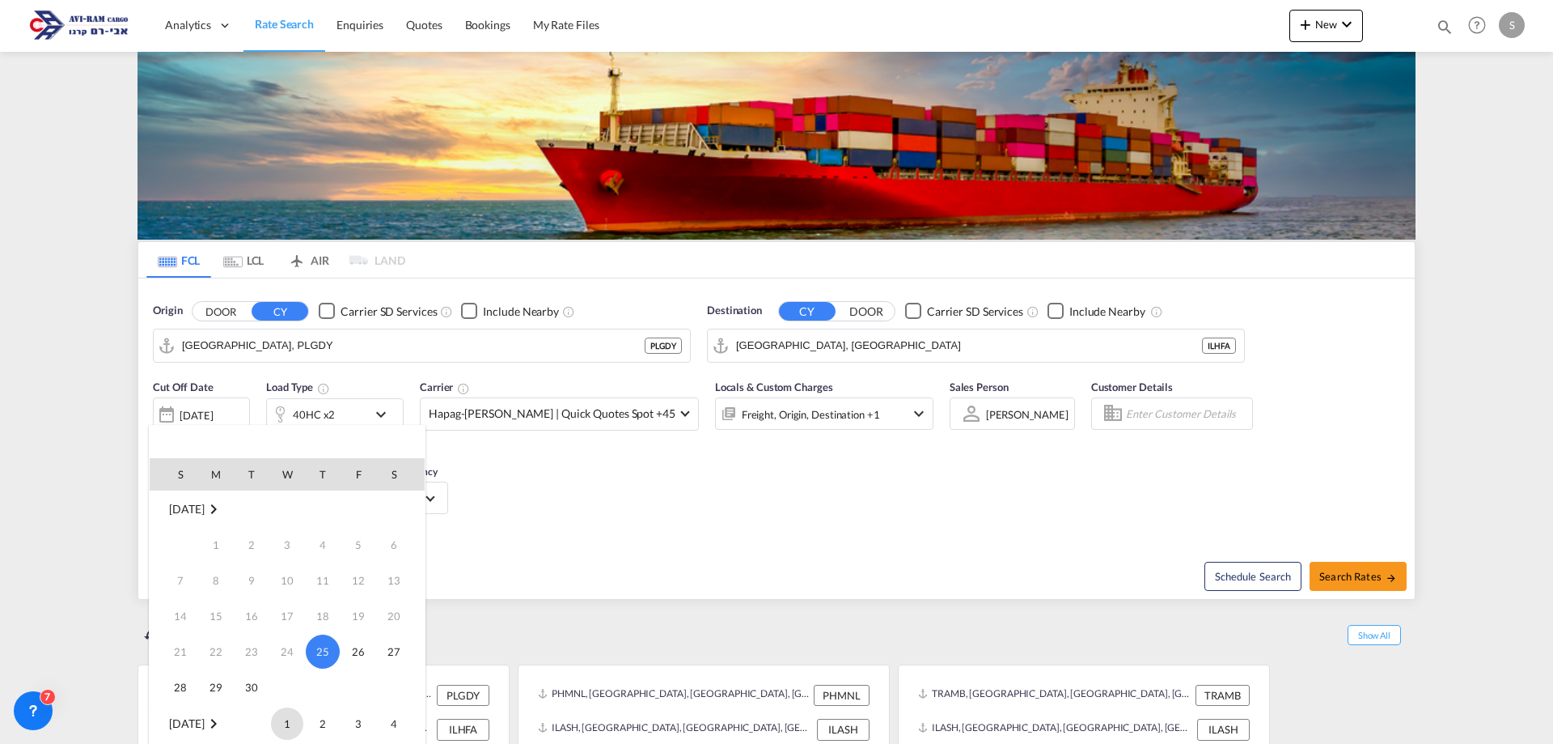
click at [285, 726] on span "1" at bounding box center [287, 723] width 32 height 32
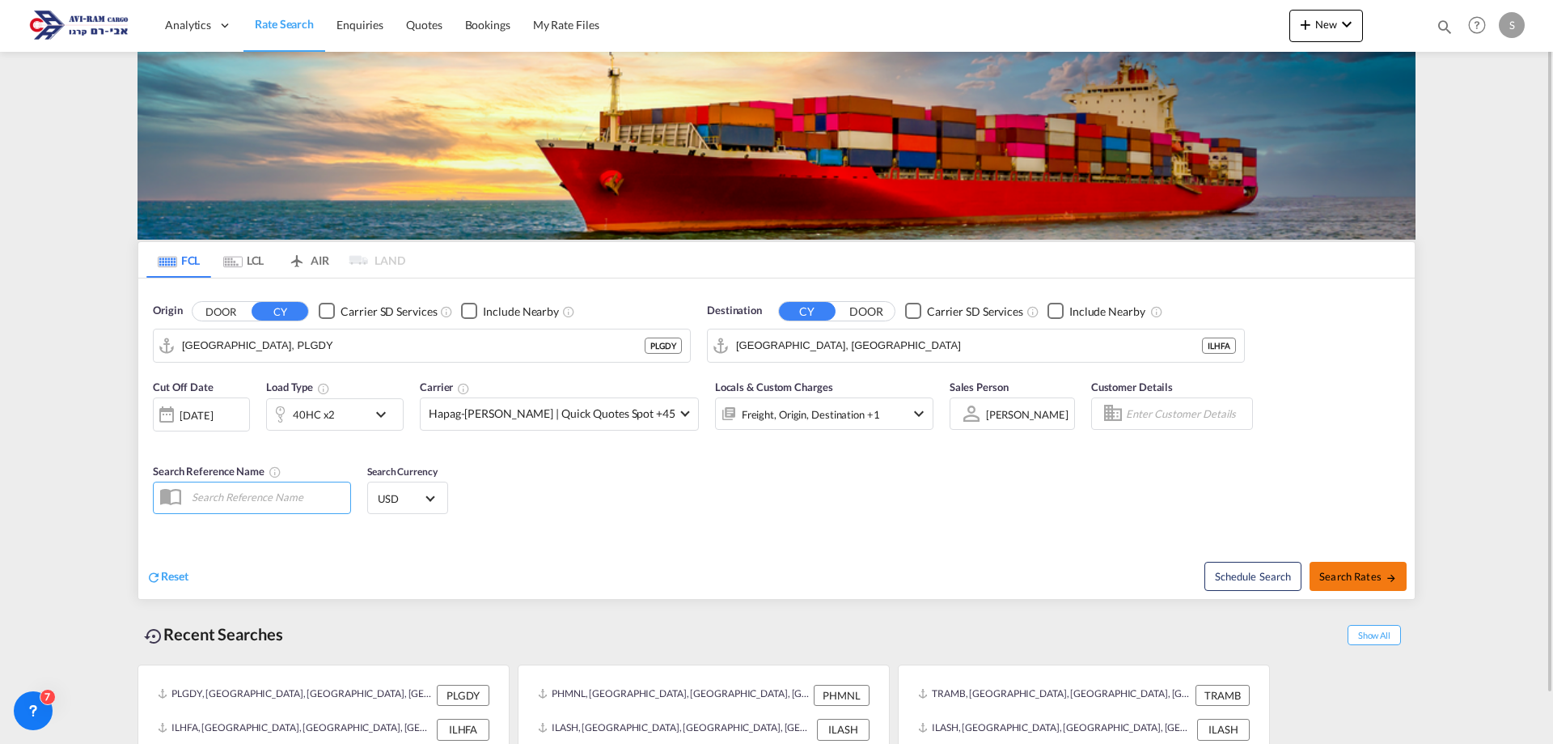
click at [1352, 581] on span "Search Rates" at bounding box center [1359, 576] width 78 height 13
type input "PLGDY to ILHFA / 1 Oct 2025"
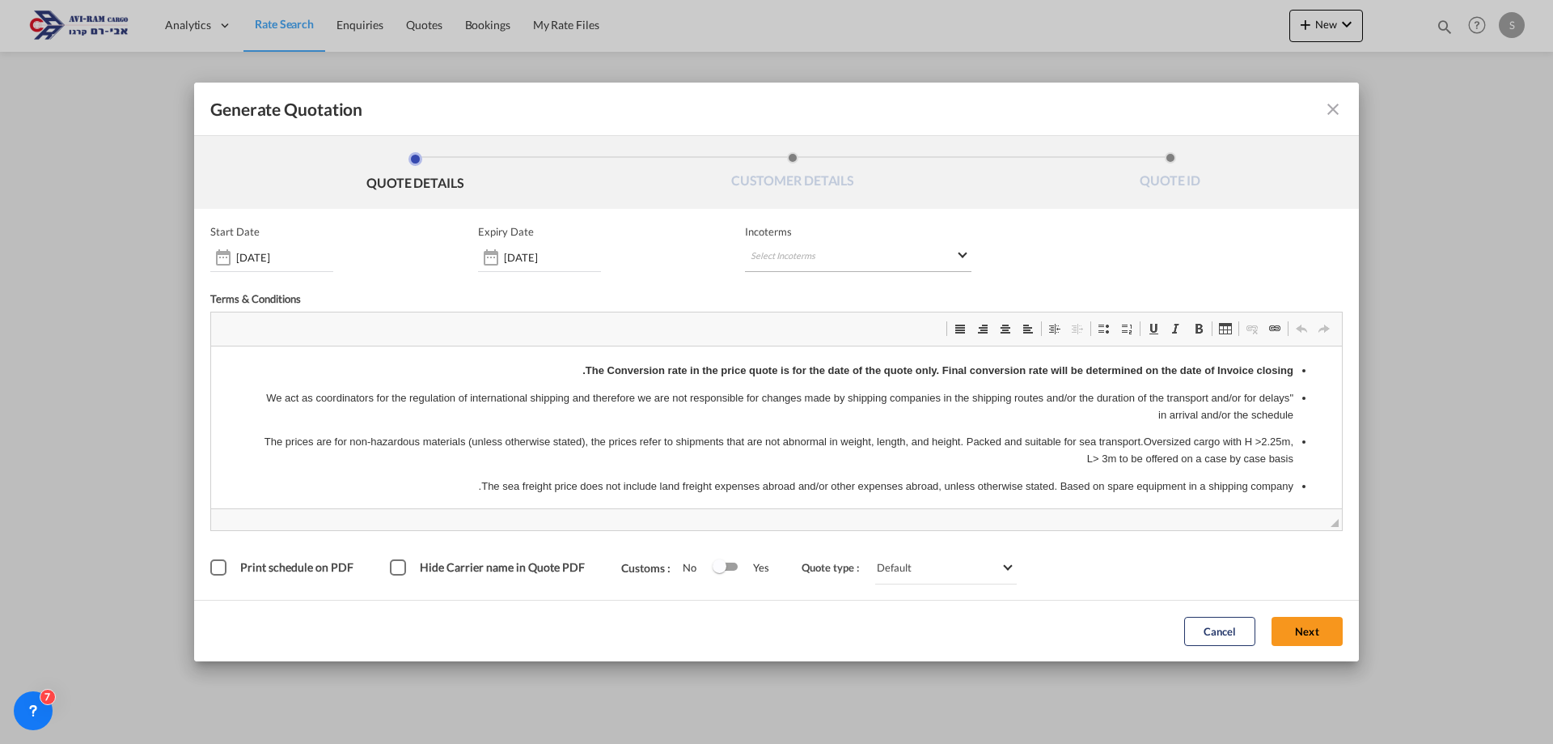
click at [797, 254] on md-select "Select Incoterms CIF - import Cost,Insurance and Freight FAS - export Free Alon…" at bounding box center [858, 257] width 227 height 29
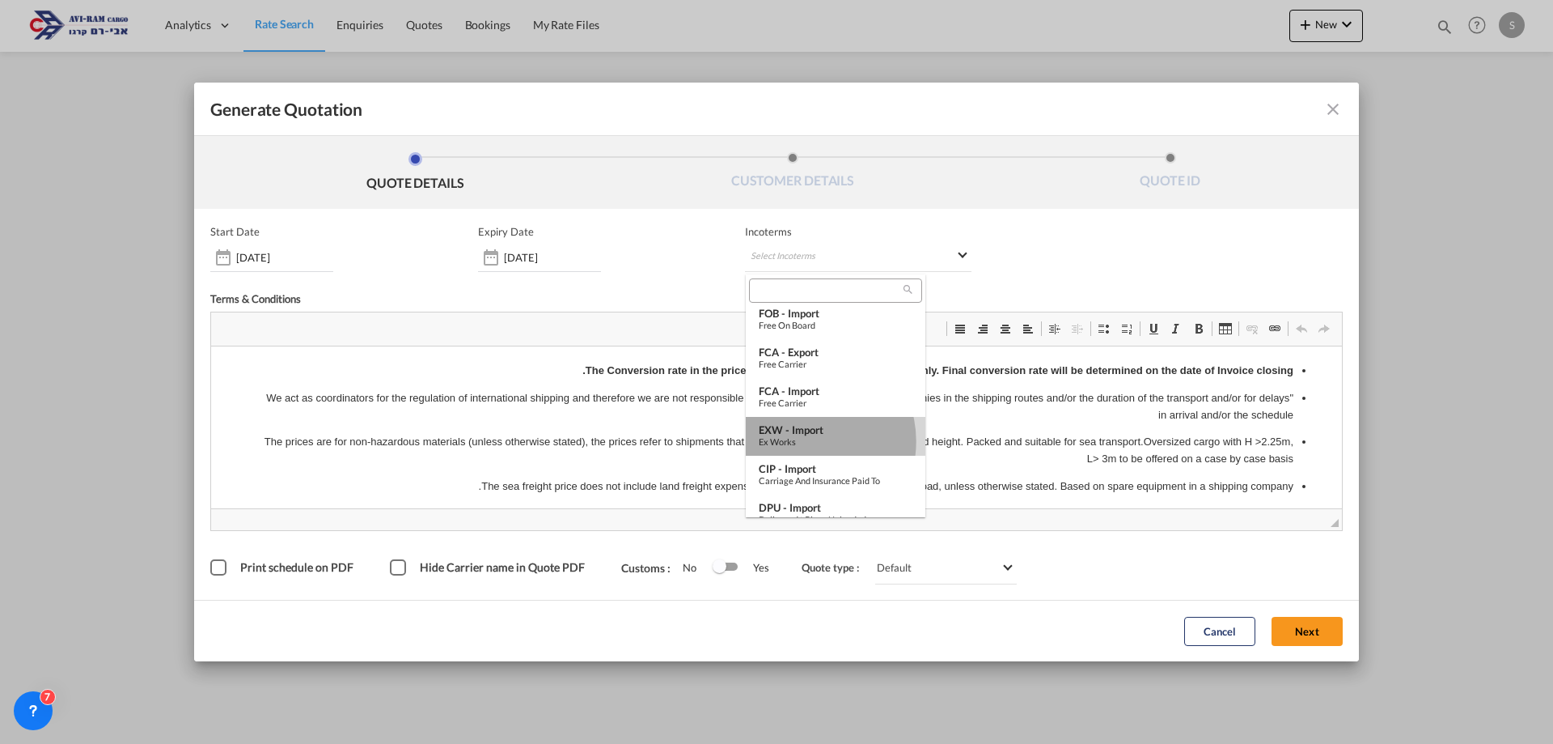
drag, startPoint x: 803, startPoint y: 441, endPoint x: 604, endPoint y: 99, distance: 395.9
click at [803, 441] on div "Ex Works" at bounding box center [836, 441] width 154 height 11
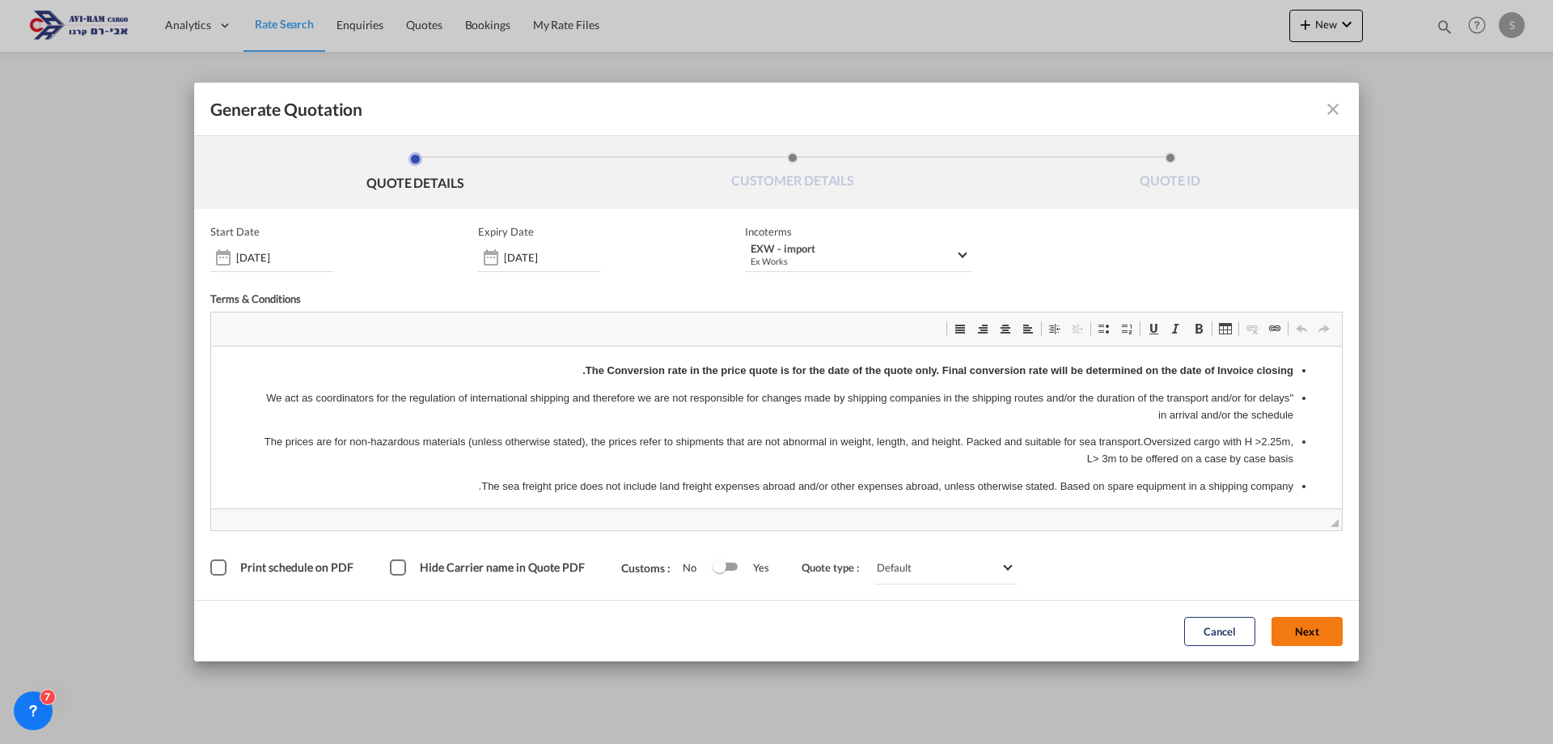
click at [1298, 627] on button "Next" at bounding box center [1307, 631] width 71 height 29
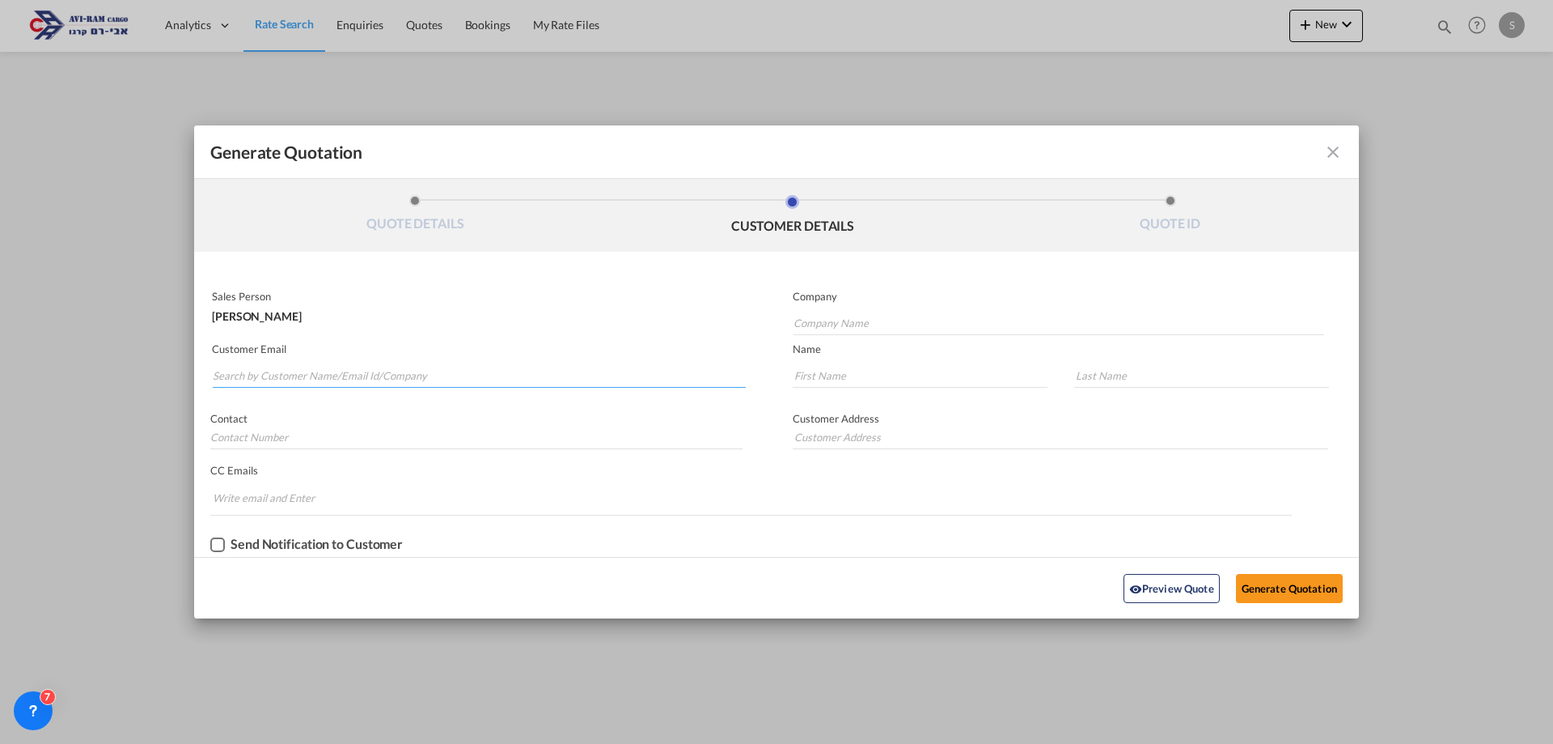
click at [347, 371] on input "Search by Customer Name/Email Id/Company" at bounding box center [479, 375] width 533 height 24
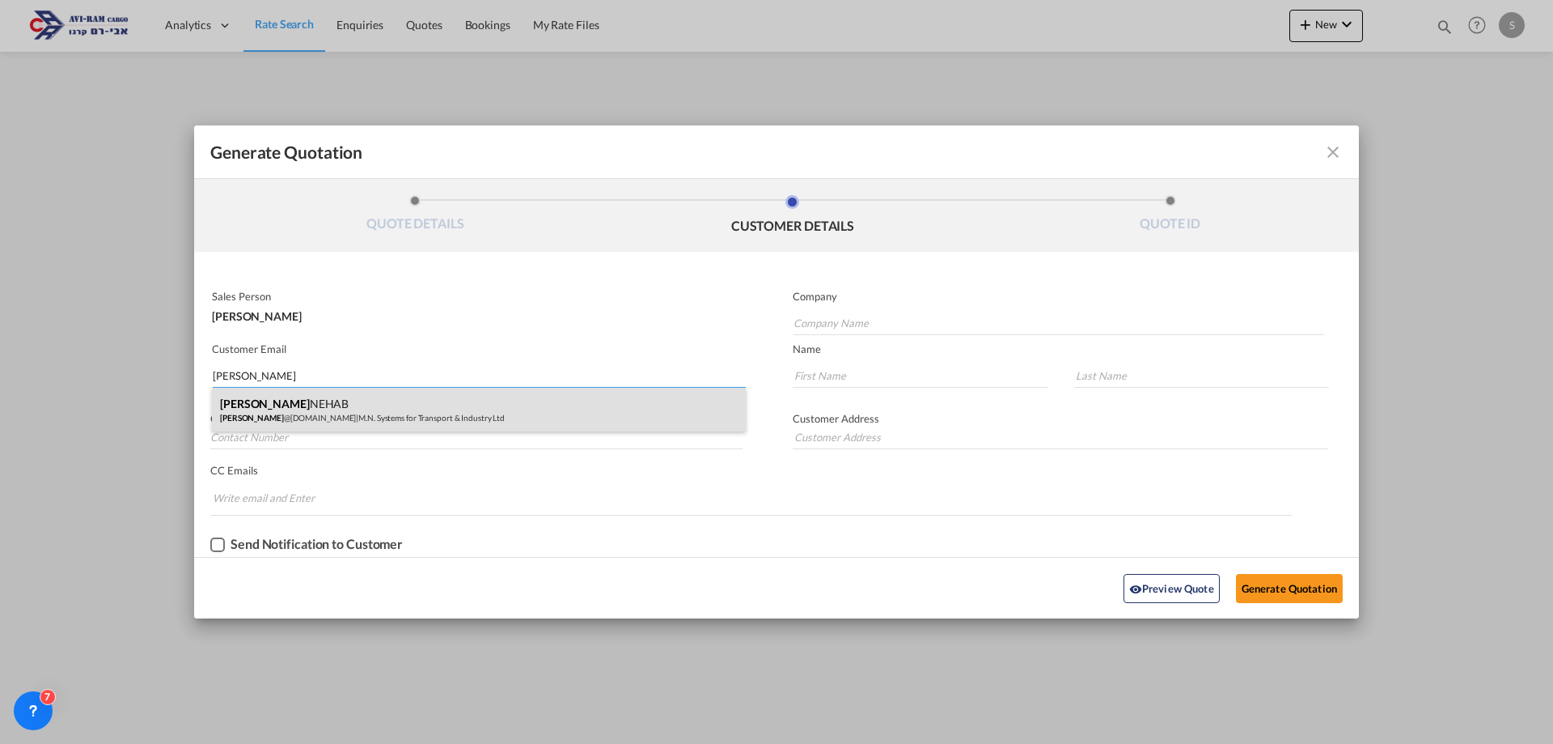
type input "karen"
click at [350, 401] on div "KAREN NEHAB Karen @mn-sys.com | M.N. Systems for Transport & Industry Ltd" at bounding box center [479, 410] width 534 height 44
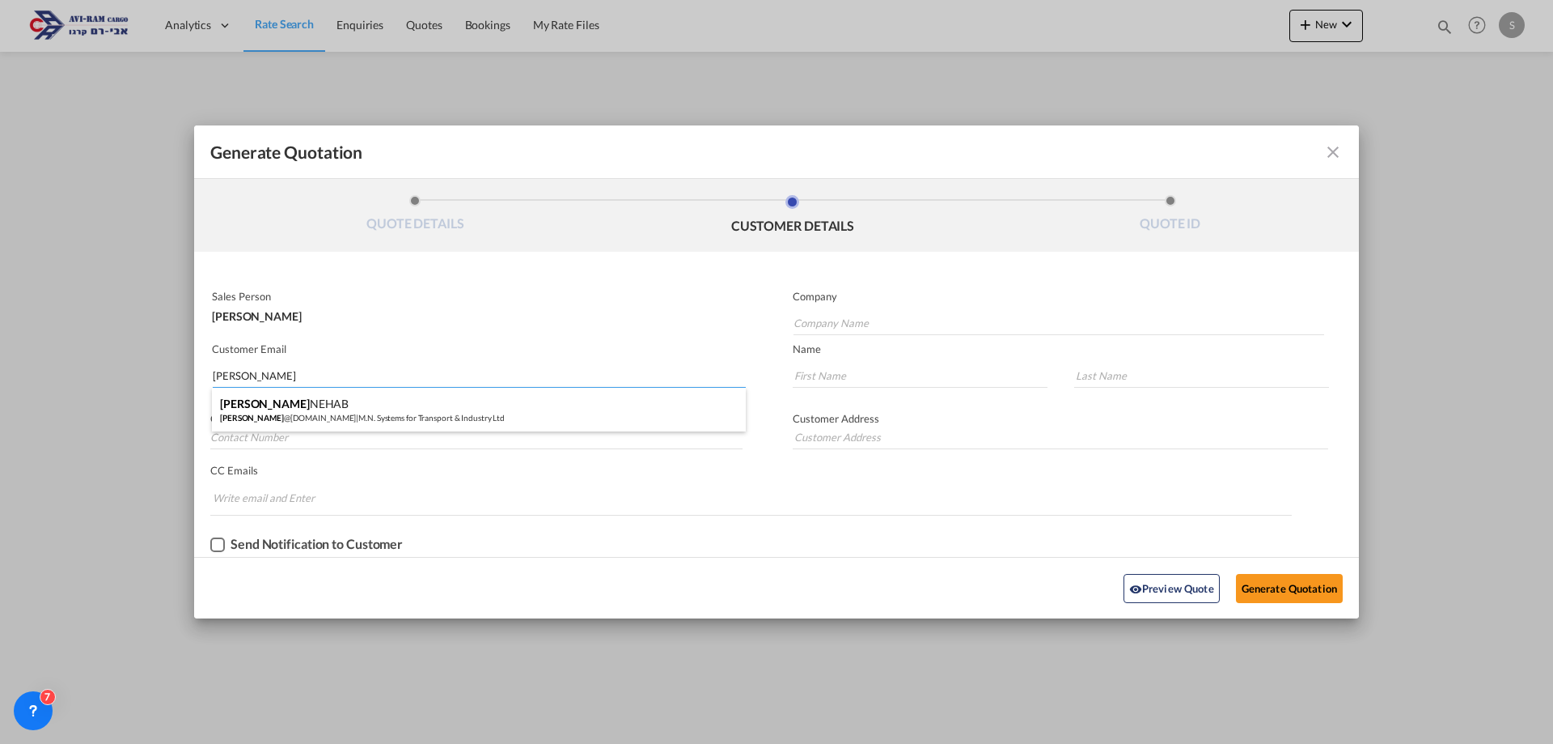
type input "M.N. Systems for Transport & Industry Ltd"
type input "Karen@mn-sys.com"
type input "KAREN"
type input "NEHAB"
type input "0544-580-335"
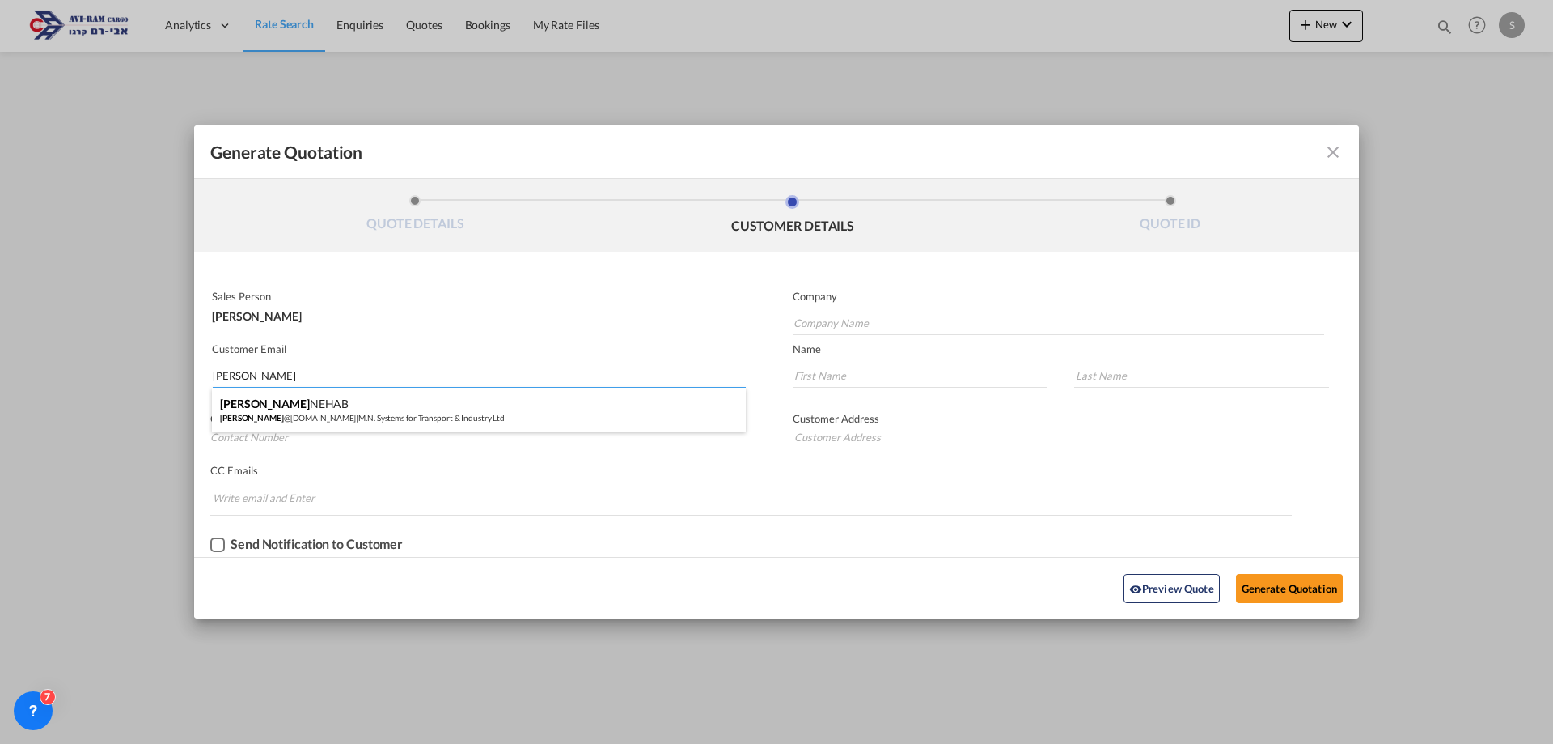
type input "Emek-Hefer Industrial Park, 3877701, Israel"
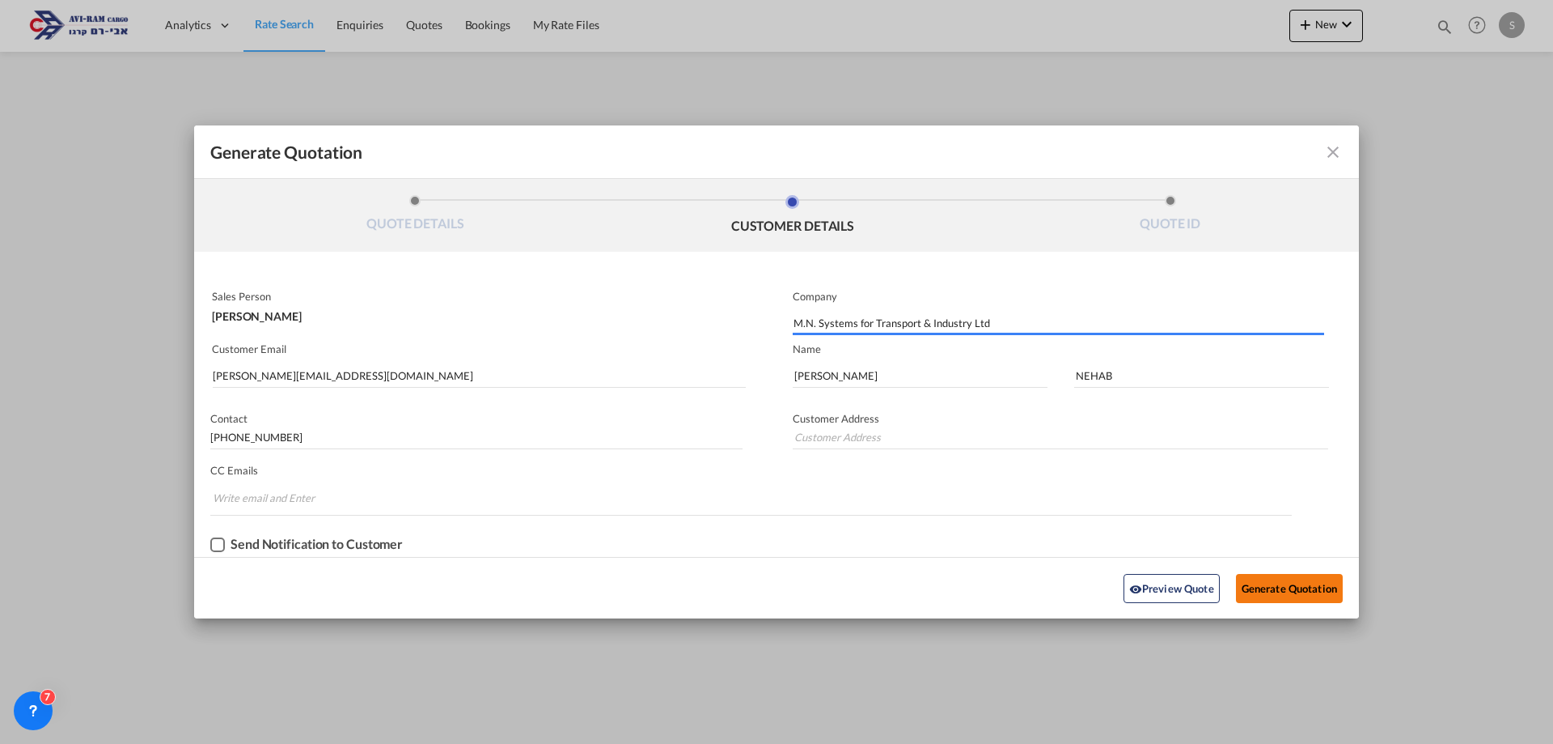
click at [1269, 589] on button "Generate Quotation" at bounding box center [1289, 588] width 107 height 29
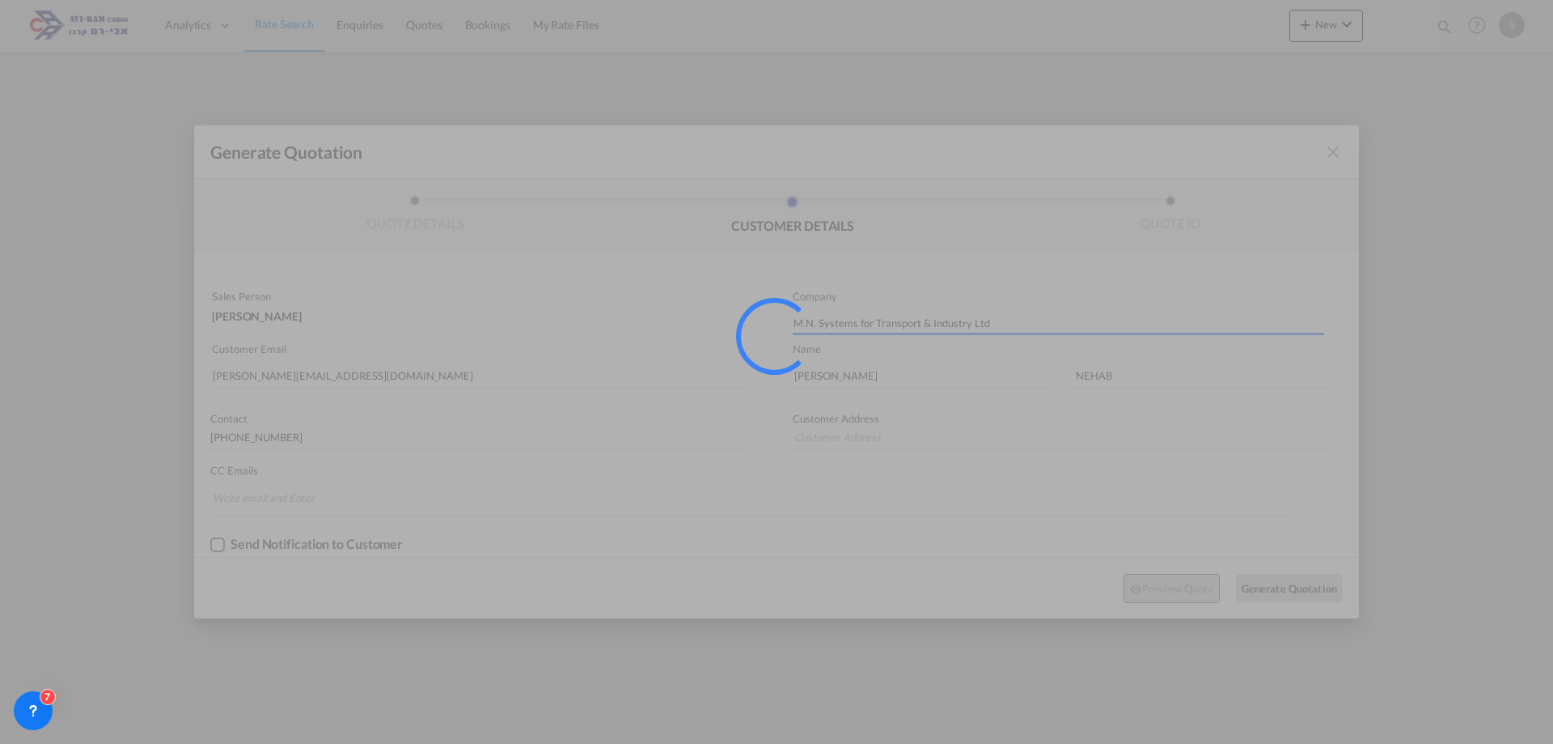
type input "Emek-Hefer Industrial Park, 3877701, Israel"
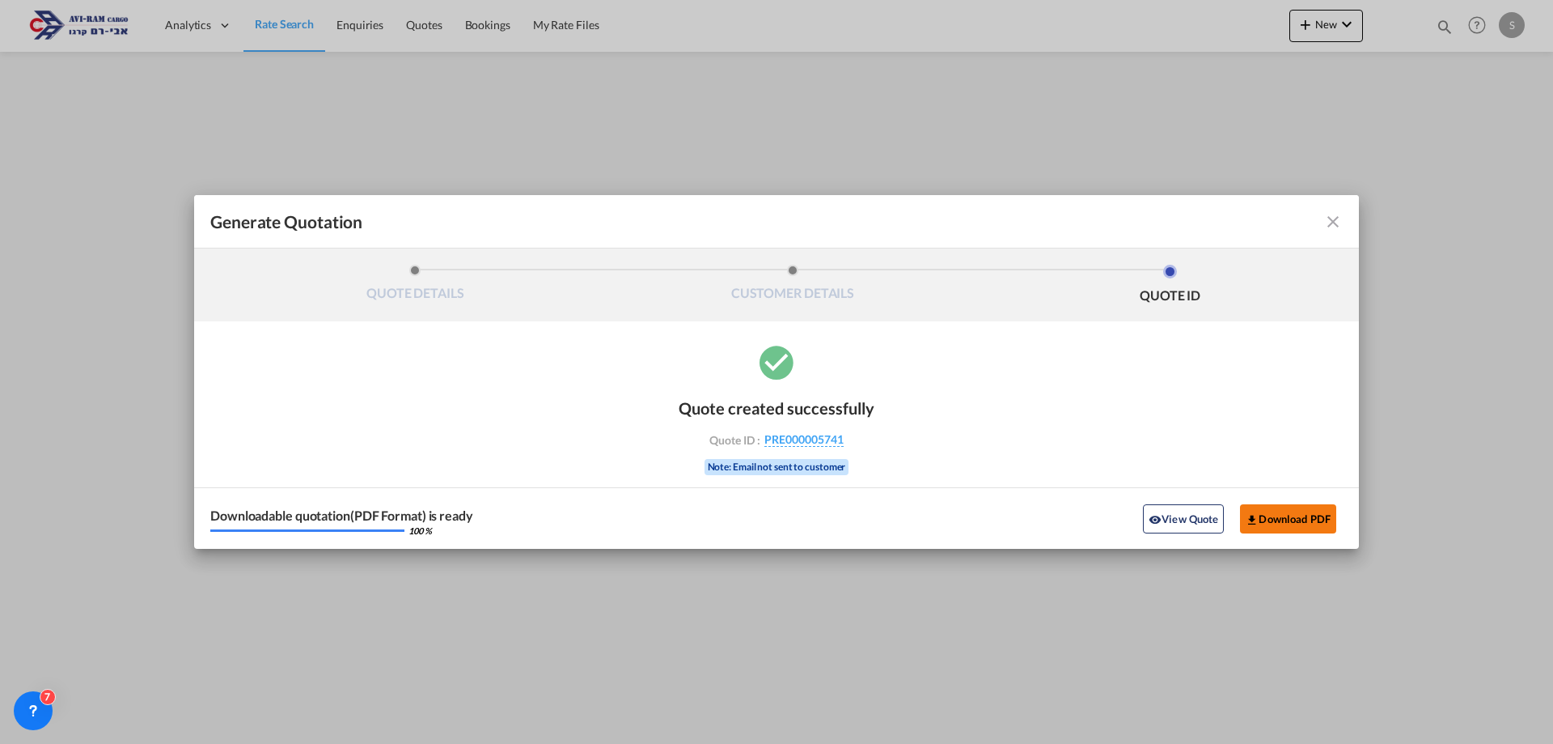
click at [1299, 523] on button "Download PDF" at bounding box center [1288, 518] width 96 height 29
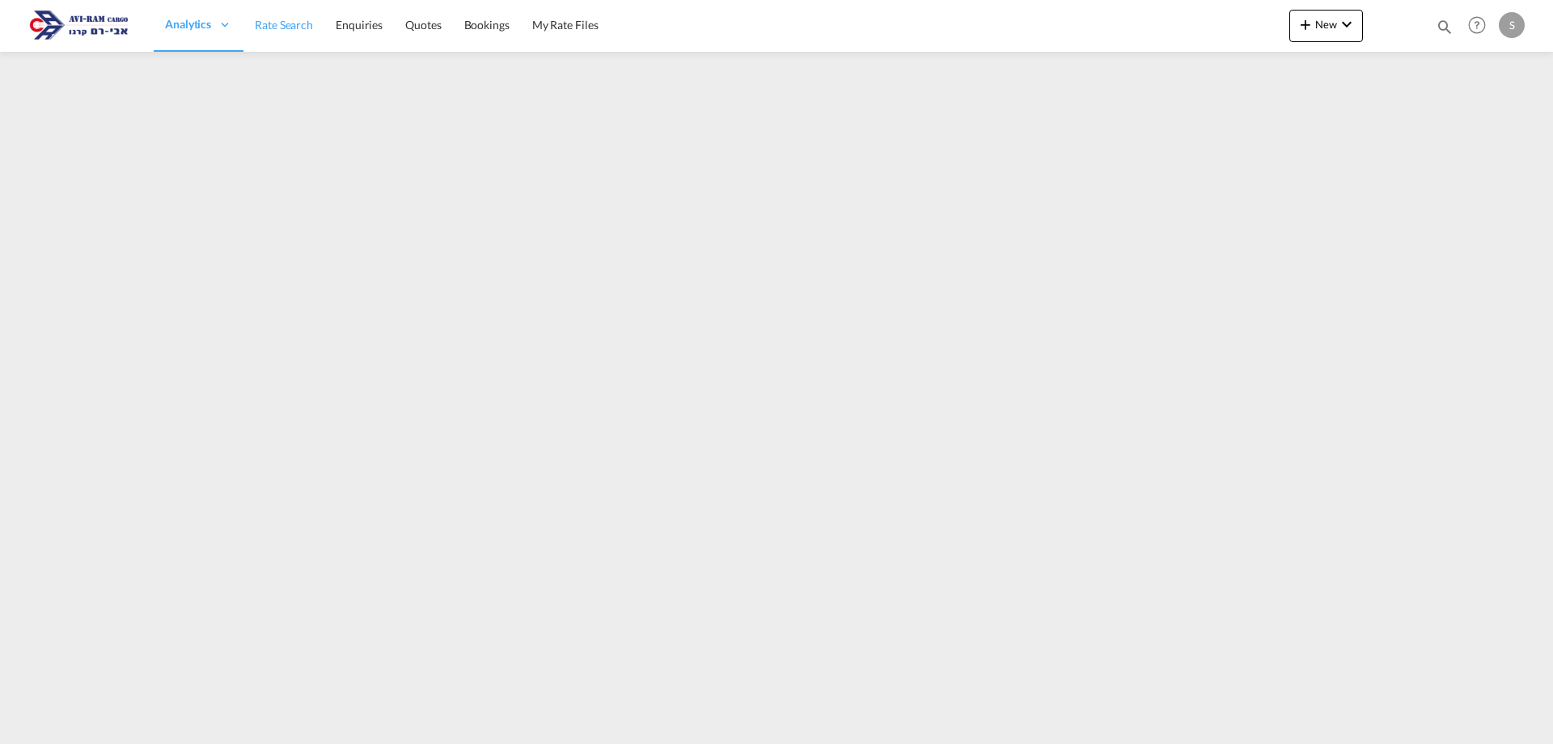
click at [268, 23] on span "Rate Search" at bounding box center [284, 25] width 58 height 14
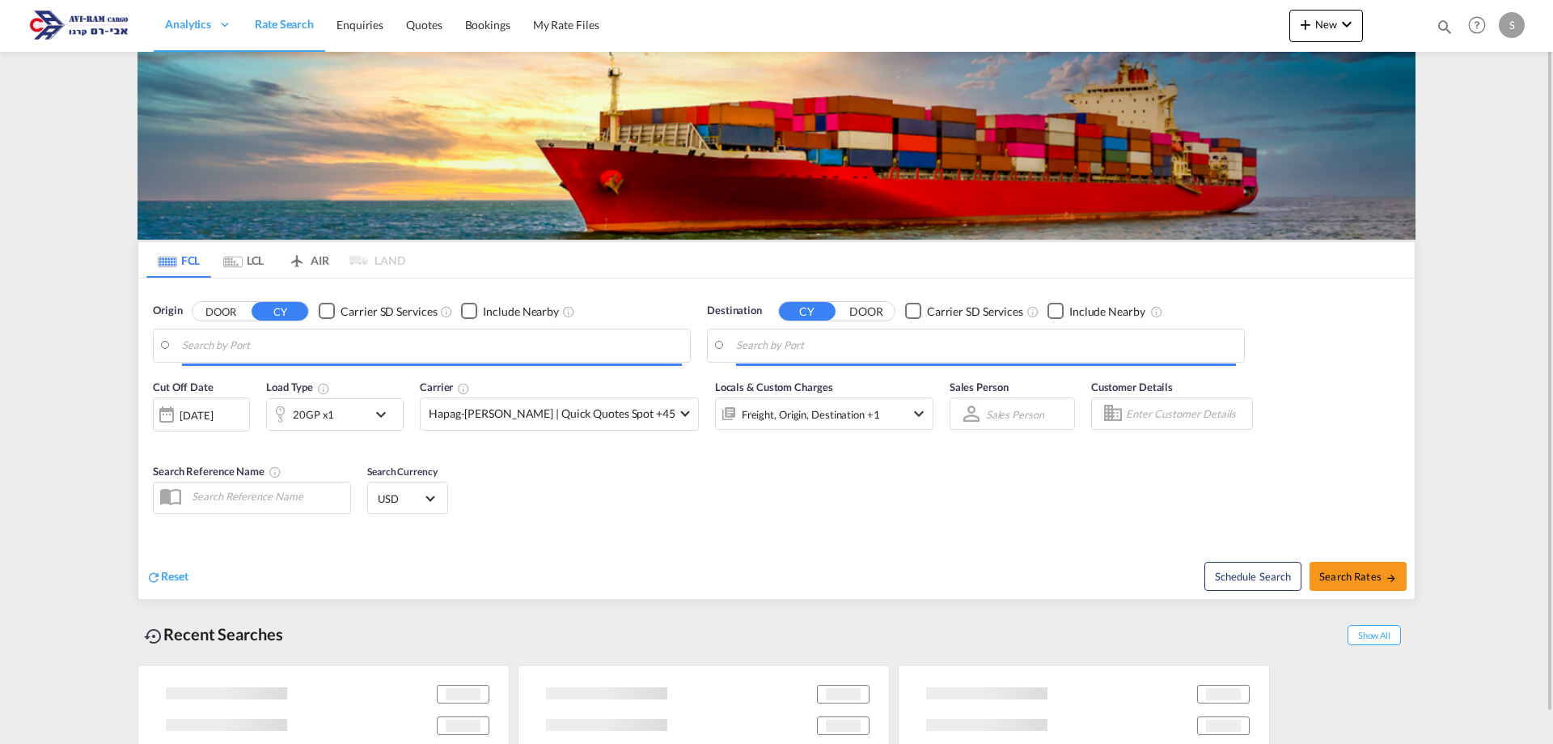
type input "[GEOGRAPHIC_DATA], PLGDY"
type input "[GEOGRAPHIC_DATA], [GEOGRAPHIC_DATA]"
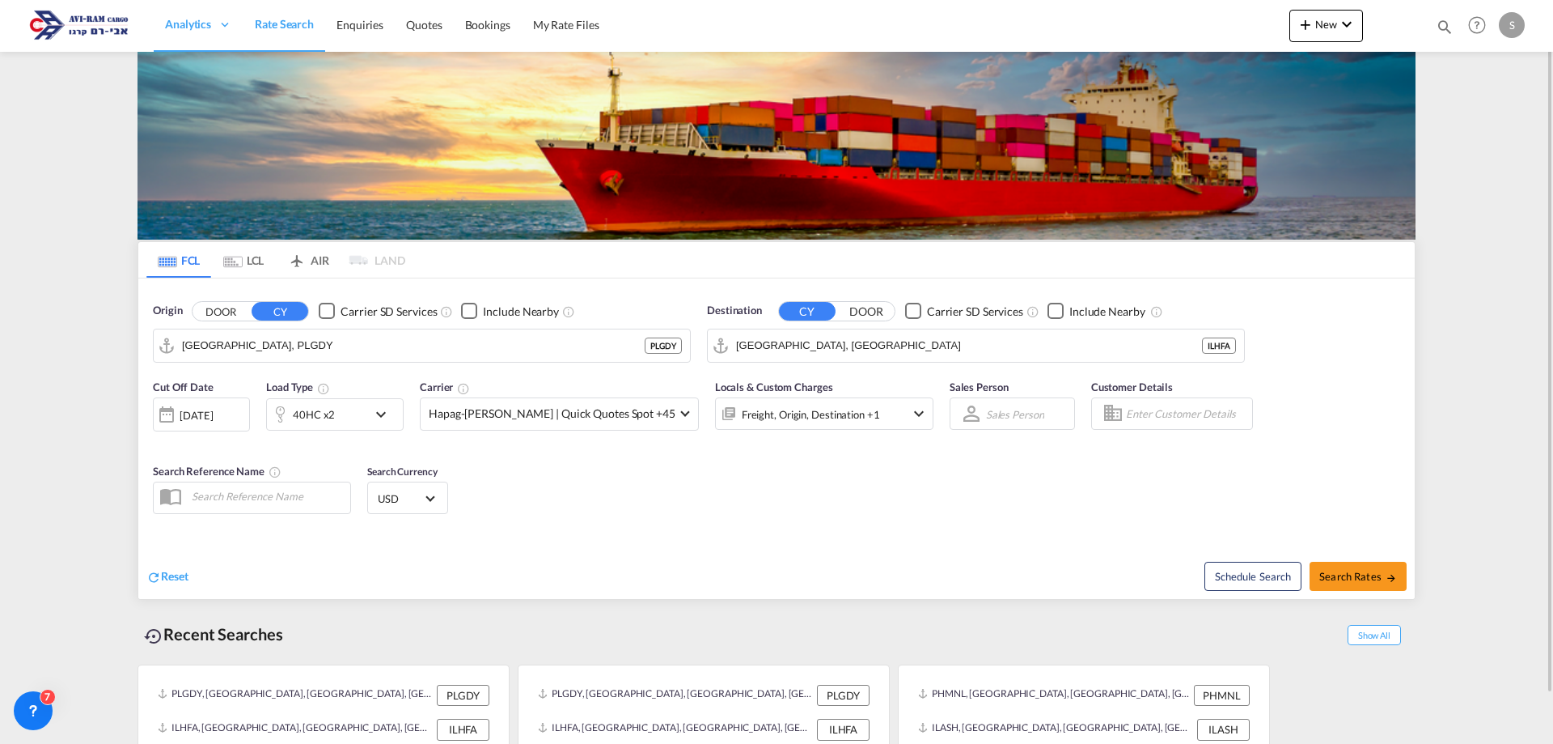
click at [238, 256] on md-icon "Use the left and right arrow keys to navigate between tabs" at bounding box center [232, 262] width 19 height 12
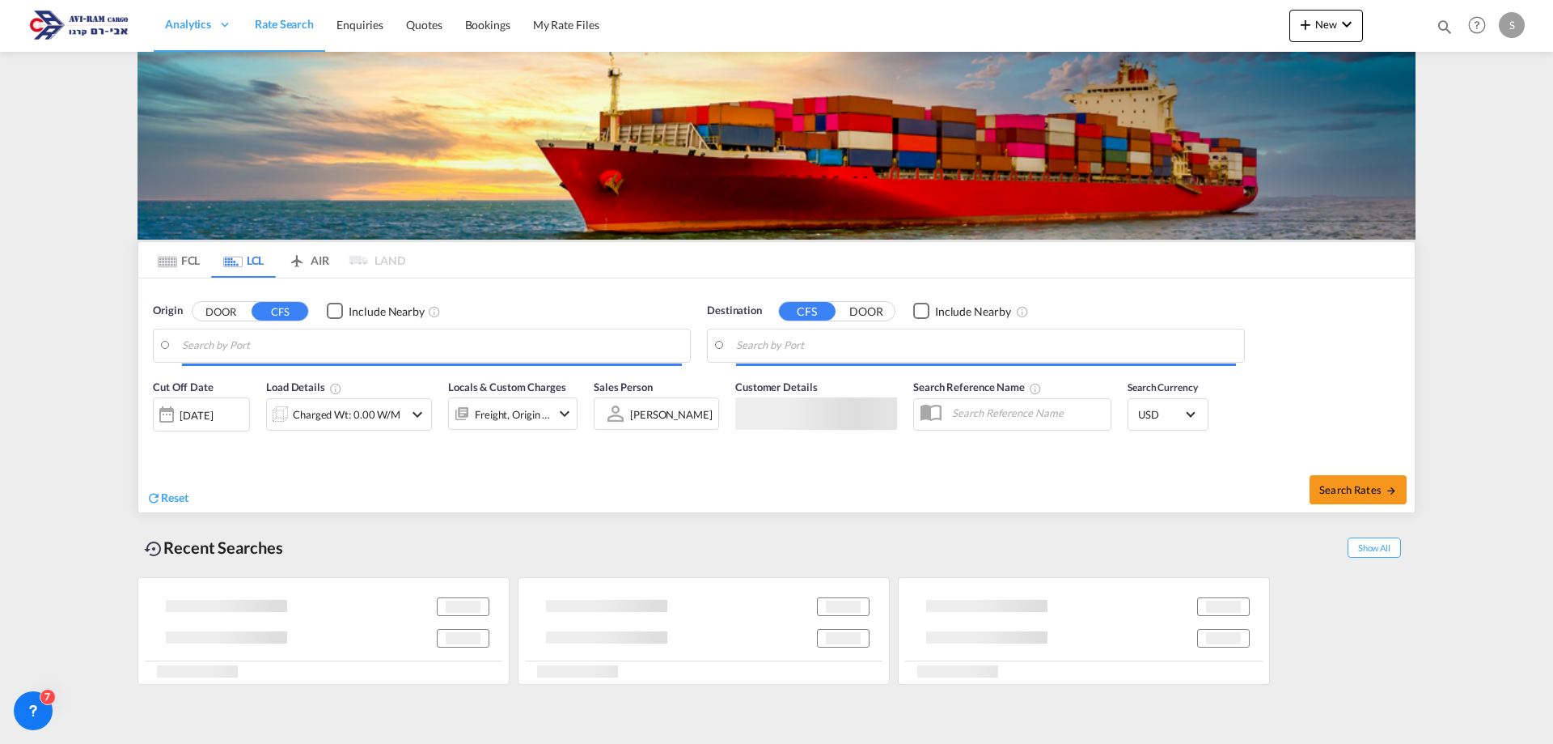
type input "[GEOGRAPHIC_DATA], SH, CNSHA"
type input "Ashdod, ILASH"
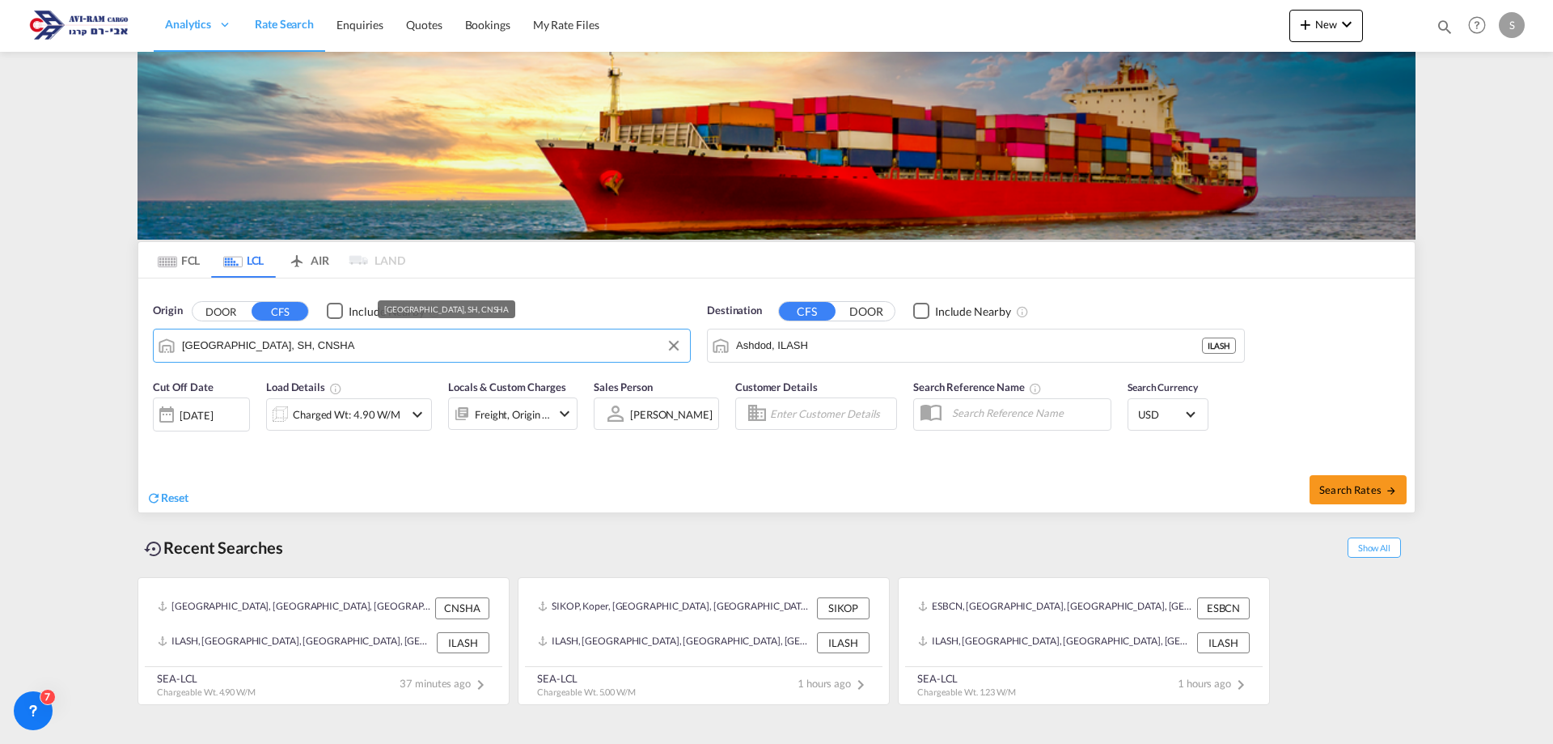
click at [227, 348] on input "[GEOGRAPHIC_DATA], SH, CNSHA" at bounding box center [432, 345] width 500 height 24
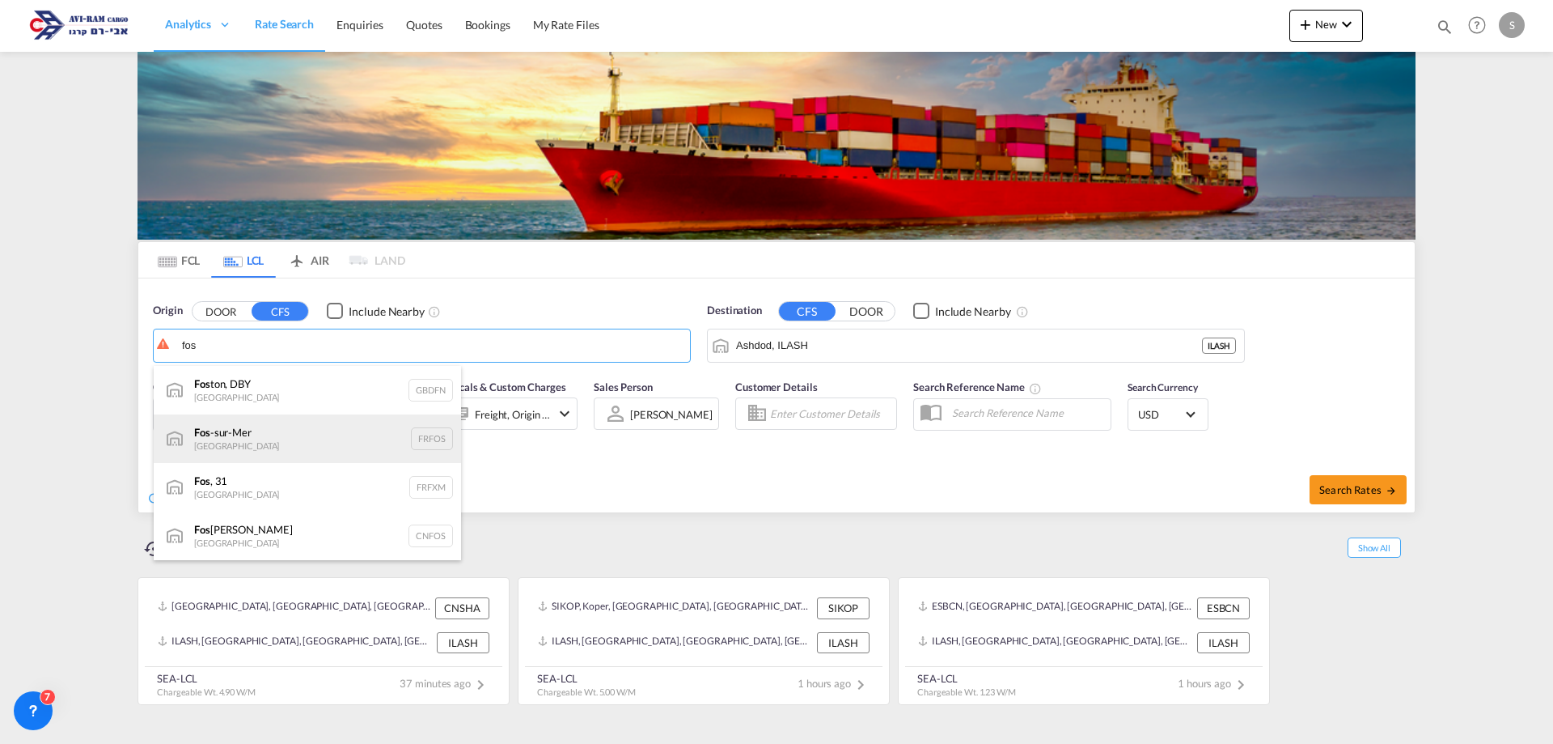
click at [270, 436] on div "Fos -sur-Mer [GEOGRAPHIC_DATA] FRFOS" at bounding box center [307, 438] width 307 height 49
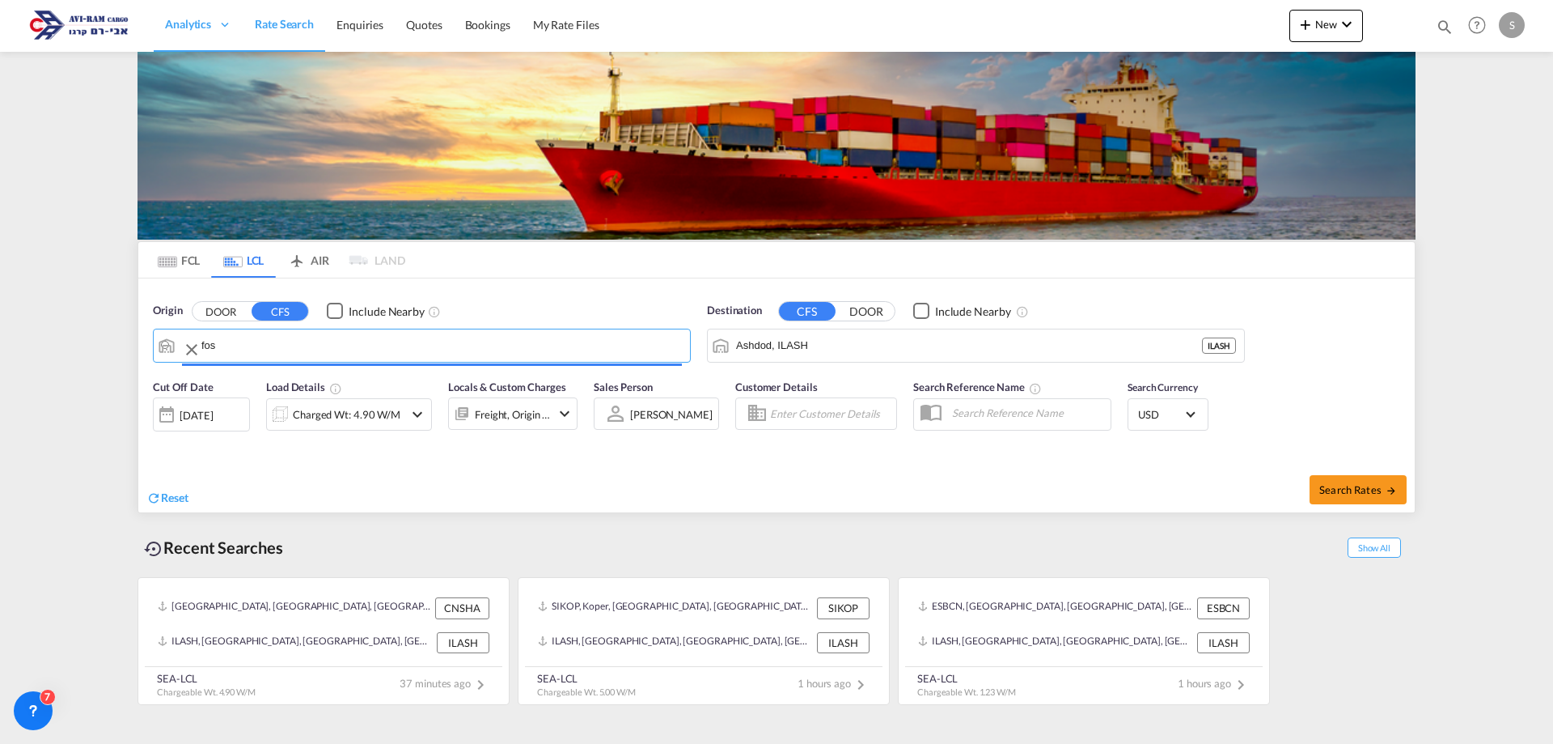
type input "Fos-[GEOGRAPHIC_DATA], [GEOGRAPHIC_DATA]"
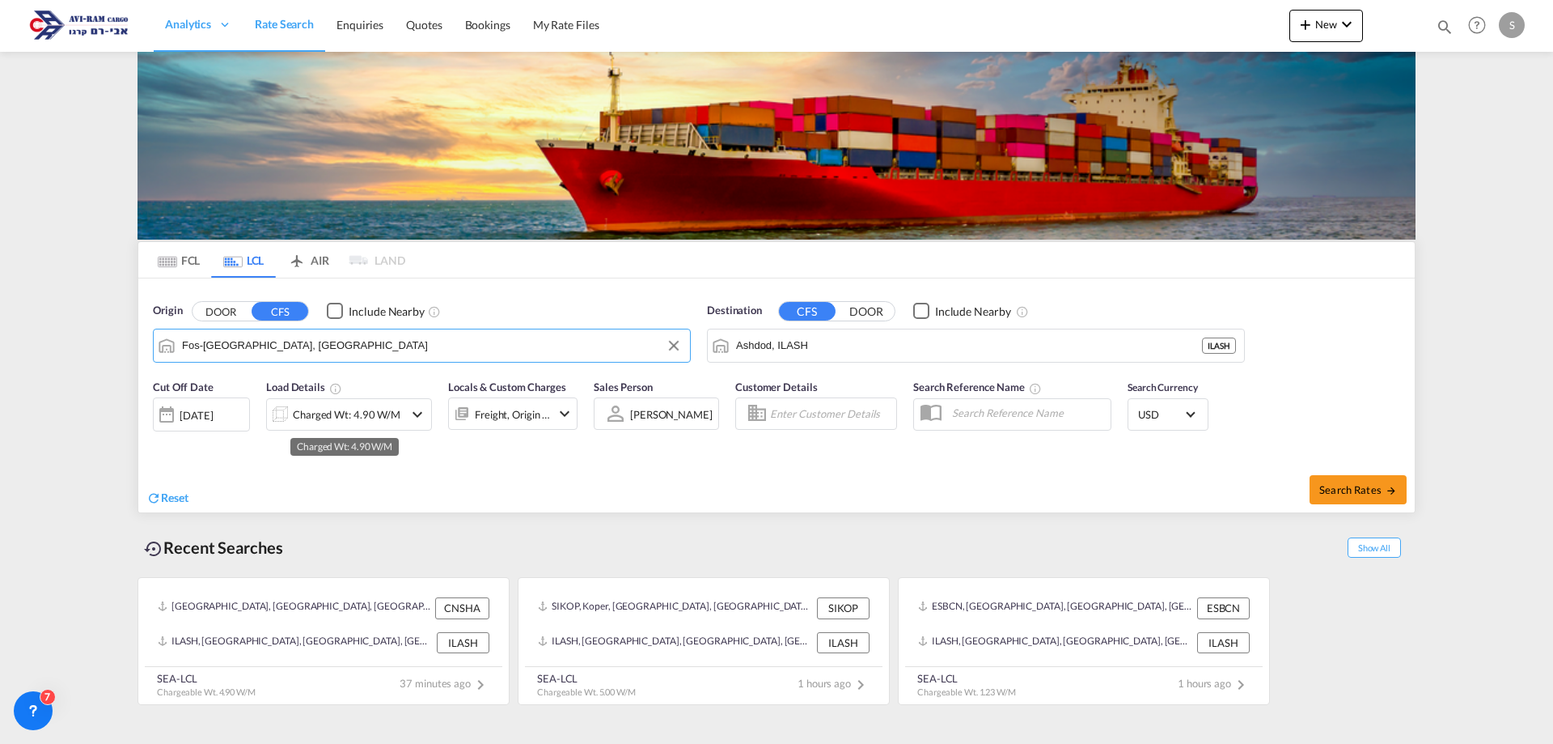
click at [354, 409] on div "Charged Wt: 4.90 W/M" at bounding box center [347, 414] width 108 height 23
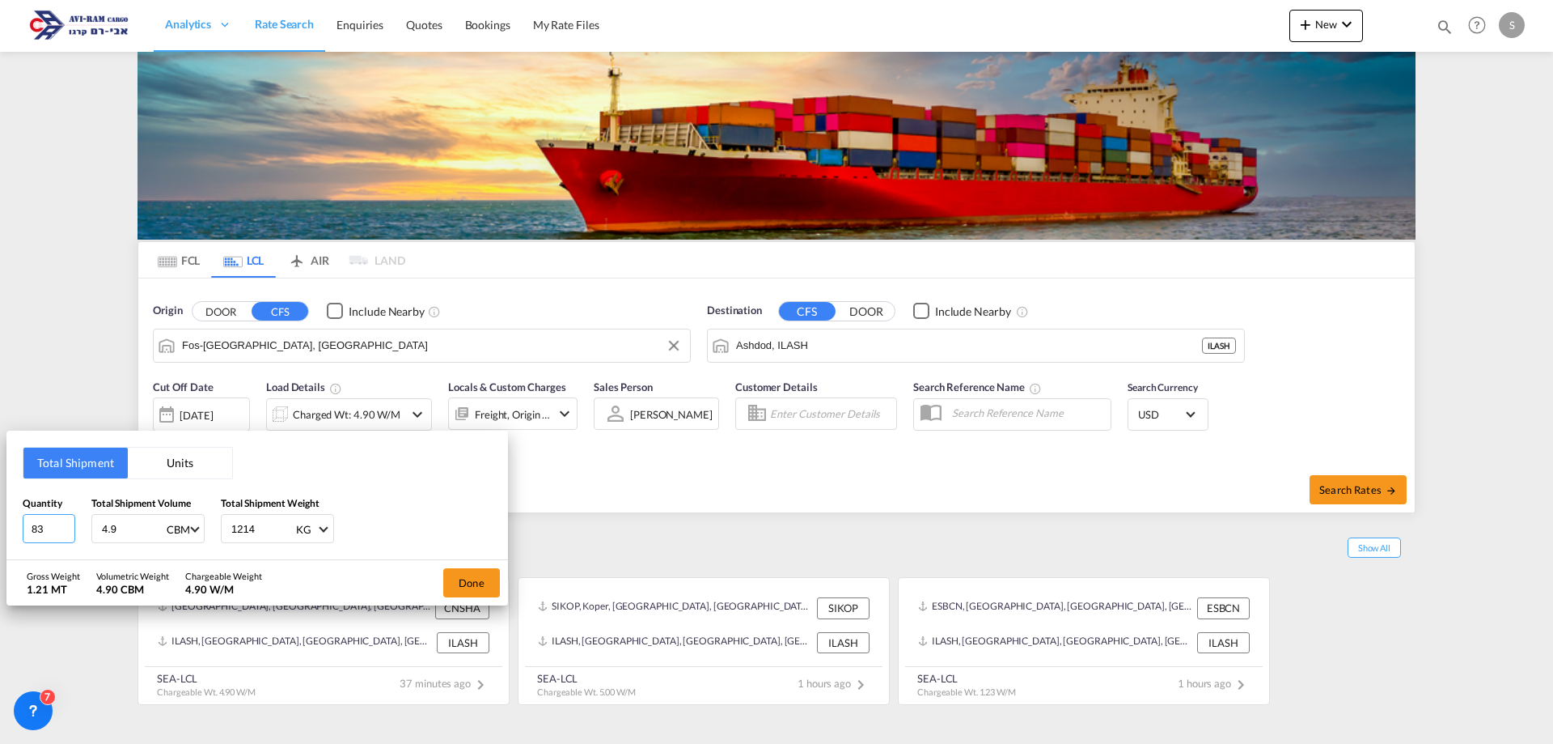
drag, startPoint x: 44, startPoint y: 529, endPoint x: 20, endPoint y: 544, distance: 27.6
click at [23, 543] on input "83" at bounding box center [49, 528] width 53 height 29
drag, startPoint x: 49, startPoint y: 532, endPoint x: 18, endPoint y: 536, distance: 31.0
click at [18, 536] on div "Total Shipment Units Quantity 83 Total Shipment Volume 4.9 CBM CBM CFT Total Sh…" at bounding box center [257, 494] width 502 height 129
type input "5"
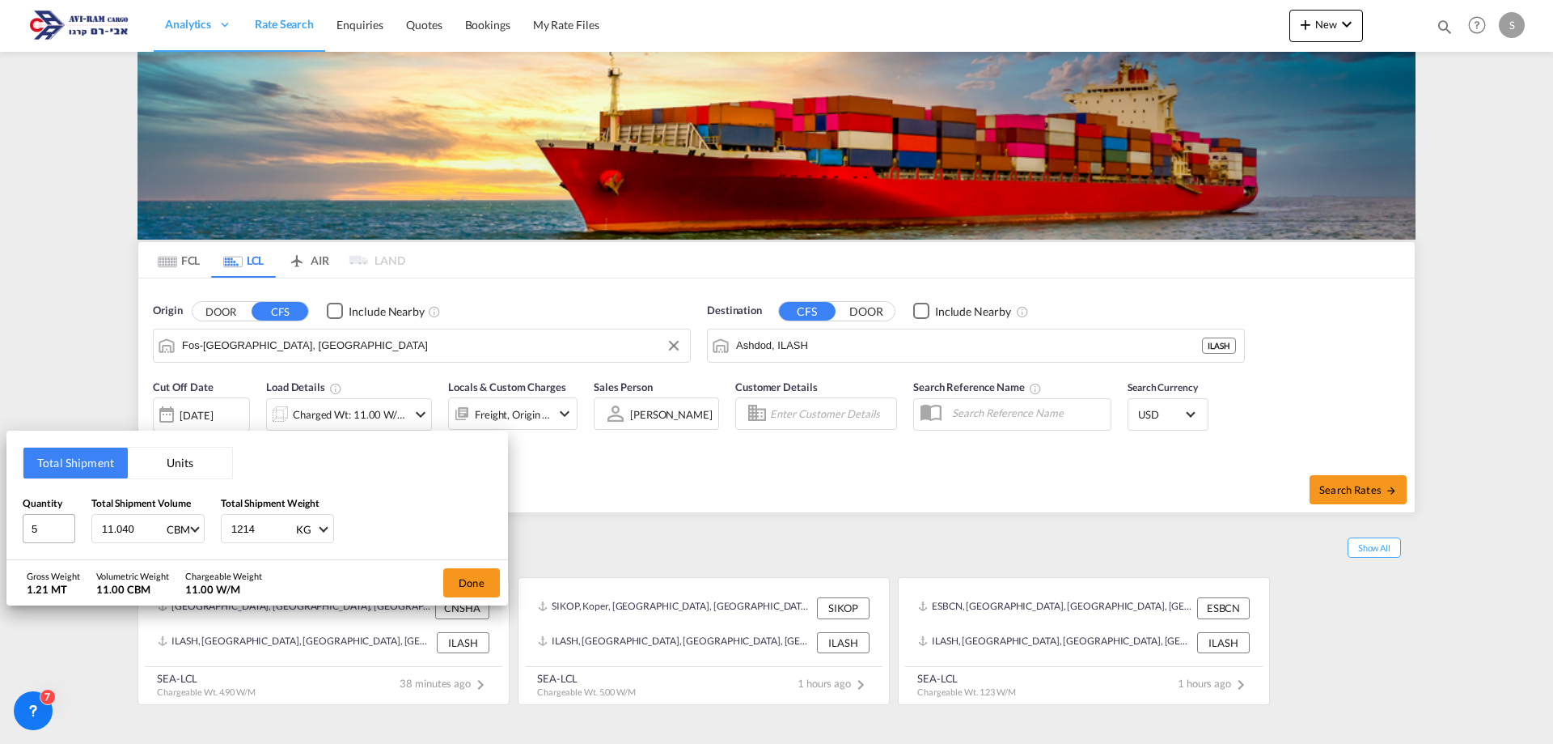
type input "11.040"
type input "666"
click at [456, 583] on button "Done" at bounding box center [471, 582] width 57 height 29
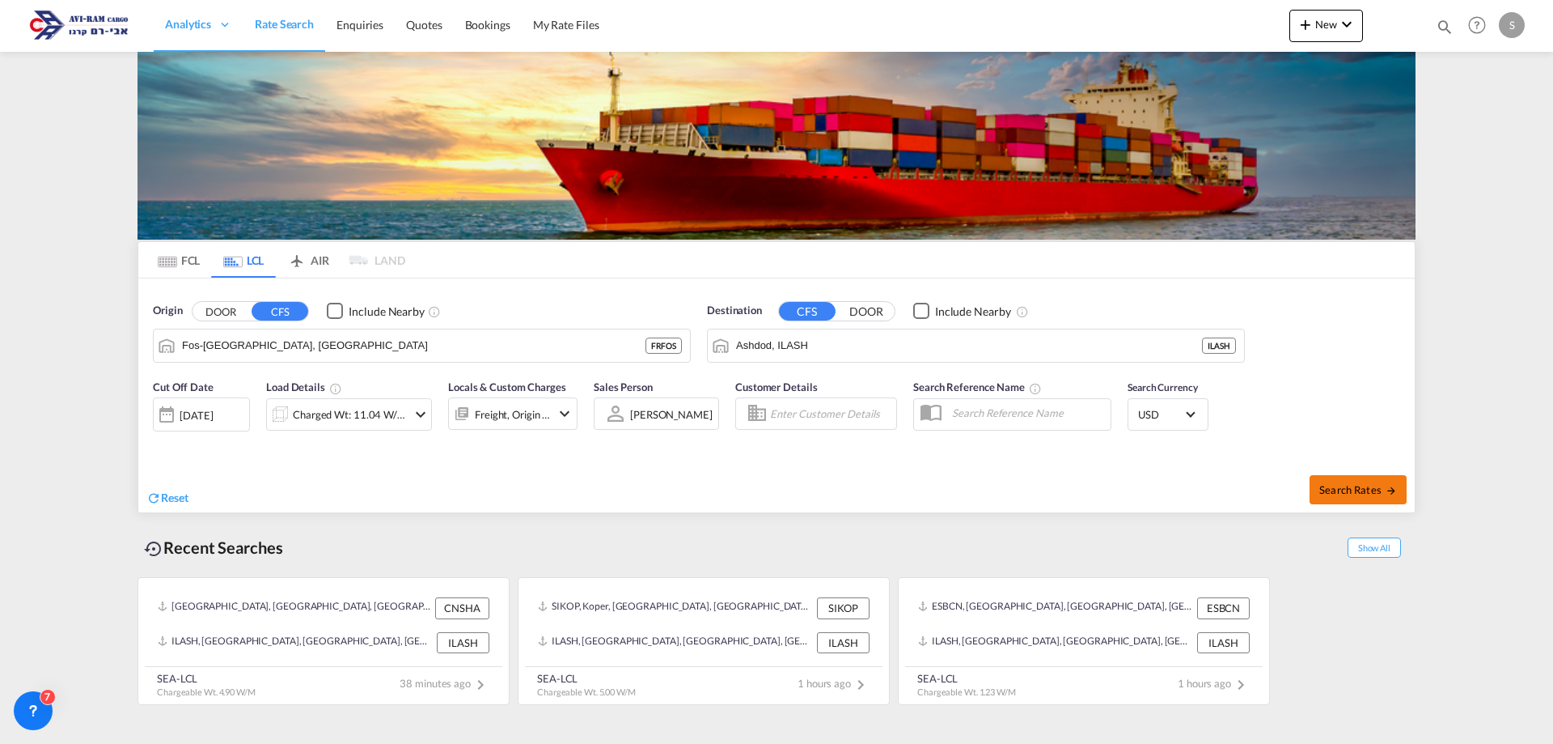
click at [1392, 494] on md-icon "icon-arrow-right" at bounding box center [1391, 490] width 11 height 11
type input "FRFOS to ILASH / [DATE]"
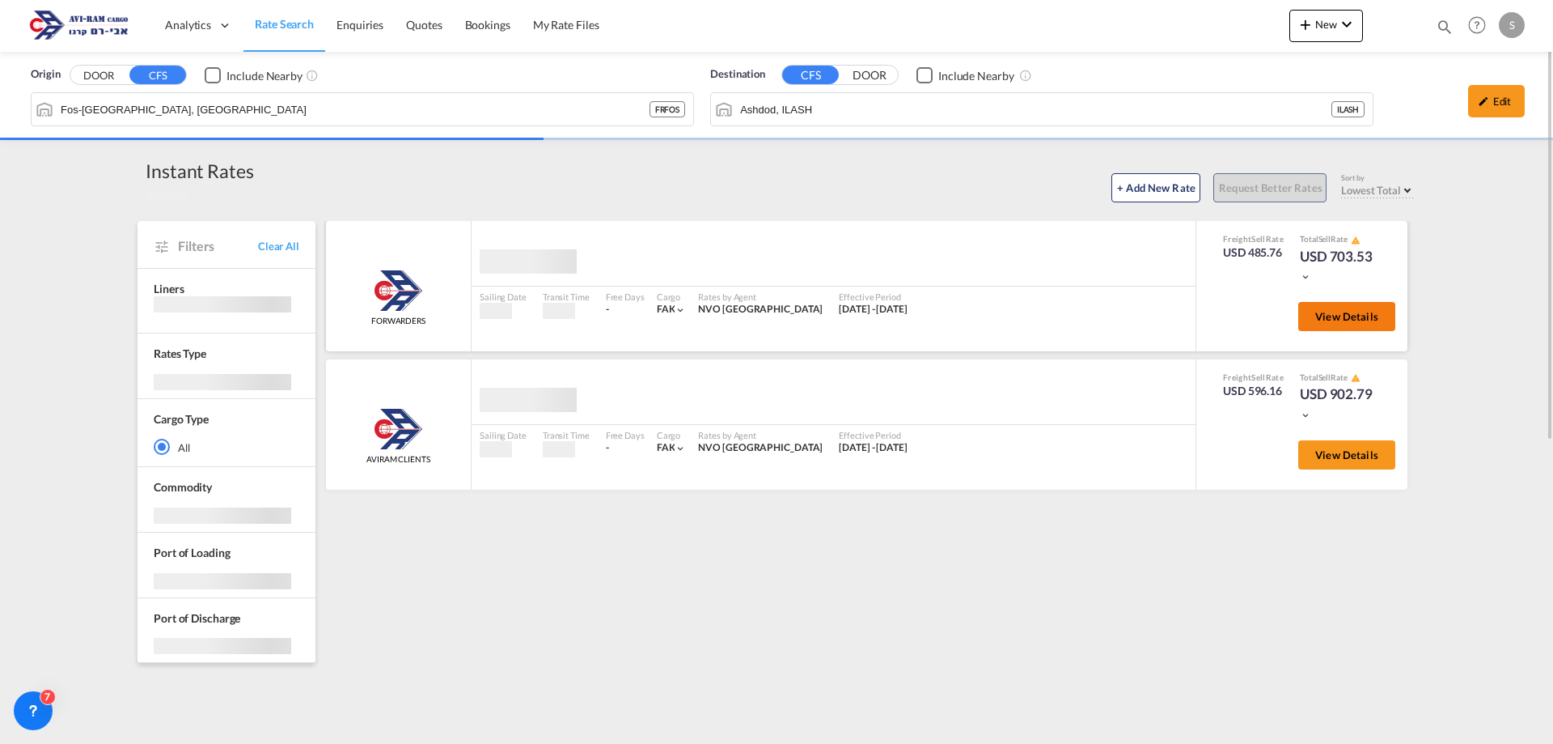
click at [1354, 314] on span "View Details" at bounding box center [1347, 316] width 63 height 13
click at [1317, 319] on span "View Details" at bounding box center [1347, 316] width 63 height 13
click at [1330, 312] on span "View Details" at bounding box center [1347, 316] width 63 height 13
click at [1352, 318] on span "View Details" at bounding box center [1347, 316] width 63 height 13
click at [1324, 314] on span "View Details" at bounding box center [1347, 316] width 63 height 13
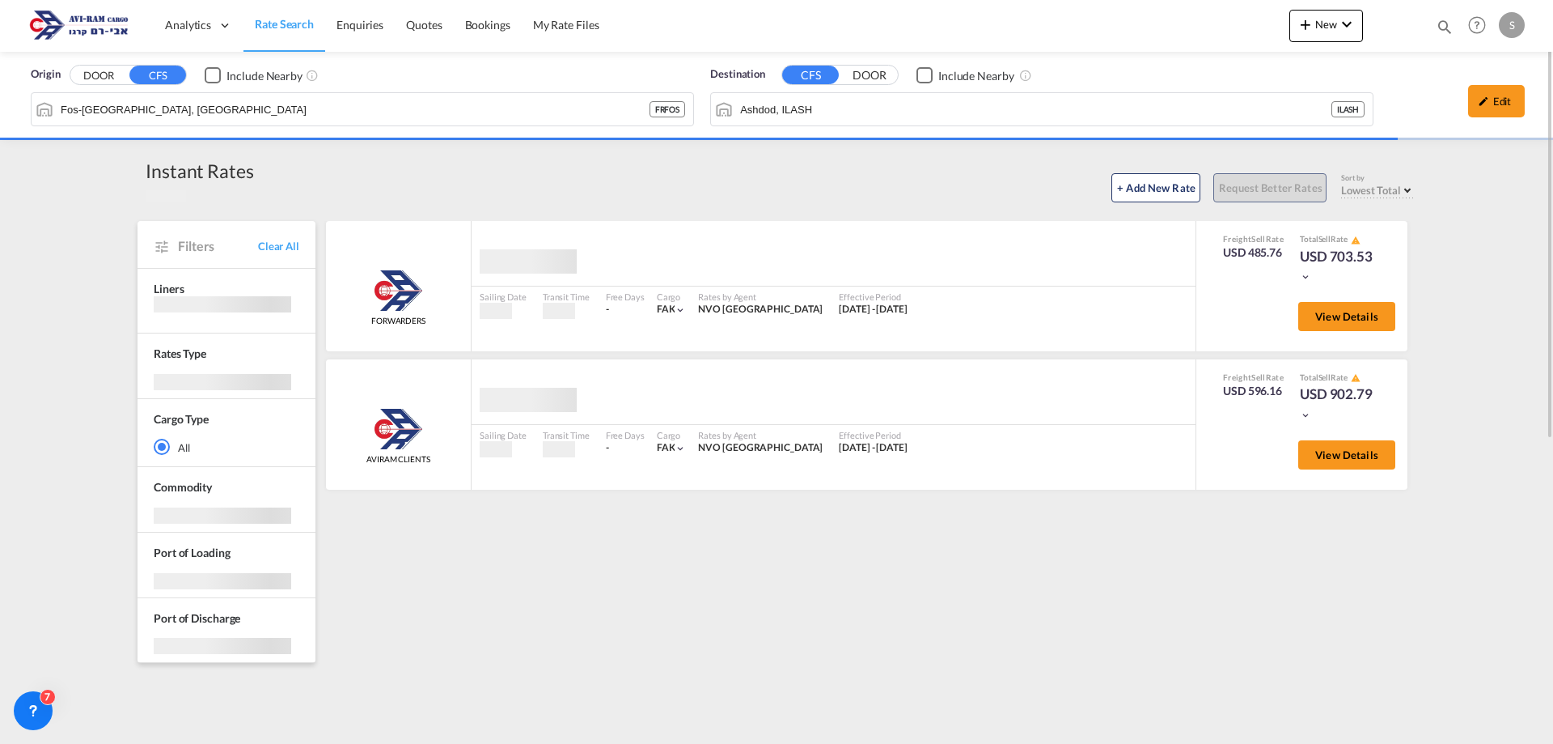
click at [1423, 318] on div "Instant Rates 2 Results Found + Add New Rate Request Better Rates Sort by Lowes…" at bounding box center [776, 707] width 1295 height 1098
click at [1368, 316] on span "View Details" at bounding box center [1347, 316] width 63 height 13
click at [1348, 307] on button "View Details" at bounding box center [1347, 316] width 97 height 29
click at [1349, 324] on button "View Details" at bounding box center [1347, 316] width 97 height 29
click at [172, 112] on input "Fos-[GEOGRAPHIC_DATA], [GEOGRAPHIC_DATA]" at bounding box center [373, 109] width 625 height 24
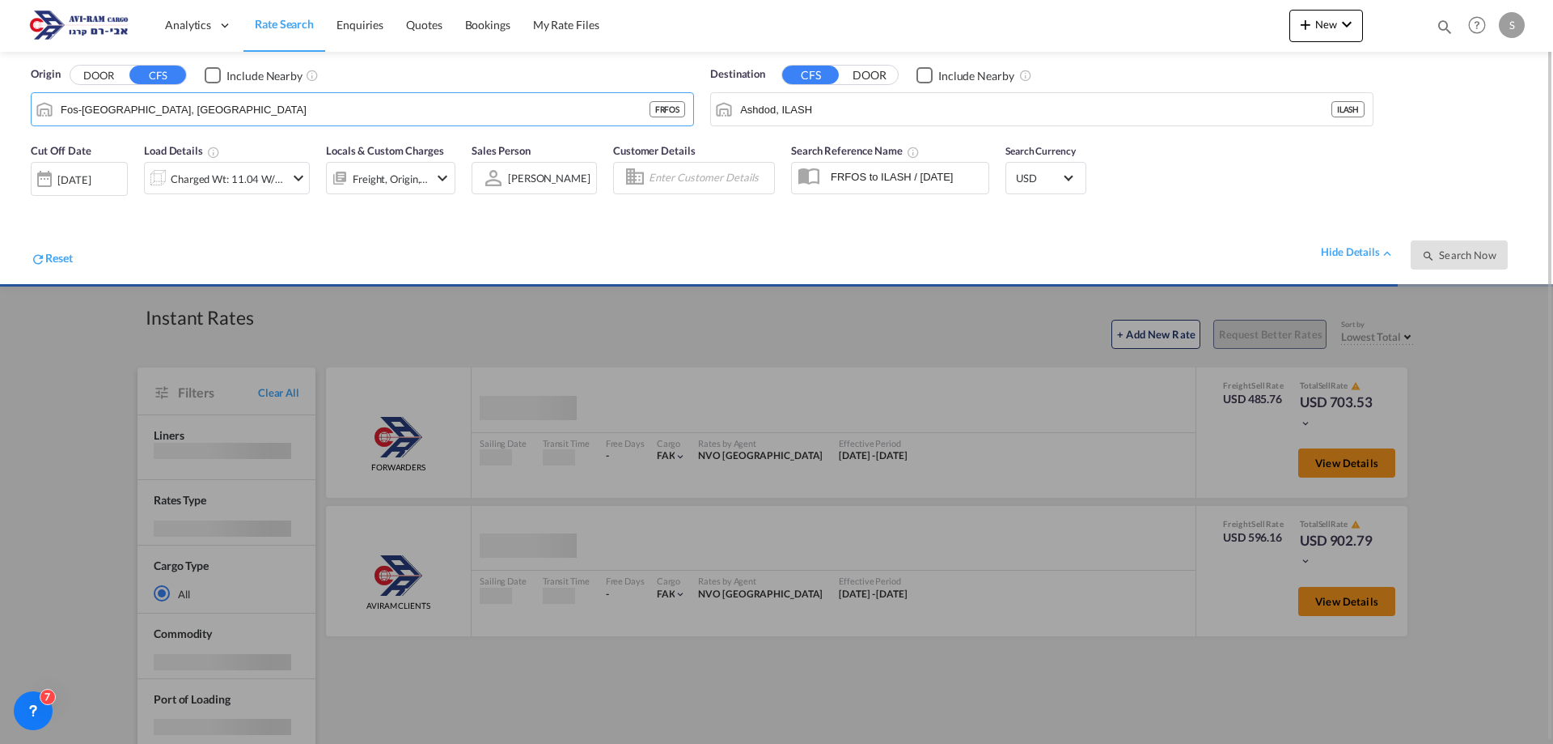
click at [799, 398] on div at bounding box center [776, 372] width 1553 height 744
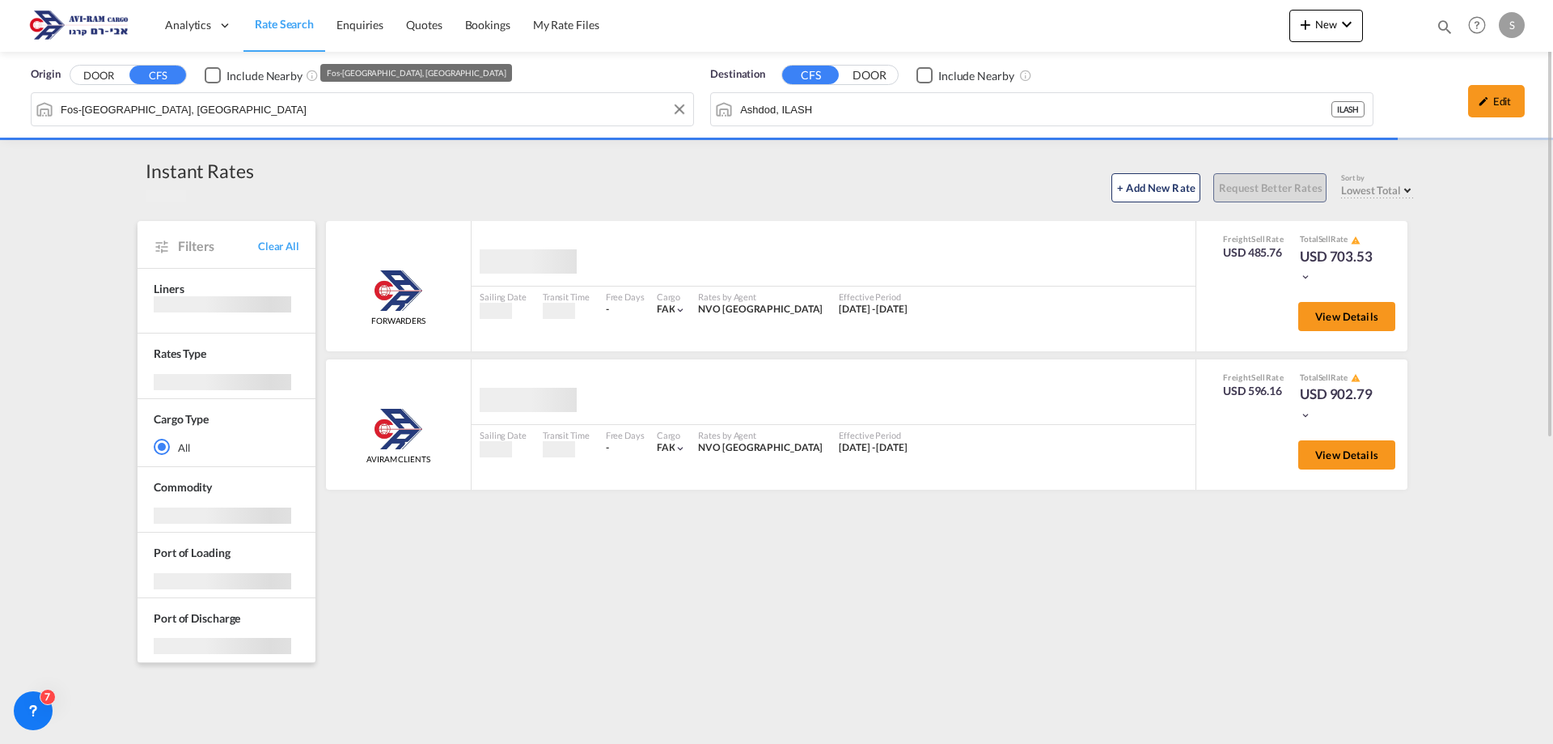
click at [263, 112] on input "Fos-[GEOGRAPHIC_DATA], [GEOGRAPHIC_DATA]" at bounding box center [373, 109] width 625 height 24
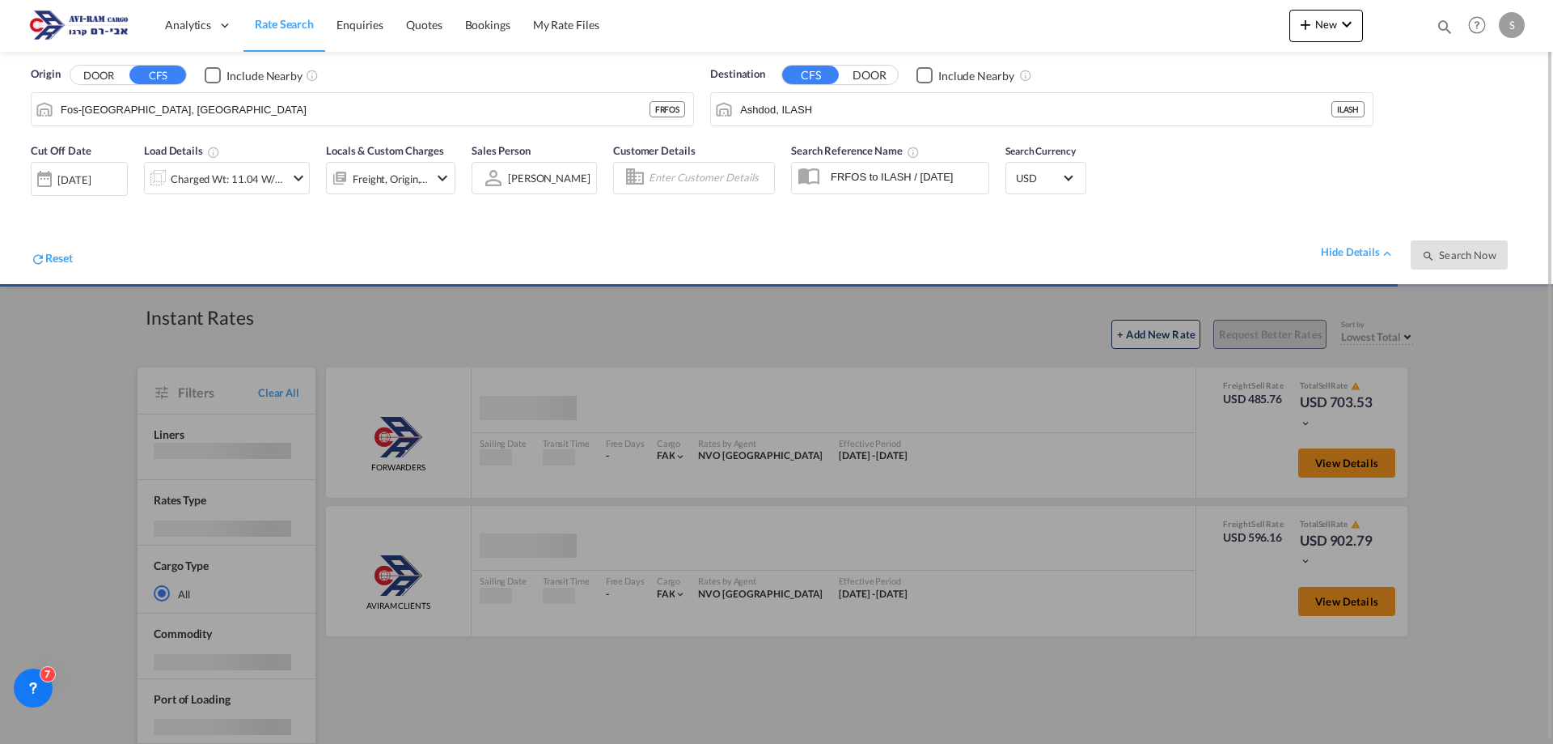
click at [1007, 402] on div at bounding box center [776, 372] width 1553 height 744
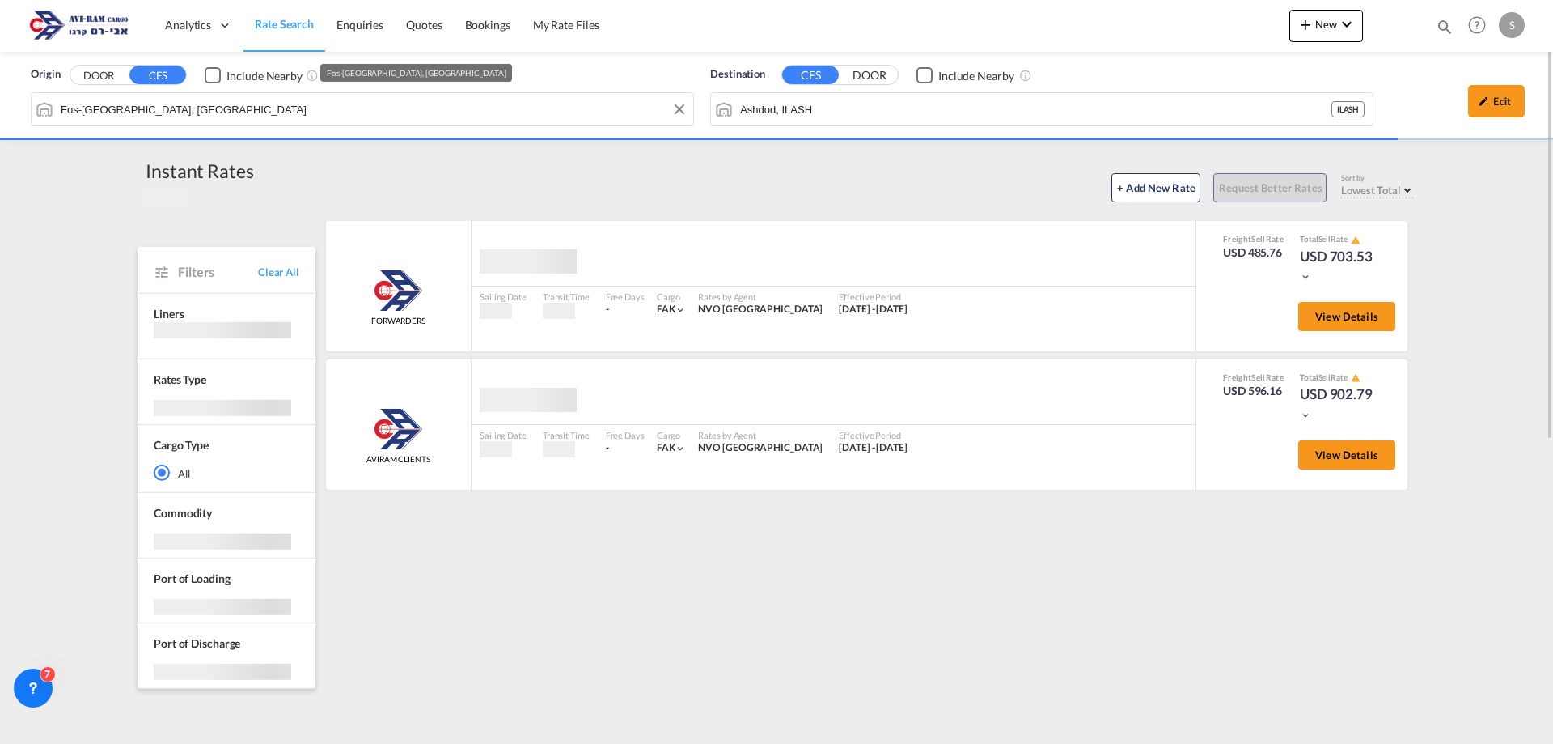
click at [299, 108] on input "Fos-[GEOGRAPHIC_DATA], [GEOGRAPHIC_DATA]" at bounding box center [373, 109] width 625 height 24
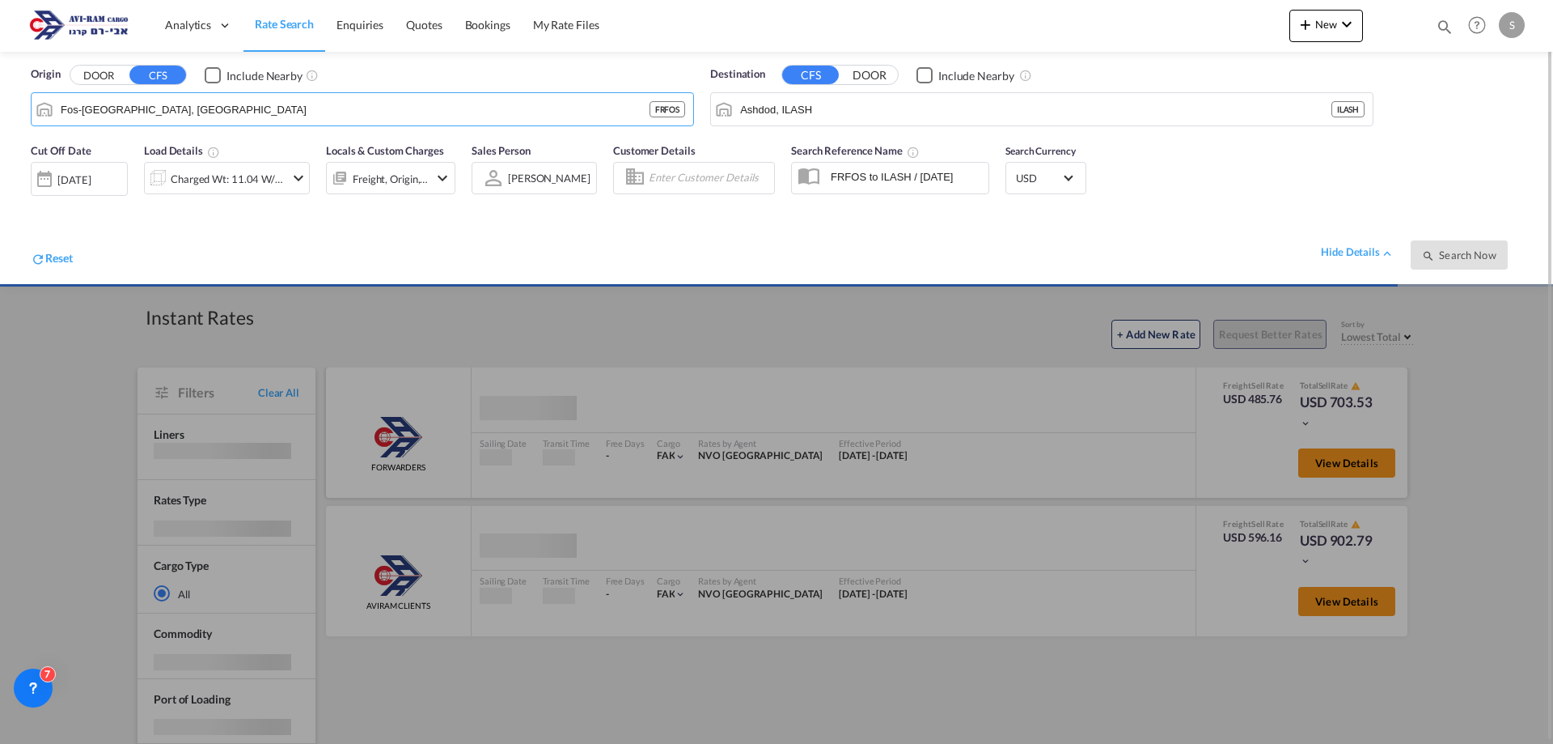
click at [1088, 389] on div at bounding box center [776, 372] width 1553 height 744
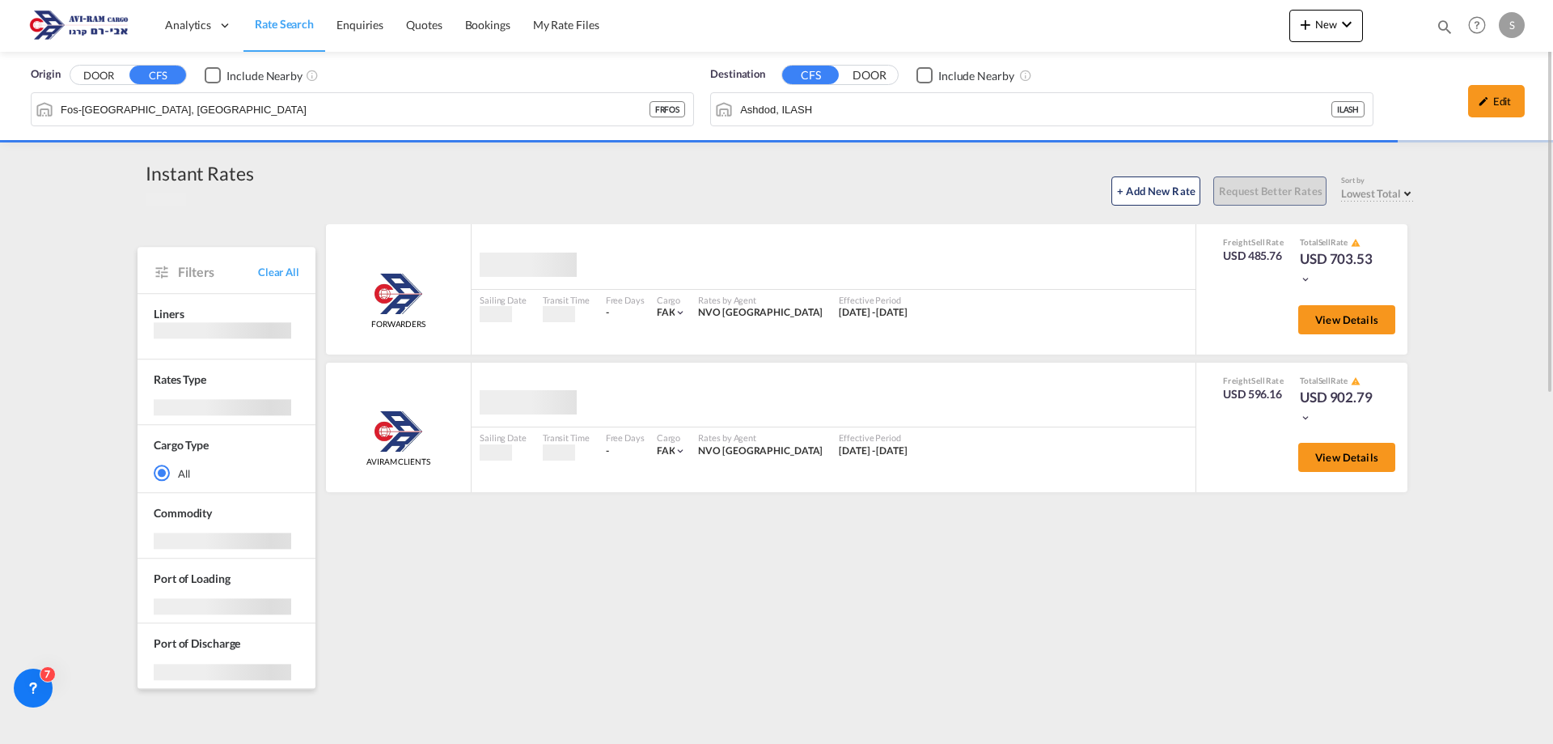
click at [345, 114] on input "Fos-[GEOGRAPHIC_DATA], [GEOGRAPHIC_DATA]" at bounding box center [355, 109] width 589 height 24
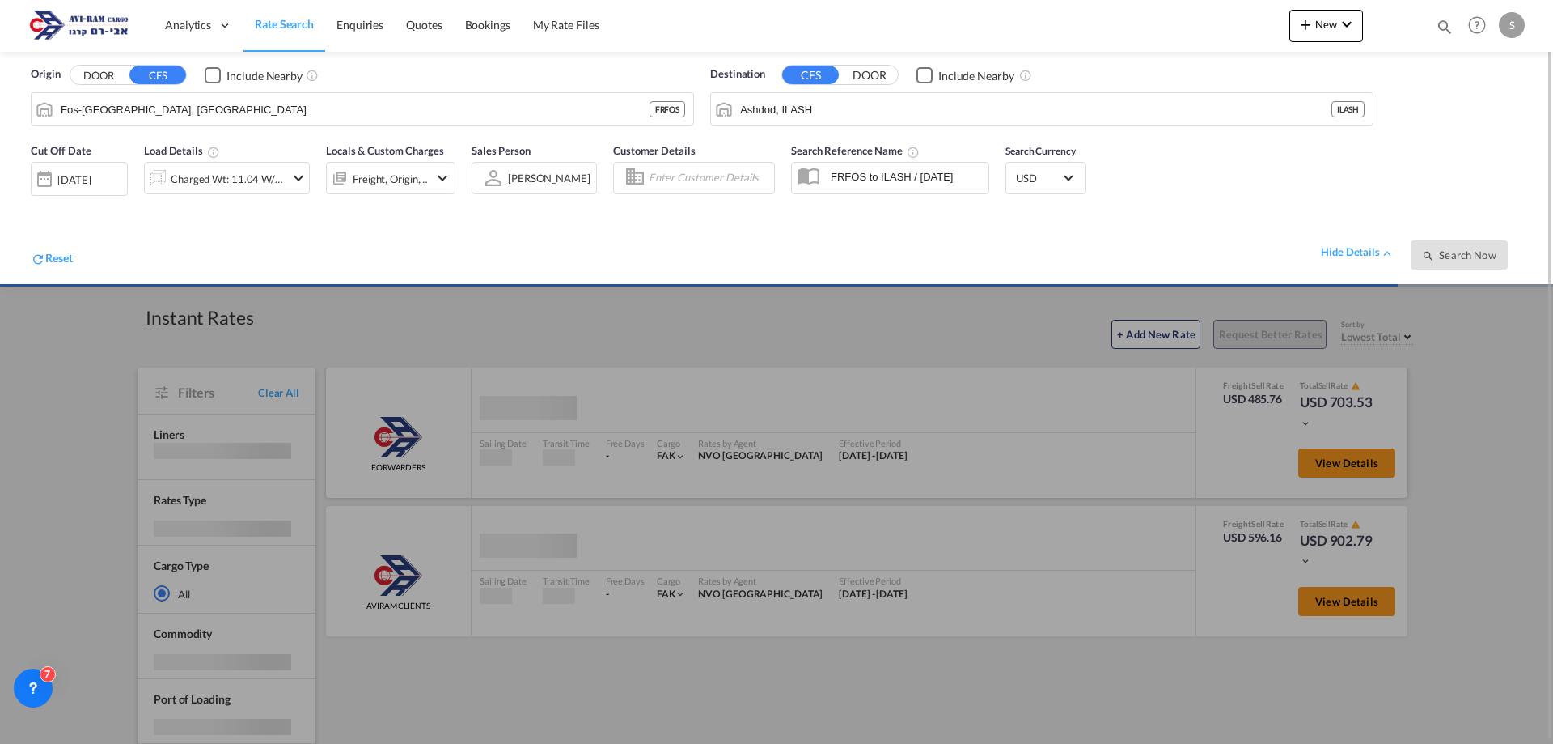
drag, startPoint x: 966, startPoint y: 388, endPoint x: 952, endPoint y: 384, distance: 14.6
click at [966, 389] on div at bounding box center [776, 372] width 1553 height 744
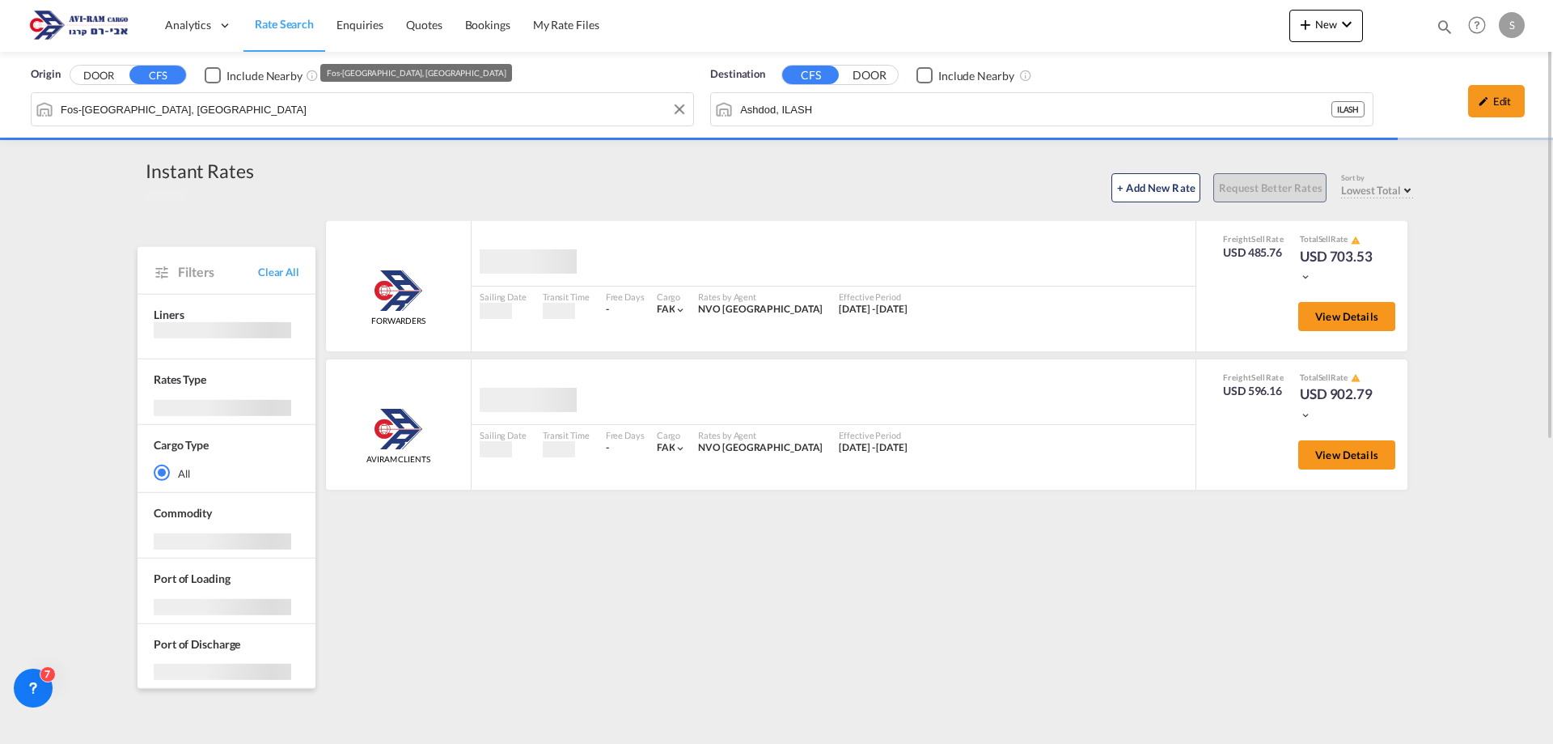
click at [362, 115] on input "Fos-[GEOGRAPHIC_DATA], [GEOGRAPHIC_DATA]" at bounding box center [373, 109] width 625 height 24
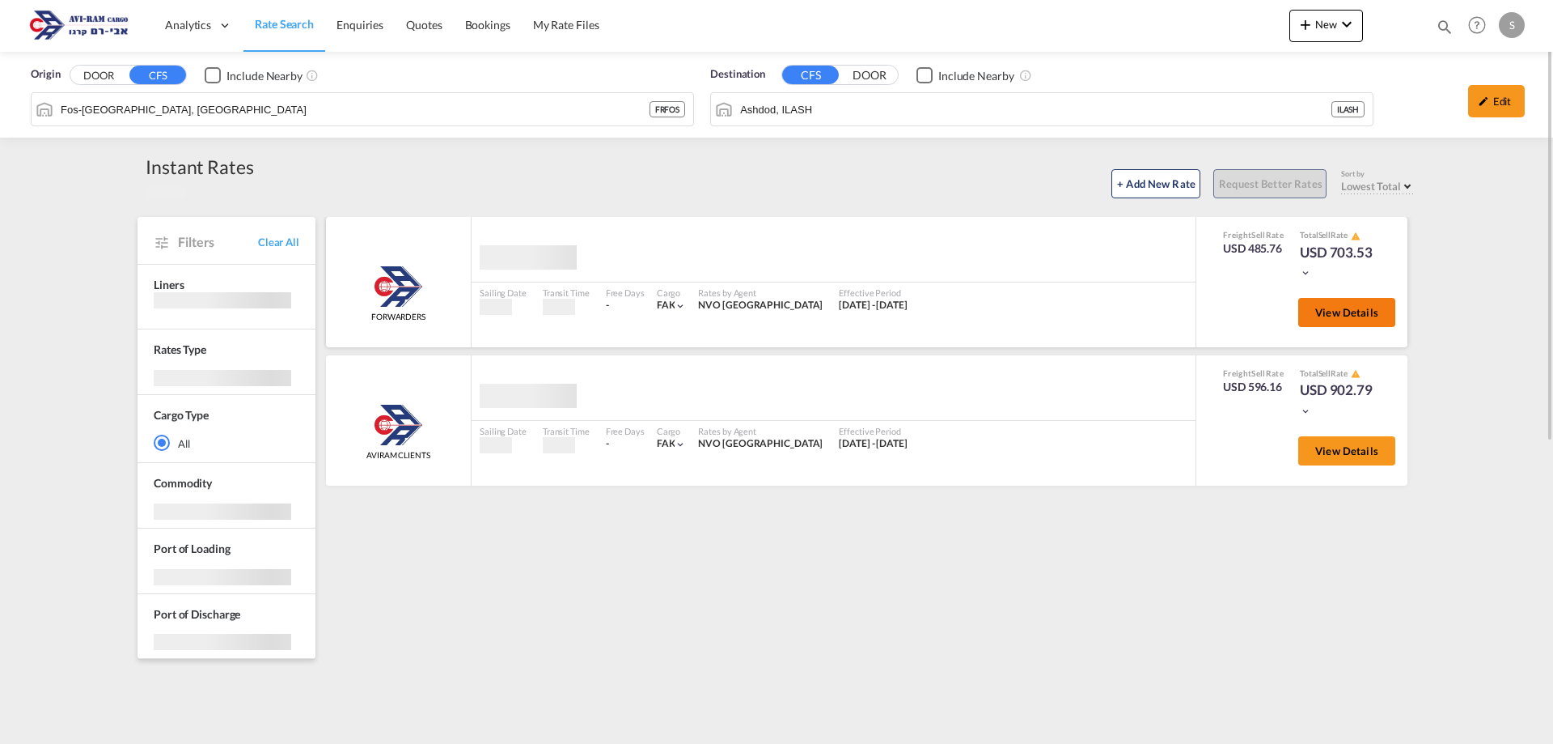
click at [1367, 324] on button "View Details" at bounding box center [1347, 312] width 97 height 29
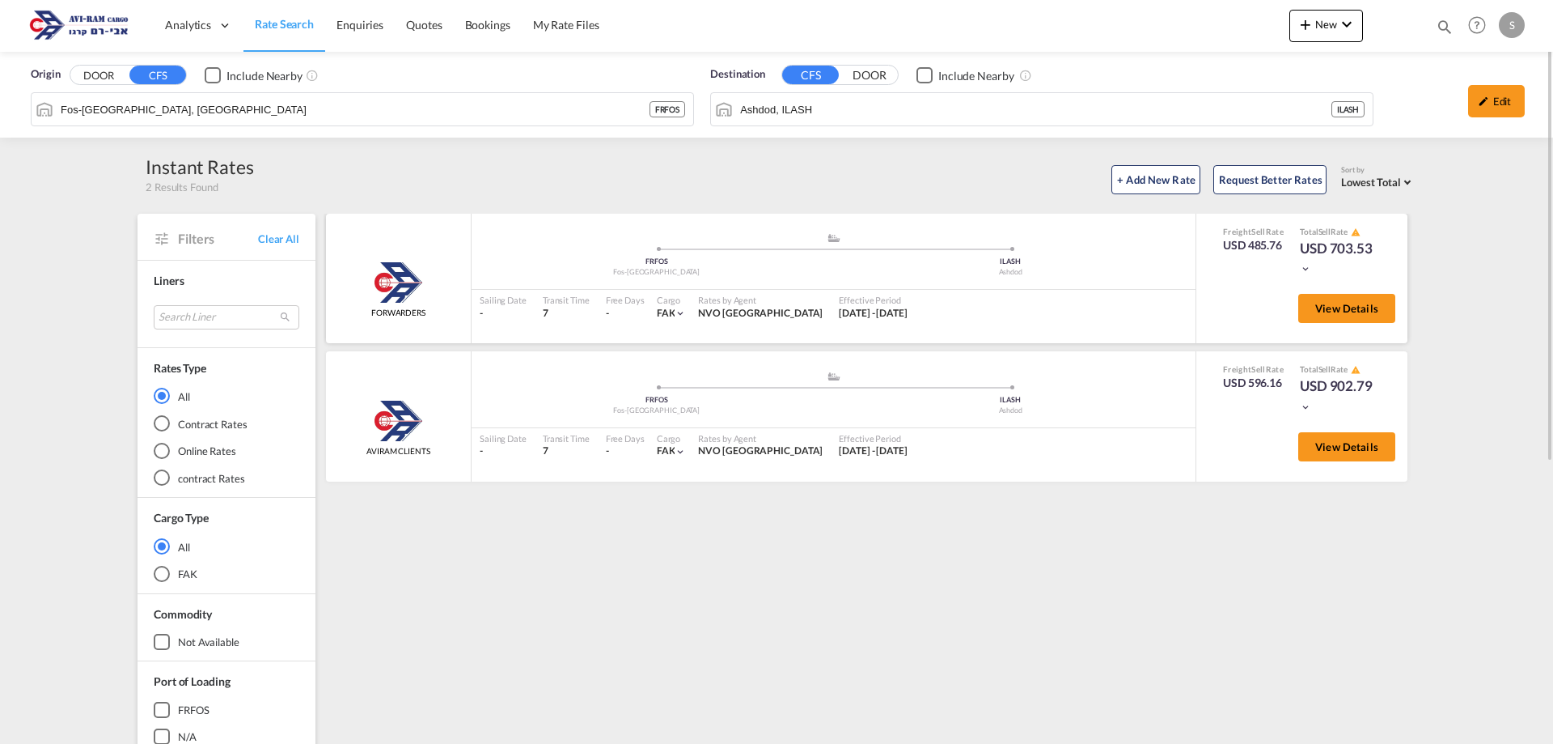
click at [1292, 305] on div "View Details" at bounding box center [1340, 312] width 109 height 46
click at [1299, 302] on button "View Details" at bounding box center [1347, 308] width 97 height 29
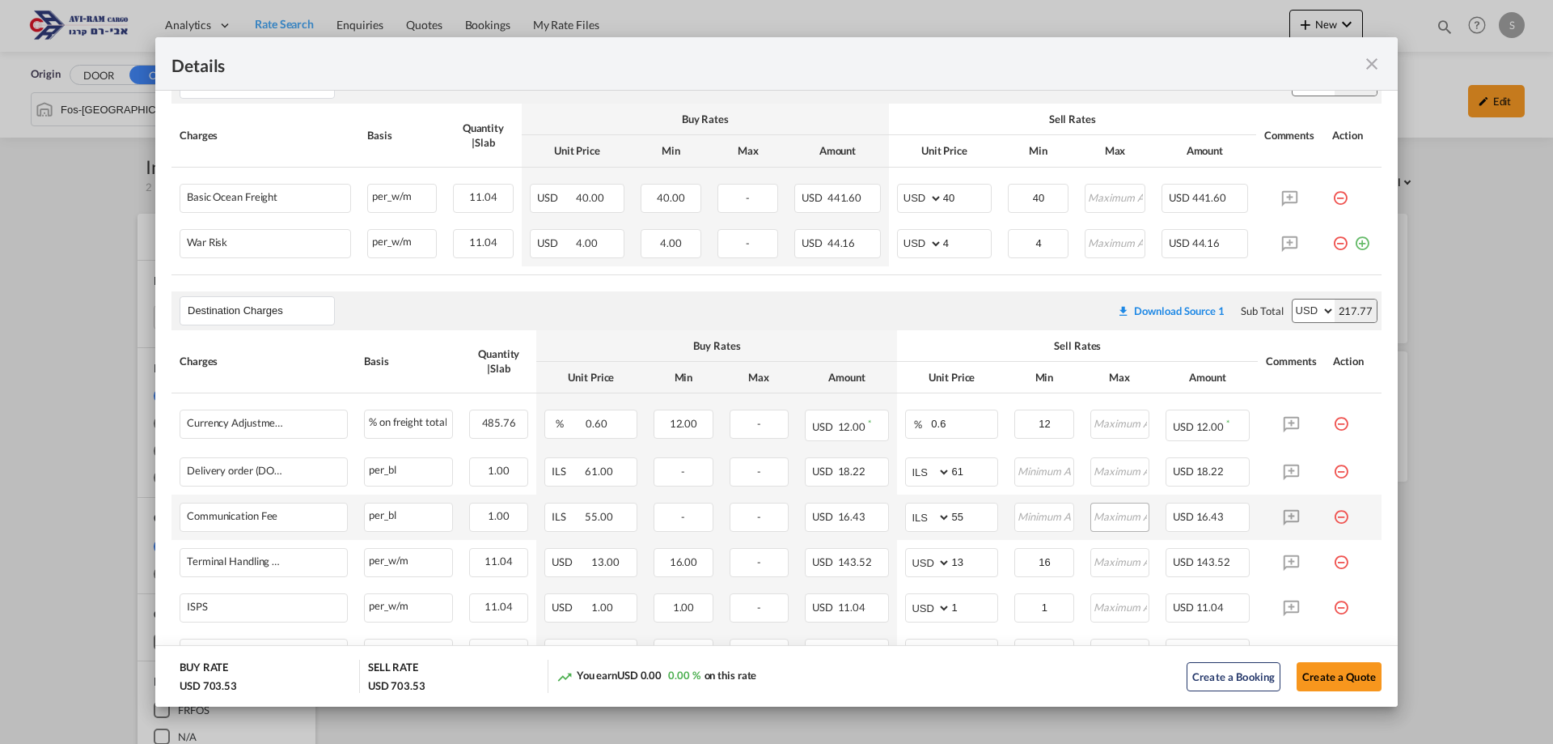
scroll to position [458, 0]
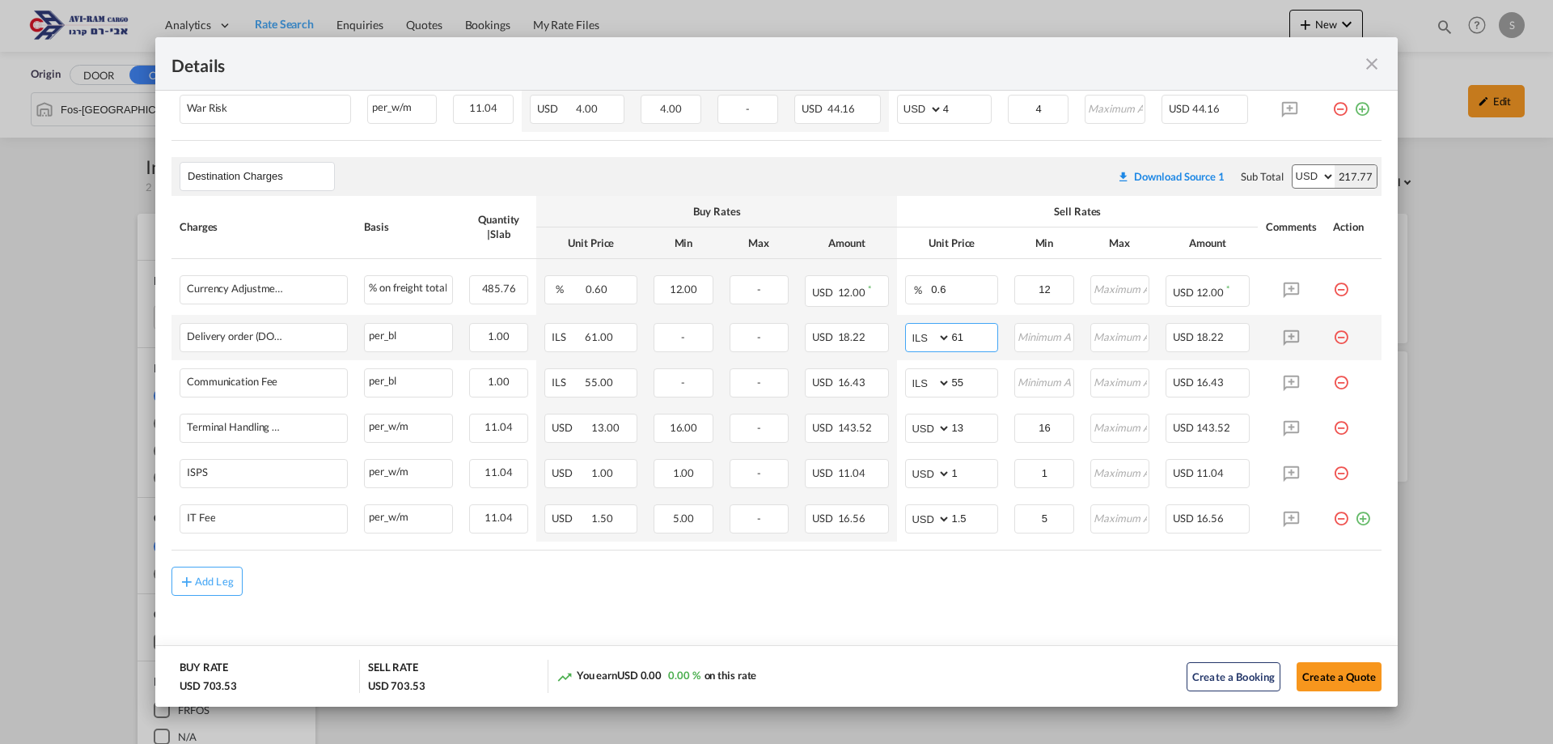
drag, startPoint x: 968, startPoint y: 337, endPoint x: 913, endPoint y: 324, distance: 56.7
click at [913, 324] on md-input-container "AED AFN ALL AMD ANG AOA ARS AUD AWG AZN BAM BBD BDT BGN BHD BIF BMD BND [PERSON…" at bounding box center [951, 337] width 93 height 29
type input "116"
type input "66"
type input "16"
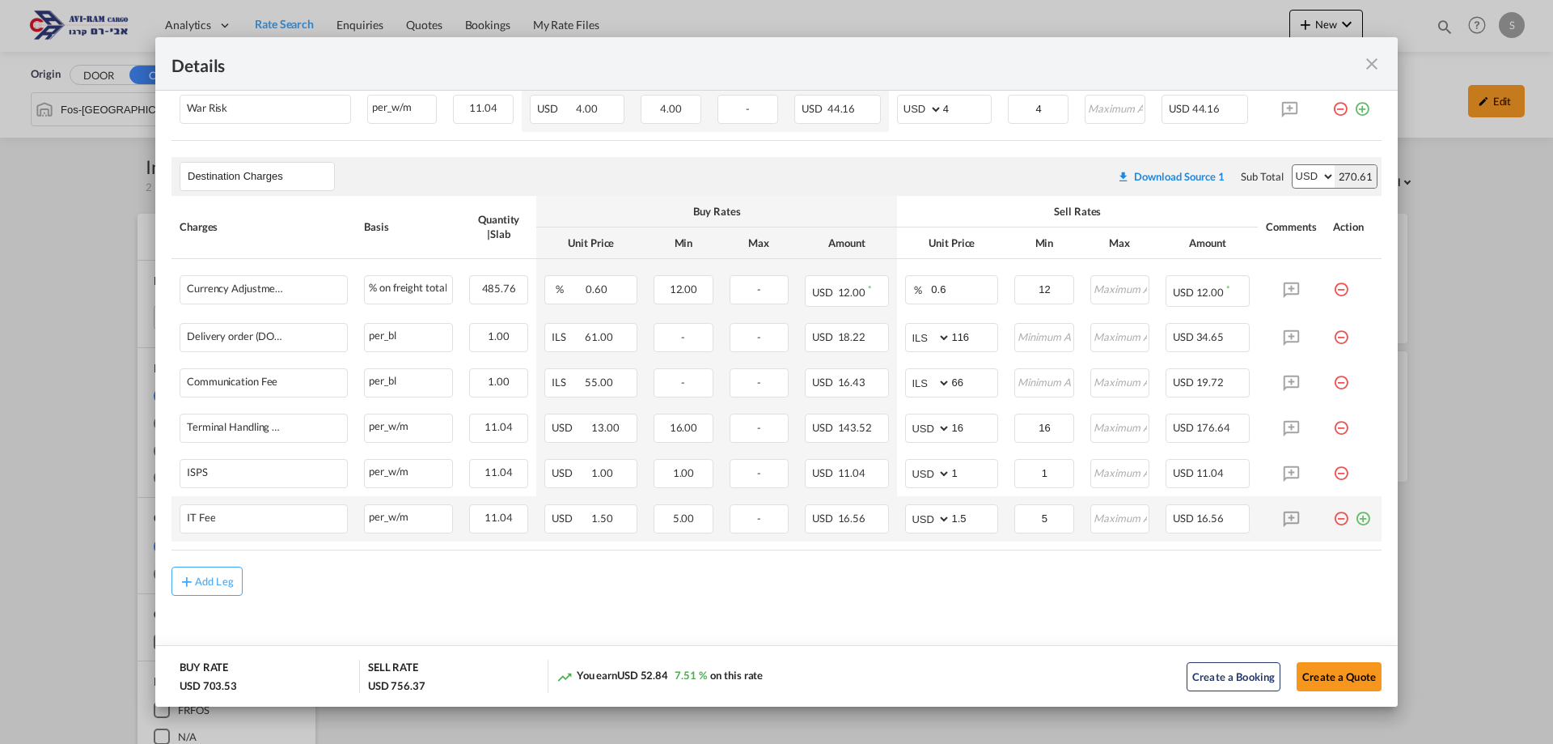
click at [1355, 511] on md-icon "icon-plus-circle-outline green-400-fg" at bounding box center [1363, 512] width 16 height 16
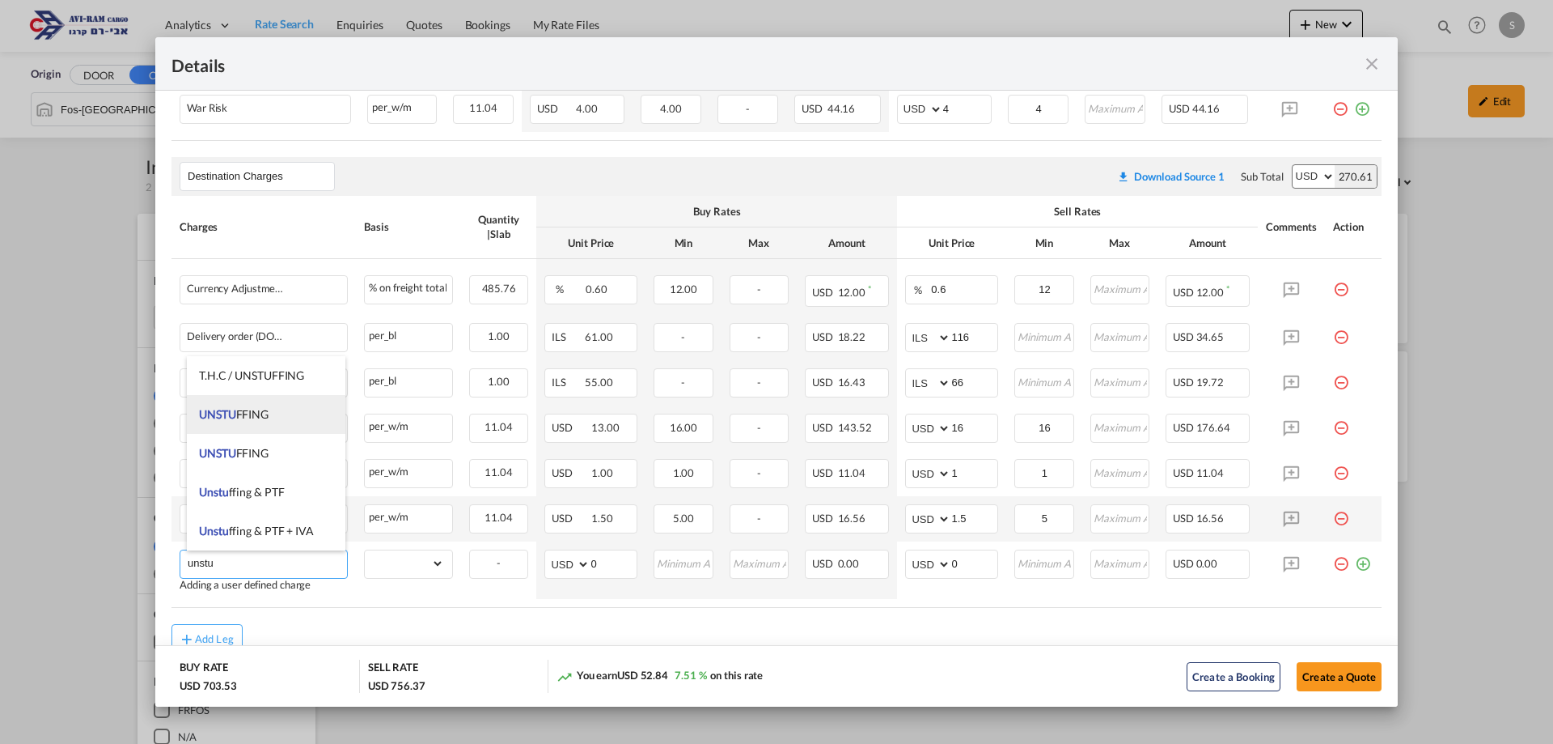
click at [235, 402] on li "UNSTU FFING" at bounding box center [266, 414] width 159 height 39
type input "UNSTUFFING"
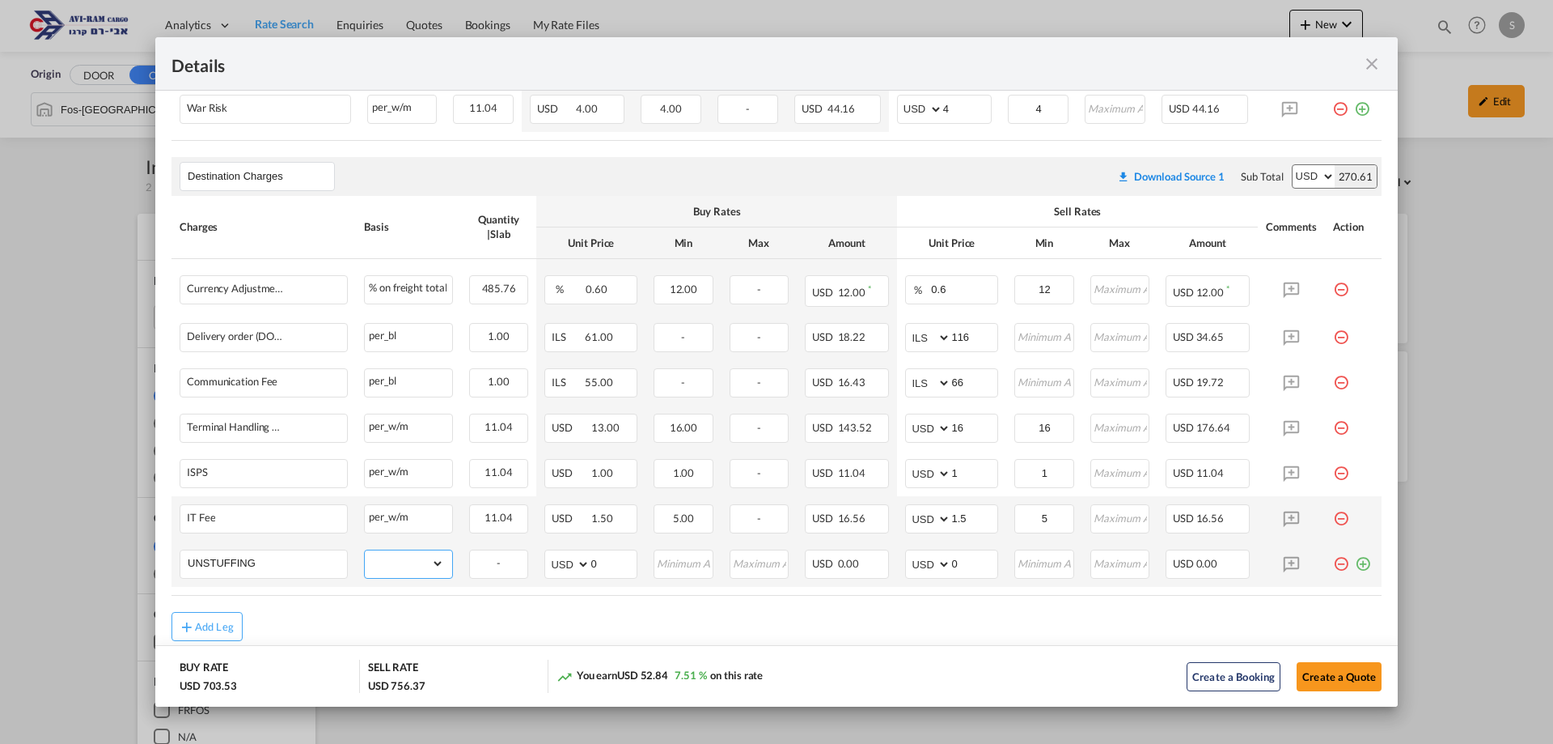
drag, startPoint x: 408, startPoint y: 571, endPoint x: 404, endPoint y: 564, distance: 8.3
click at [406, 566] on select "gross_weight volumetric_weight per_shipment per_bl per_km per_hawb per_kg flat …" at bounding box center [404, 563] width 79 height 26
select select "per_ton"
click at [365, 550] on select "gross_weight volumetric_weight per_shipment per_bl per_km per_hawb per_kg flat …" at bounding box center [404, 563] width 79 height 26
drag, startPoint x: 968, startPoint y: 554, endPoint x: 909, endPoint y: 551, distance: 58.3
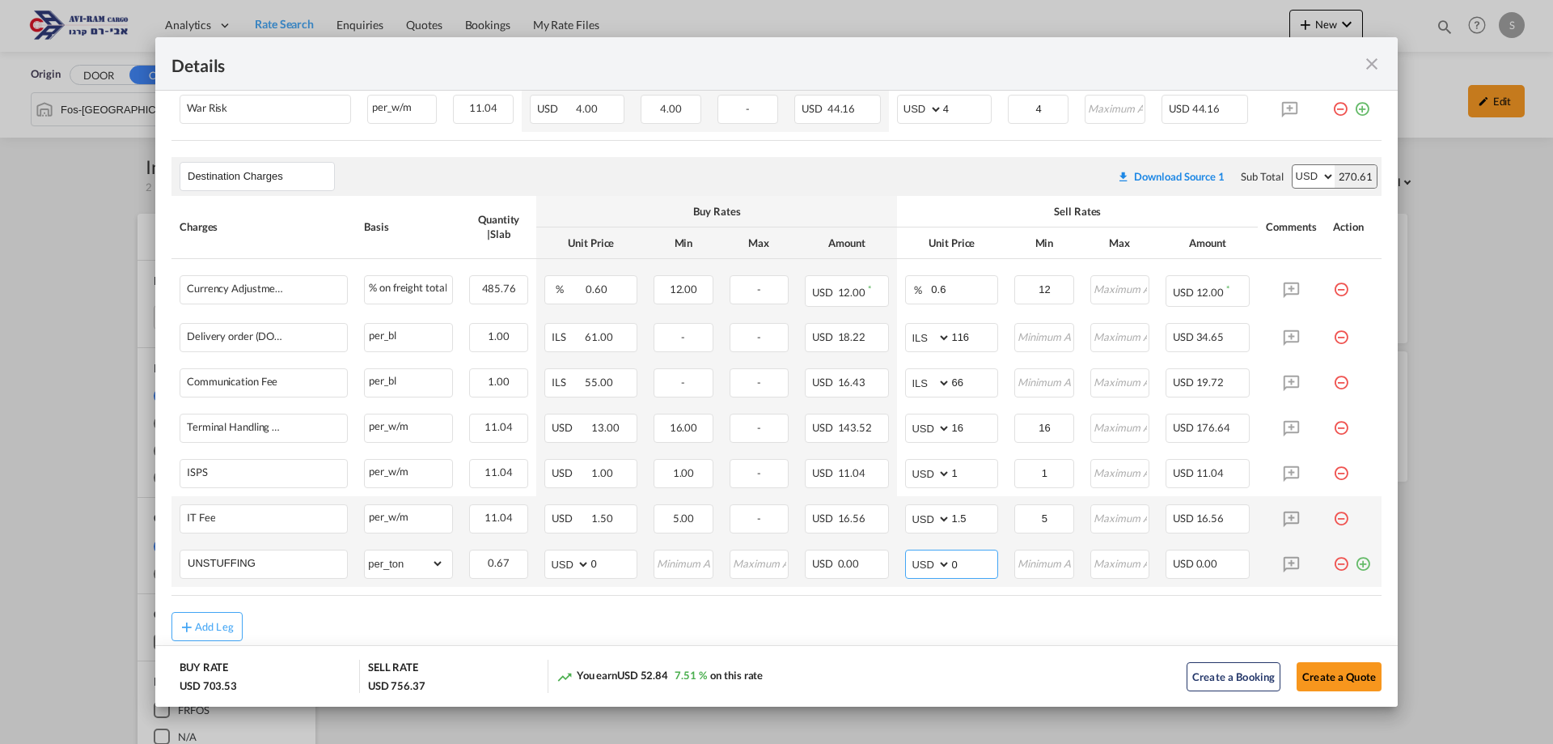
click at [905, 549] on md-input-container "AED AFN ALL AMD ANG AOA ARS AUD AWG AZN BAM BBD BDT BGN BHD BIF BMD BND BOB BRL…" at bounding box center [951, 563] width 93 height 29
type input "11.6"
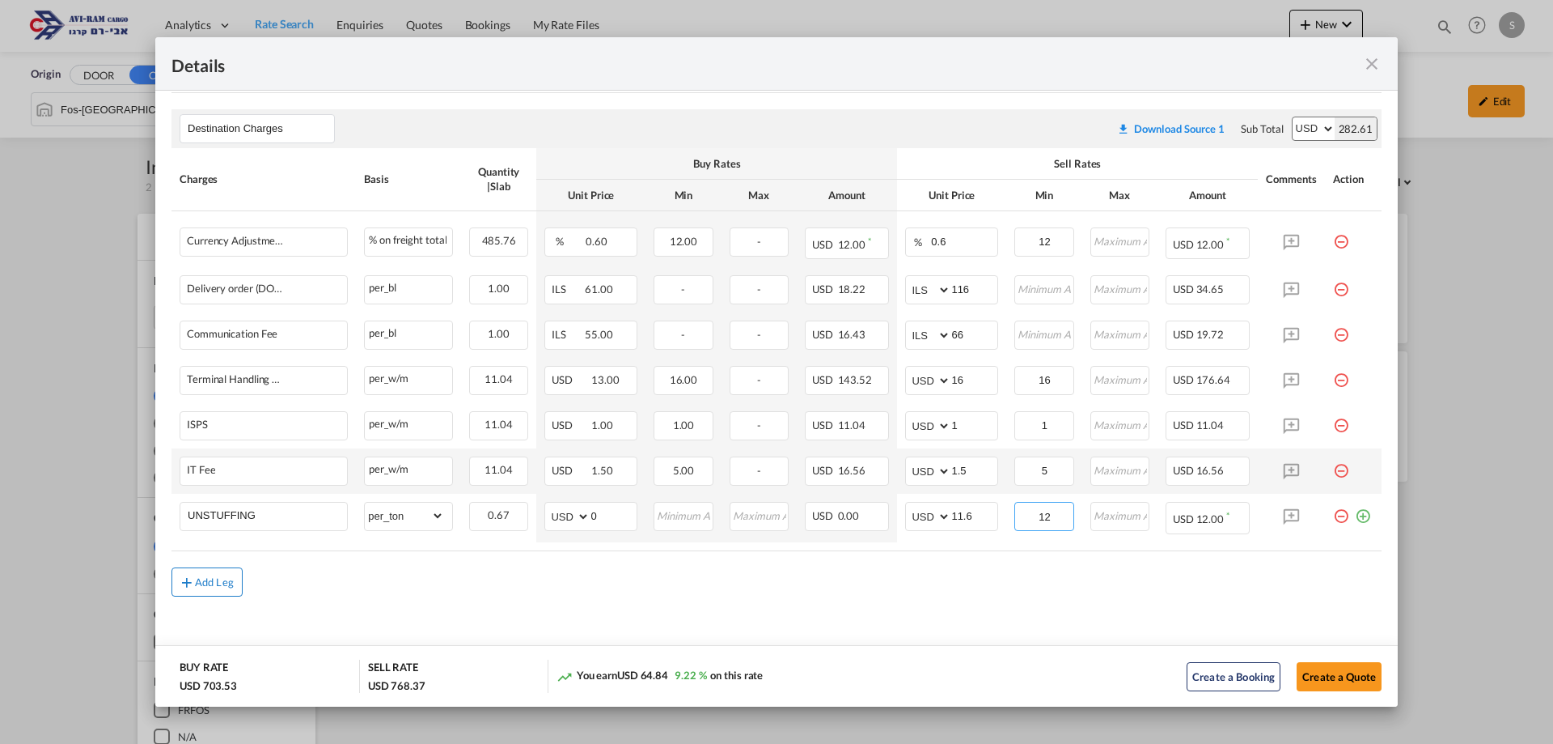
type input "12"
click at [184, 576] on md-icon "icon-plus md-link-fg s20" at bounding box center [187, 582] width 16 height 16
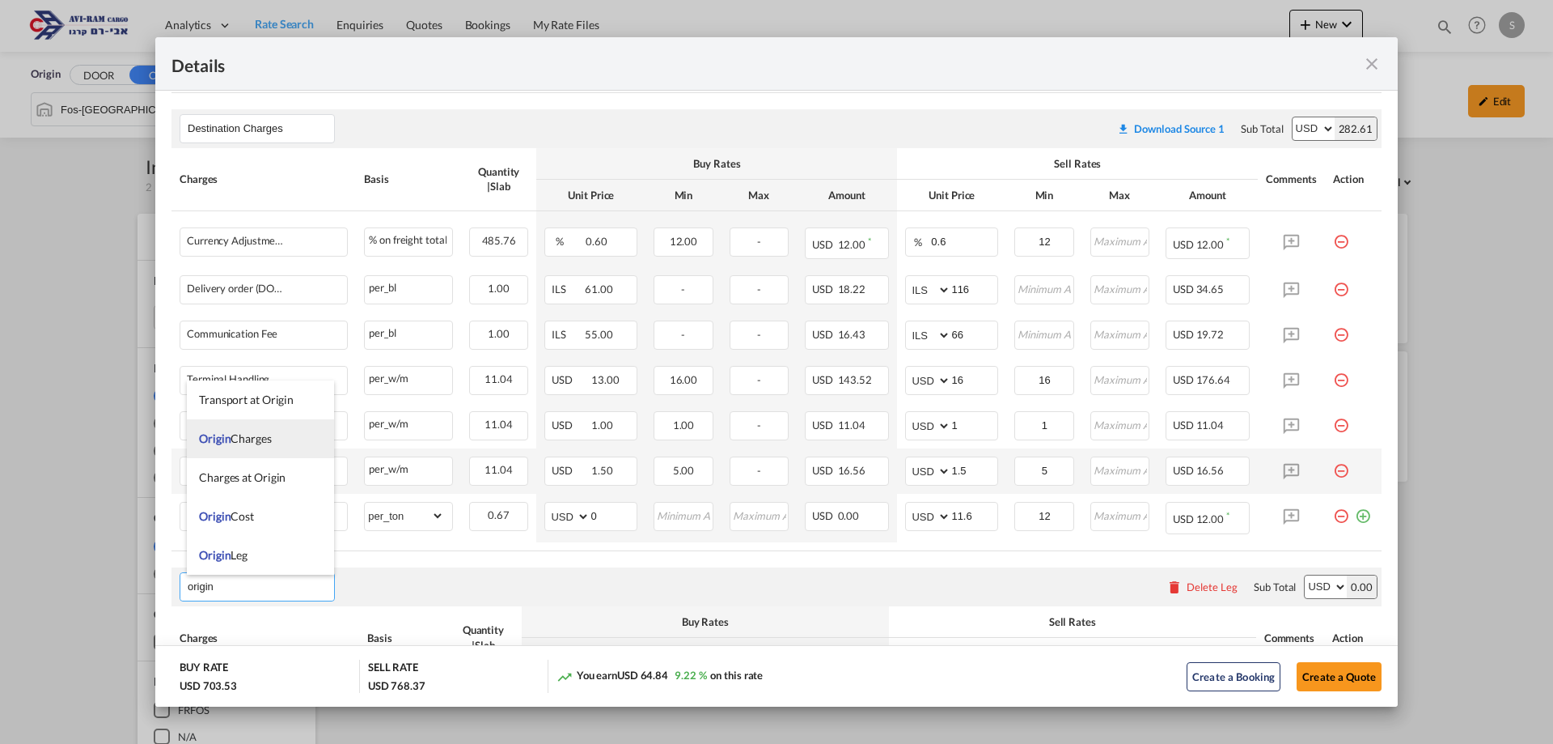
click at [240, 447] on li "Origin Charges" at bounding box center [260, 438] width 147 height 39
type input "Origin Charges"
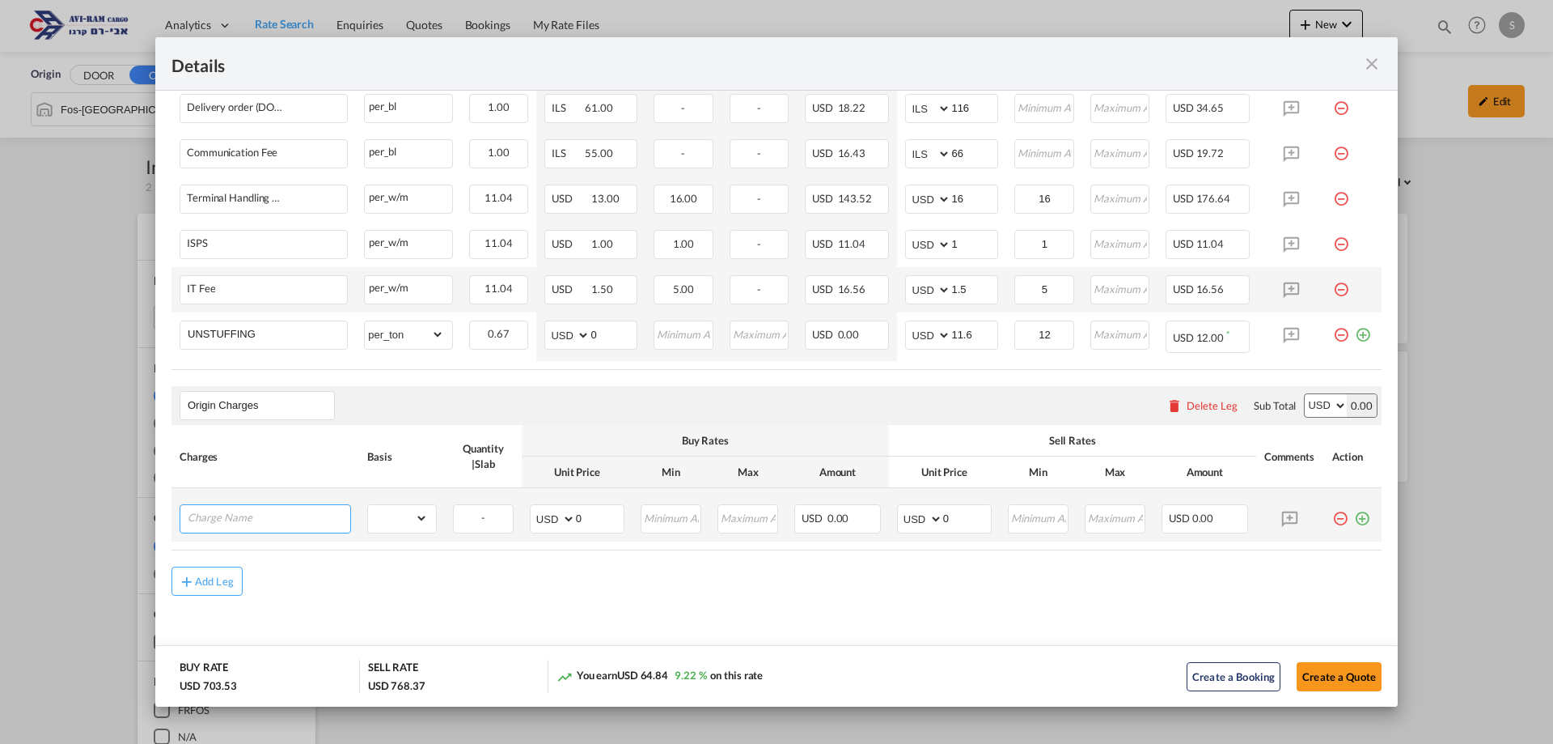
click at [263, 513] on input "Charge Name" at bounding box center [269, 517] width 163 height 24
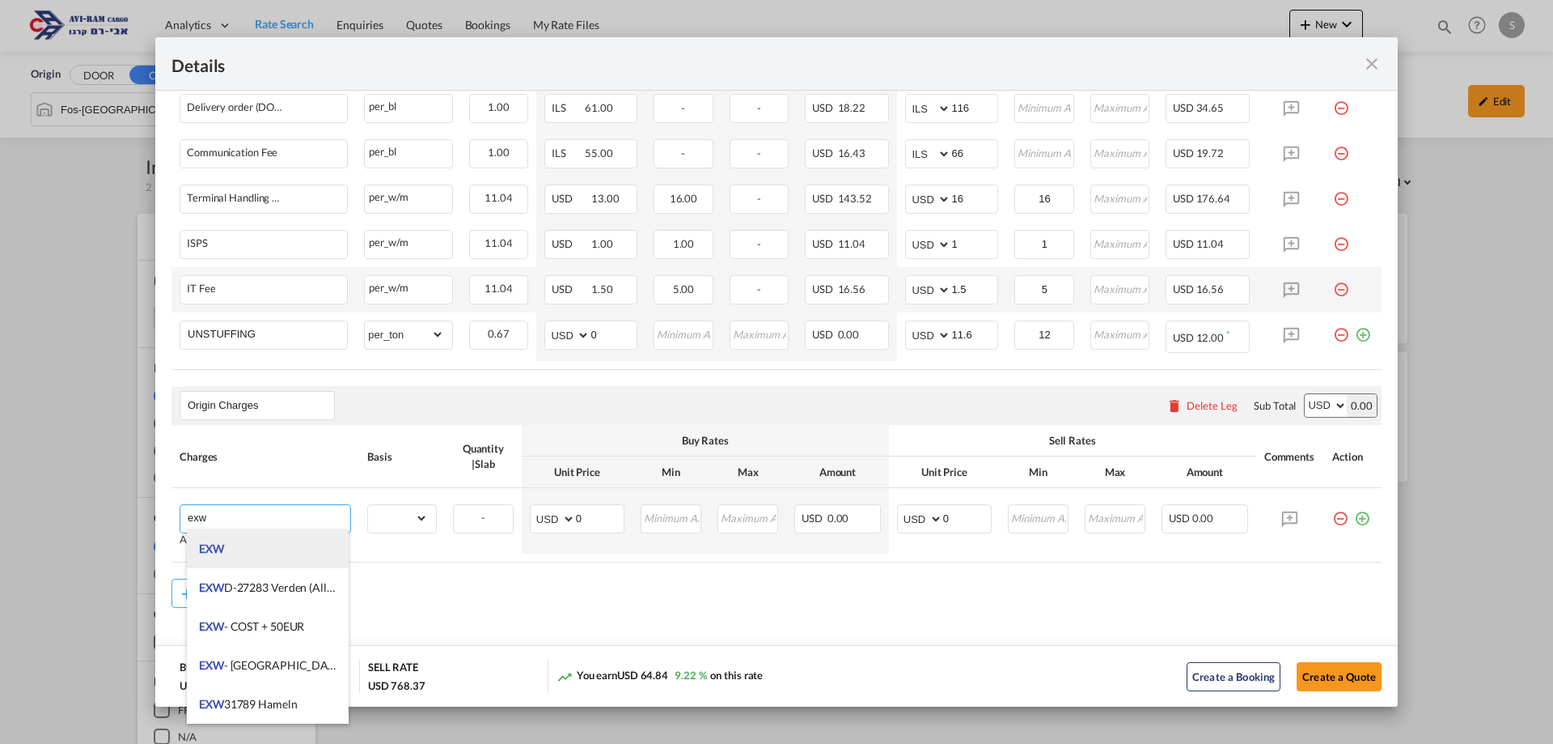
click at [247, 549] on li "EXW" at bounding box center [268, 548] width 162 height 39
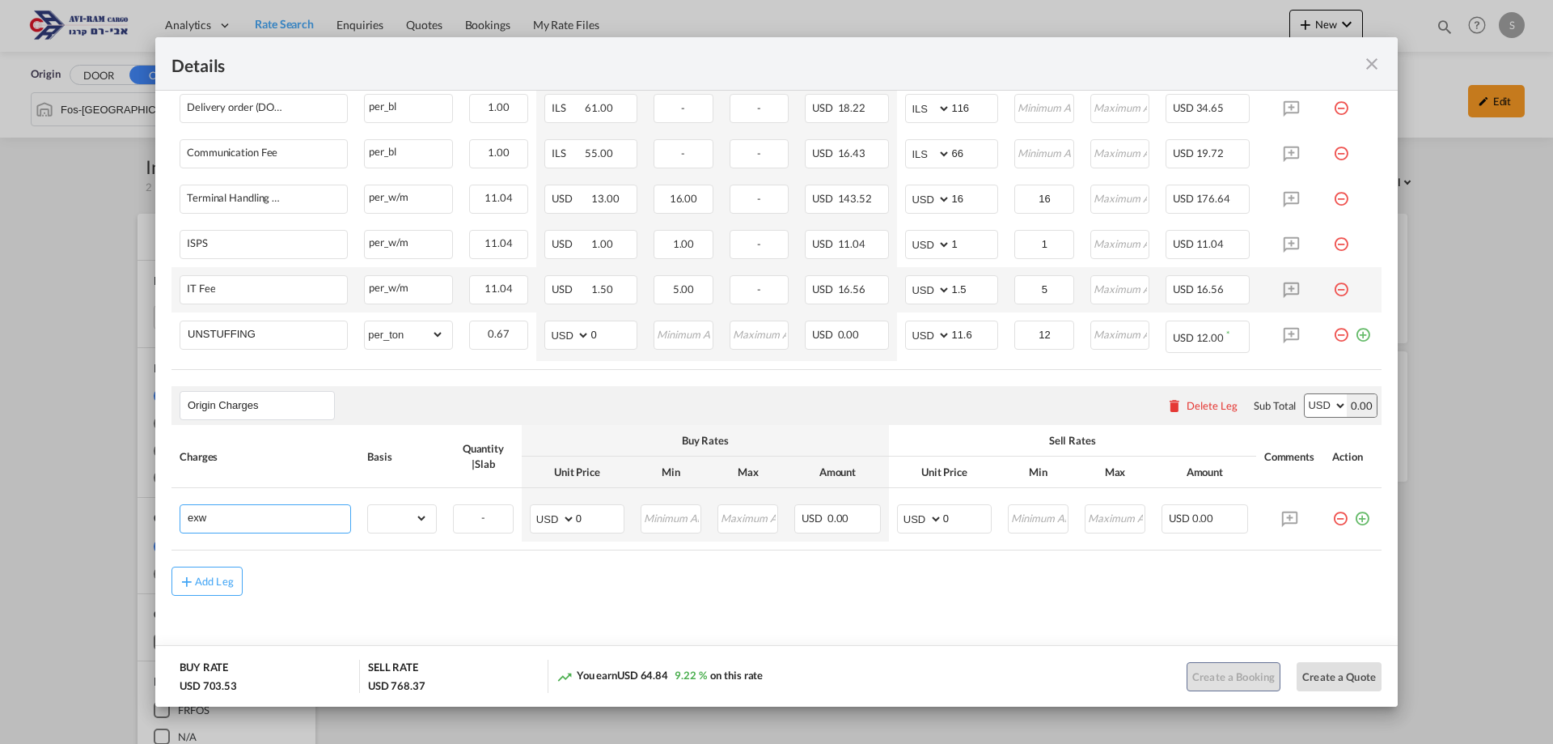
type input "EXW"
click at [410, 532] on td "gross_weight volumetric_weight per_shipment per_bl per_km per_hawb per_kg flat …" at bounding box center [402, 514] width 86 height 53
click at [399, 524] on select "gross_weight volumetric_weight per_shipment per_bl per_km per_hawb per_kg flat …" at bounding box center [398, 518] width 60 height 26
select select "per_shipment"
click at [368, 505] on select "gross_weight volumetric_weight per_shipment per_bl per_km per_hawb per_kg flat …" at bounding box center [398, 518] width 60 height 26
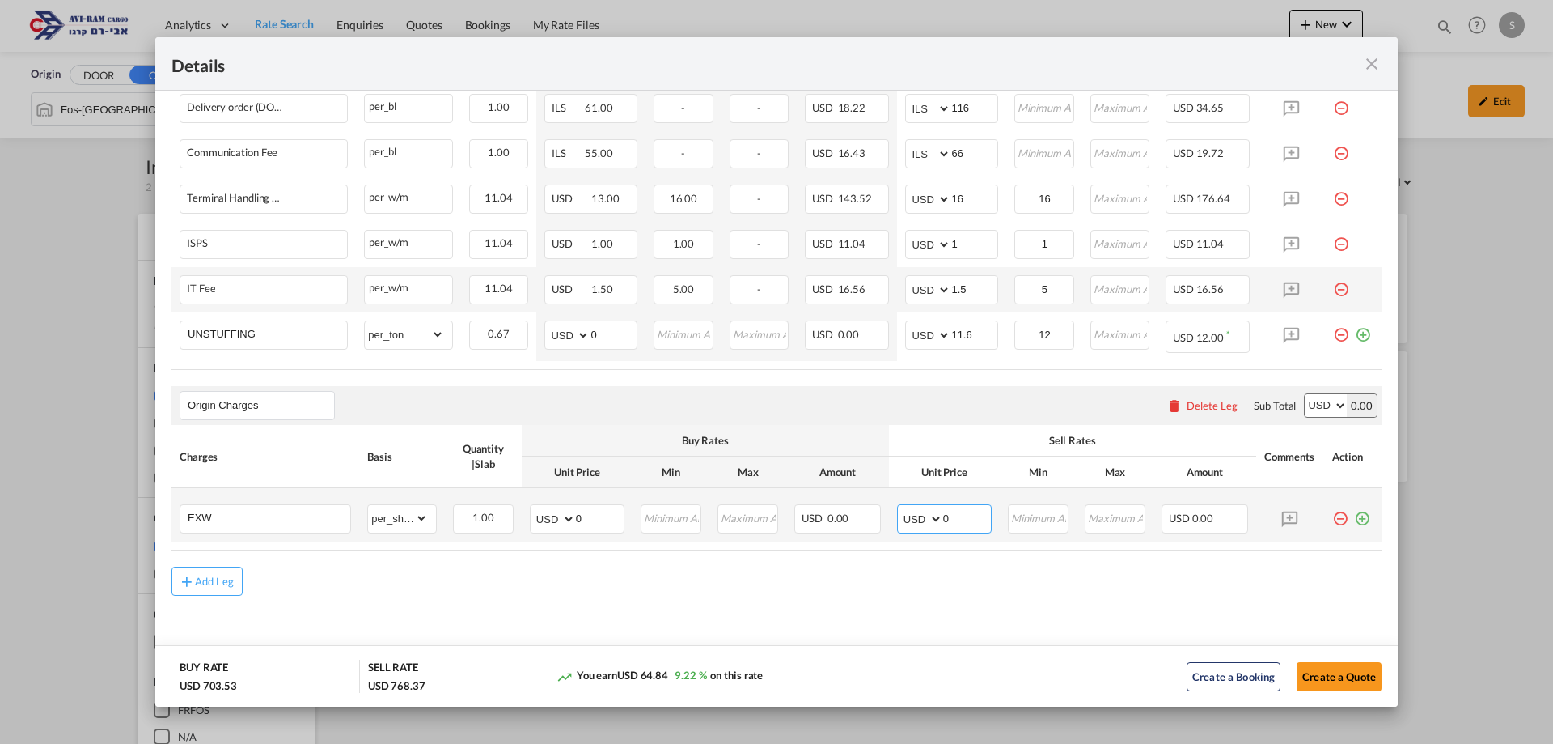
click at [918, 516] on select "AED AFN ALL AMD ANG AOA ARS AUD AWG AZN BAM BBD BDT BGN BHD BIF BMD BND BOB BRL…" at bounding box center [922, 518] width 42 height 23
select select "string:EUR"
click at [901, 507] on select "AED AFN ALL AMD ANG AOA ARS AUD AWG AZN BAM BBD BDT BGN BHD BIF BMD BND BOB BRL…" at bounding box center [922, 518] width 42 height 23
drag, startPoint x: 947, startPoint y: 517, endPoint x: 917, endPoint y: 511, distance: 31.4
click at [917, 511] on md-input-container "AED AFN ALL AMD ANG AOA ARS AUD AWG AZN BAM BBD BDT BGN BHD BIF BMD BND BOB BRL…" at bounding box center [944, 518] width 95 height 29
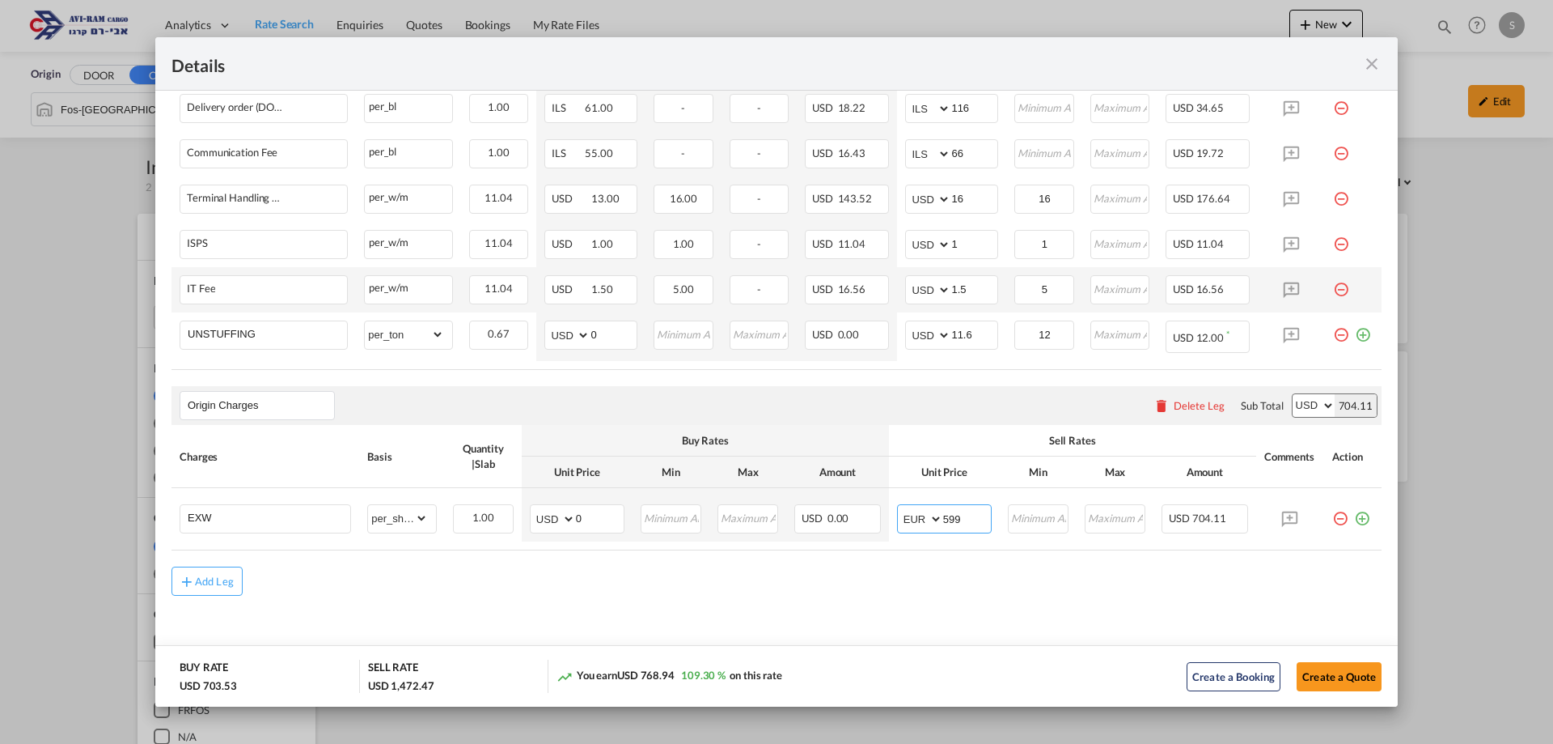
type input "599"
click at [994, 438] on div "Sell Rates" at bounding box center [1072, 440] width 351 height 15
click at [1338, 674] on button "Create a Quote" at bounding box center [1339, 676] width 85 height 29
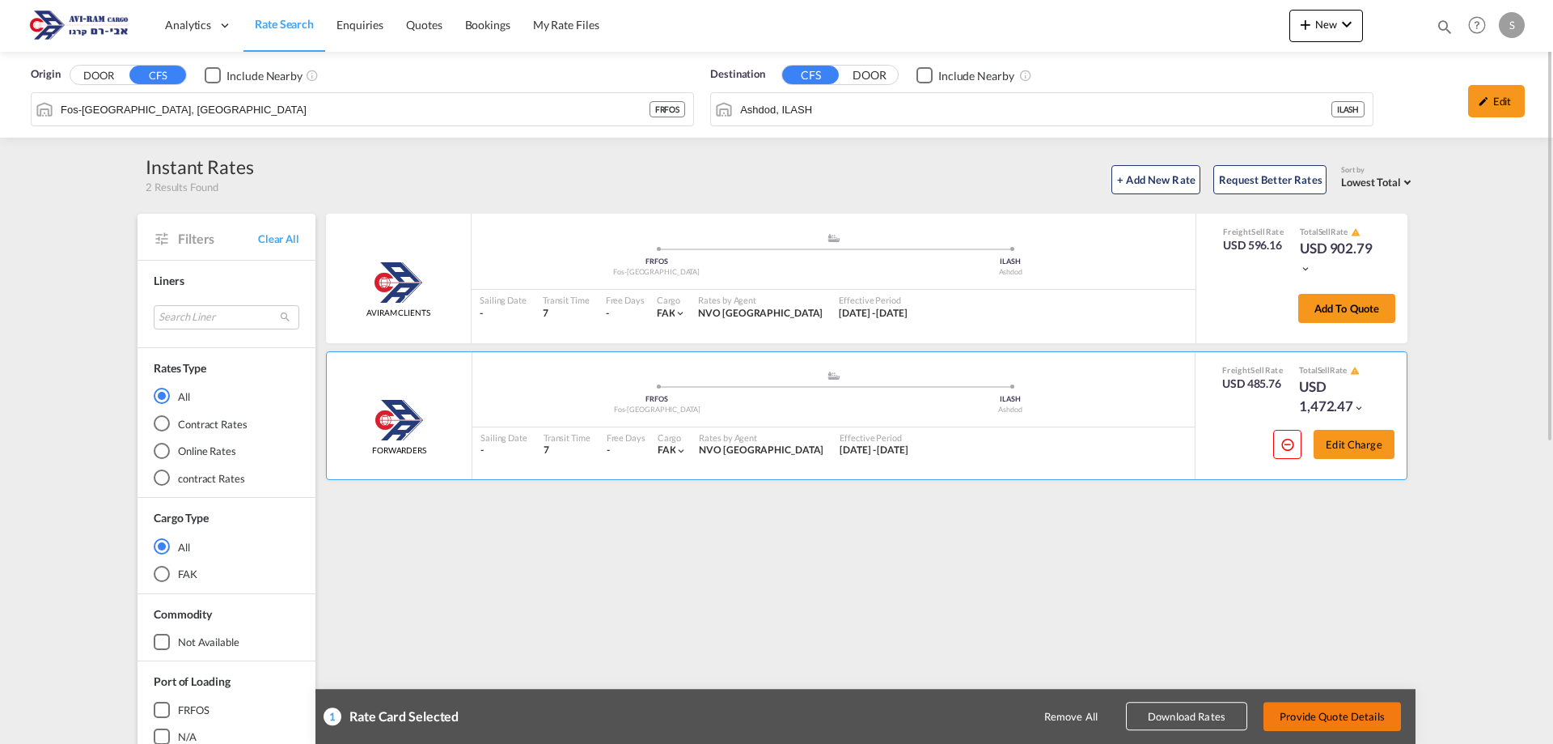
click at [1335, 715] on button "Provide Quote Details" at bounding box center [1333, 715] width 138 height 29
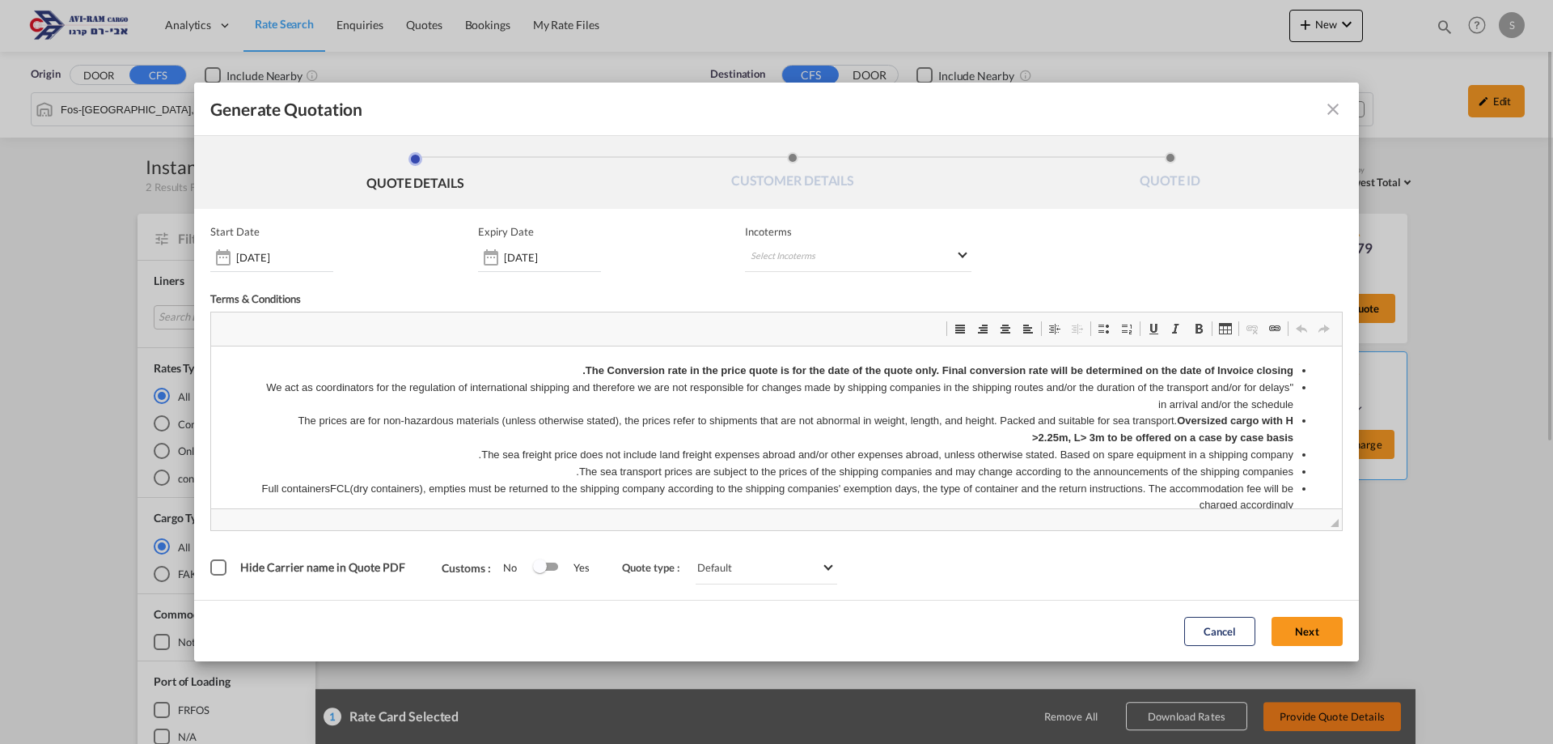
scroll to position [0, 0]
click at [1333, 108] on md-icon "icon-close fg-AAA8AD cursor m-0" at bounding box center [1333, 109] width 19 height 19
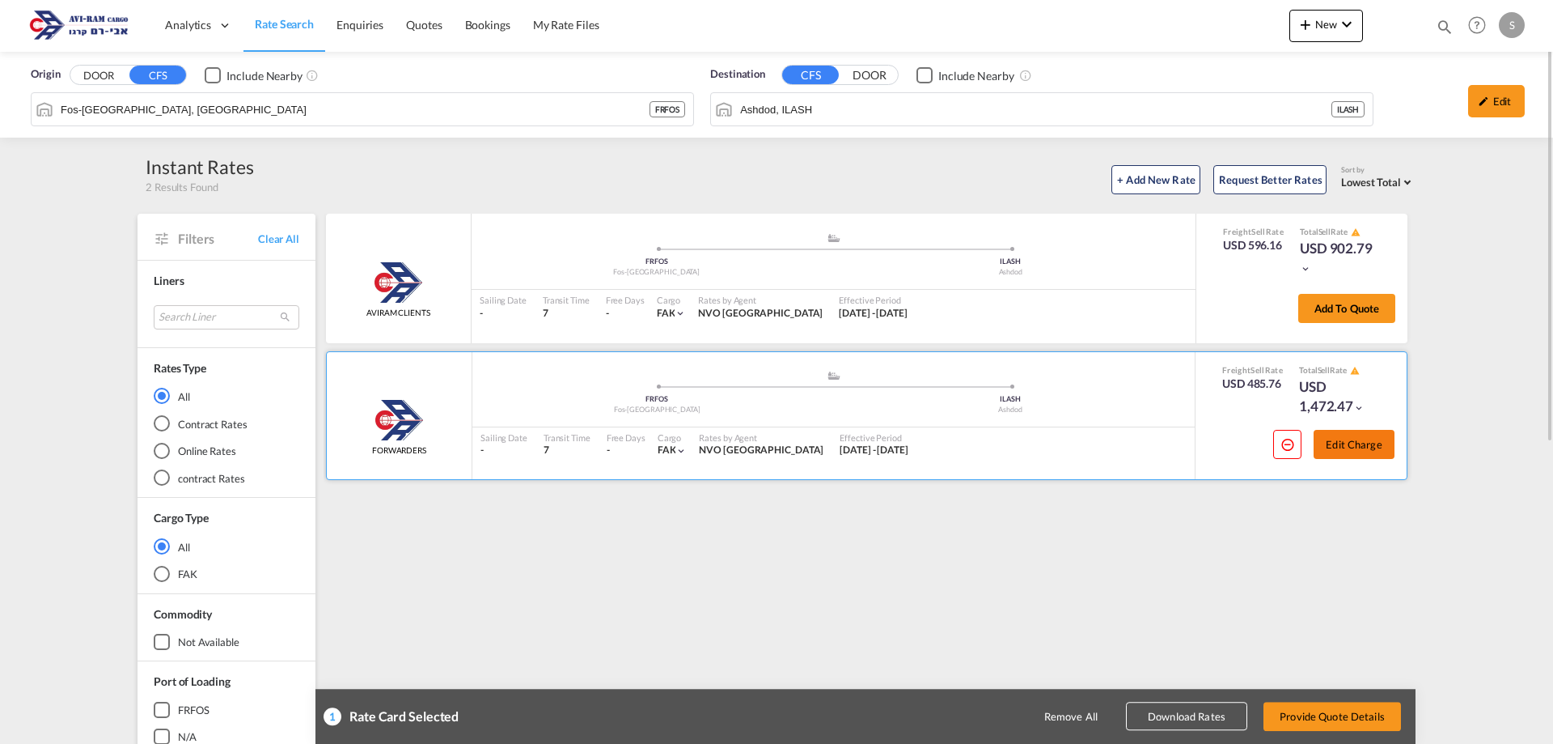
click at [1342, 451] on button "Edit Charge" at bounding box center [1354, 444] width 81 height 29
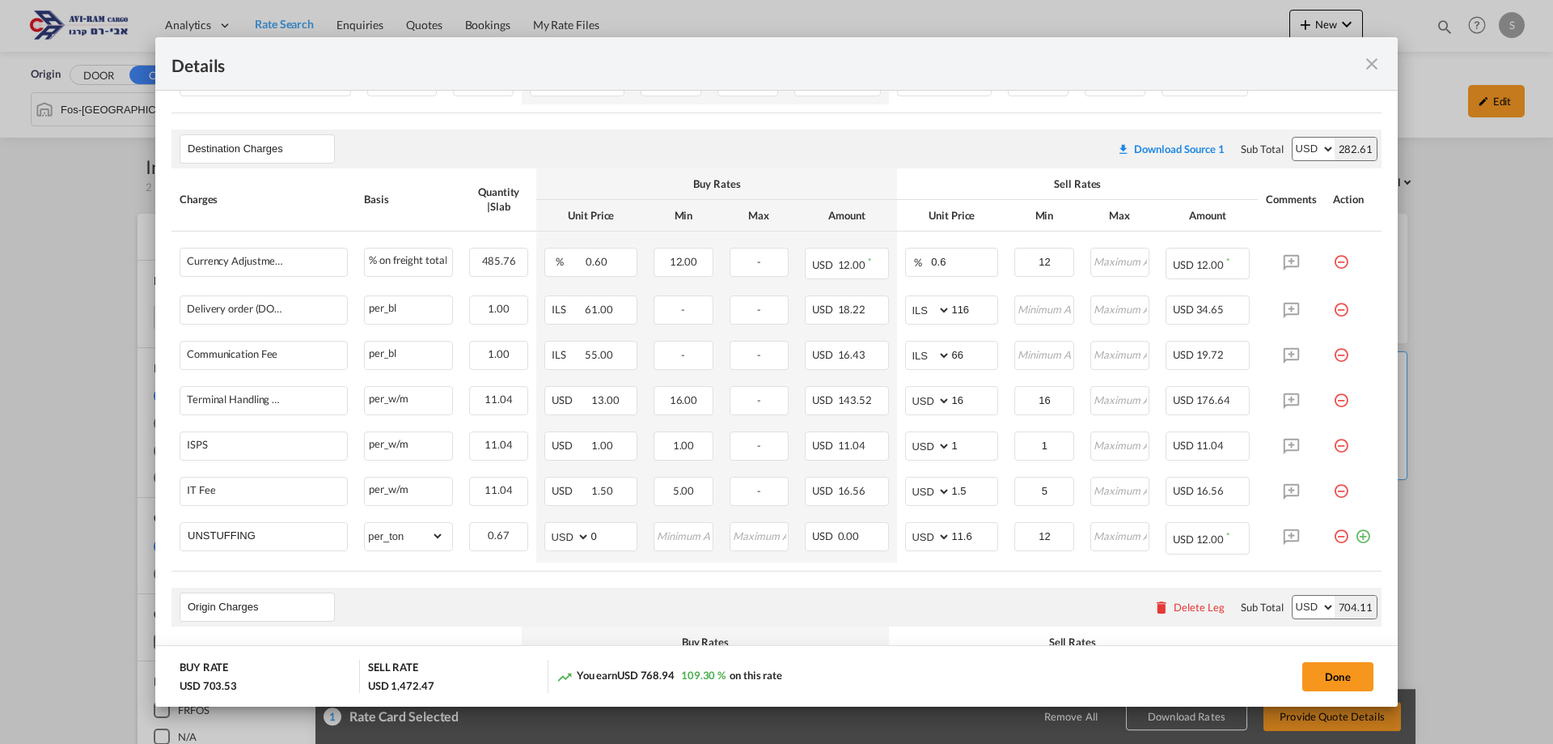
scroll to position [687, 0]
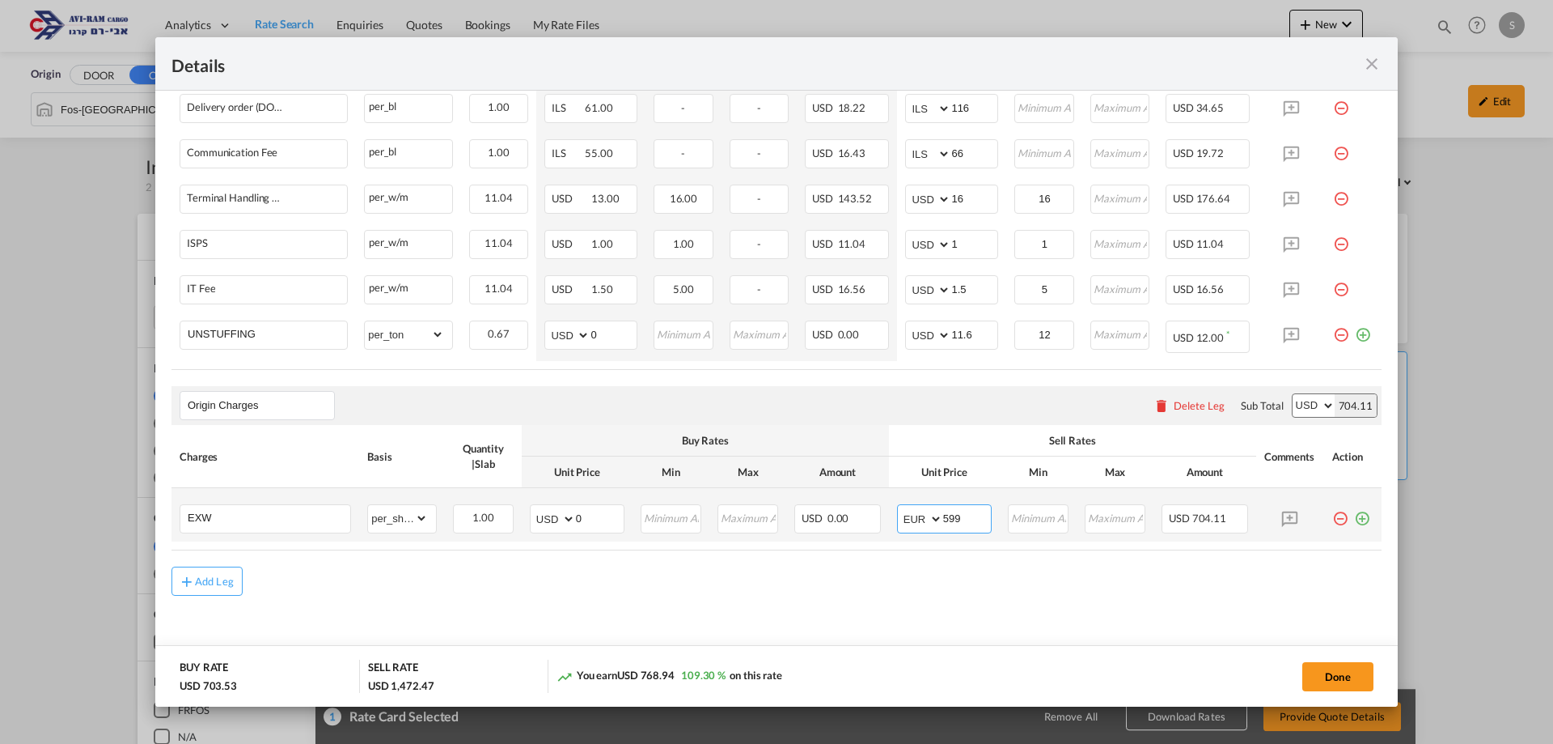
click at [969, 514] on input "599" at bounding box center [967, 517] width 48 height 24
click at [1333, 672] on button "Done" at bounding box center [1338, 676] width 71 height 29
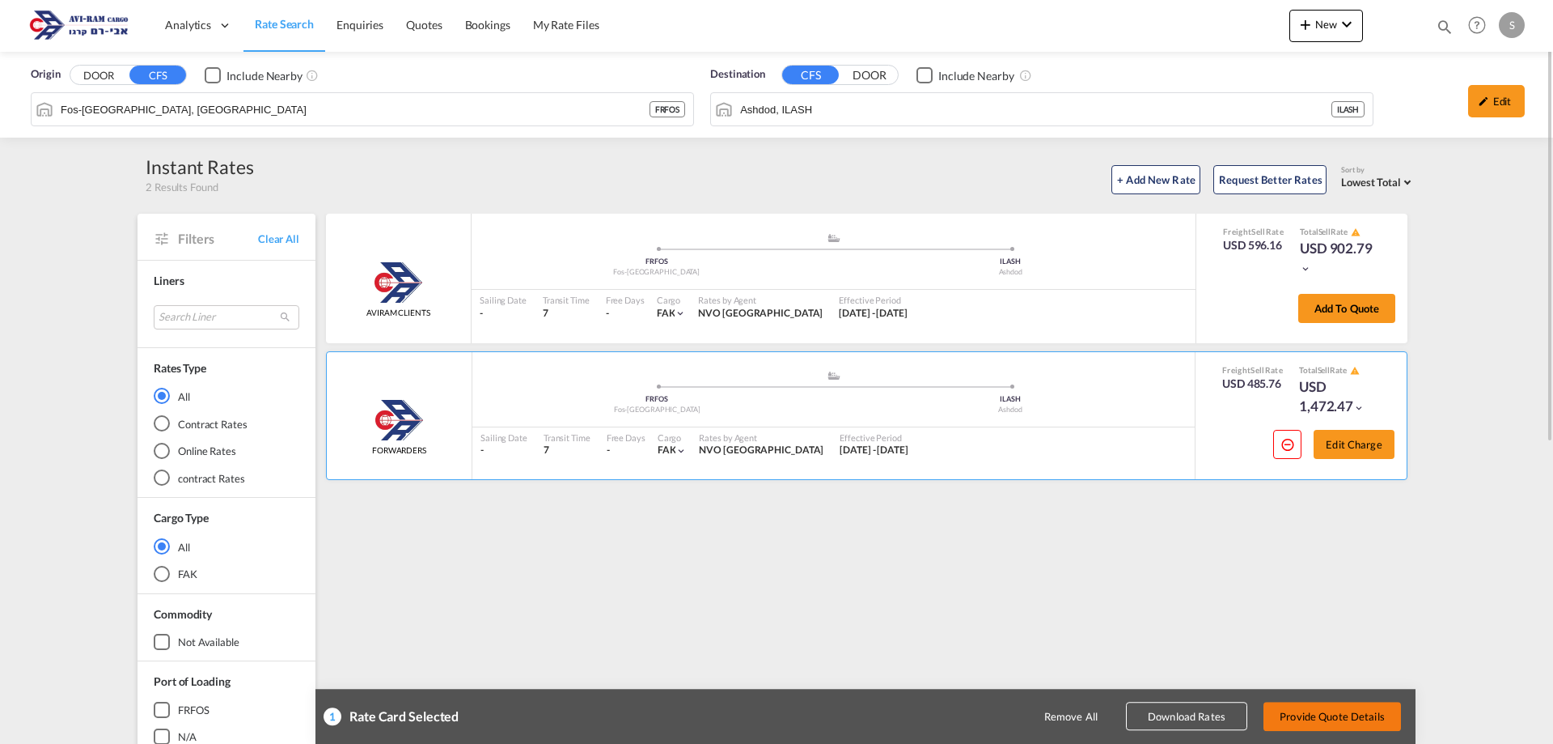
click at [1345, 719] on button "Provide Quote Details" at bounding box center [1333, 715] width 138 height 29
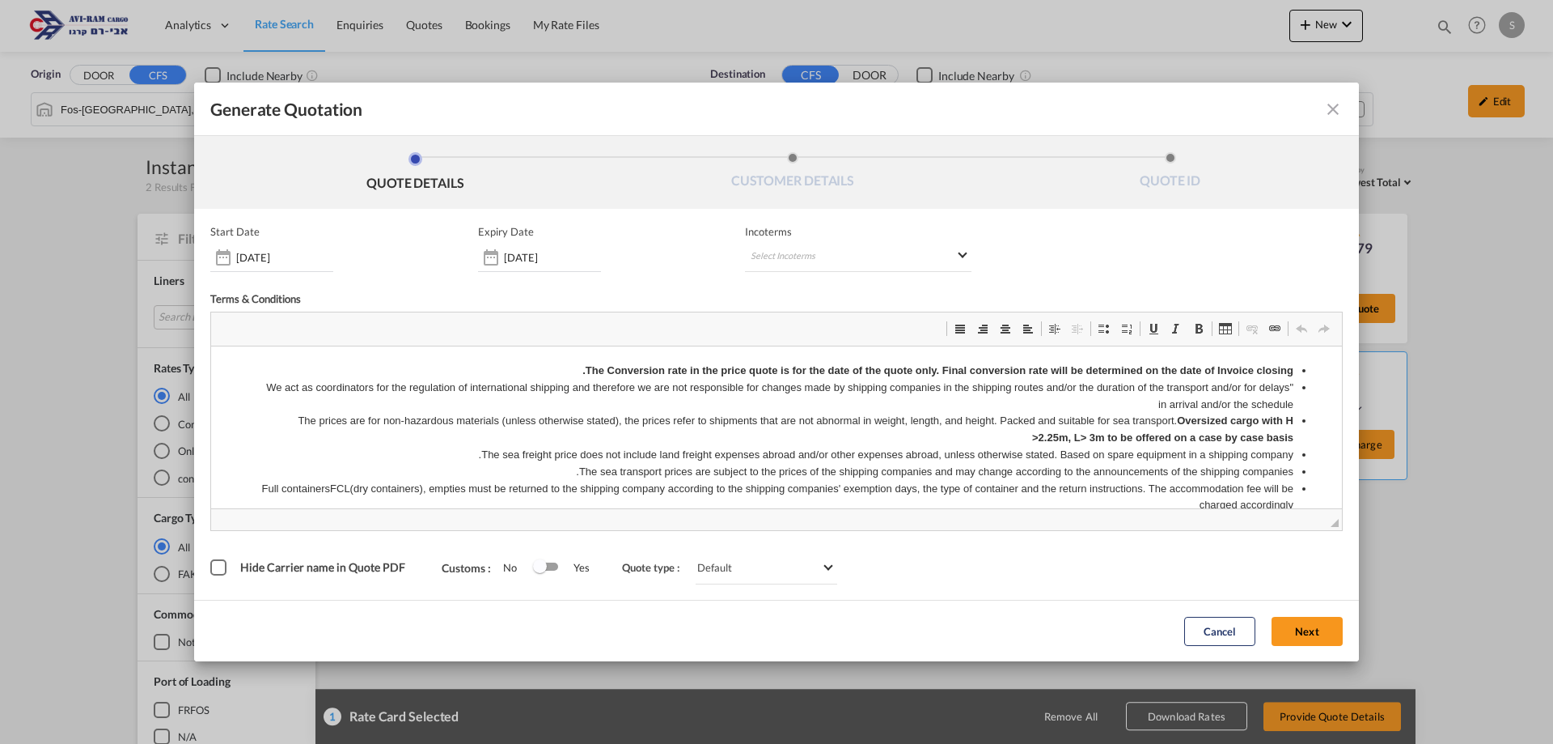
scroll to position [0, 0]
click at [819, 257] on md-select "Select Incoterms FOB - export Free on Board CFR - import Cost and Freight CIP -…" at bounding box center [858, 257] width 227 height 29
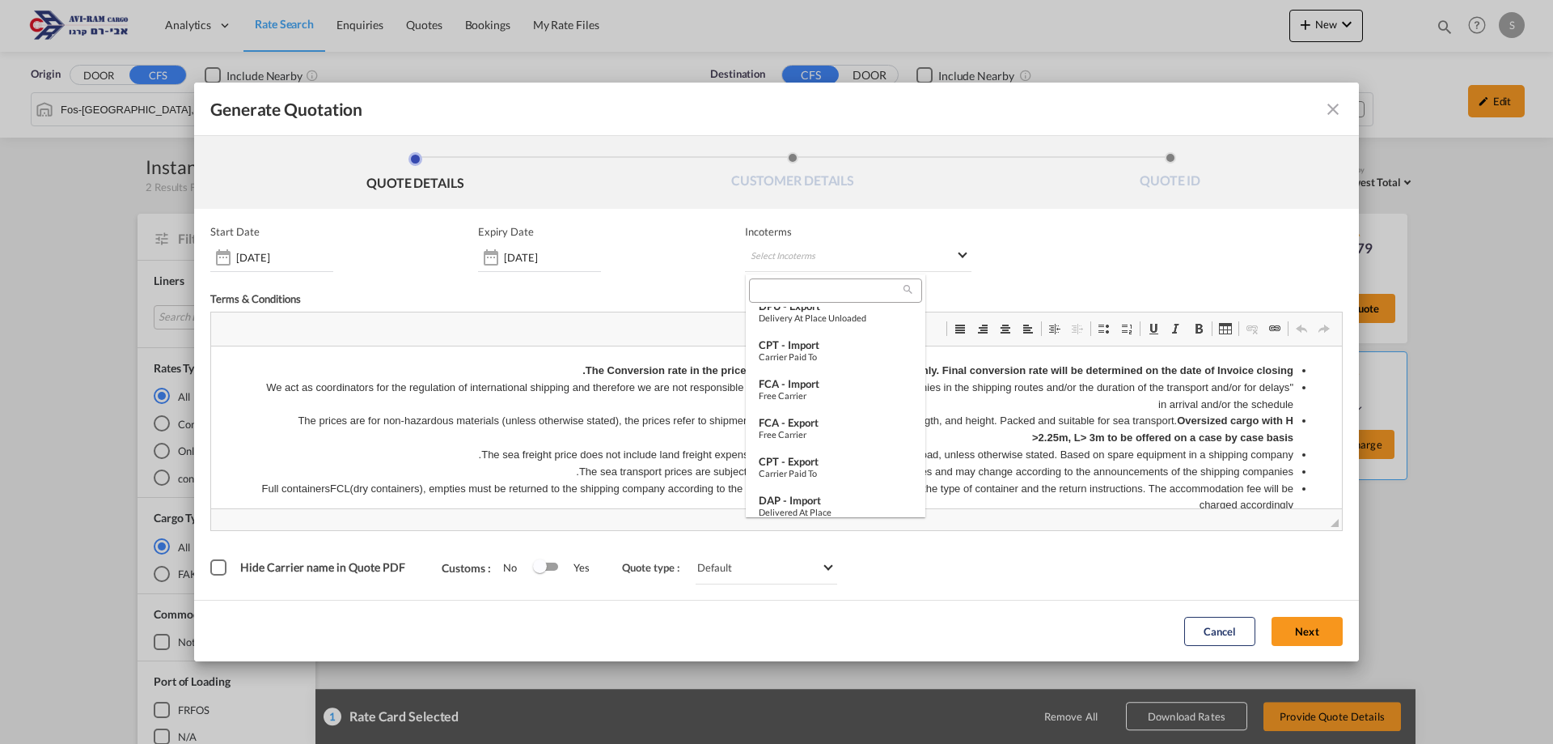
scroll to position [340, 0]
drag, startPoint x: 912, startPoint y: 395, endPoint x: 920, endPoint y: 422, distance: 28.7
click at [920, 422] on md-content "FOB - export Free on Board CFR - import Cost and Freight CIP - export Carriage …" at bounding box center [836, 395] width 180 height 243
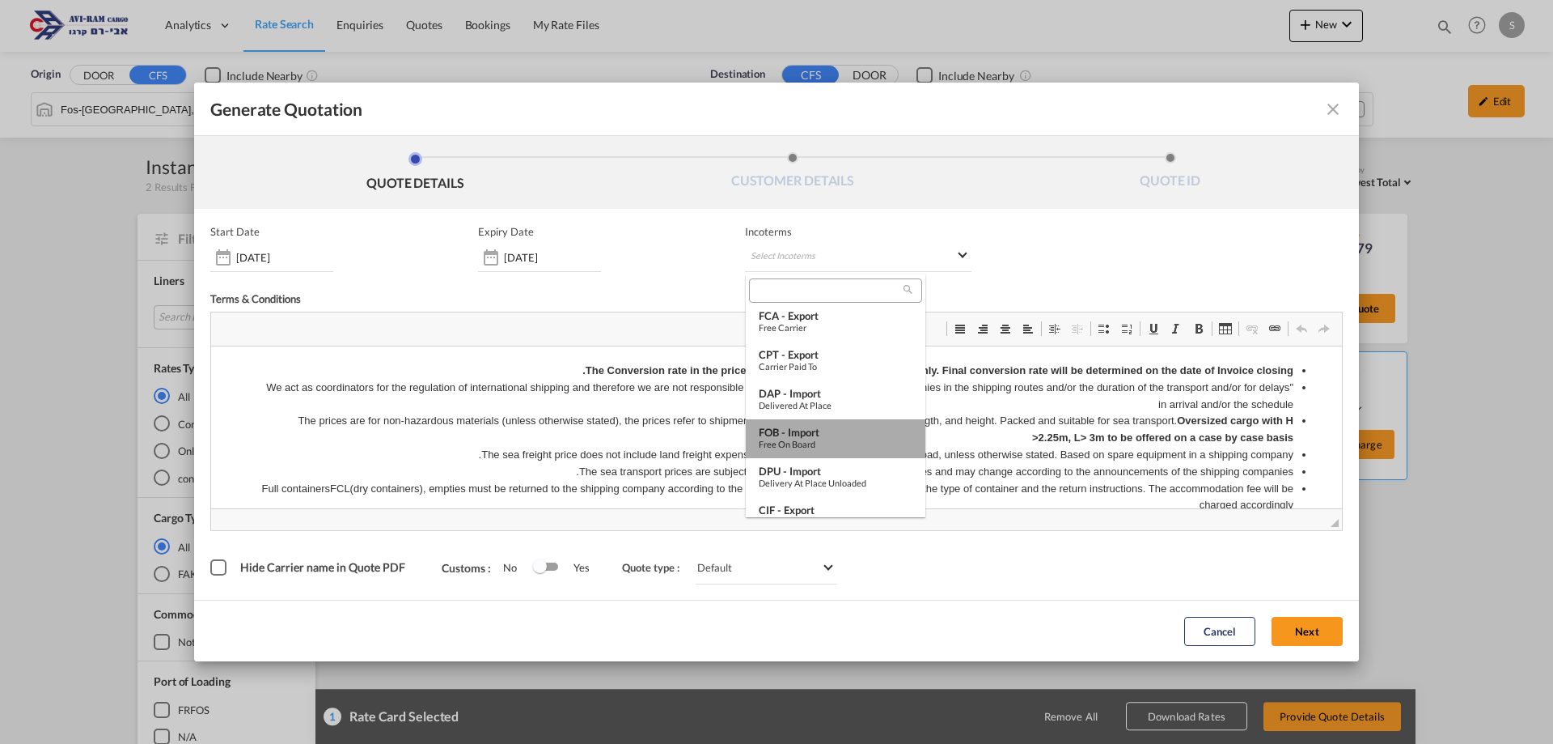
click at [841, 439] on div "Free on Board" at bounding box center [836, 444] width 154 height 11
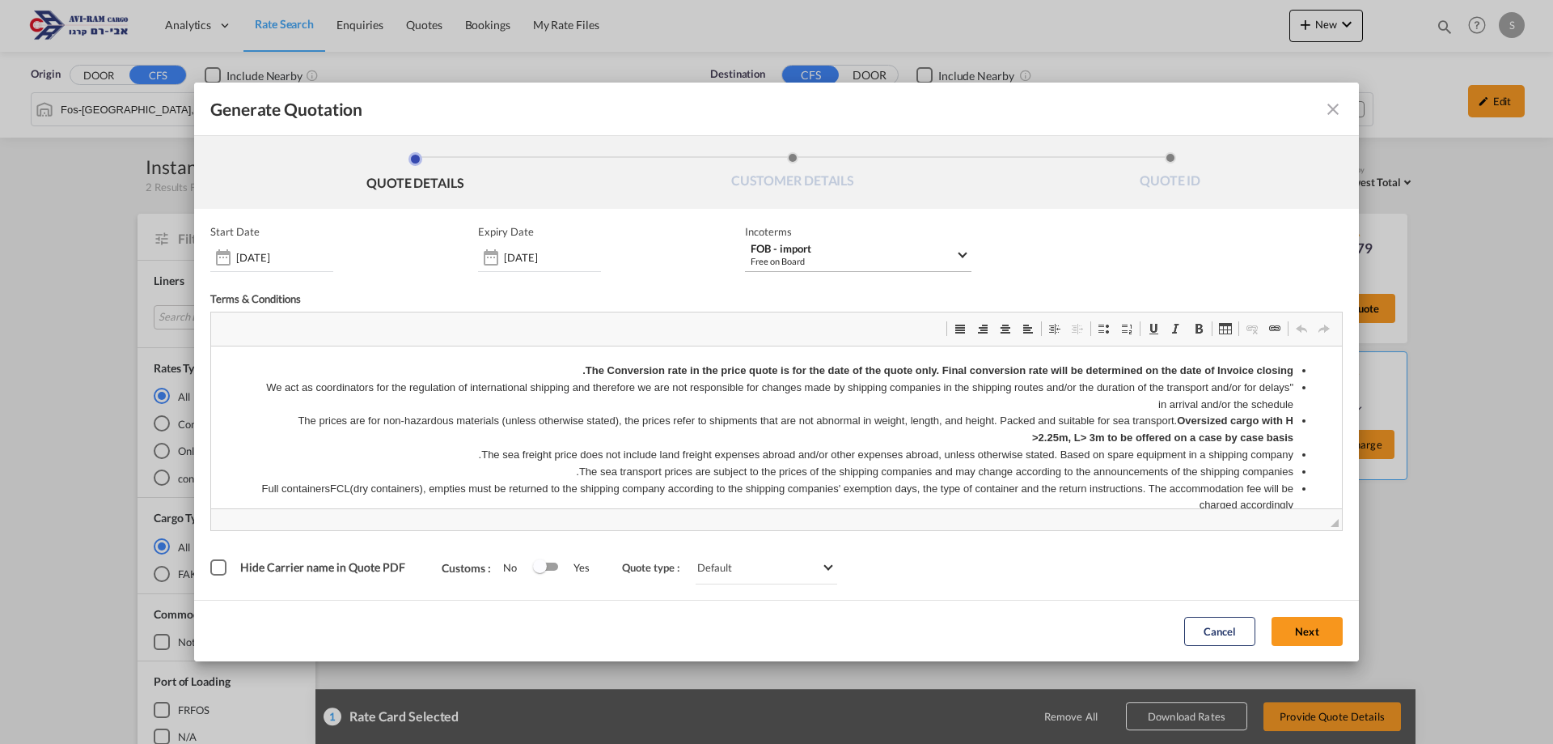
click at [863, 250] on div "FOB - import" at bounding box center [853, 249] width 205 height 12
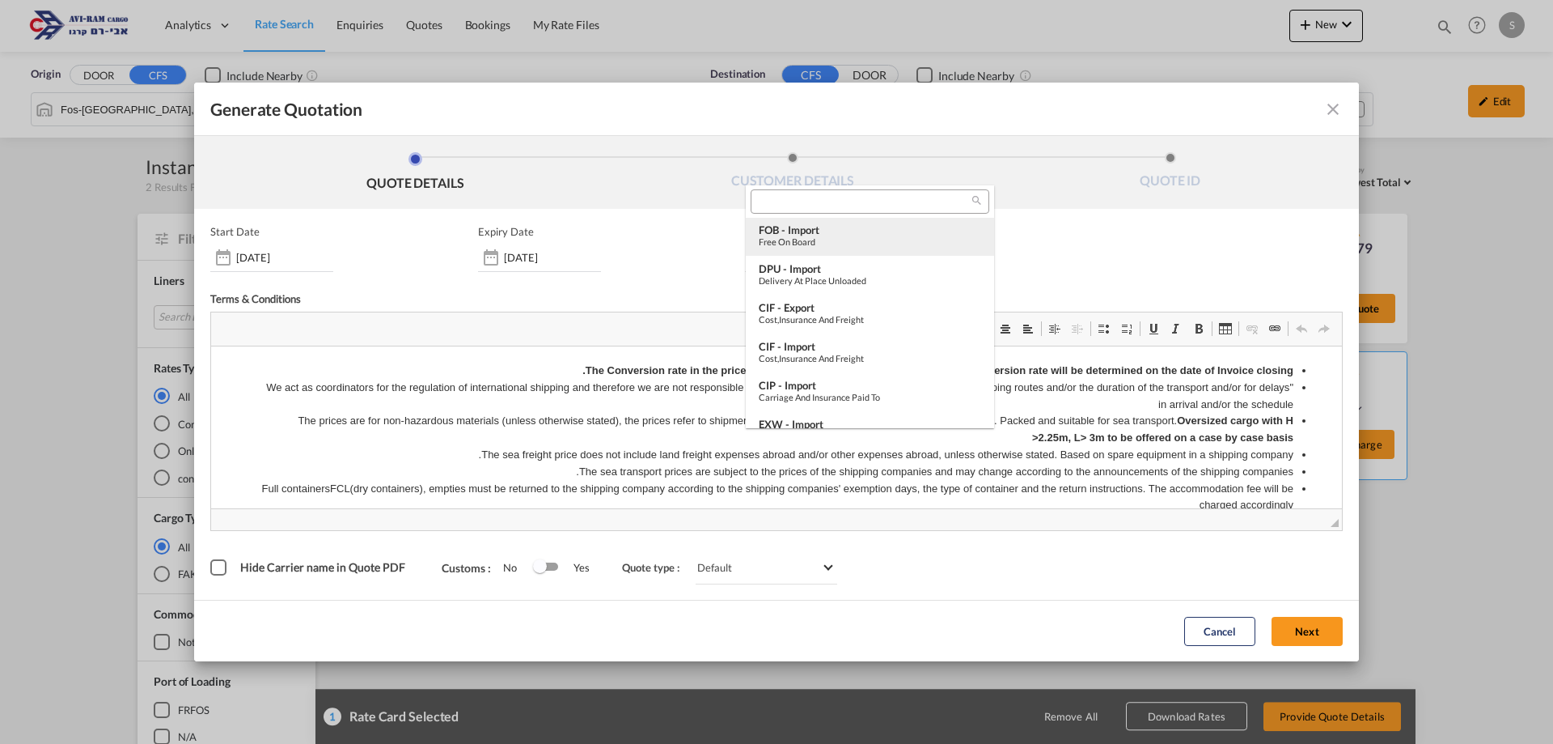
scroll to position [566, 0]
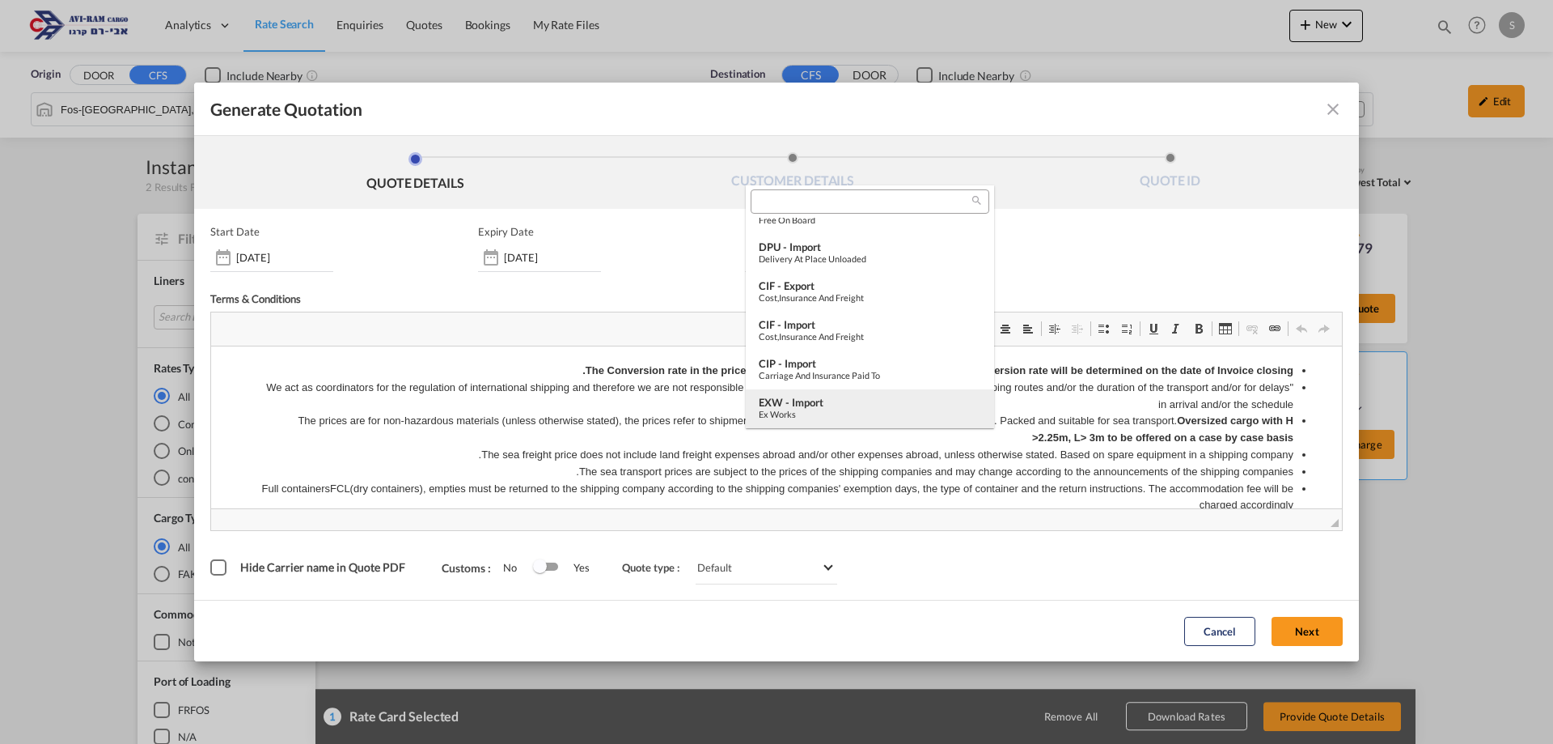
click at [857, 398] on div "EXW - import" at bounding box center [870, 402] width 223 height 13
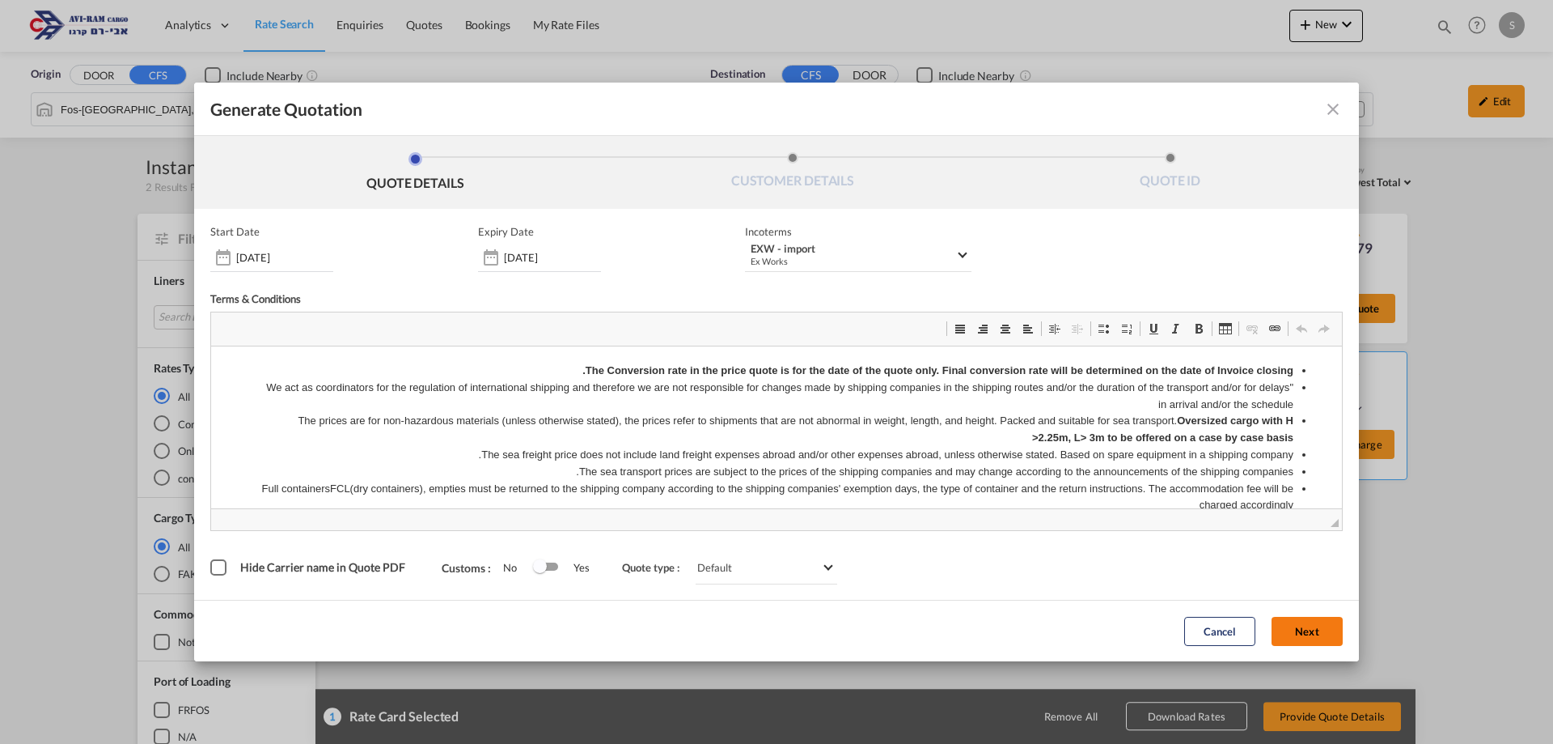
click at [1295, 630] on button "Next" at bounding box center [1307, 631] width 71 height 29
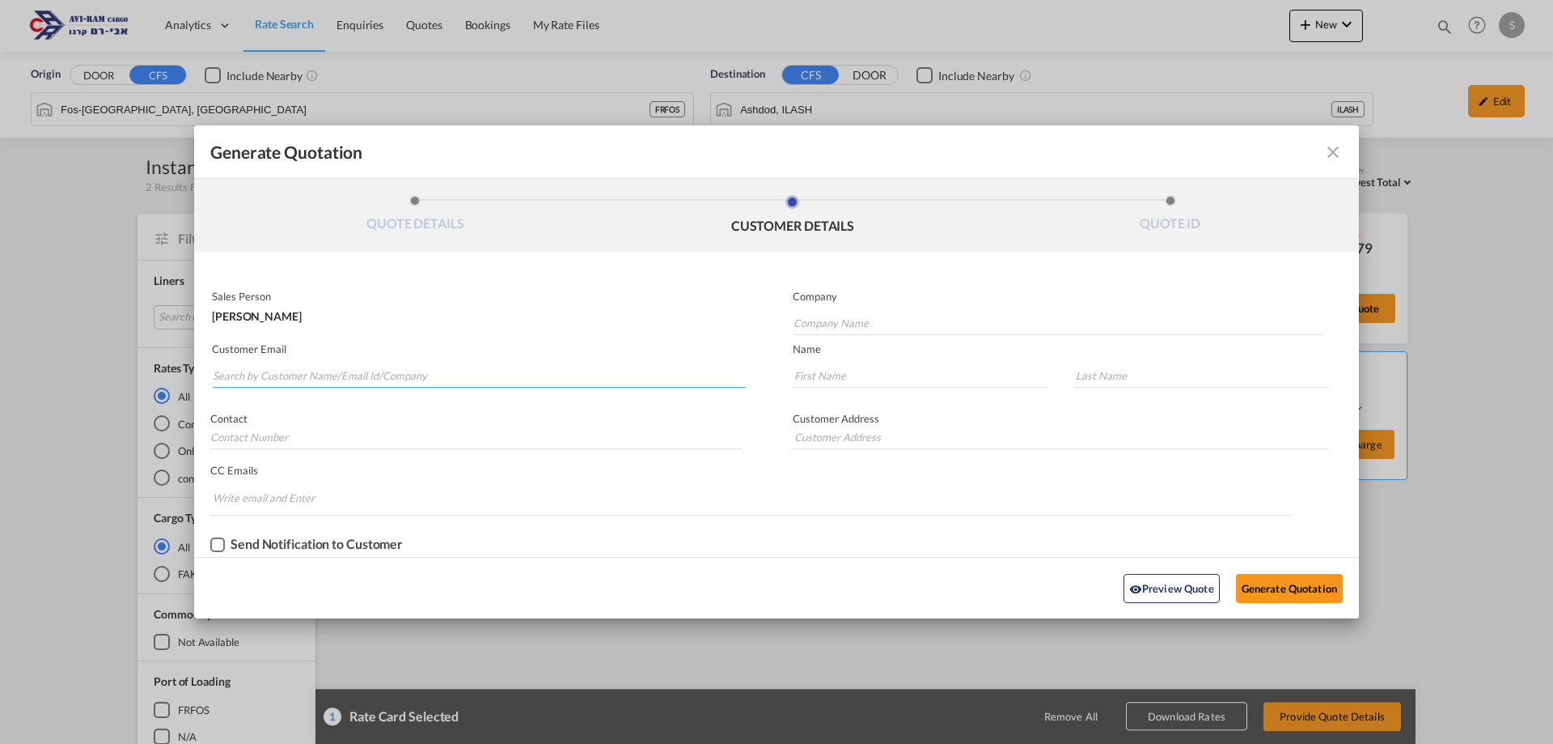
click at [323, 371] on input "Search by Customer Name/Email Id/Company" at bounding box center [479, 375] width 533 height 24
click at [579, 372] on input "Search by Customer Name/Email Id/Company" at bounding box center [479, 375] width 533 height 24
click at [1336, 150] on md-icon "icon-close fg-AAA8AD cursor m-0" at bounding box center [1333, 151] width 19 height 19
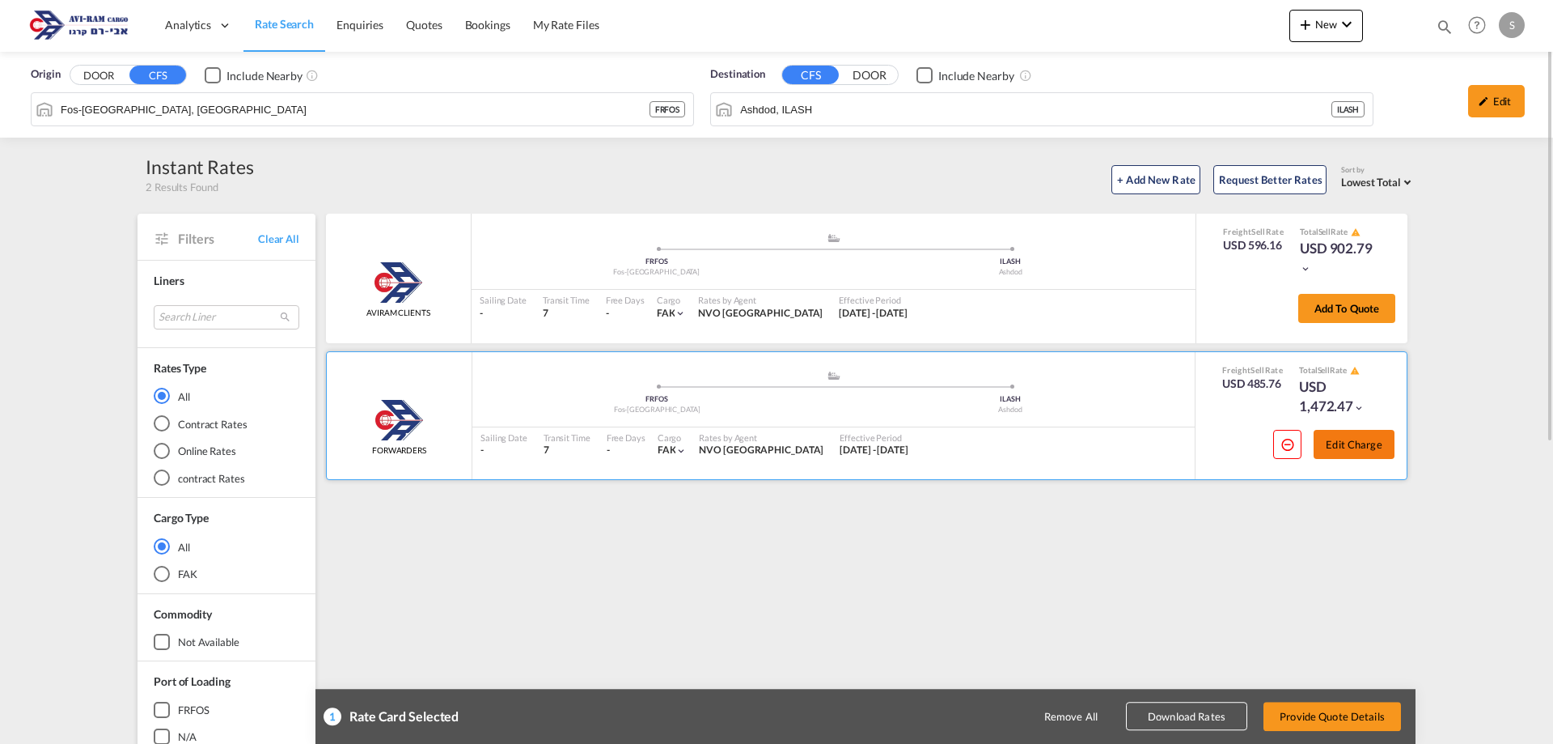
click at [1341, 441] on button "Edit Charge" at bounding box center [1354, 444] width 81 height 29
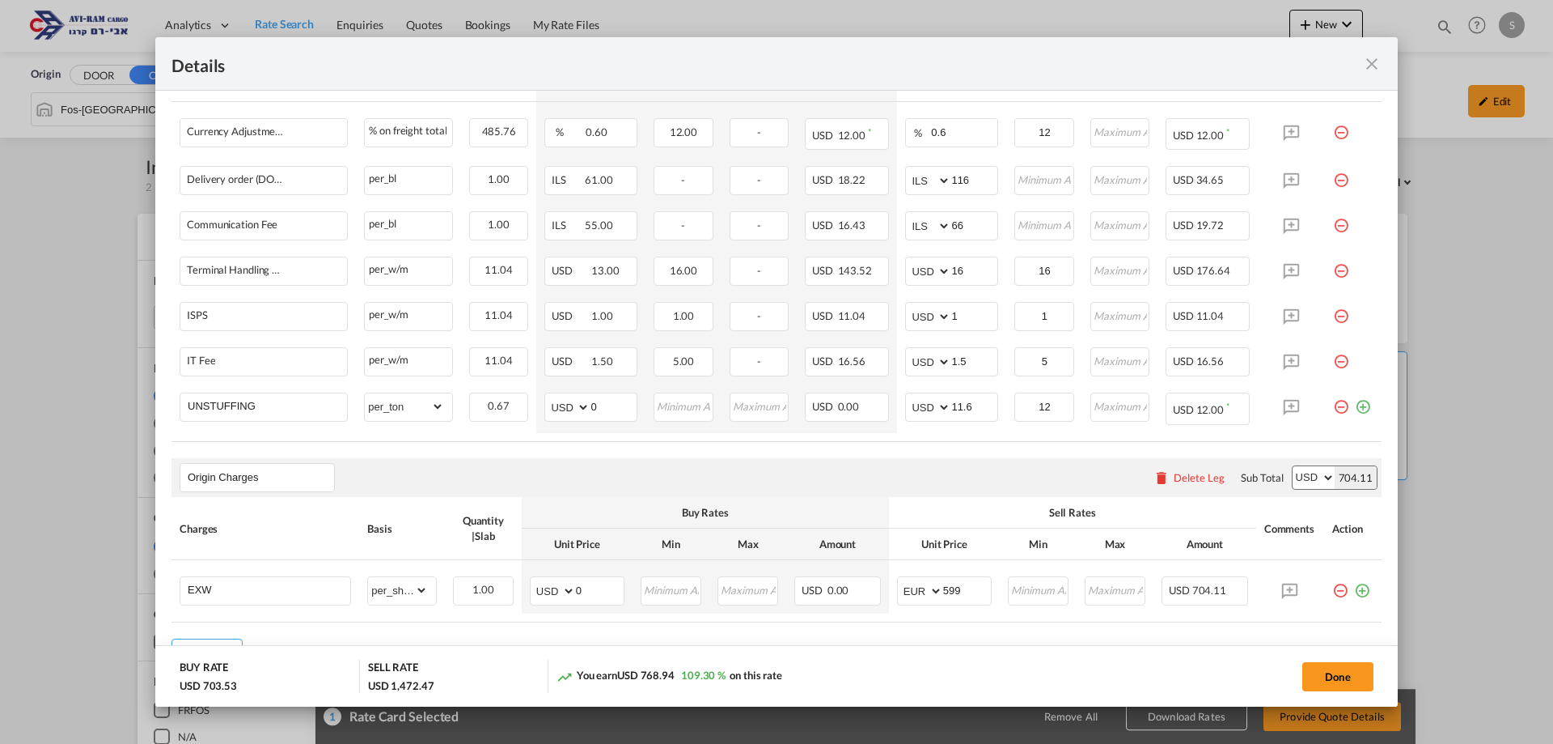
scroll to position [624, 0]
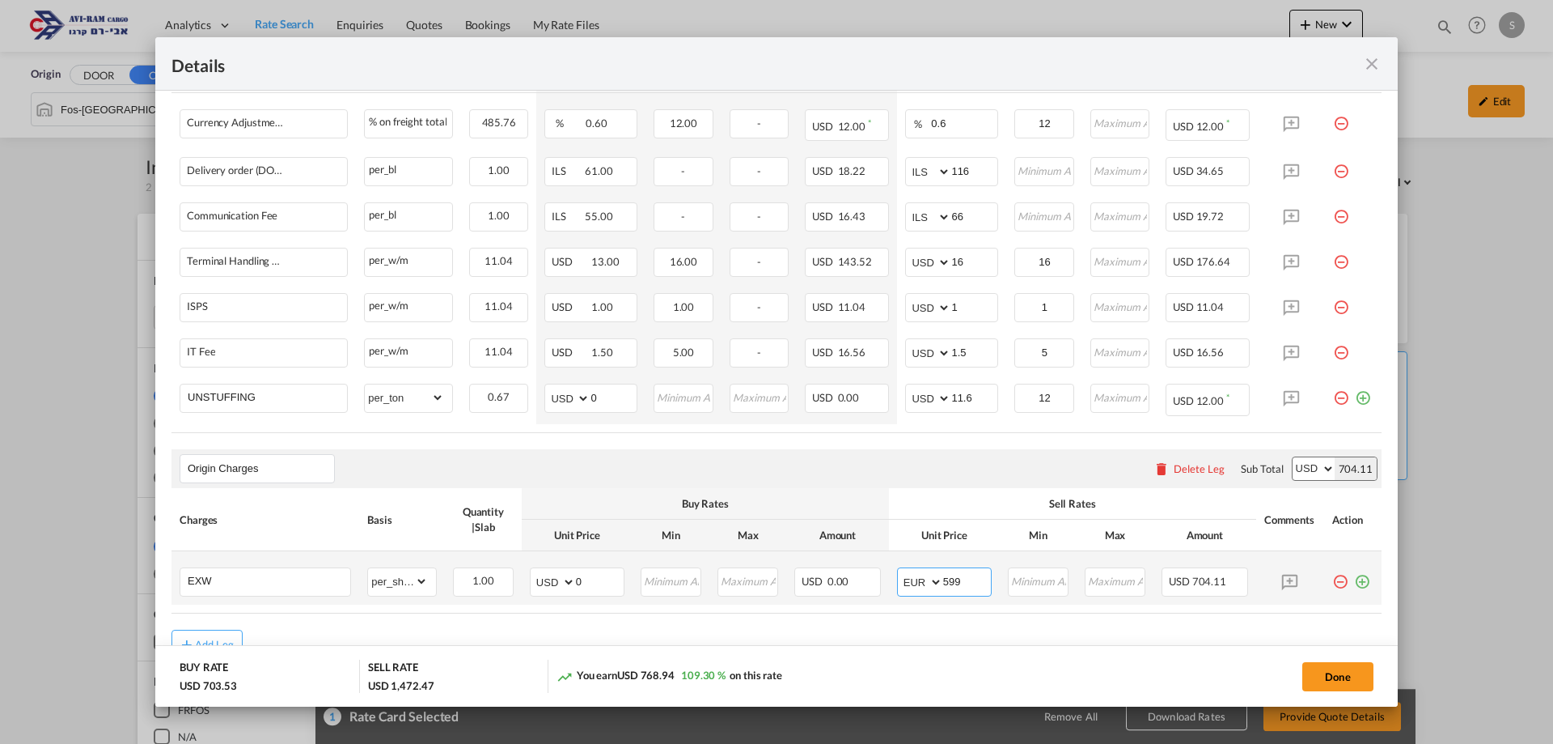
click at [966, 582] on input "599" at bounding box center [967, 580] width 48 height 24
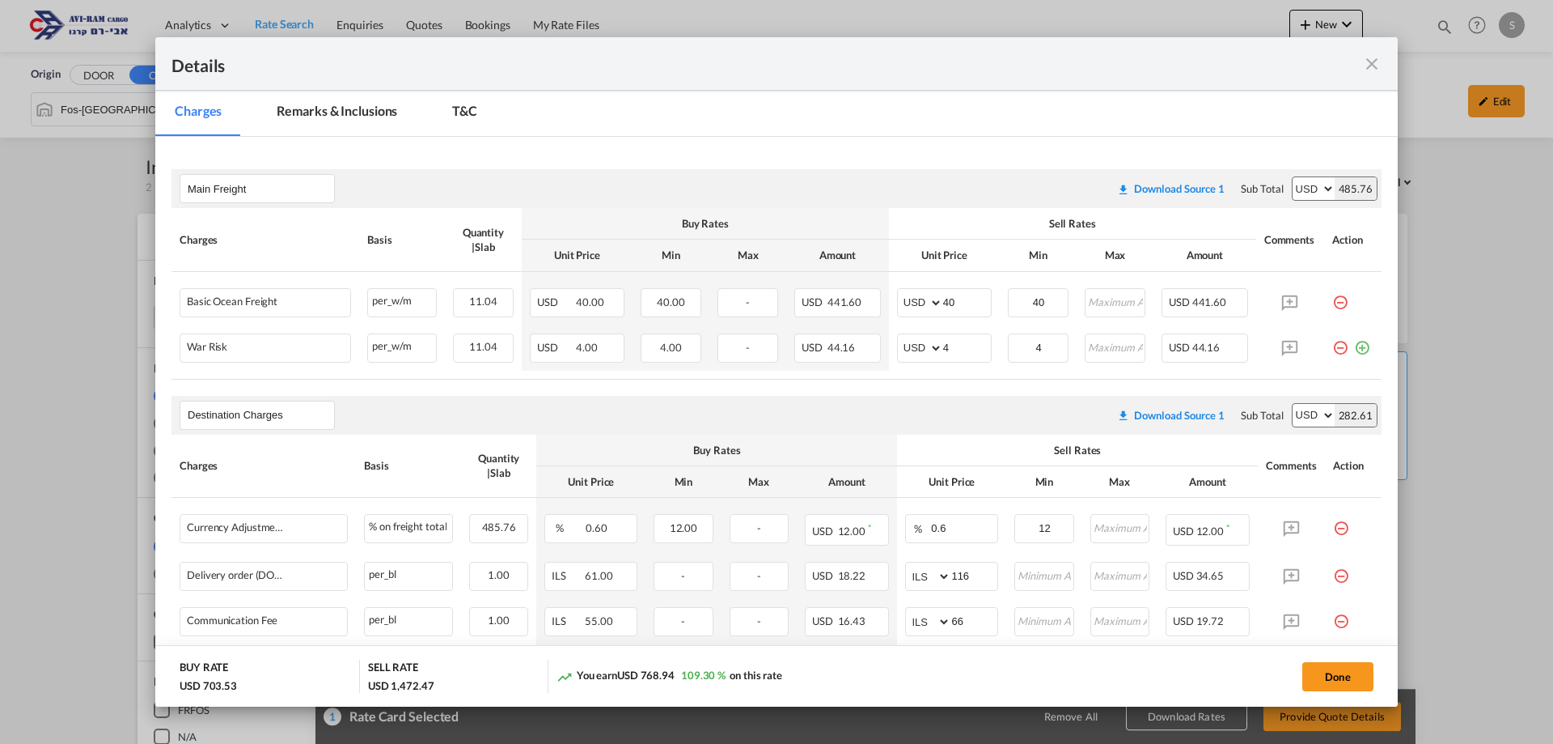
scroll to position [687, 0]
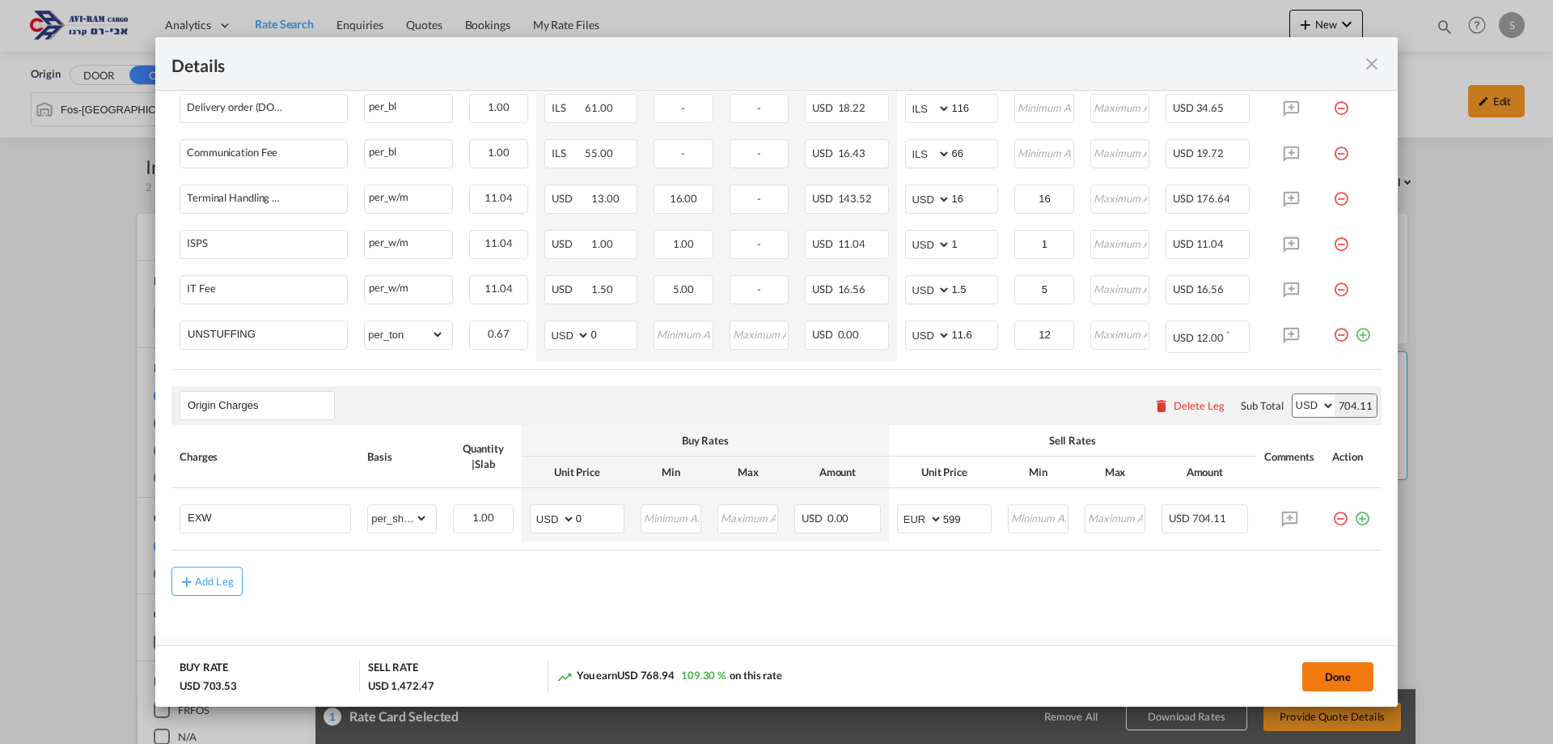
click at [1341, 676] on button "Done" at bounding box center [1338, 676] width 71 height 29
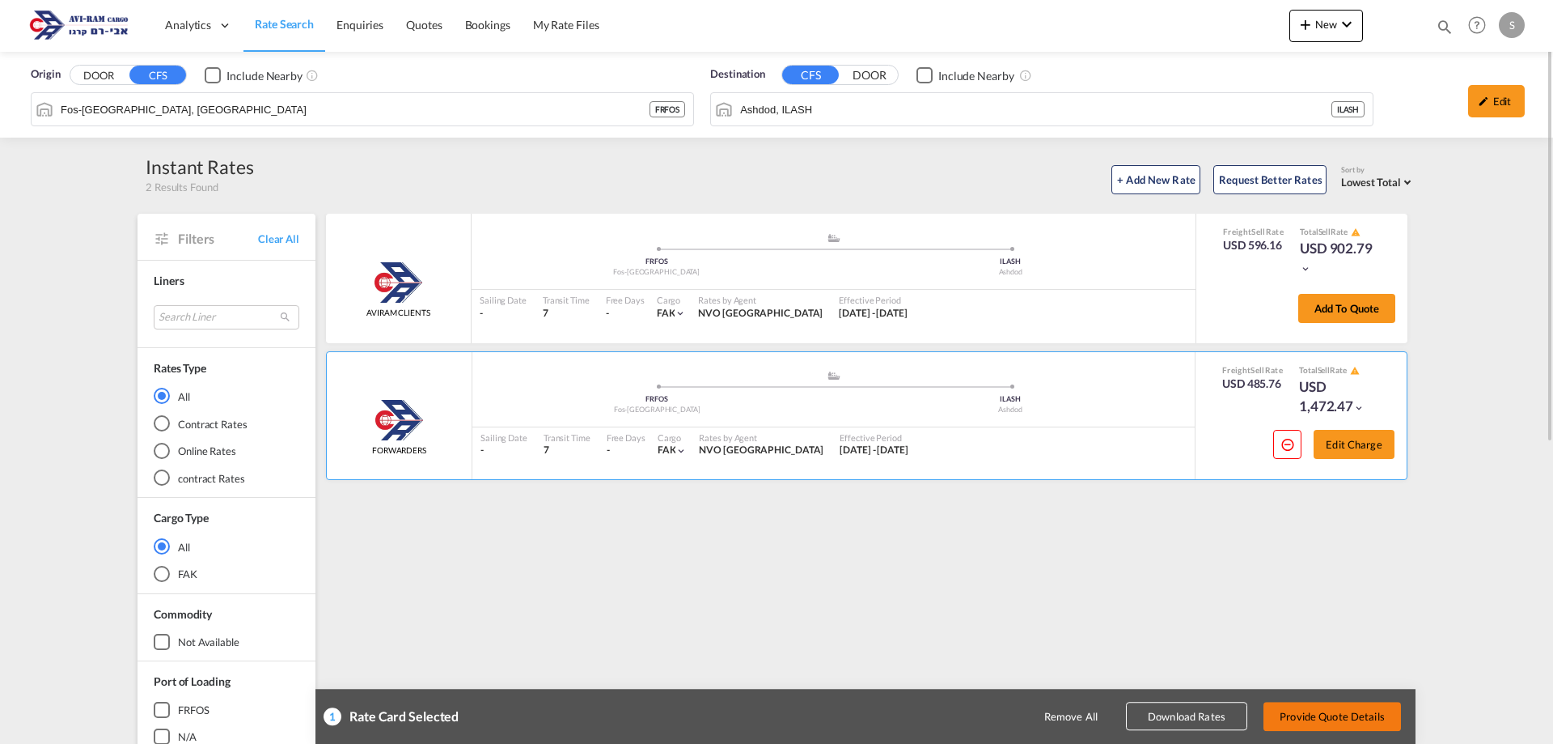
click at [1330, 708] on button "Provide Quote Details" at bounding box center [1333, 715] width 138 height 29
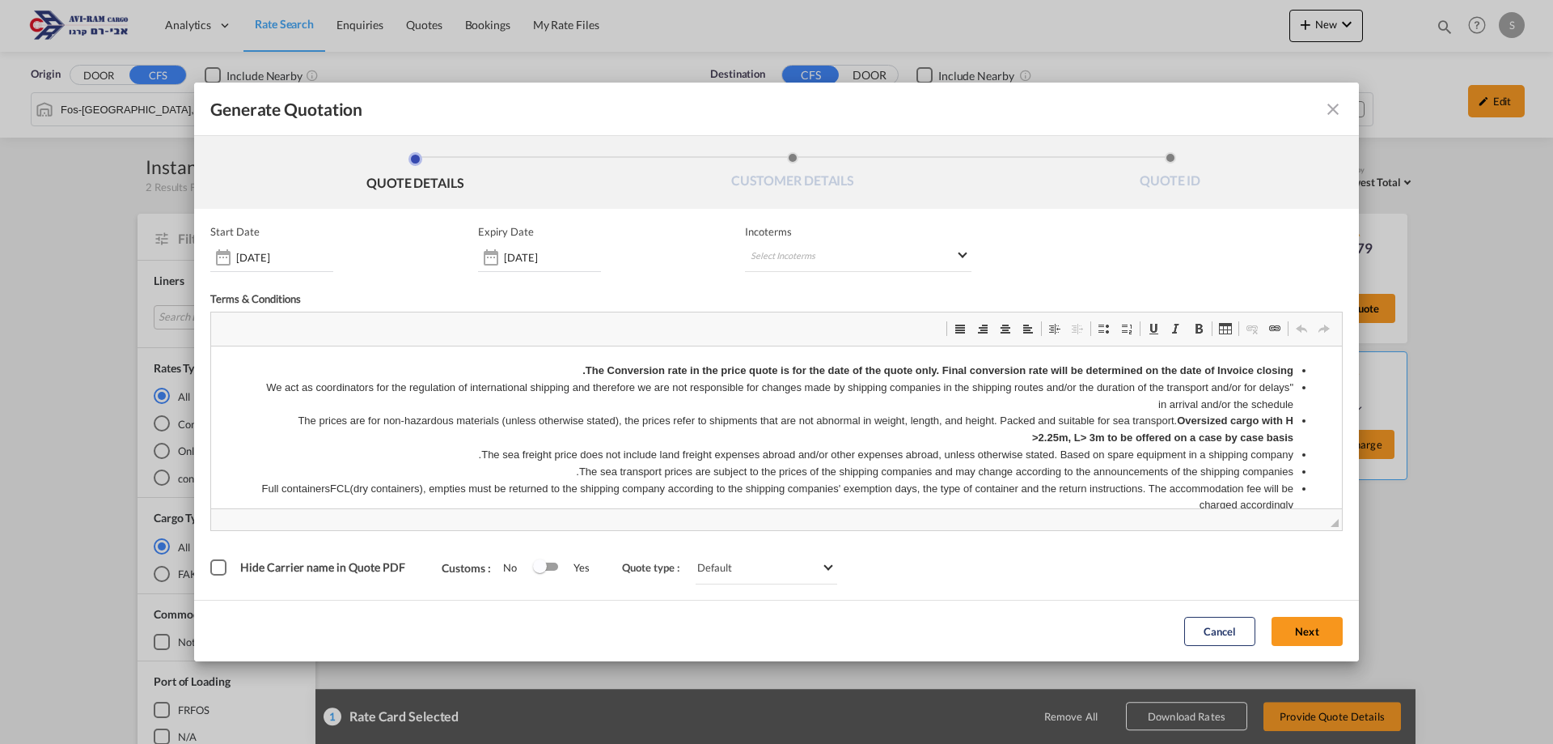
scroll to position [0, 0]
click at [811, 269] on md-select "Select Incoterms FOB - export Free on Board CFR - import Cost and Freight CIP -…" at bounding box center [858, 257] width 227 height 29
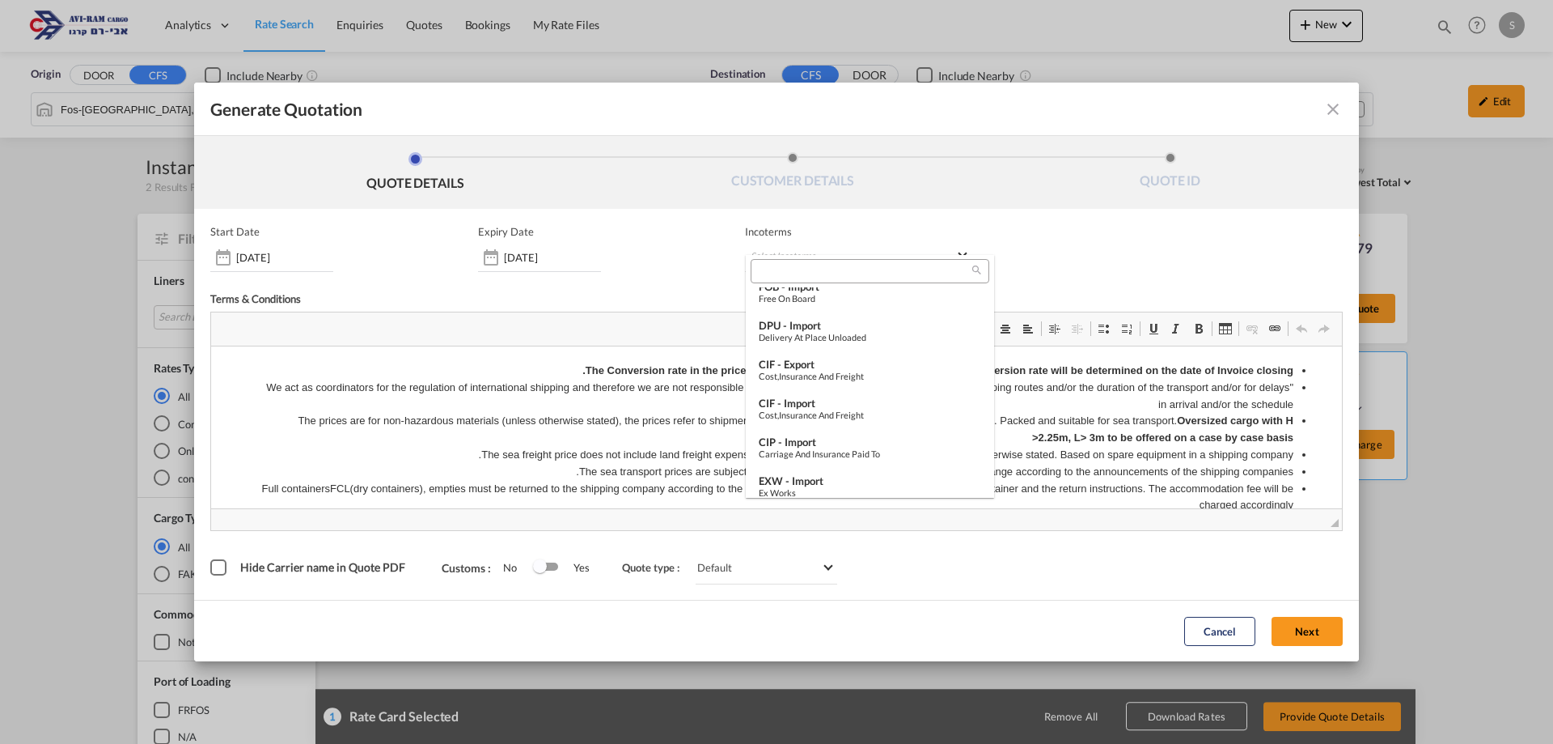
scroll to position [566, 0]
click at [864, 464] on md-option "EXW - import Ex Works" at bounding box center [870, 478] width 248 height 39
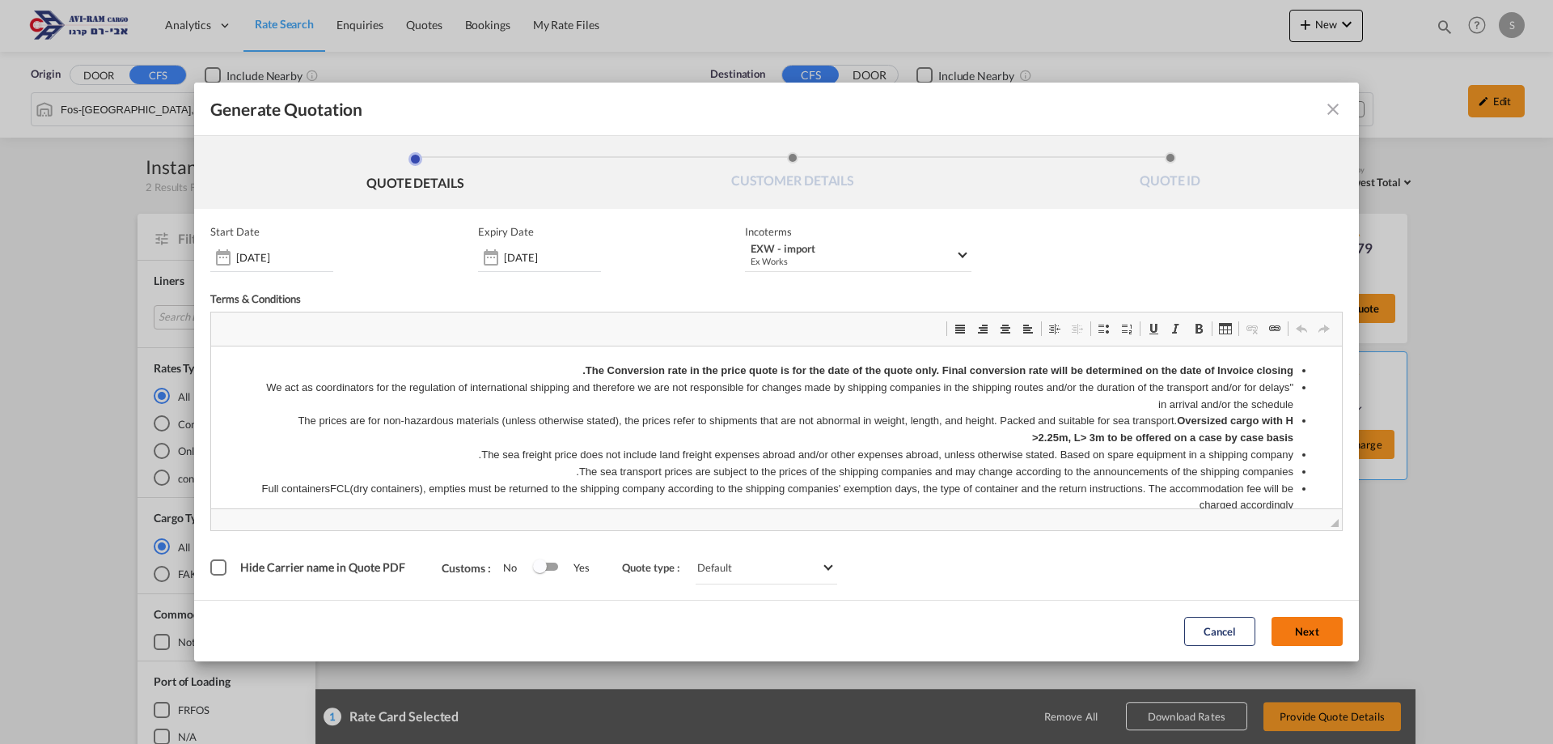
click at [1308, 634] on button "Next" at bounding box center [1307, 631] width 71 height 29
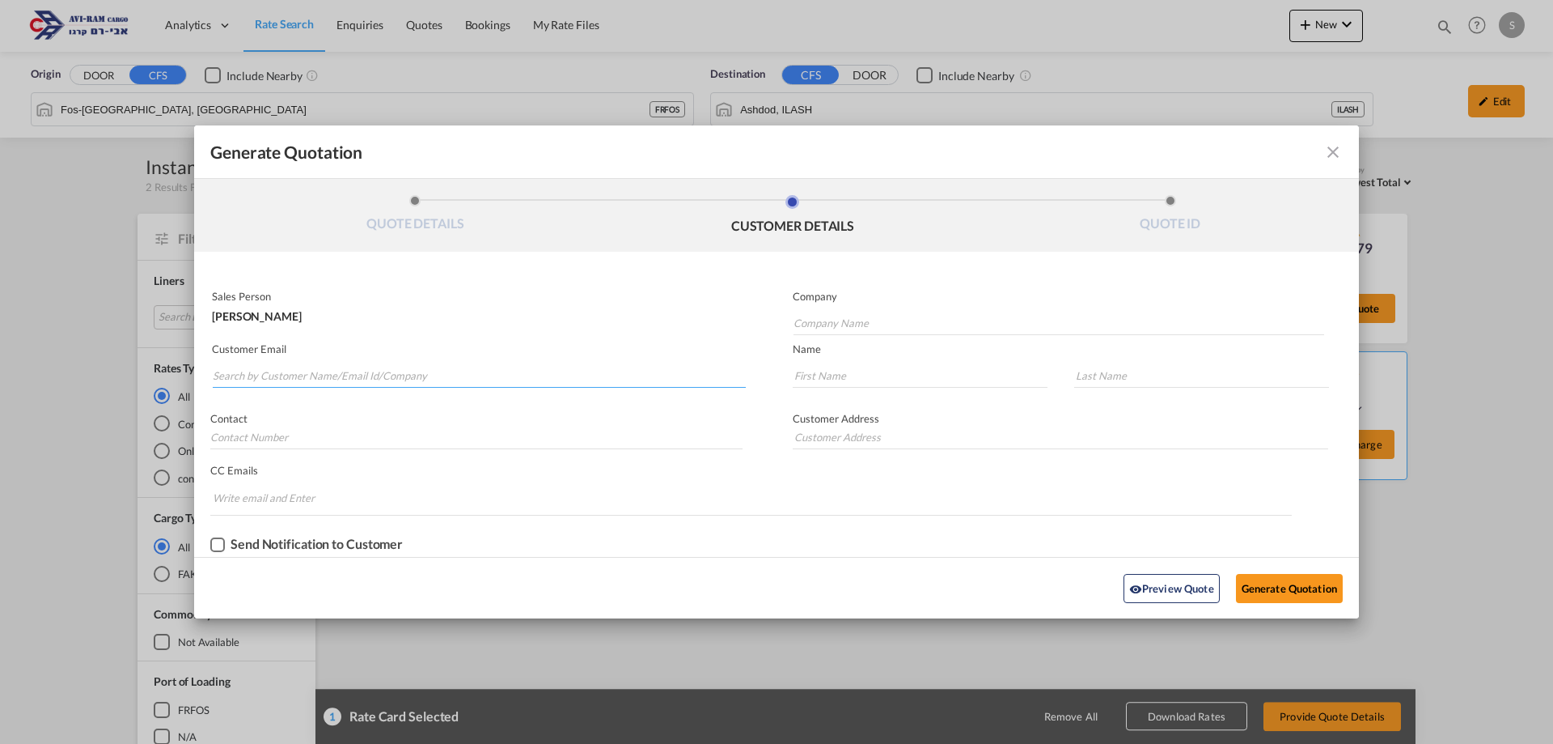
click at [472, 368] on input "Search by Customer Name/Email Id/Company" at bounding box center [479, 375] width 533 height 24
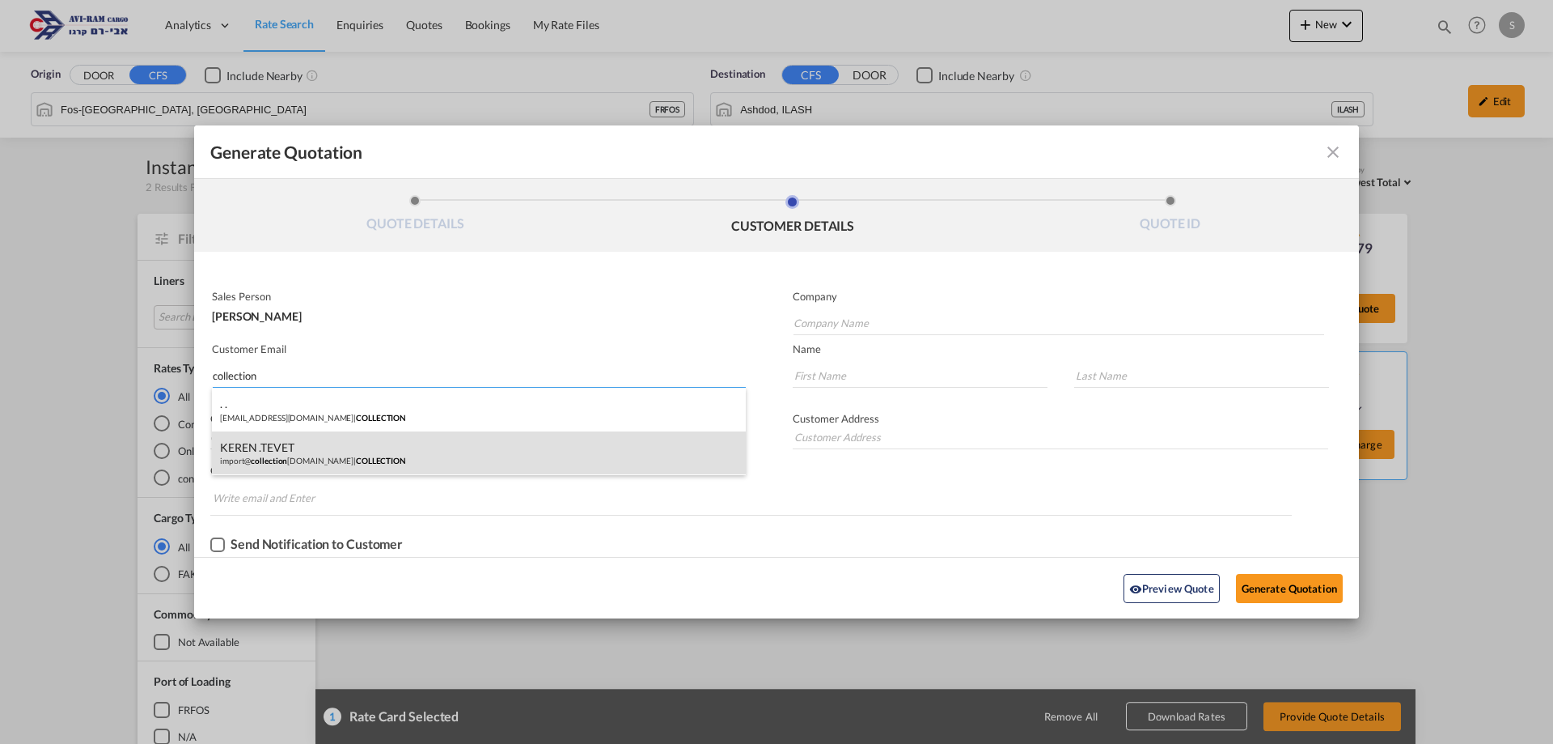
type input "collection"
click at [423, 446] on div "KEREN .TEVET import@ collection [DOMAIN_NAME] | COLLECTION" at bounding box center [479, 453] width 534 height 44
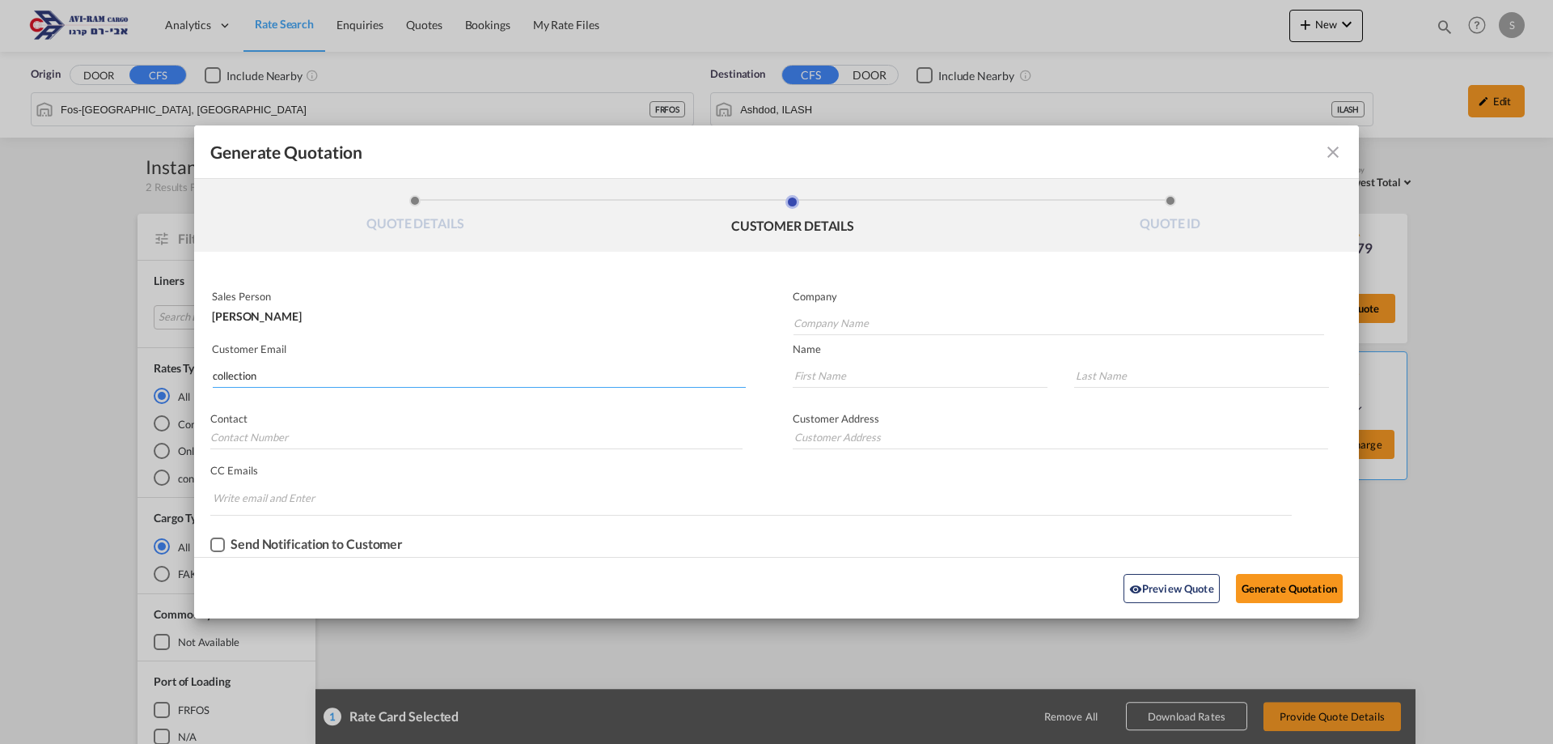
type input "COLLECTION"
type input "[EMAIL_ADDRESS][DOMAIN_NAME]"
type input "KEREN"
type input ".TEVET"
type input "."
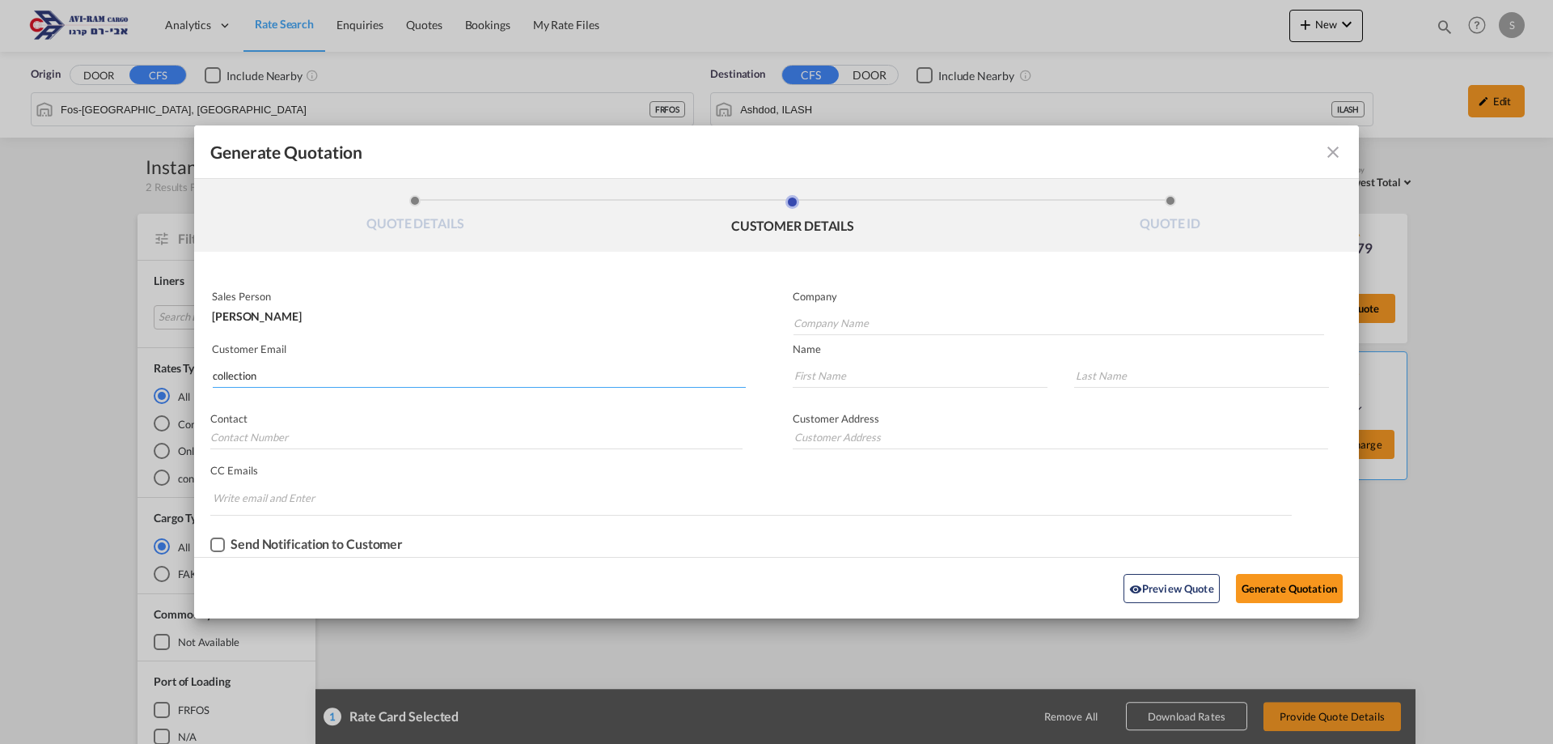
type input "."
click at [1289, 588] on button "Generate Quotation" at bounding box center [1289, 588] width 107 height 29
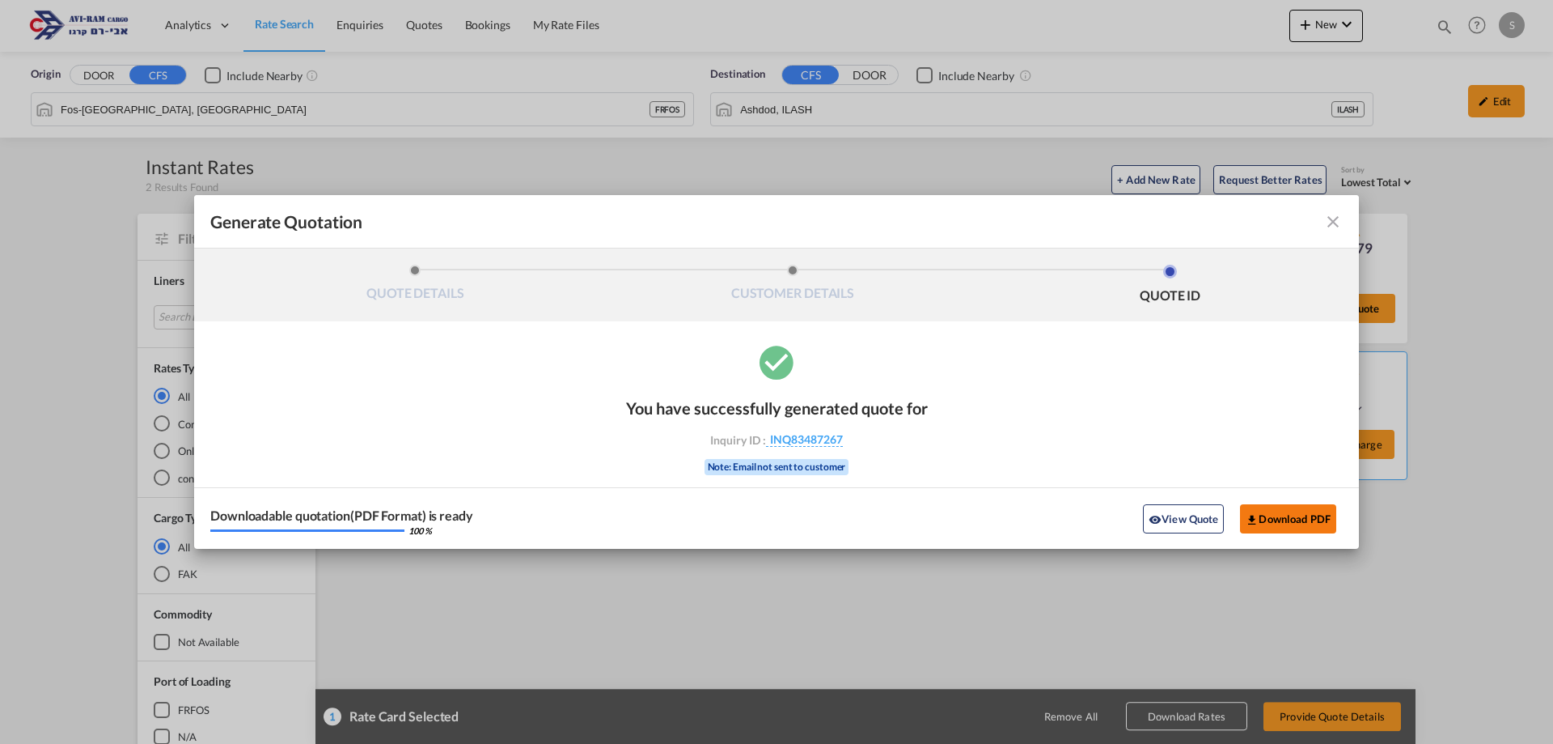
click at [1297, 520] on button "Download PDF" at bounding box center [1288, 518] width 96 height 29
